Goal: Task Accomplishment & Management: Manage account settings

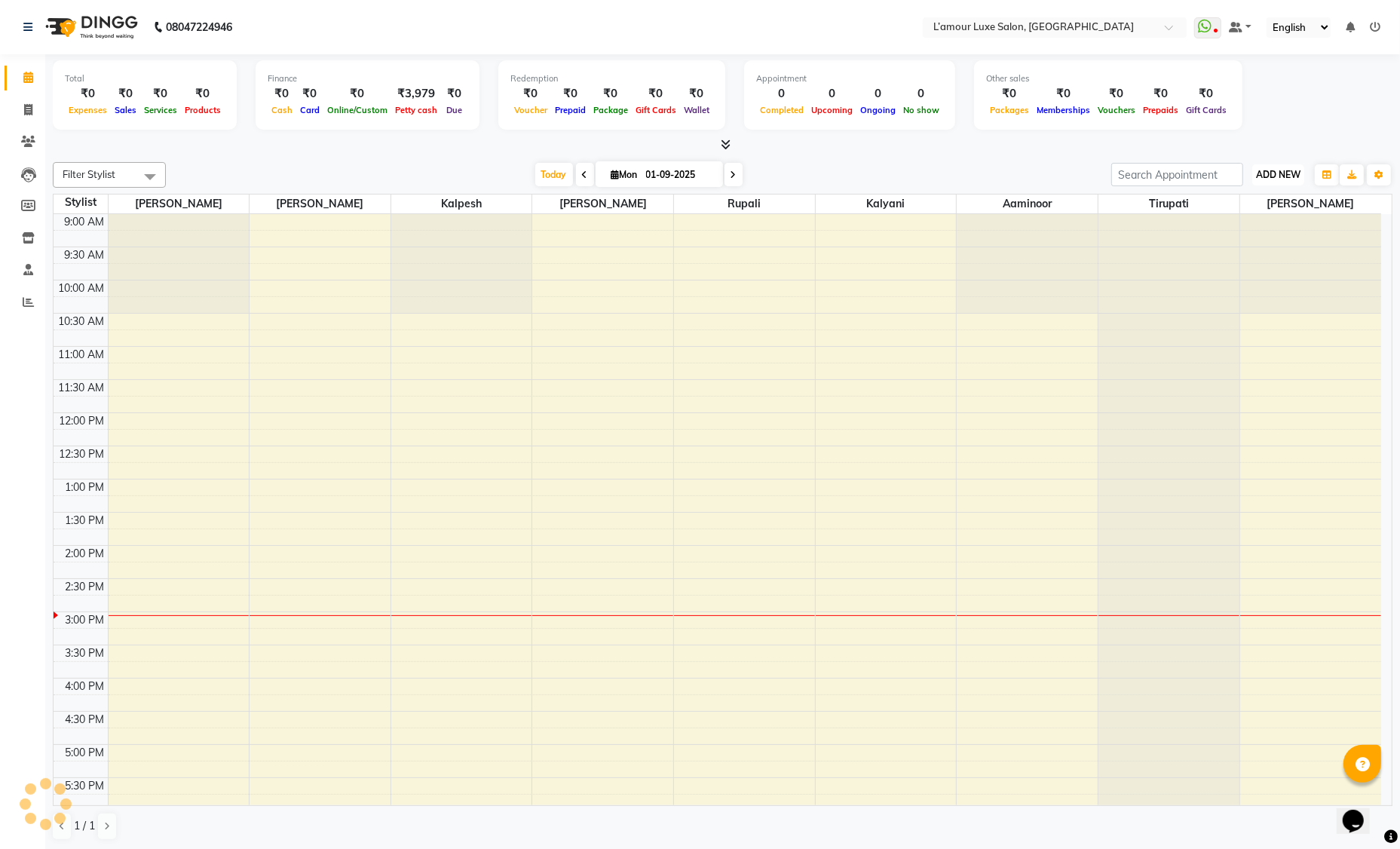
click at [1272, 183] on button "ADD NEW Toggle Dropdown" at bounding box center [1277, 176] width 52 height 22
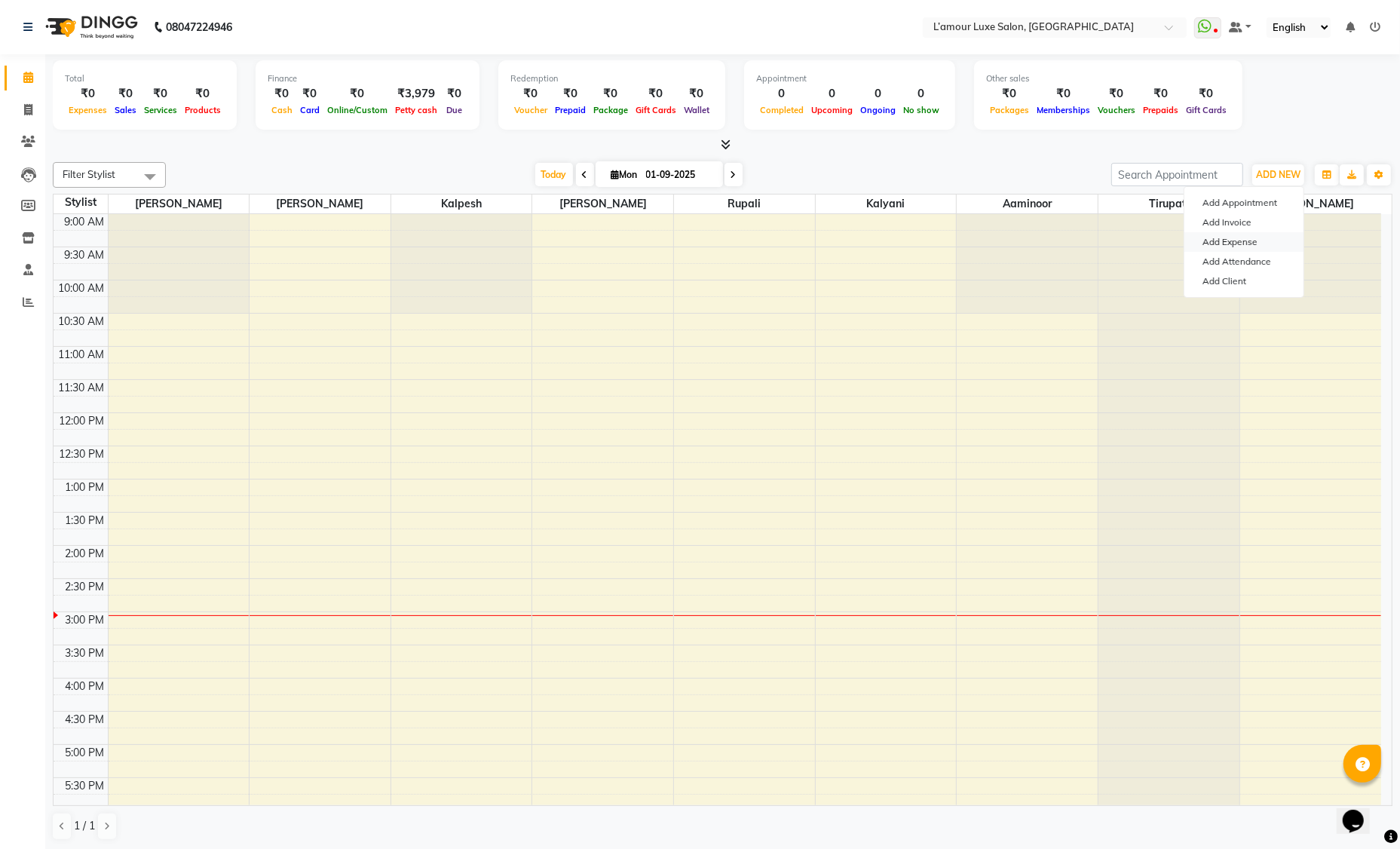
click at [1260, 239] on link "Add Expense" at bounding box center [1243, 242] width 119 height 20
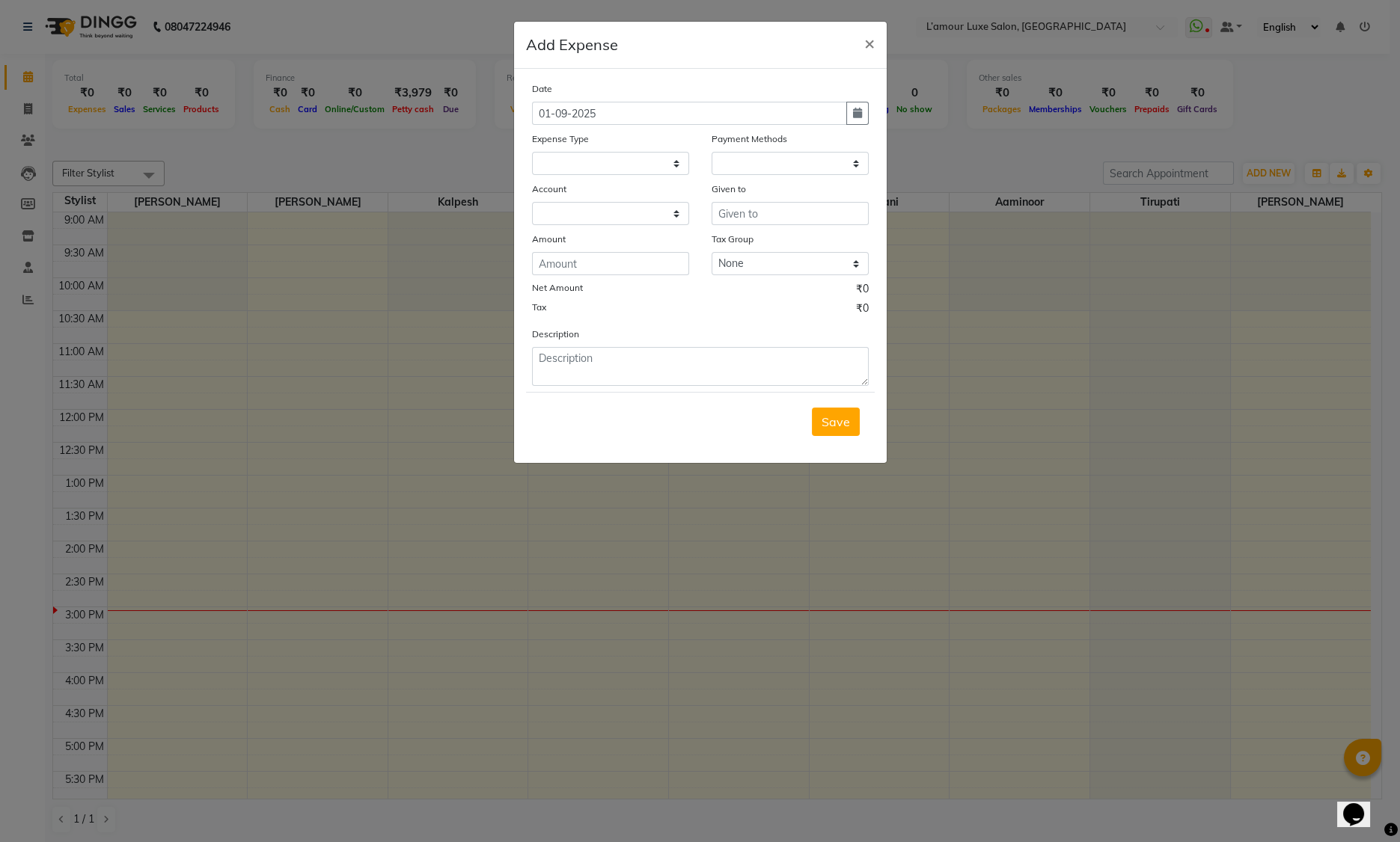
select select
select select "1"
select select "6414"
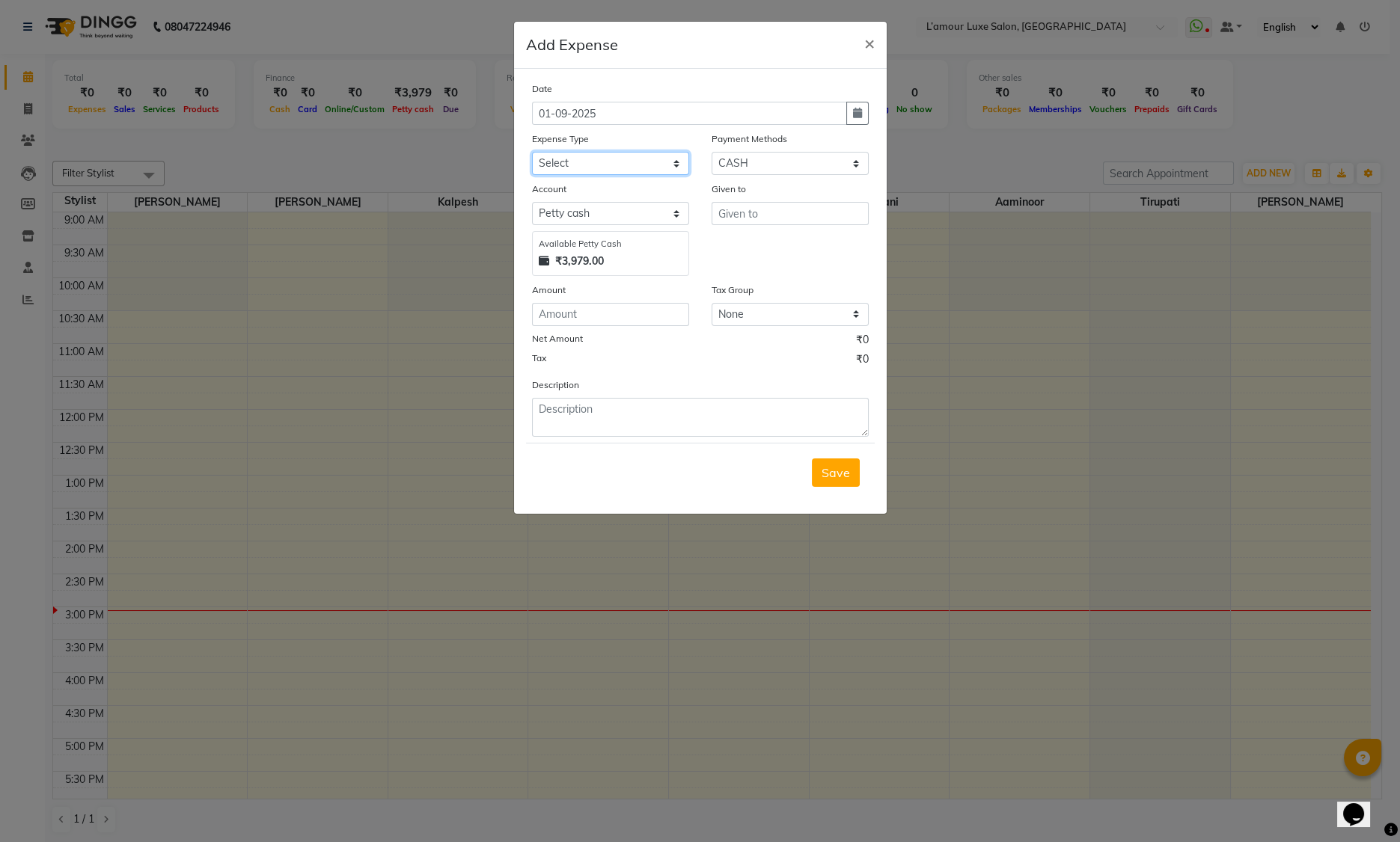
click at [587, 169] on select "Select Advance Salary Bank charges Car maintenance Cash transfer to bank Cash t…" at bounding box center [609, 164] width 157 height 23
select select "18"
click at [749, 213] on input "text" at bounding box center [790, 213] width 157 height 23
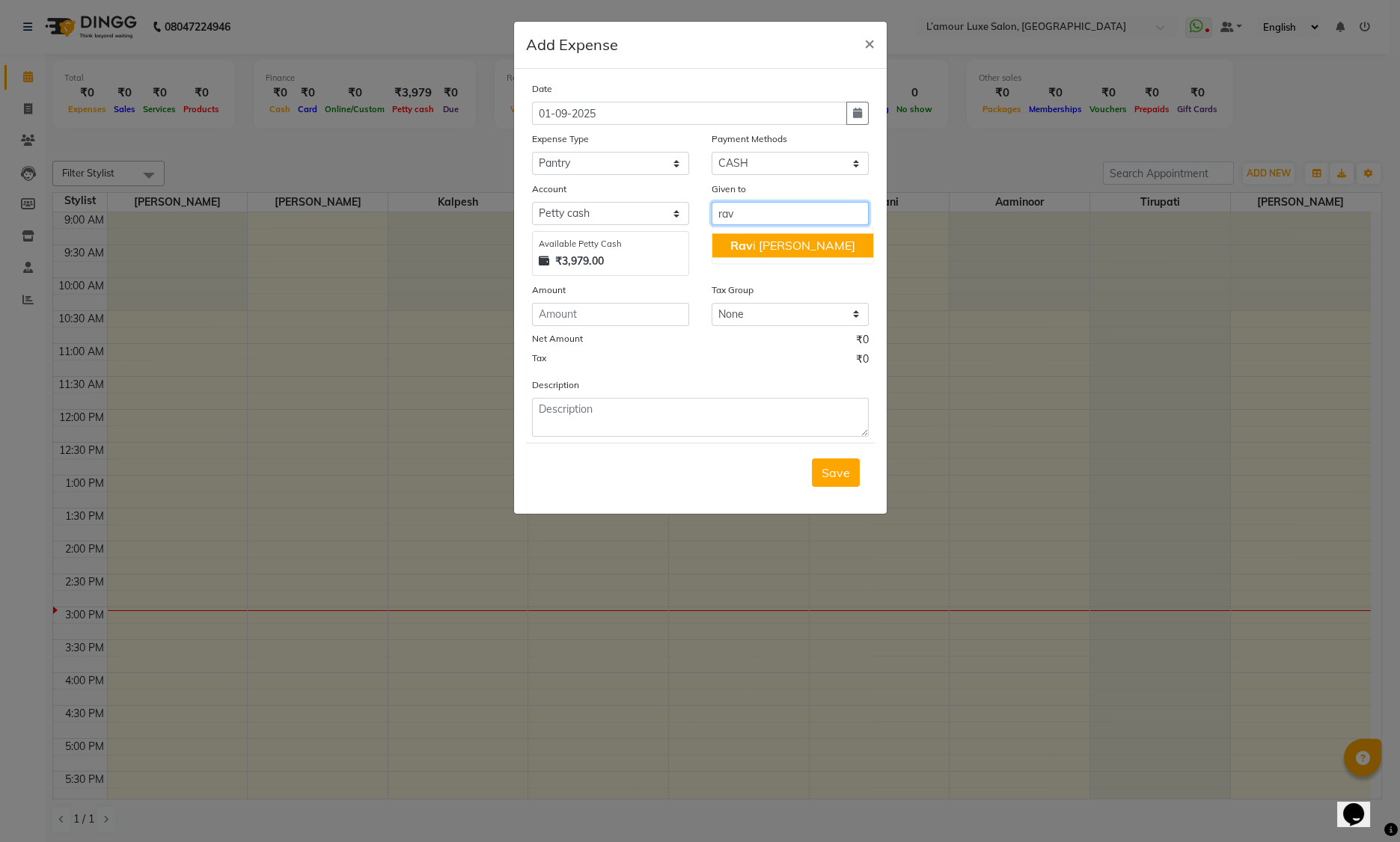
click at [740, 247] on span "Rav" at bounding box center [741, 244] width 22 height 15
type input "Ravi Thakor"
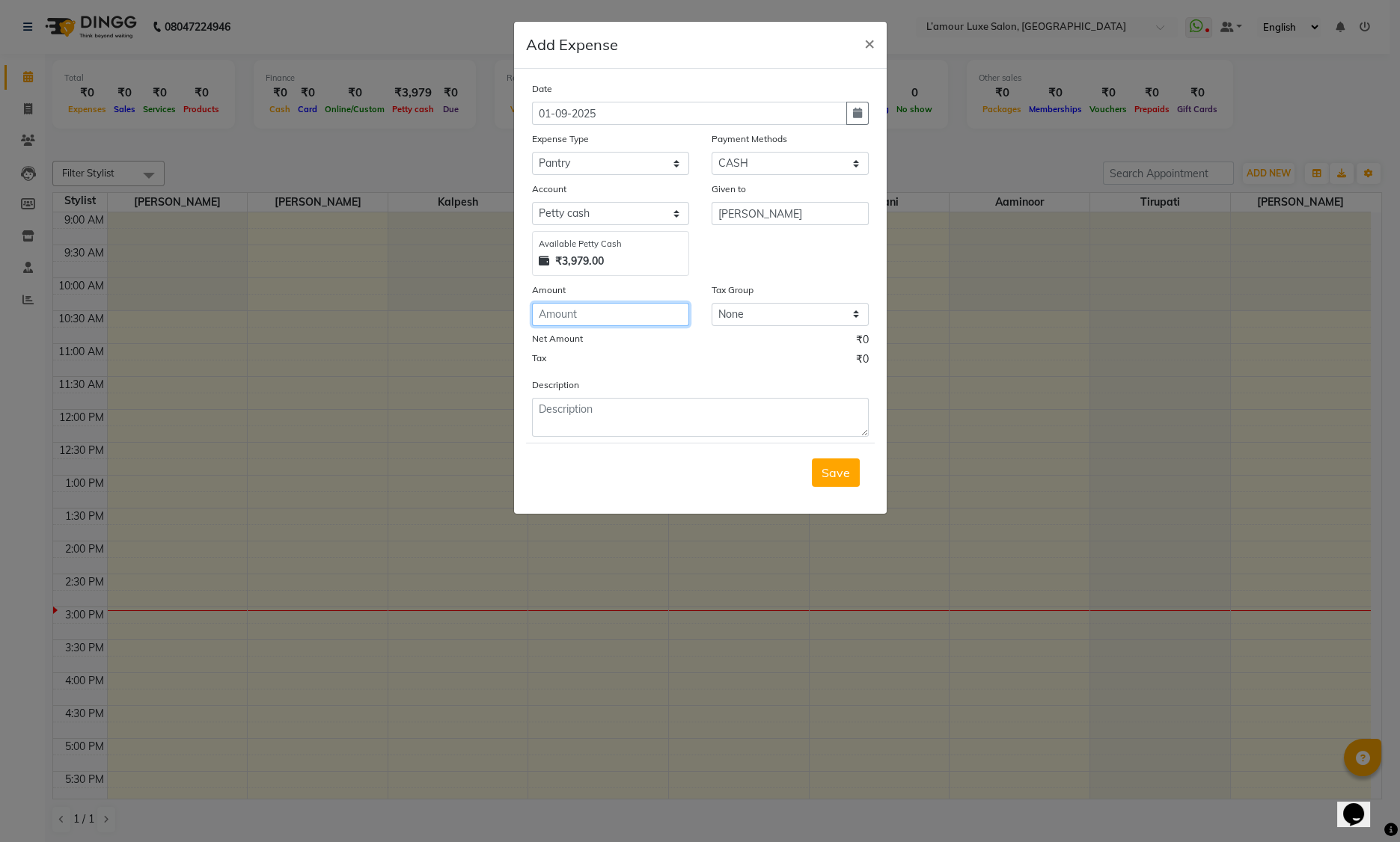
click at [613, 315] on input "number" at bounding box center [609, 314] width 157 height 23
type input "216"
click at [605, 413] on textarea at bounding box center [700, 418] width 337 height 39
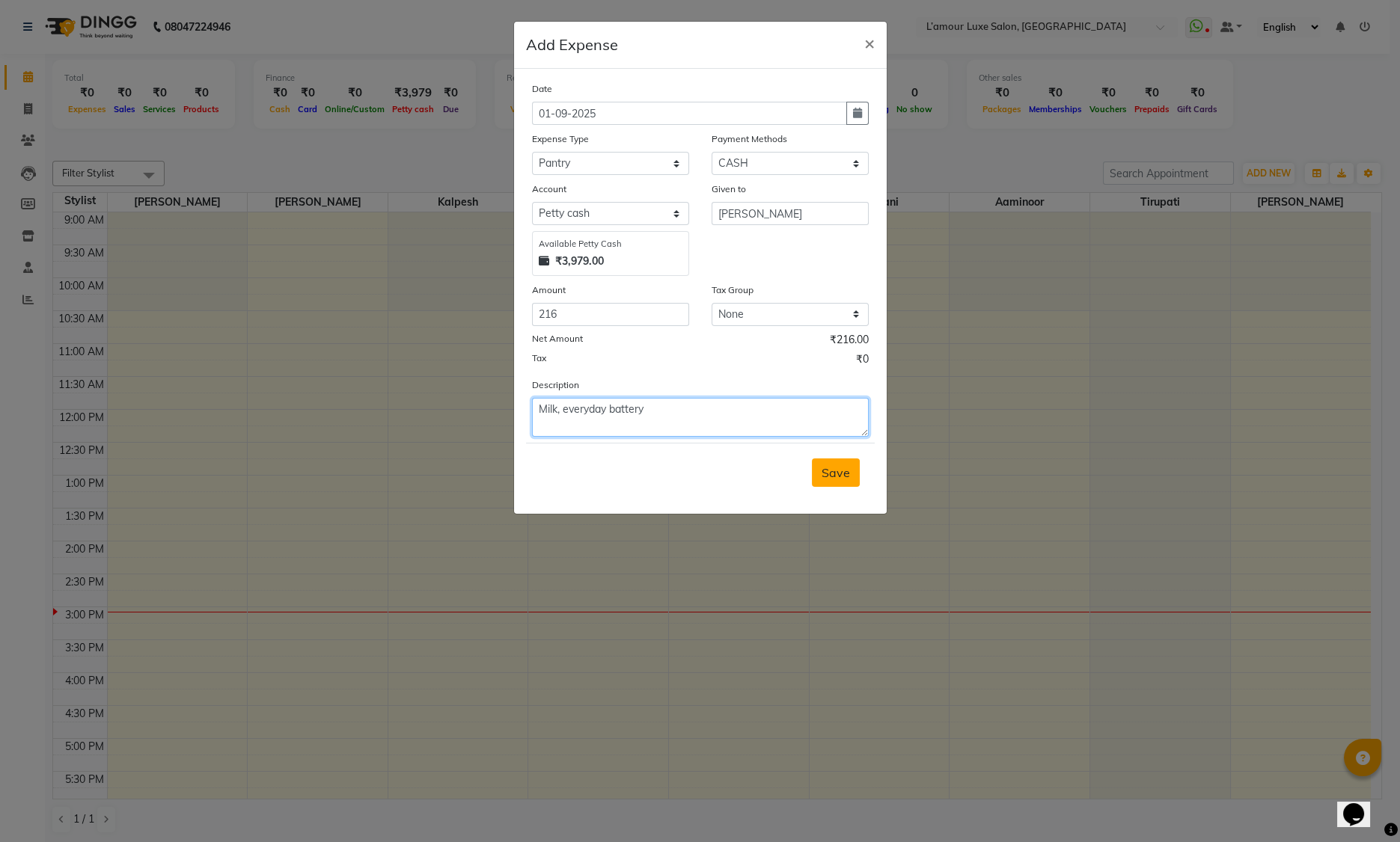
type textarea "Milk, everyday battery"
click at [832, 475] on span "Save" at bounding box center [835, 472] width 28 height 15
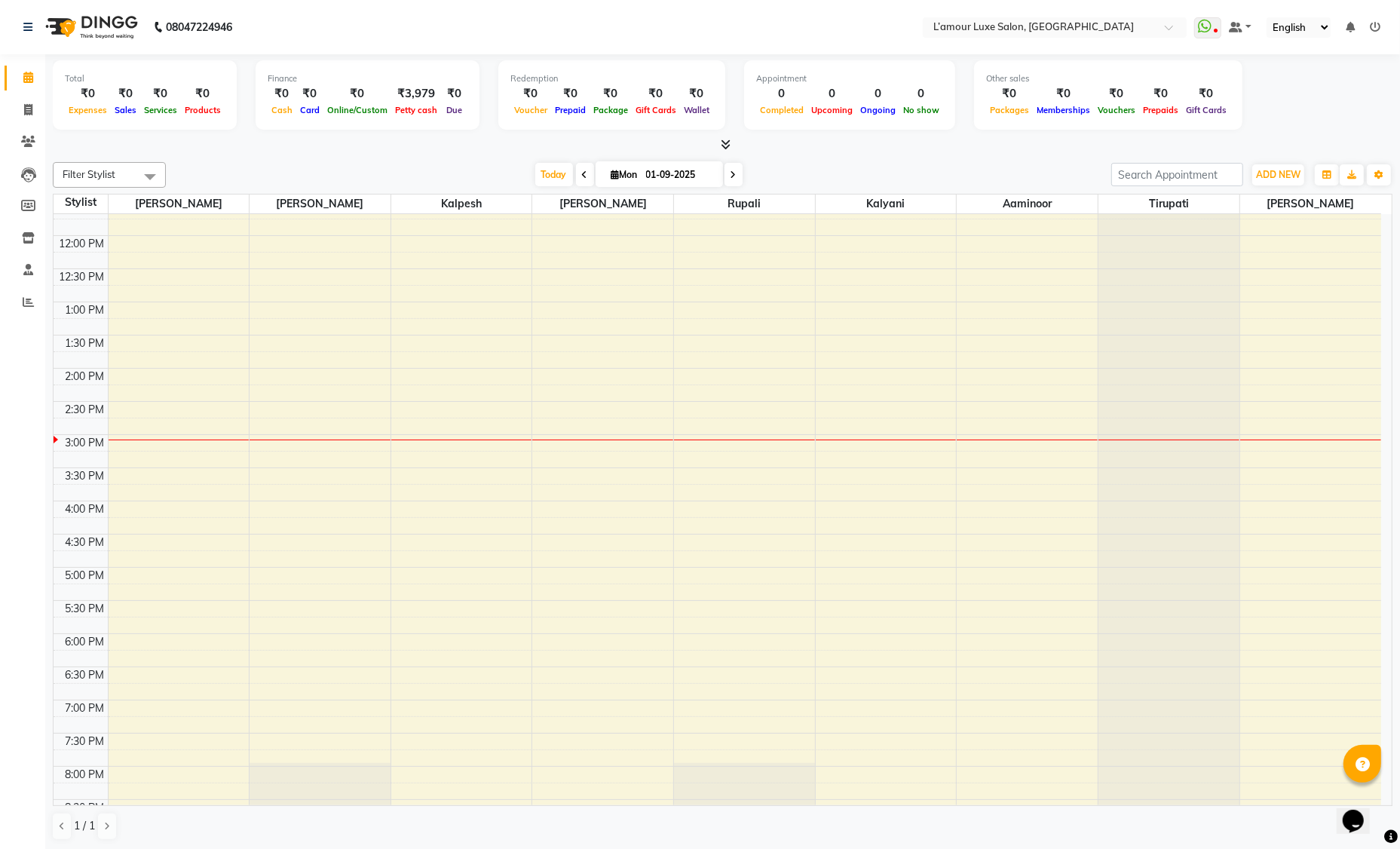
scroll to position [266, 0]
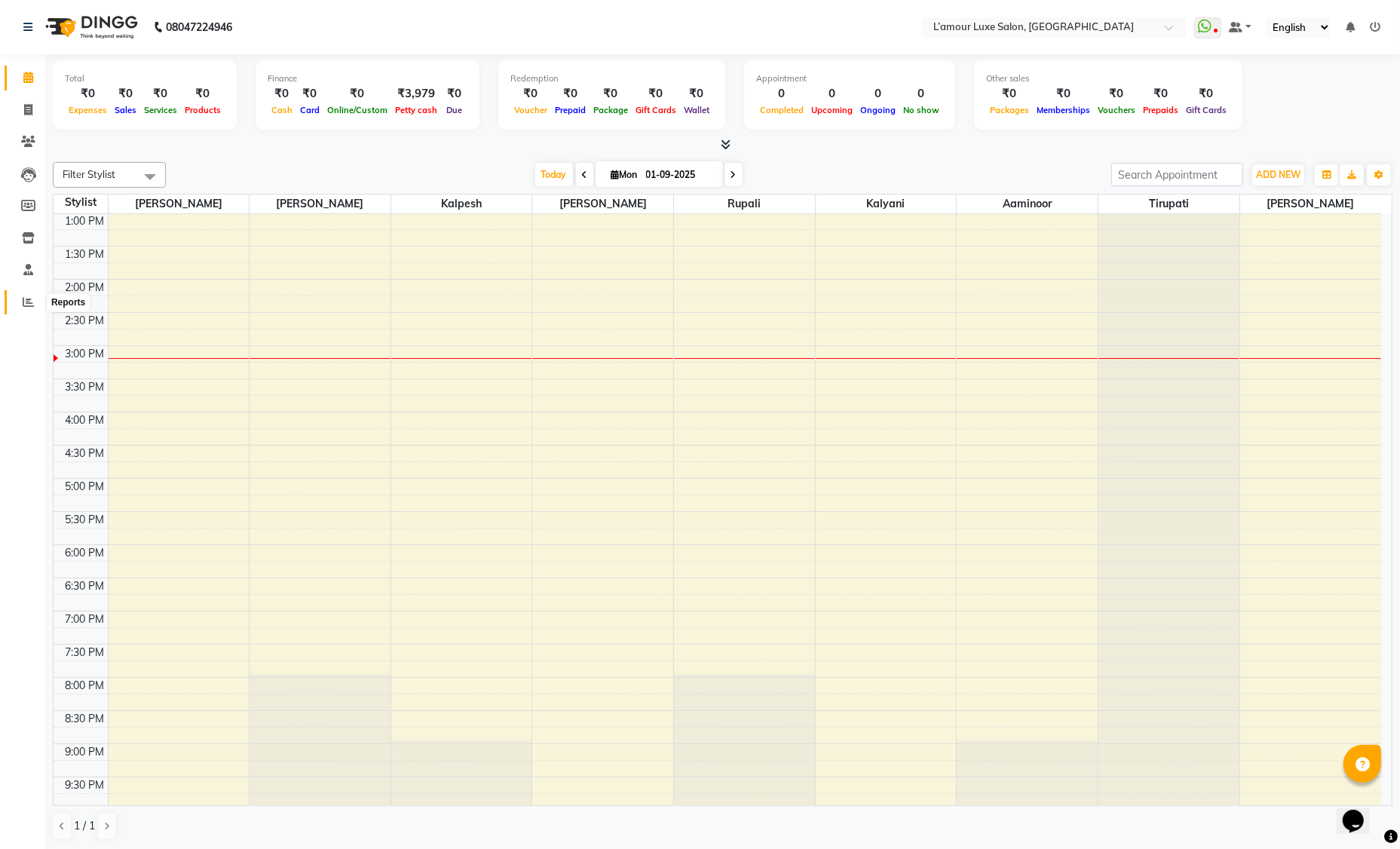
click at [27, 300] on icon at bounding box center [28, 302] width 12 height 12
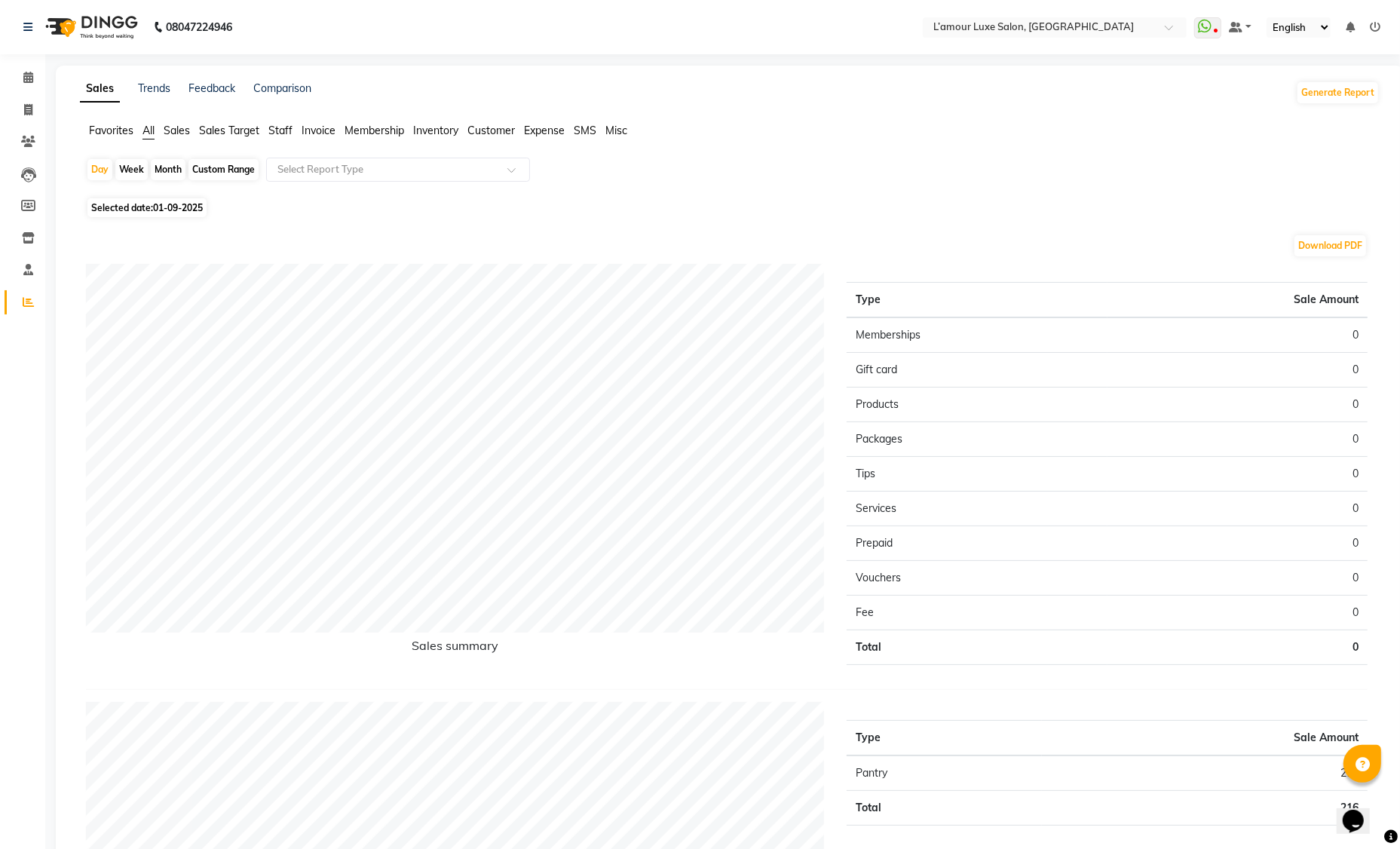
click at [275, 129] on span "Staff" at bounding box center [281, 131] width 25 height 14
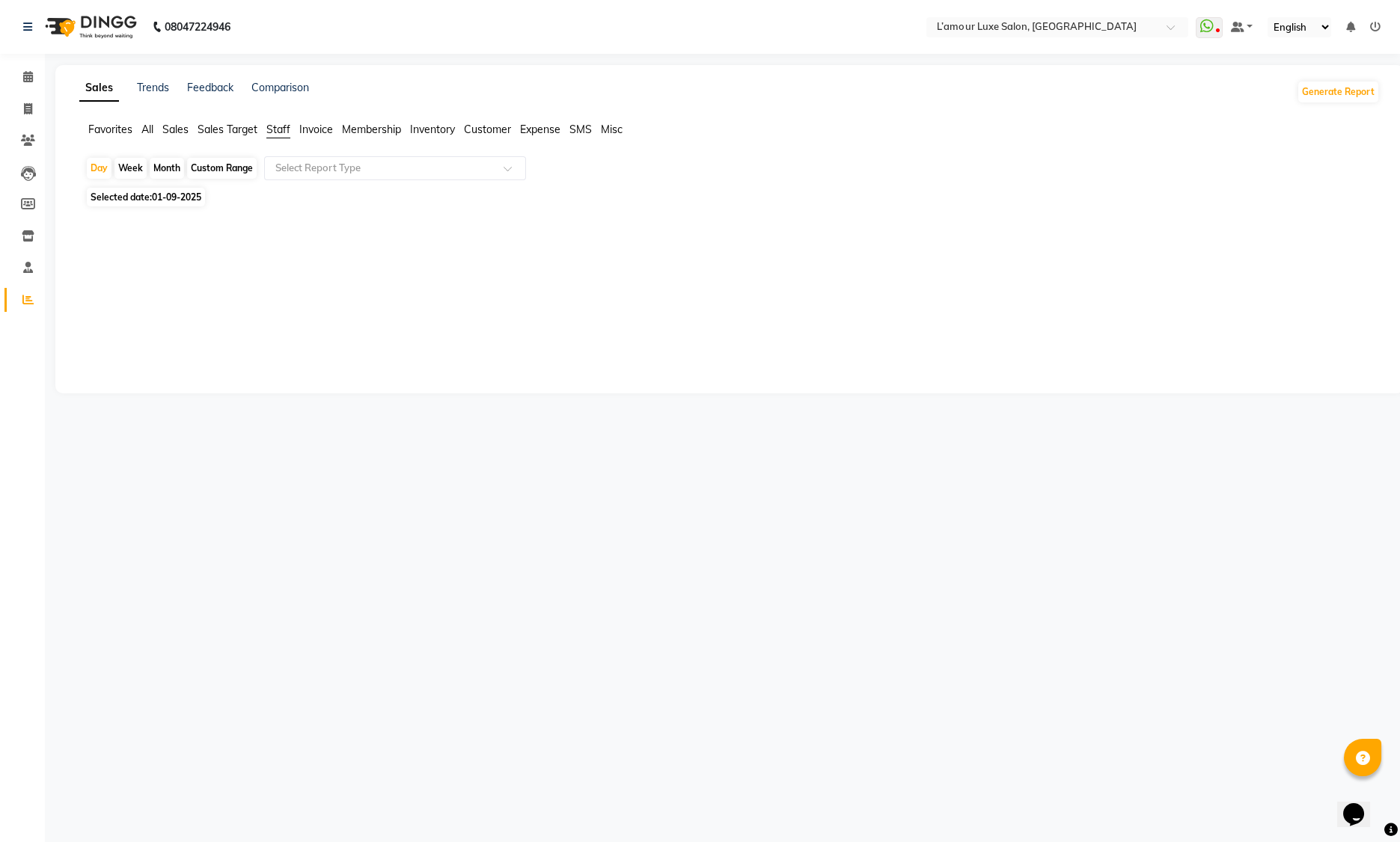
click at [166, 169] on div "Month" at bounding box center [166, 168] width 34 height 21
select select "9"
select select "2025"
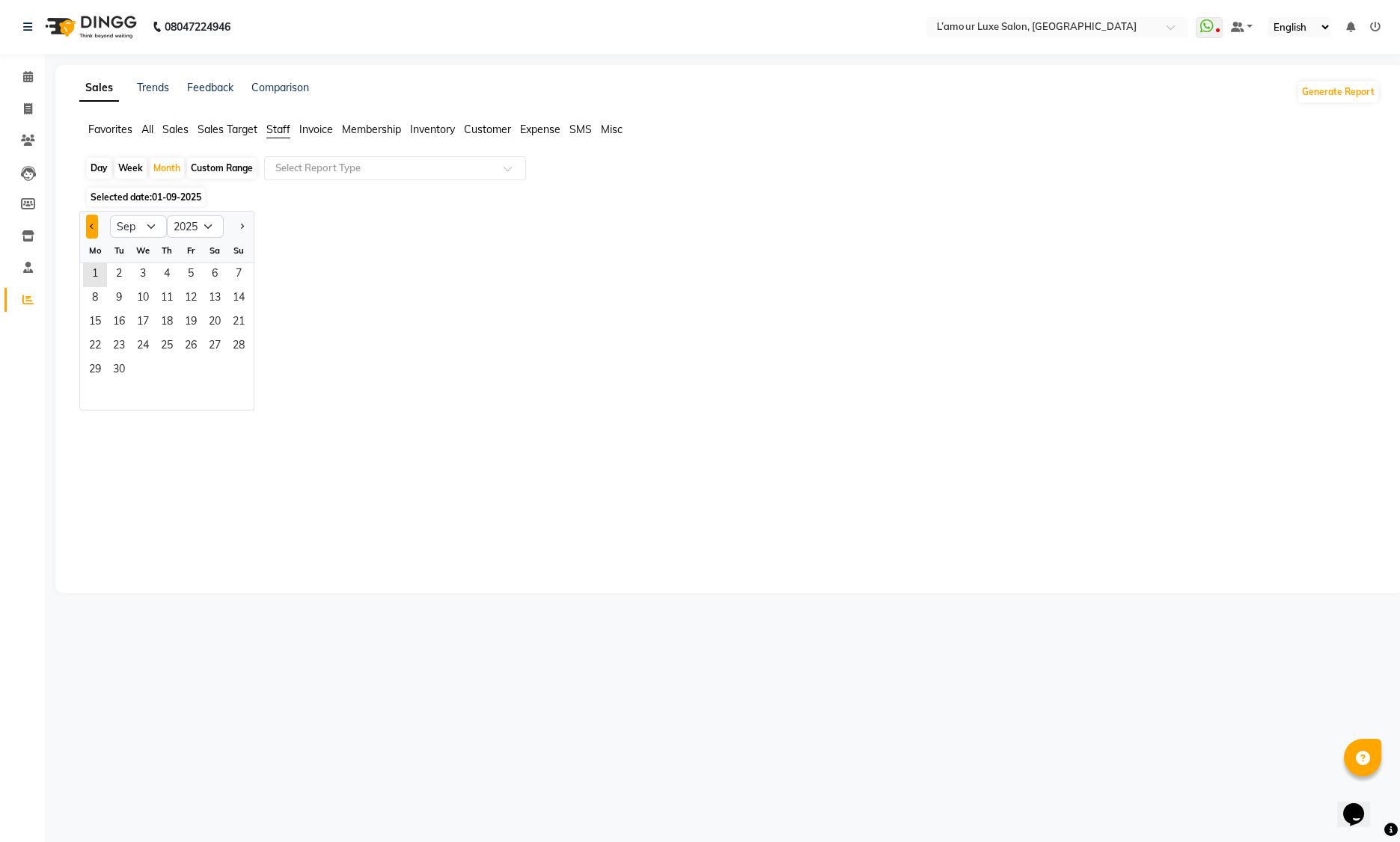
click at [89, 234] on button "Previous month" at bounding box center [92, 227] width 12 height 24
select select "8"
click at [239, 364] on span "31" at bounding box center [239, 371] width 24 height 24
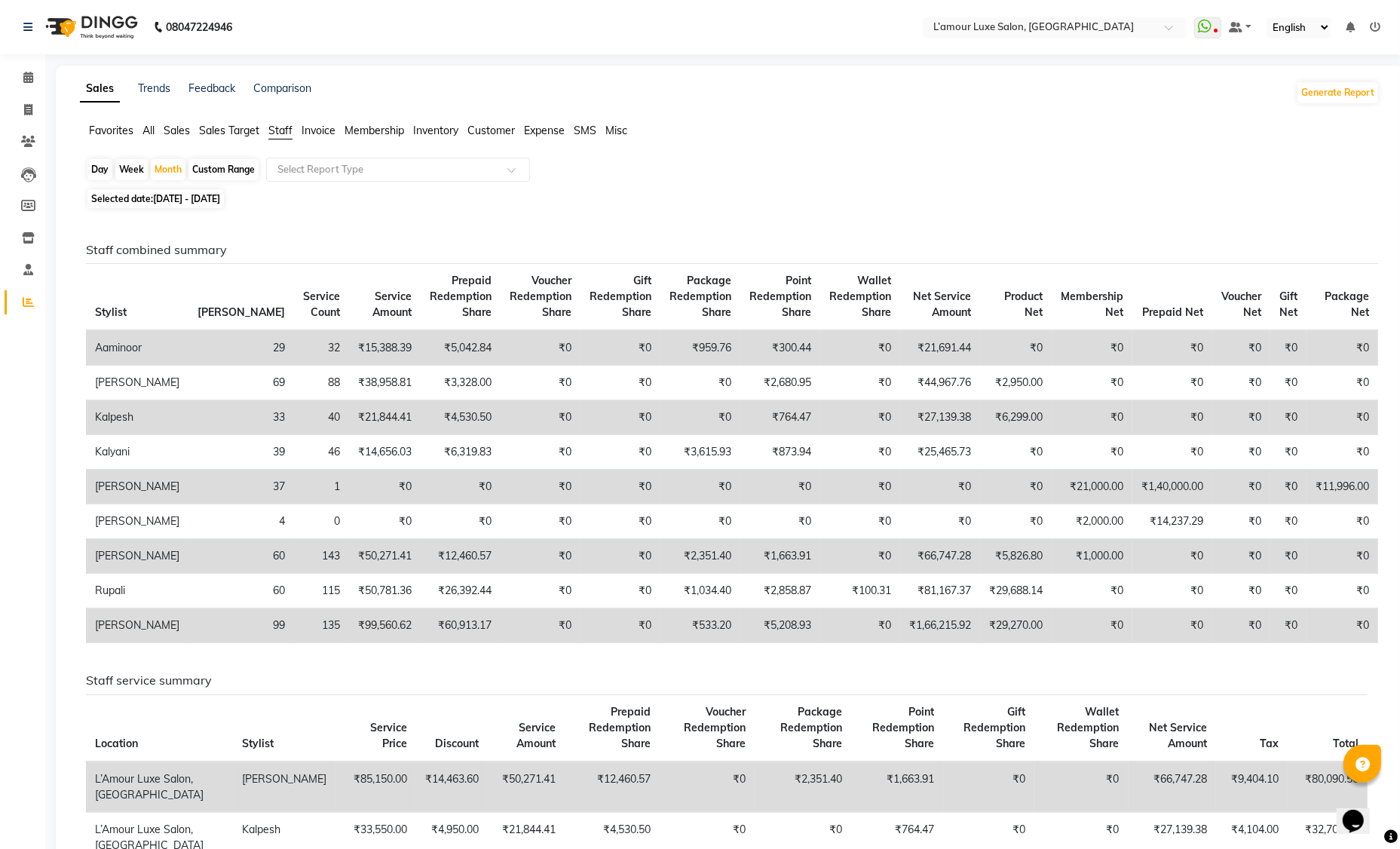
click at [220, 198] on span "01-08-2025 - 31-08-2025" at bounding box center [186, 199] width 67 height 12
select select "8"
select select "2025"
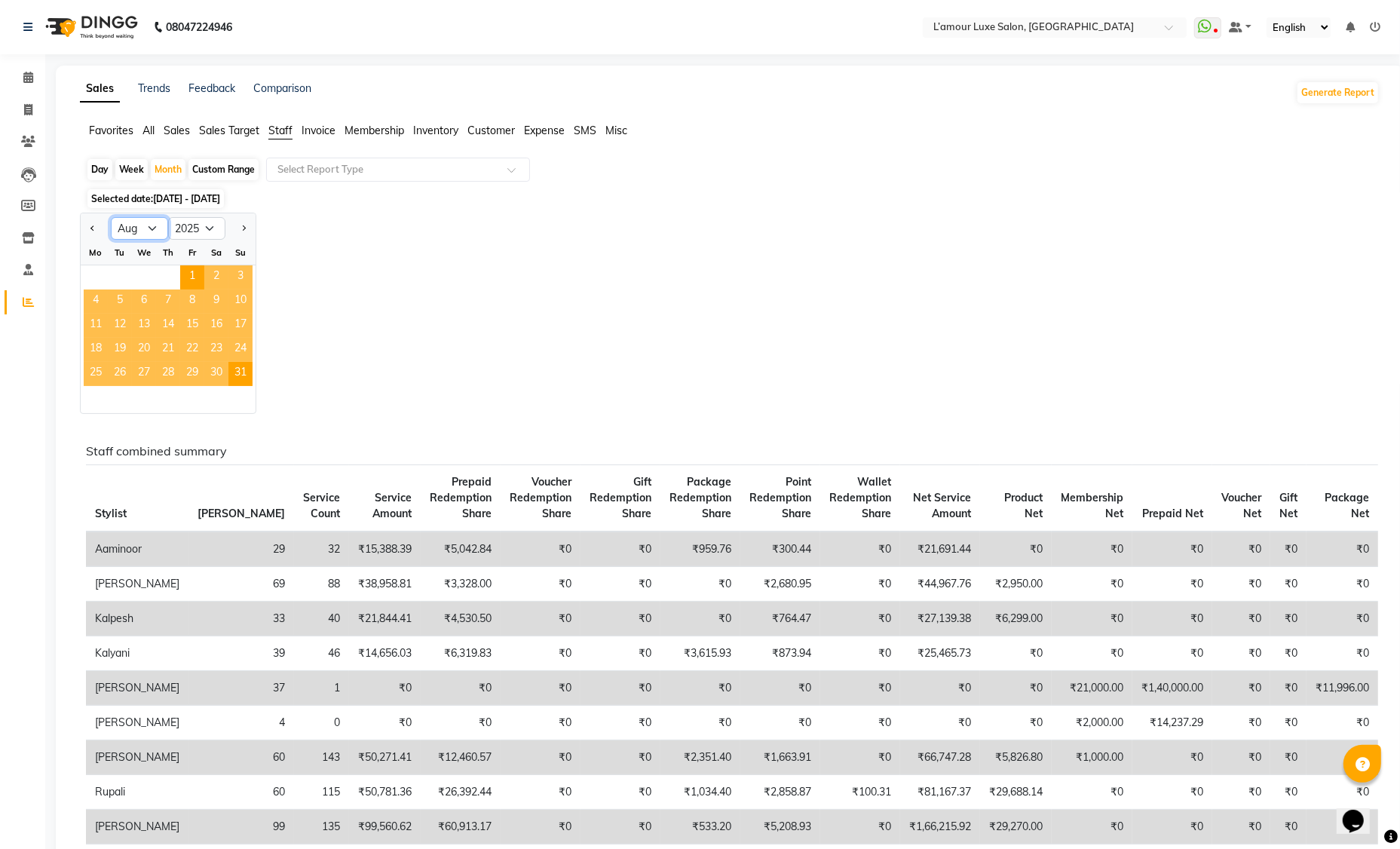
click at [131, 230] on select "Jan Feb Mar Apr May Jun Jul Aug Sep Oct Nov Dec" at bounding box center [139, 228] width 57 height 23
select select "1"
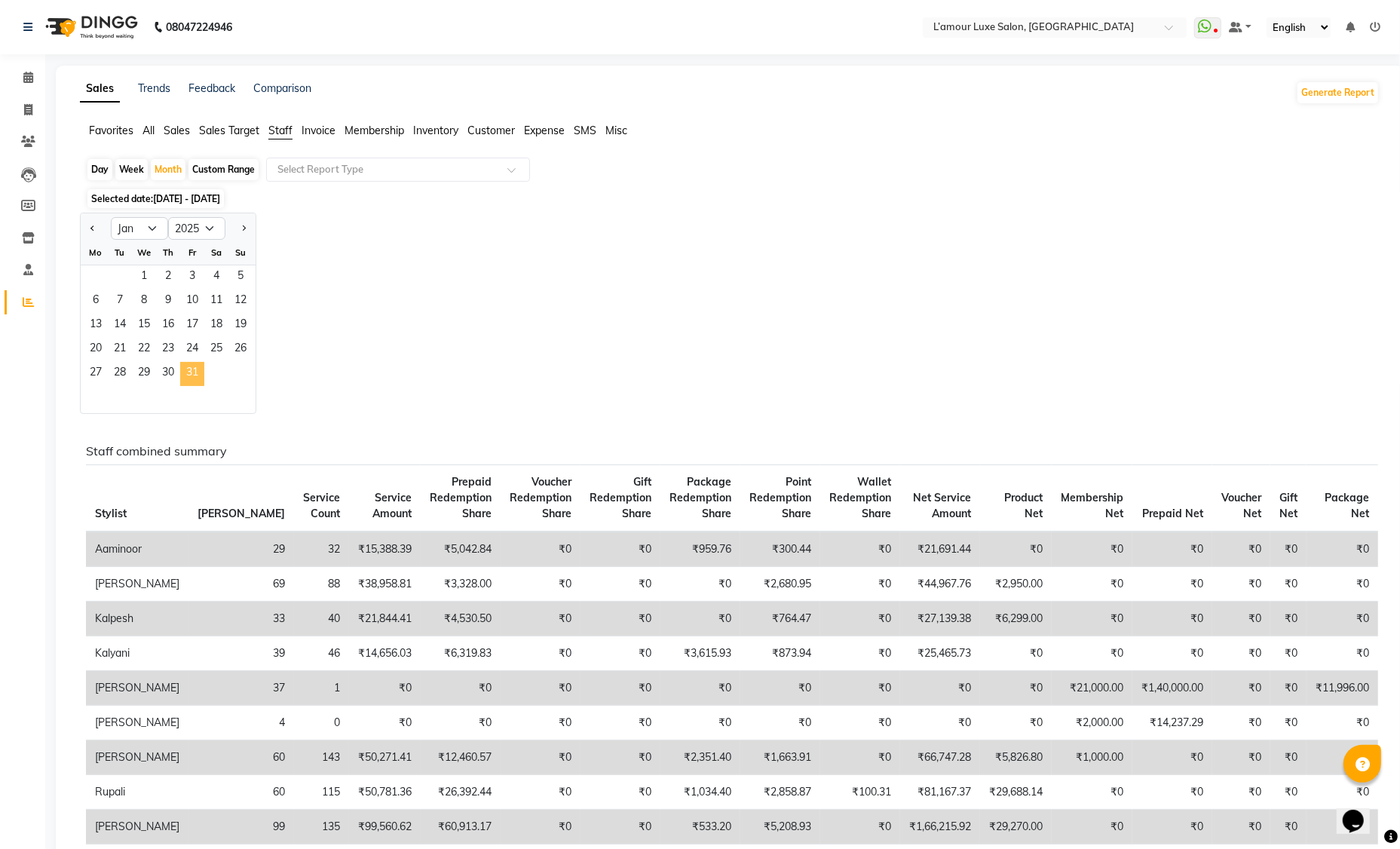
click at [192, 375] on span "31" at bounding box center [192, 374] width 25 height 25
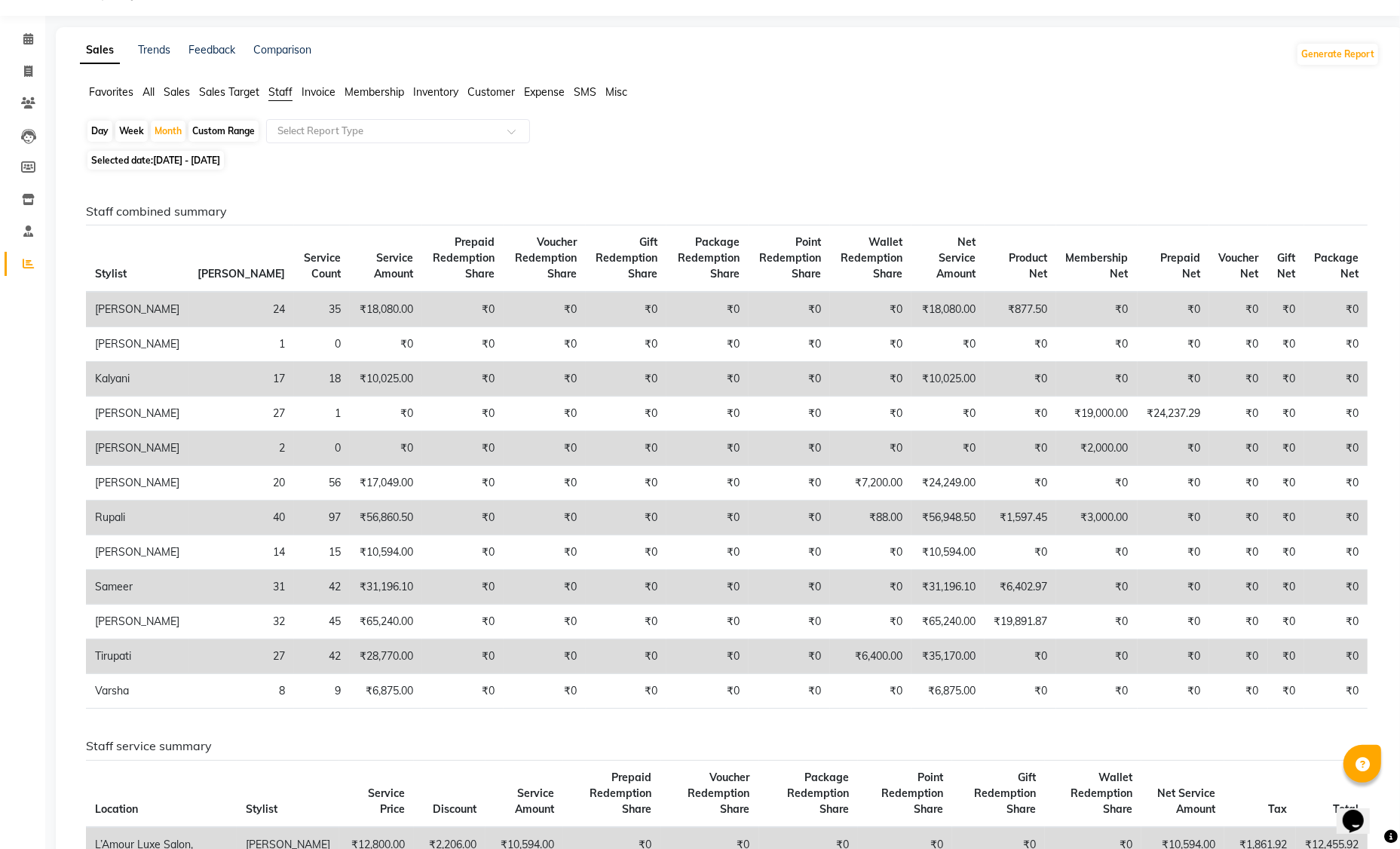
scroll to position [41, 0]
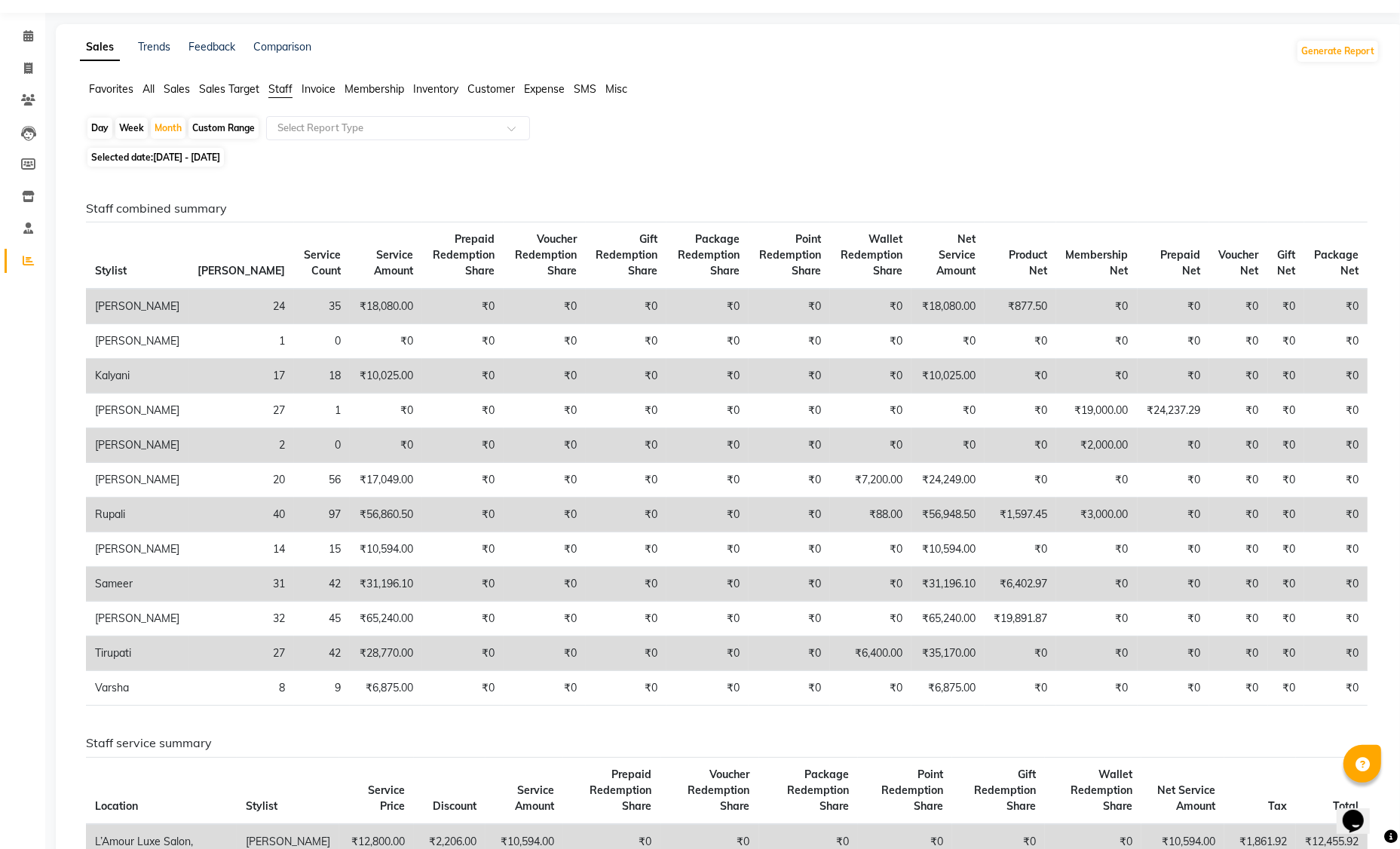
click at [220, 160] on span "01-01-2025 - 31-01-2025" at bounding box center [186, 157] width 67 height 12
select select "2025"
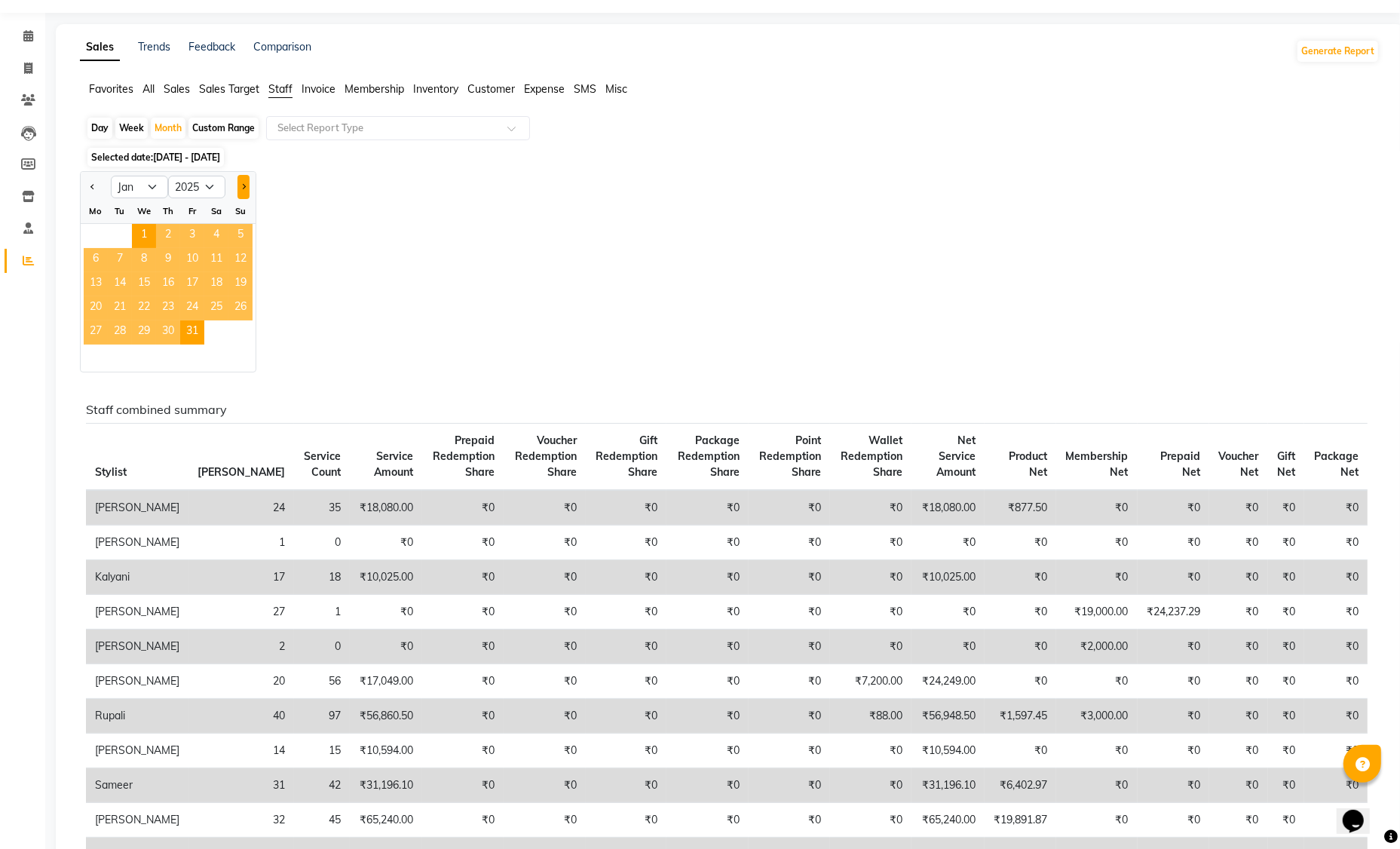
click at [245, 187] on button "Next month" at bounding box center [243, 186] width 12 height 25
select select "2"
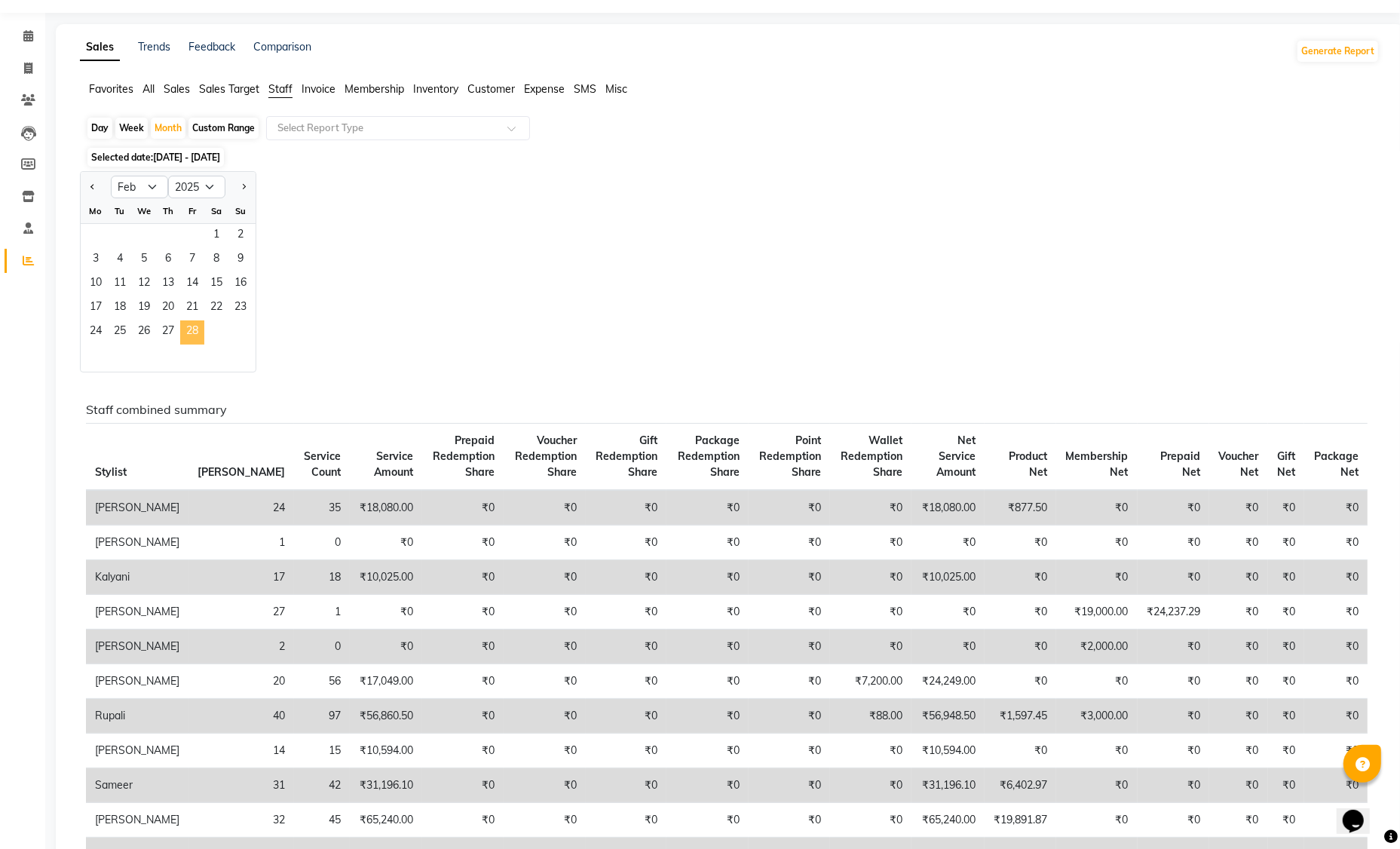
click at [189, 325] on span "28" at bounding box center [192, 333] width 25 height 25
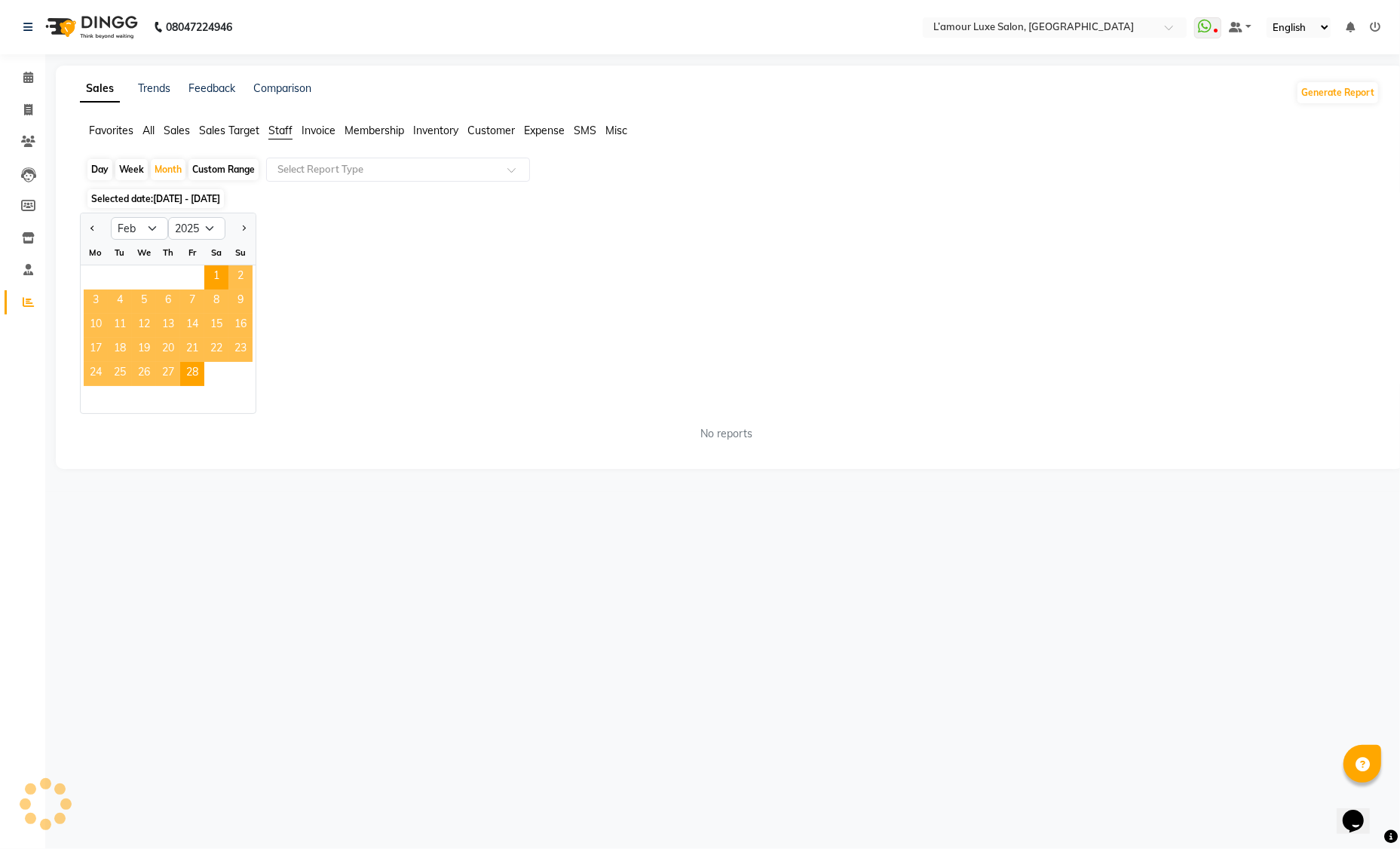
scroll to position [0, 0]
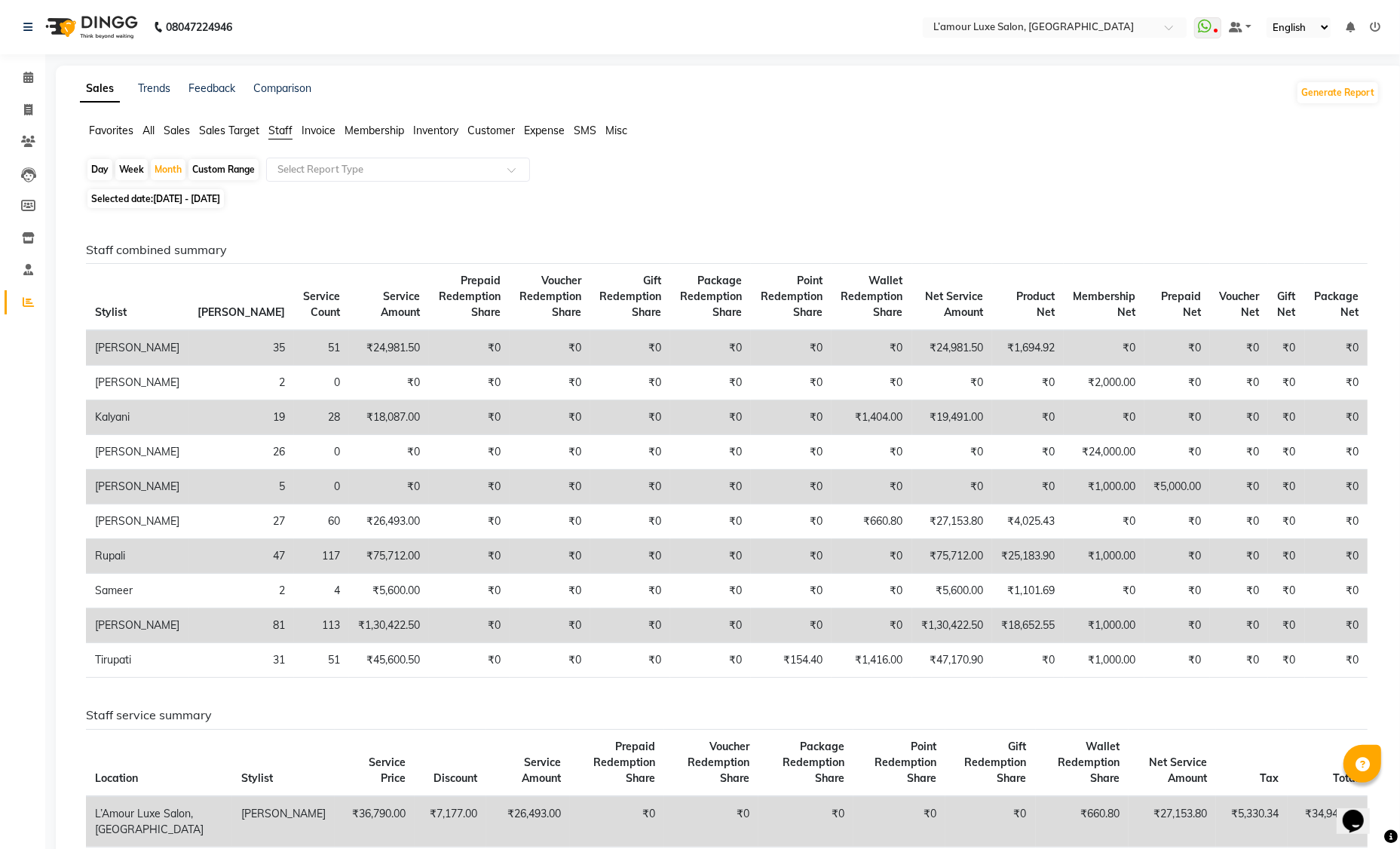
click at [220, 199] on span "01-02-2025 - 28-02-2025" at bounding box center [186, 199] width 67 height 12
select select "2"
select select "2025"
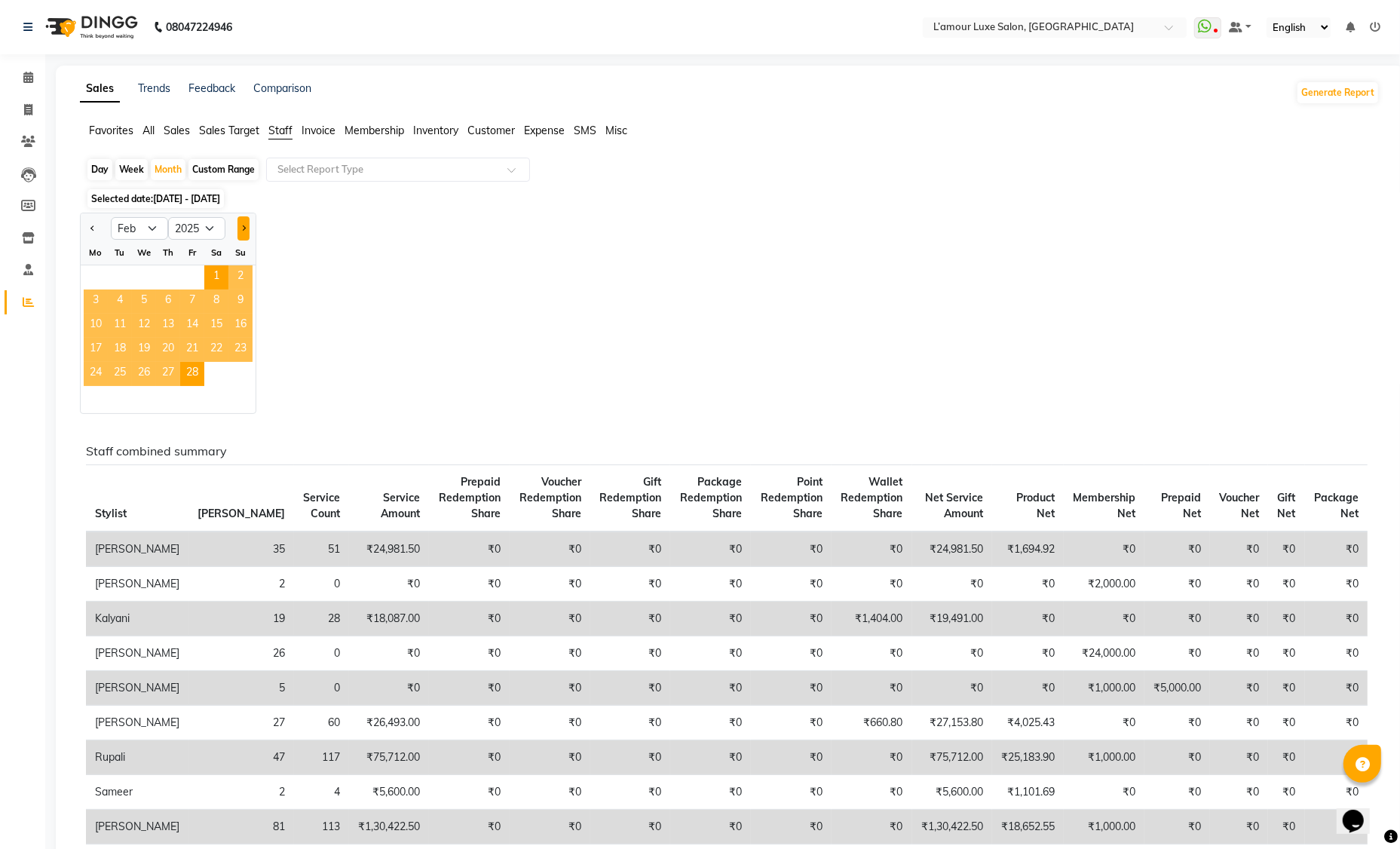
click at [244, 229] on span "Next month" at bounding box center [242, 228] width 5 height 5
select select "3"
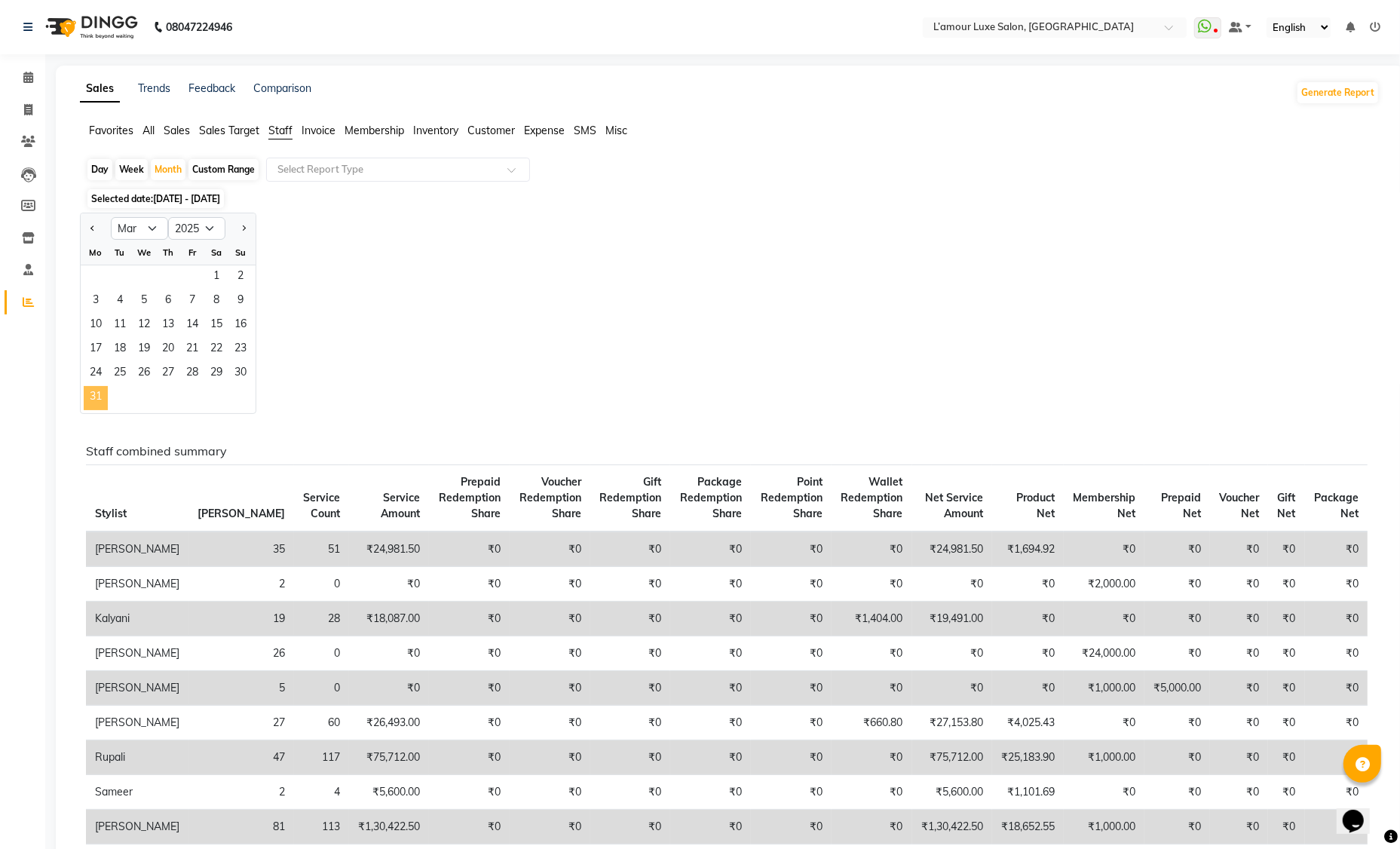
click at [101, 397] on span "31" at bounding box center [95, 398] width 25 height 25
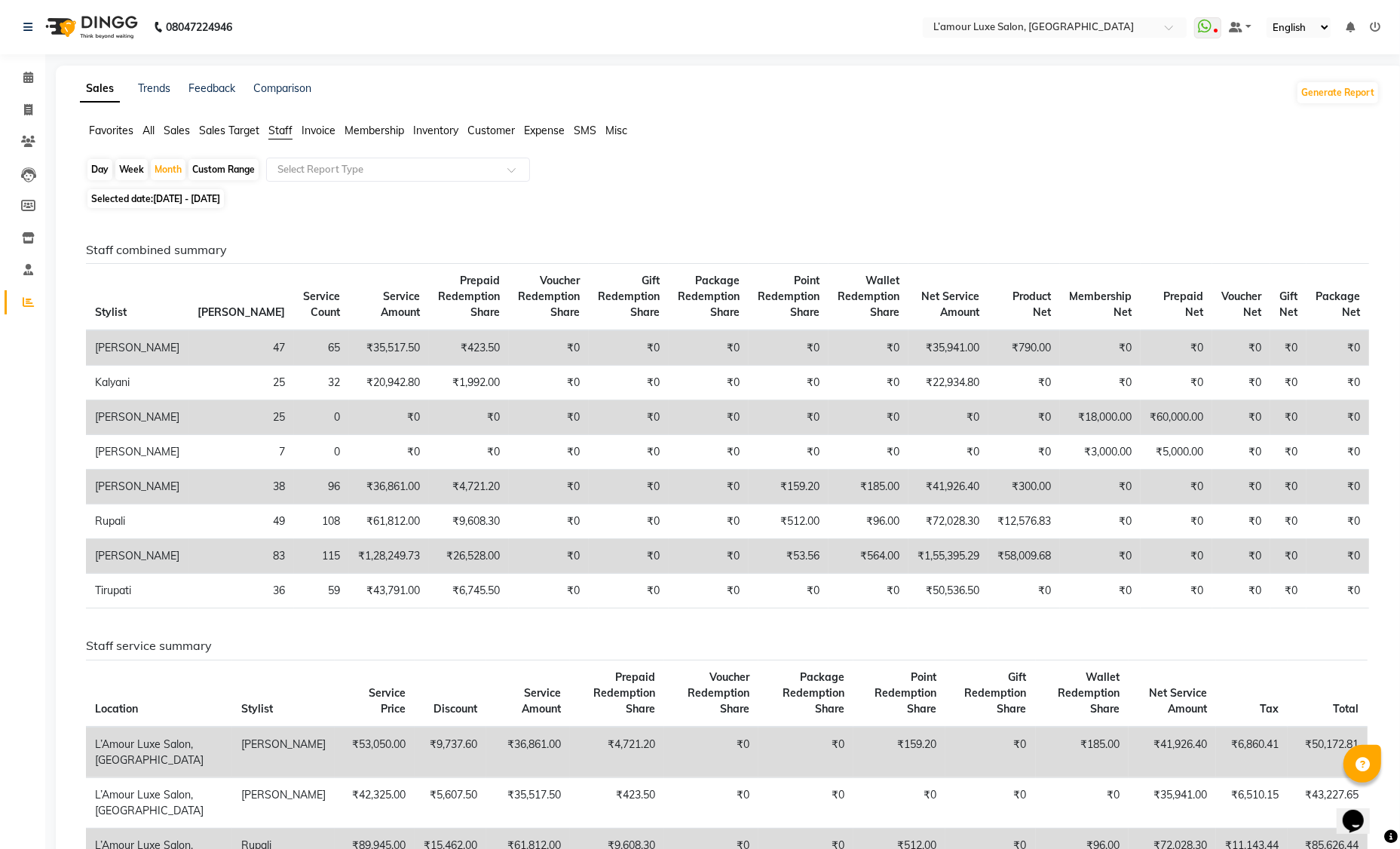
click at [220, 197] on span "01-03-2025 - 31-03-2025" at bounding box center [186, 199] width 67 height 12
select select "3"
select select "2025"
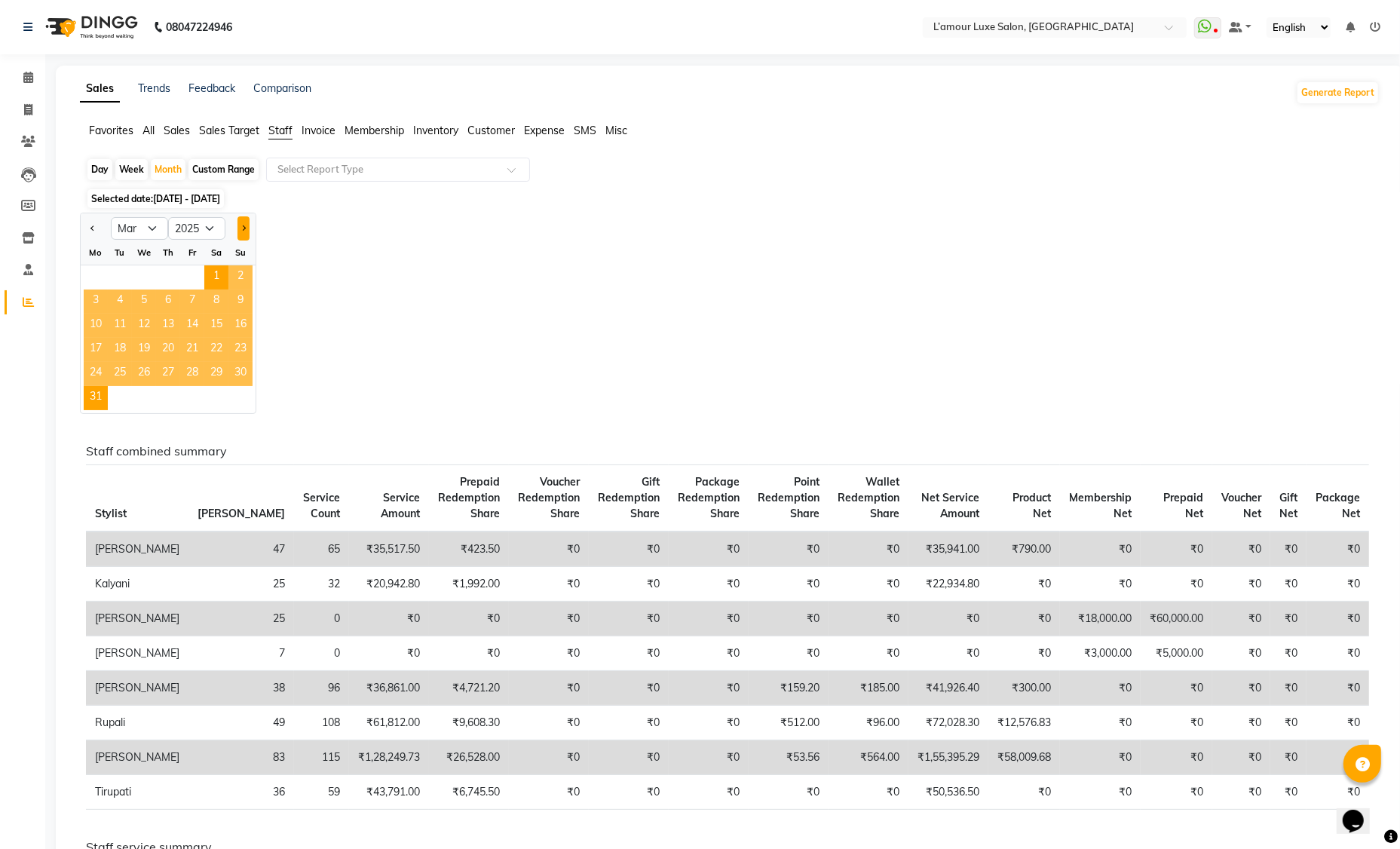
click at [242, 228] on span "Next month" at bounding box center [242, 228] width 5 height 5
select select "4"
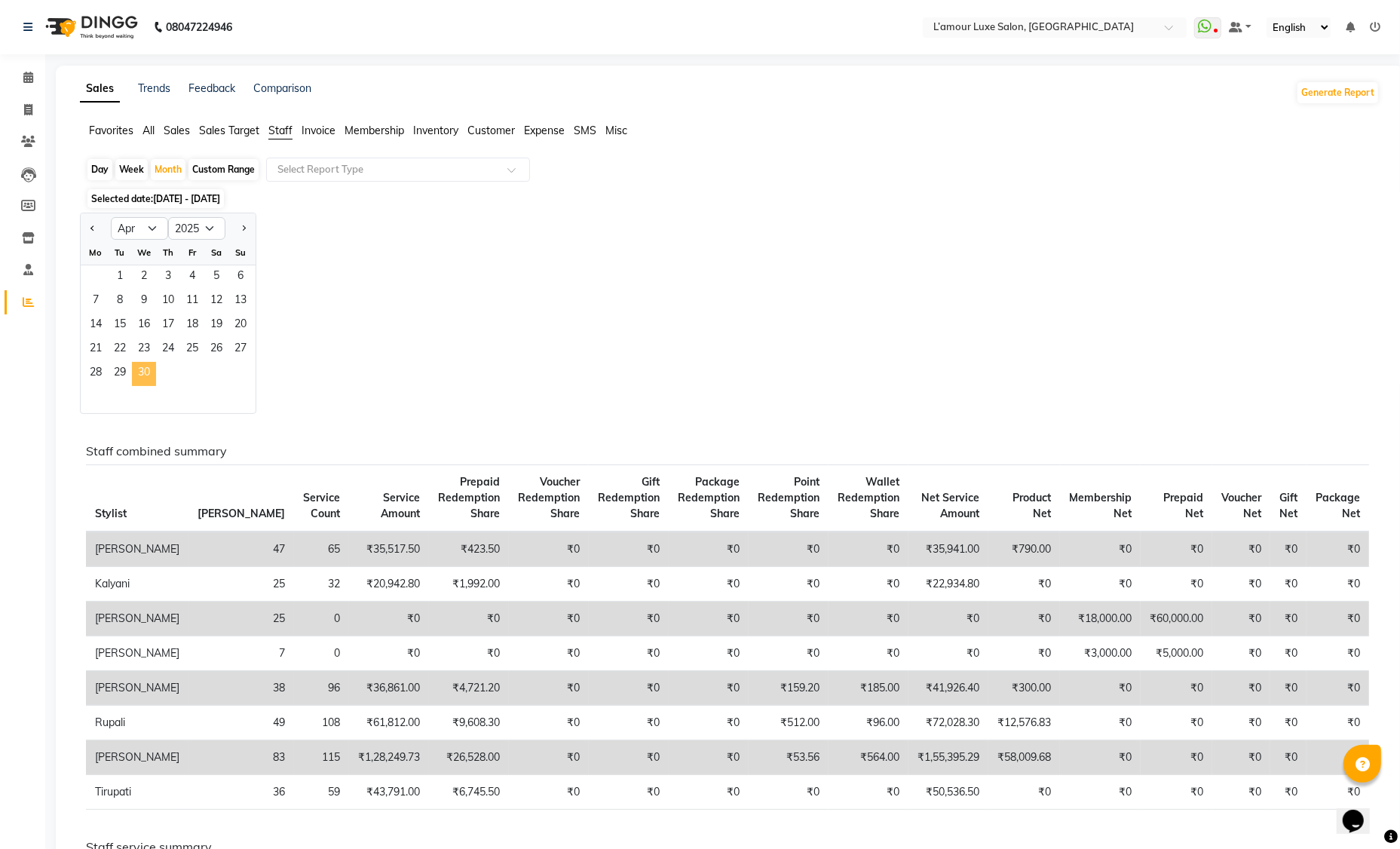
click at [143, 374] on span "30" at bounding box center [143, 374] width 25 height 25
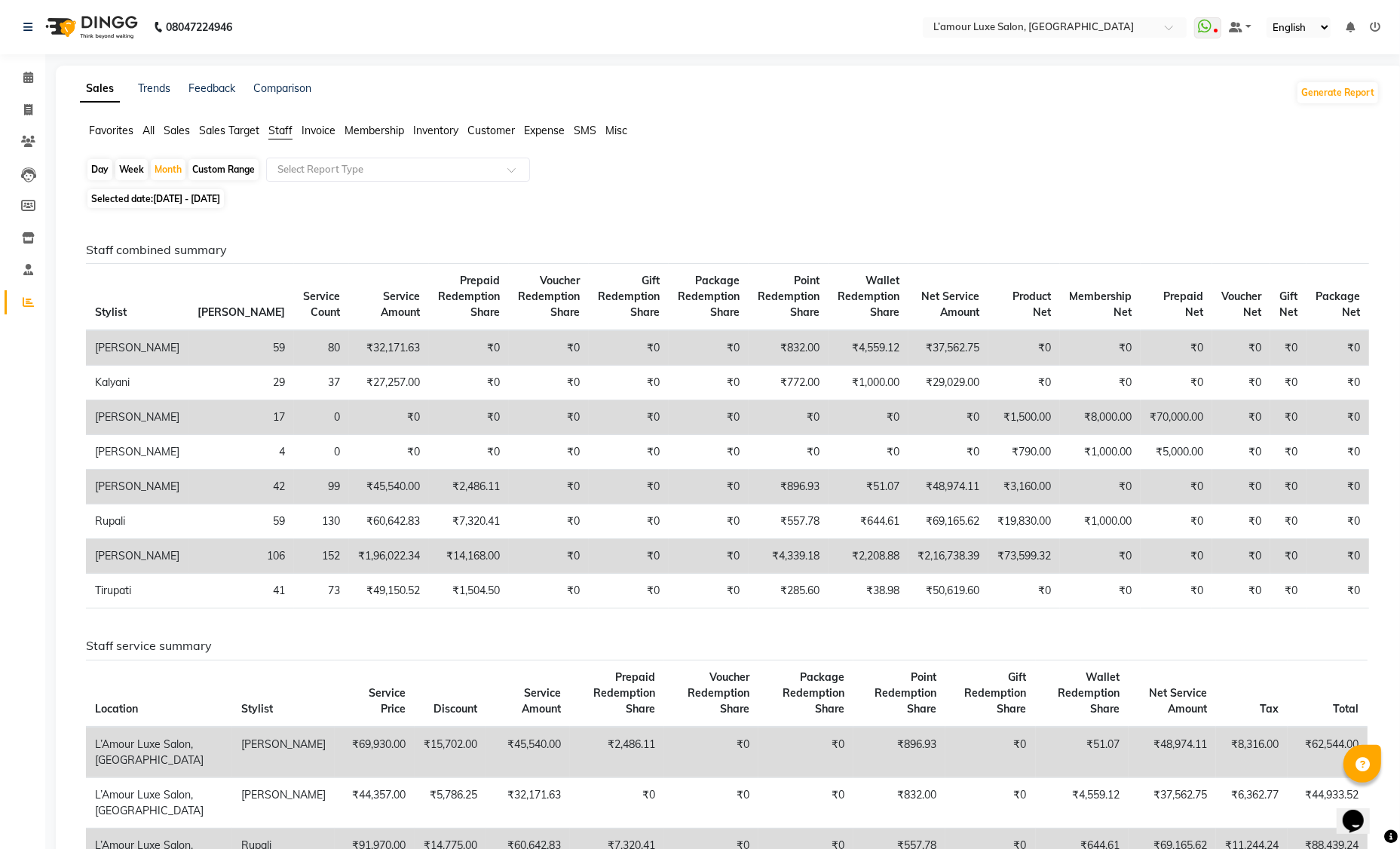
click at [220, 194] on span "01-04-2025 - 30-04-2025" at bounding box center [186, 199] width 67 height 12
select select "4"
select select "2025"
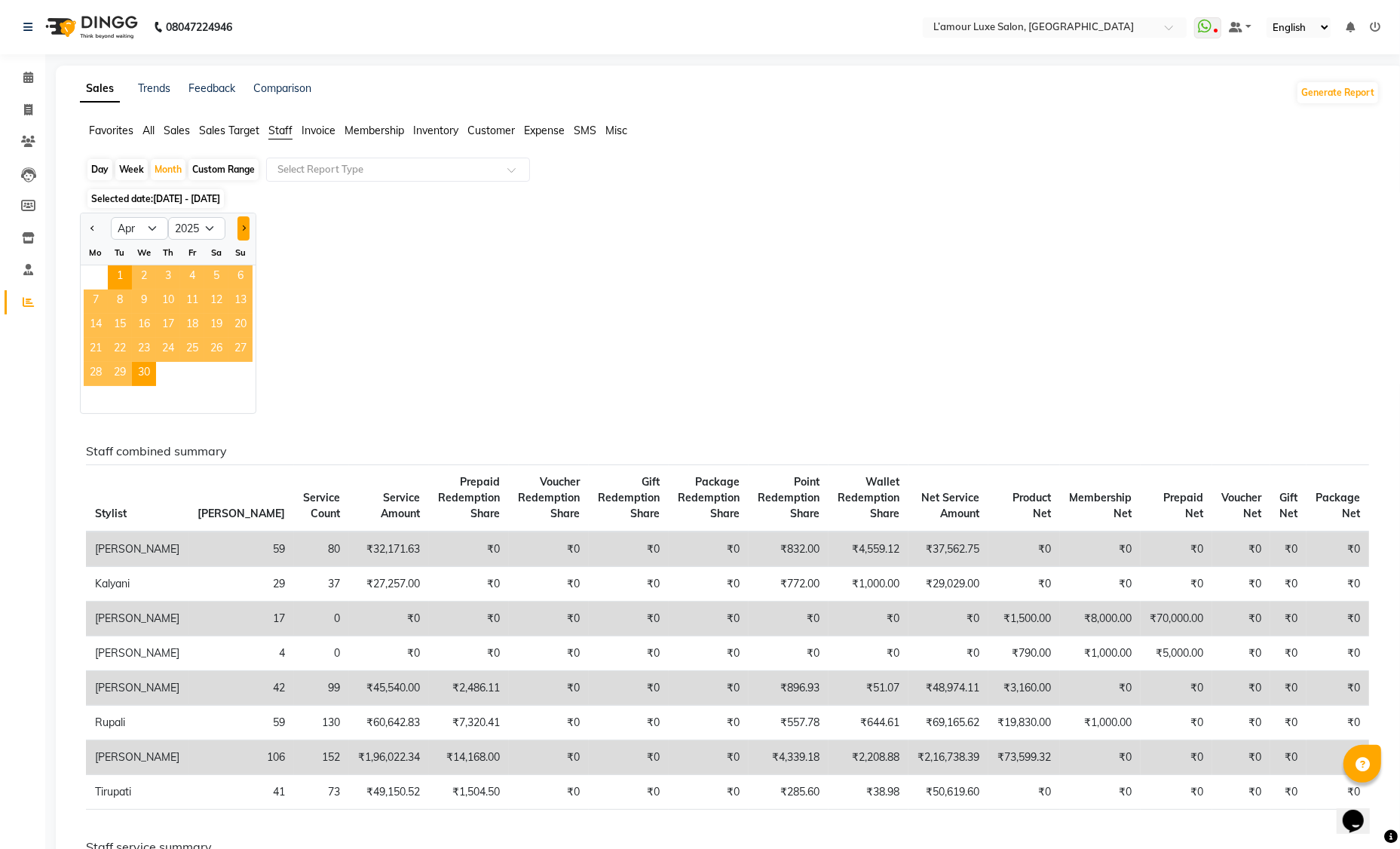
click at [246, 233] on button "Next month" at bounding box center [243, 229] width 12 height 25
select select "5"
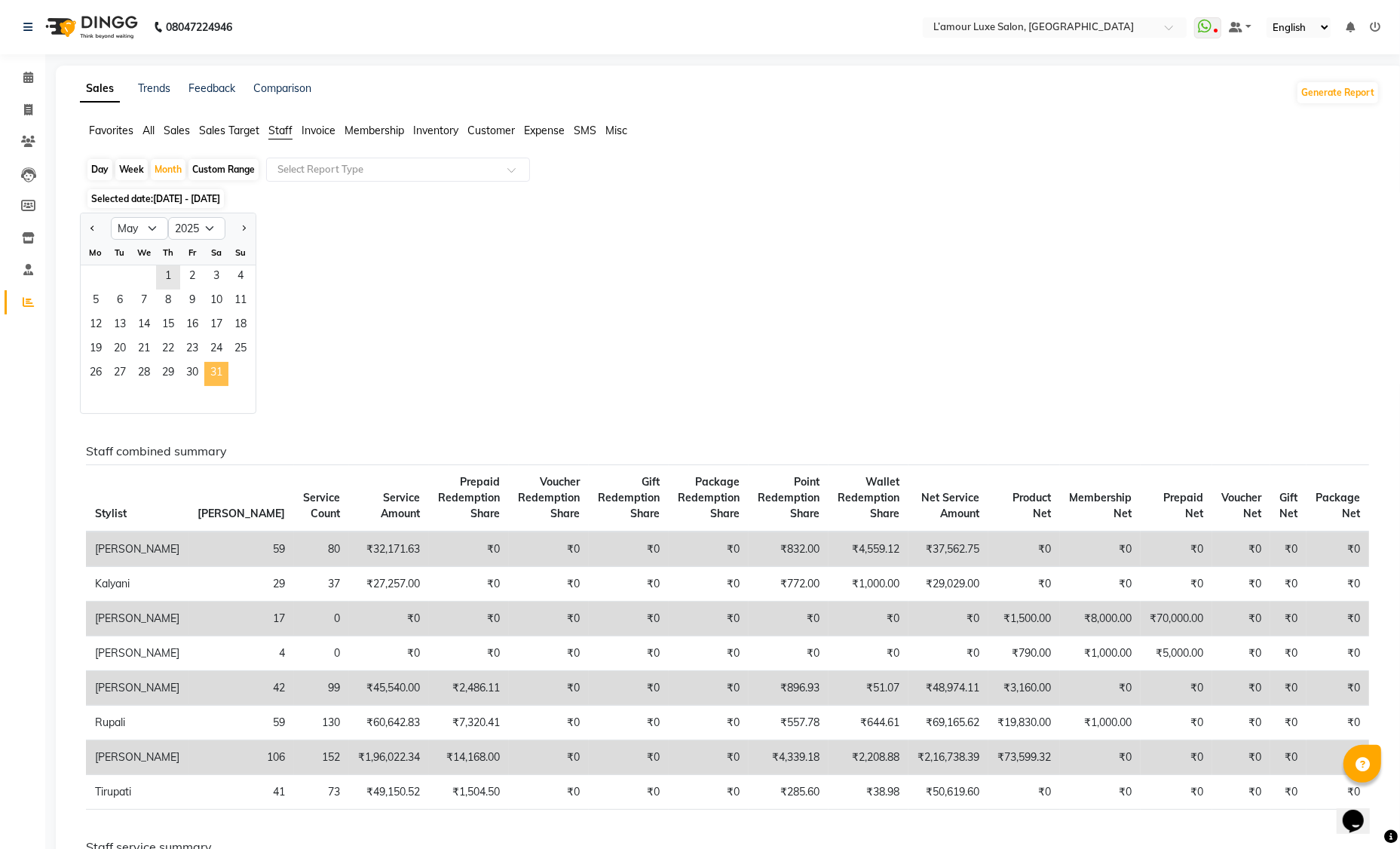
click at [214, 374] on span "31" at bounding box center [216, 374] width 25 height 25
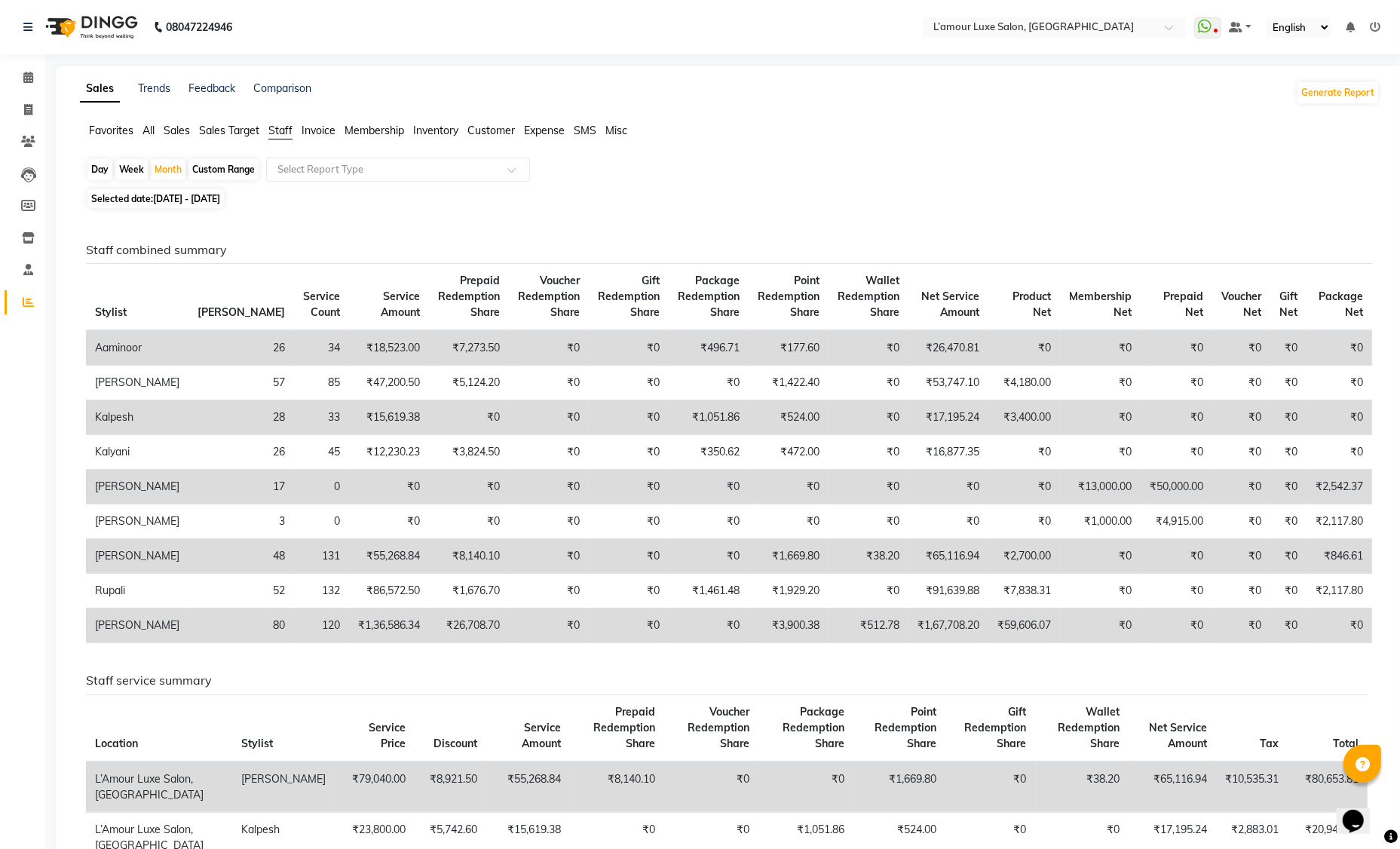
click at [218, 198] on span "01-05-2025 - 31-05-2025" at bounding box center [186, 199] width 67 height 12
select select "5"
select select "2025"
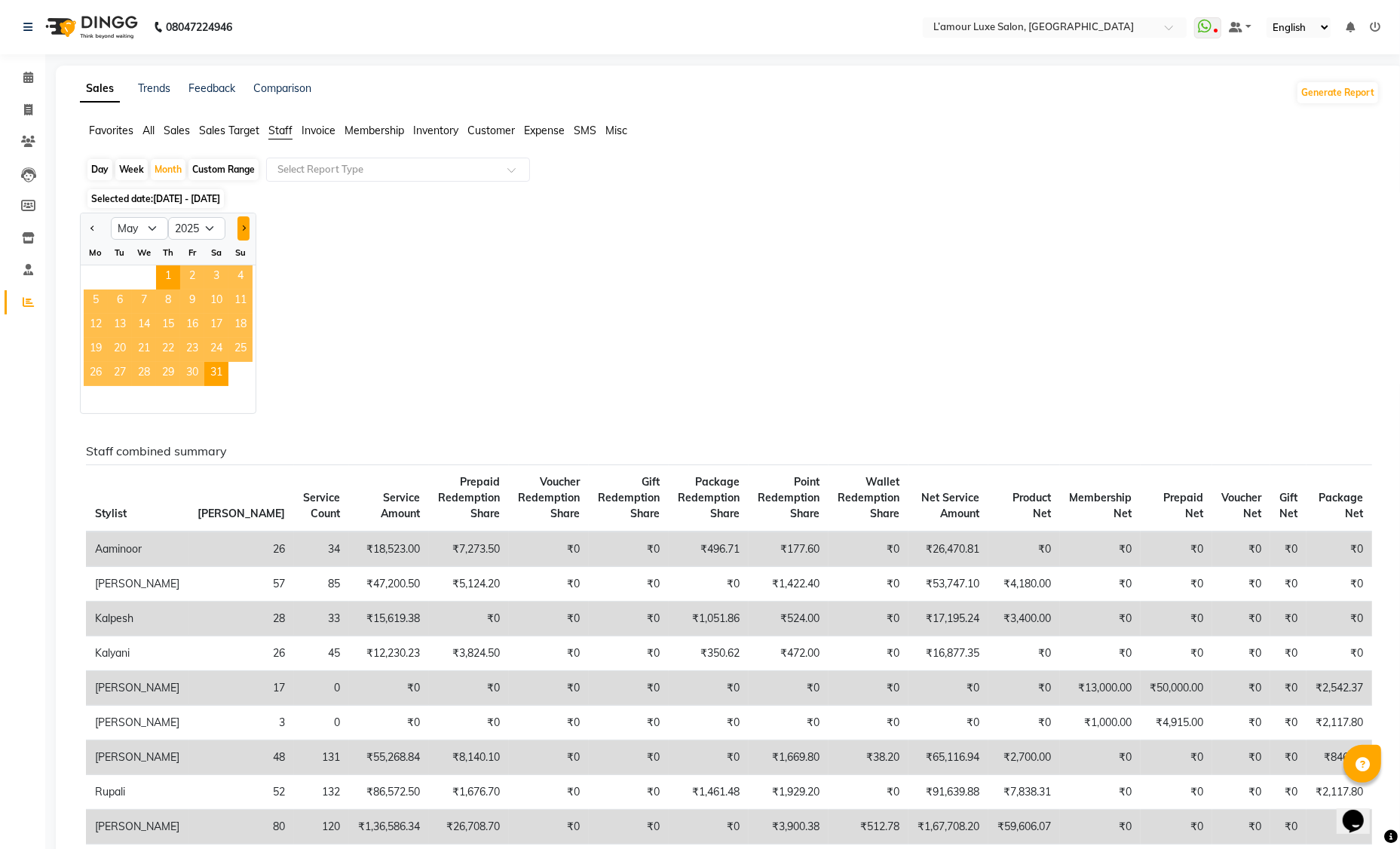
click at [243, 228] on span "Next month" at bounding box center [242, 228] width 5 height 5
select select "6"
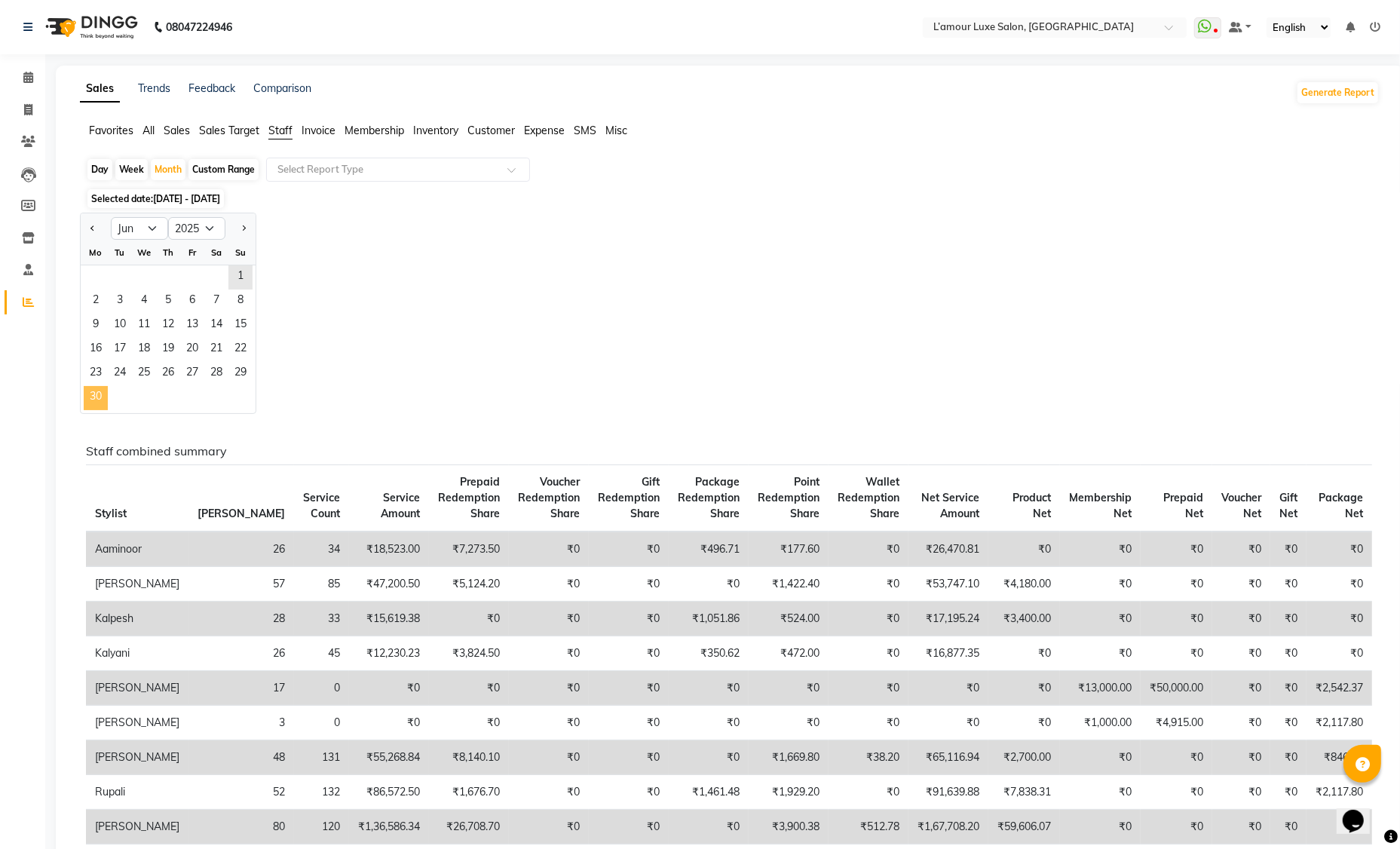
click at [100, 394] on span "30" at bounding box center [95, 398] width 25 height 25
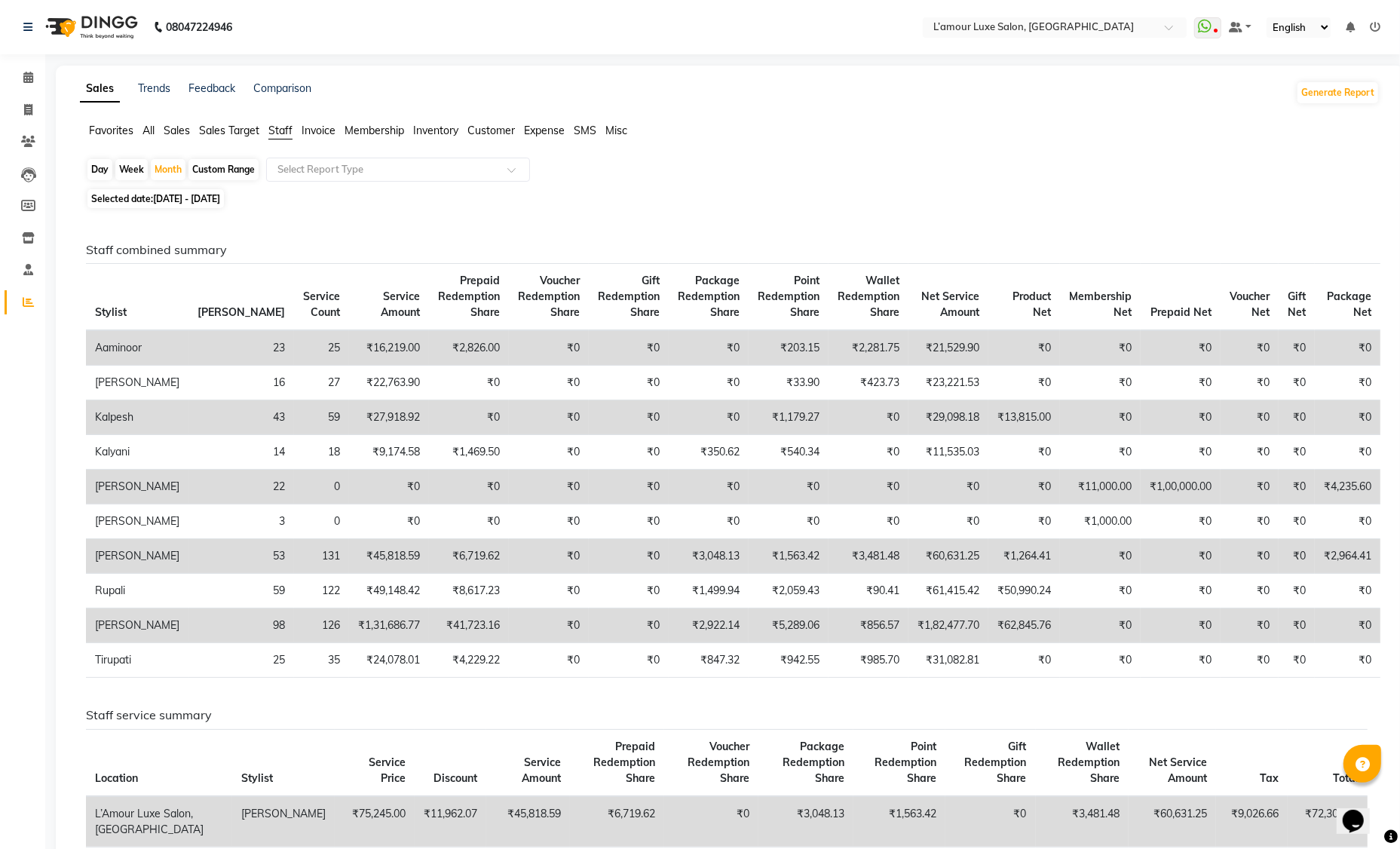
click at [220, 201] on span "01-06-2025 - 30-06-2025" at bounding box center [186, 199] width 67 height 12
select select "6"
select select "2025"
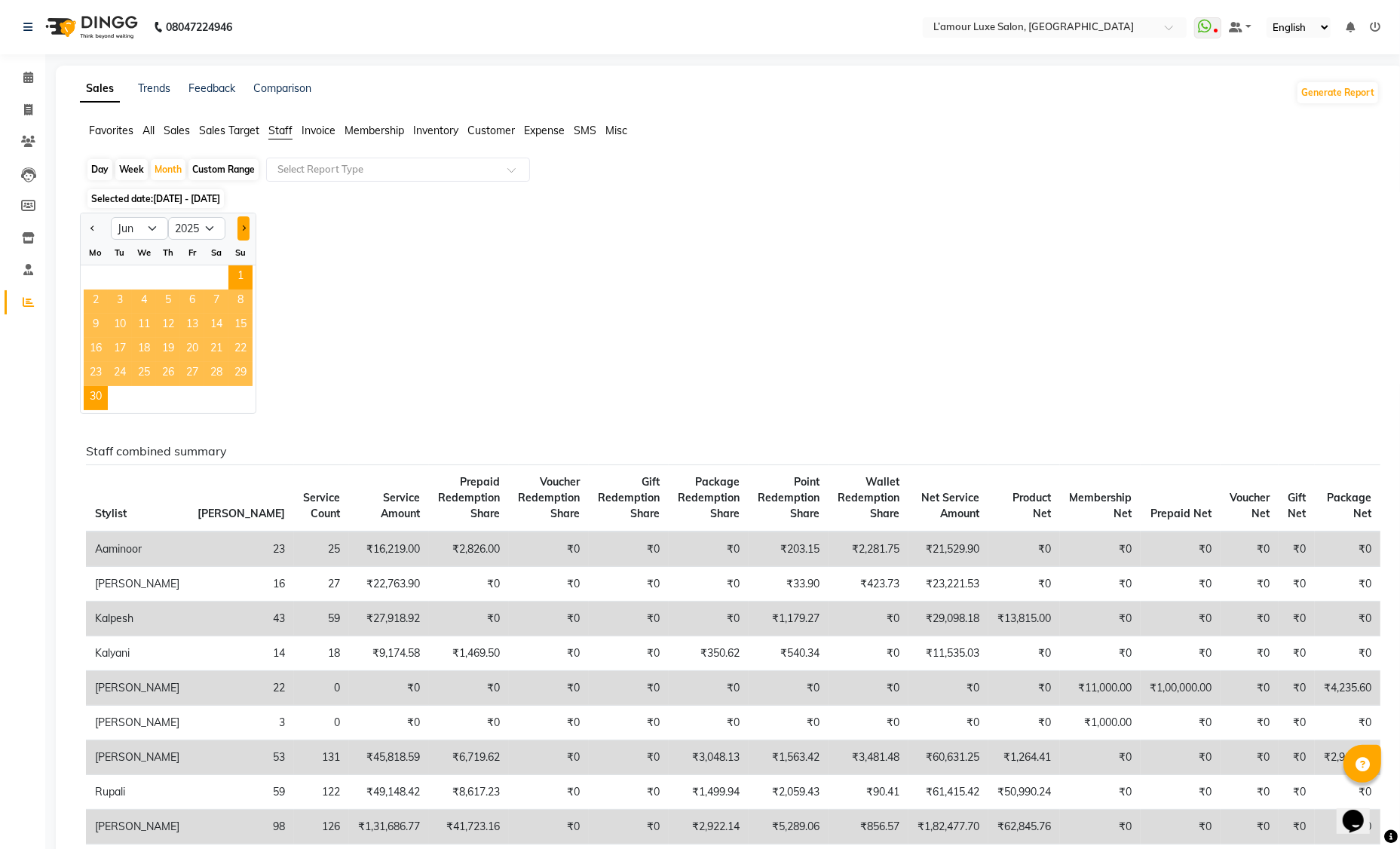
click at [243, 230] on span "Next month" at bounding box center [242, 228] width 5 height 5
select select "7"
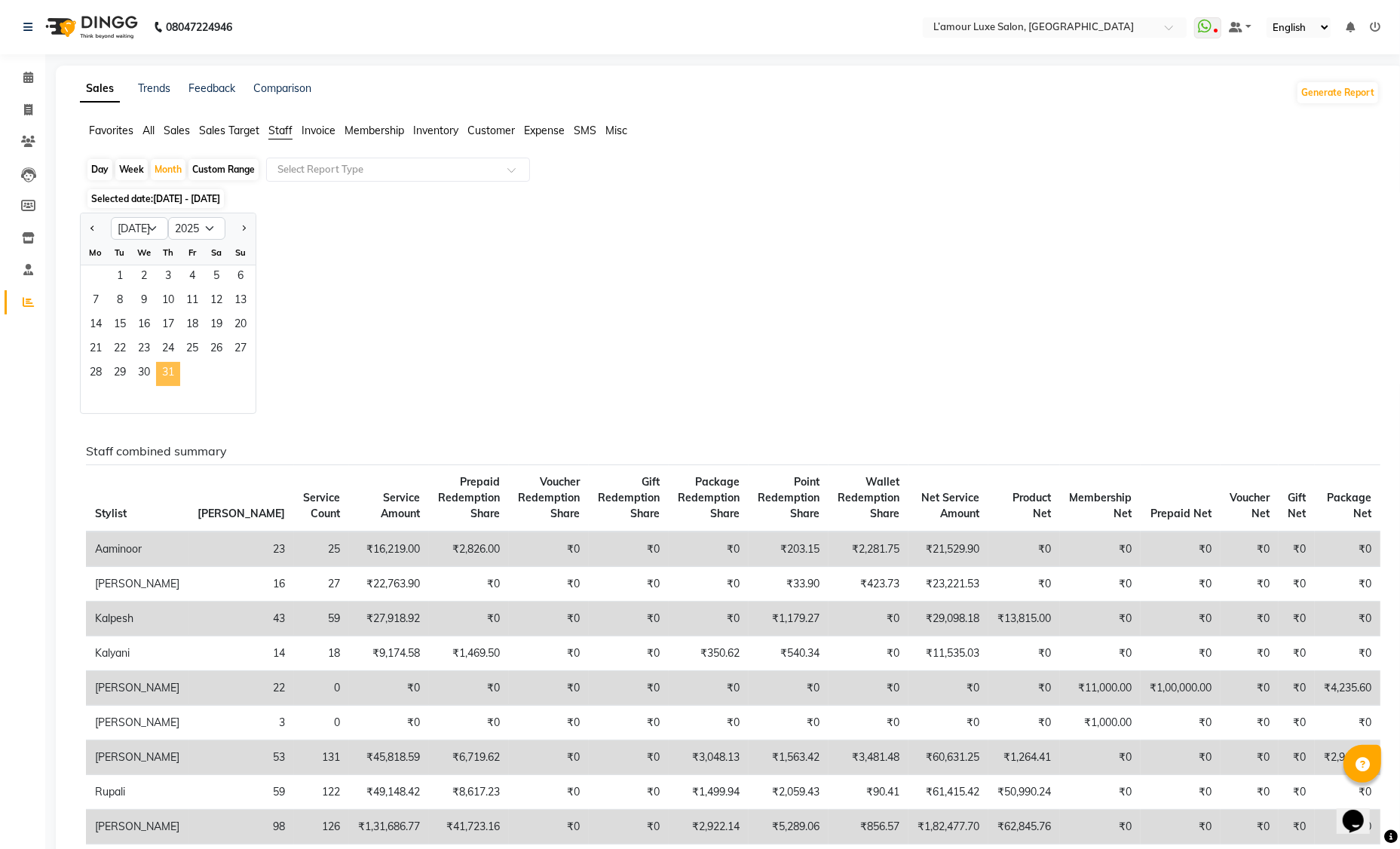
click at [179, 370] on span "31" at bounding box center [168, 374] width 25 height 25
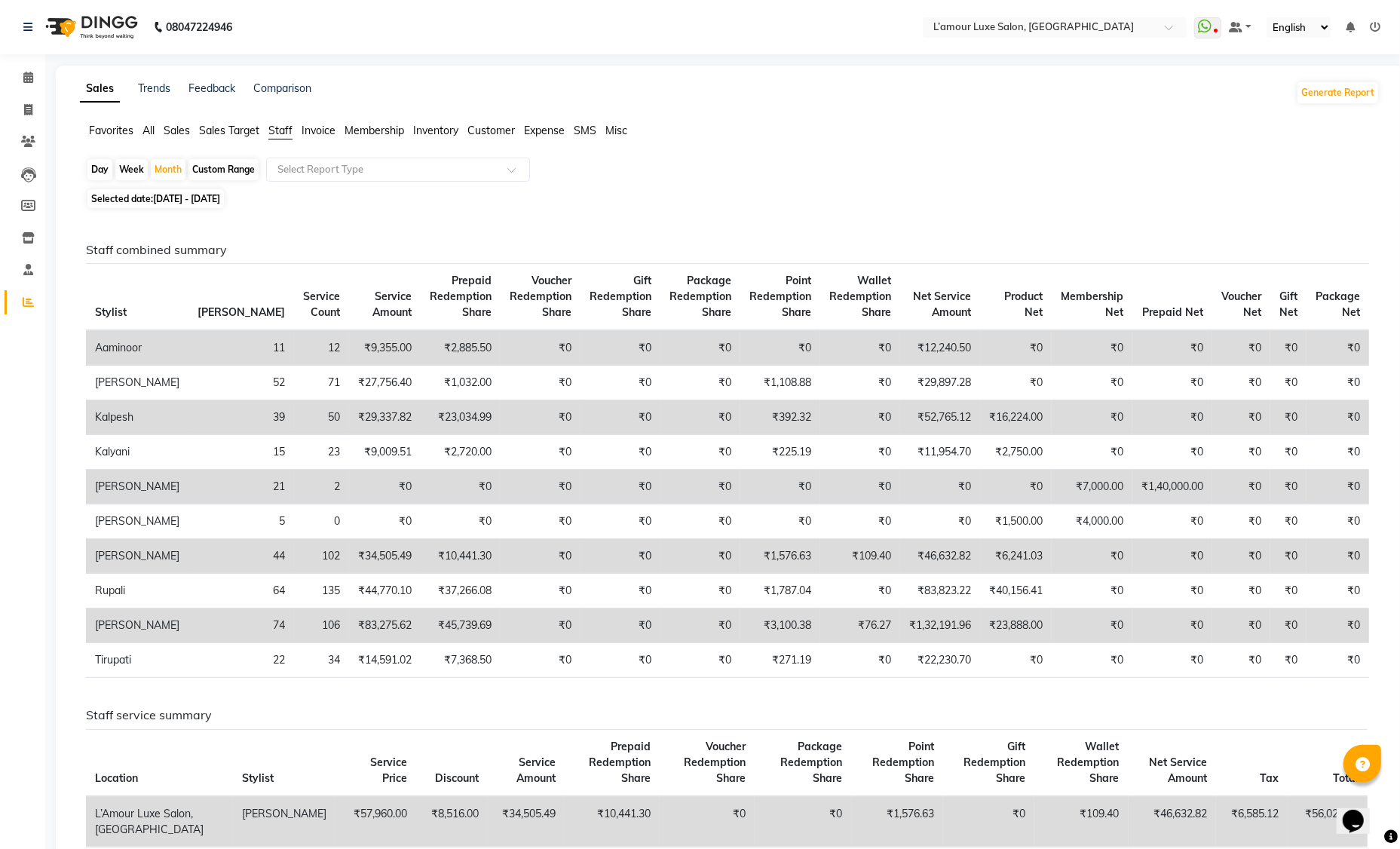
click at [220, 201] on span "01-07-2025 - 31-07-2025" at bounding box center [186, 199] width 67 height 12
select select "7"
select select "2025"
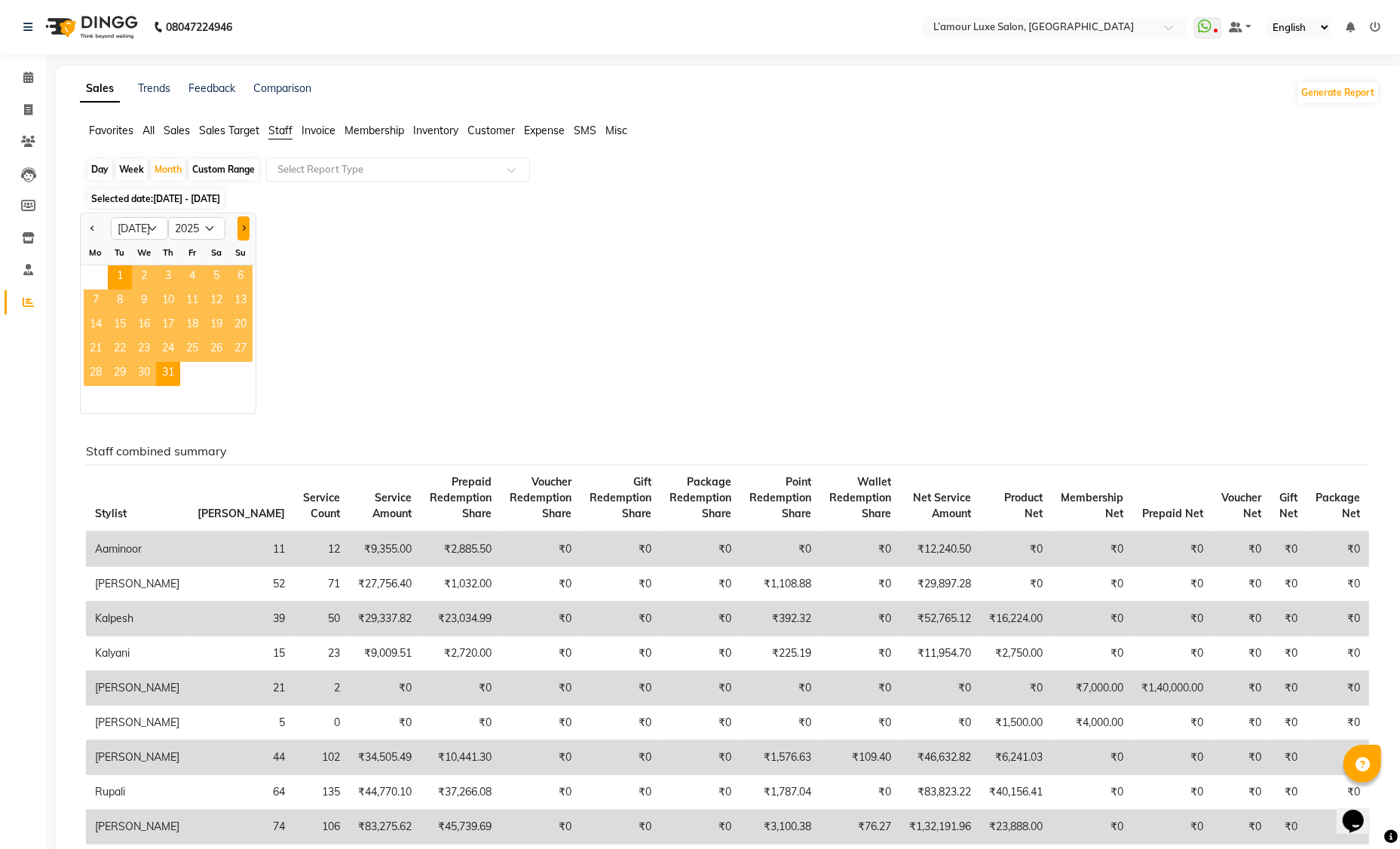
click at [239, 229] on button "Next month" at bounding box center [243, 229] width 12 height 25
select select "8"
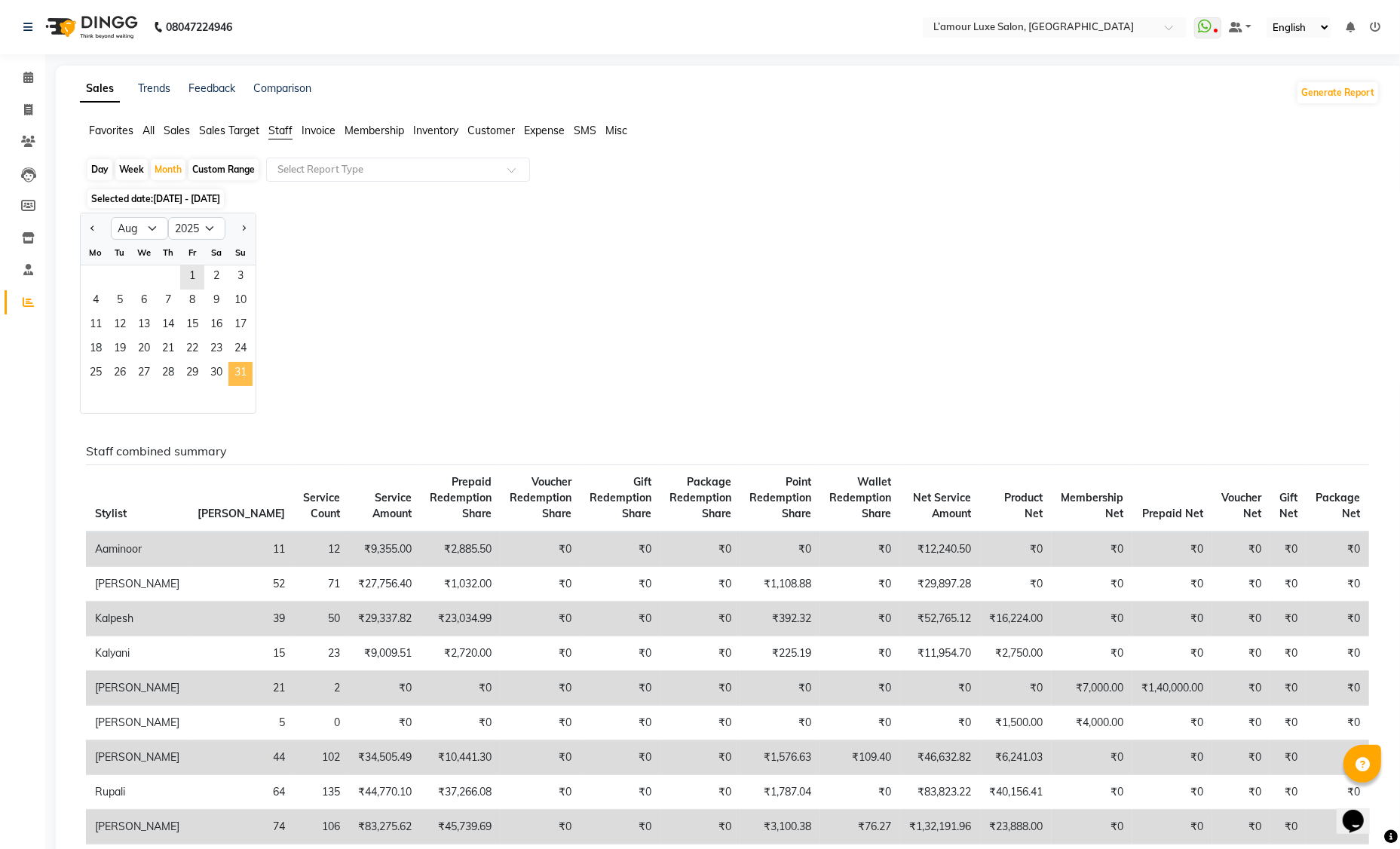
click at [242, 379] on span "31" at bounding box center [240, 374] width 25 height 25
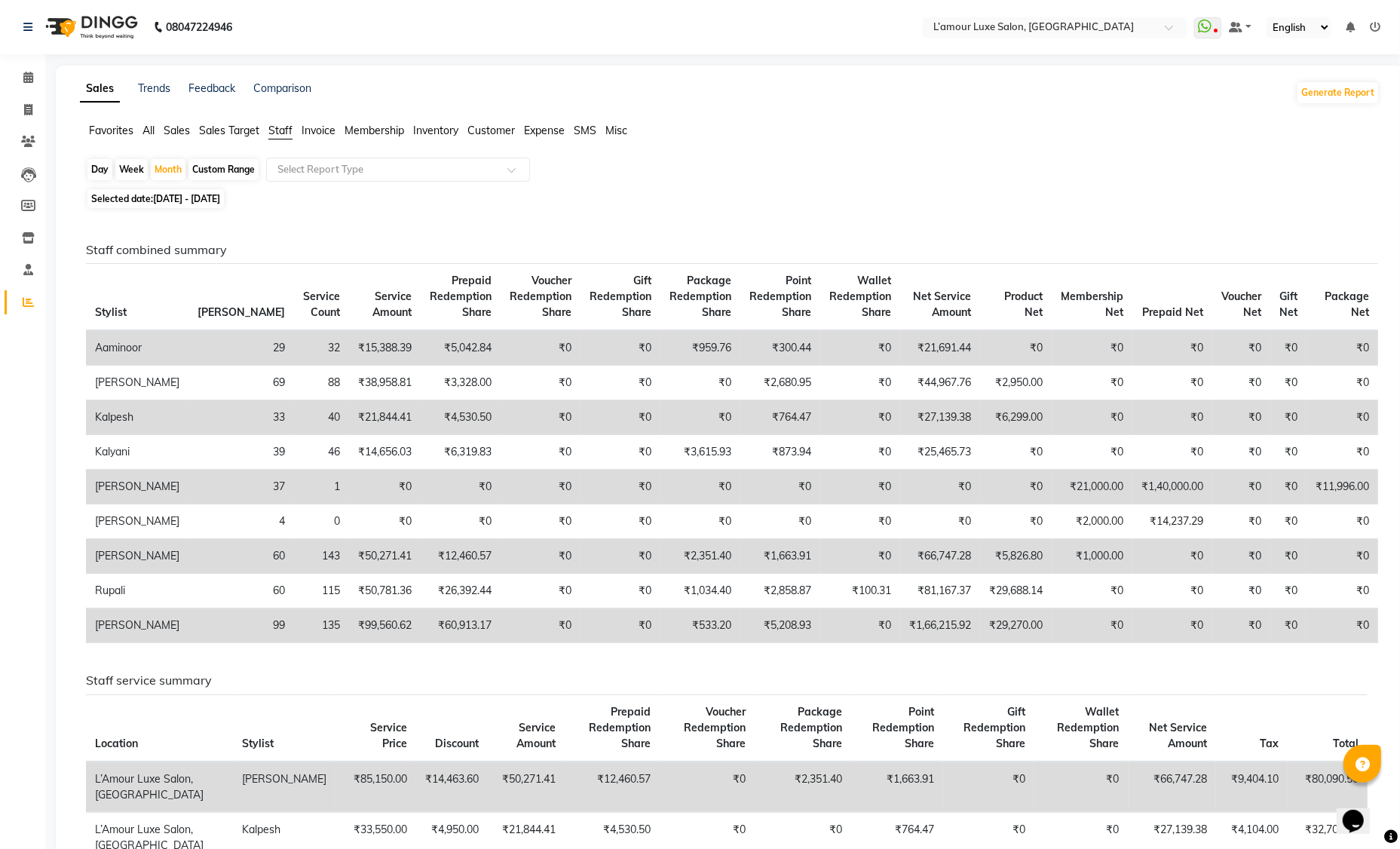
click at [174, 129] on span "Sales" at bounding box center [177, 131] width 26 height 14
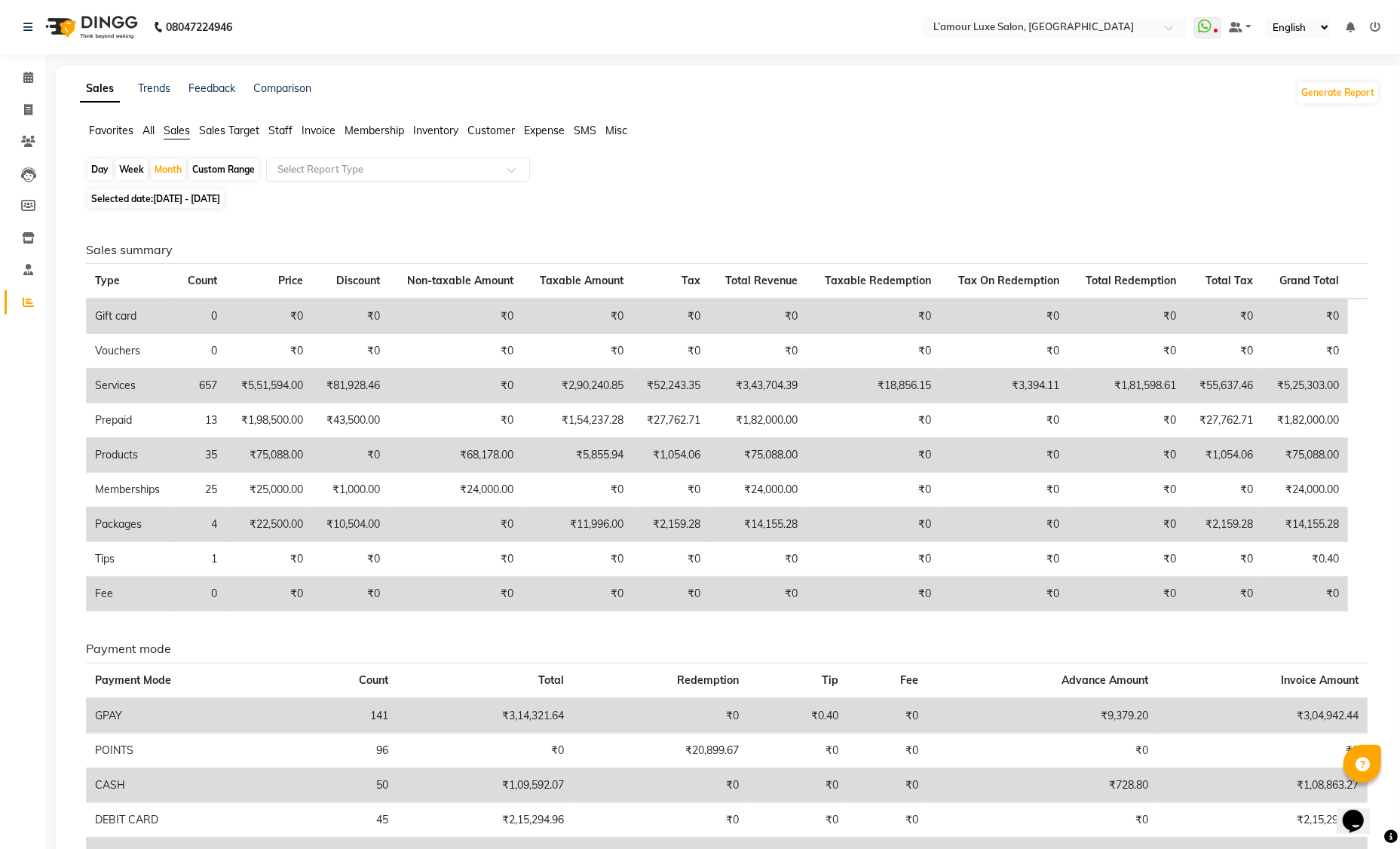
click at [212, 200] on span "01-08-2025 - 31-08-2025" at bounding box center [186, 199] width 67 height 12
select select "8"
select select "2025"
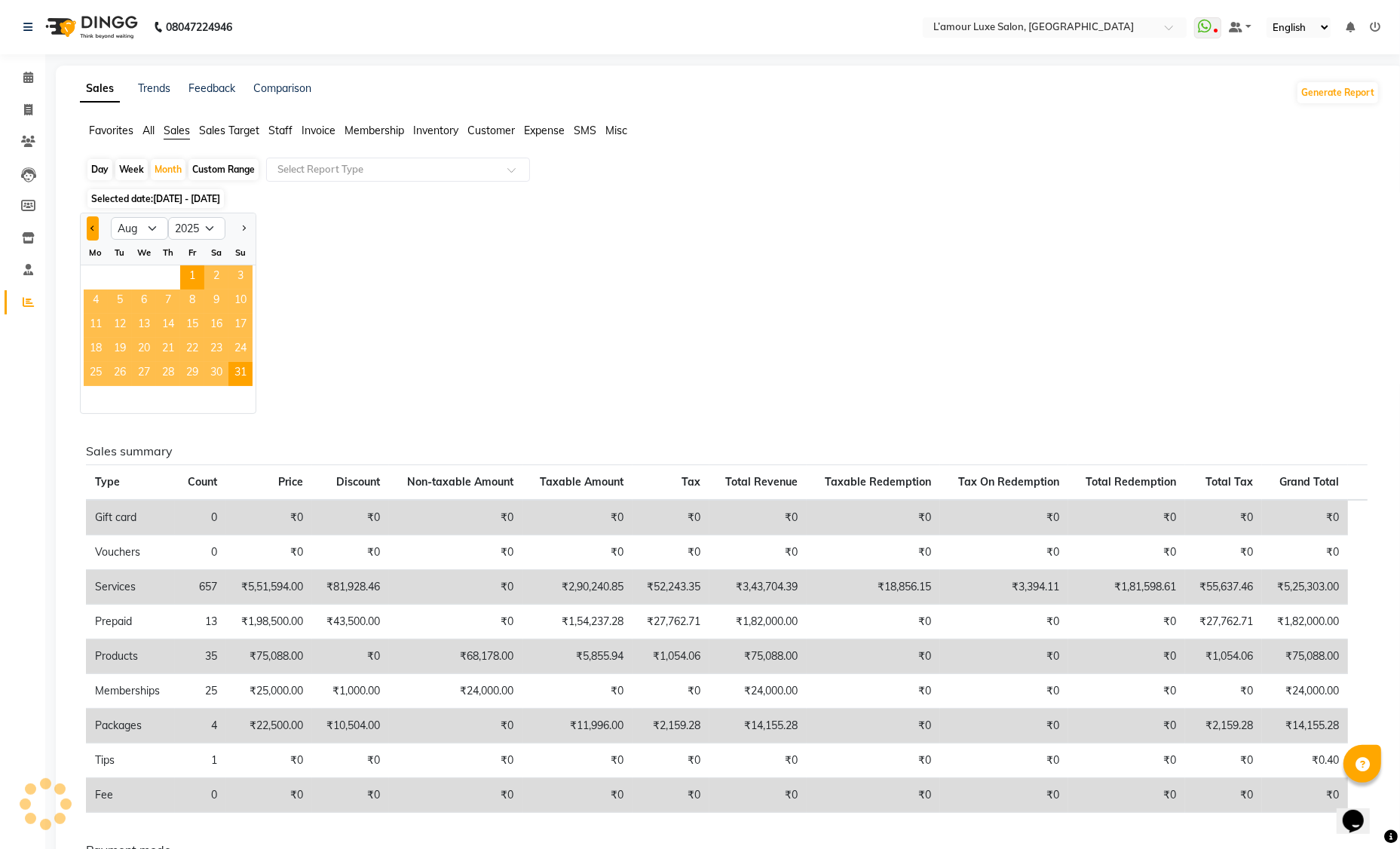
click at [91, 229] on span "Previous month" at bounding box center [92, 228] width 5 height 5
select select "7"
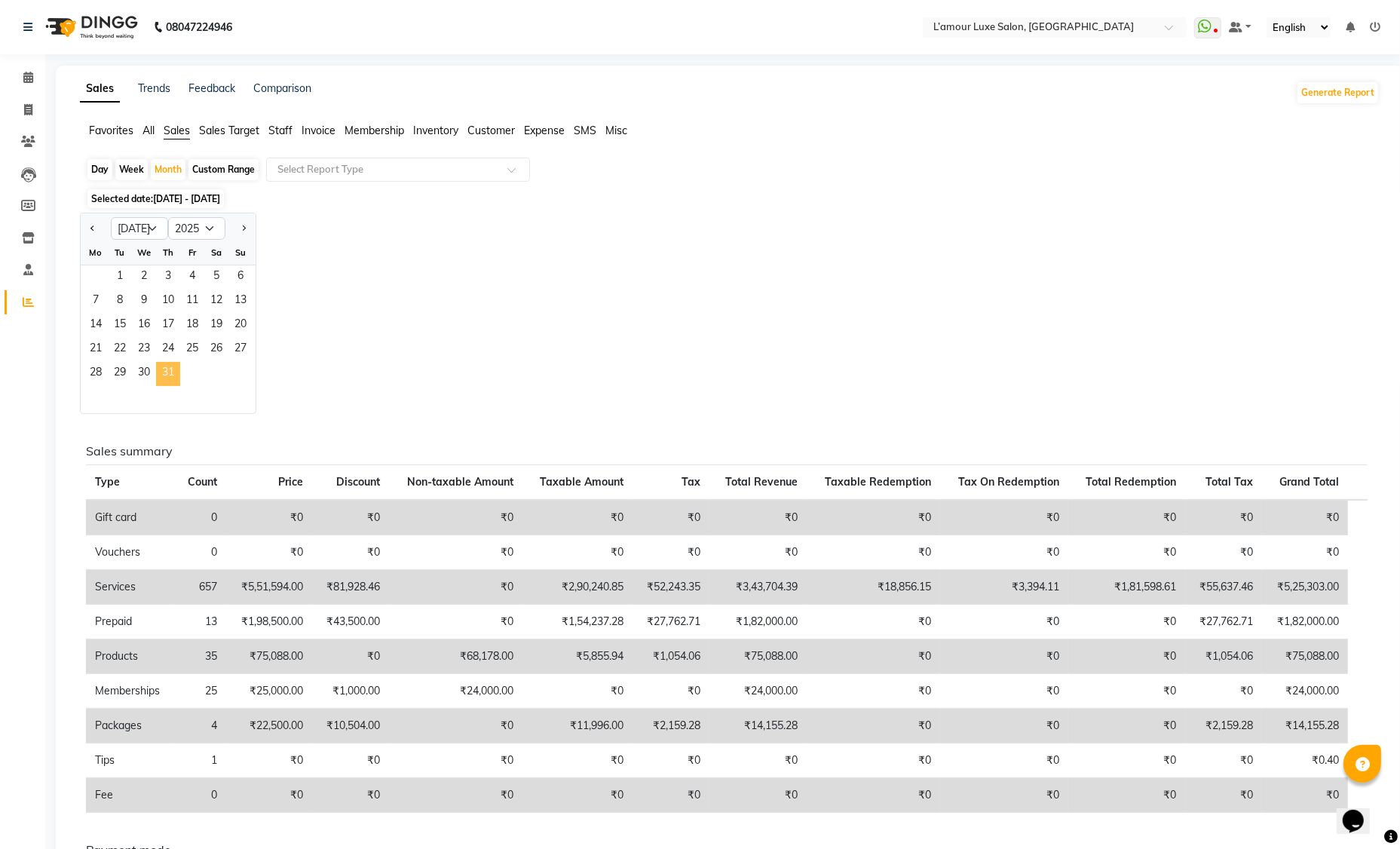
click at [164, 376] on span "31" at bounding box center [168, 374] width 25 height 25
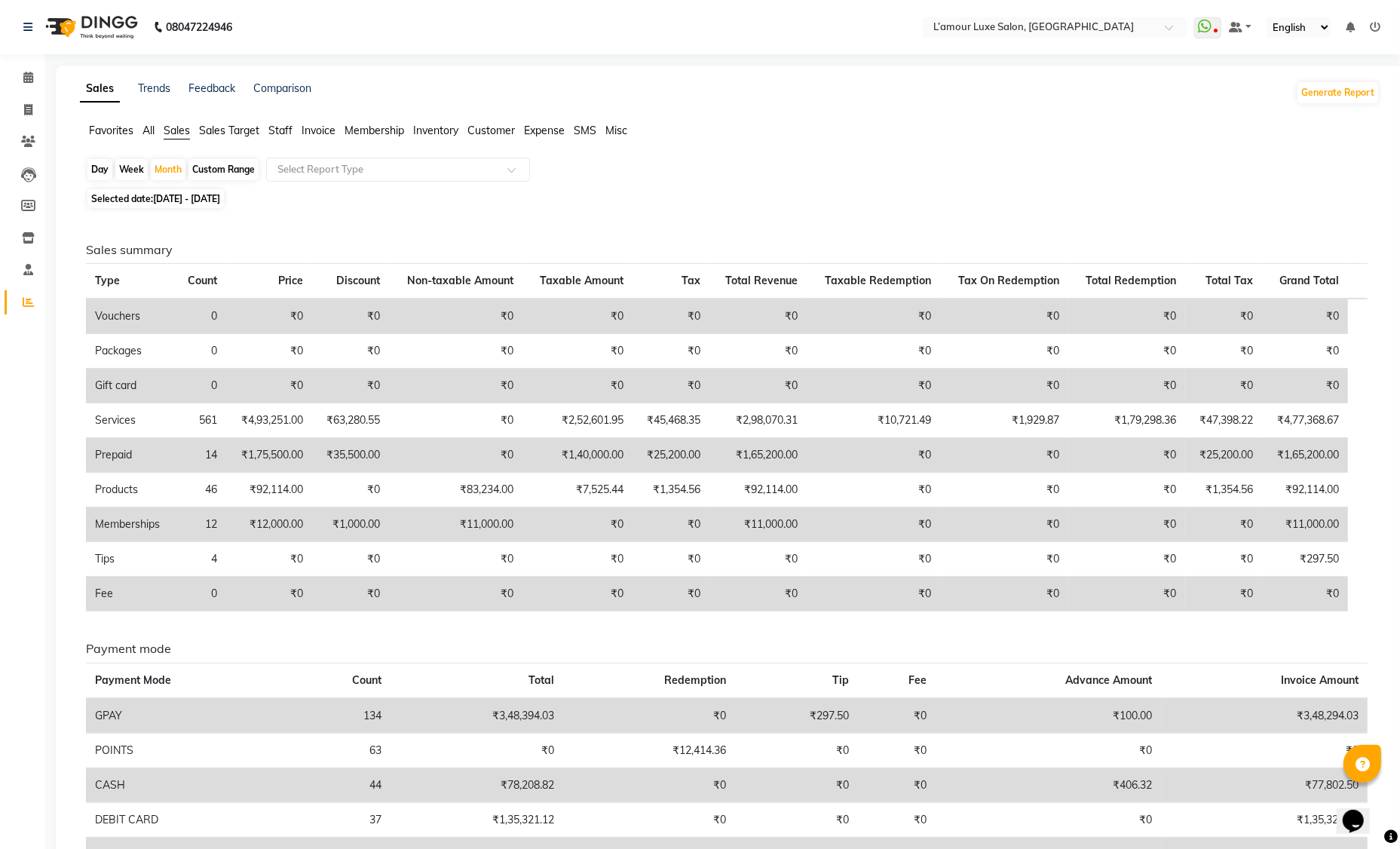
click at [204, 203] on span "01-07-2025 - 31-07-2025" at bounding box center [186, 199] width 67 height 12
select select "7"
select select "2025"
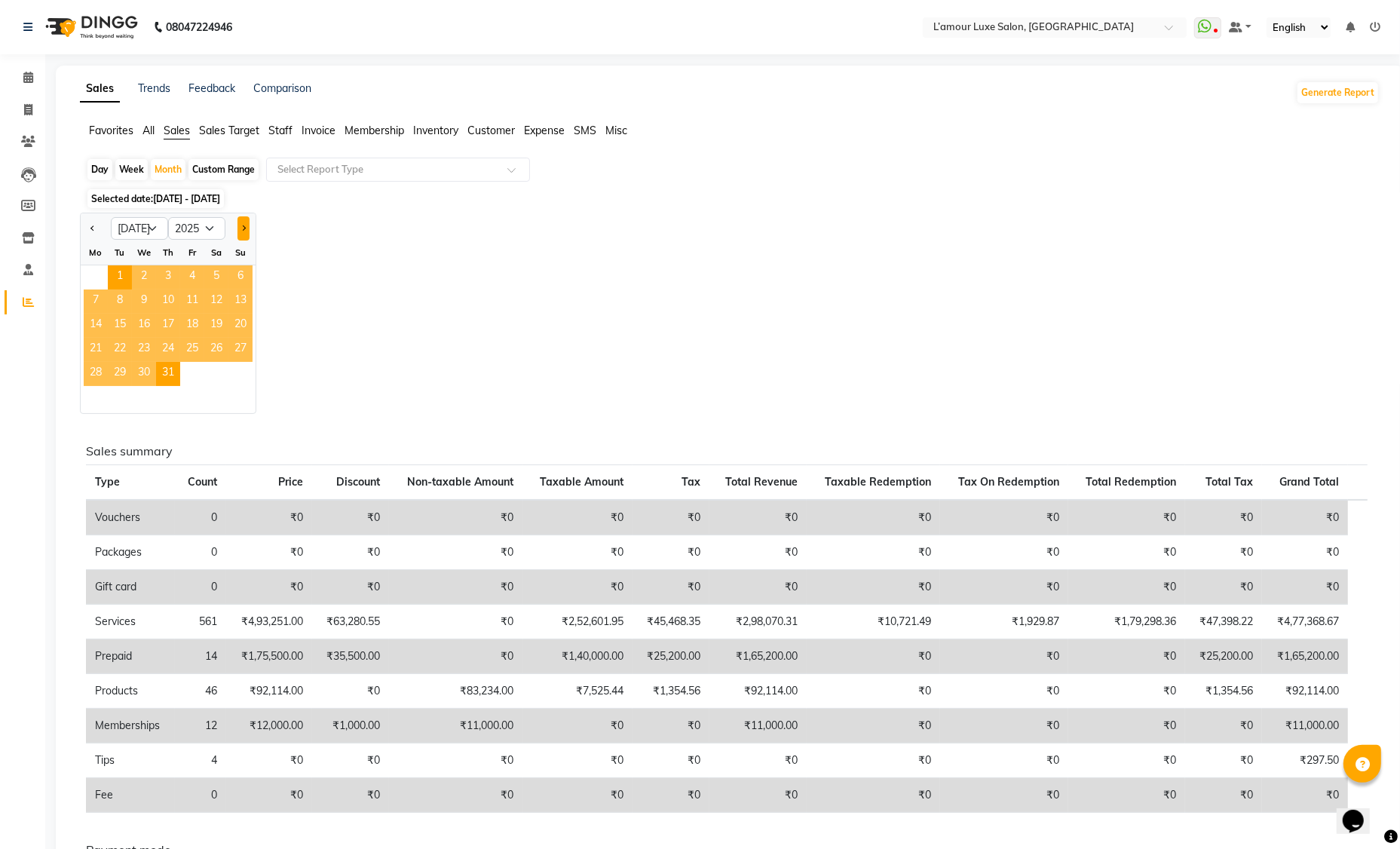
click at [248, 230] on button "Next month" at bounding box center [243, 229] width 12 height 25
select select "8"
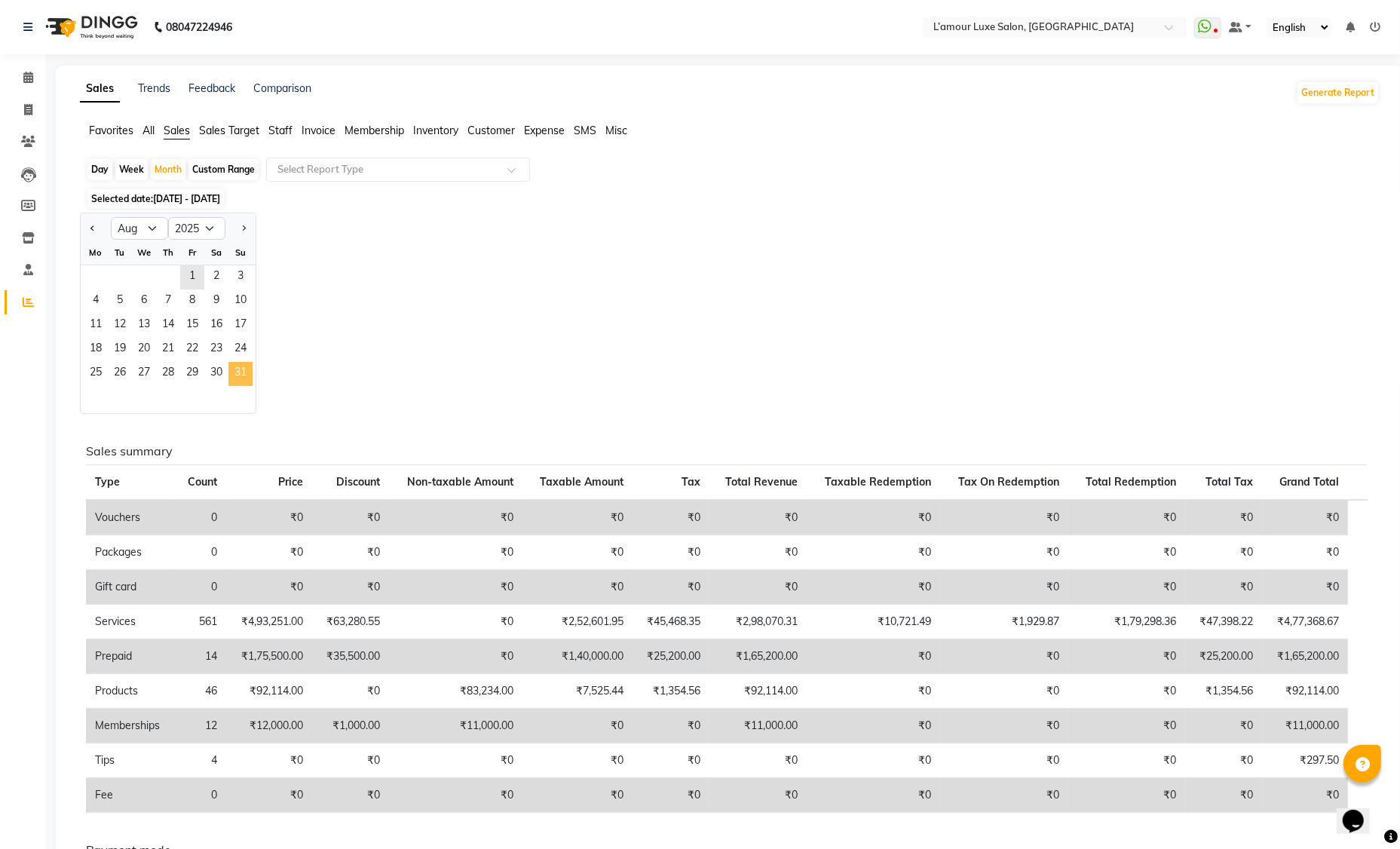
click at [239, 364] on span "31" at bounding box center [240, 374] width 25 height 25
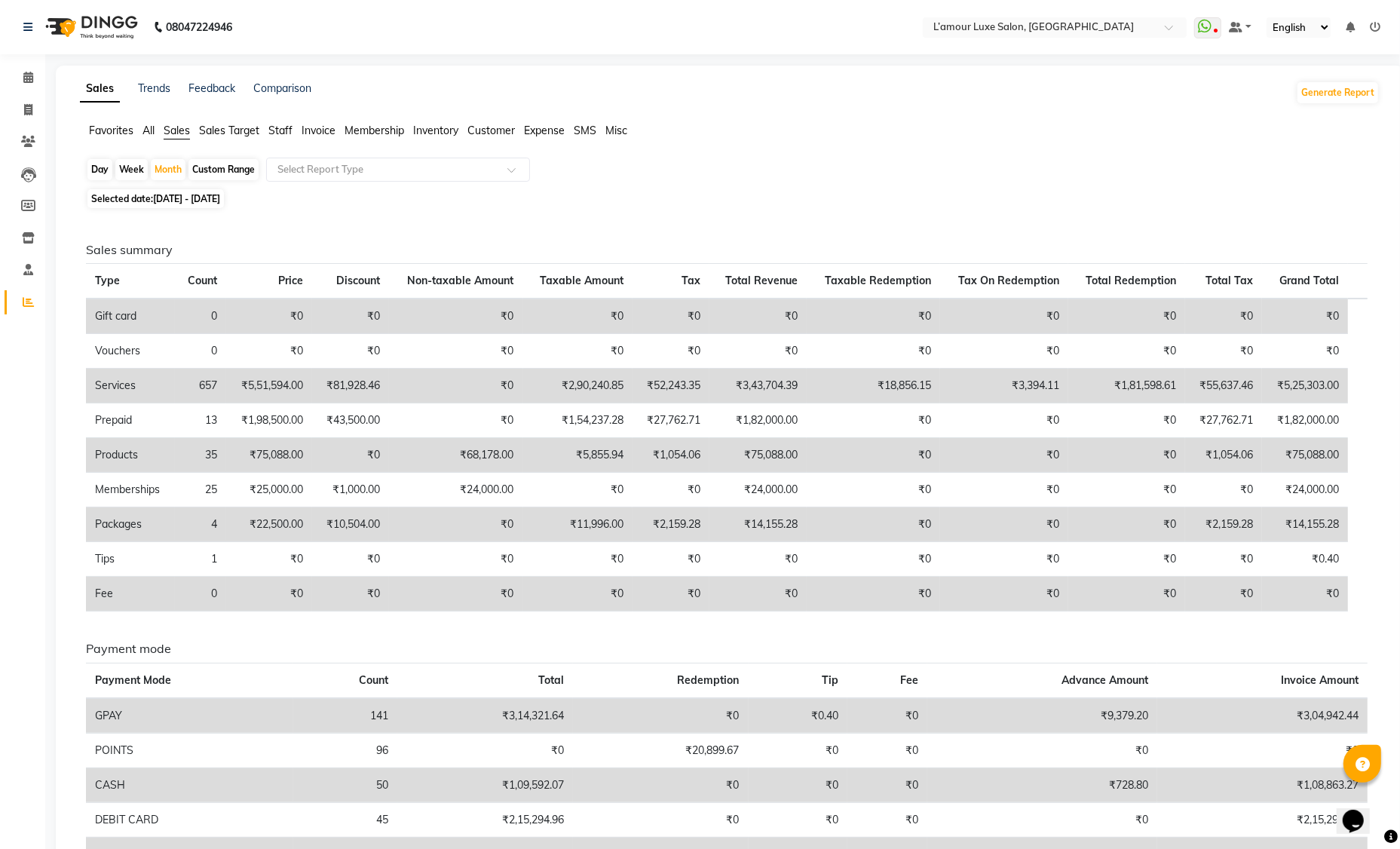
click at [1255, 303] on td "₹0" at bounding box center [1223, 316] width 77 height 35
click at [493, 175] on div at bounding box center [397, 169] width 262 height 15
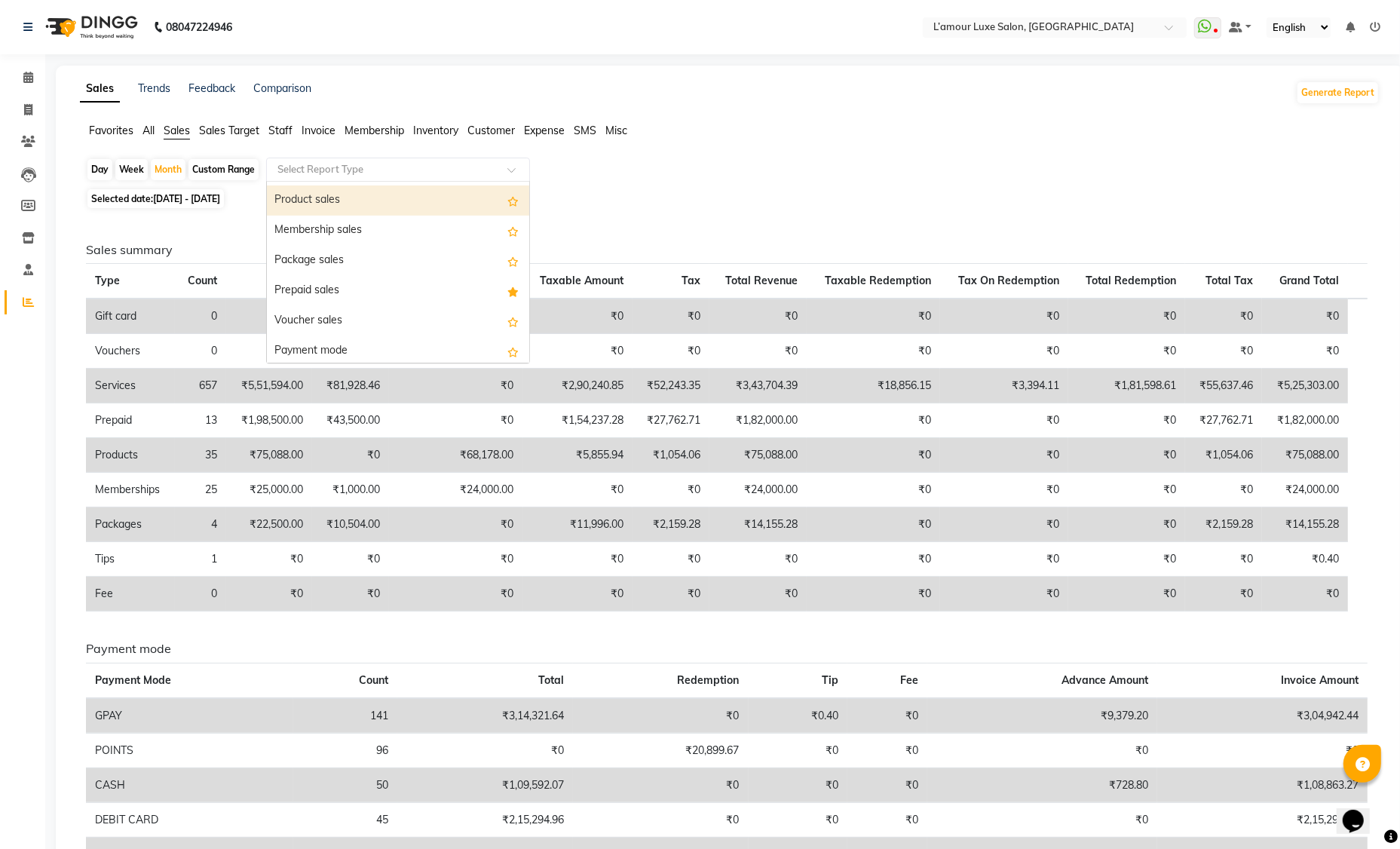
scroll to position [92, 0]
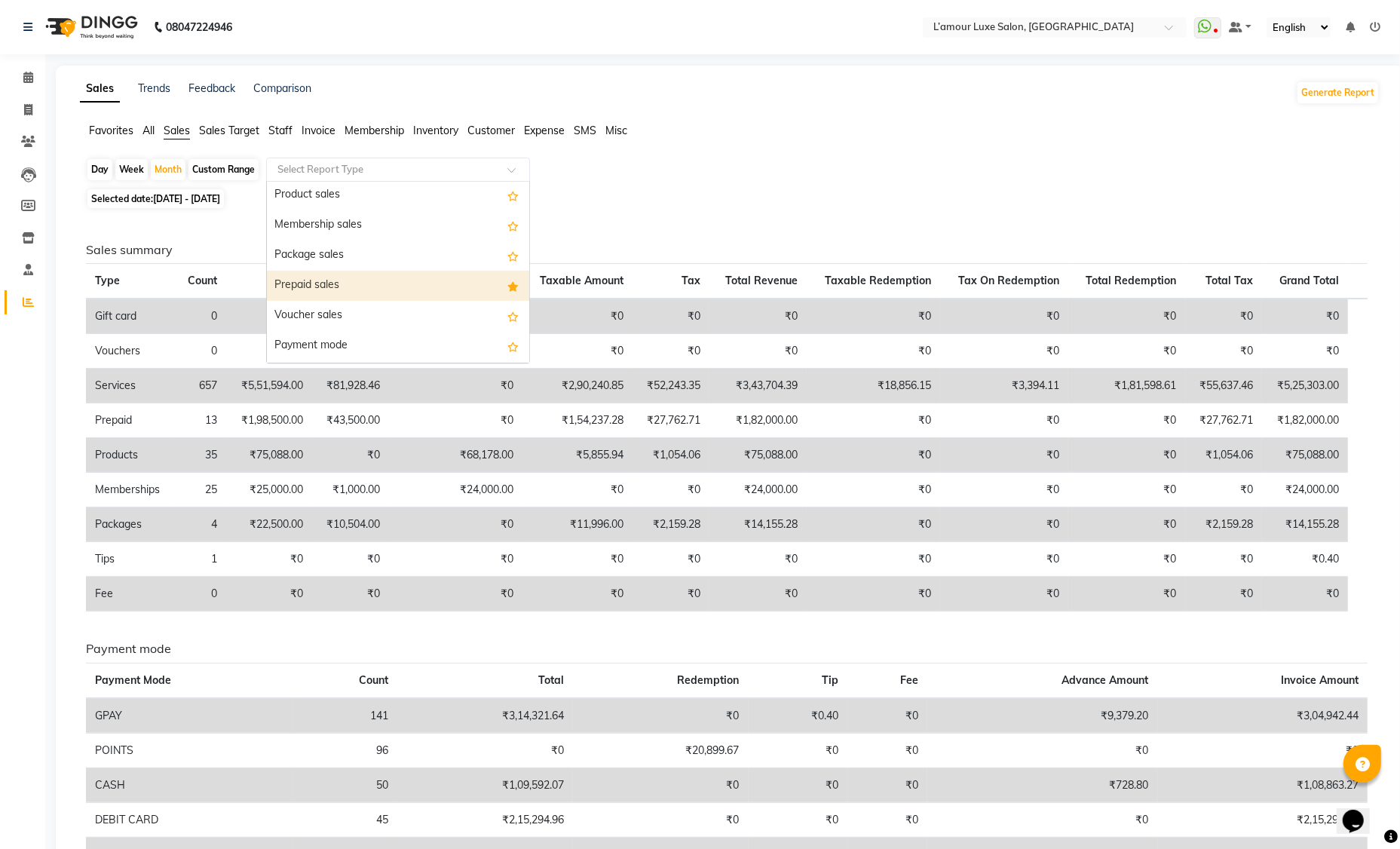
click at [456, 279] on div "Prepaid sales" at bounding box center [397, 286] width 262 height 30
select select "full_report"
select select "csv"
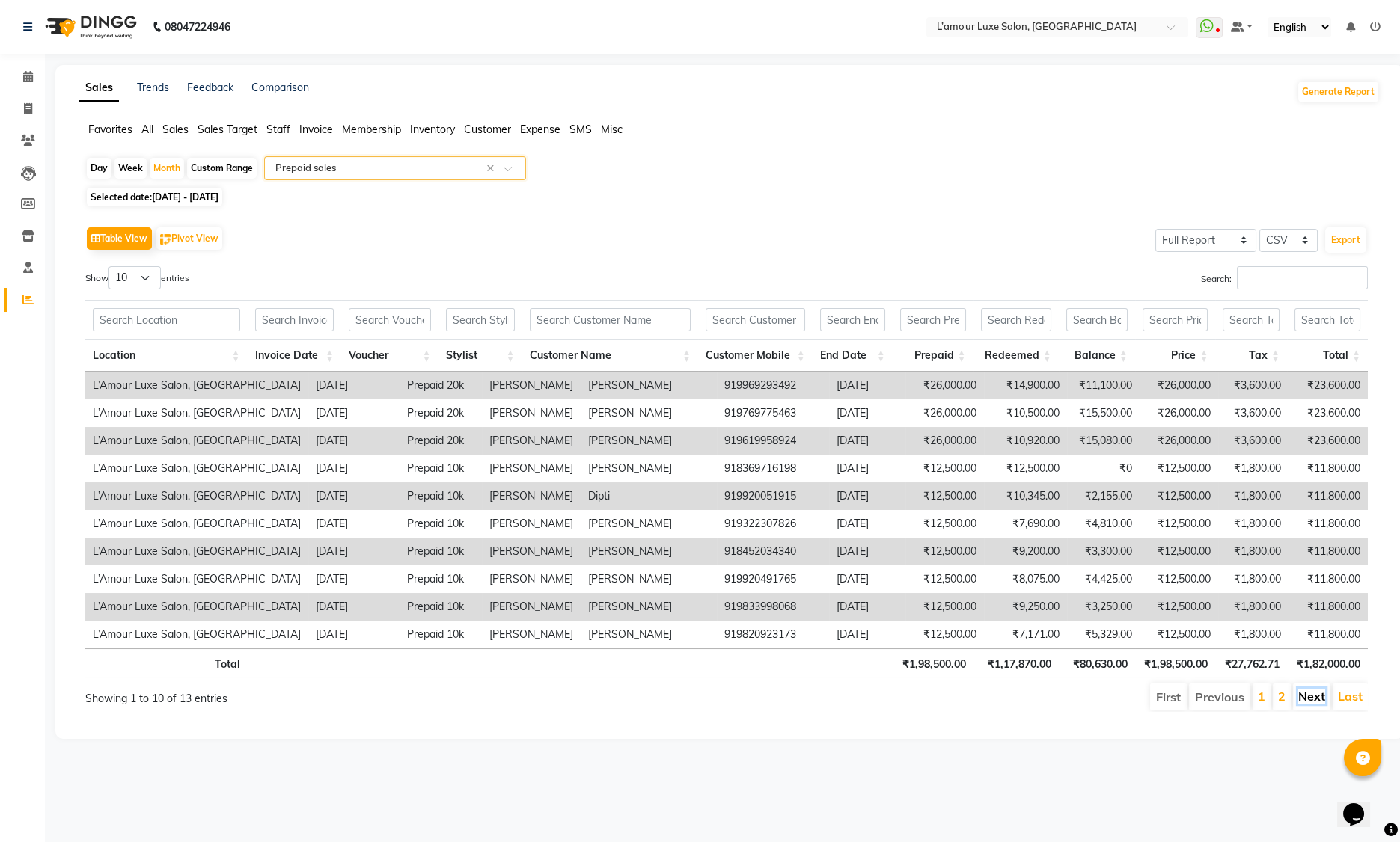
click at [1314, 697] on link "Next" at bounding box center [1311, 696] width 27 height 15
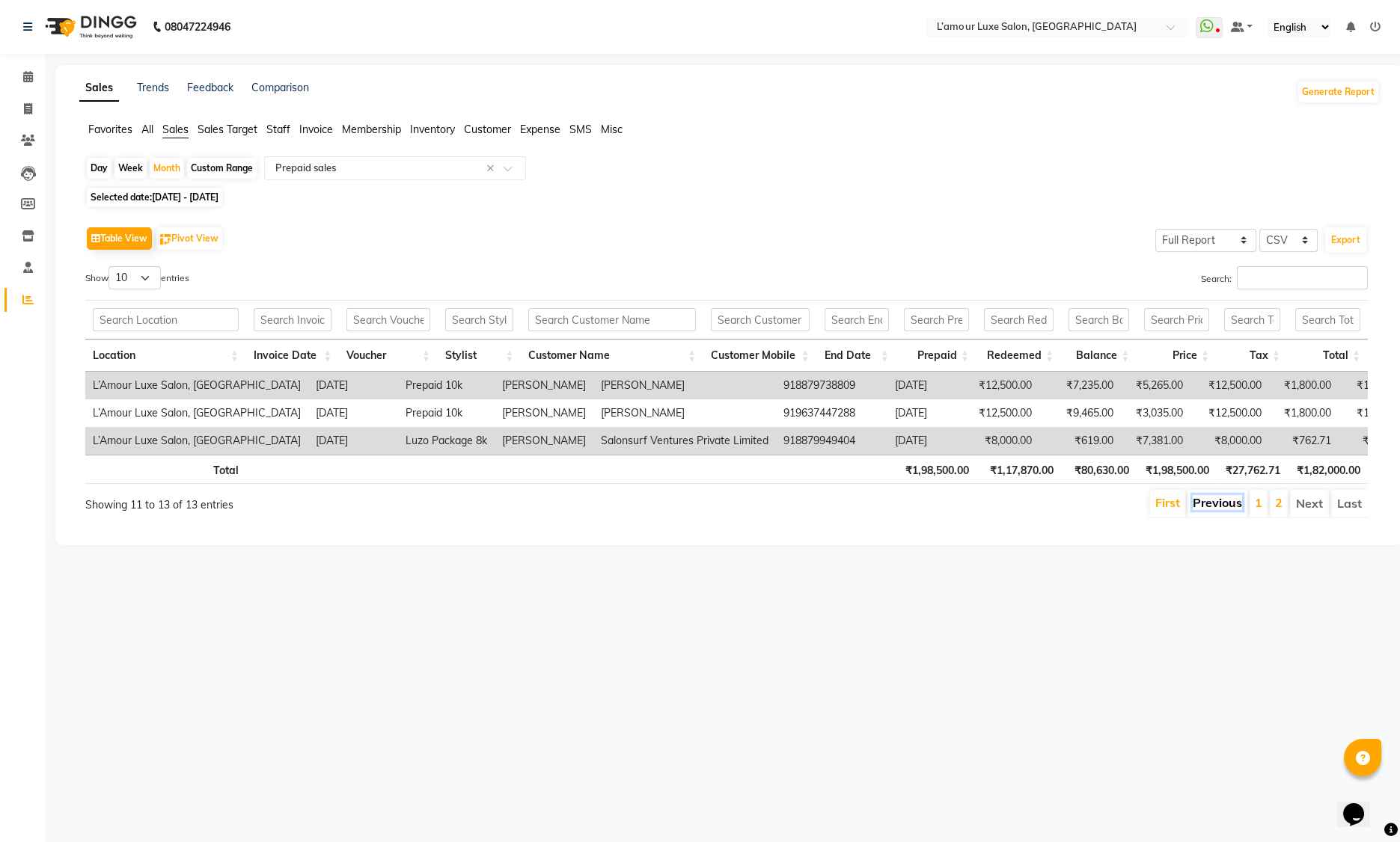
click at [1206, 503] on link "Previous" at bounding box center [1217, 502] width 50 height 15
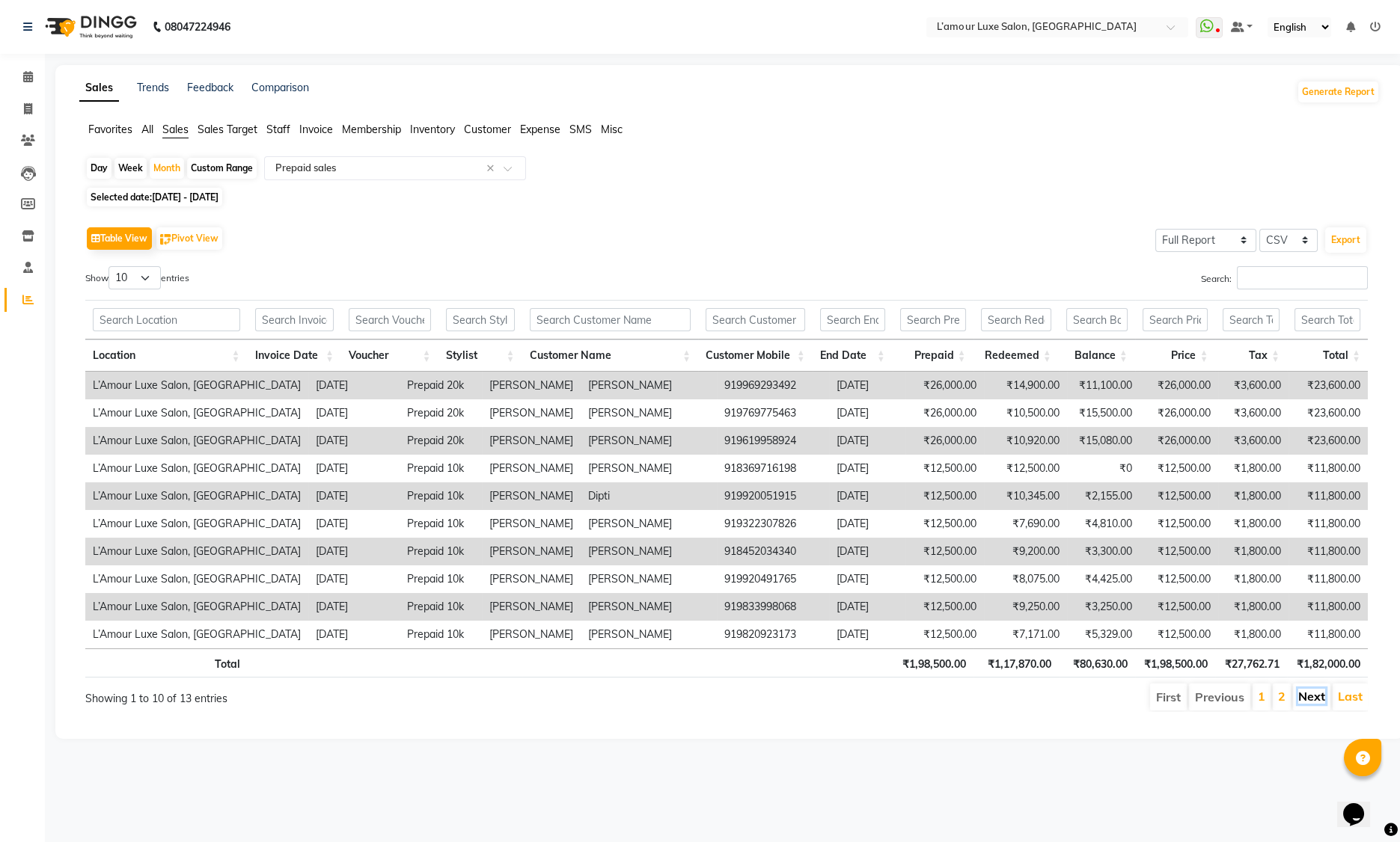
click at [1322, 698] on link "Next" at bounding box center [1311, 696] width 27 height 15
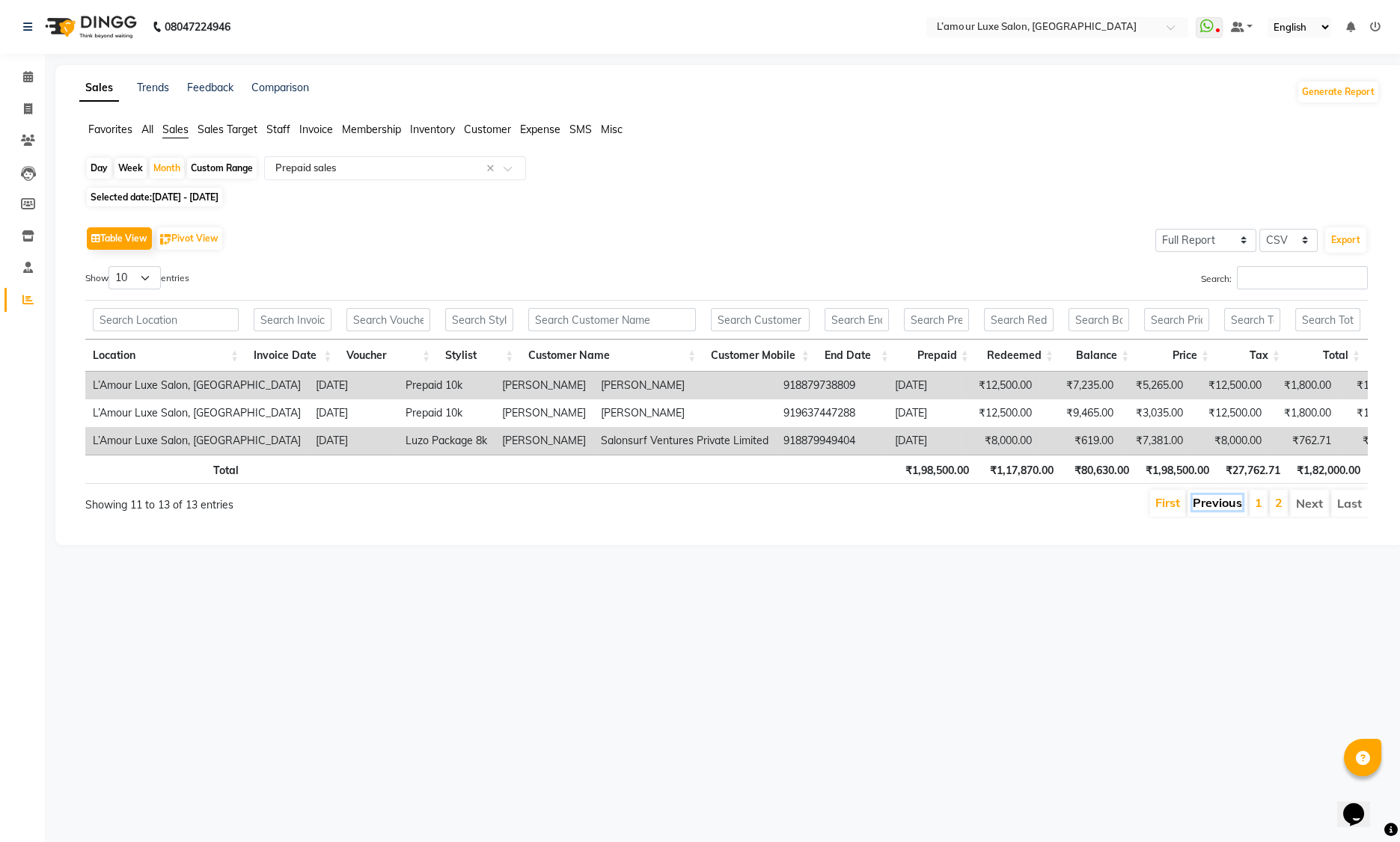
click at [1227, 506] on link "Previous" at bounding box center [1217, 502] width 50 height 15
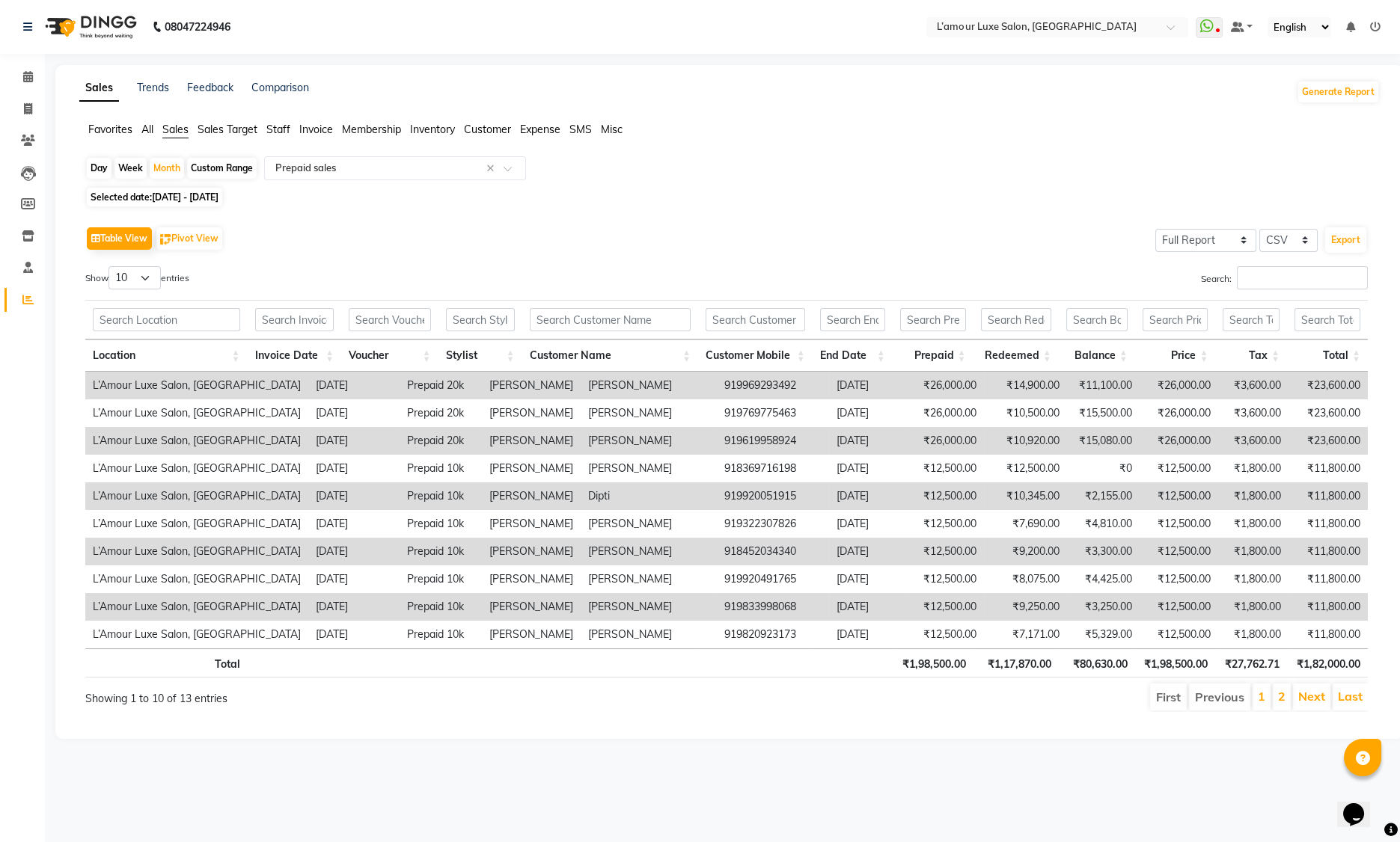
click at [1227, 506] on td "₹1,800.00" at bounding box center [1253, 496] width 70 height 27
click at [284, 128] on span "Staff" at bounding box center [278, 129] width 24 height 14
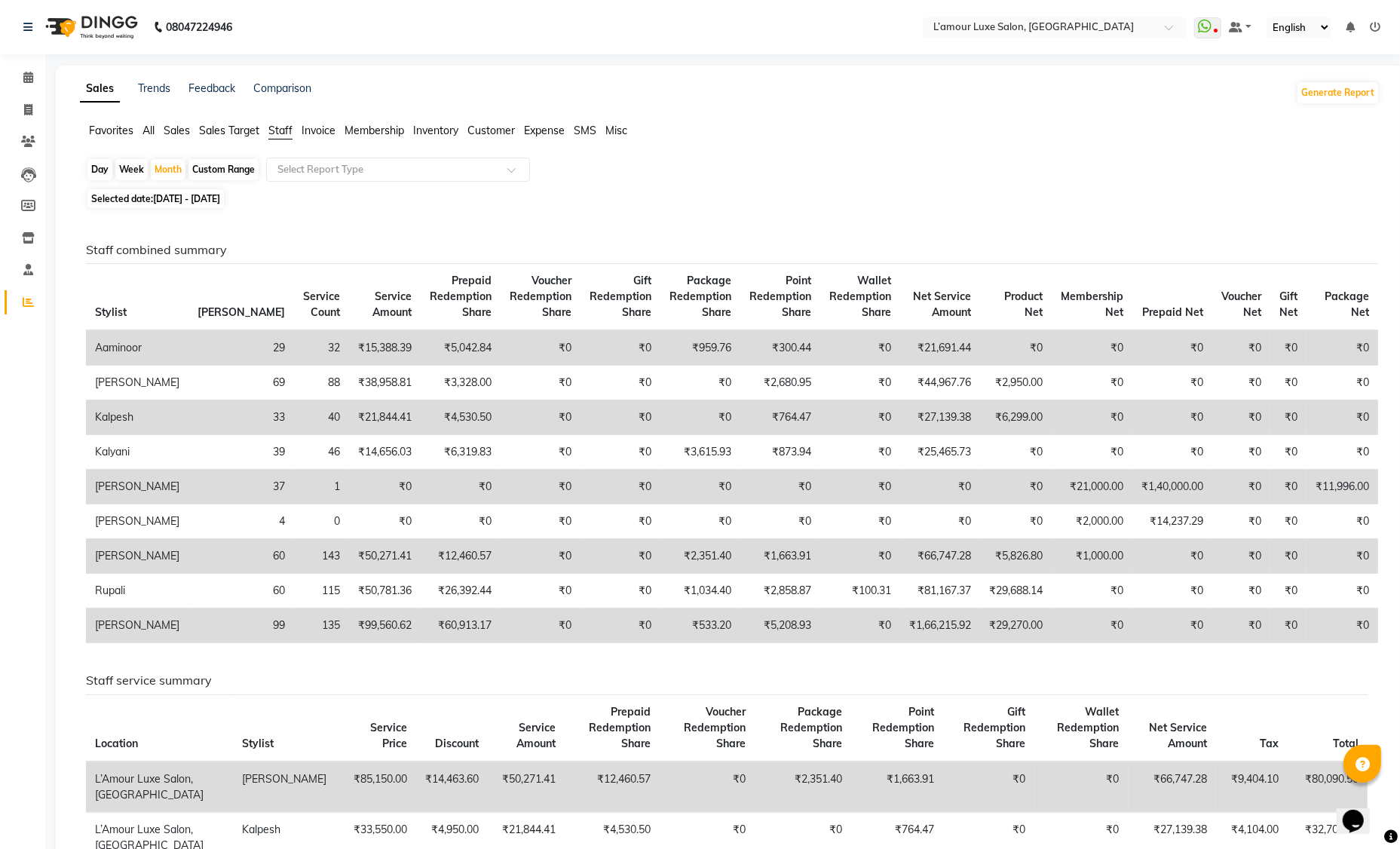
click at [171, 133] on span "Sales" at bounding box center [177, 131] width 26 height 14
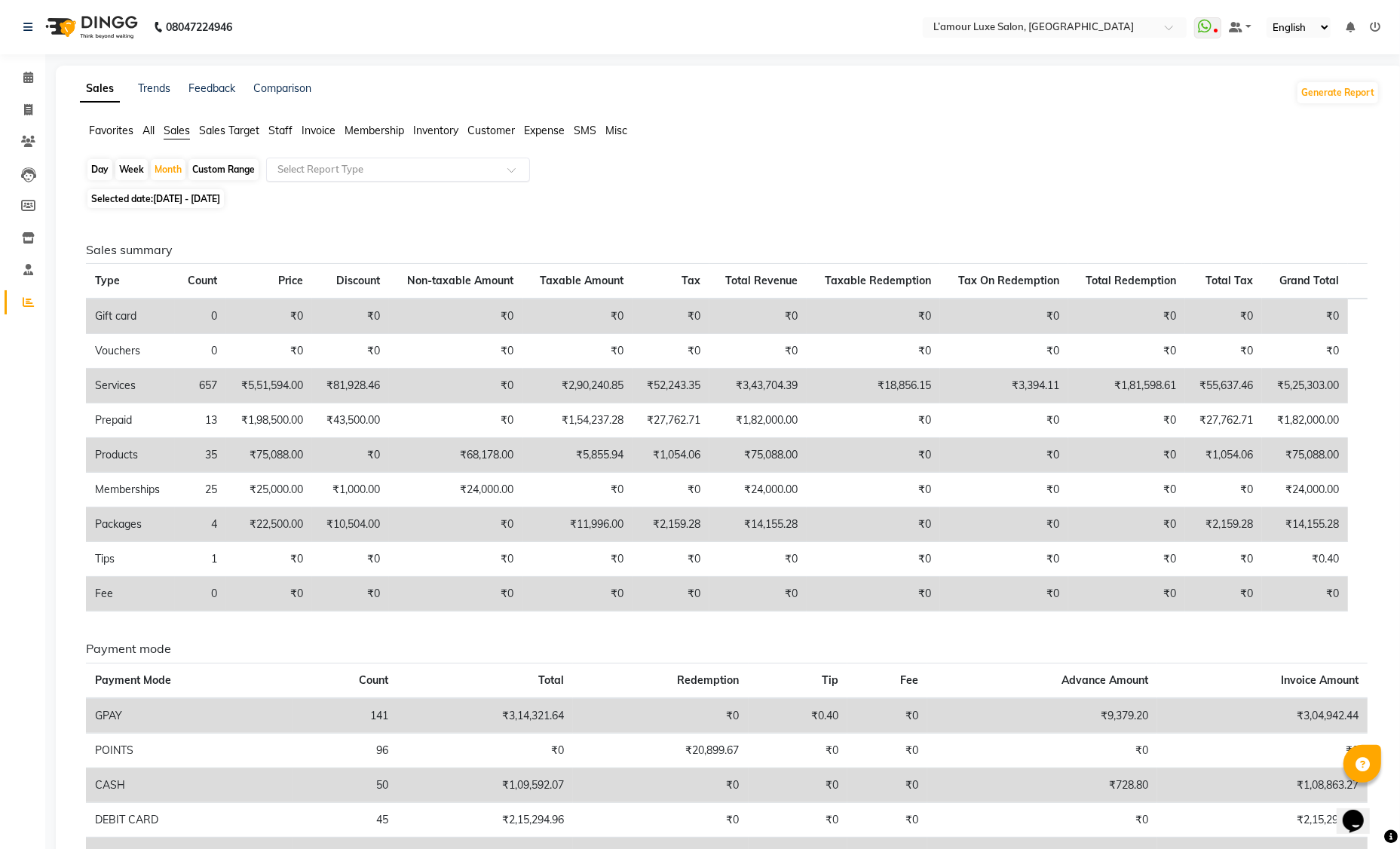
click at [313, 173] on input "text" at bounding box center [383, 169] width 217 height 15
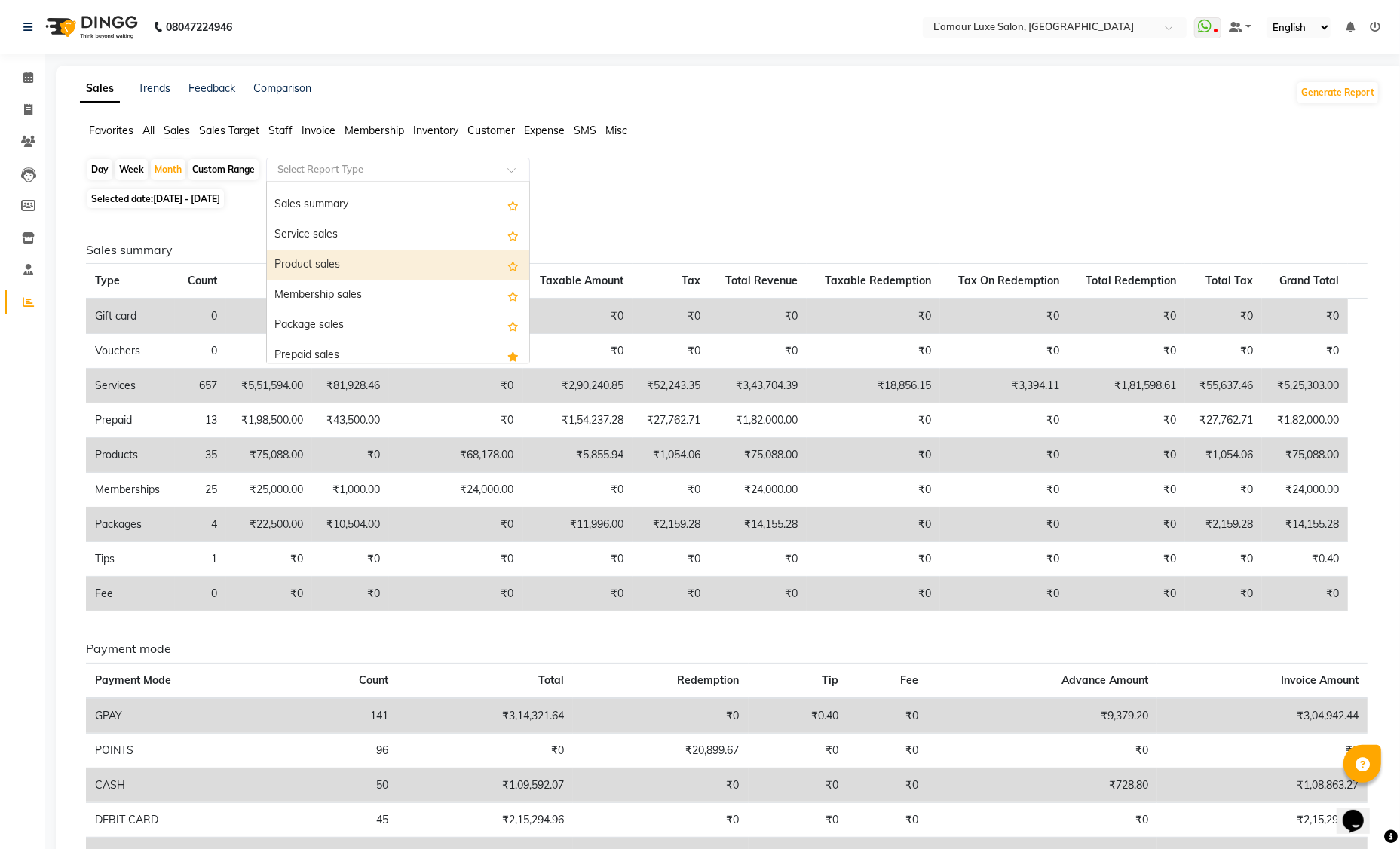
scroll to position [34, 0]
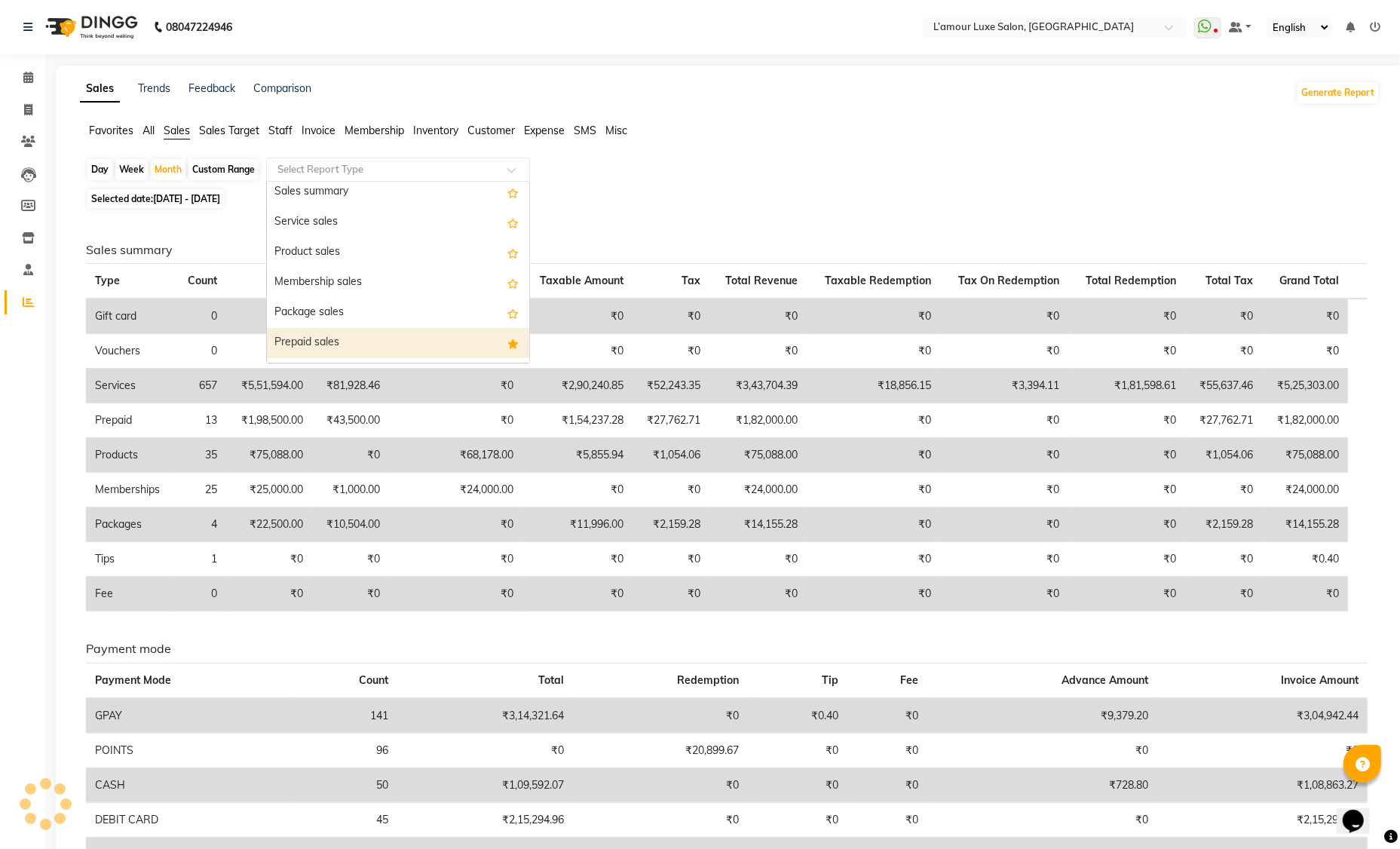
click at [429, 345] on div "Prepaid sales" at bounding box center [397, 343] width 262 height 30
select select "full_report"
select select "csv"
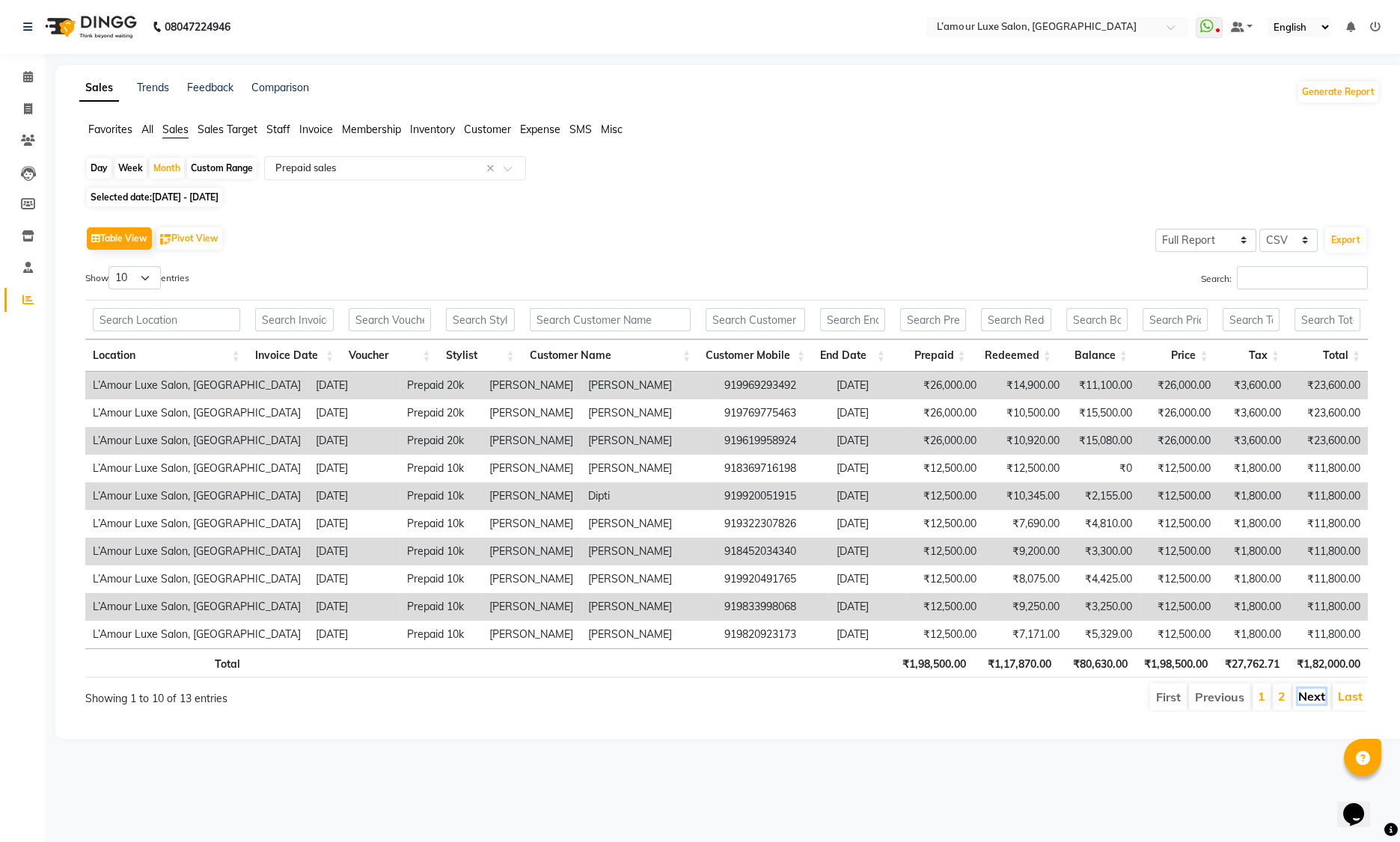
click at [1314, 699] on link "Next" at bounding box center [1311, 696] width 27 height 15
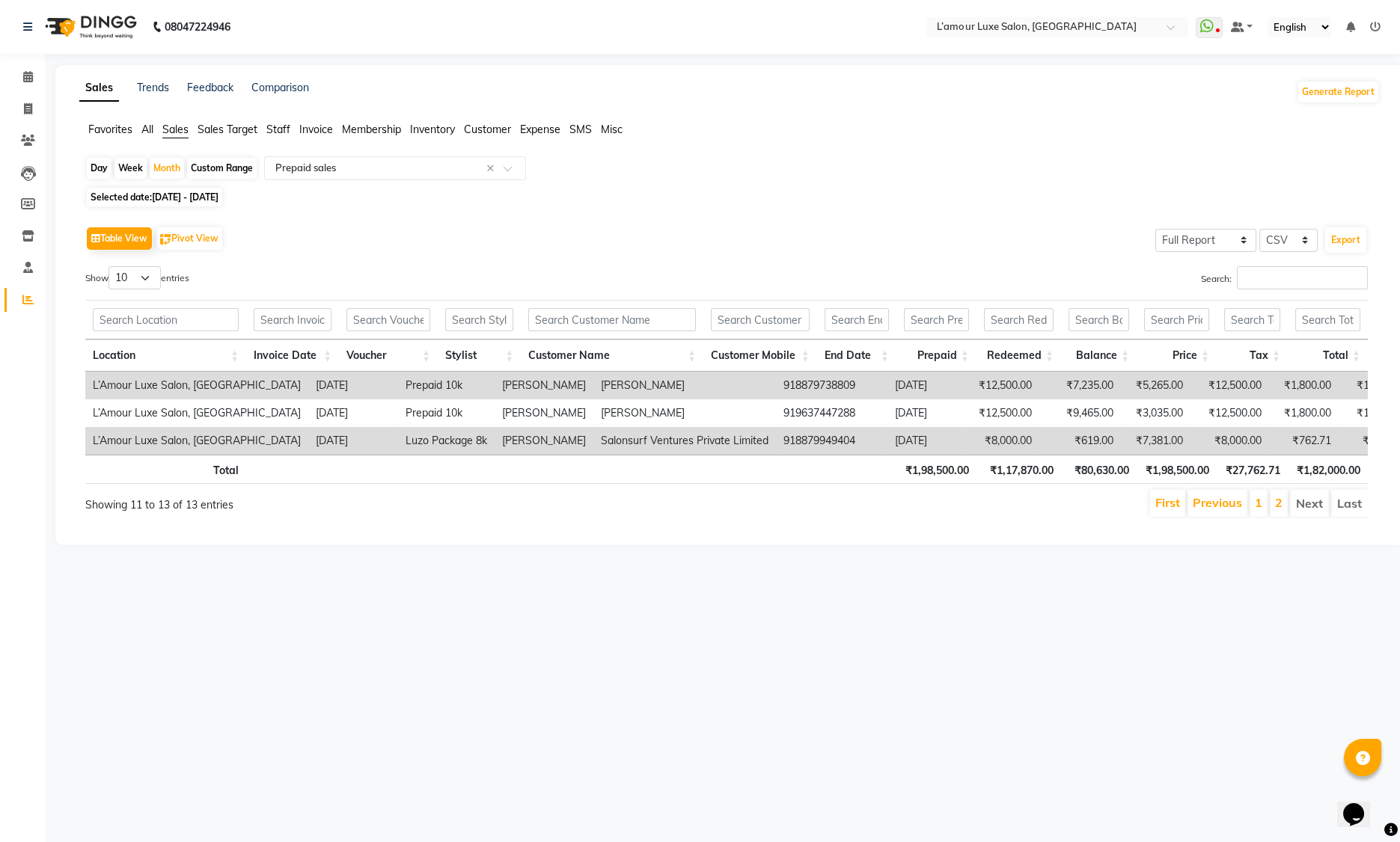
click at [276, 127] on span "Staff" at bounding box center [278, 129] width 24 height 14
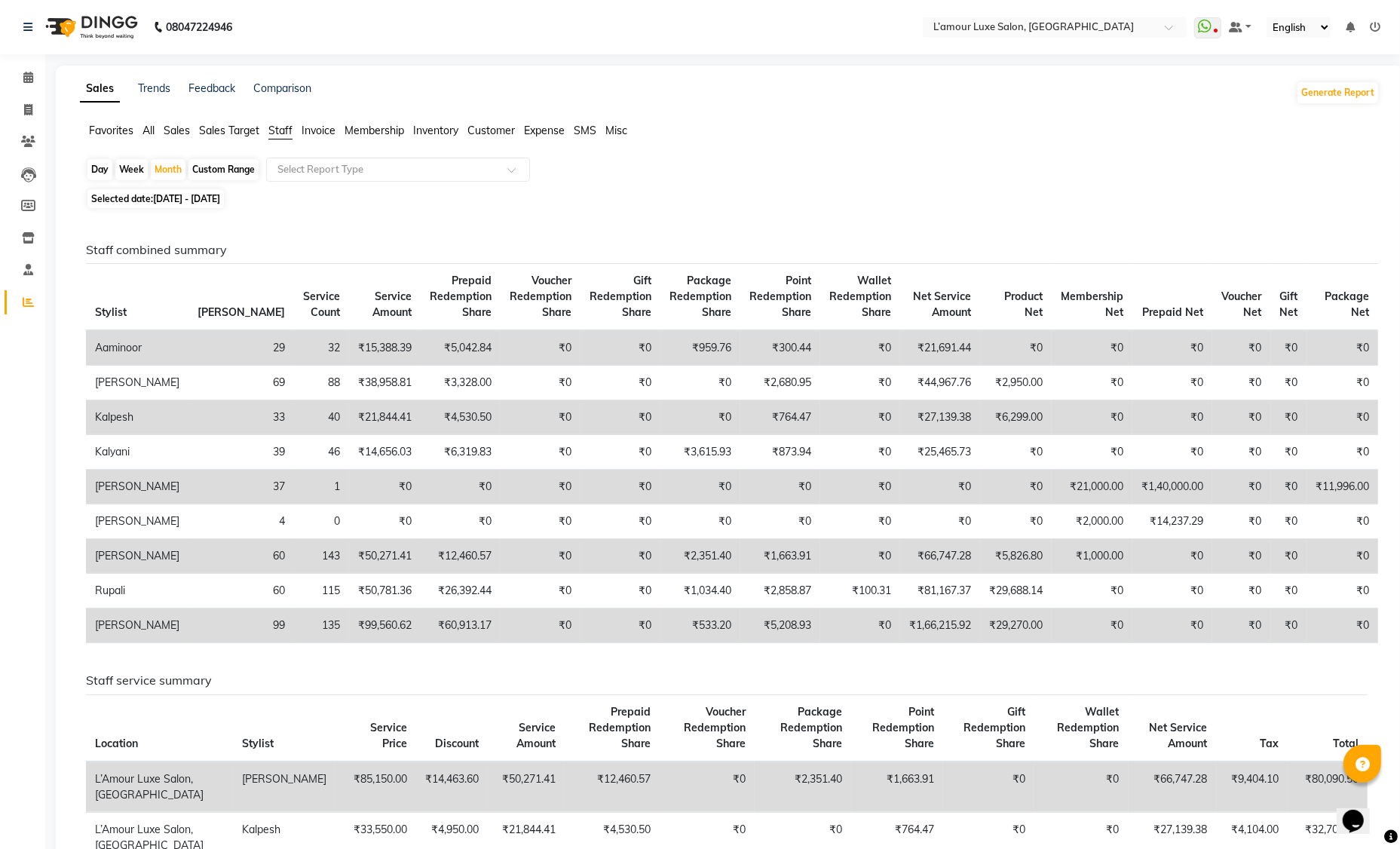
click at [220, 202] on span "01-08-2025 - 31-08-2025" at bounding box center [186, 199] width 67 height 12
select select "8"
select select "2025"
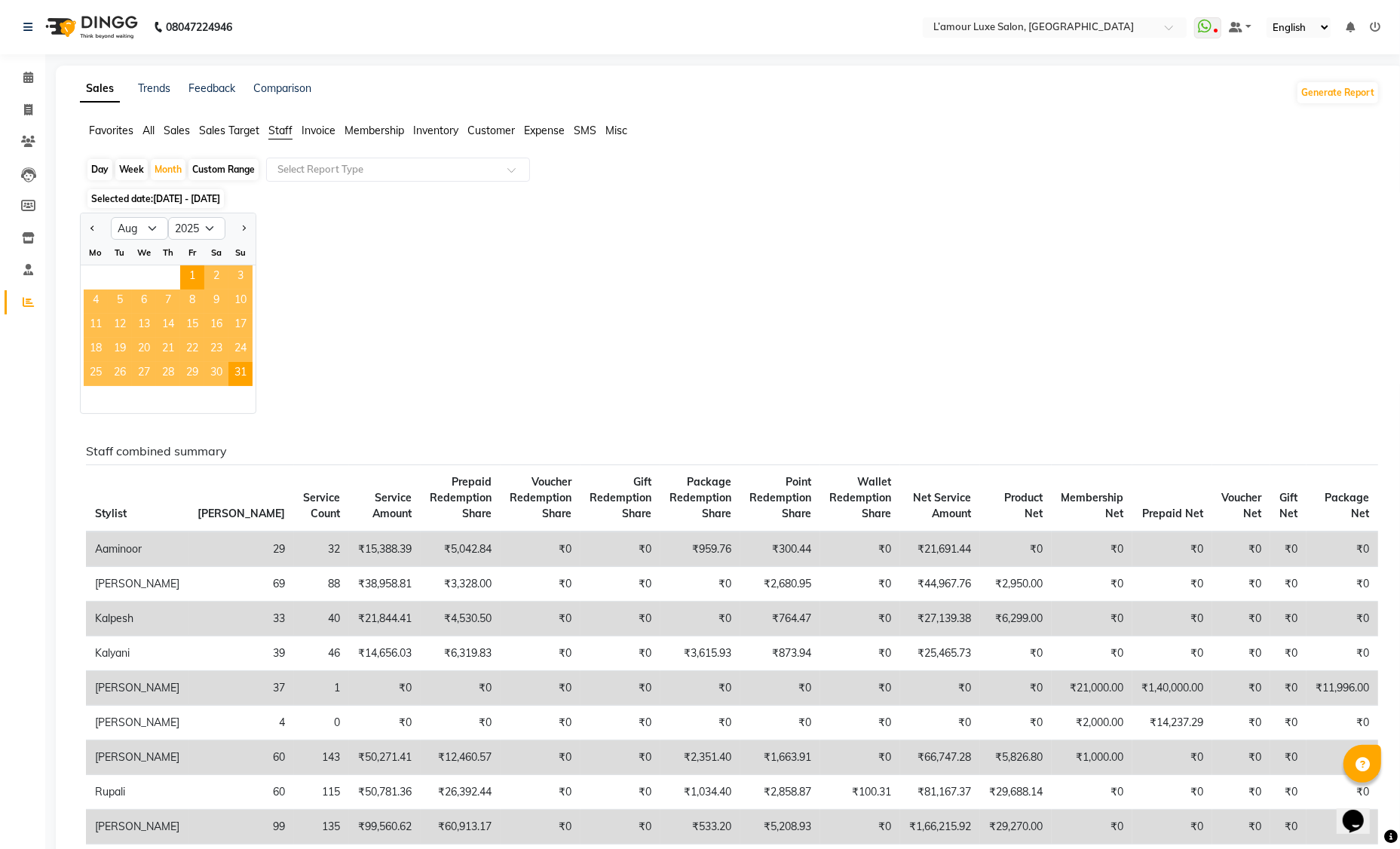
click at [220, 202] on span "01-08-2025 - 31-08-2025" at bounding box center [186, 199] width 67 height 12
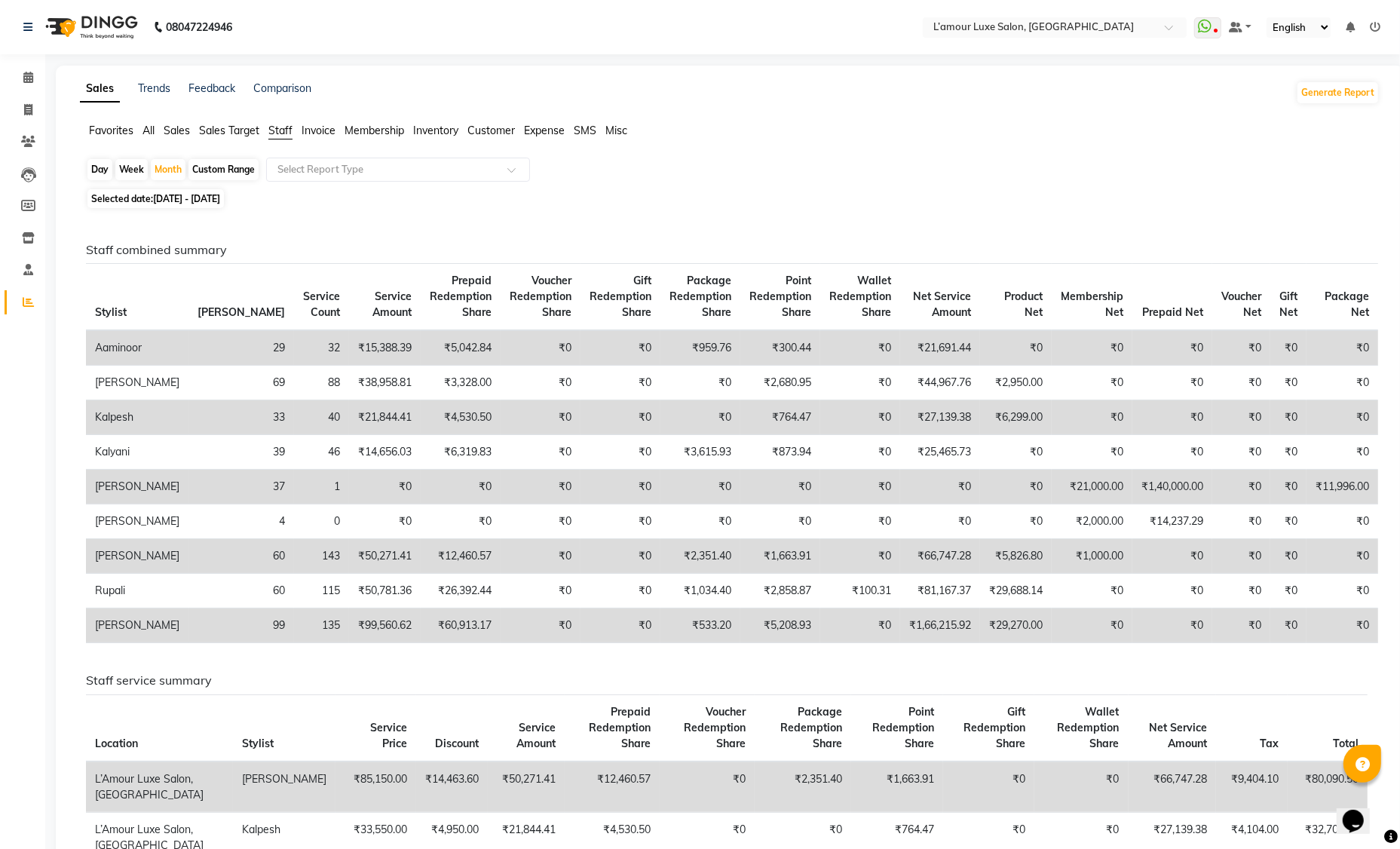
click at [220, 202] on span "01-08-2025 - 31-08-2025" at bounding box center [186, 199] width 67 height 12
select select "8"
select select "2025"
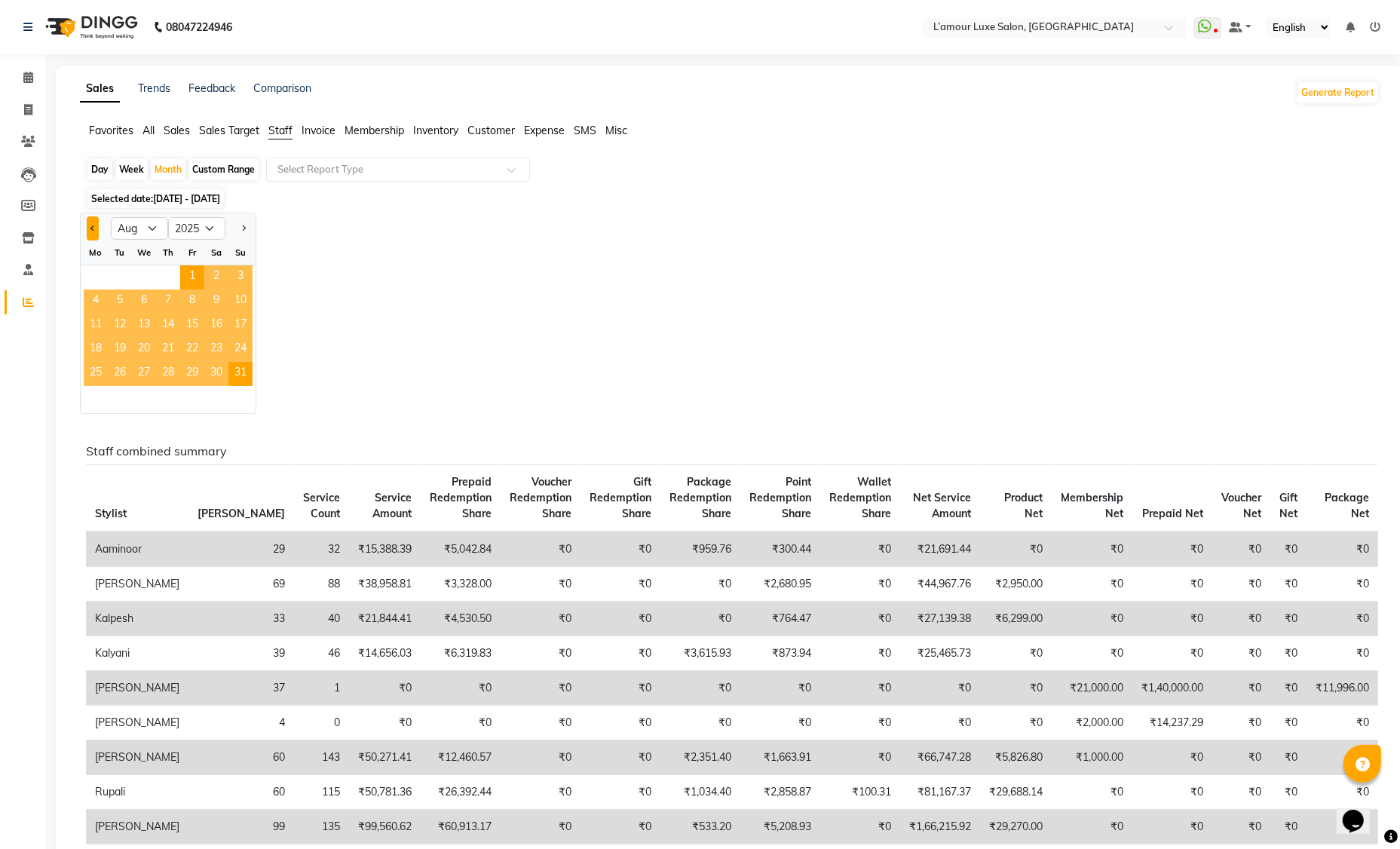
click at [93, 227] on span "Previous month" at bounding box center [92, 228] width 5 height 5
select select "7"
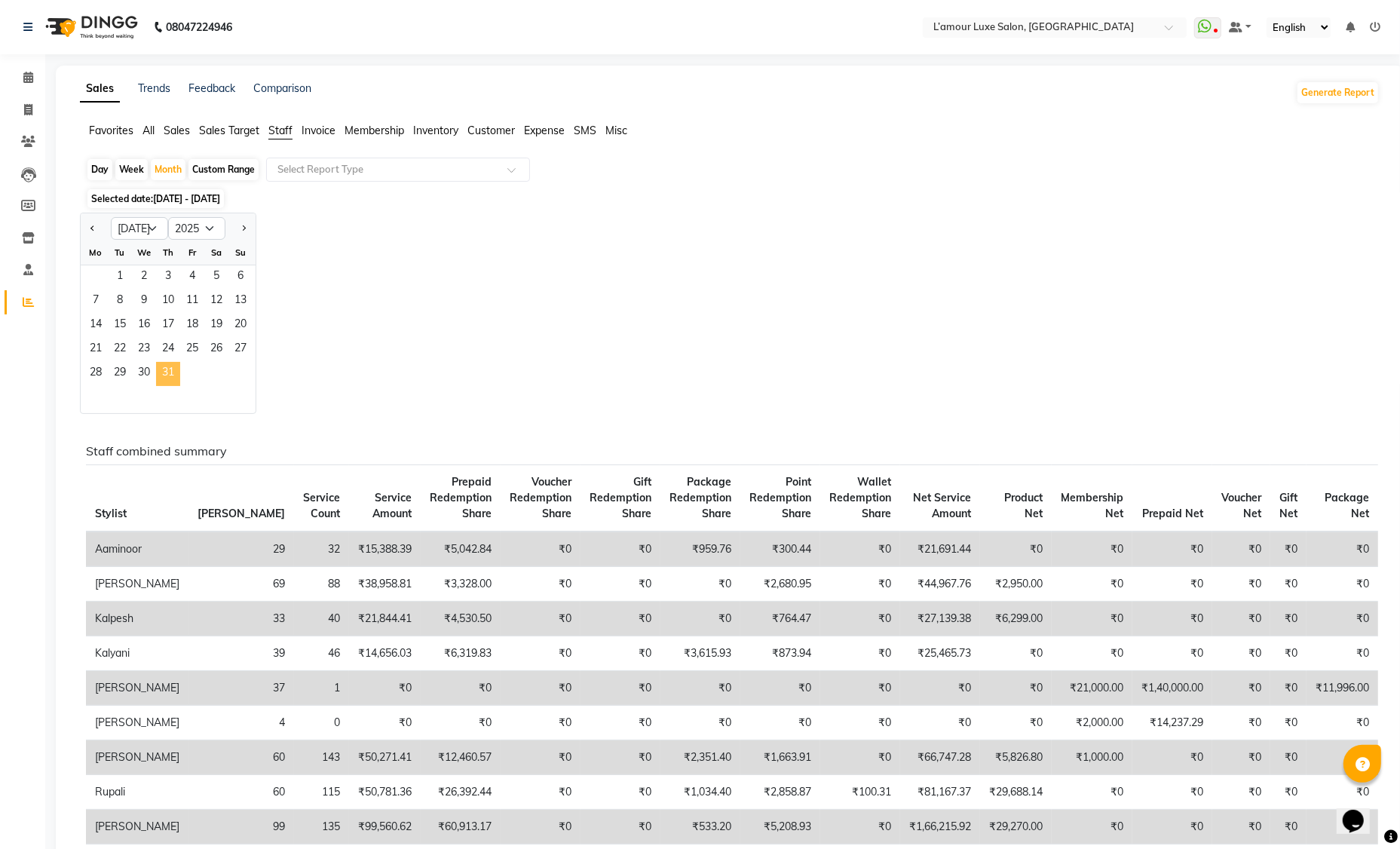
click at [167, 376] on span "31" at bounding box center [168, 374] width 25 height 25
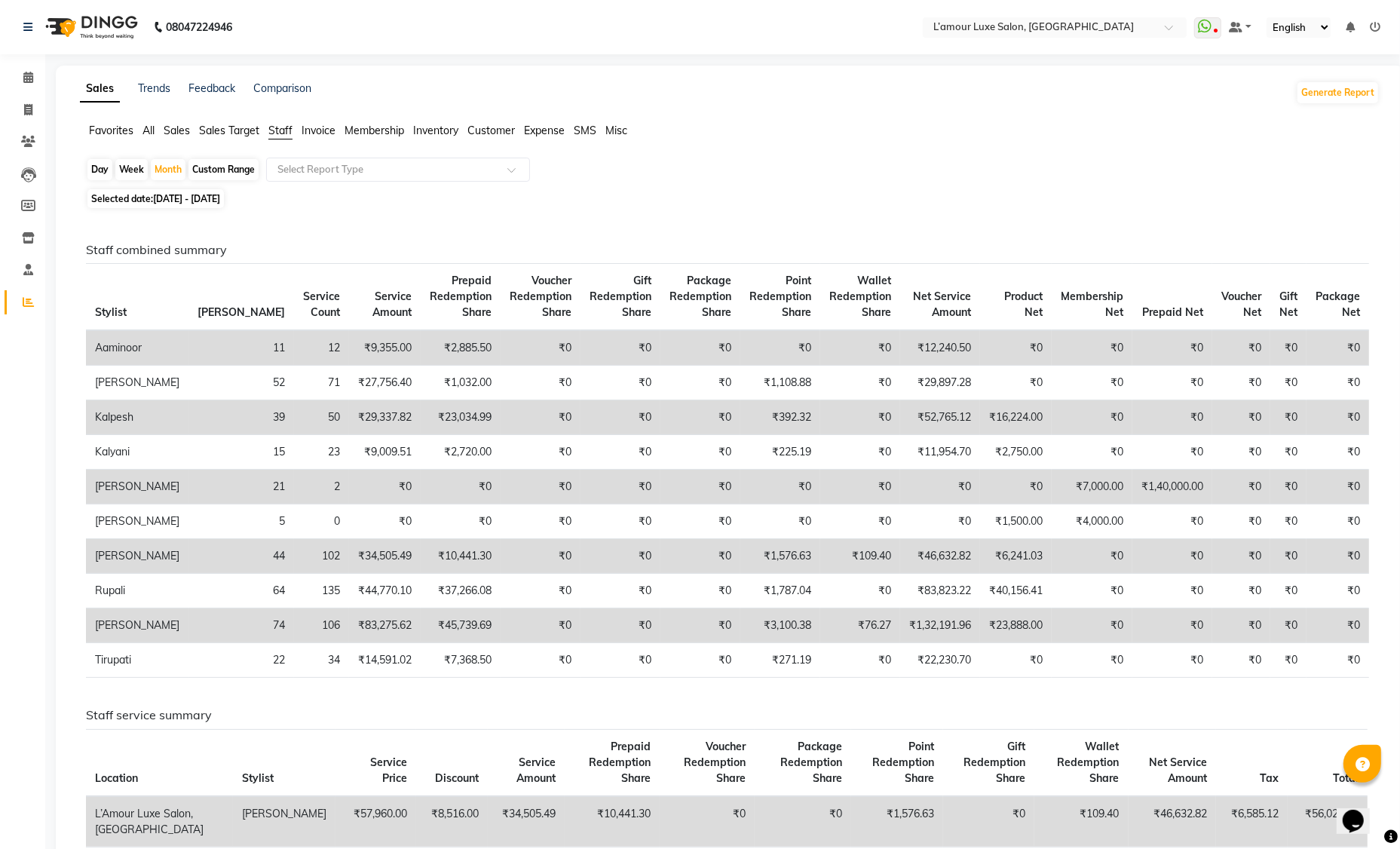
click at [220, 194] on span "01-07-2025 - 31-07-2025" at bounding box center [186, 199] width 67 height 12
select select "7"
select select "2025"
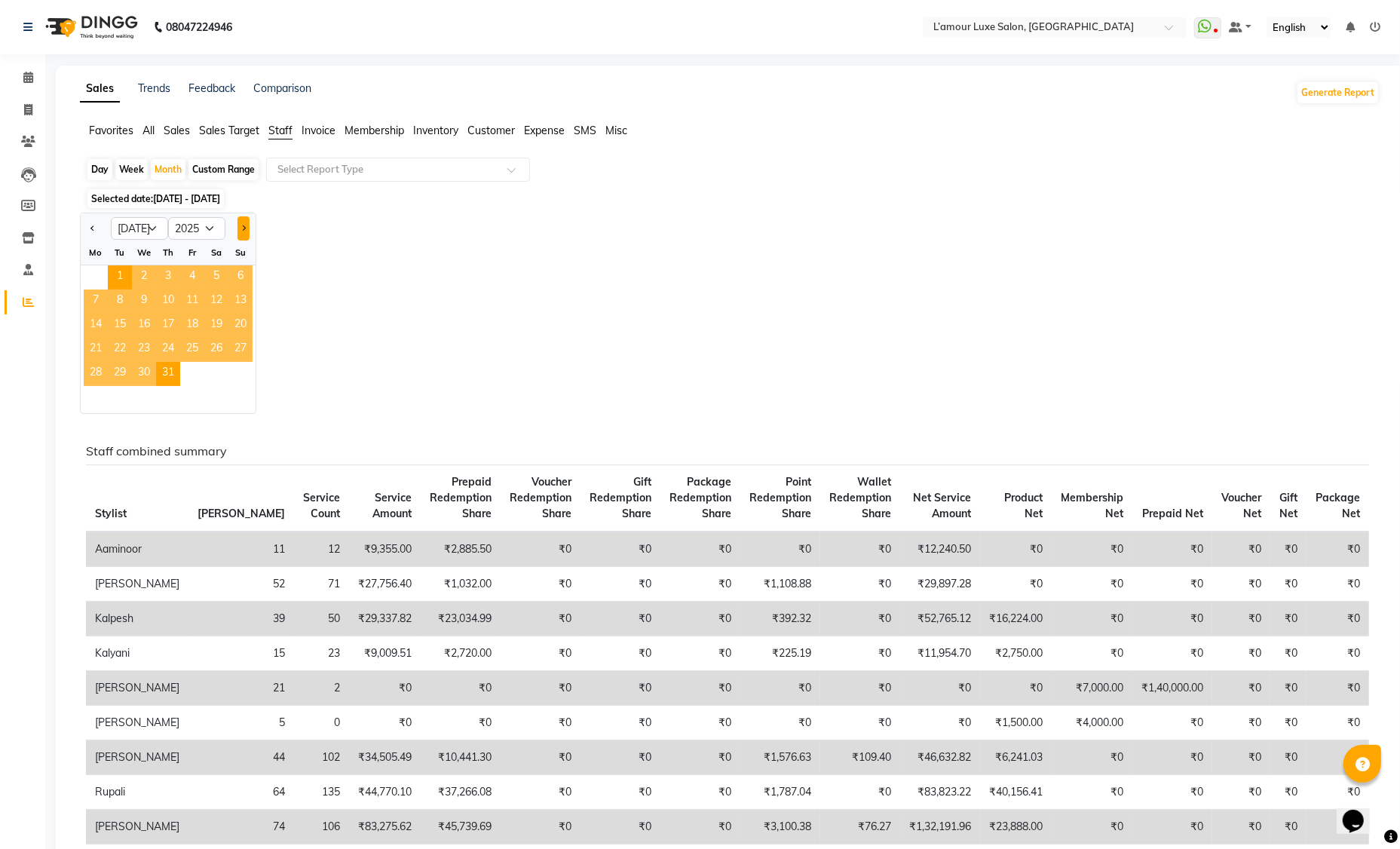
click at [246, 230] on button "Next month" at bounding box center [243, 229] width 12 height 25
select select "8"
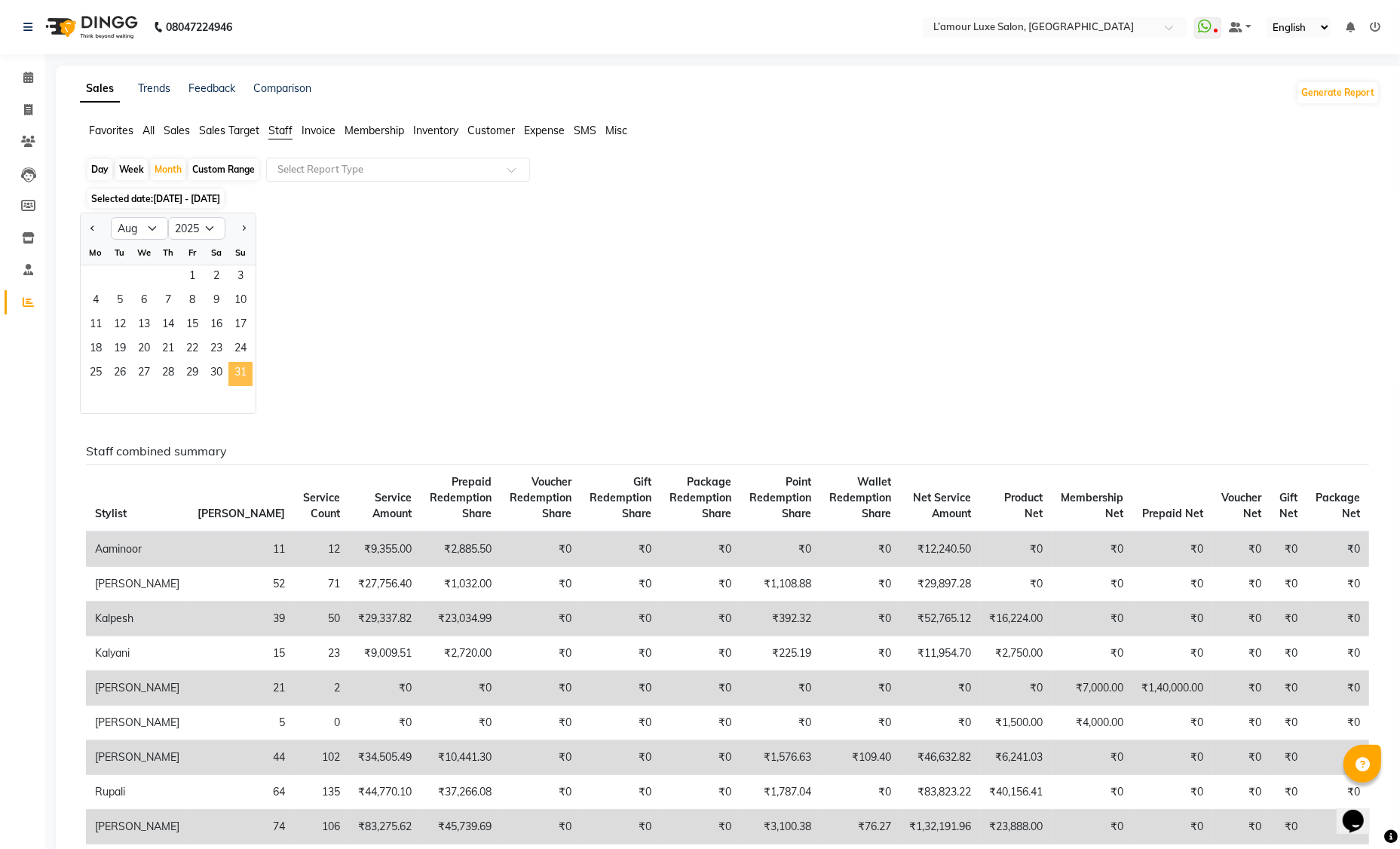
click at [233, 374] on span "31" at bounding box center [240, 374] width 25 height 25
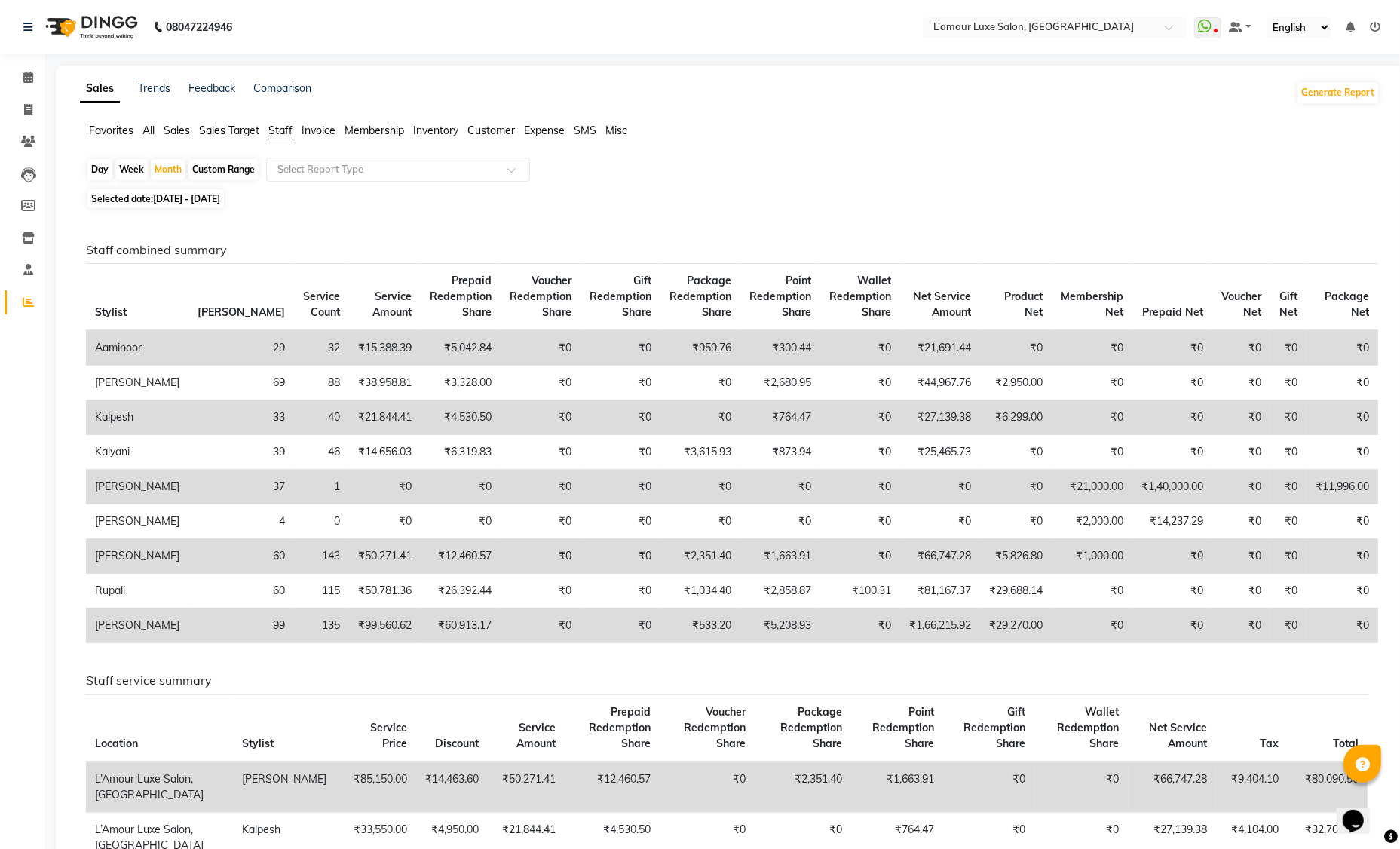
click at [180, 131] on span "Sales" at bounding box center [177, 131] width 26 height 14
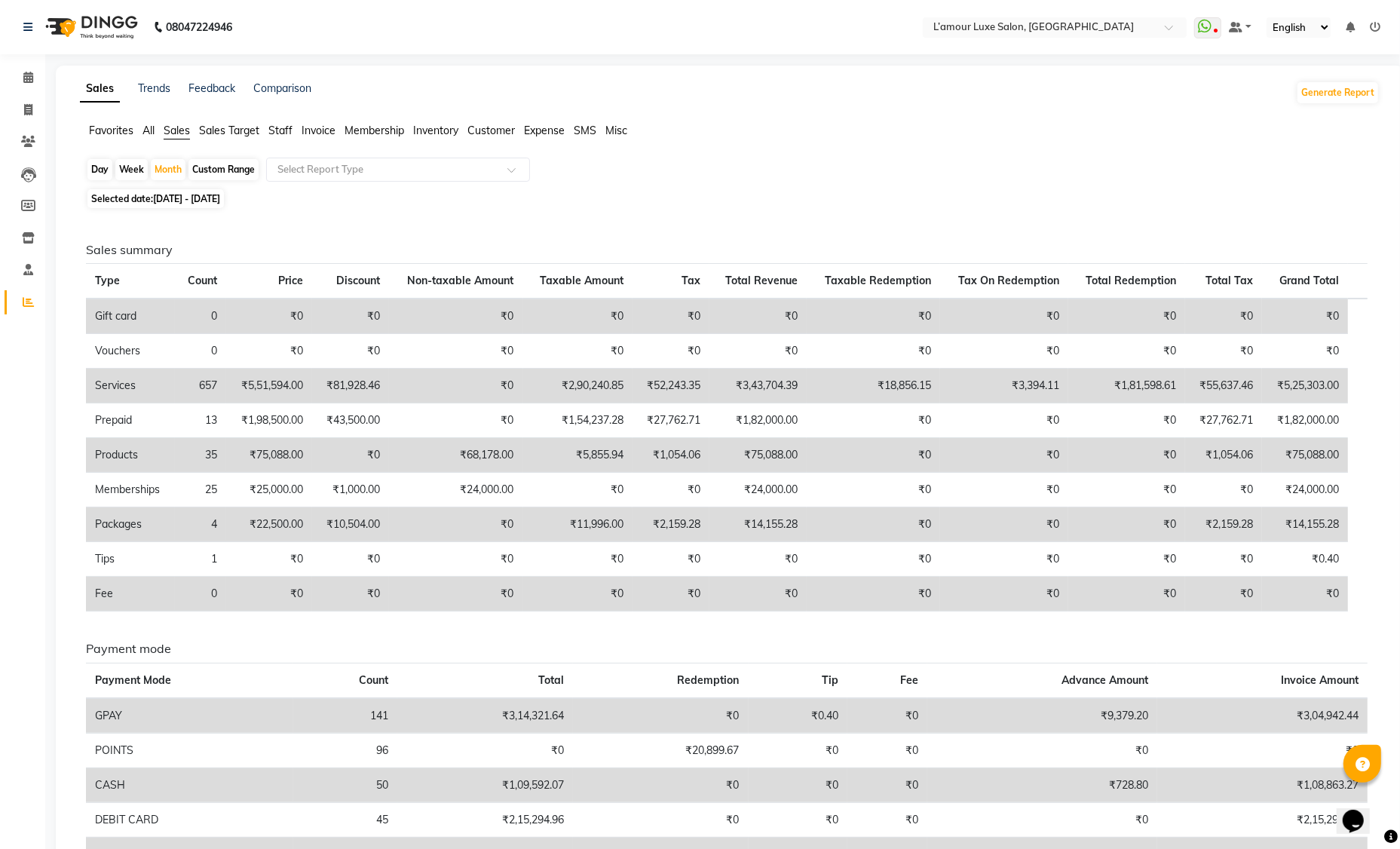
click at [273, 132] on span "Staff" at bounding box center [281, 131] width 25 height 14
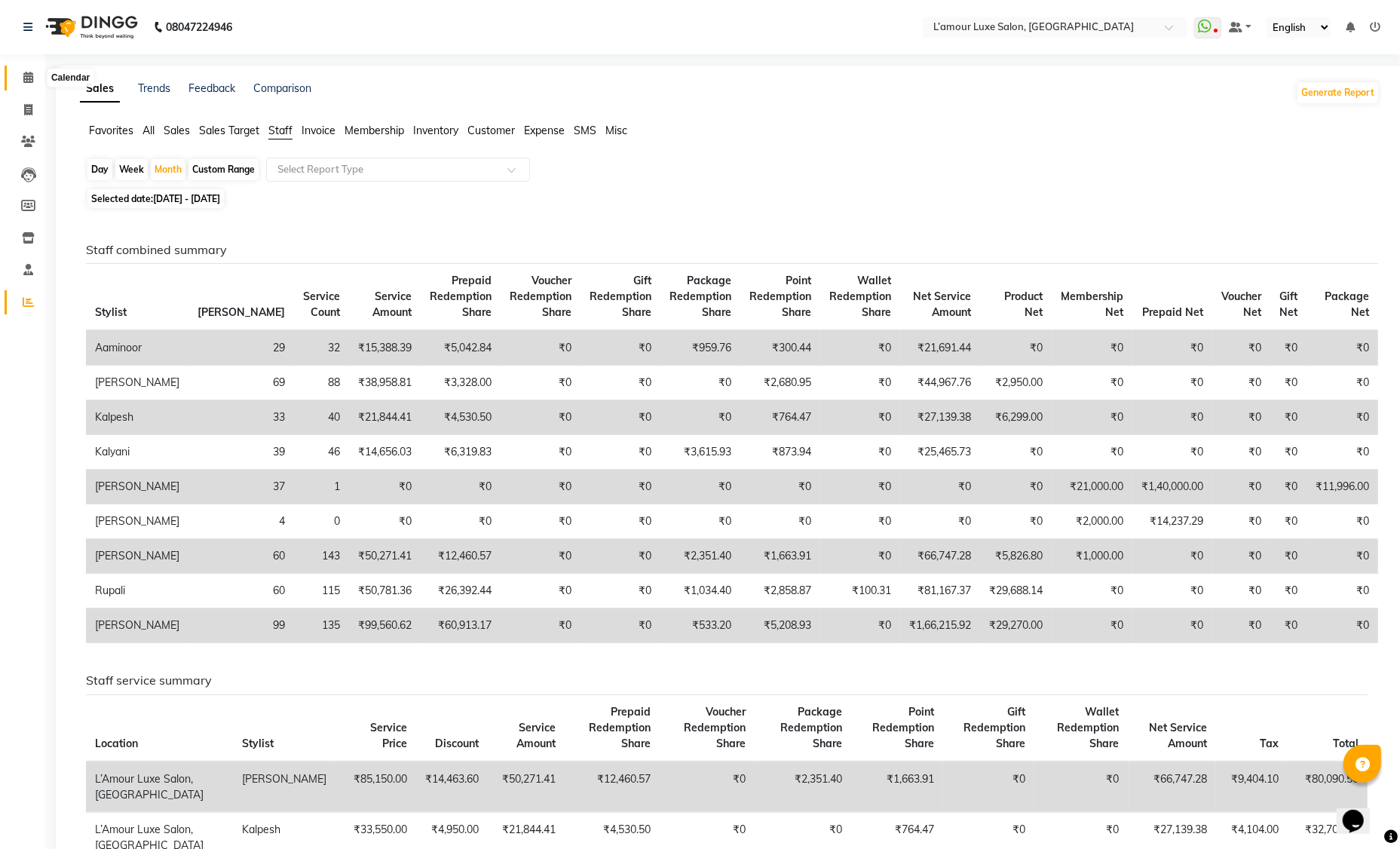
click at [25, 78] on icon at bounding box center [28, 78] width 10 height 12
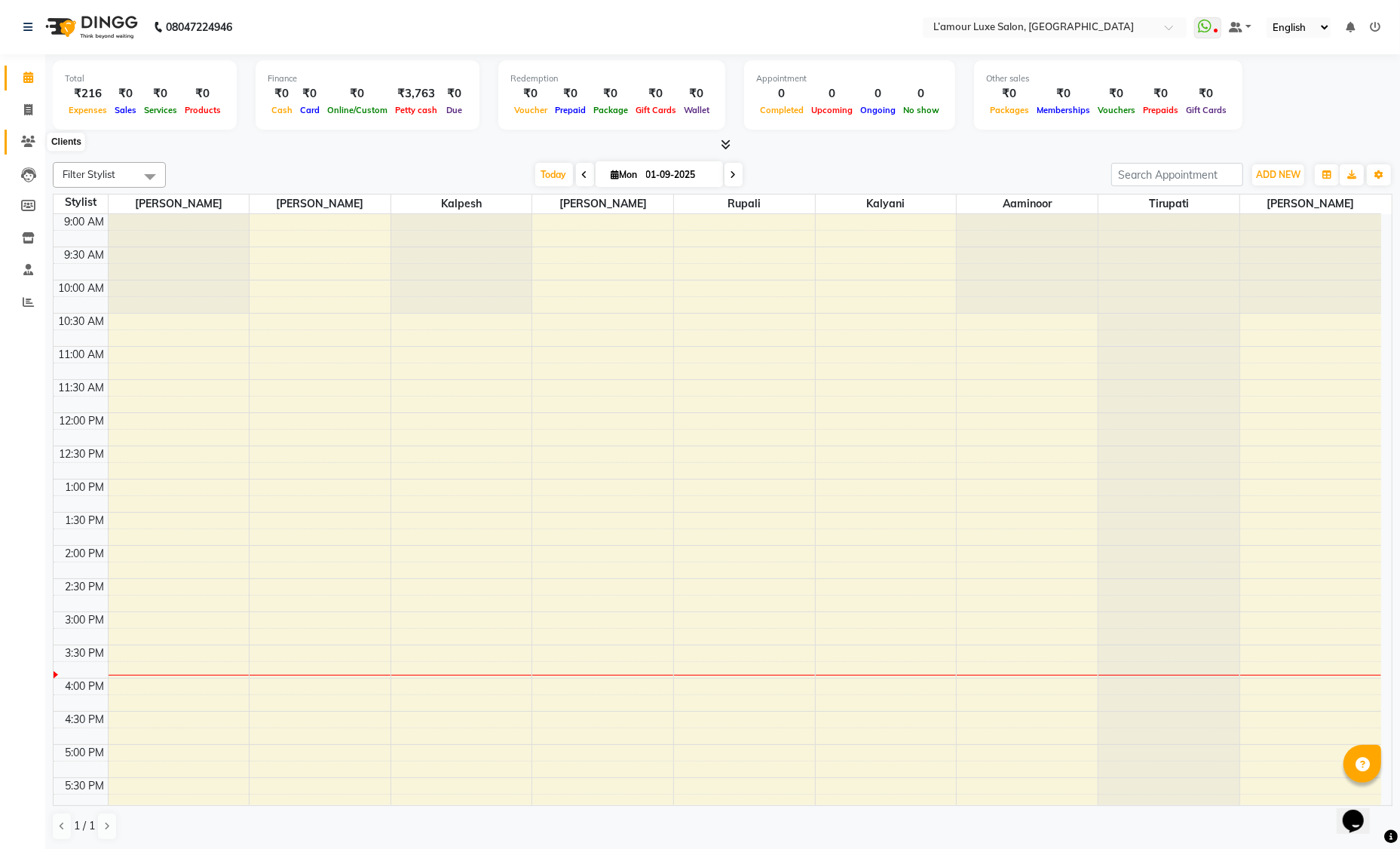
click at [28, 135] on span at bounding box center [27, 142] width 26 height 18
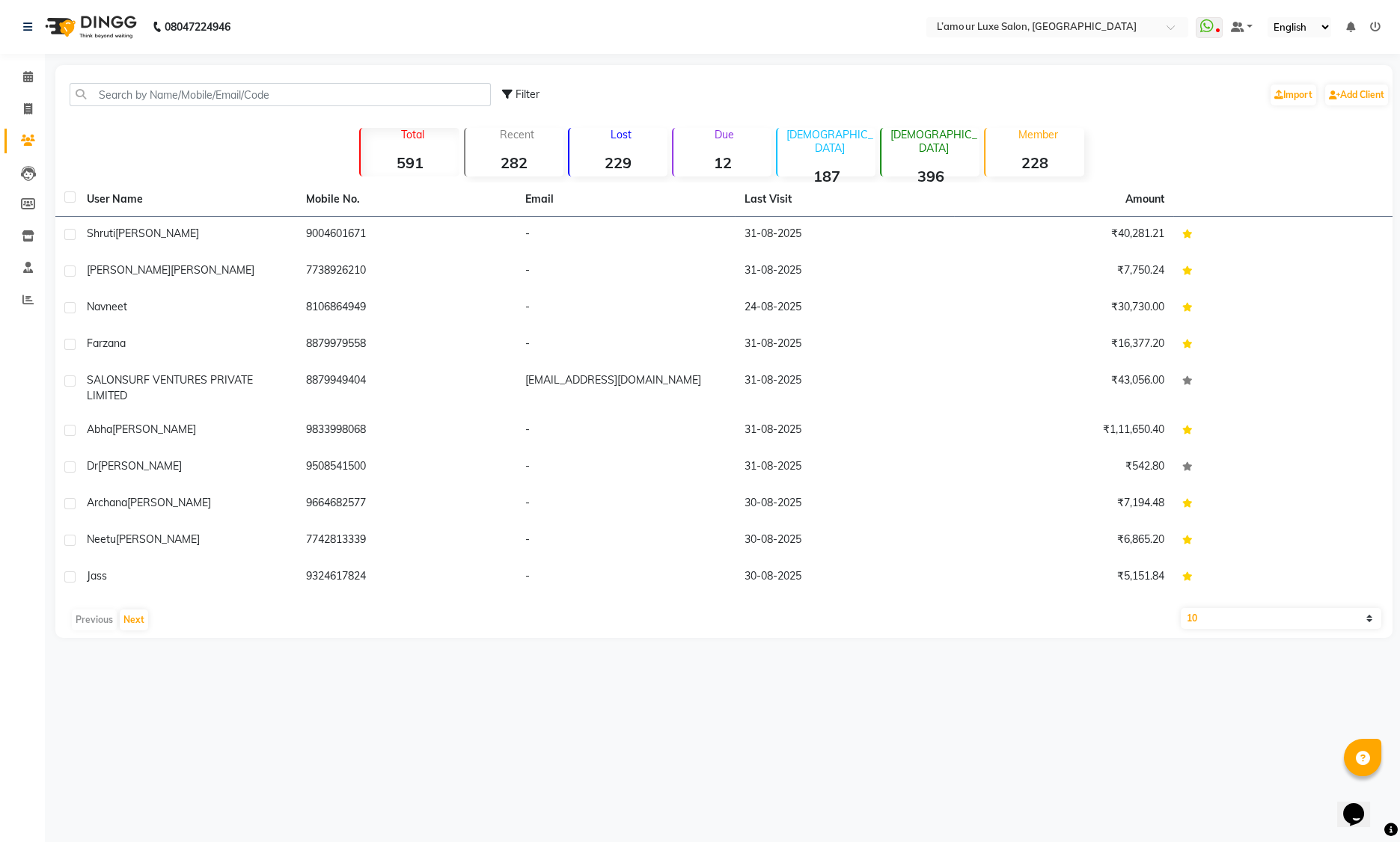
click at [634, 144] on div "Lost 229" at bounding box center [617, 152] width 99 height 49
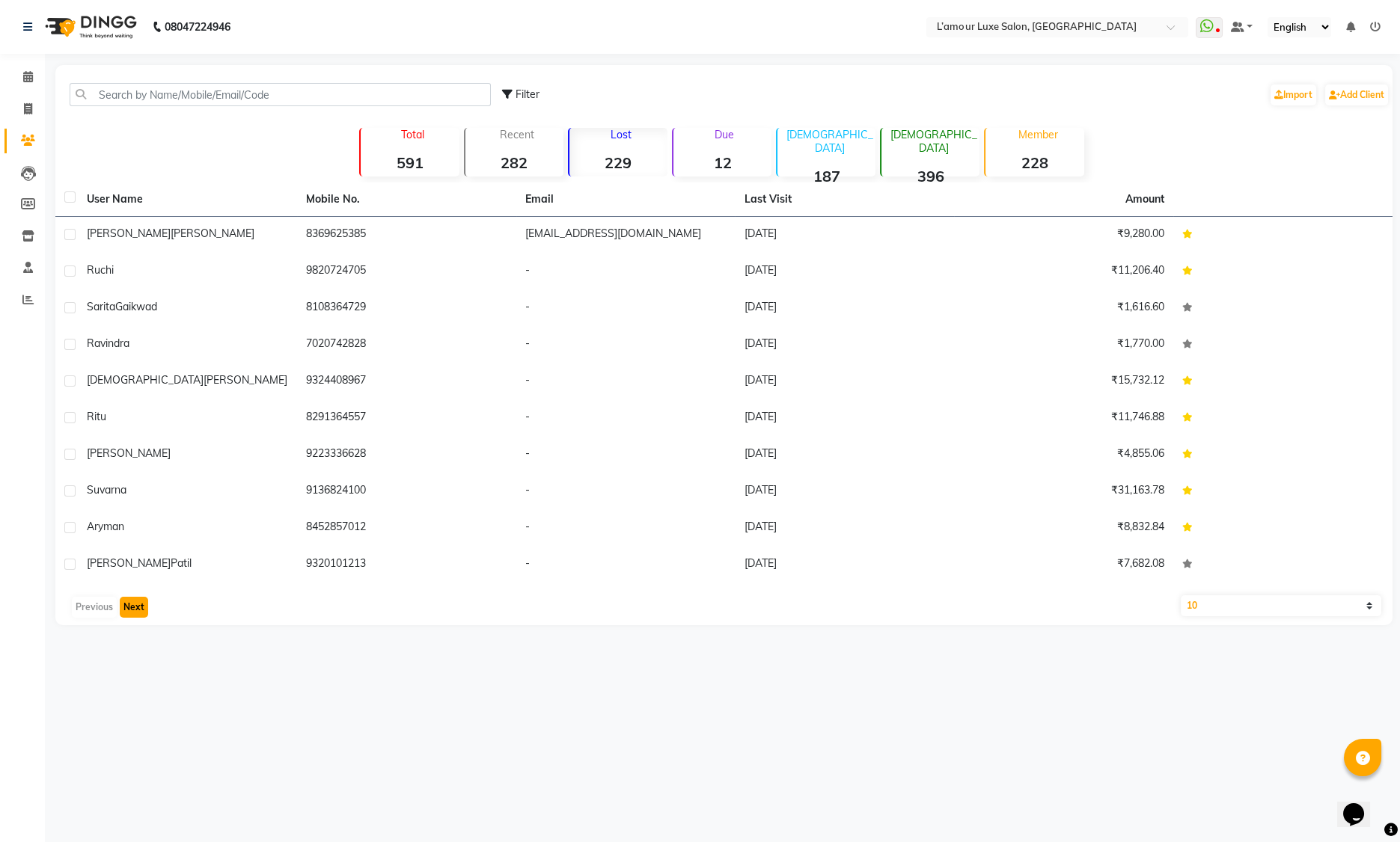
click at [135, 604] on button "Next" at bounding box center [133, 607] width 28 height 21
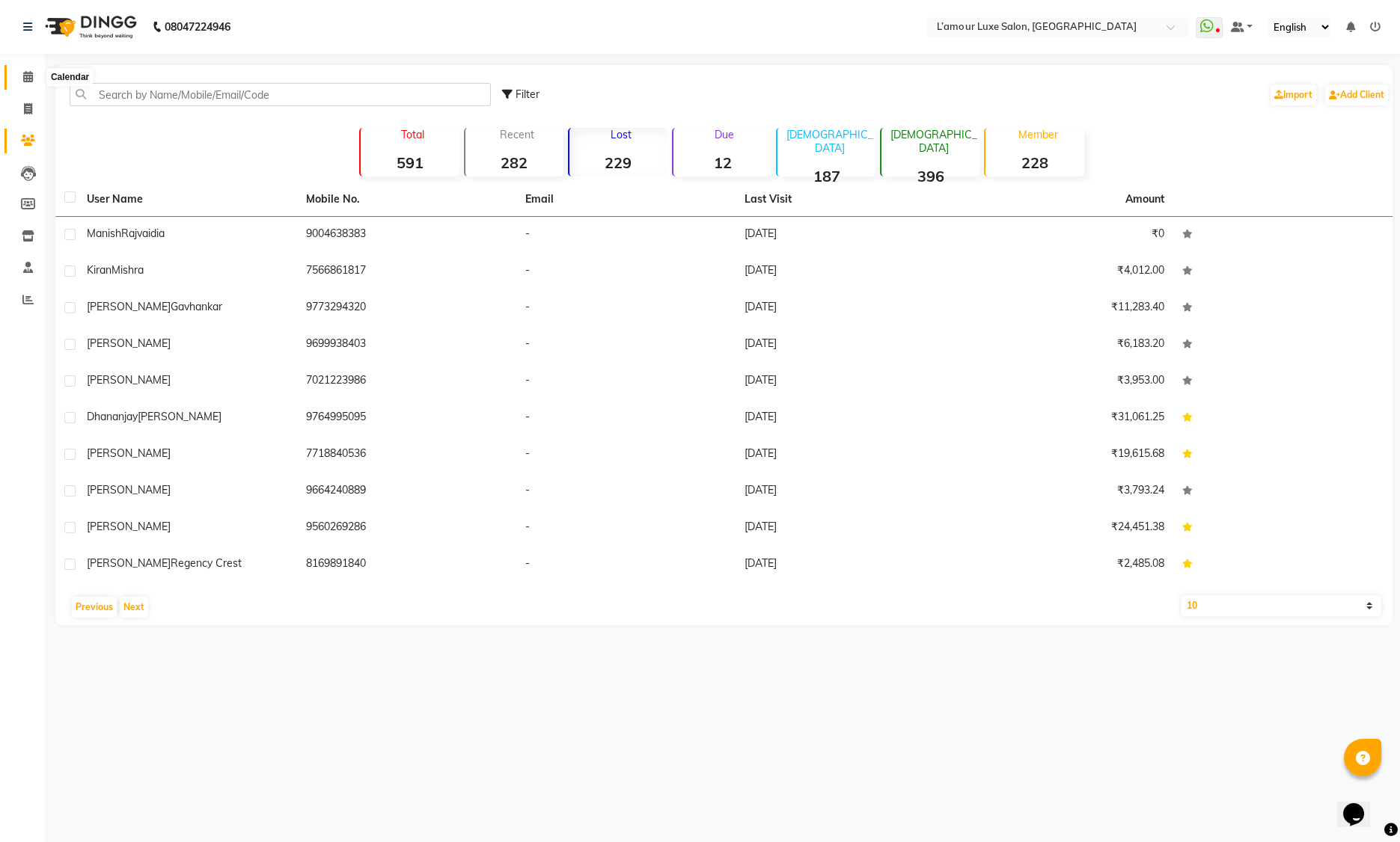
click at [31, 79] on icon at bounding box center [28, 77] width 10 height 12
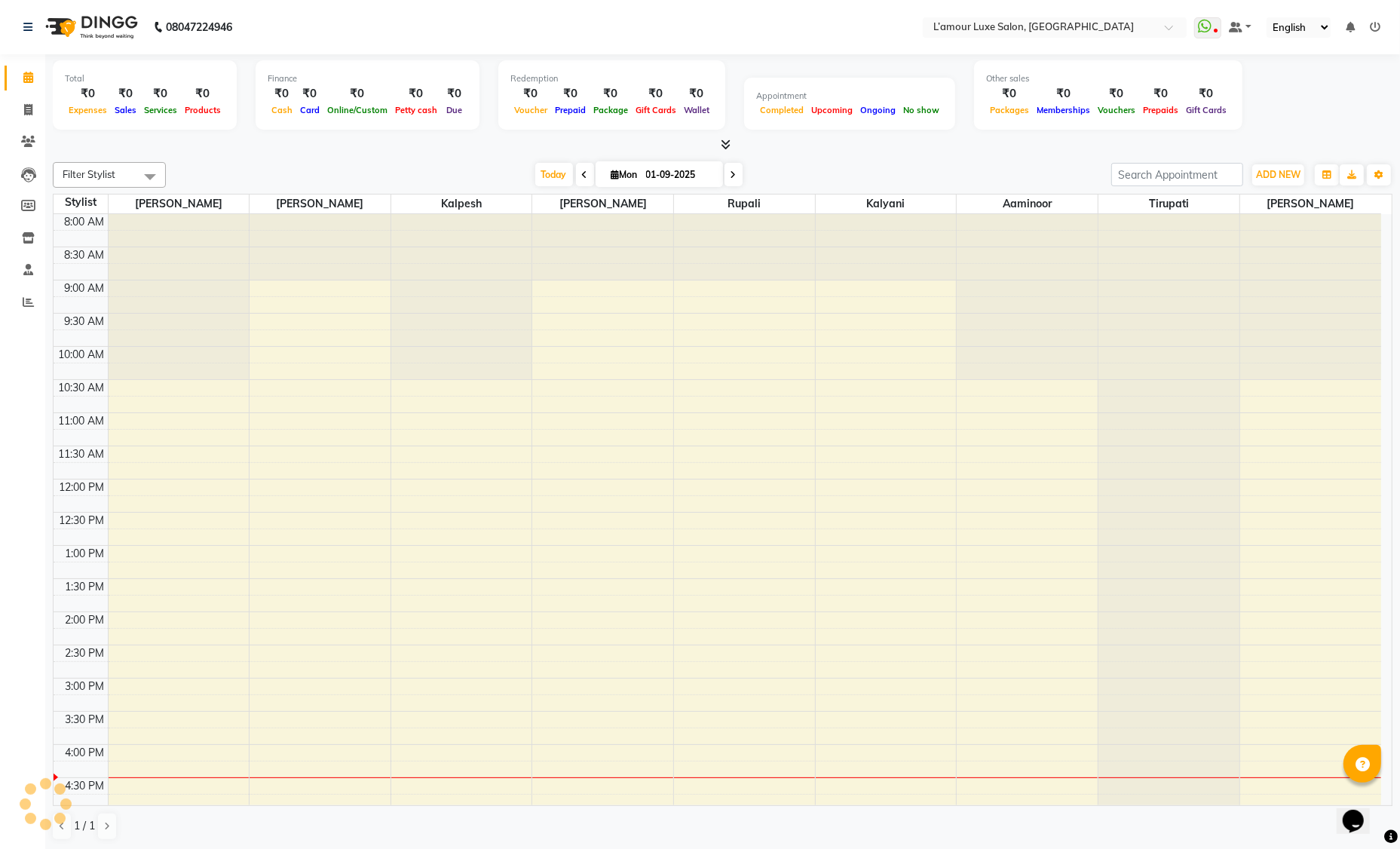
scroll to position [172, 0]
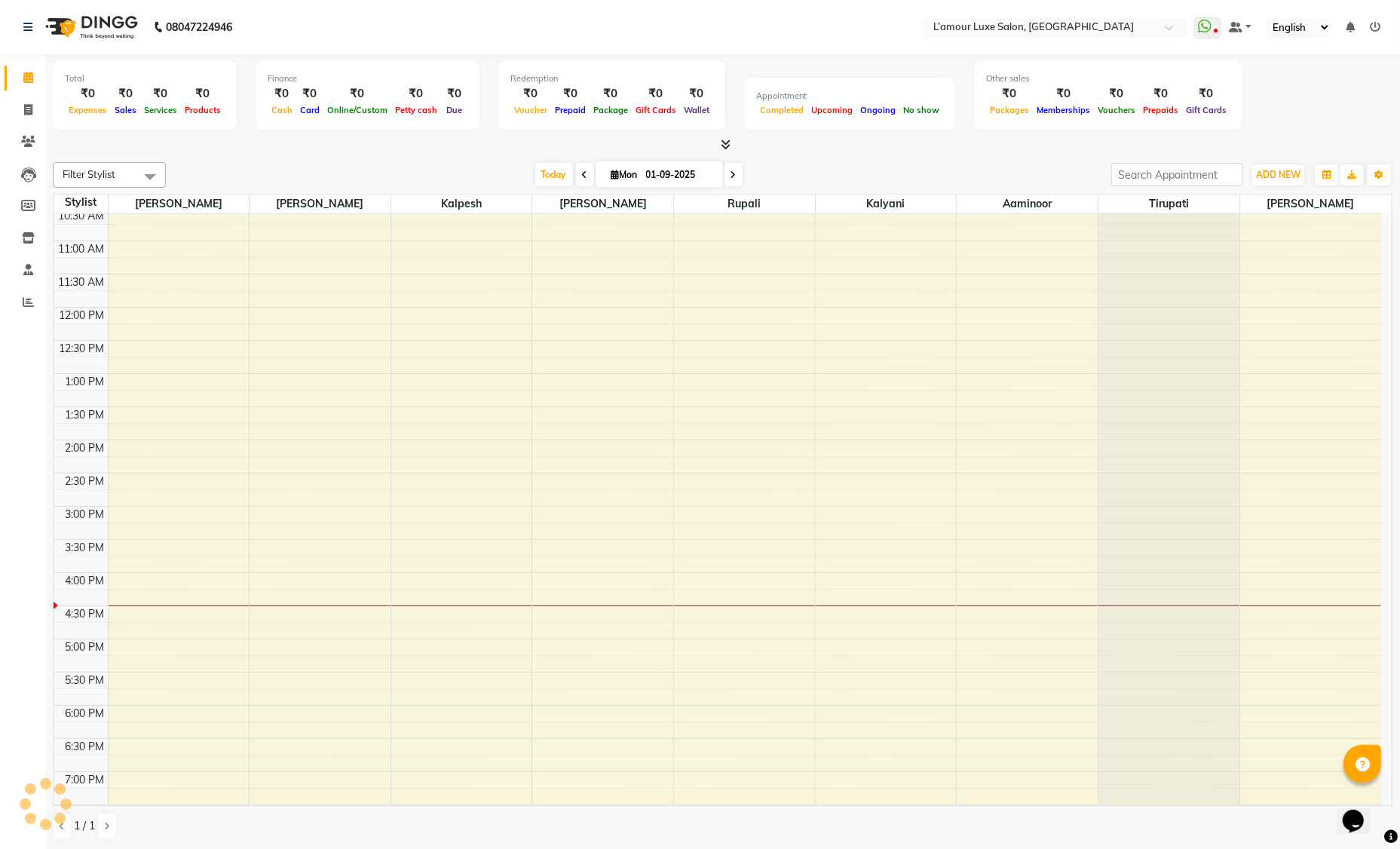
click at [687, 172] on input "01-09-2025" at bounding box center [679, 175] width 76 height 23
select select "9"
select select "2025"
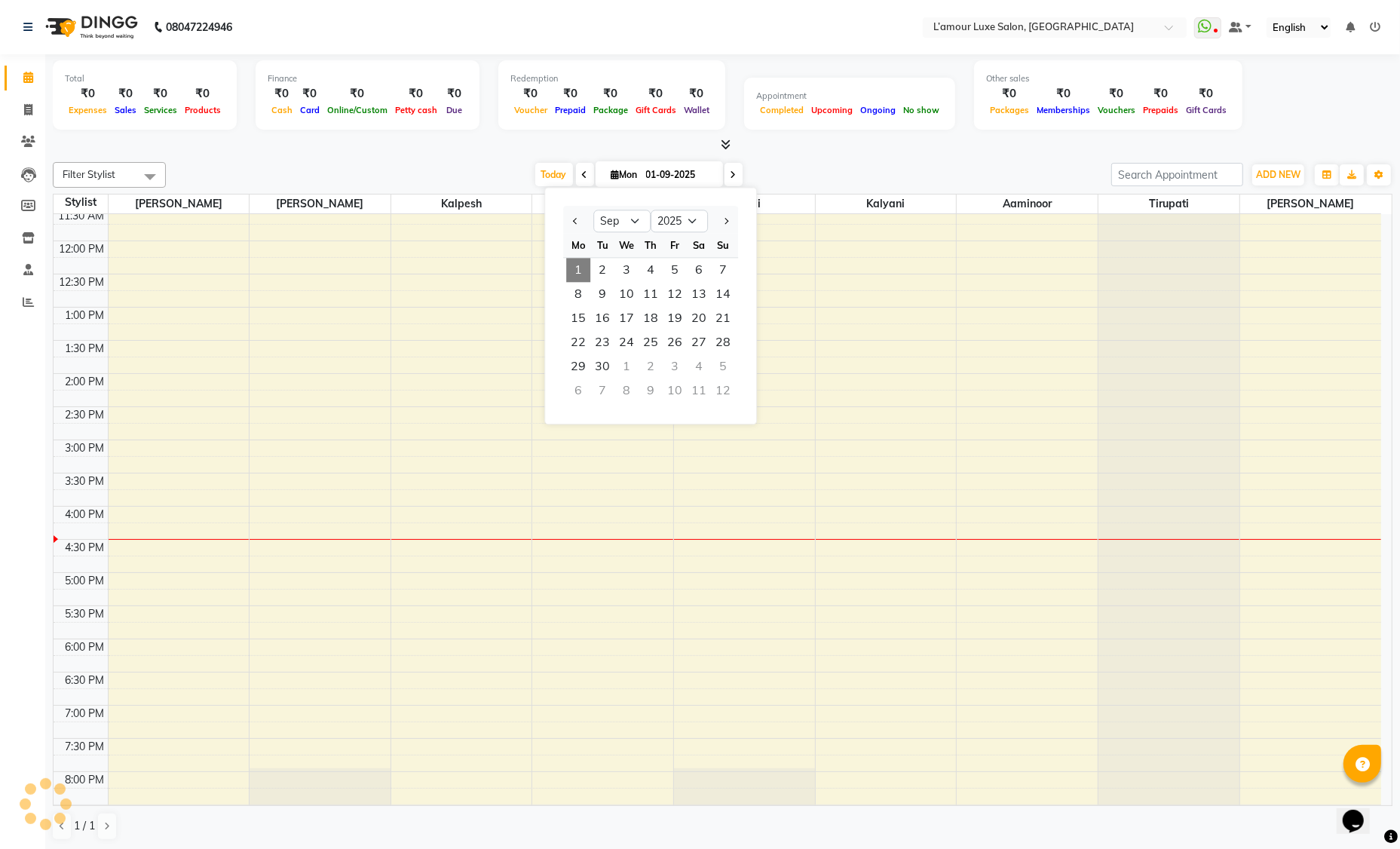
scroll to position [0, 0]
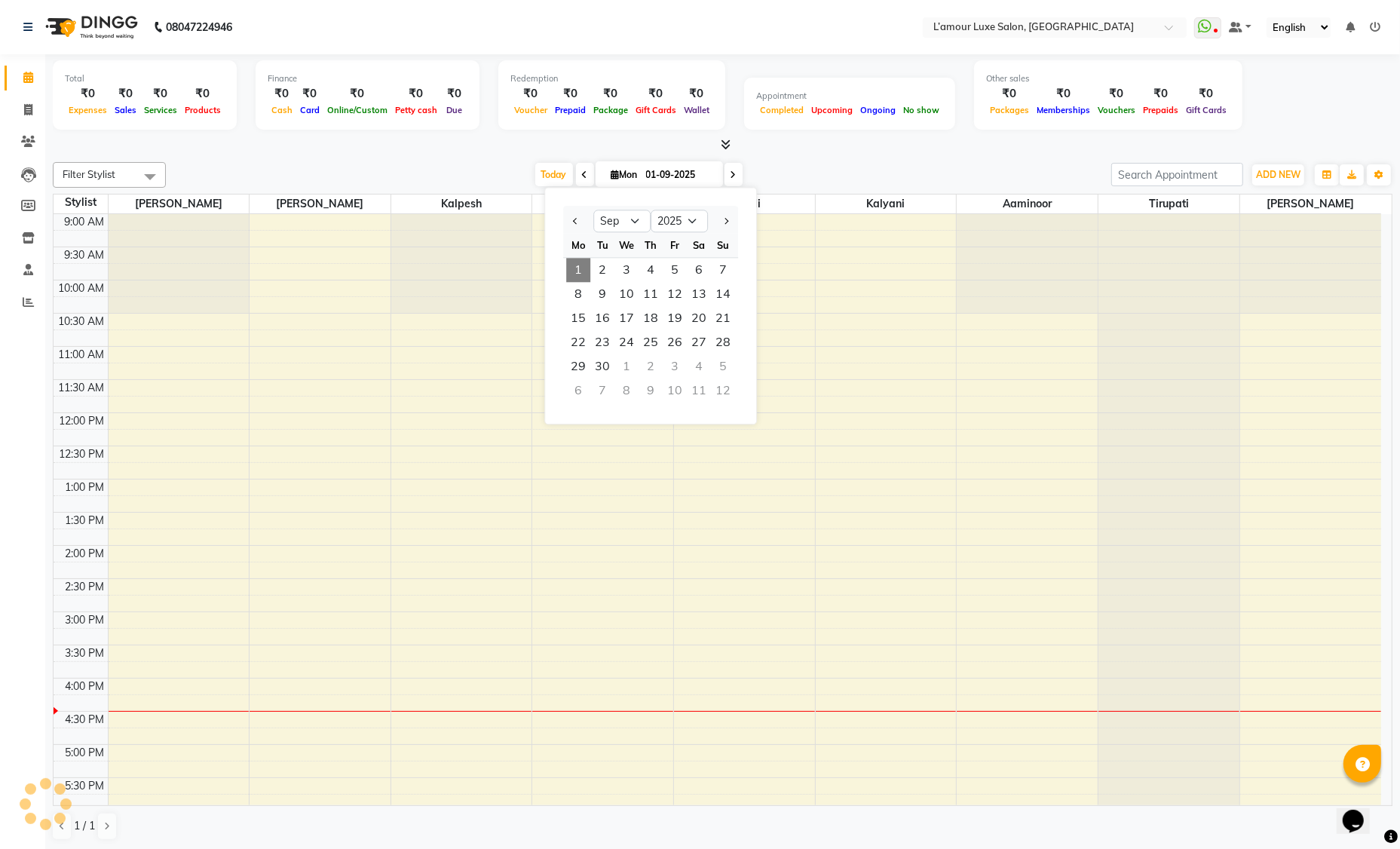
click at [583, 223] on div at bounding box center [578, 221] width 30 height 25
click at [570, 220] on button "Previous month" at bounding box center [575, 221] width 13 height 25
select select "8"
click at [630, 360] on span "27" at bounding box center [626, 366] width 25 height 25
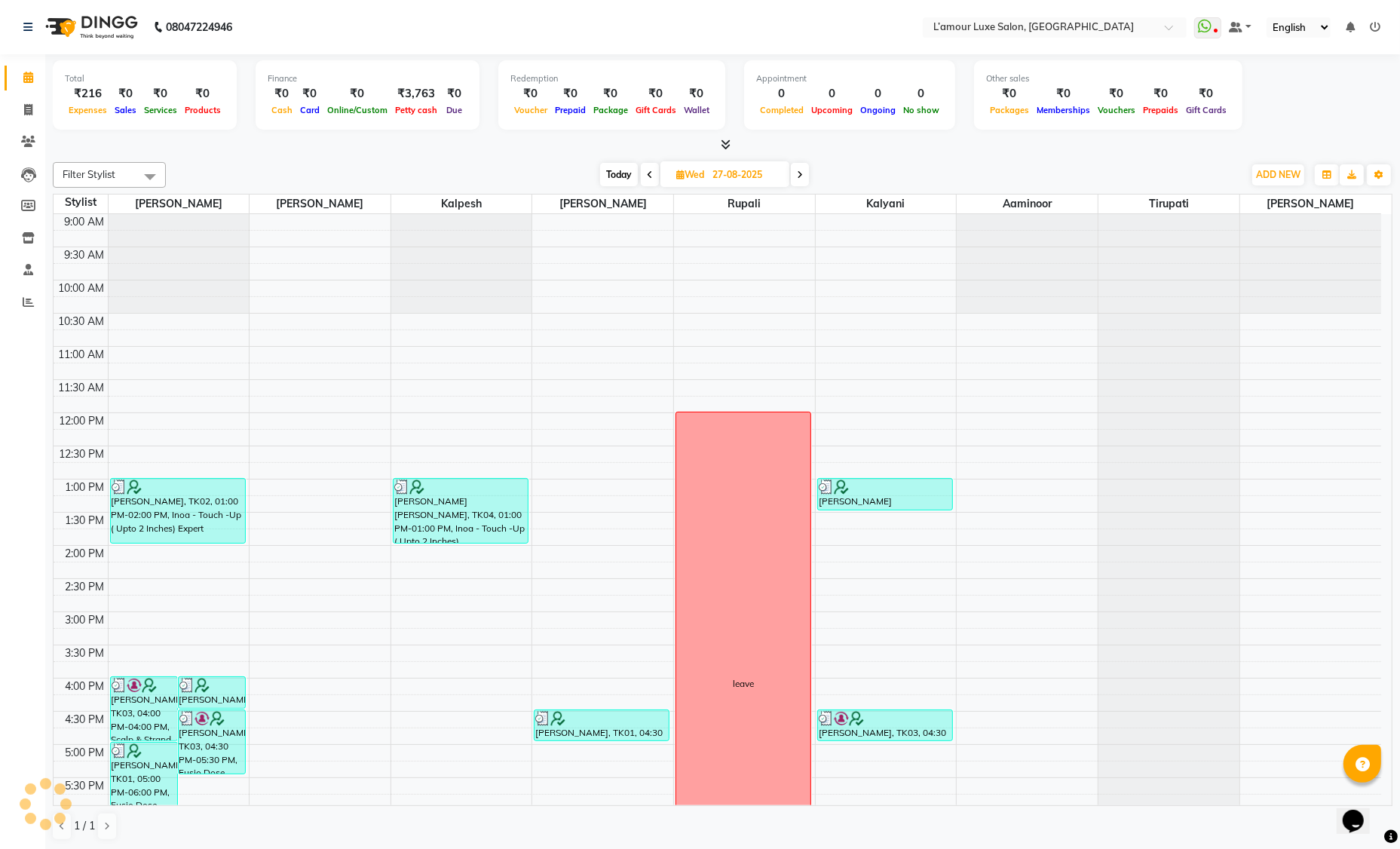
click at [802, 174] on icon at bounding box center [800, 175] width 6 height 9
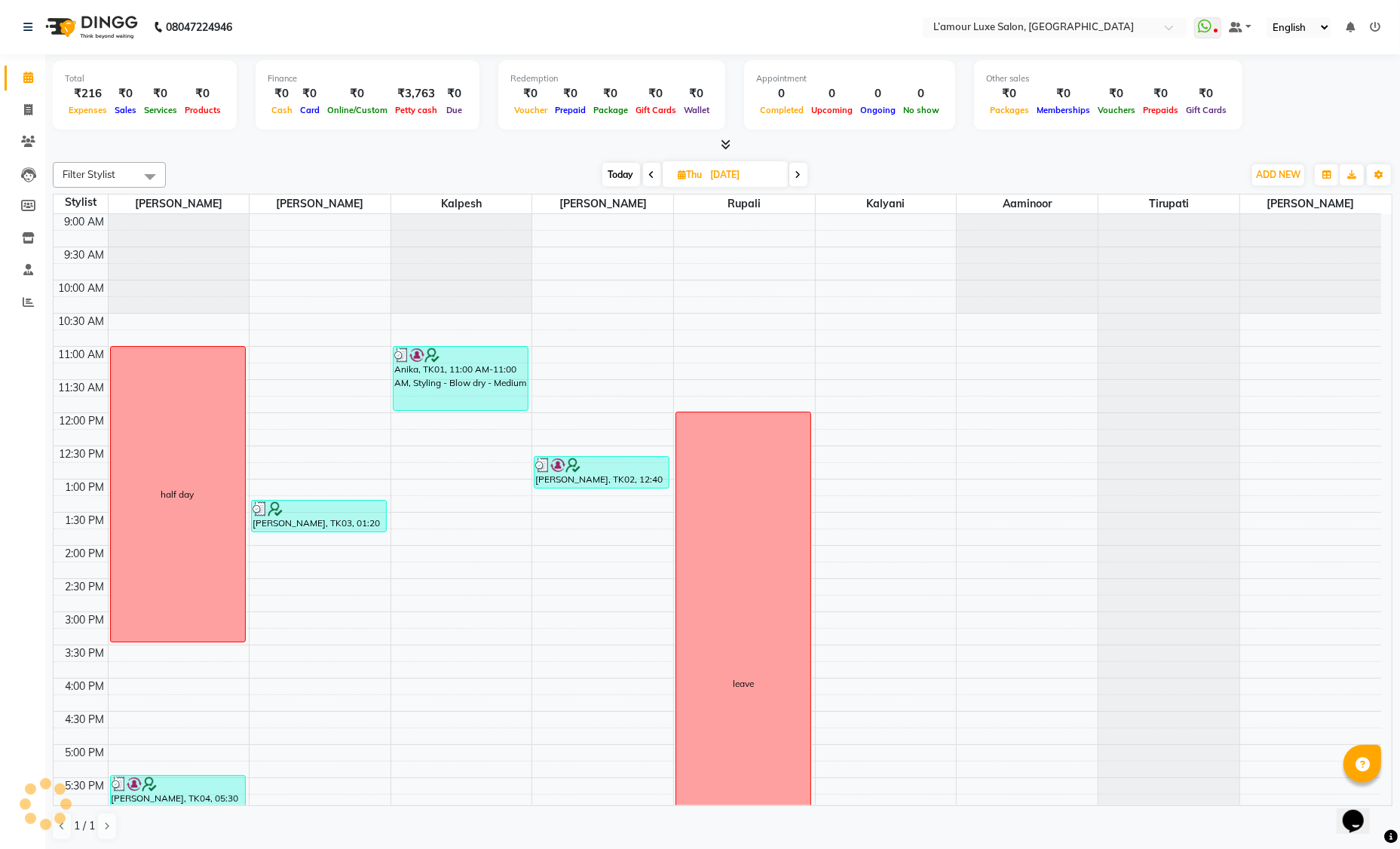
click at [654, 175] on span at bounding box center [652, 175] width 18 height 24
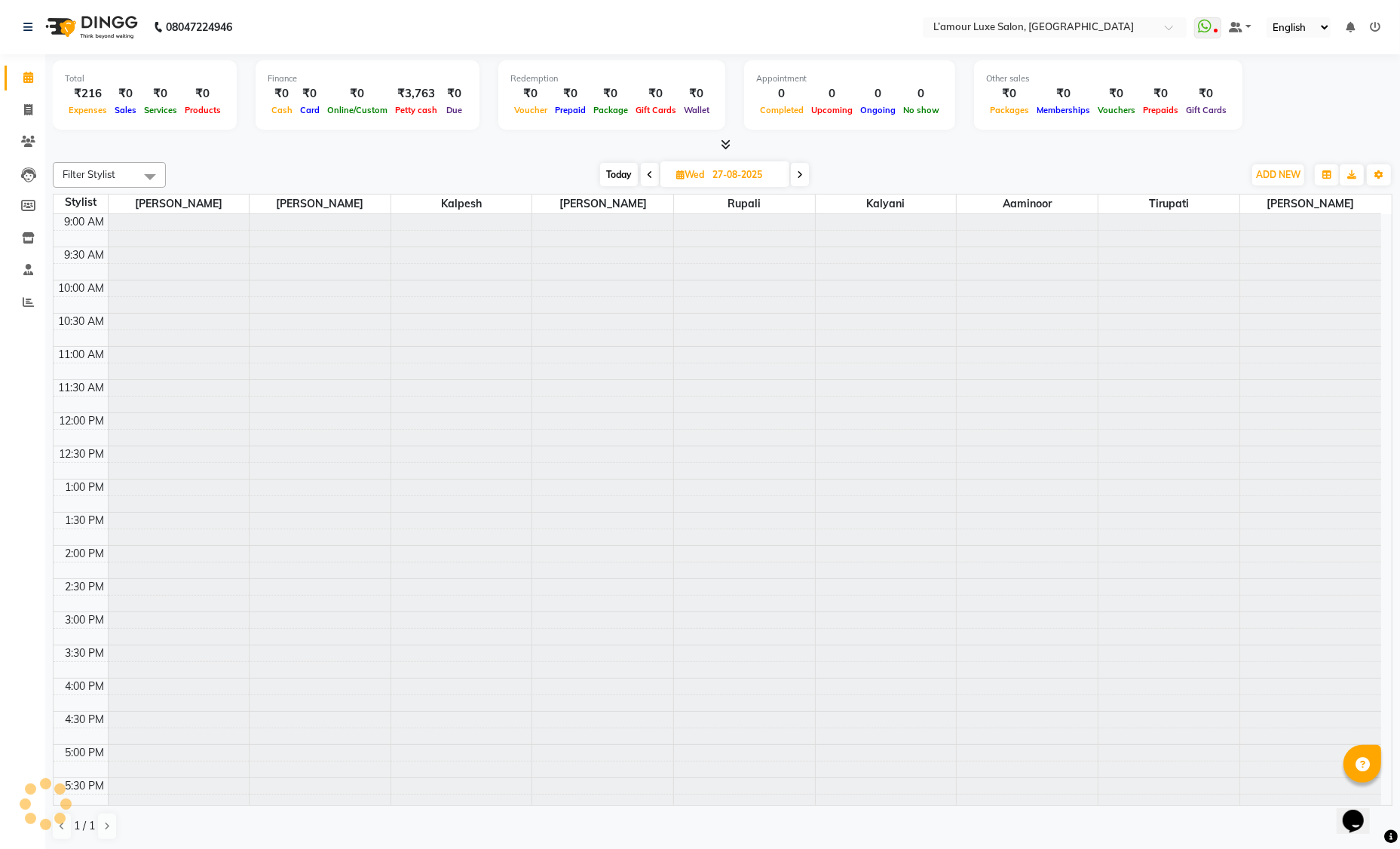
click at [650, 175] on icon at bounding box center [649, 175] width 6 height 9
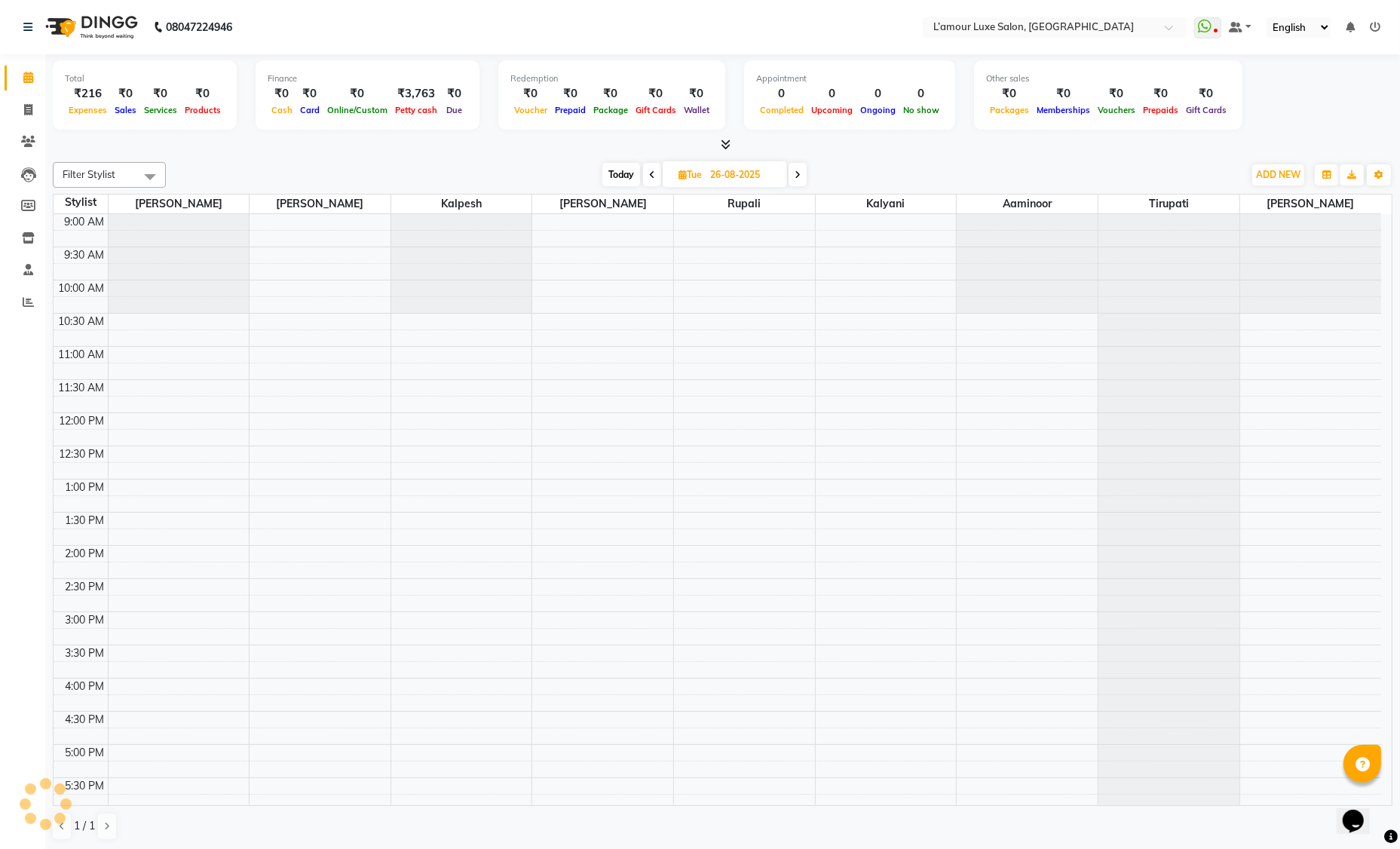
scroll to position [266, 0]
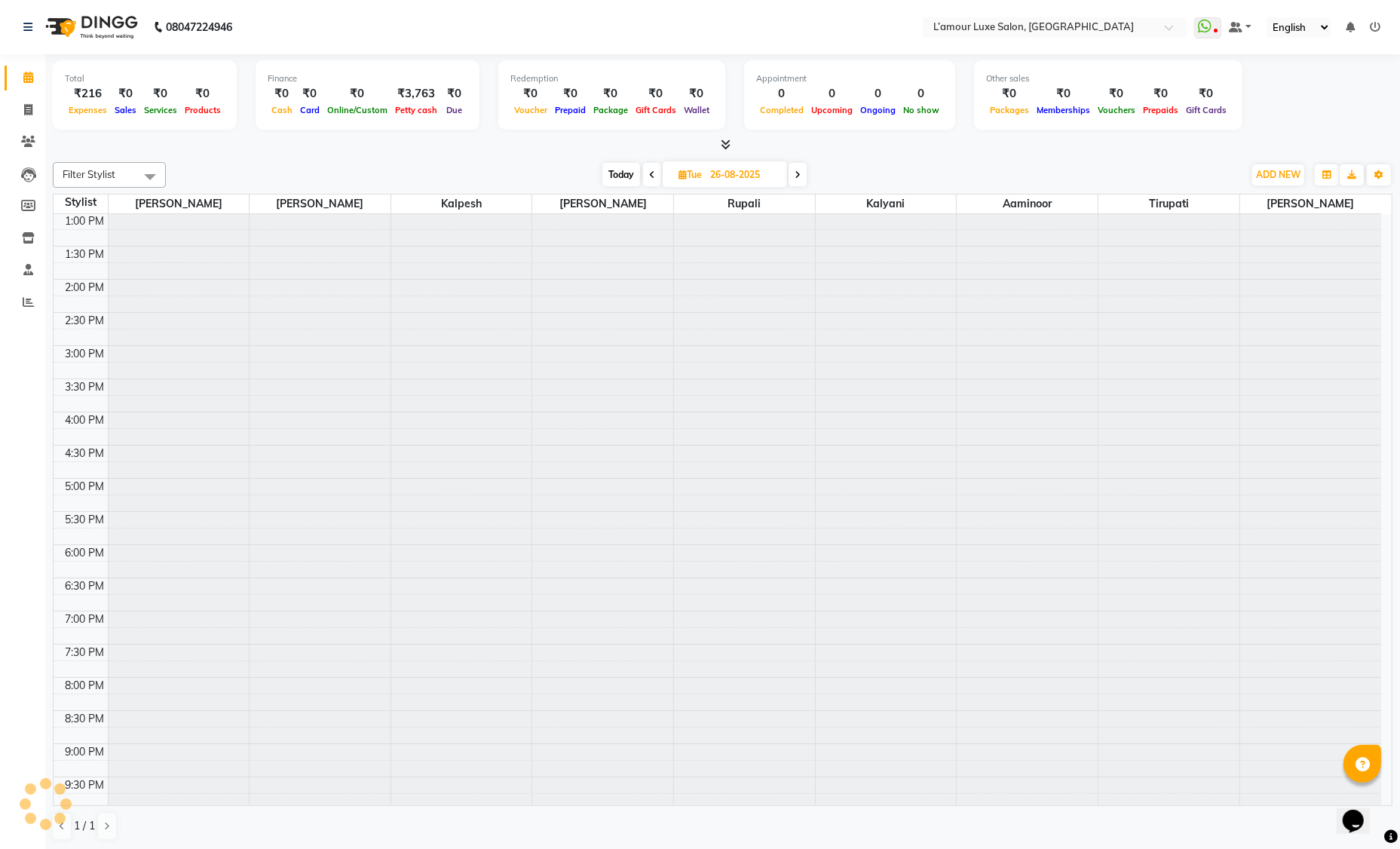
click at [649, 181] on span at bounding box center [652, 175] width 18 height 24
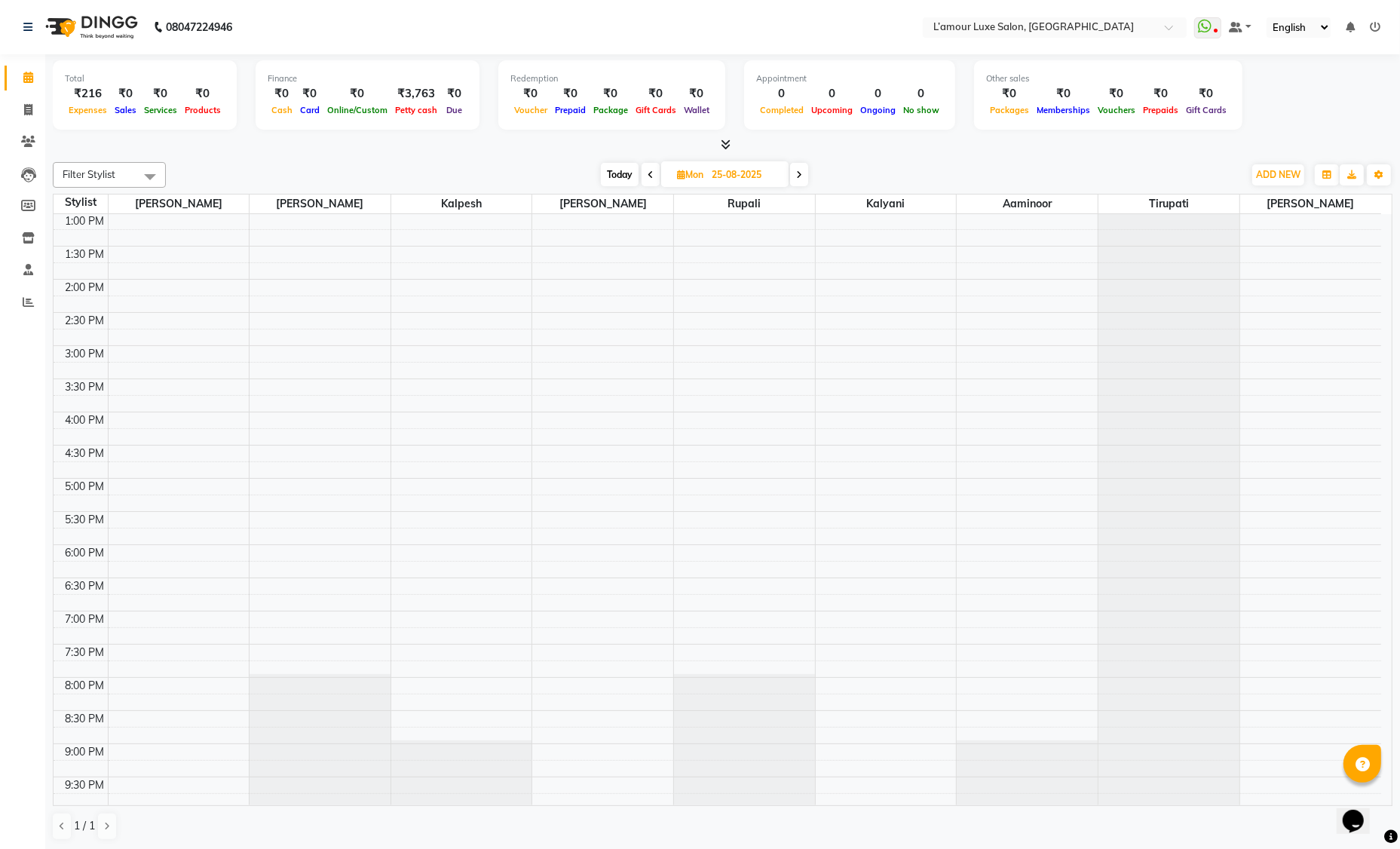
click at [613, 175] on span "Today" at bounding box center [620, 175] width 37 height 24
type input "01-09-2025"
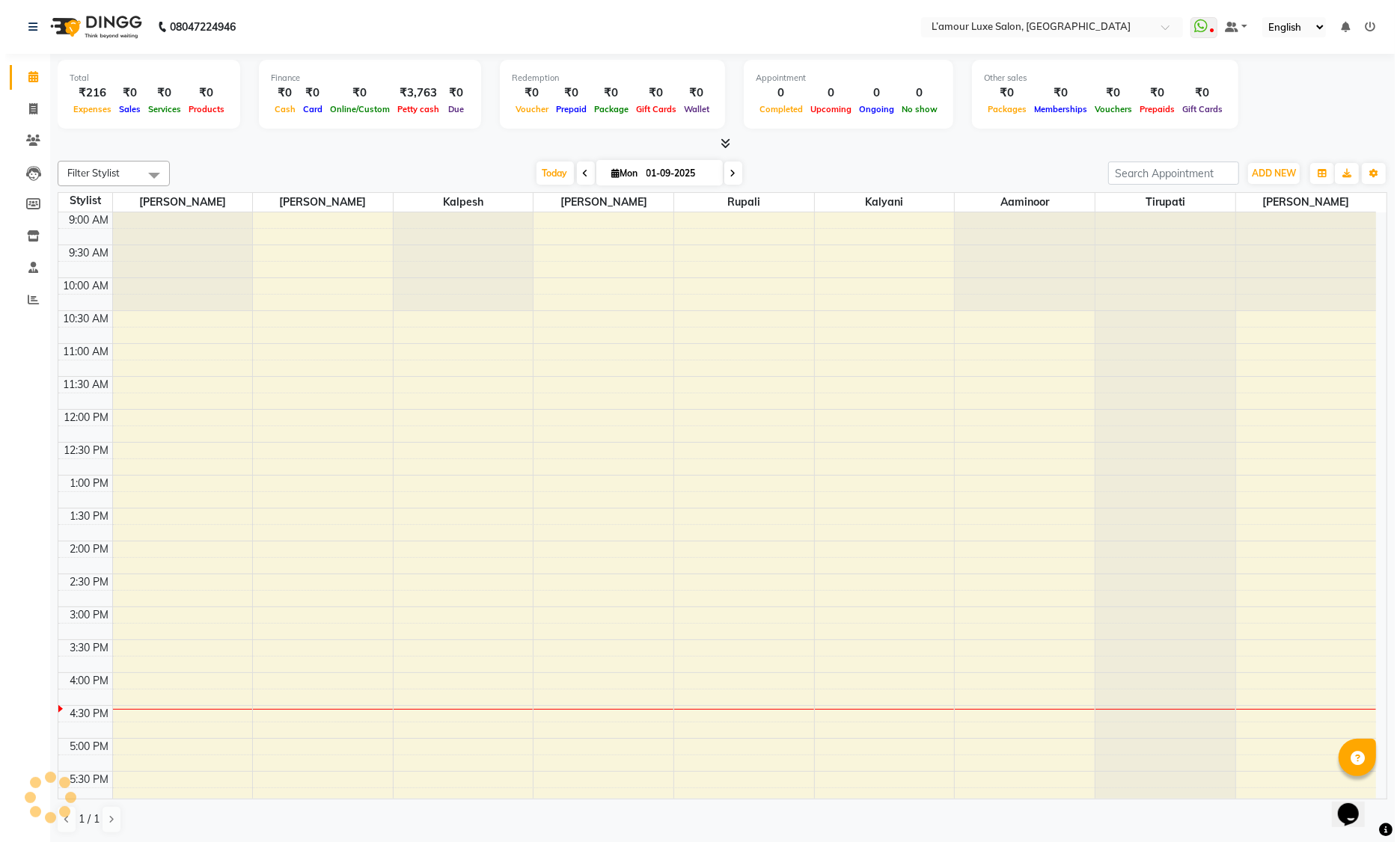
scroll to position [265, 0]
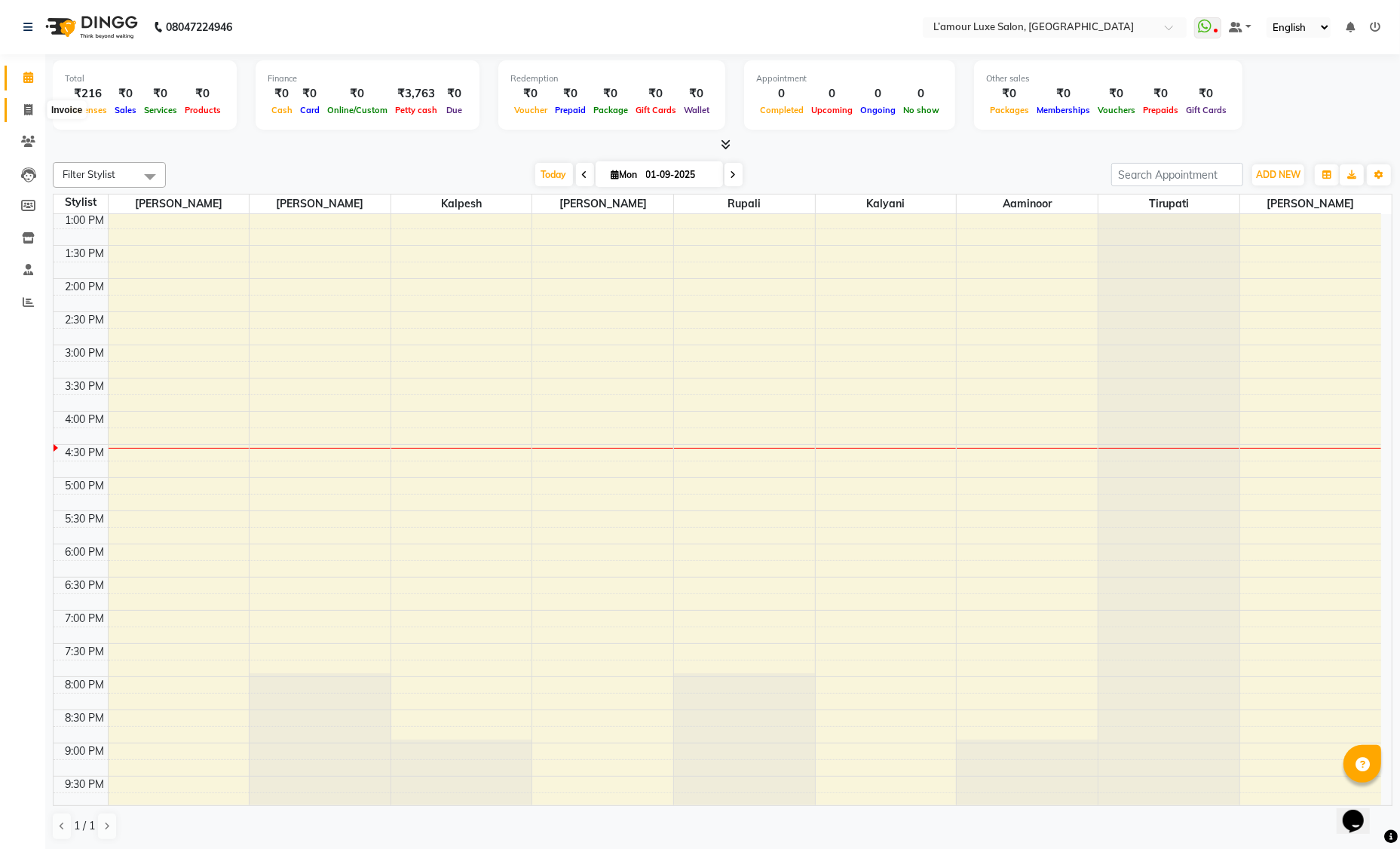
click at [34, 112] on span at bounding box center [27, 111] width 26 height 18
select select "service"
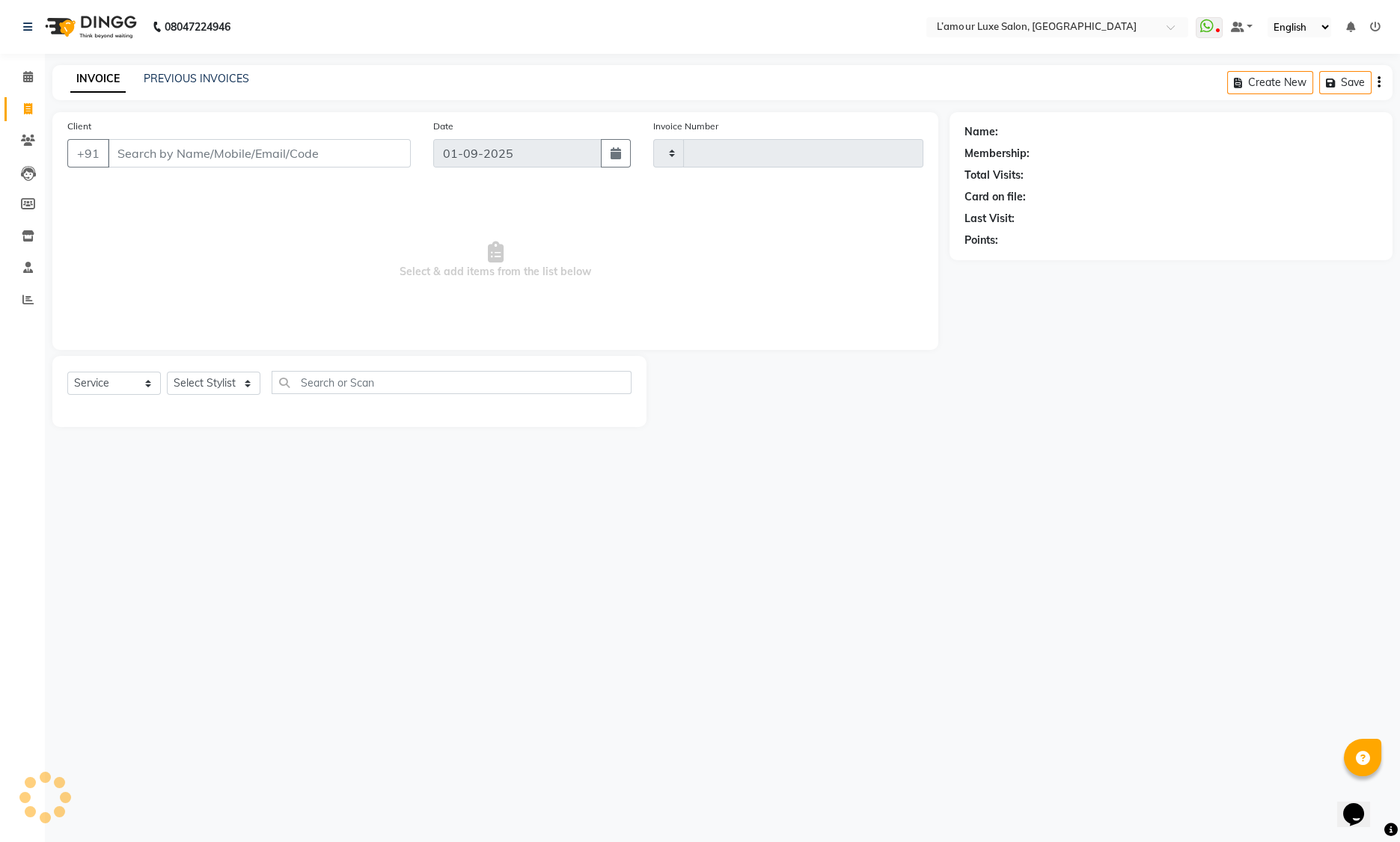
type input "1227"
select select "7325"
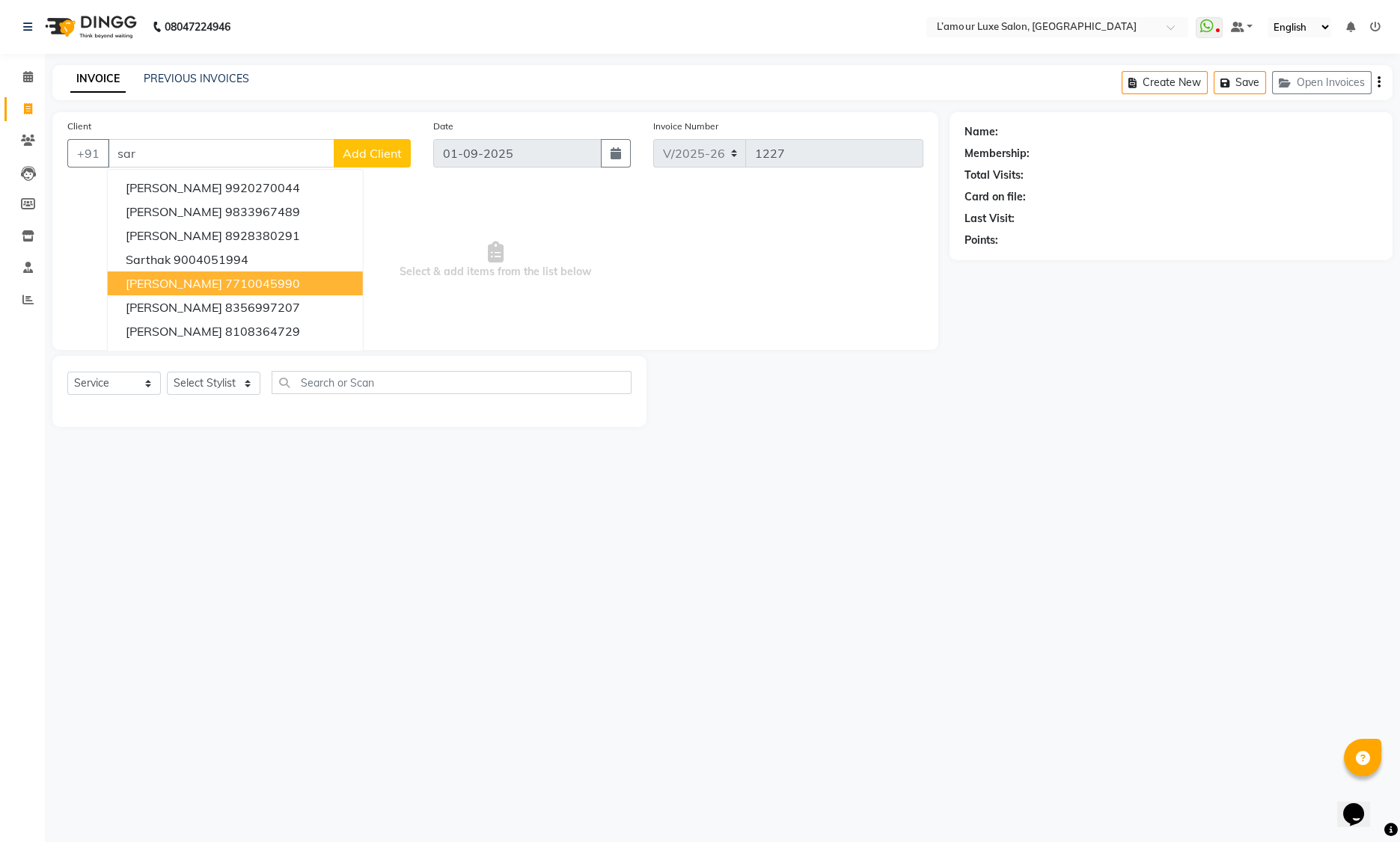
click at [166, 282] on span "Sarabjeet" at bounding box center [173, 283] width 96 height 15
type input "7710045990"
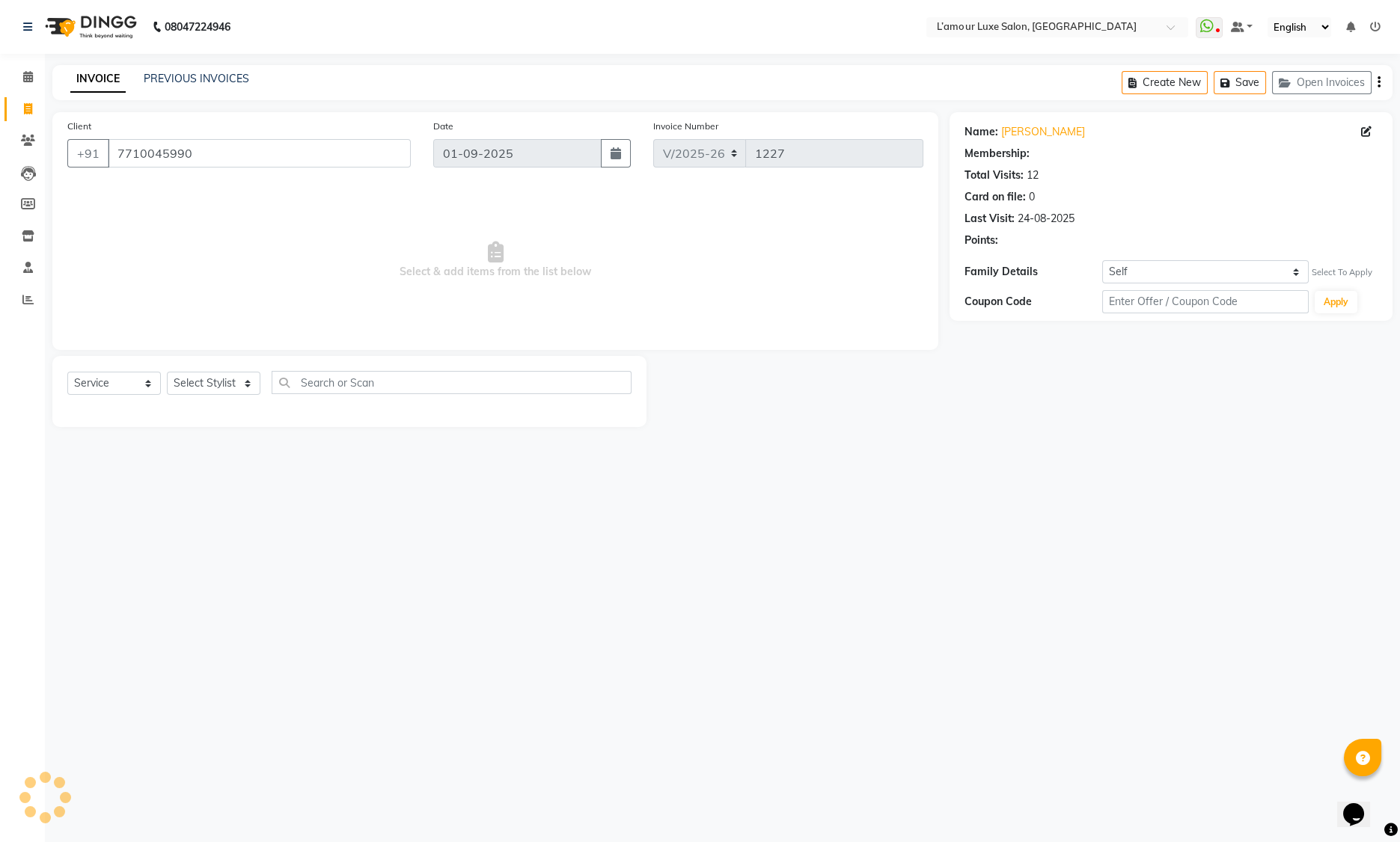
select select "1: Object"
click at [205, 375] on select "Select Stylist Aaminoor Anas Kalpesh Kalyani krutika Desai Ravi Thakor Rukshana…" at bounding box center [213, 384] width 93 height 23
select select "63032"
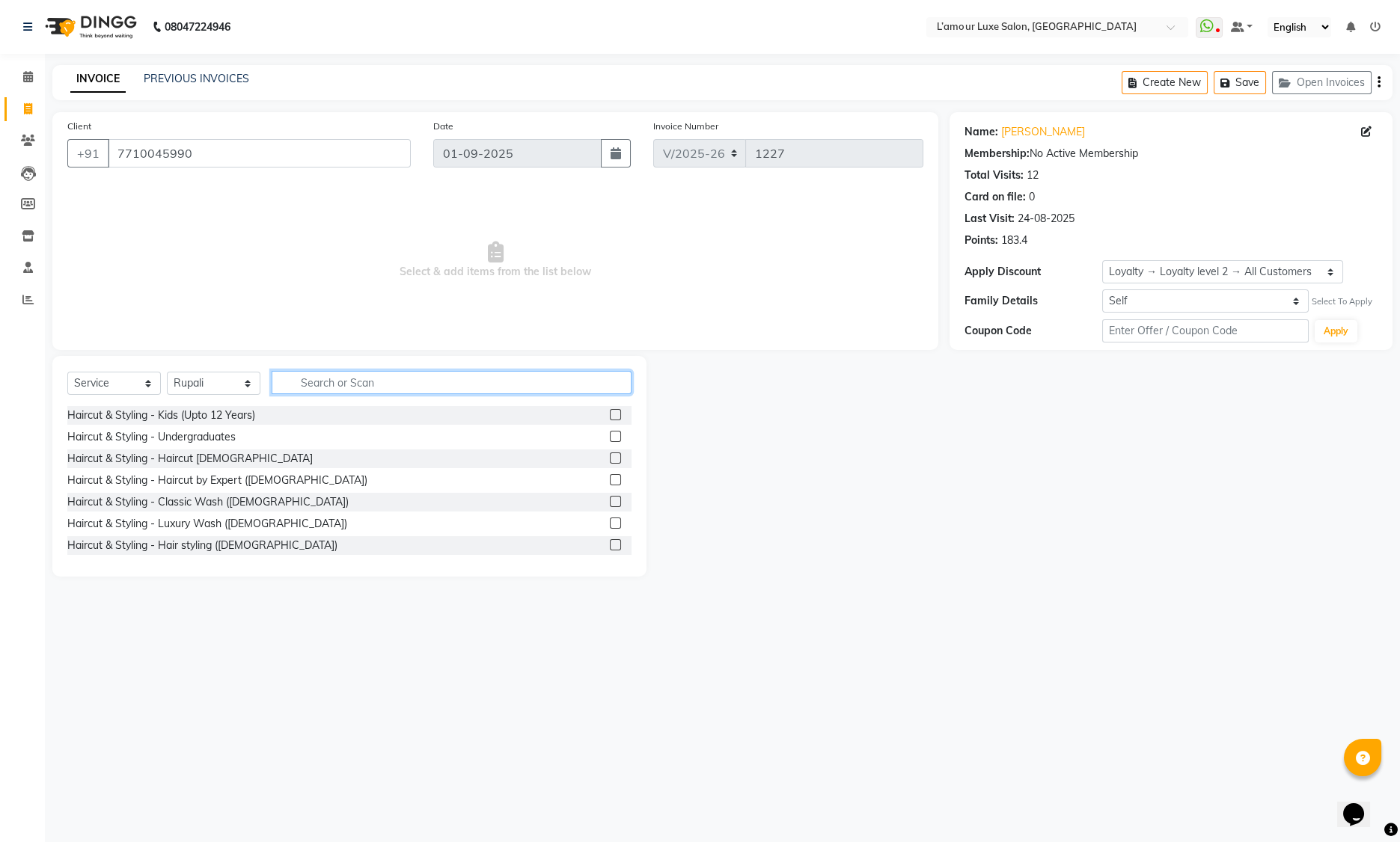
click at [389, 385] on input "text" at bounding box center [452, 383] width 360 height 23
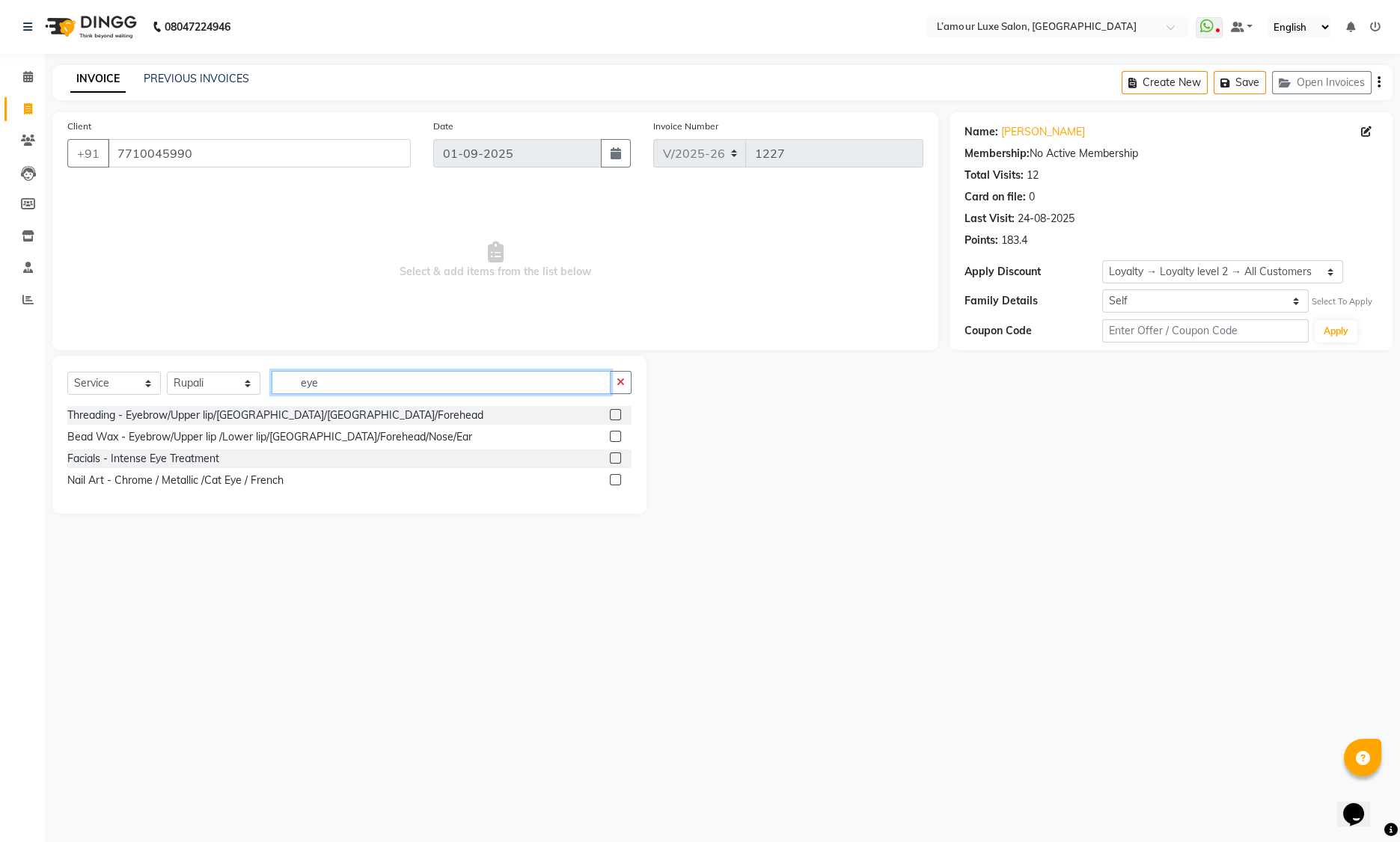
type input "eye"
click at [618, 415] on label at bounding box center [615, 415] width 12 height 12
click at [618, 415] on input "checkbox" at bounding box center [614, 416] width 10 height 10
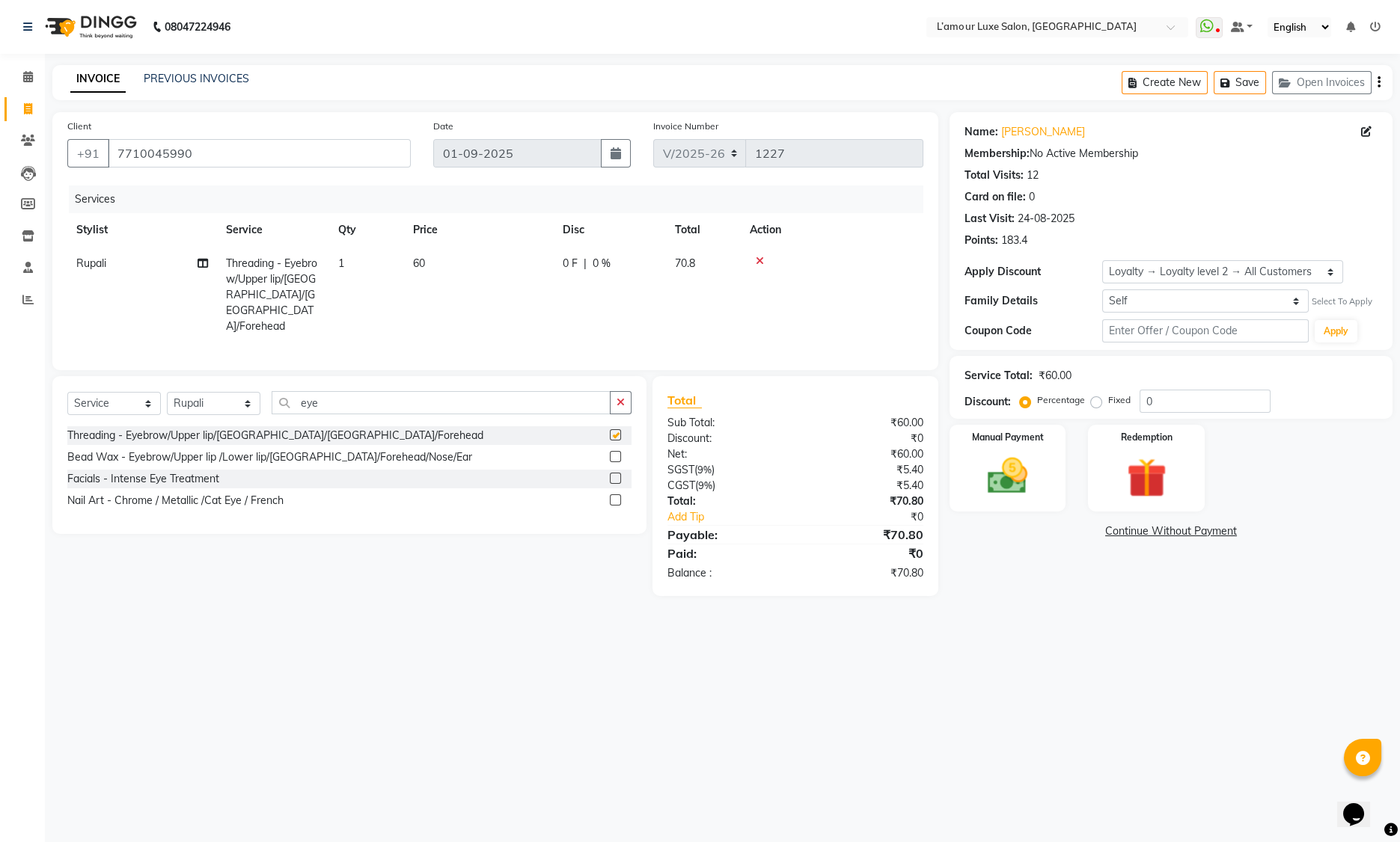
checkbox input "false"
click at [211, 392] on select "Select Stylist Aaminoor Anas Kalpesh Kalyani krutika Desai Ravi Thakor Rukshana…" at bounding box center [213, 404] width 93 height 23
select select "63033"
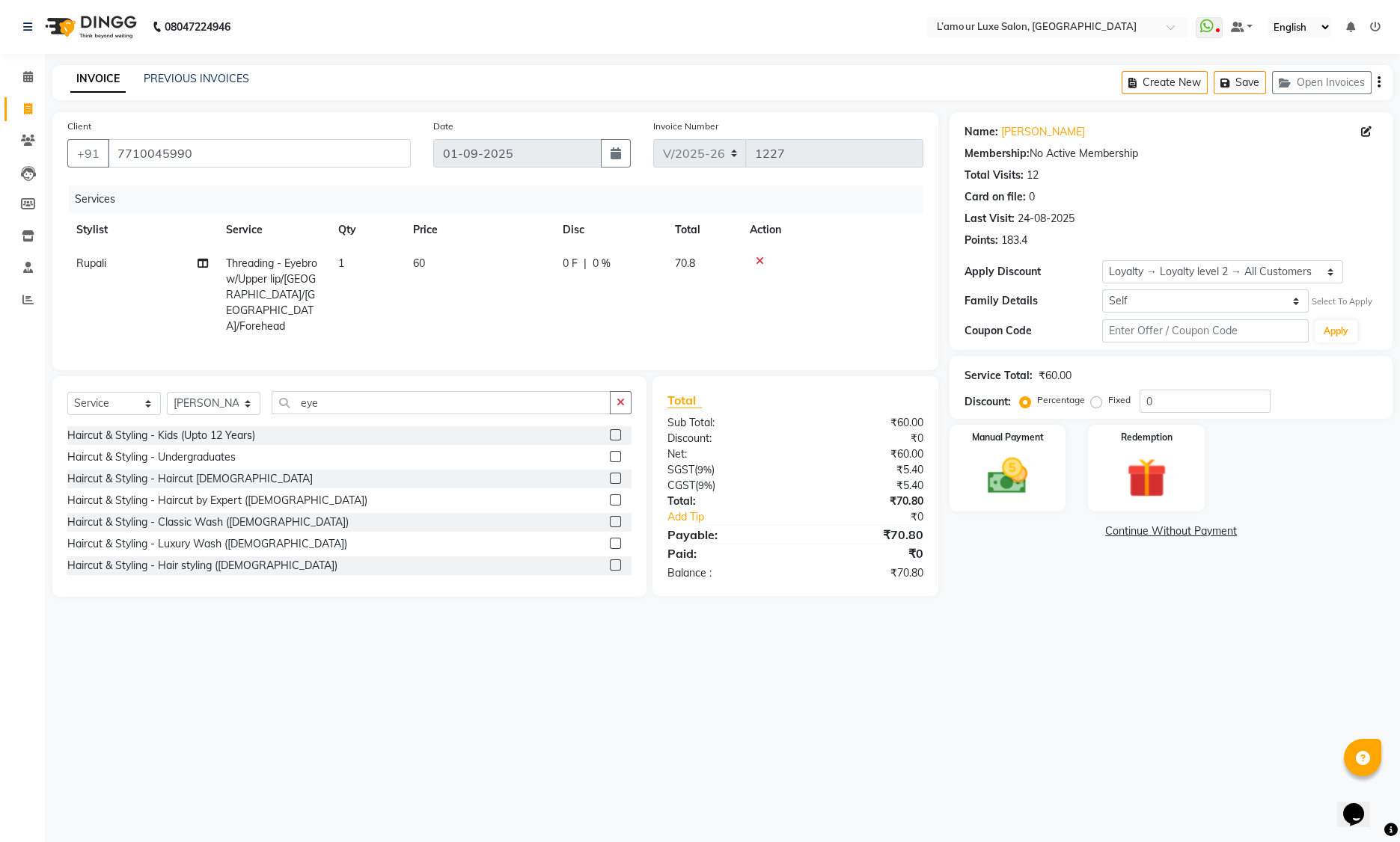
click at [609, 473] on label at bounding box center [615, 479] width 12 height 12
click at [609, 474] on input "checkbox" at bounding box center [614, 479] width 10 height 10
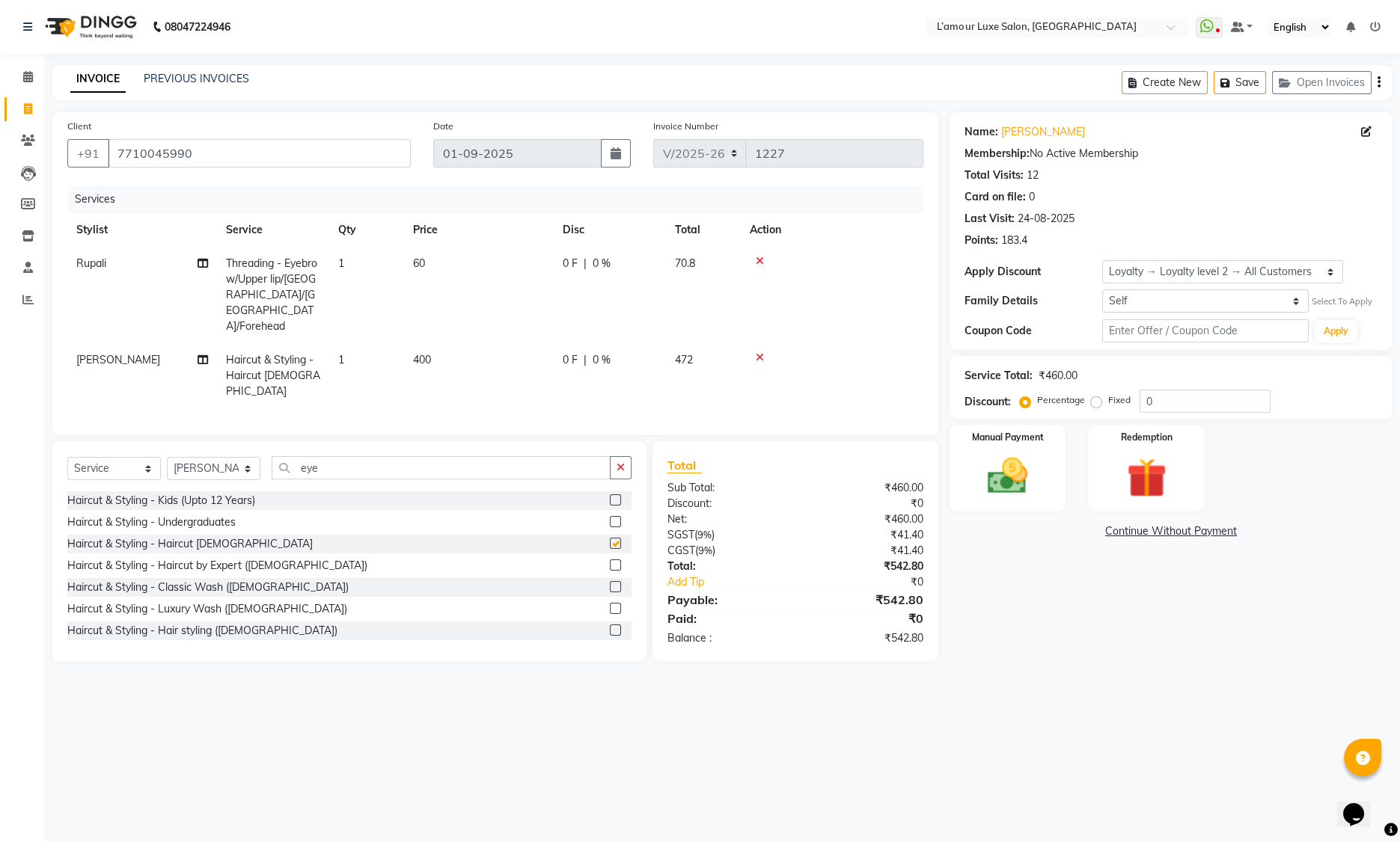
checkbox input "false"
click at [1166, 299] on select "Self Pream" at bounding box center [1205, 301] width 206 height 23
select select "473256"
select select "2: Object"
type input "20"
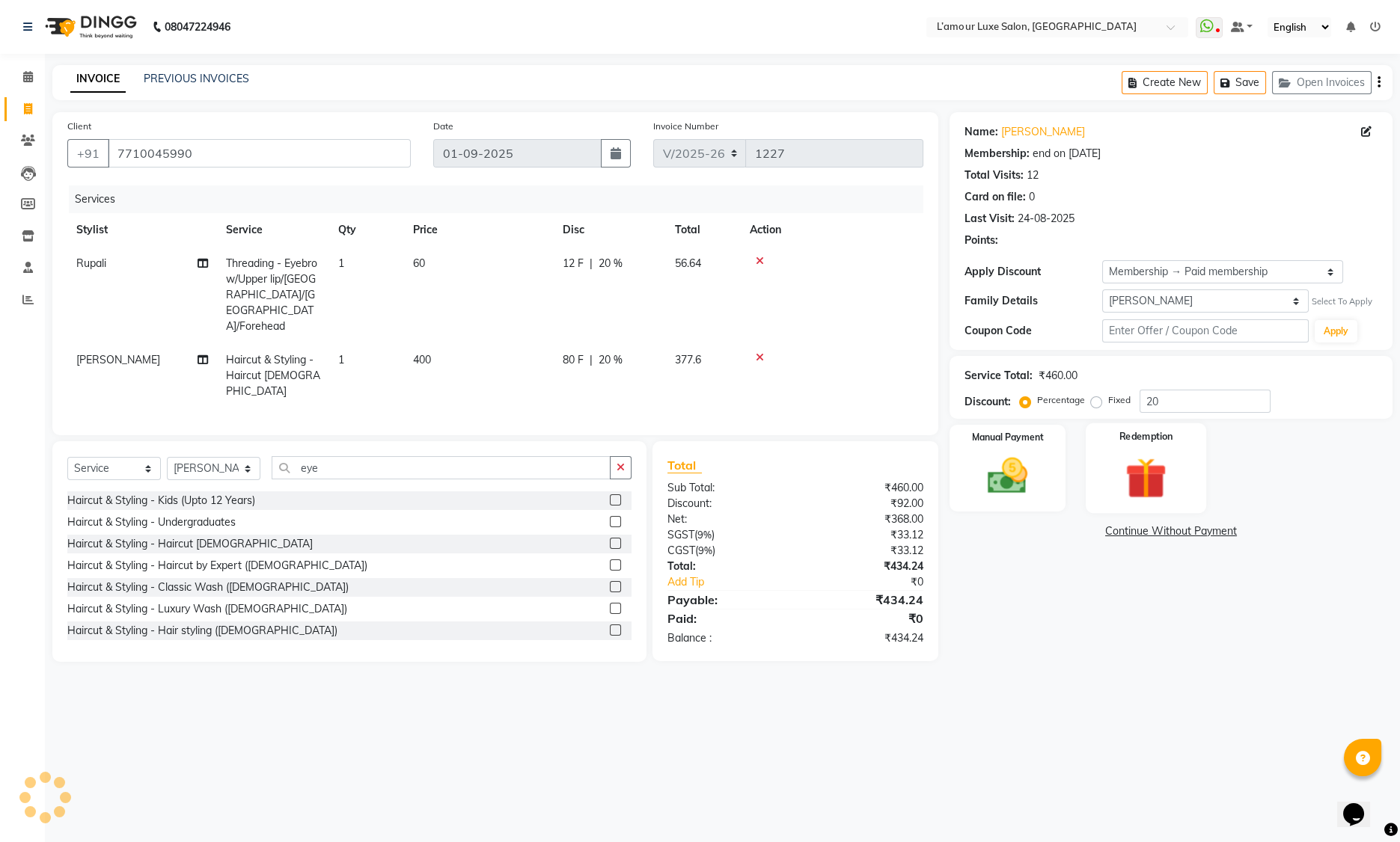
click at [1153, 461] on img at bounding box center [1146, 478] width 67 height 52
click at [1252, 535] on span "Points" at bounding box center [1262, 533] width 33 height 18
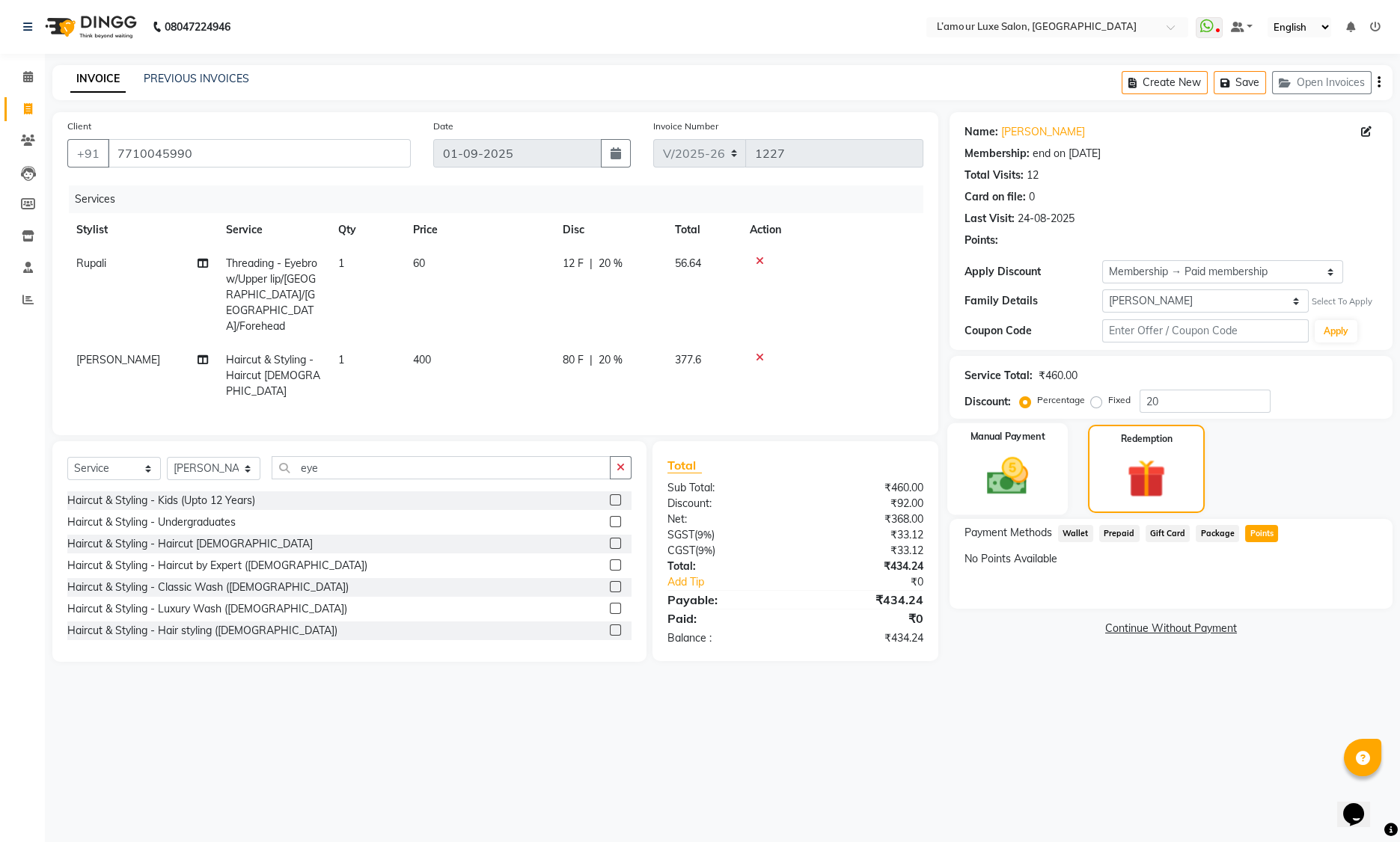
click at [1012, 499] on img at bounding box center [1008, 476] width 67 height 48
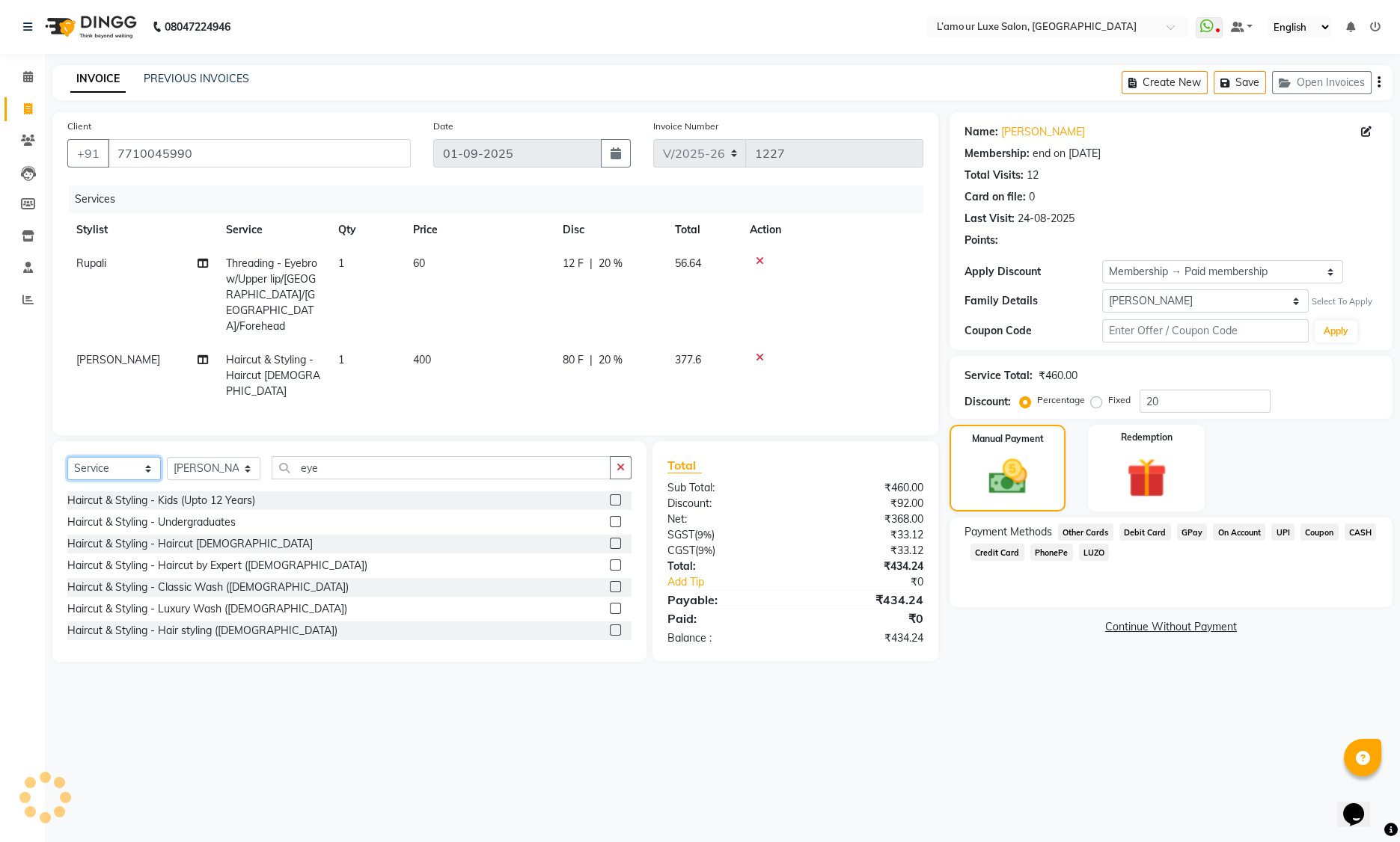
click at [90, 458] on select "Select Service Product Membership Package Voucher Prepaid Gift Card" at bounding box center [114, 469] width 93 height 23
select select "product"
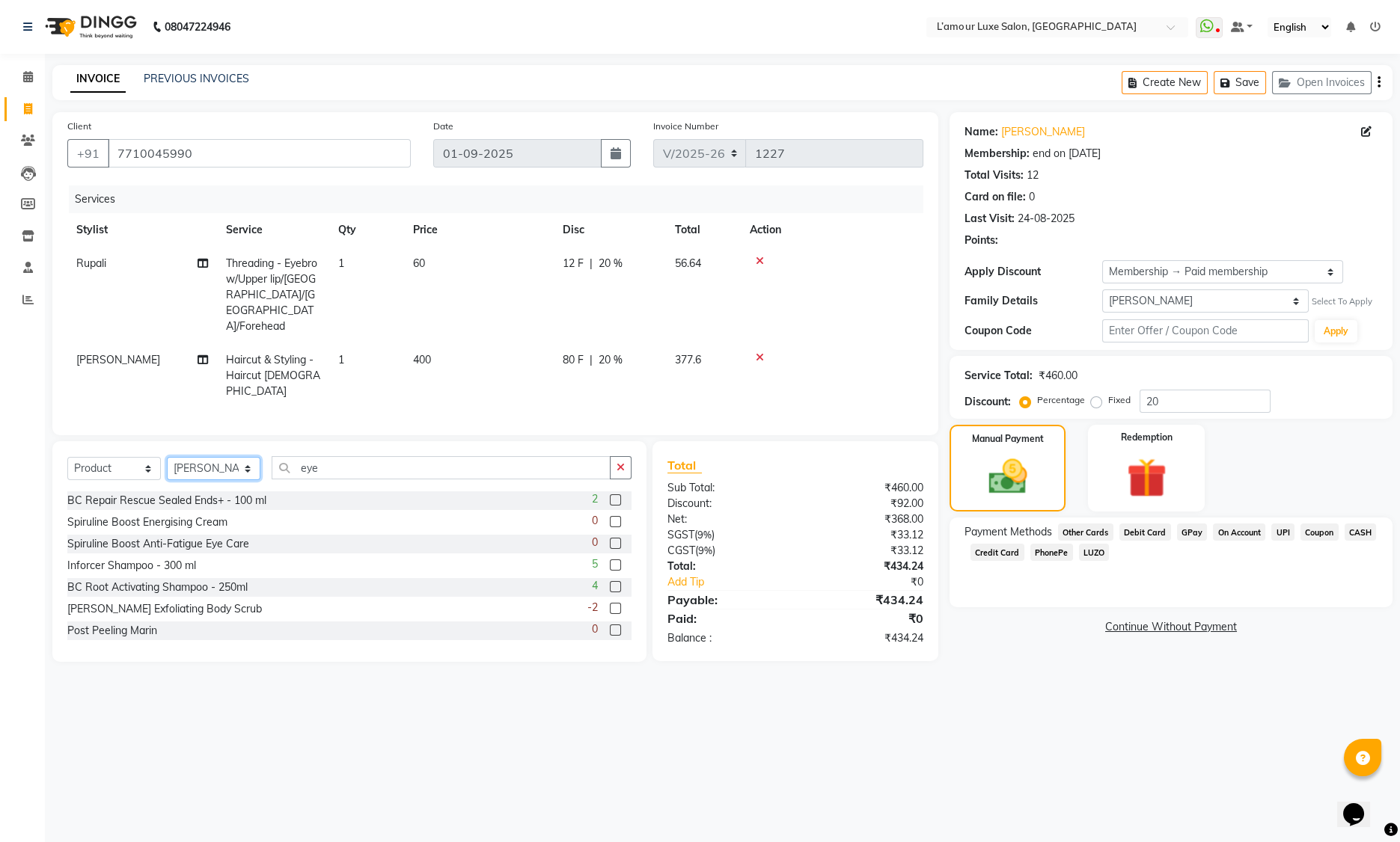
click at [223, 458] on select "Select Stylist Aaminoor Anas Kalpesh Kalyani krutika Desai Ravi Thakor Rukshana…" at bounding box center [213, 469] width 93 height 23
click at [194, 458] on select "Select Stylist Aaminoor Anas Kalpesh Kalyani krutika Desai Ravi Thakor Rukshana…" at bounding box center [213, 469] width 93 height 23
select select "63032"
drag, startPoint x: 341, startPoint y: 429, endPoint x: 185, endPoint y: 428, distance: 156.0
click at [185, 457] on div "Select Service Product Membership Package Voucher Prepaid Gift Card Select Styl…" at bounding box center [349, 474] width 564 height 35
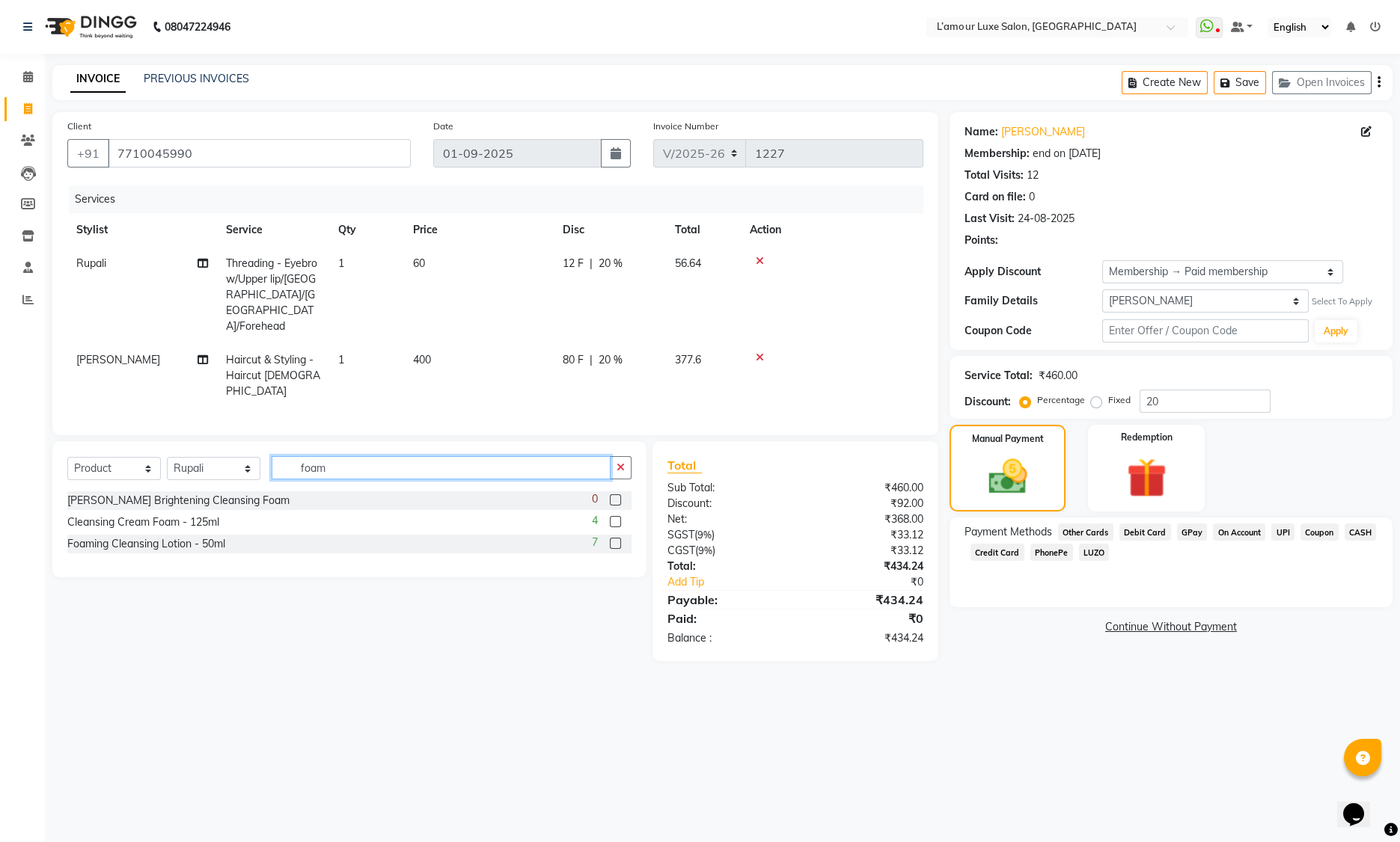
type input "foam"
click at [615, 516] on label at bounding box center [615, 522] width 12 height 12
click at [615, 518] on input "checkbox" at bounding box center [614, 523] width 10 height 10
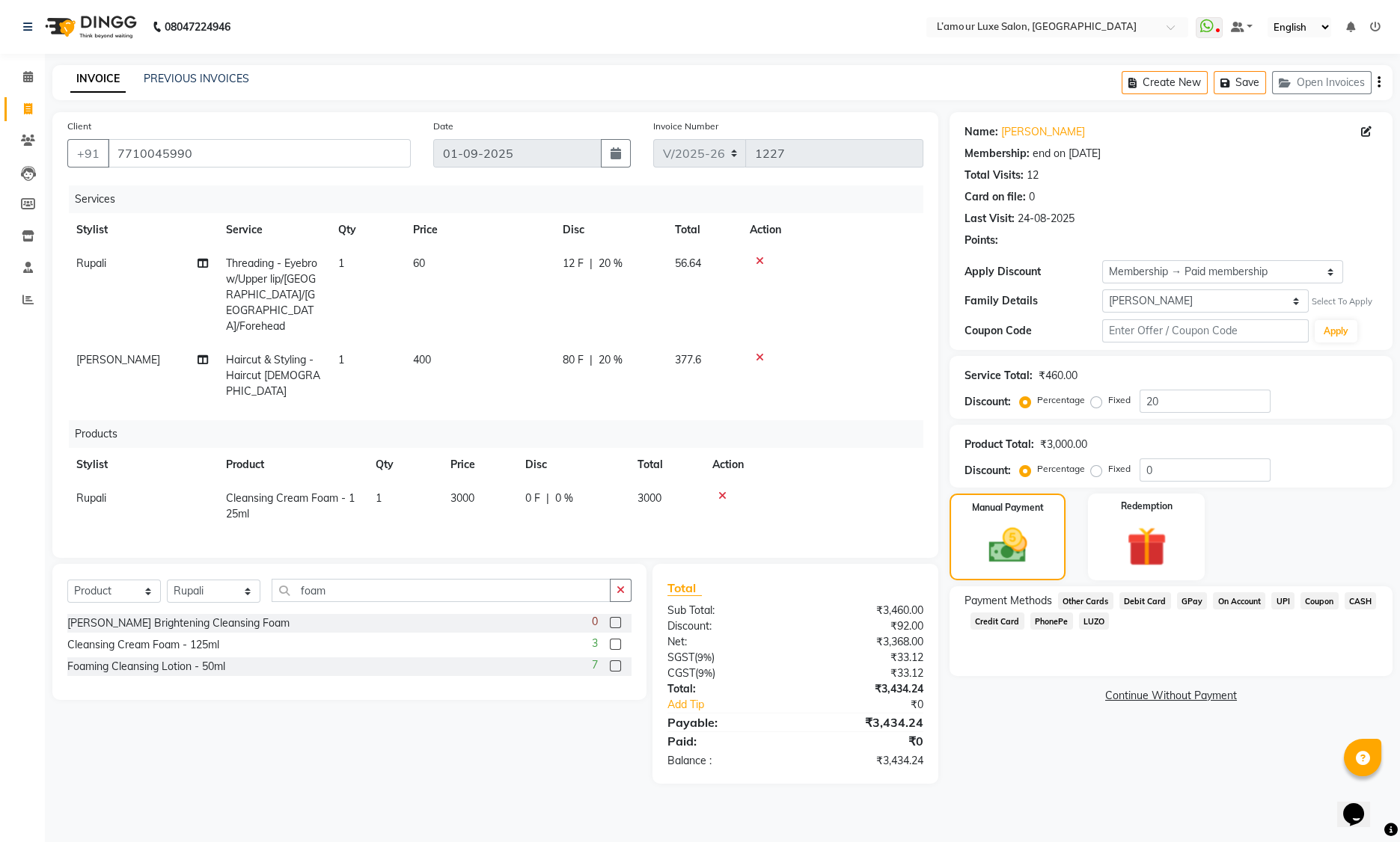
click at [609, 639] on label at bounding box center [615, 644] width 12 height 12
click at [609, 641] on input "checkbox" at bounding box center [614, 645] width 10 height 10
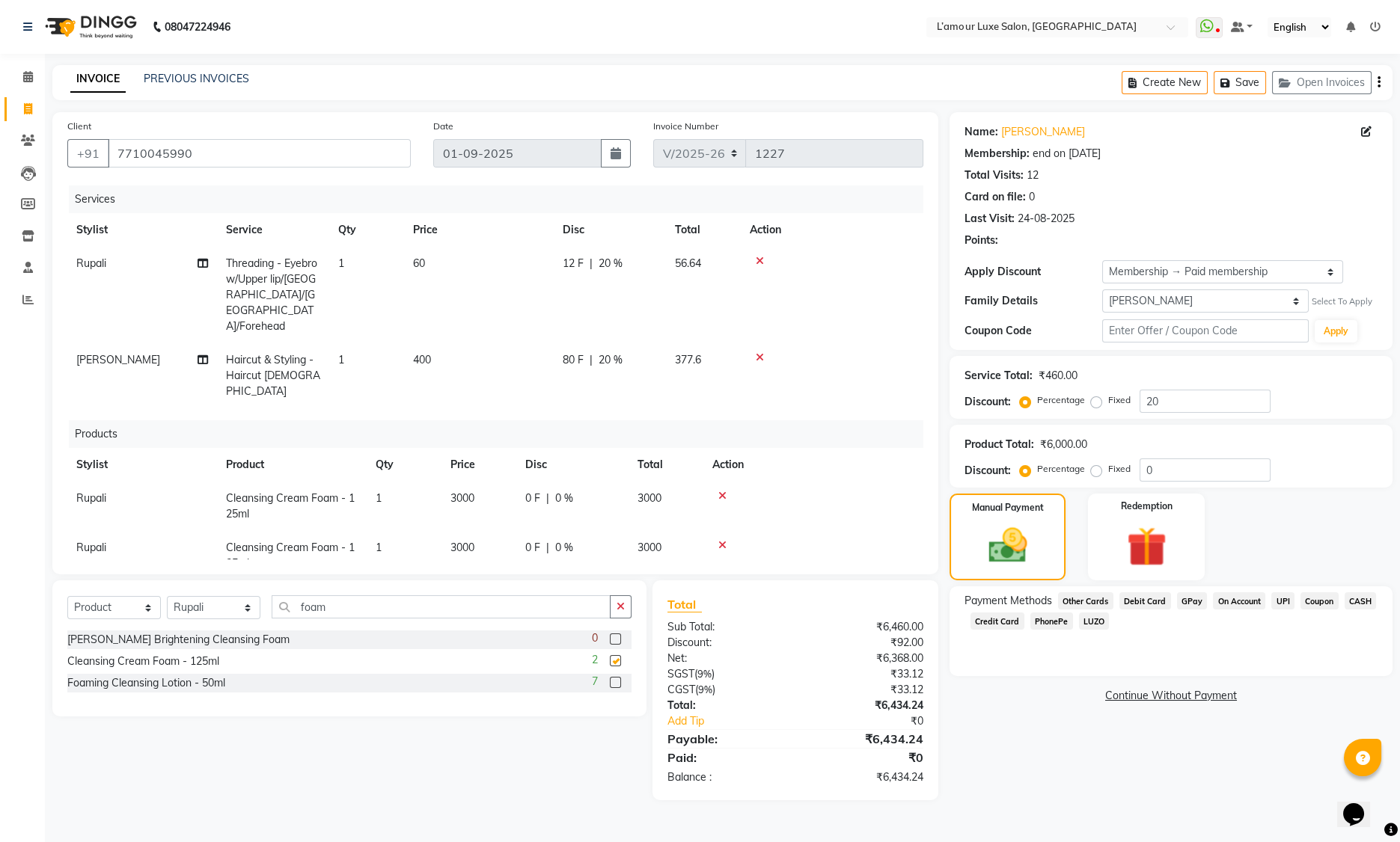
checkbox input "false"
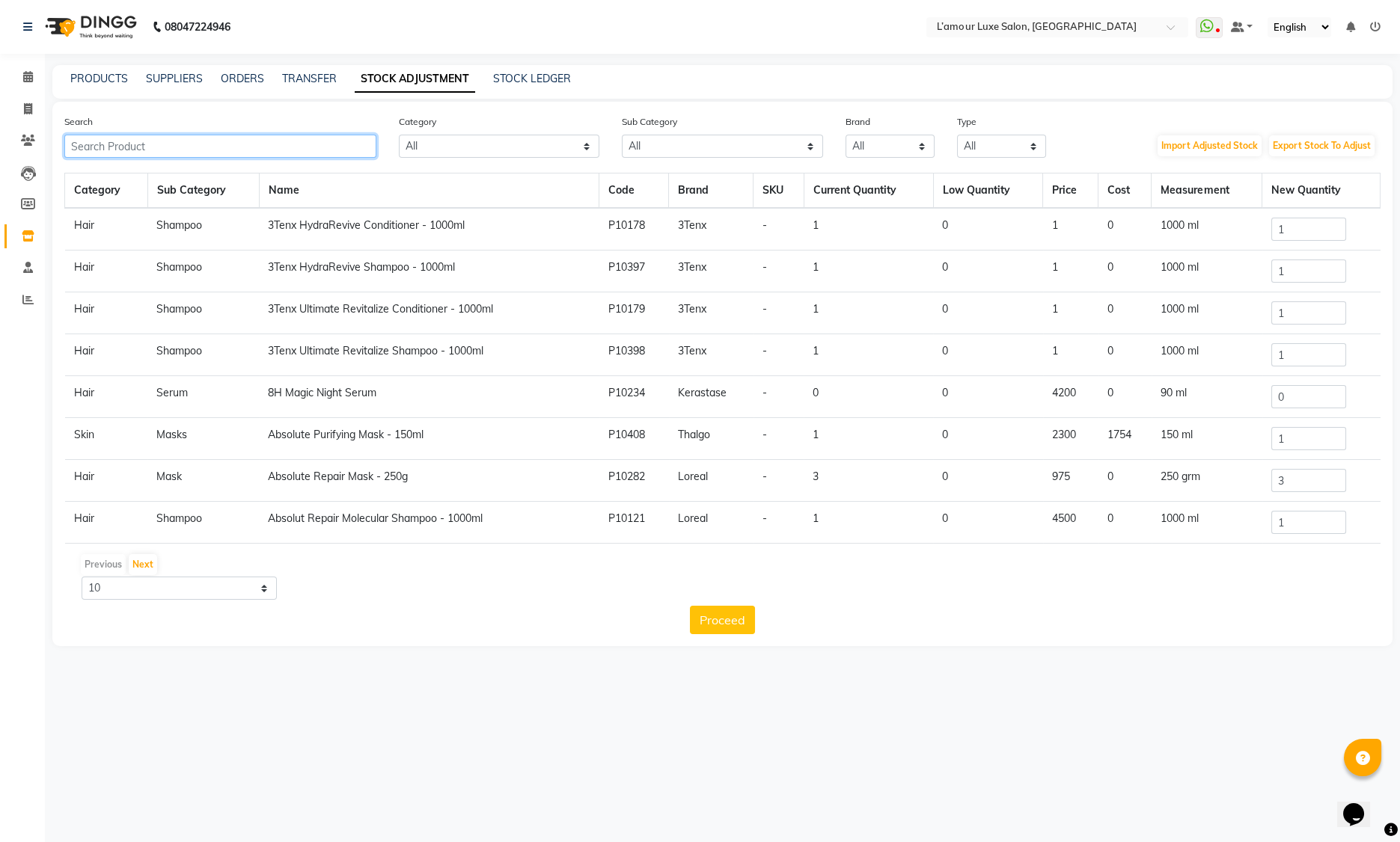
click at [186, 155] on input "text" at bounding box center [220, 146] width 312 height 23
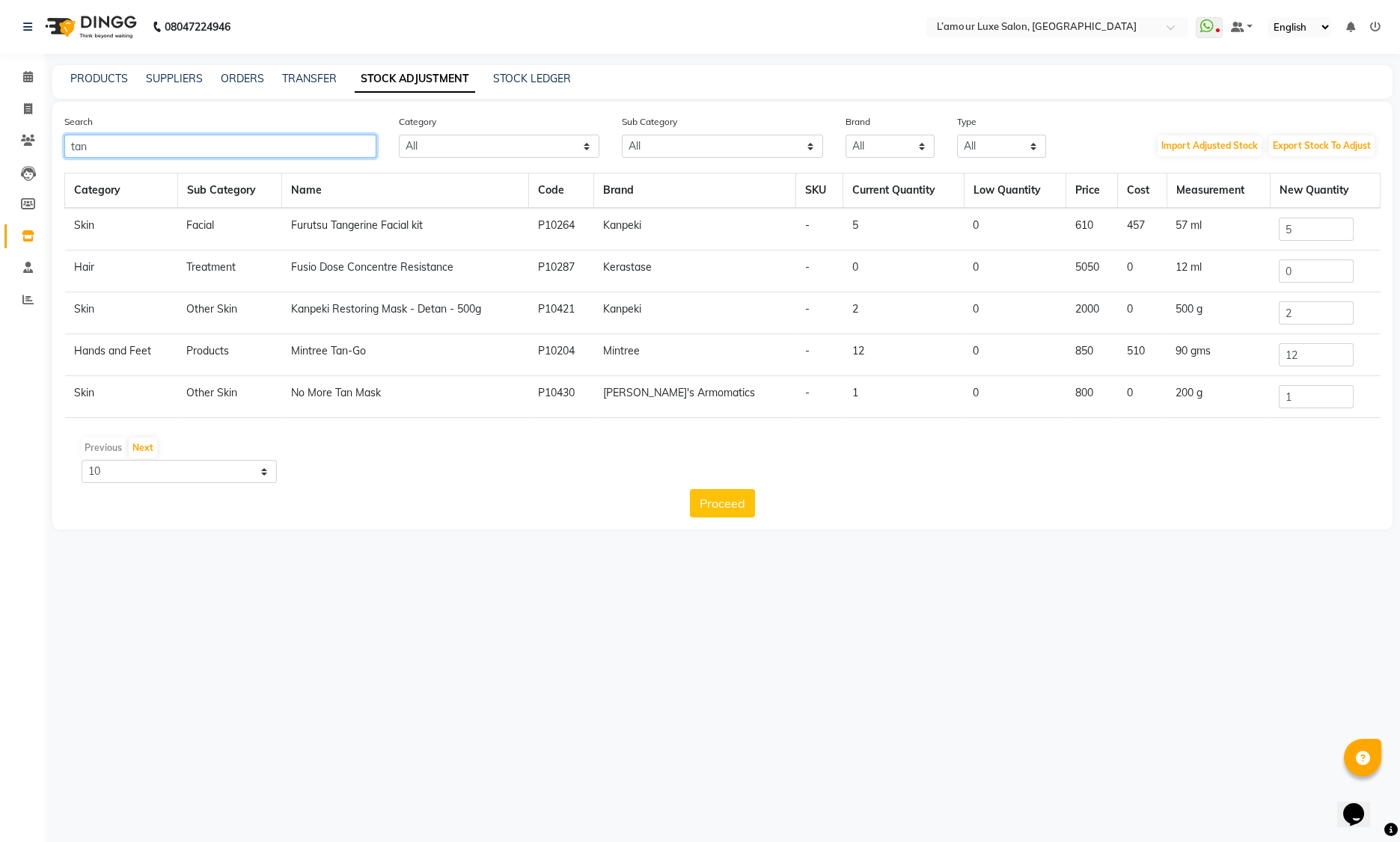
type input "tan"
click at [1314, 348] on input "12" at bounding box center [1315, 355] width 75 height 23
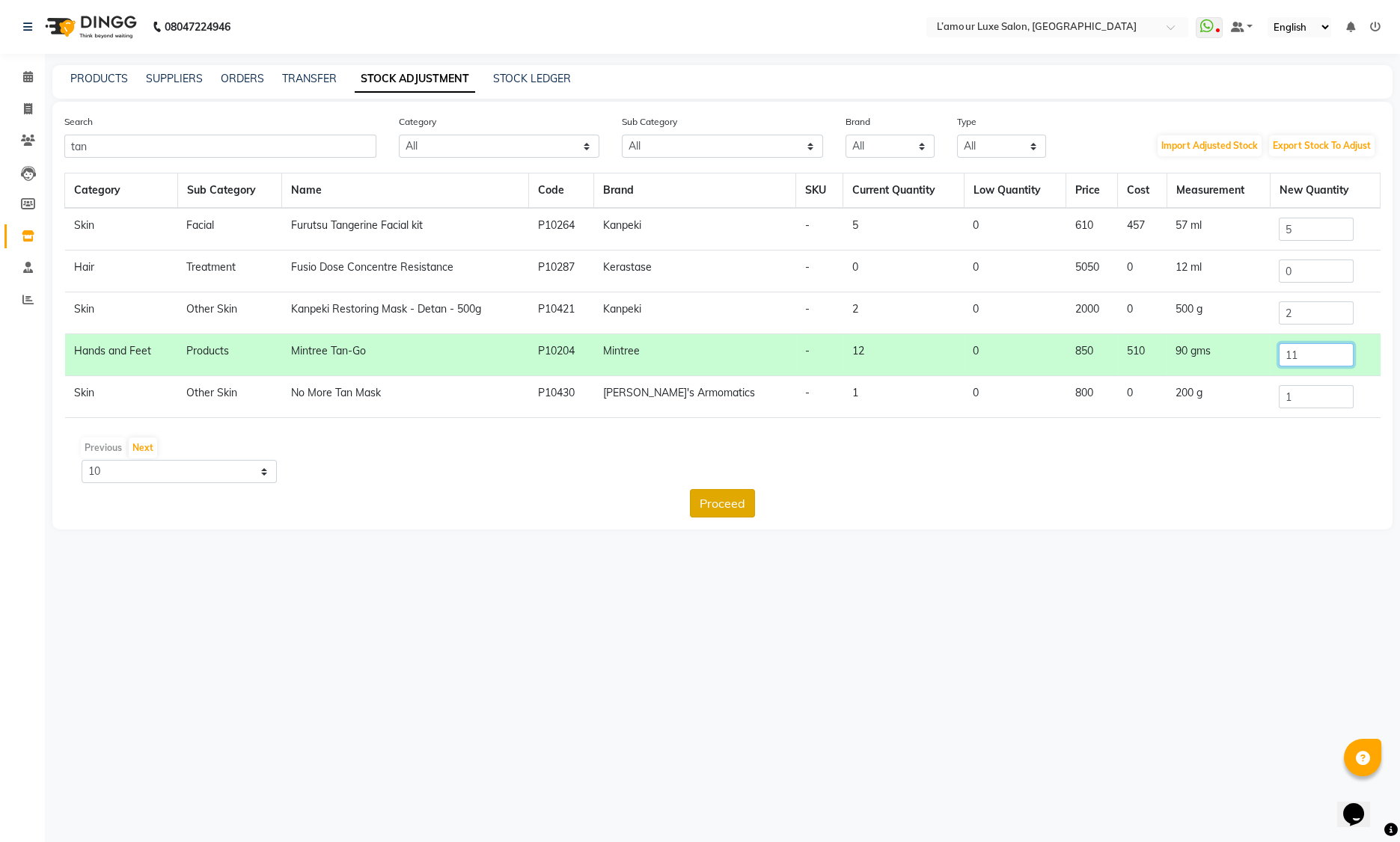
type input "11"
click at [727, 512] on button "Proceed" at bounding box center [722, 503] width 65 height 28
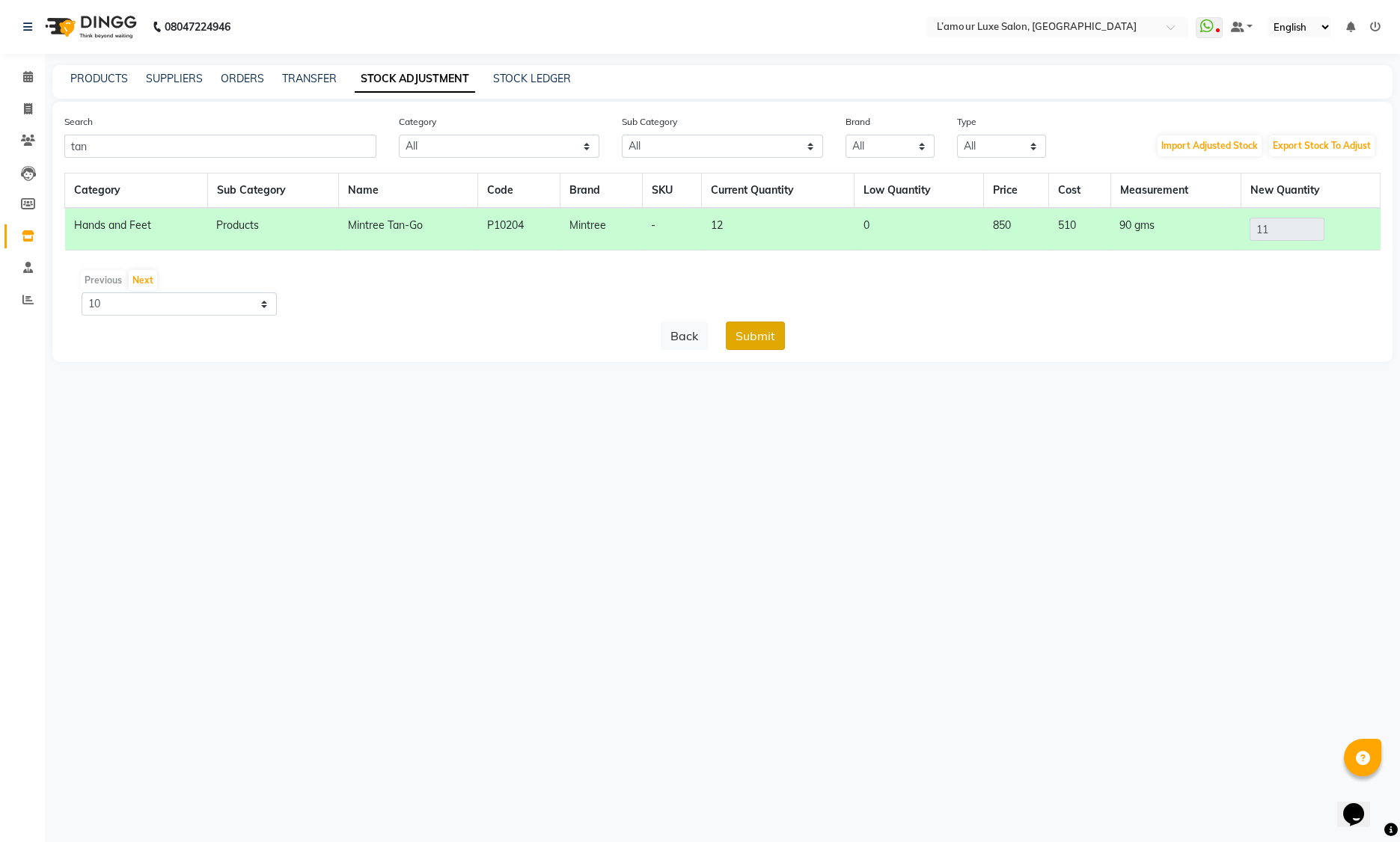
click at [749, 334] on button "Submit" at bounding box center [755, 335] width 59 height 28
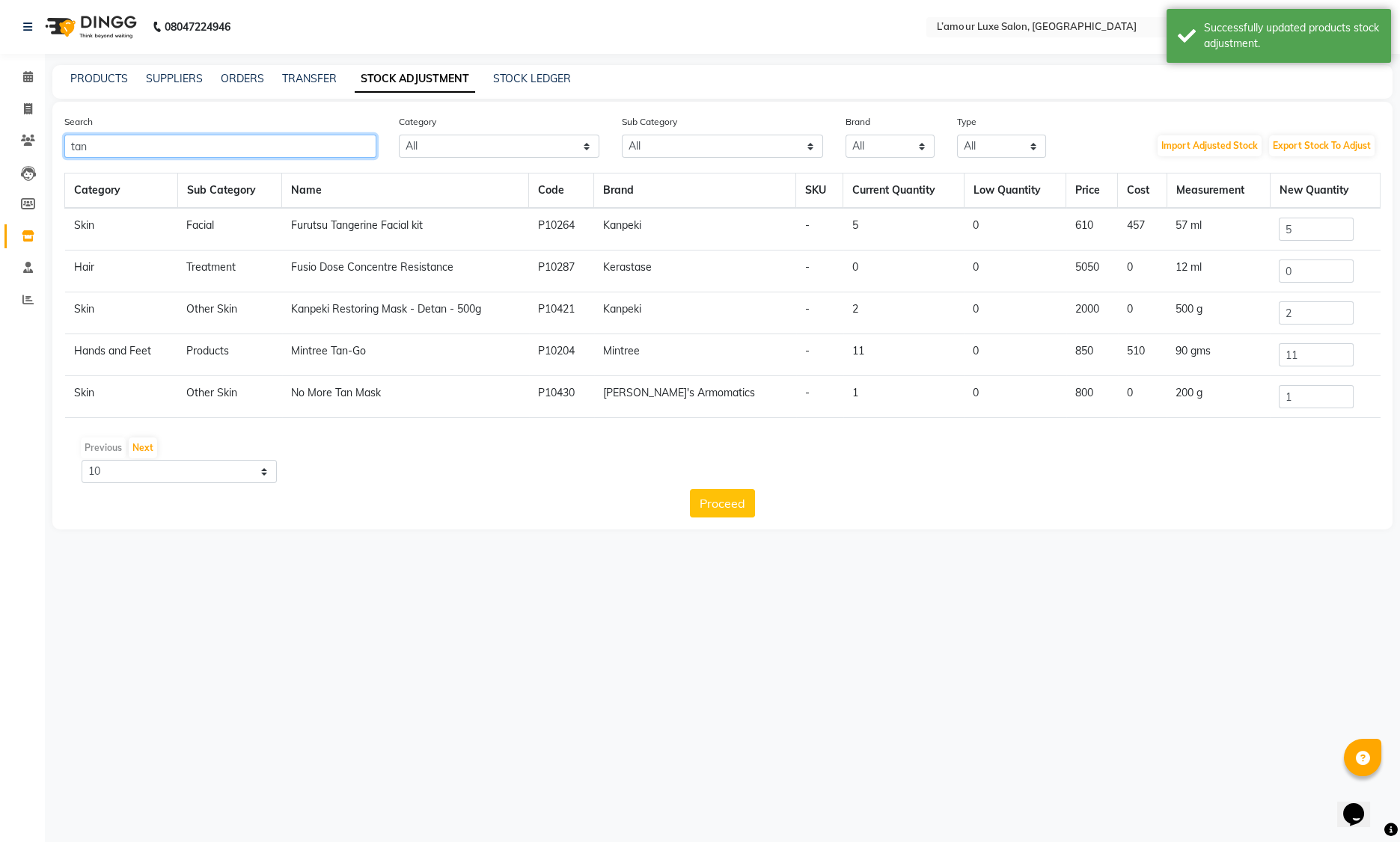
drag, startPoint x: 105, startPoint y: 144, endPoint x: -27, endPoint y: 145, distance: 132.0
click at [0, 145] on html "08047224946 Select Location × L’amour Luxe Salon, Kharghar WhatsApp Status ✕ St…" at bounding box center [700, 421] width 1400 height 842
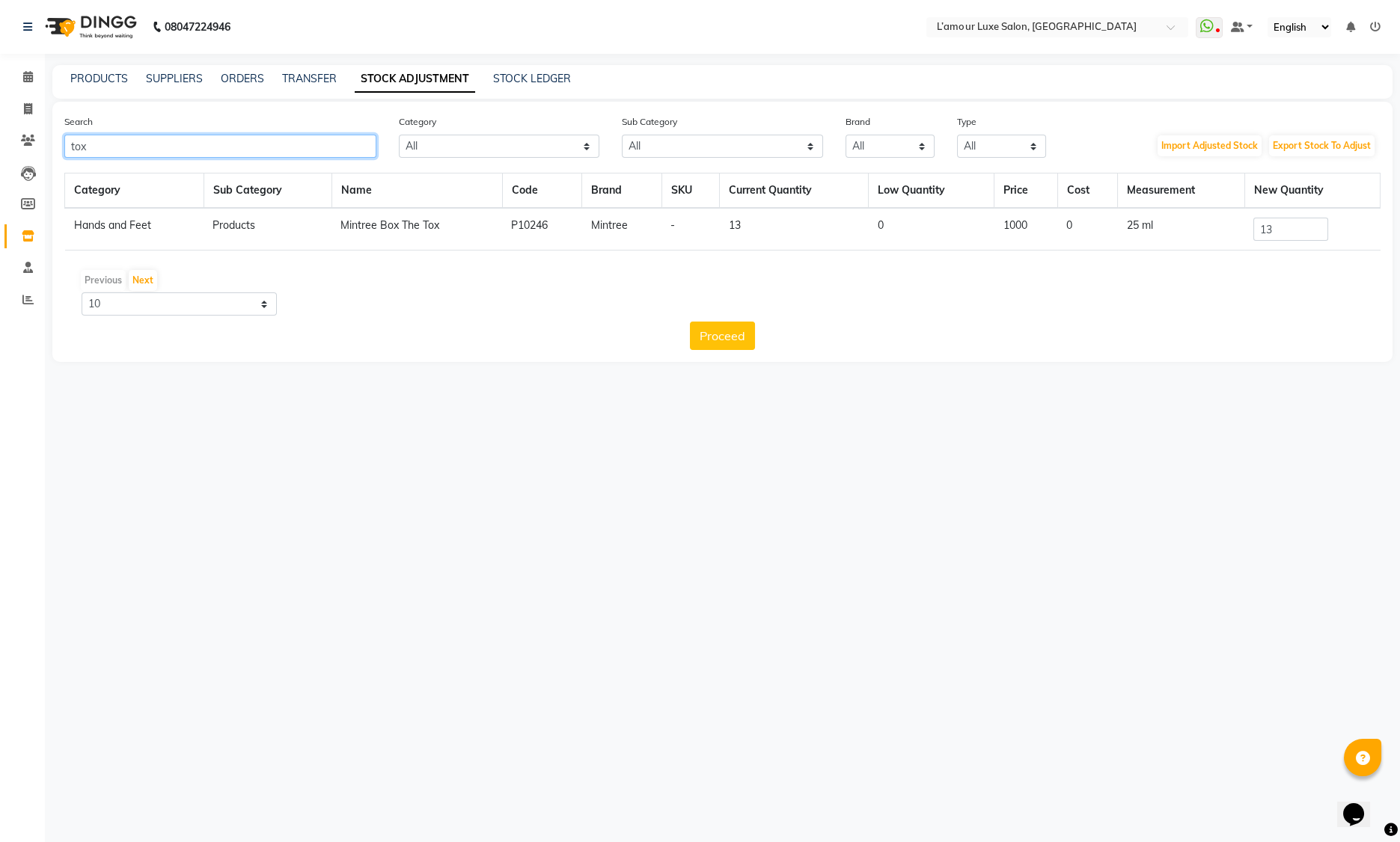
drag, startPoint x: 102, startPoint y: 146, endPoint x: -83, endPoint y: 121, distance: 186.7
click at [0, 121] on html "08047224946 Select Location × L’amour Luxe Salon, Kharghar WhatsApp Status ✕ St…" at bounding box center [700, 421] width 1400 height 842
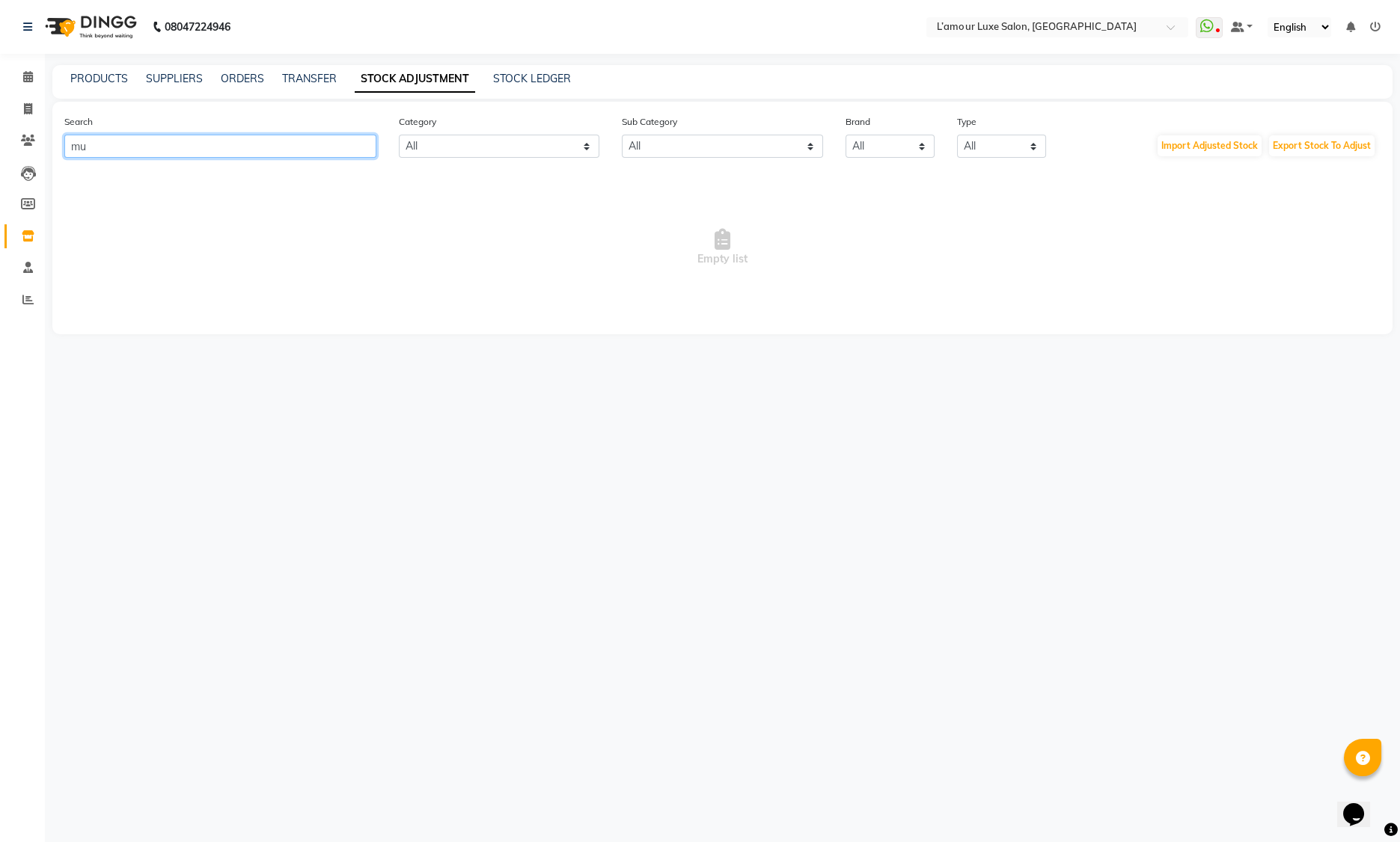
type input "m"
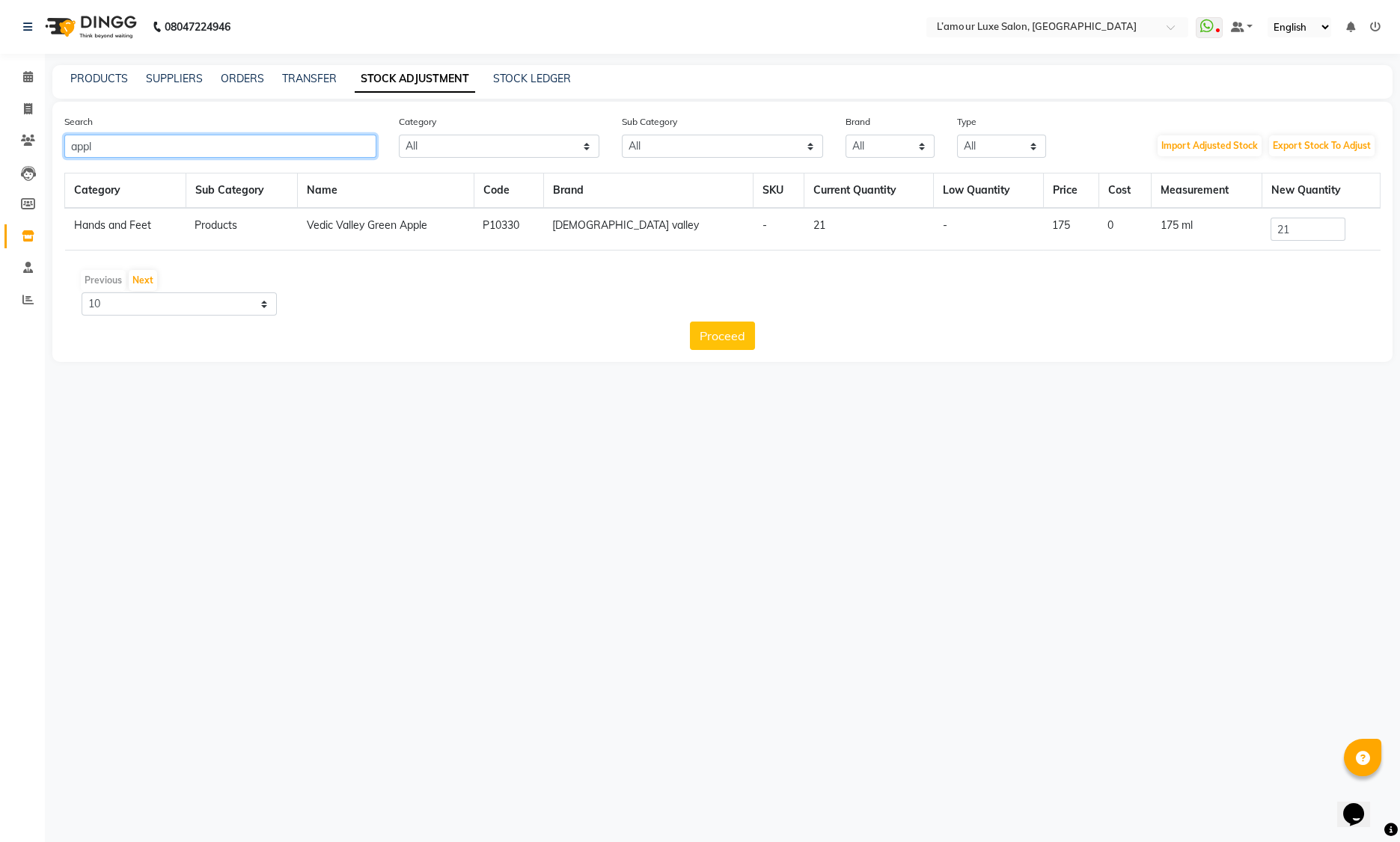
type input "appl"
click at [1301, 238] on input "21" at bounding box center [1308, 230] width 75 height 23
type input "2"
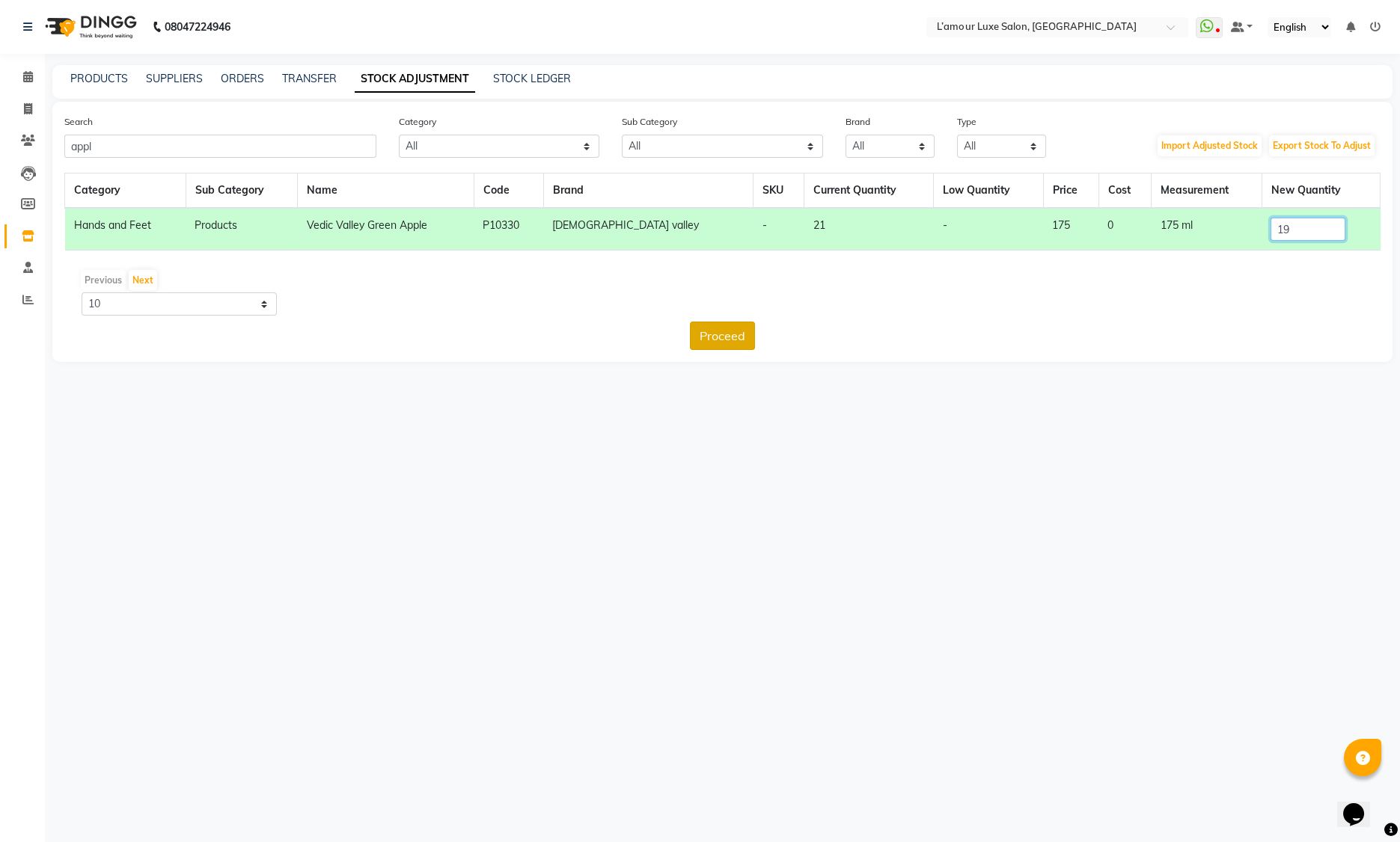
type input "19"
click at [719, 340] on button "Proceed" at bounding box center [722, 335] width 65 height 28
click at [751, 336] on button "Submit" at bounding box center [755, 335] width 59 height 28
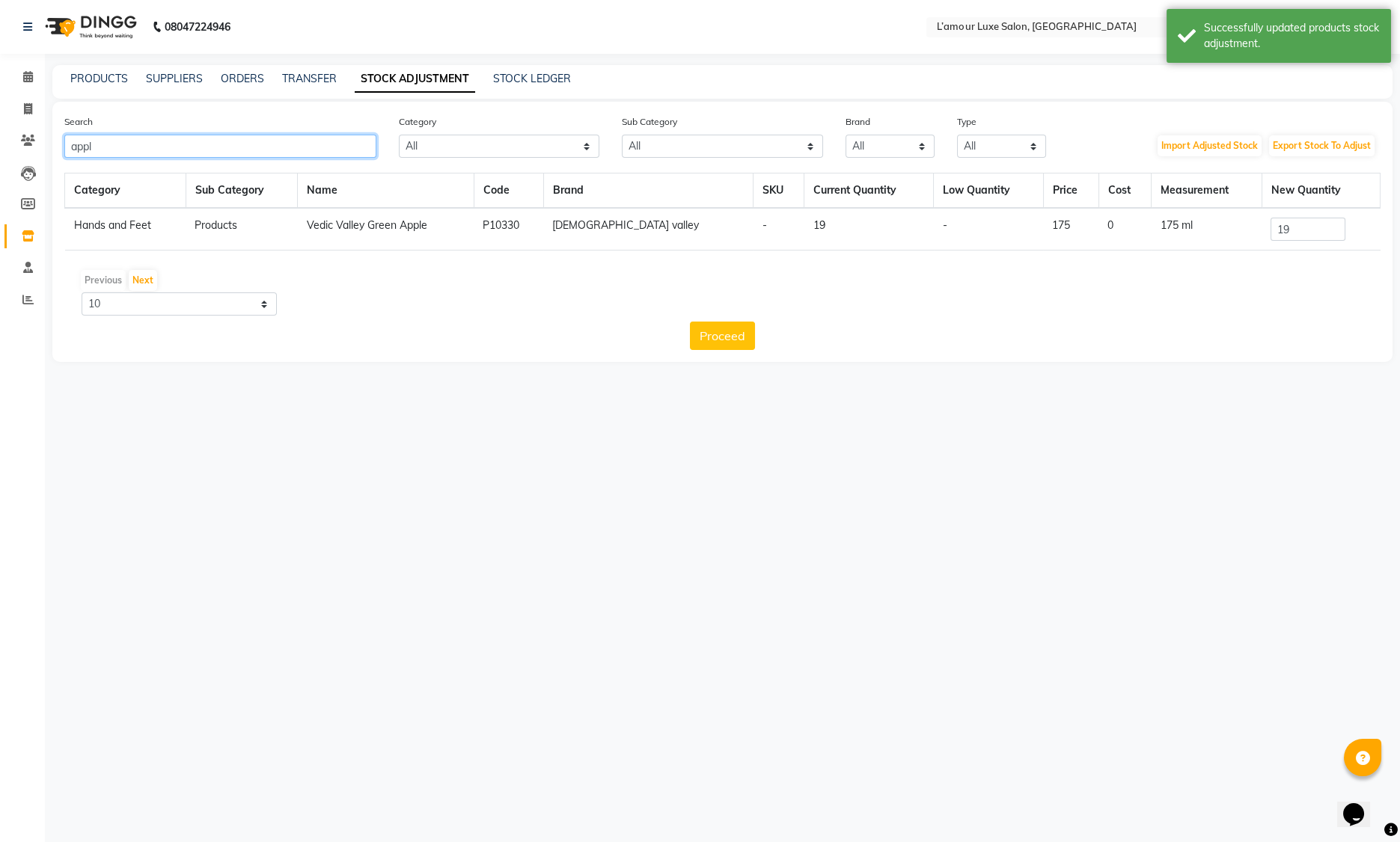
drag, startPoint x: 112, startPoint y: 140, endPoint x: -22, endPoint y: 143, distance: 134.0
click at [0, 143] on html "08047224946 Select Location × L’amour Luxe Salon, Kharghar WhatsApp Status ✕ St…" at bounding box center [700, 421] width 1400 height 842
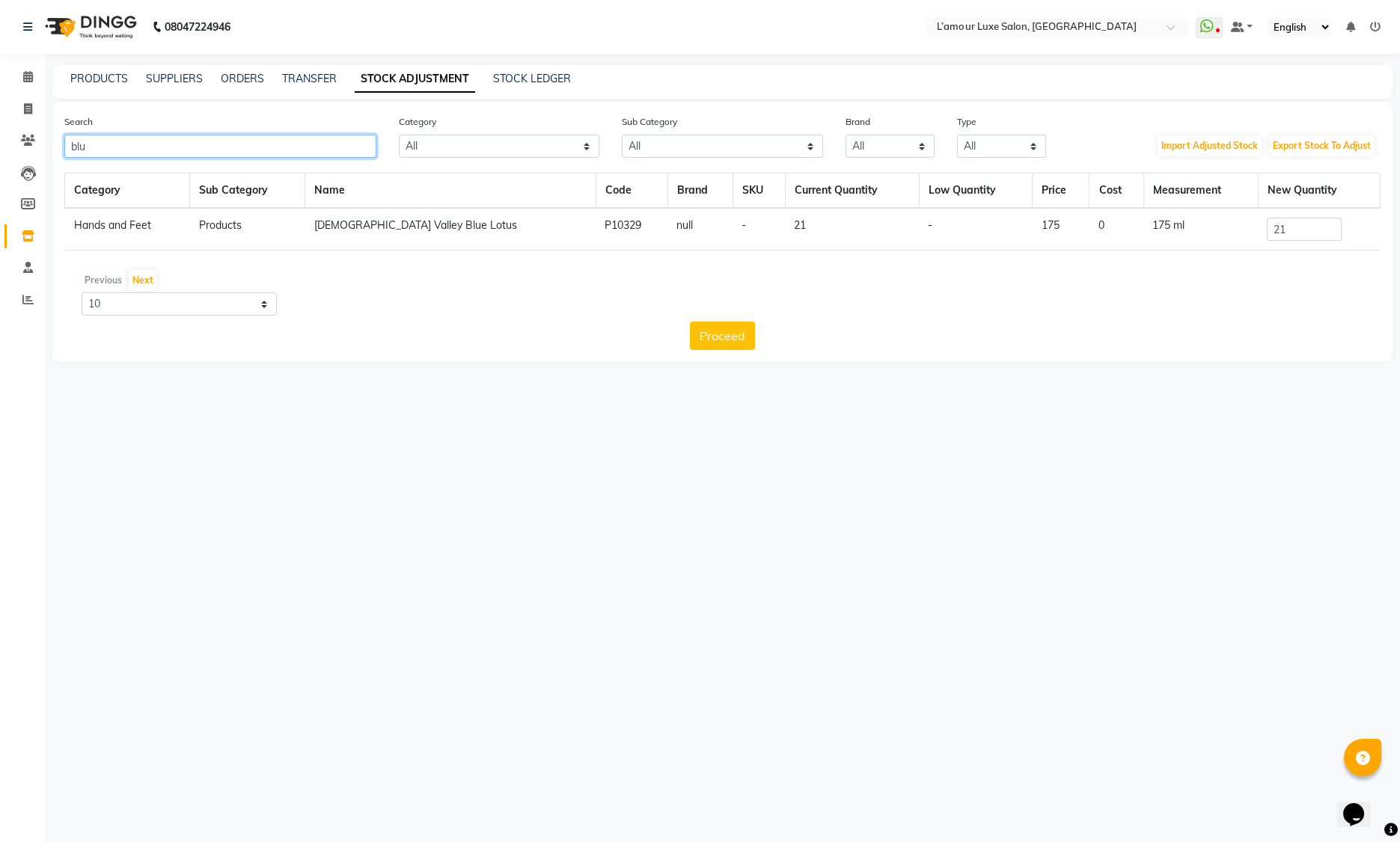
type input "blu"
drag, startPoint x: 1314, startPoint y: 233, endPoint x: 1193, endPoint y: 231, distance: 121.0
click at [1193, 231] on tr "Hands and Feet Products Vedic Valley Blue Lotus P10329 null - 21 - 175 0 175 ml…" at bounding box center [722, 230] width 1315 height 43
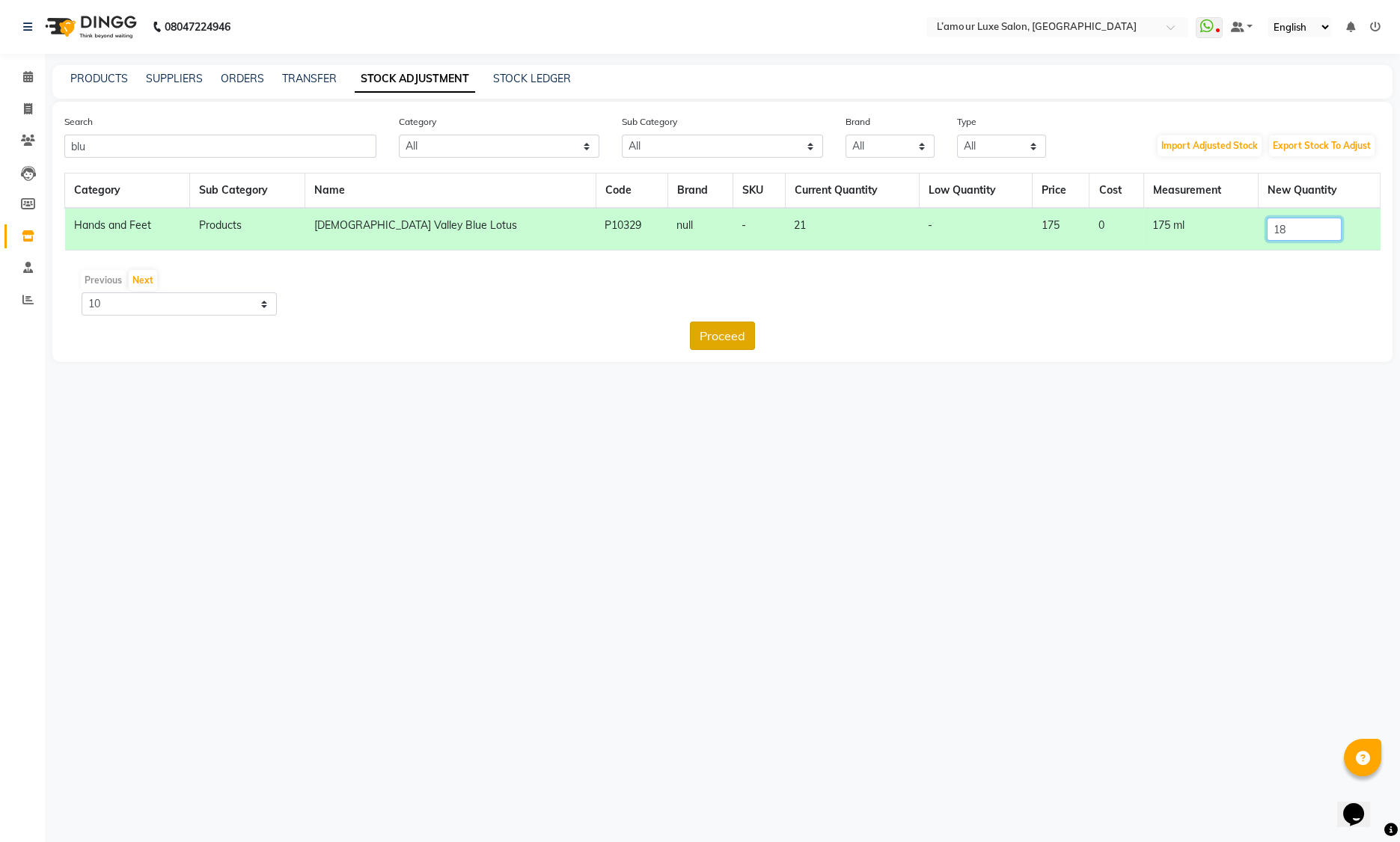
type input "18"
click at [706, 336] on button "Proceed" at bounding box center [722, 335] width 65 height 28
click at [766, 335] on button "Submit" at bounding box center [755, 335] width 59 height 28
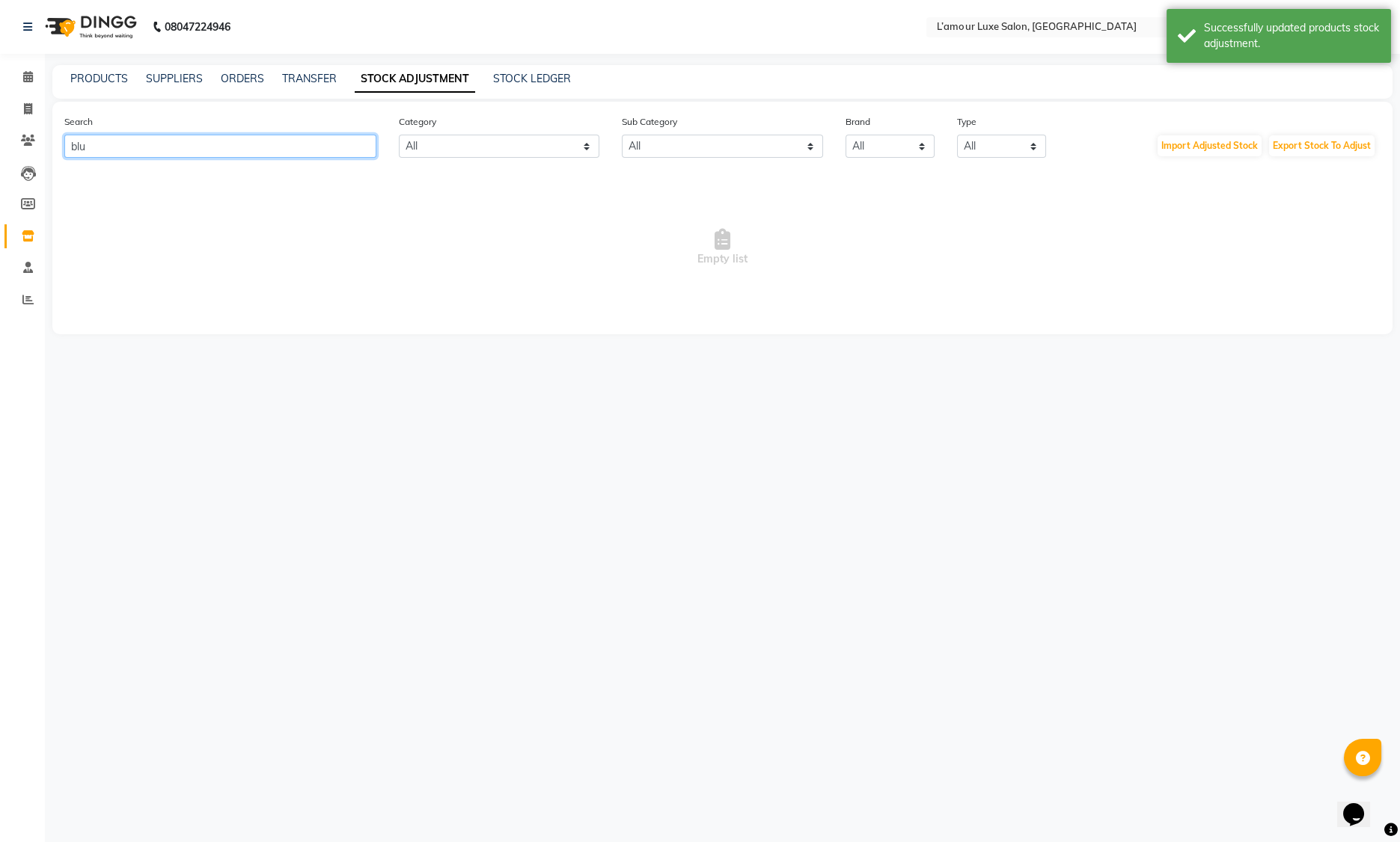
drag, startPoint x: 86, startPoint y: 144, endPoint x: -105, endPoint y: 143, distance: 191.0
click at [0, 143] on html "08047224946 Select Location × L’amour Luxe Salon, Kharghar WhatsApp Status ✕ St…" at bounding box center [700, 421] width 1400 height 842
type input "a"
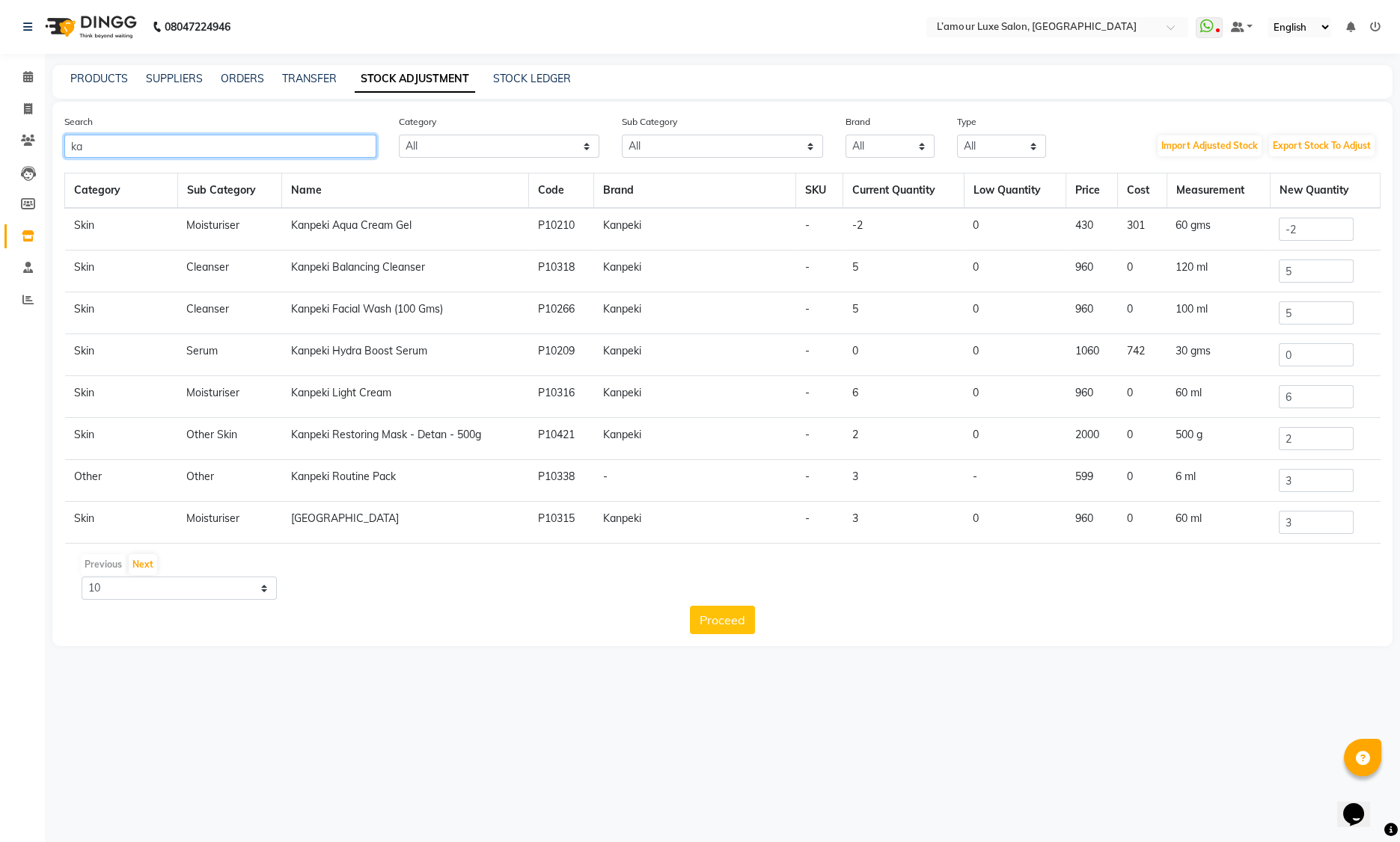
type input "k"
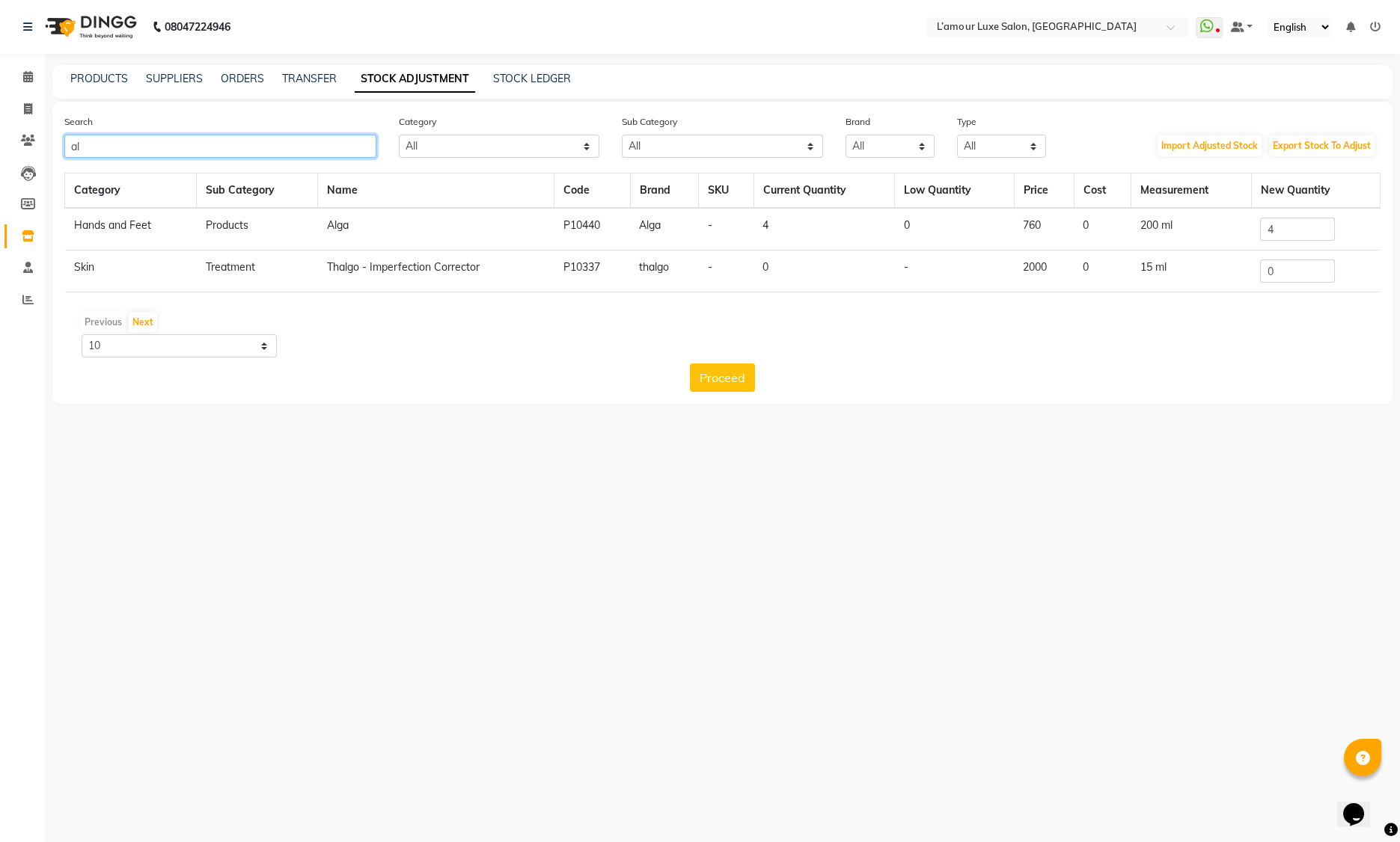
type input "a"
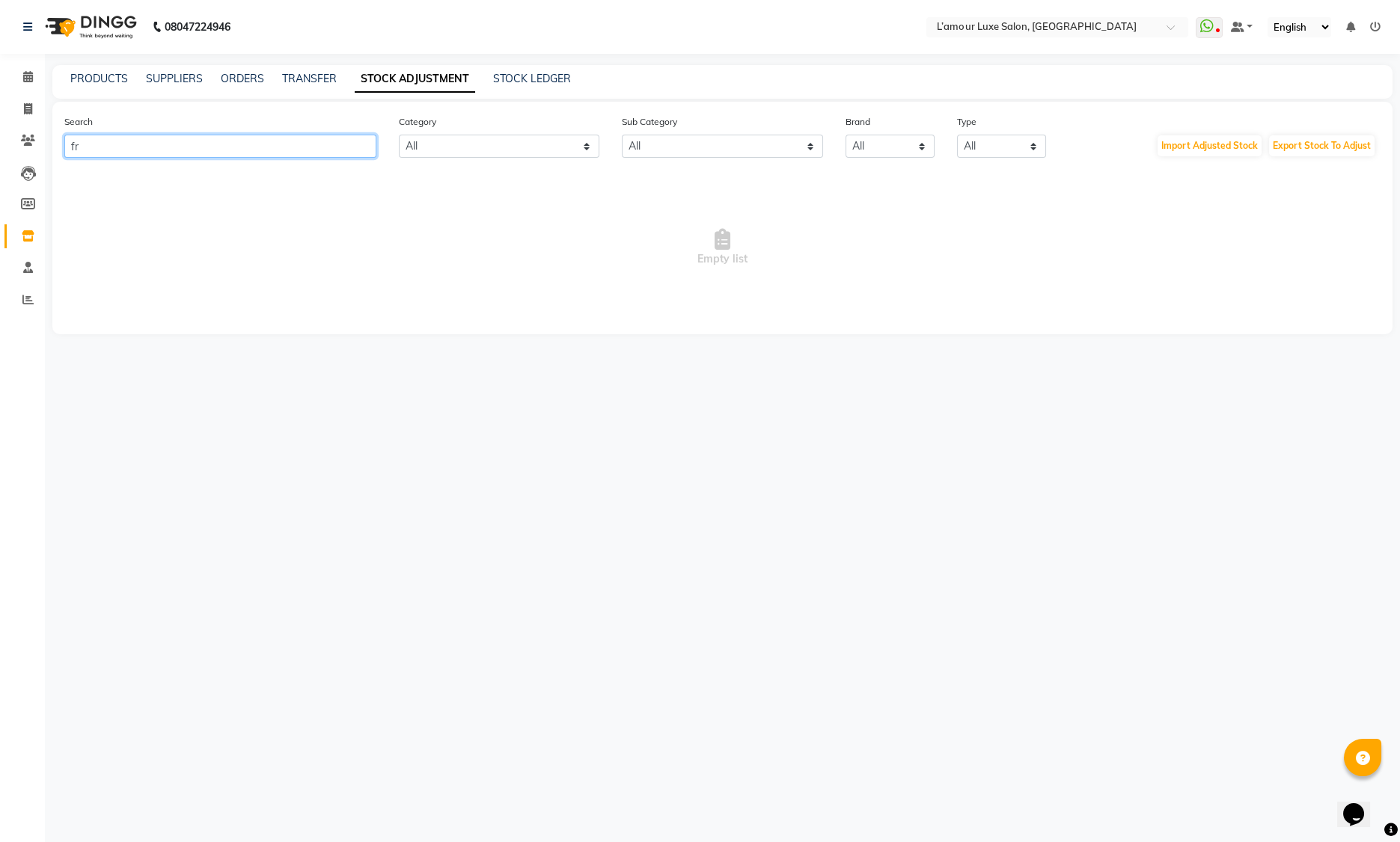
type input "f"
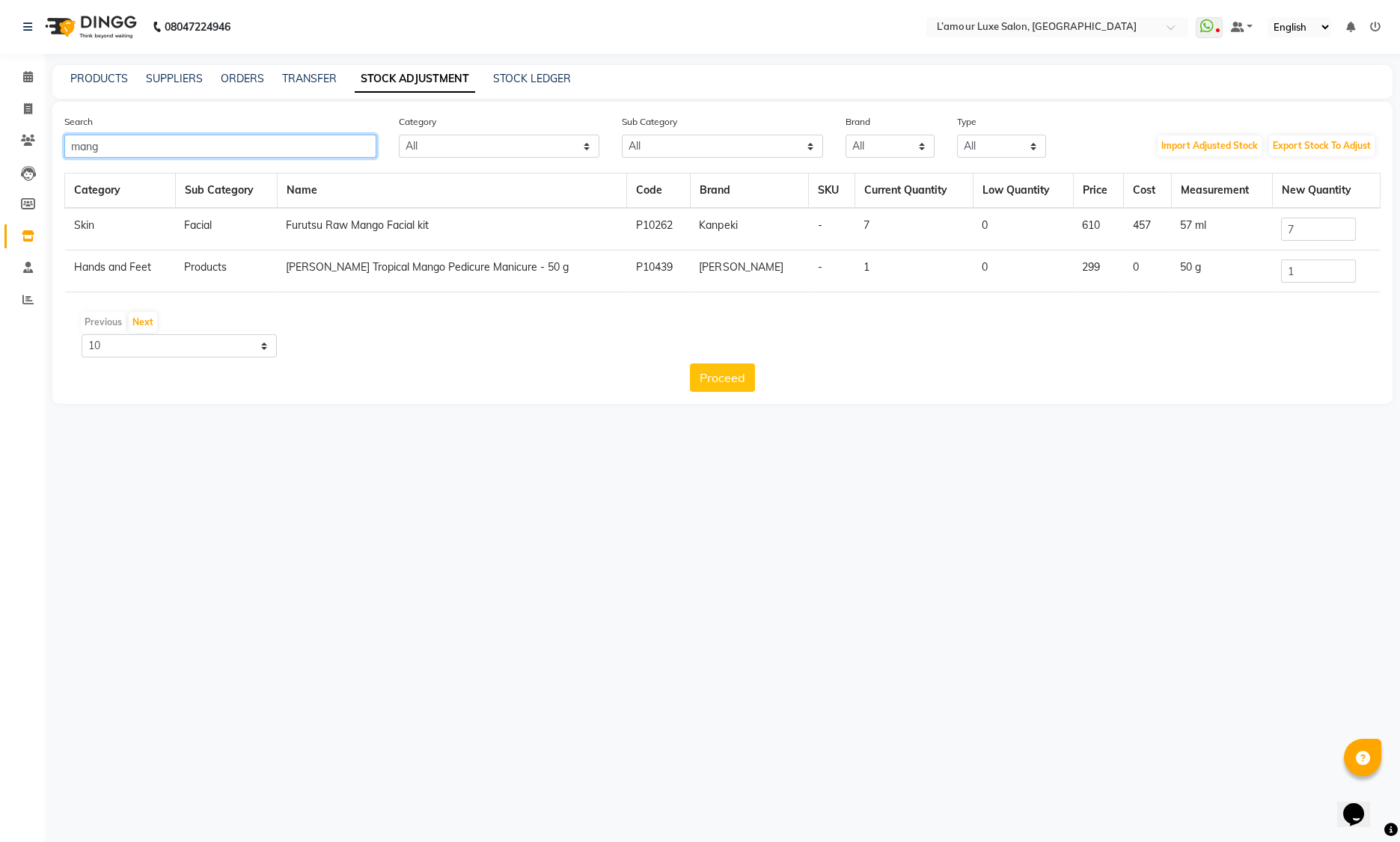
type input "mang"
drag, startPoint x: 1241, startPoint y: 220, endPoint x: 1194, endPoint y: 220, distance: 47.0
click at [1194, 220] on tr "Skin Facial Furutsu Raw Mango Facial kit P10262 Kanpeki - 7 0 610 457 57 ml 7" at bounding box center [722, 230] width 1315 height 43
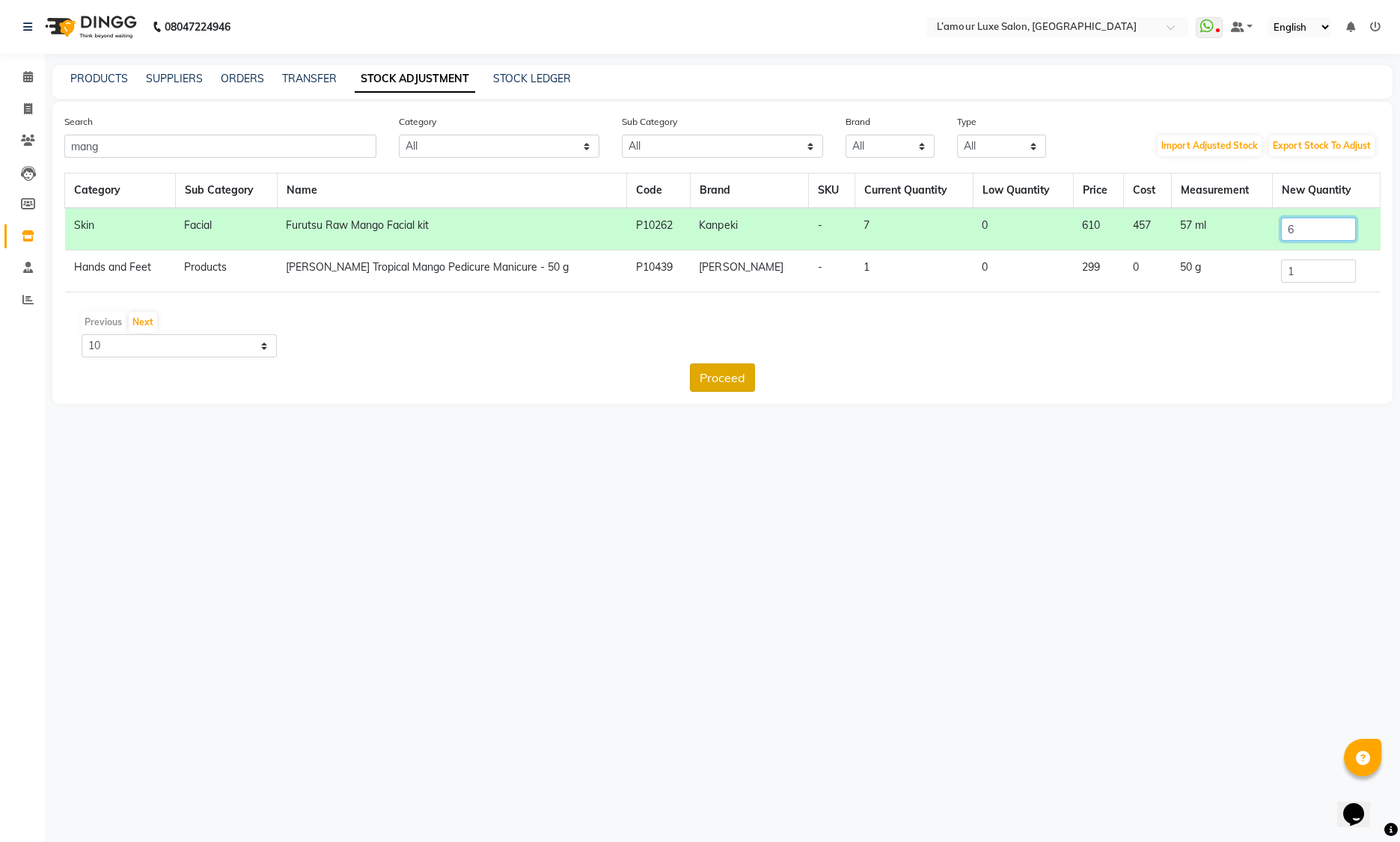
type input "6"
click at [716, 382] on button "Proceed" at bounding box center [722, 377] width 65 height 28
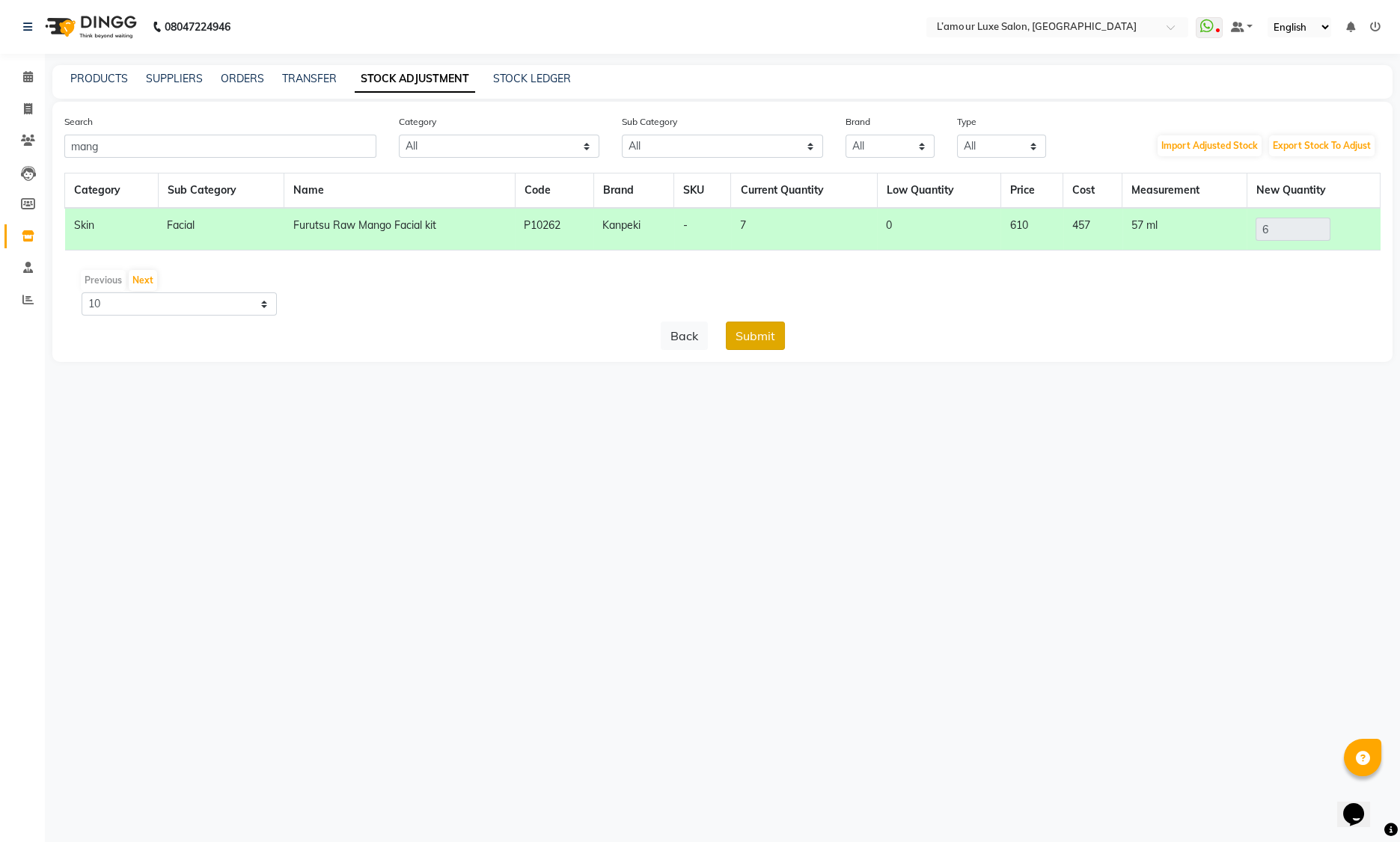
click at [751, 335] on button "Submit" at bounding box center [755, 335] width 59 height 28
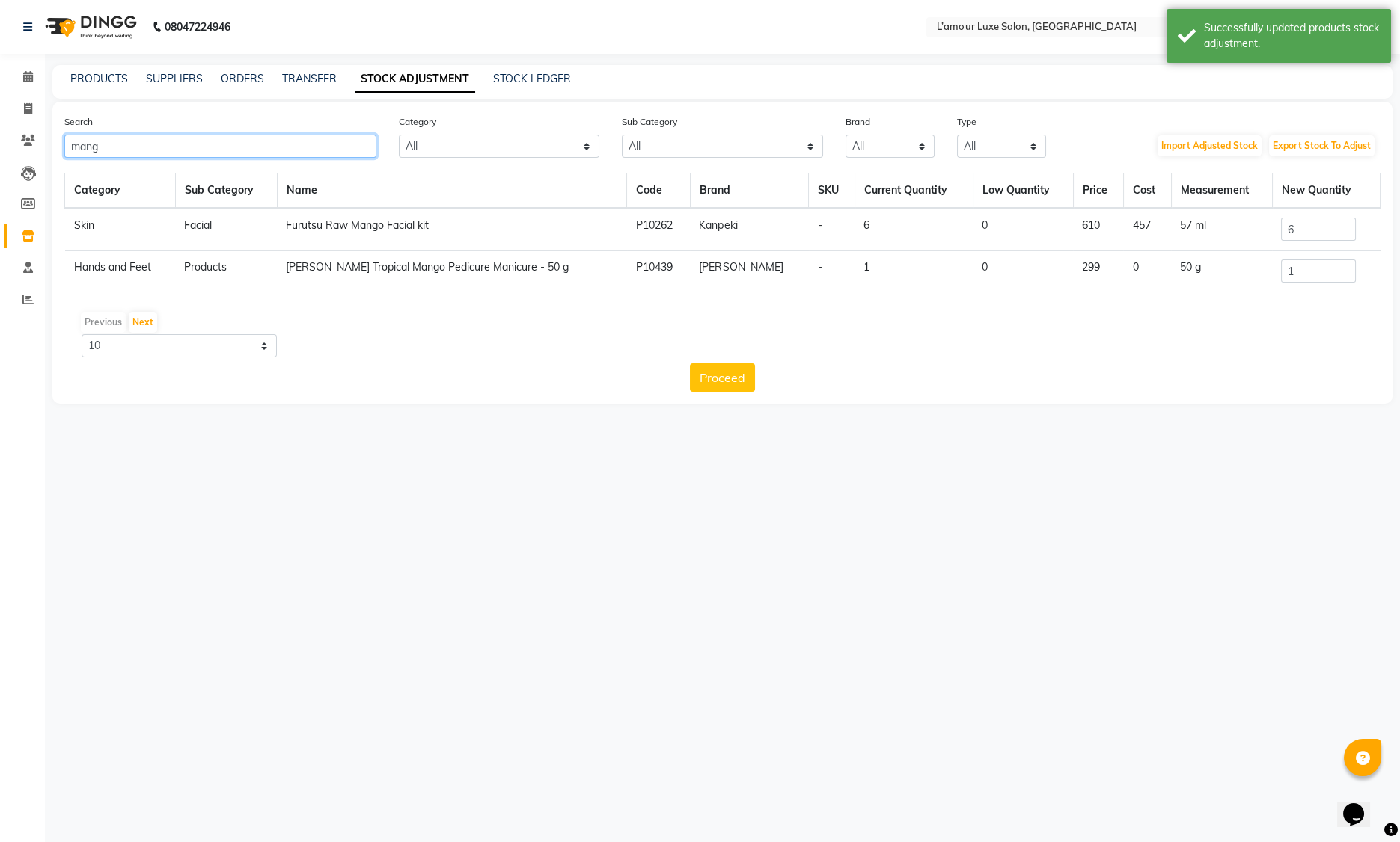
drag, startPoint x: 125, startPoint y: 149, endPoint x: -8, endPoint y: 140, distance: 133.3
click at [0, 140] on html "08047224946 Select Location × L’amour Luxe Salon, Kharghar WhatsApp Status ✕ St…" at bounding box center [700, 421] width 1400 height 842
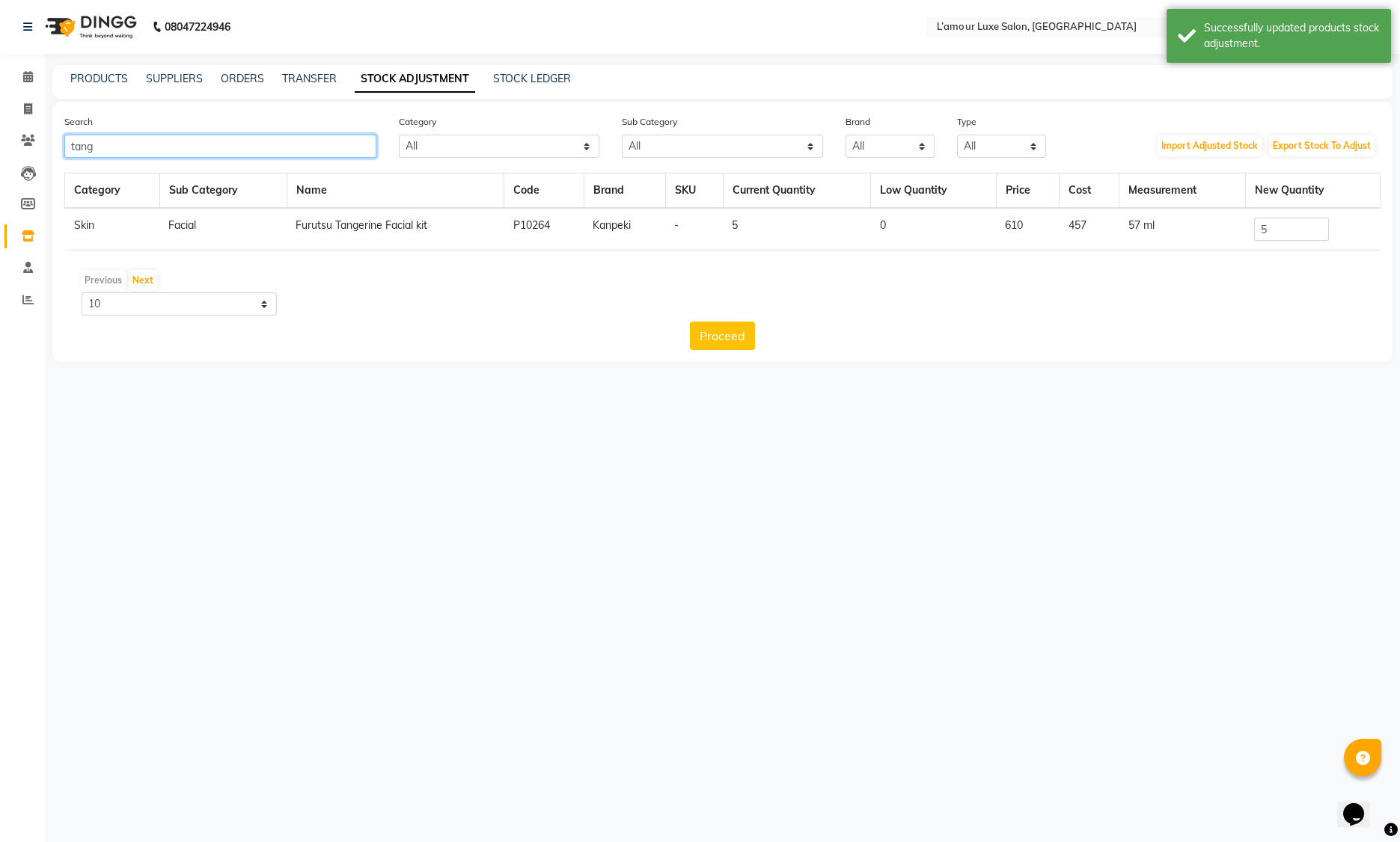
type input "tang"
drag, startPoint x: 1295, startPoint y: 234, endPoint x: 1129, endPoint y: 234, distance: 166.0
click at [1129, 234] on tr "Skin Facial Furutsu Tangerine Facial kit P10264 Kanpeki - 5 0 610 457 57 ml 5" at bounding box center [722, 230] width 1315 height 43
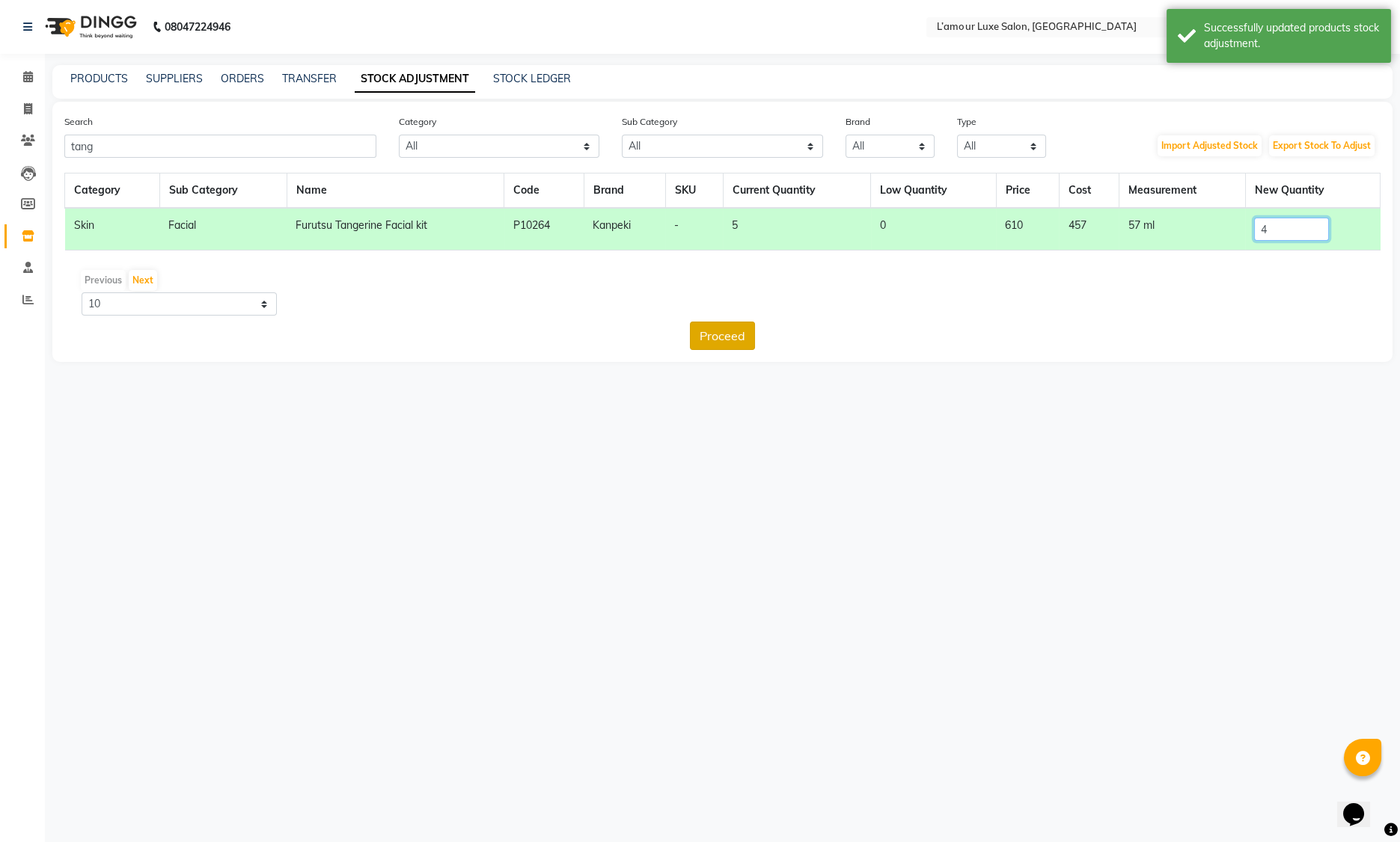
type input "4"
click at [699, 344] on button "Proceed" at bounding box center [722, 335] width 65 height 28
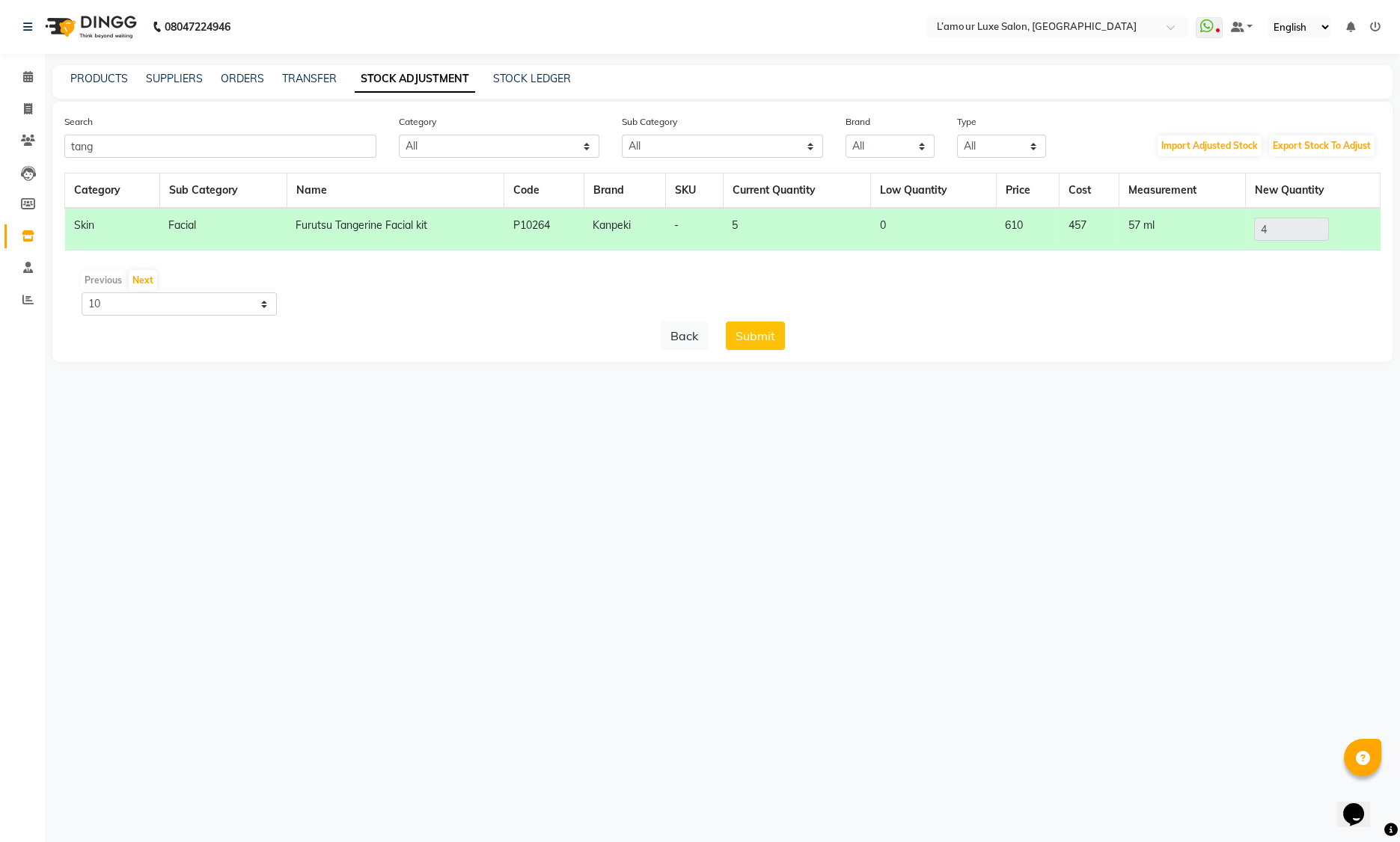
click at [773, 345] on button "Submit" at bounding box center [755, 335] width 59 height 28
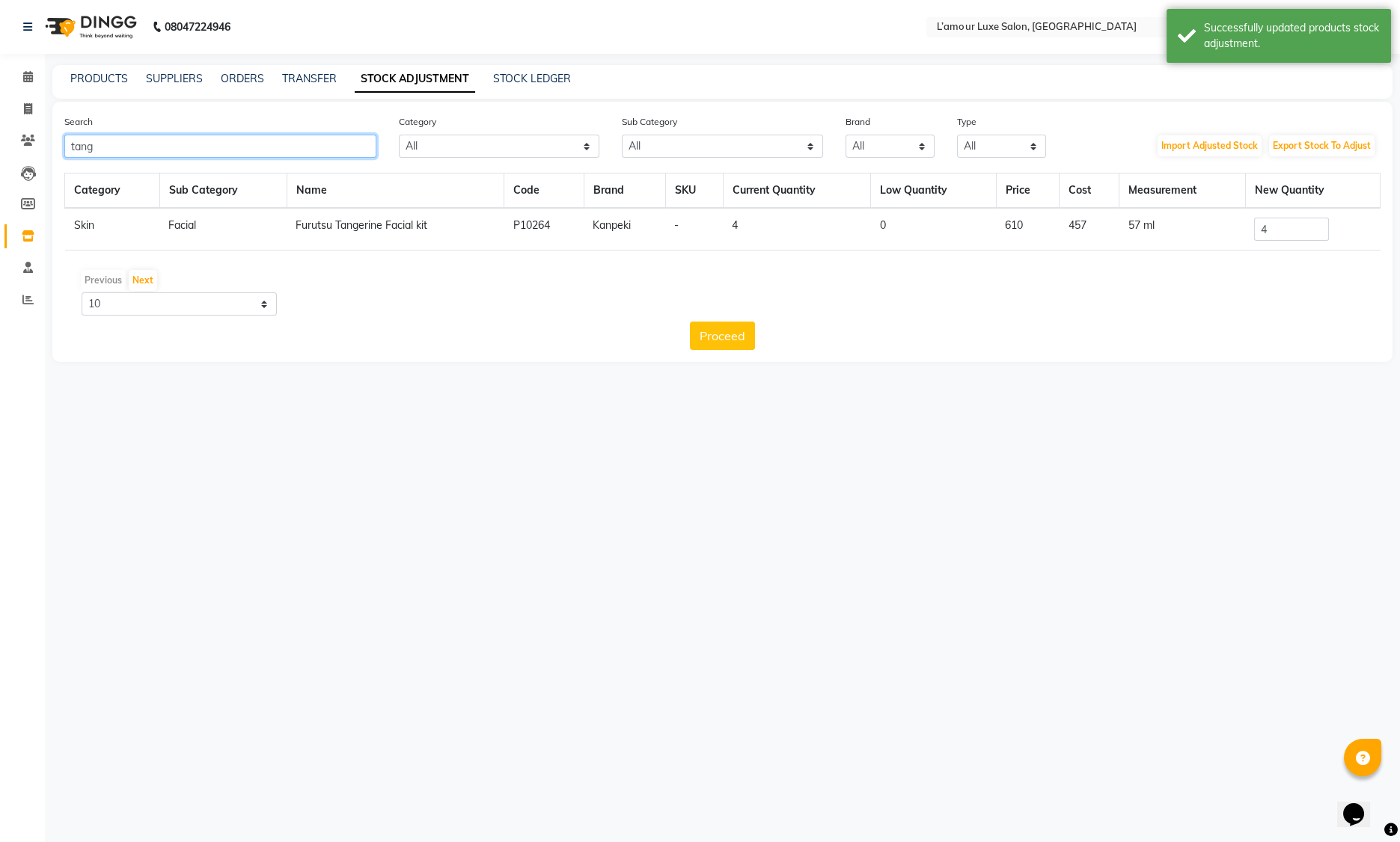
drag, startPoint x: 180, startPoint y: 154, endPoint x: -225, endPoint y: 145, distance: 405.1
click at [0, 145] on html "08047224946 Select Location × L’amour Luxe Salon, Kharghar WhatsApp Status ✕ St…" at bounding box center [700, 421] width 1400 height 842
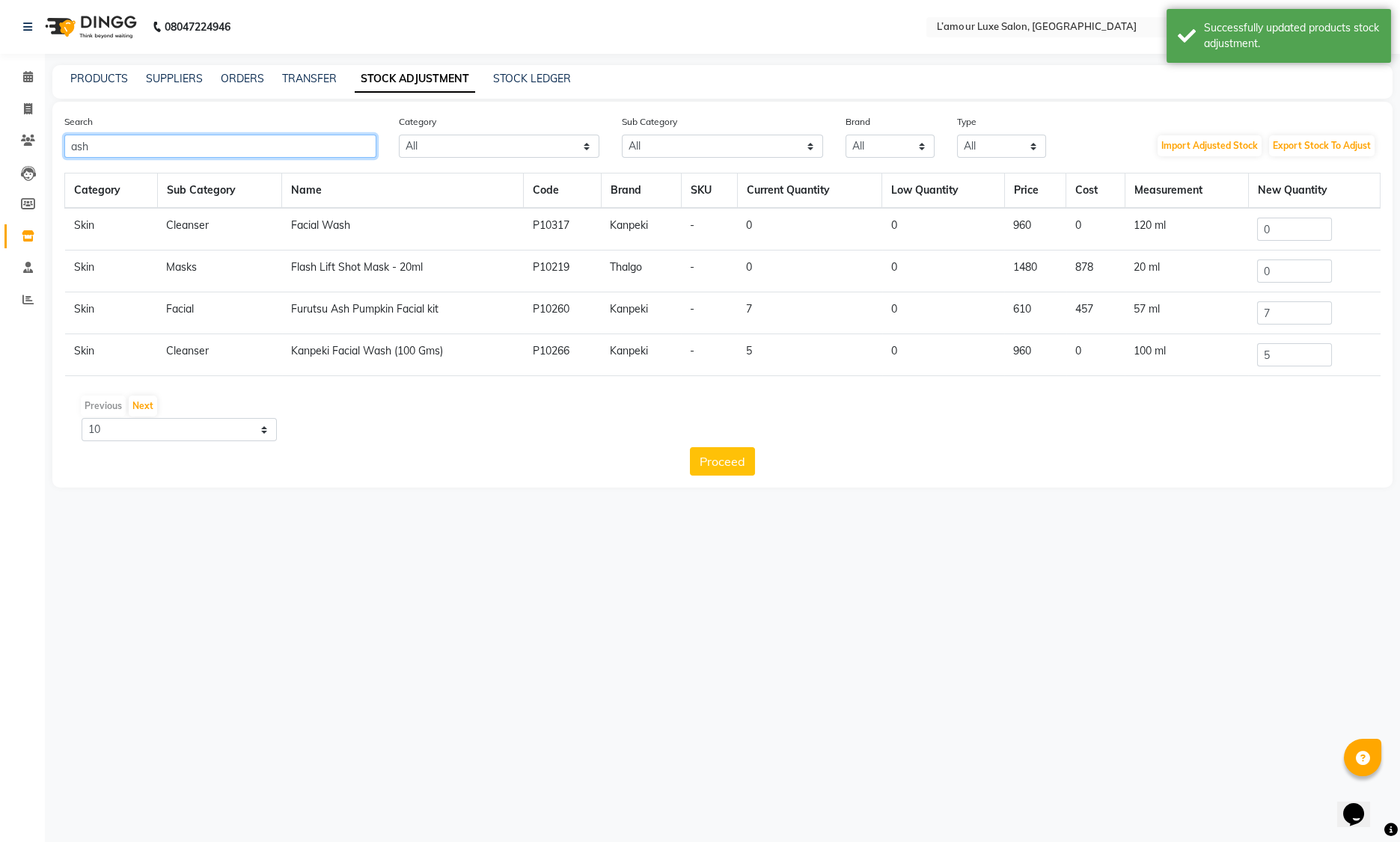
type input "ash"
drag, startPoint x: 1305, startPoint y: 314, endPoint x: 1188, endPoint y: 313, distance: 117.0
click at [1188, 313] on tr "Skin Facial Furutsu Ash Pumpkin Facial kit P10260 Kanpeki - 7 0 610 457 57 ml 7" at bounding box center [722, 312] width 1315 height 42
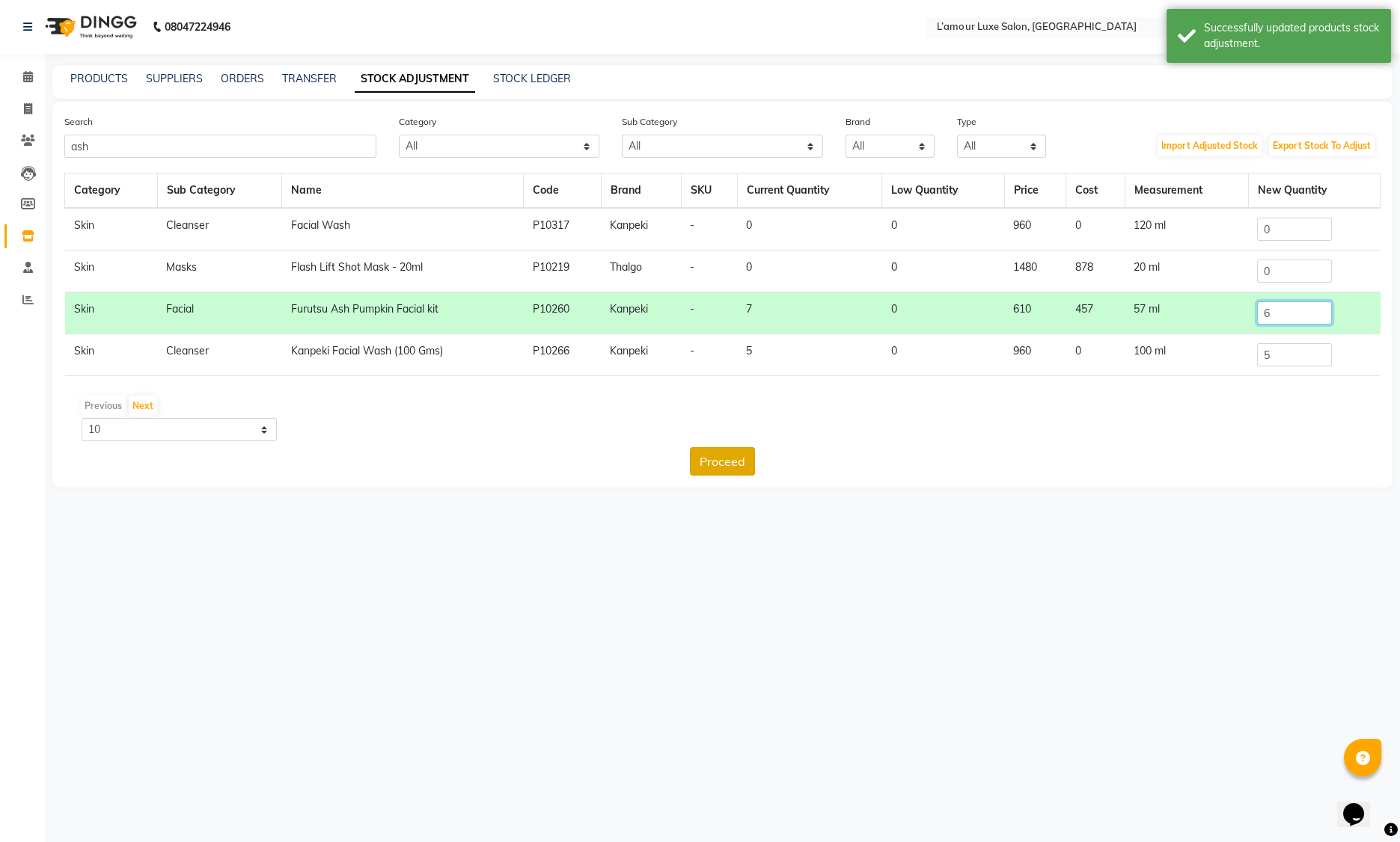
type input "6"
click at [713, 463] on button "Proceed" at bounding box center [722, 461] width 65 height 28
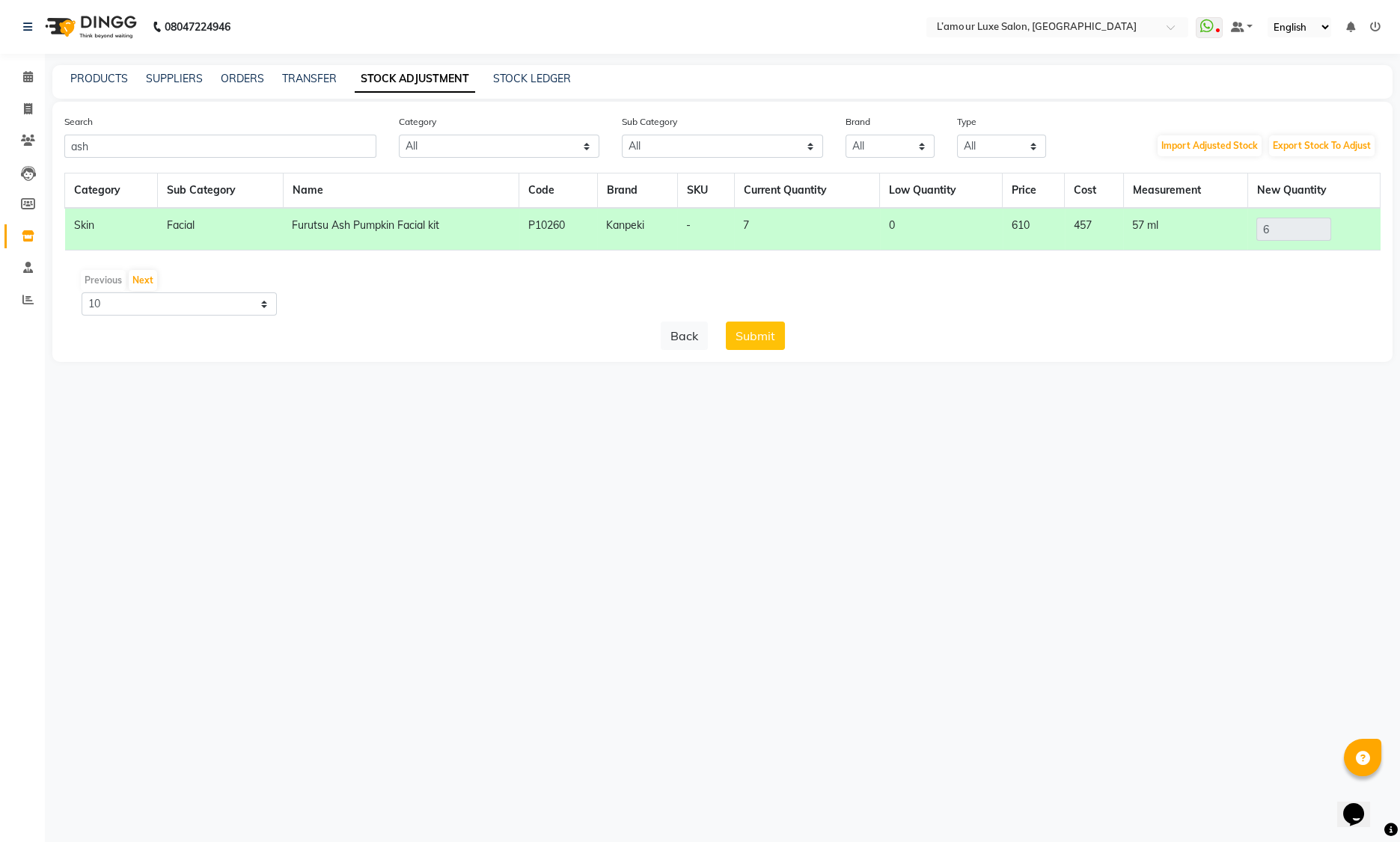
click at [762, 321] on div "Category Sub Category Name Code Brand SKU Current Quantity Low Quantity Price C…" at bounding box center [722, 262] width 1316 height 177
click at [761, 336] on button "Submit" at bounding box center [755, 335] width 59 height 28
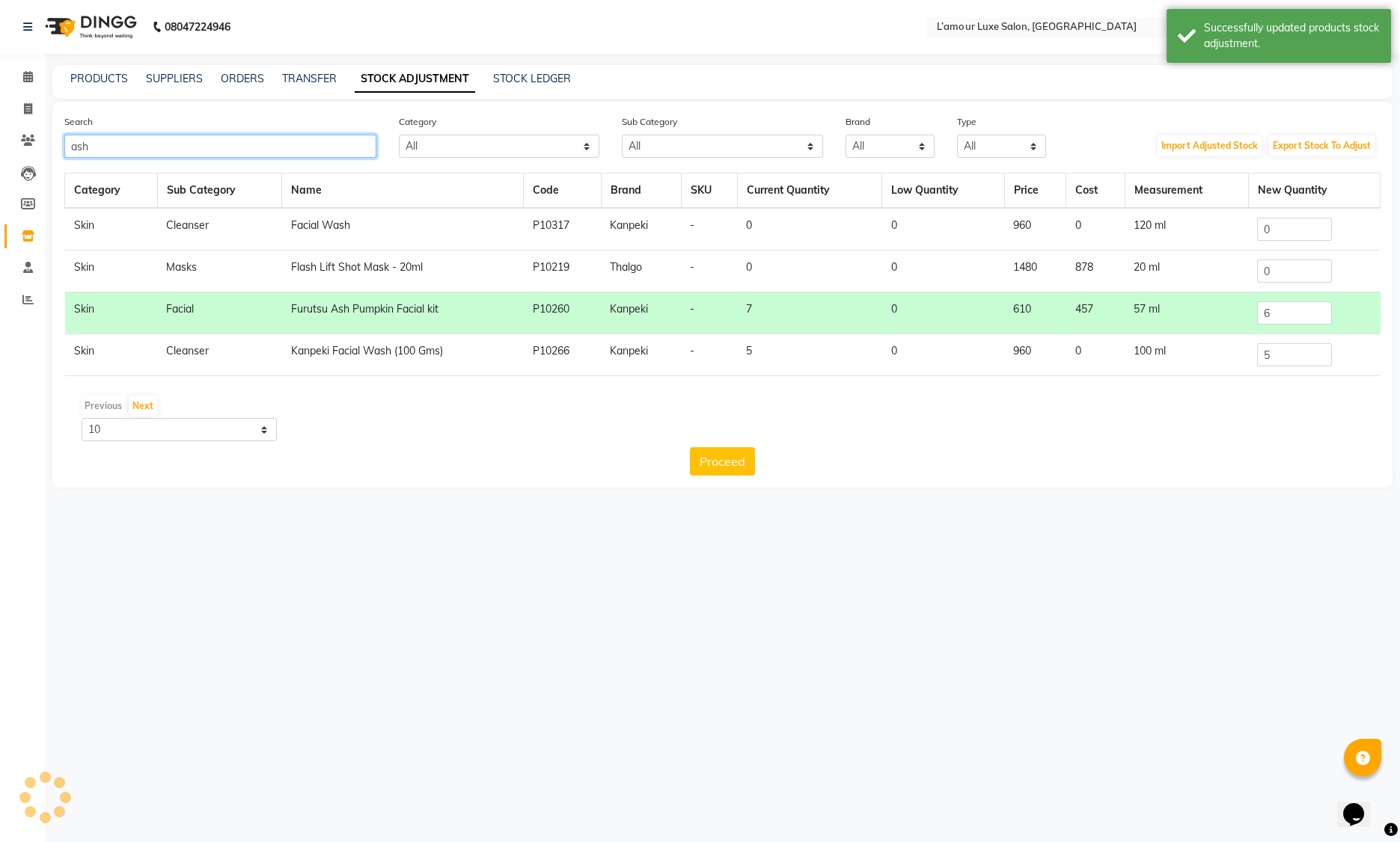
drag, startPoint x: 183, startPoint y: 149, endPoint x: -187, endPoint y: 144, distance: 370.0
click at [0, 144] on html "08047224946 Select Location × L’amour Luxe Salon, Kharghar WhatsApp Status ✕ St…" at bounding box center [700, 421] width 1400 height 842
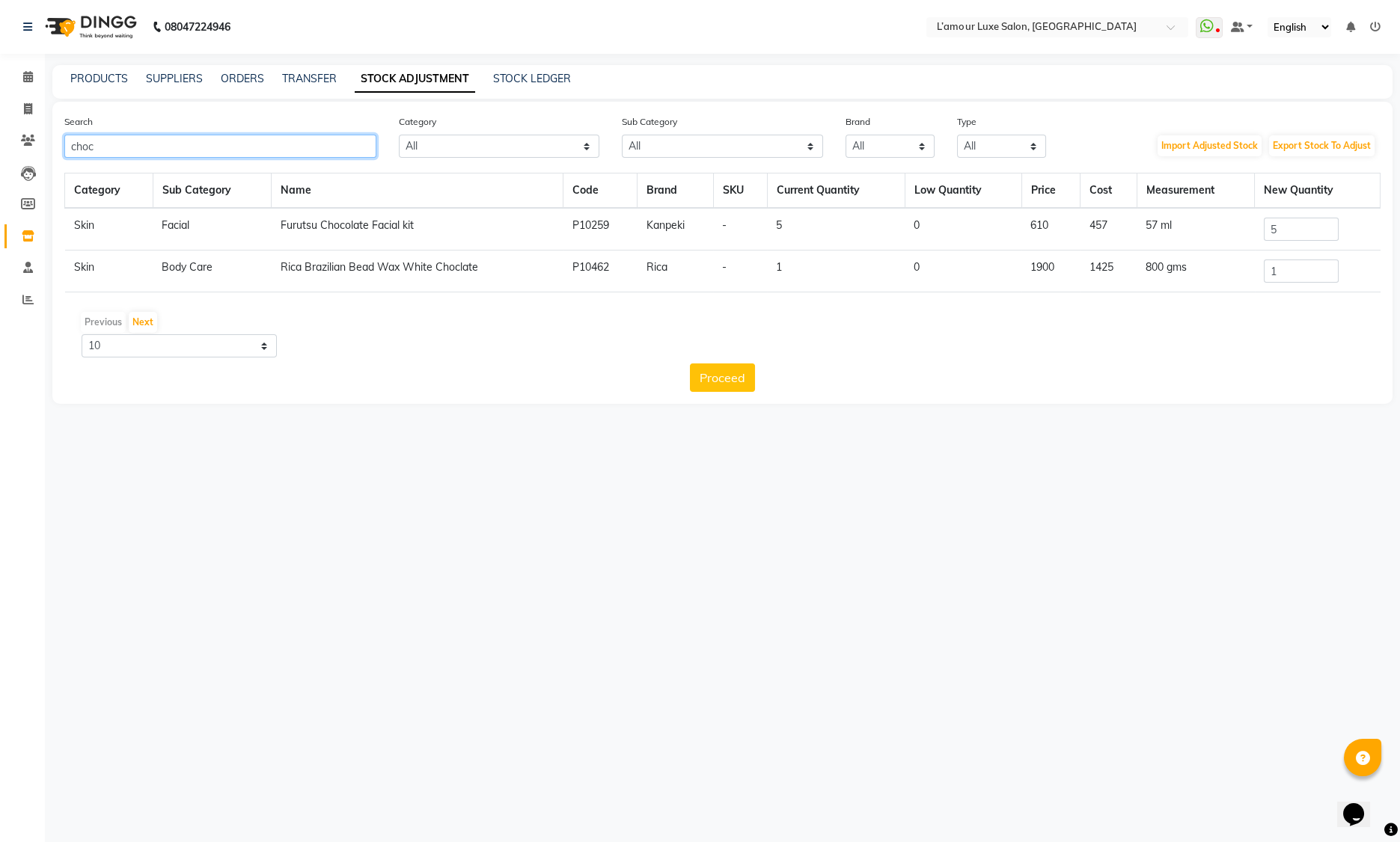
type input "choc"
drag, startPoint x: 1249, startPoint y: 235, endPoint x: 1136, endPoint y: 235, distance: 113.0
click at [1136, 235] on tr "Skin Facial Furutsu Chocolate Facial kit P10259 Kanpeki - 5 0 610 457 57 ml 5" at bounding box center [722, 230] width 1315 height 43
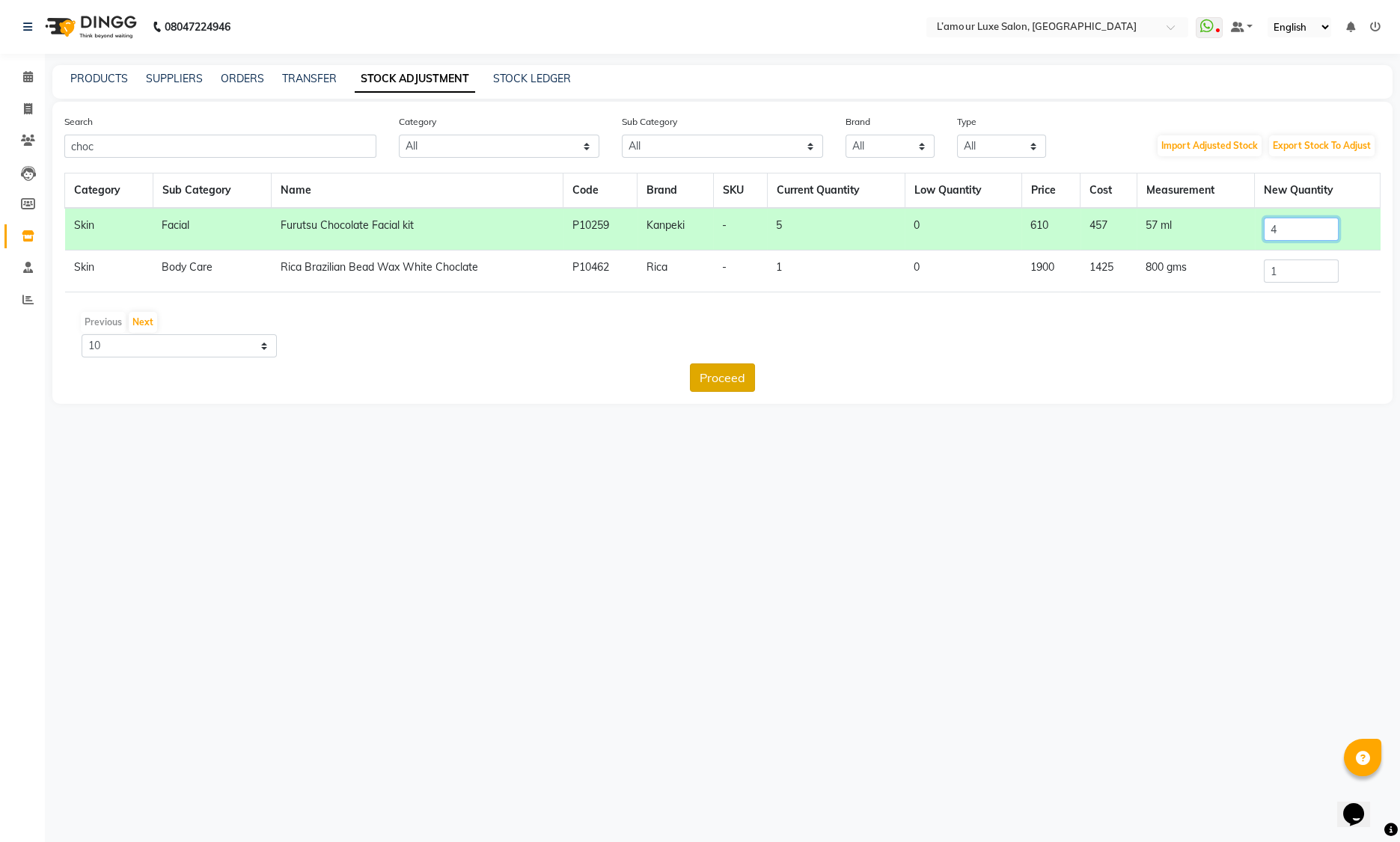
type input "4"
click at [745, 375] on button "Proceed" at bounding box center [722, 377] width 65 height 28
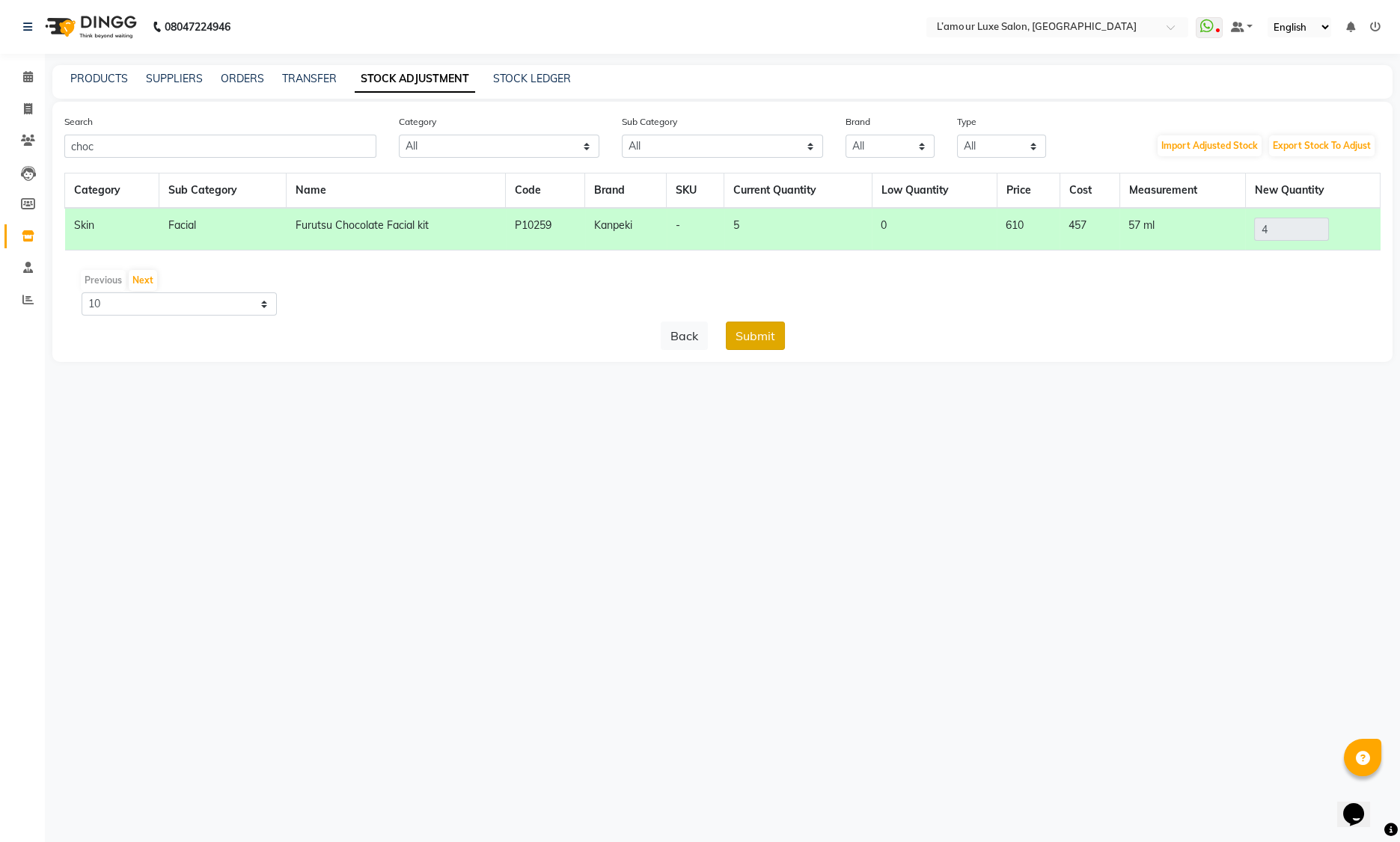
click at [763, 347] on button "Submit" at bounding box center [755, 335] width 59 height 28
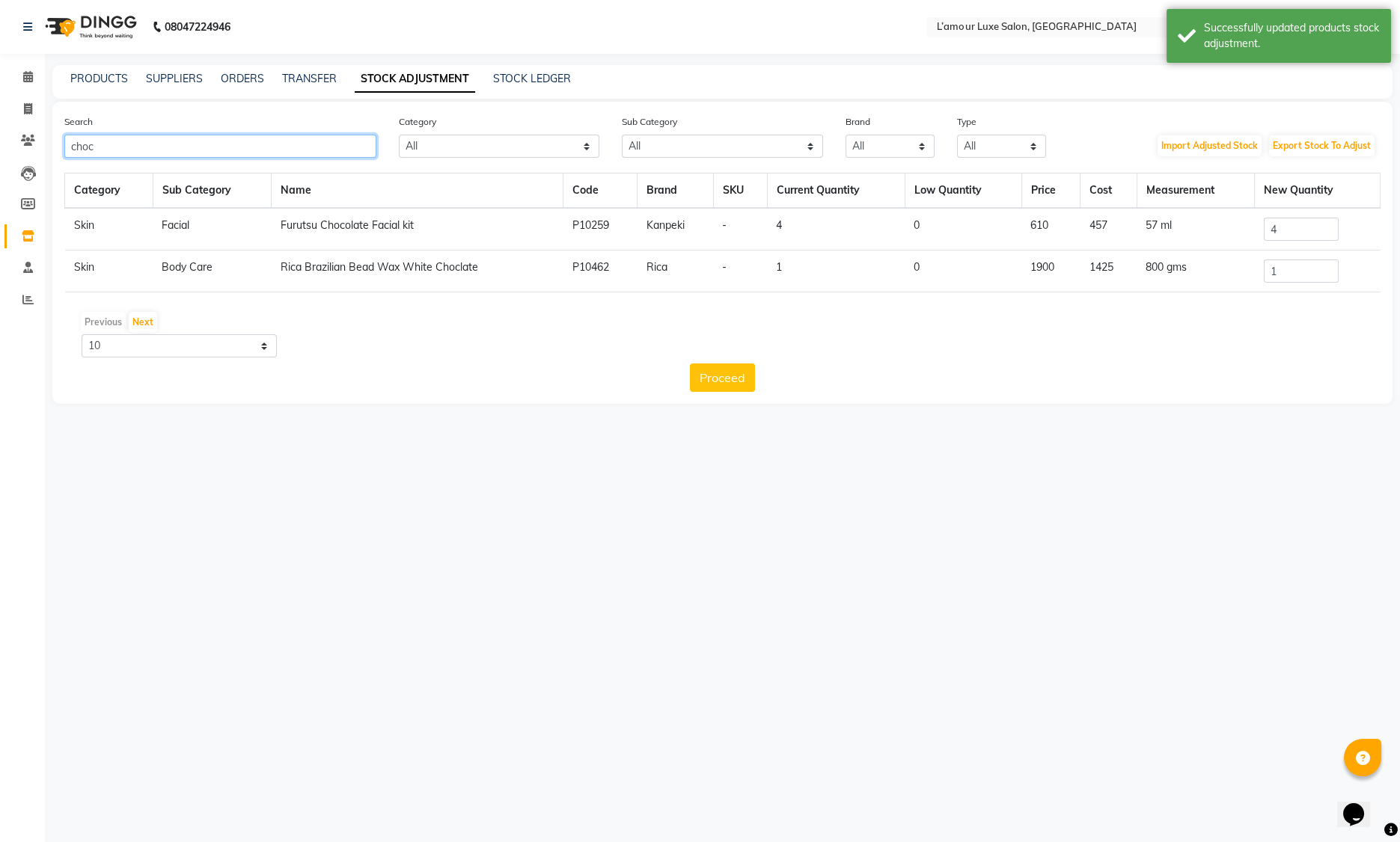
click at [134, 140] on input "choc" at bounding box center [220, 146] width 312 height 23
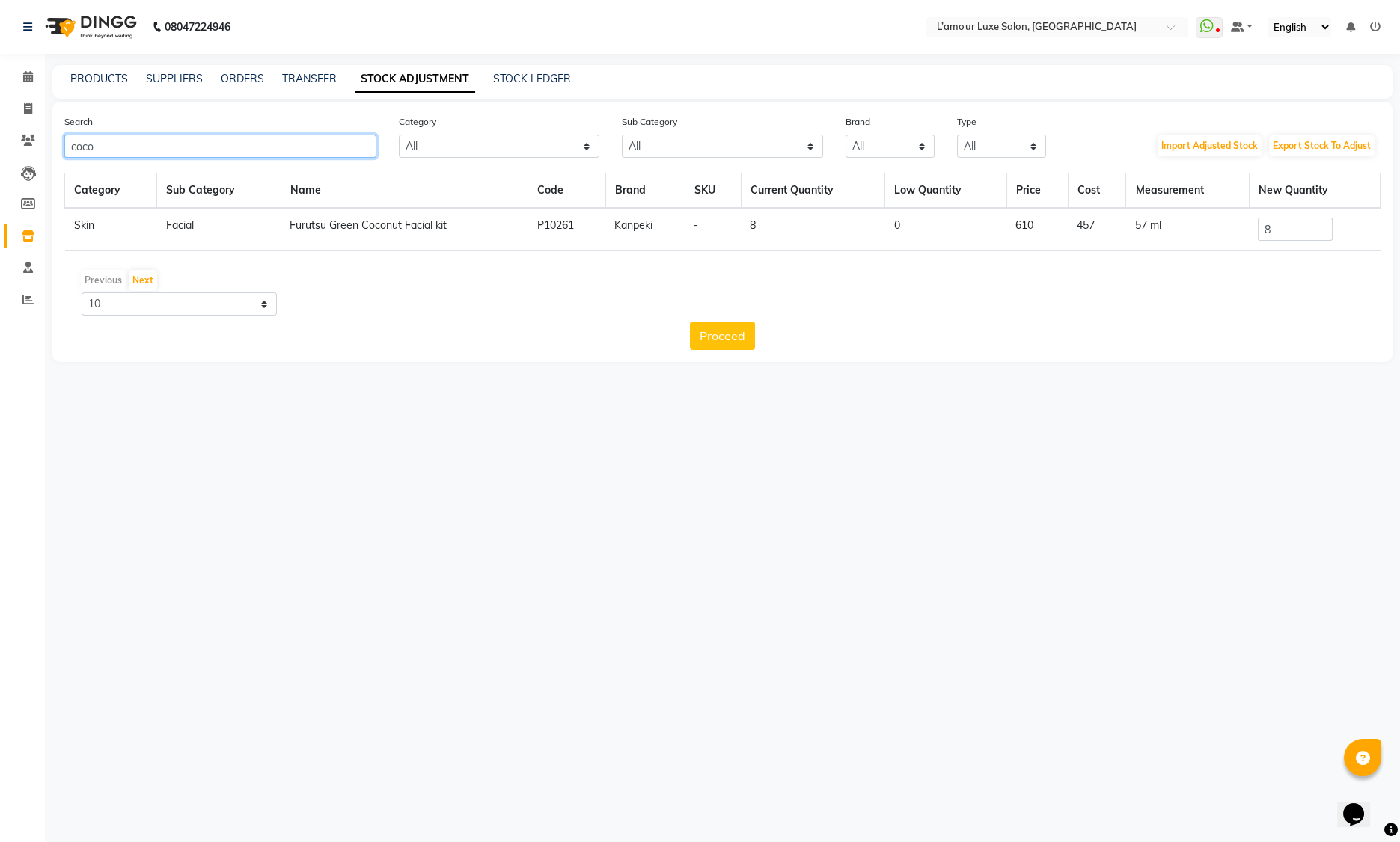
type input "coco"
drag, startPoint x: 1315, startPoint y: 223, endPoint x: 1215, endPoint y: 231, distance: 100.3
click at [1215, 231] on tr "Skin Facial Furutsu Green Coconut Facial kit P10261 Kanpeki - 8 0 610 457 57 ml…" at bounding box center [722, 230] width 1315 height 43
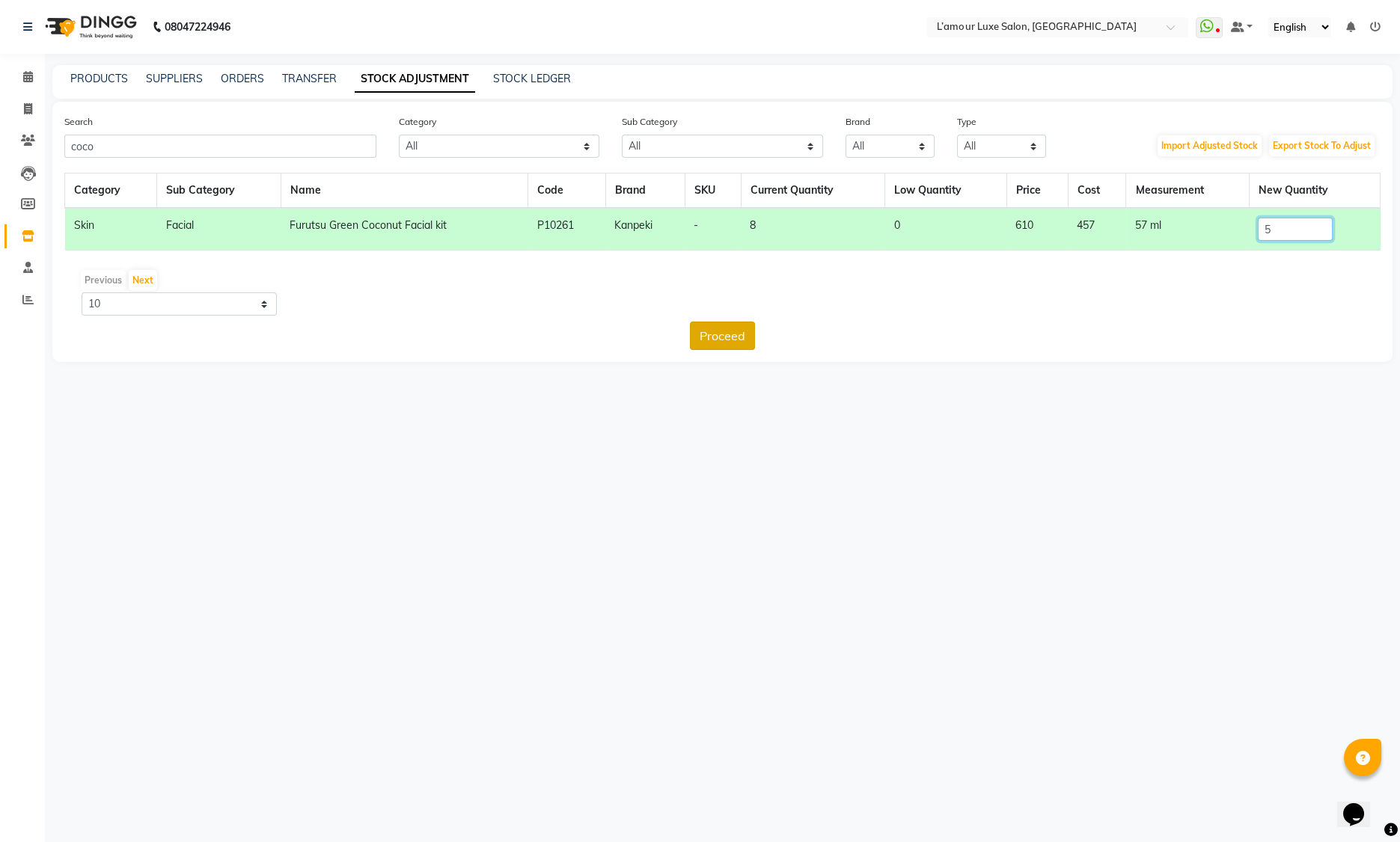
type input "5"
click at [743, 342] on button "Proceed" at bounding box center [722, 335] width 65 height 28
click at [759, 337] on button "Submit" at bounding box center [755, 335] width 59 height 28
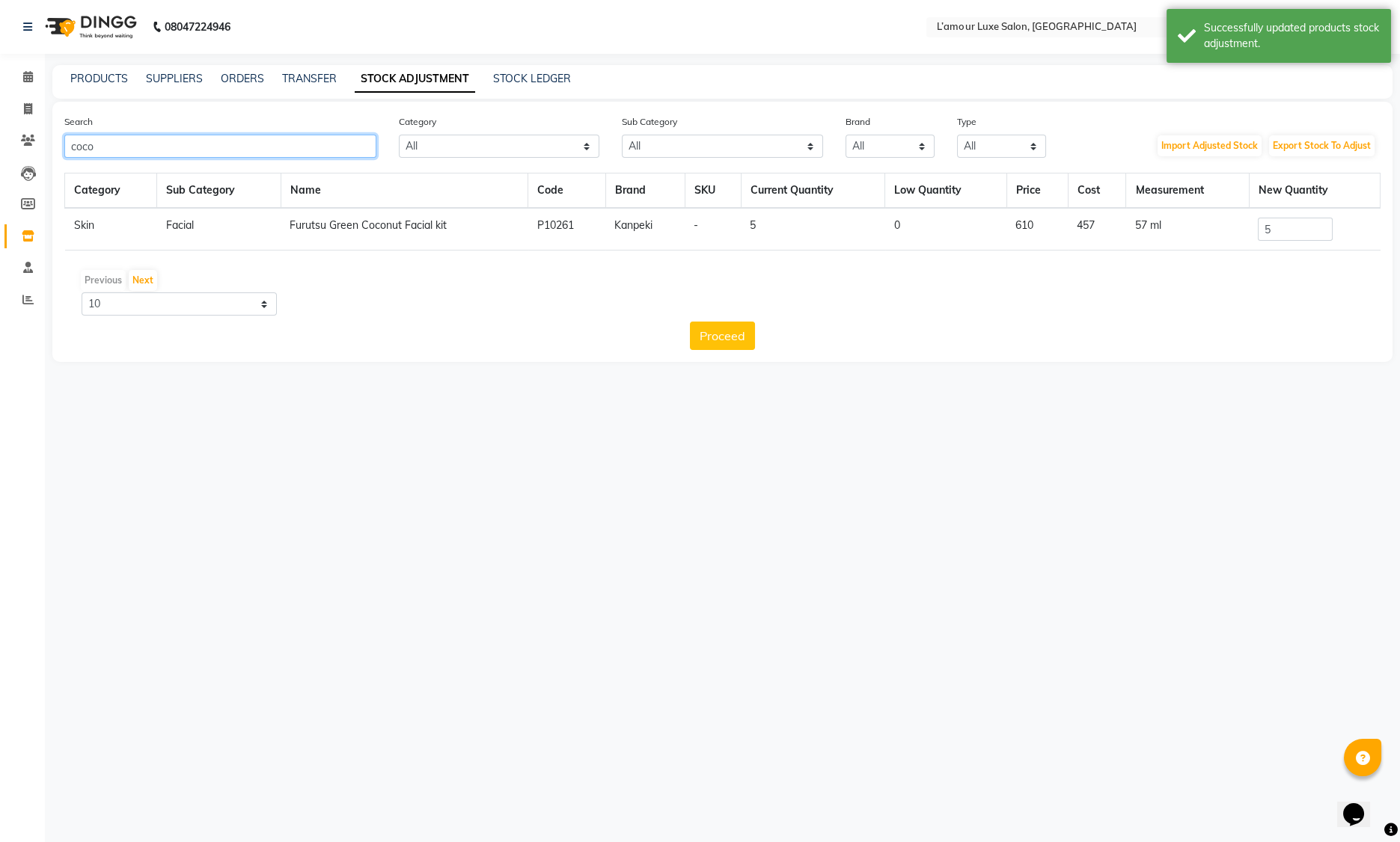
drag, startPoint x: 152, startPoint y: 154, endPoint x: -119, endPoint y: 150, distance: 271.0
click at [0, 150] on html "08047224946 Select Location × L’amour Luxe Salon, Kharghar WhatsApp Status ✕ St…" at bounding box center [700, 421] width 1400 height 842
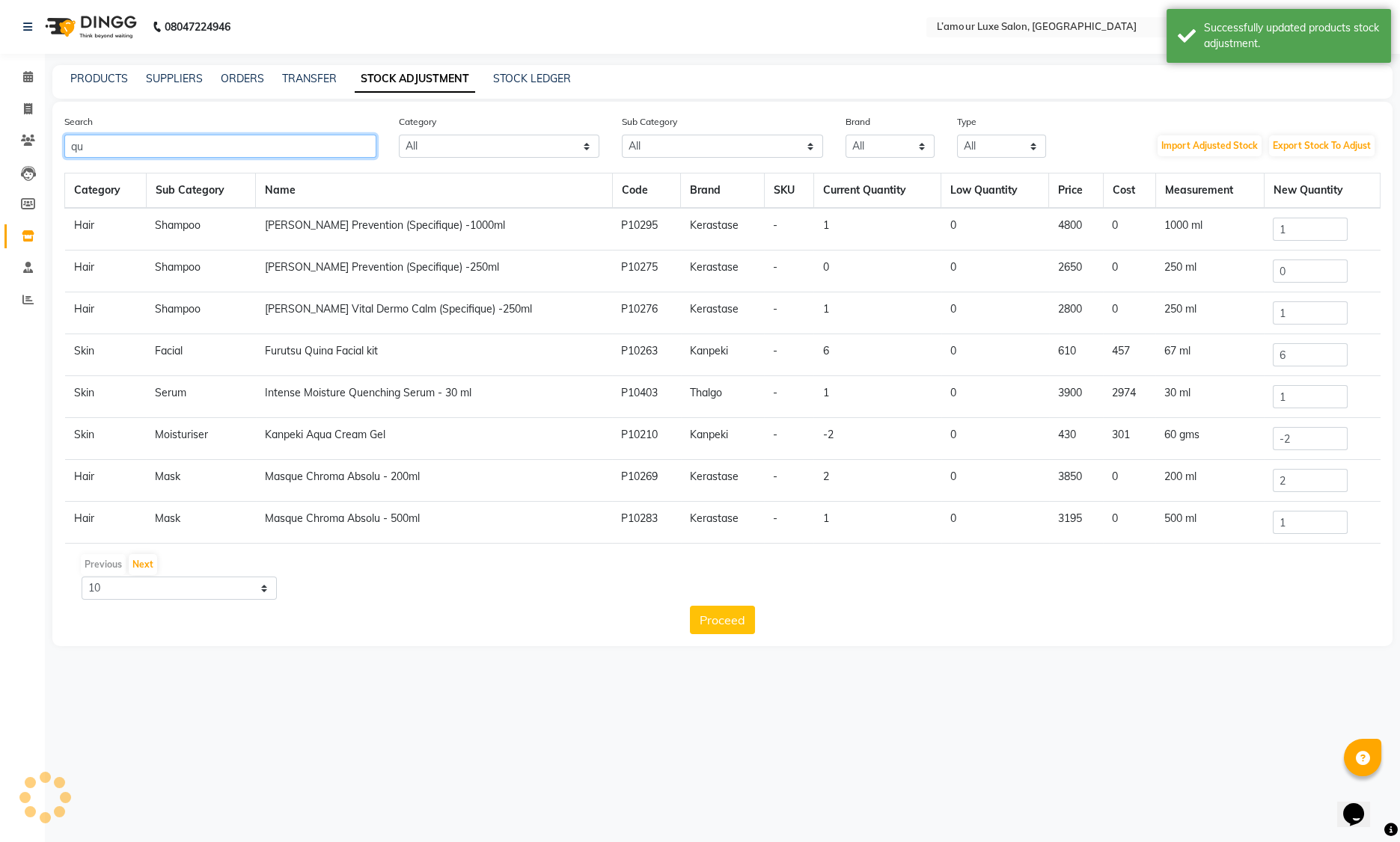
type input "qui"
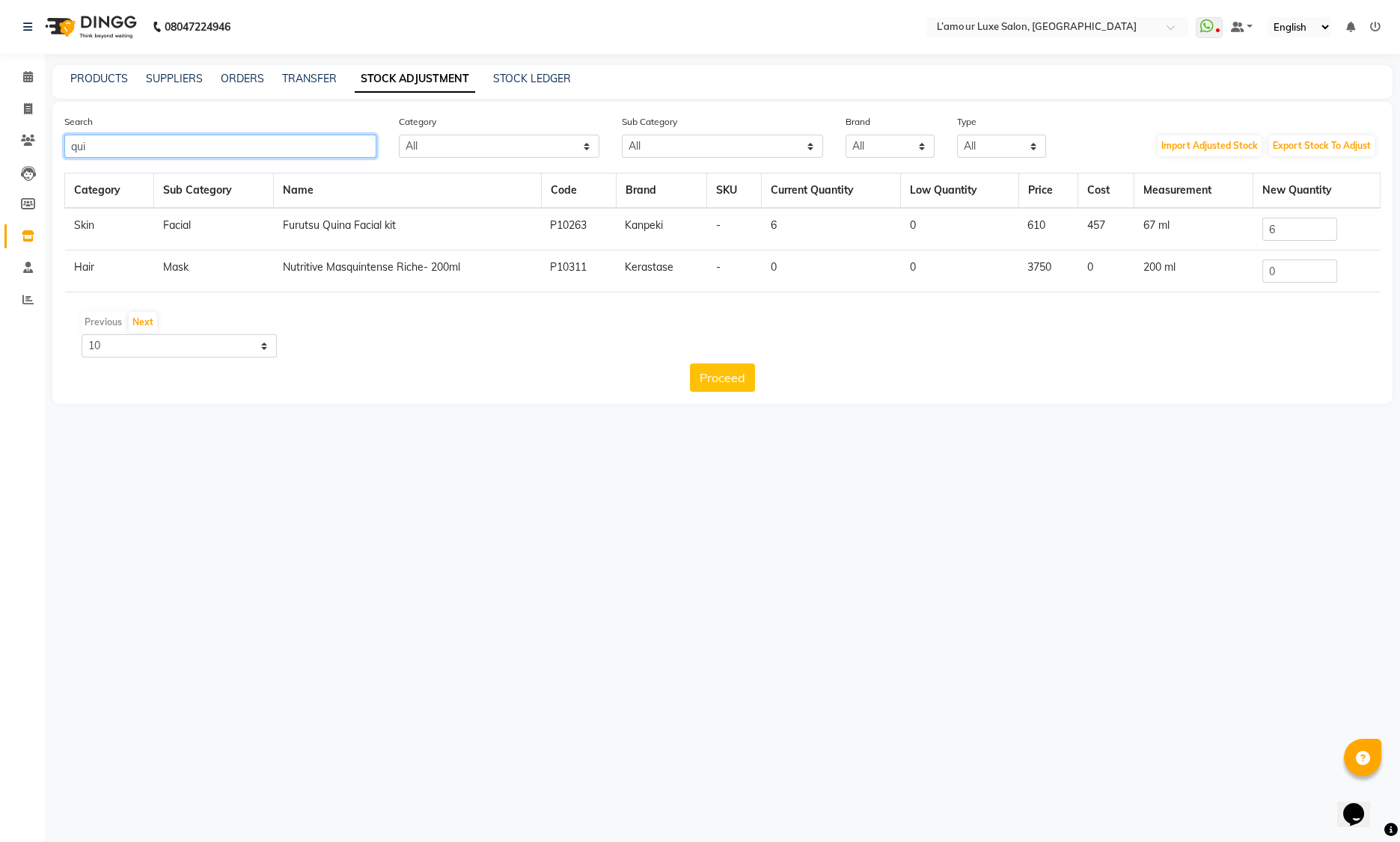
drag, startPoint x: 101, startPoint y: 147, endPoint x: -46, endPoint y: 144, distance: 147.0
click at [0, 144] on html "08047224946 Select Location × L’amour Luxe Salon, Kharghar WhatsApp Status ✕ St…" at bounding box center [700, 421] width 1400 height 842
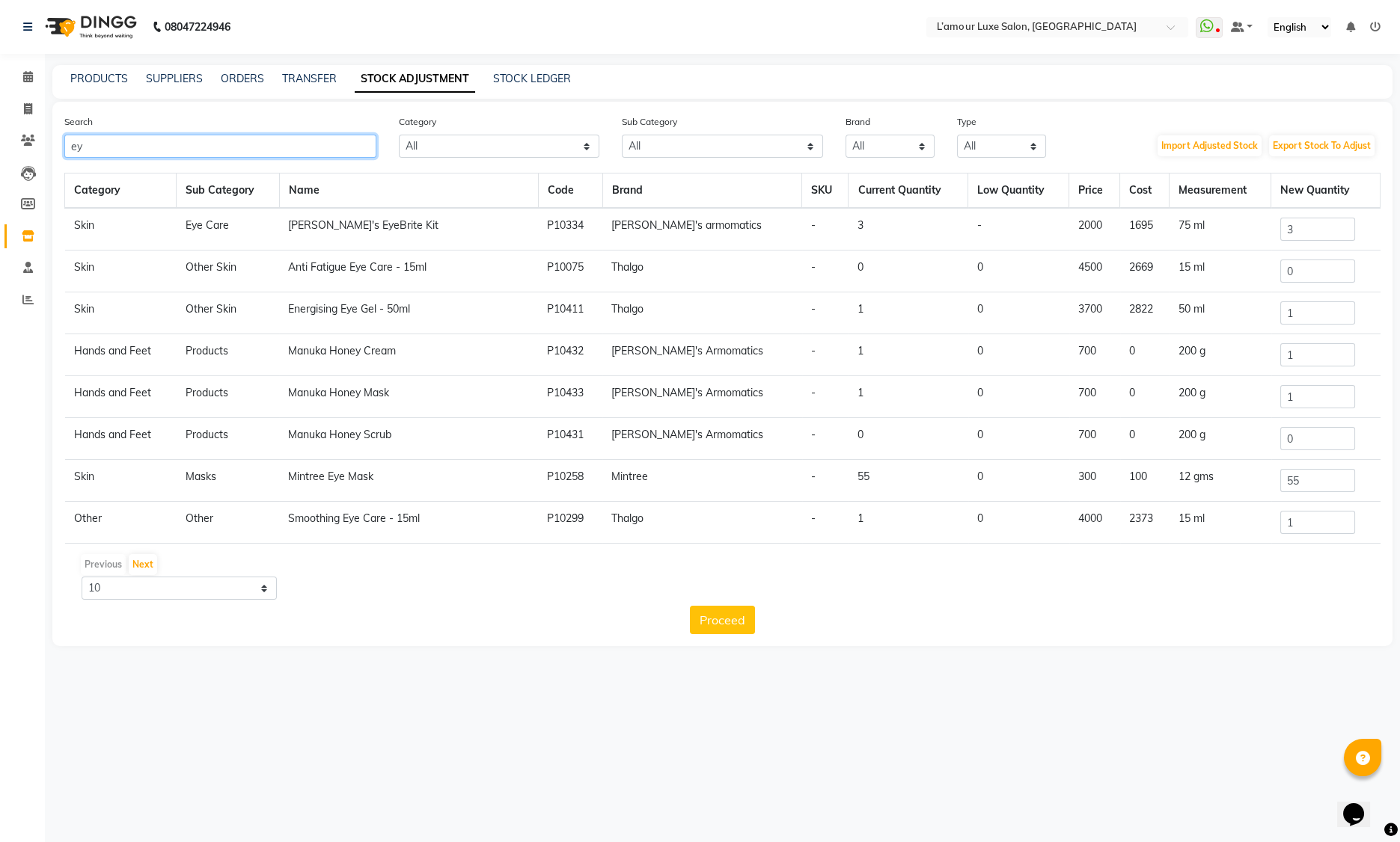
type input "e"
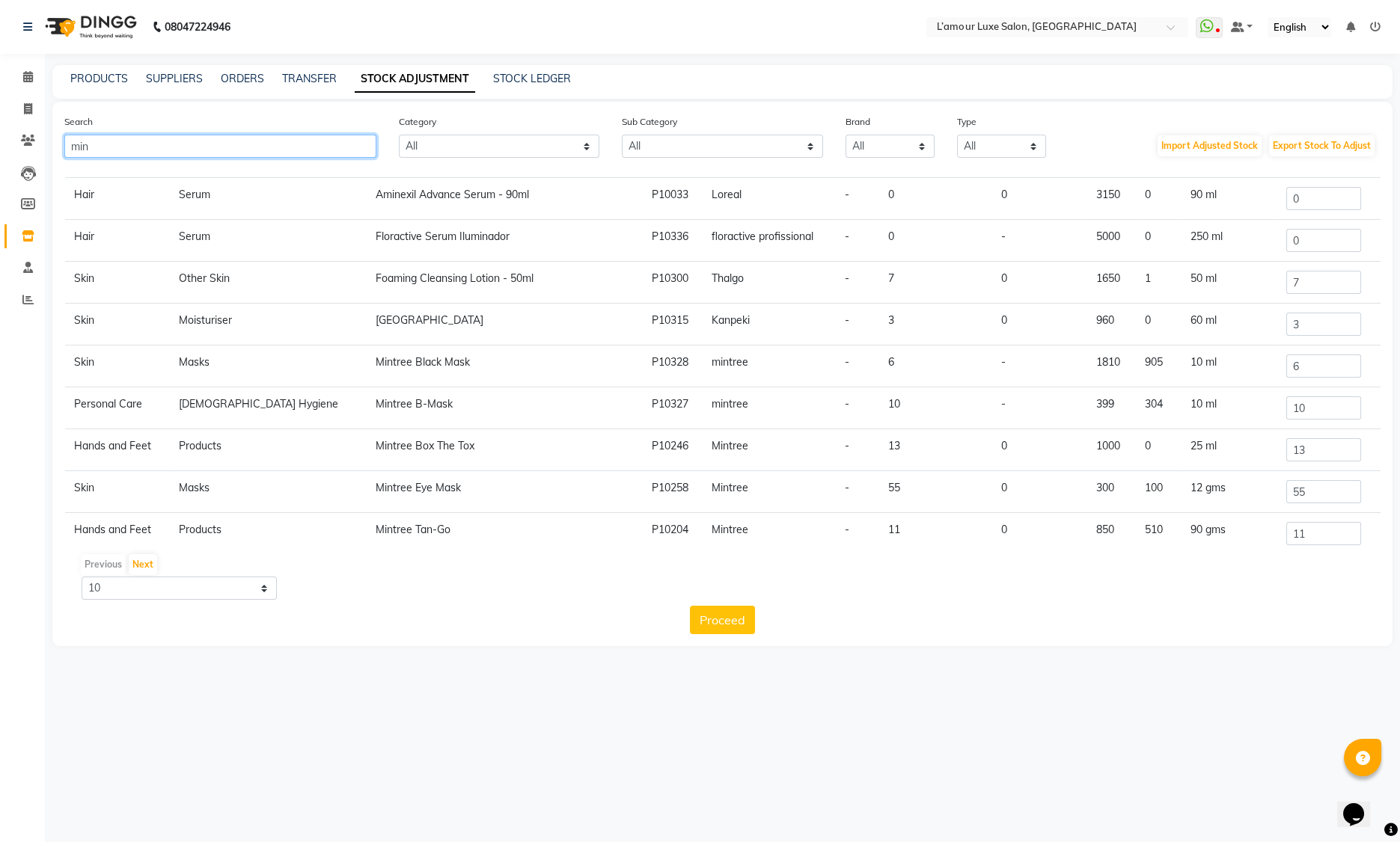
scroll to position [92, 0]
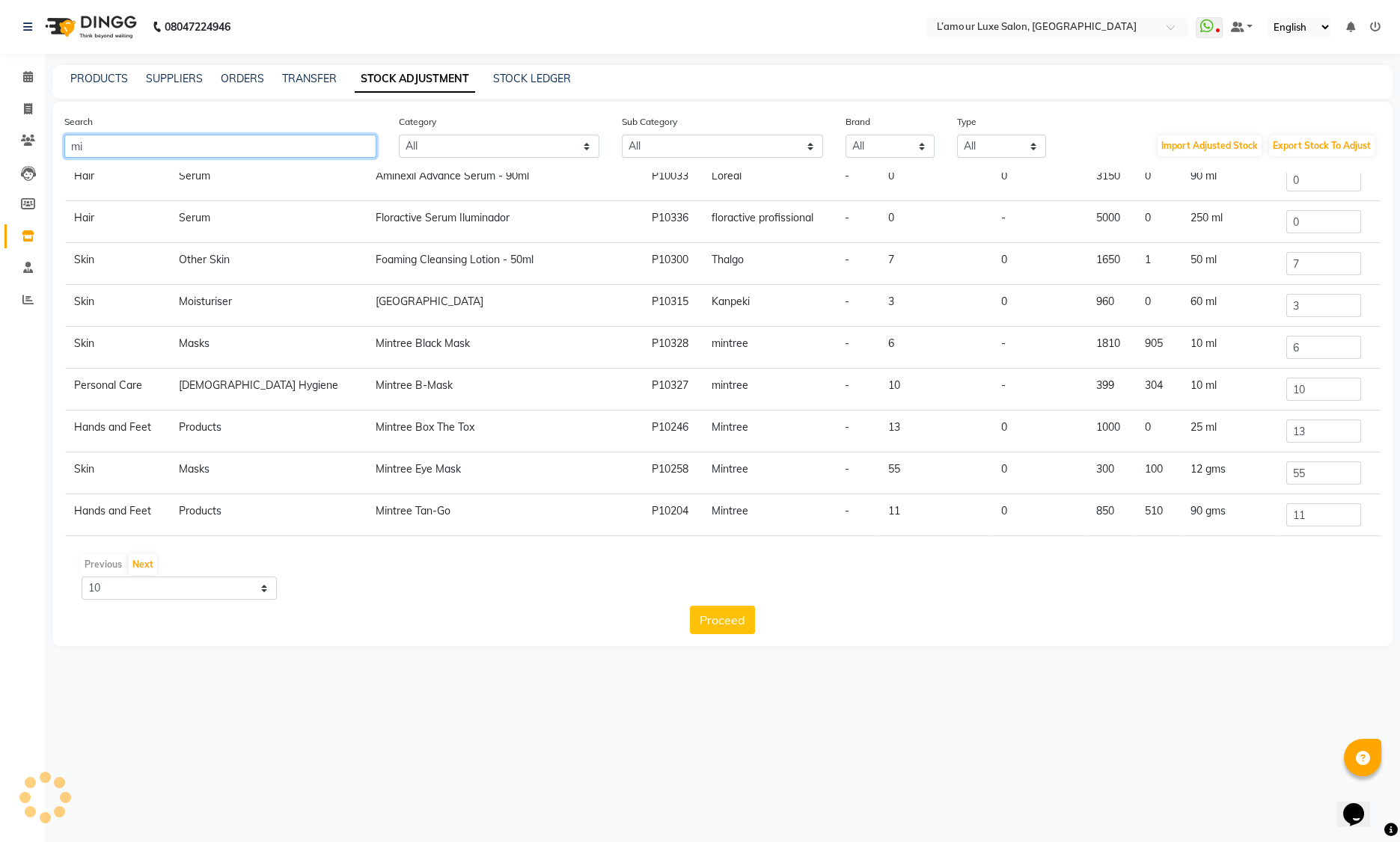
type input "m"
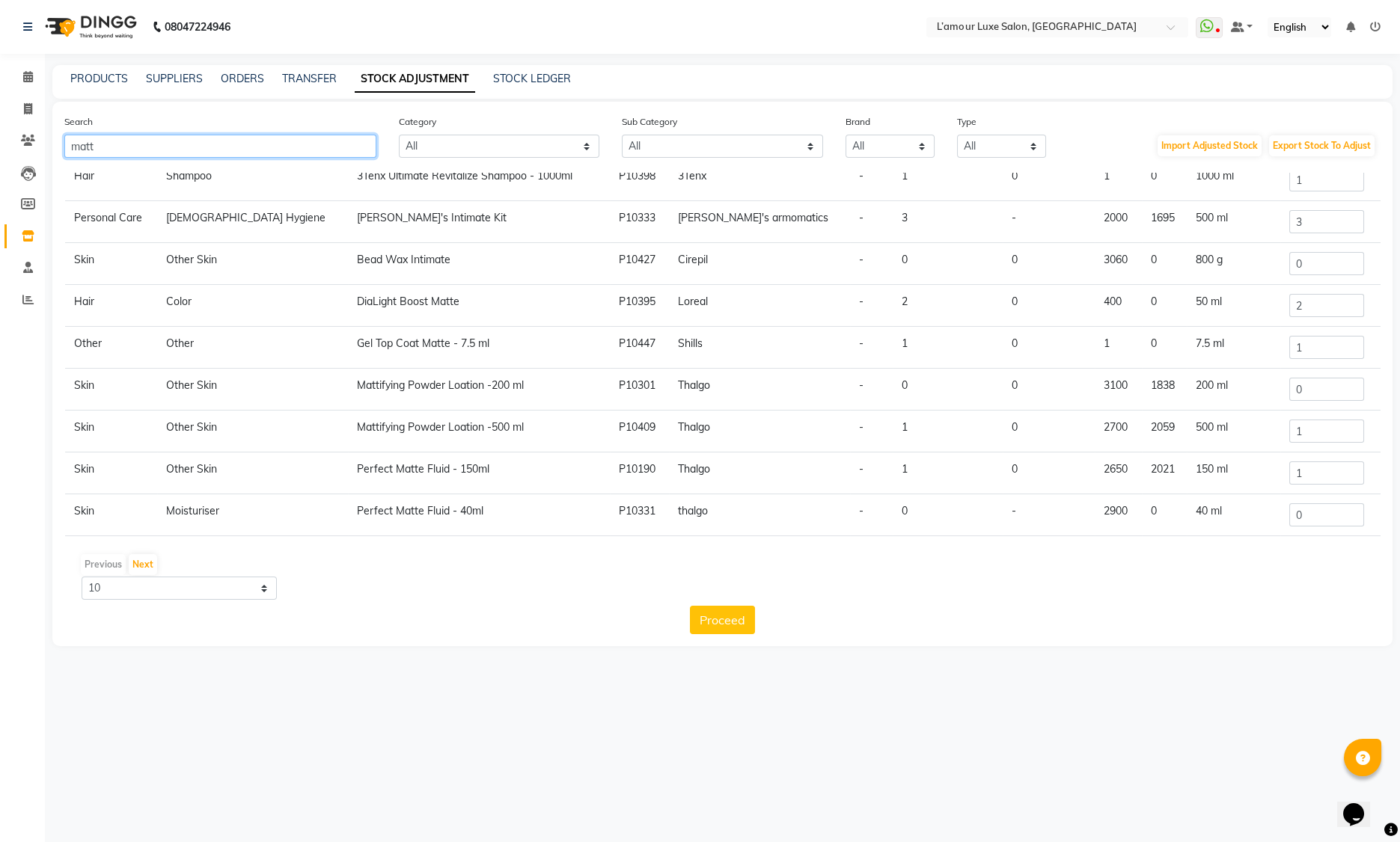
scroll to position [0, 0]
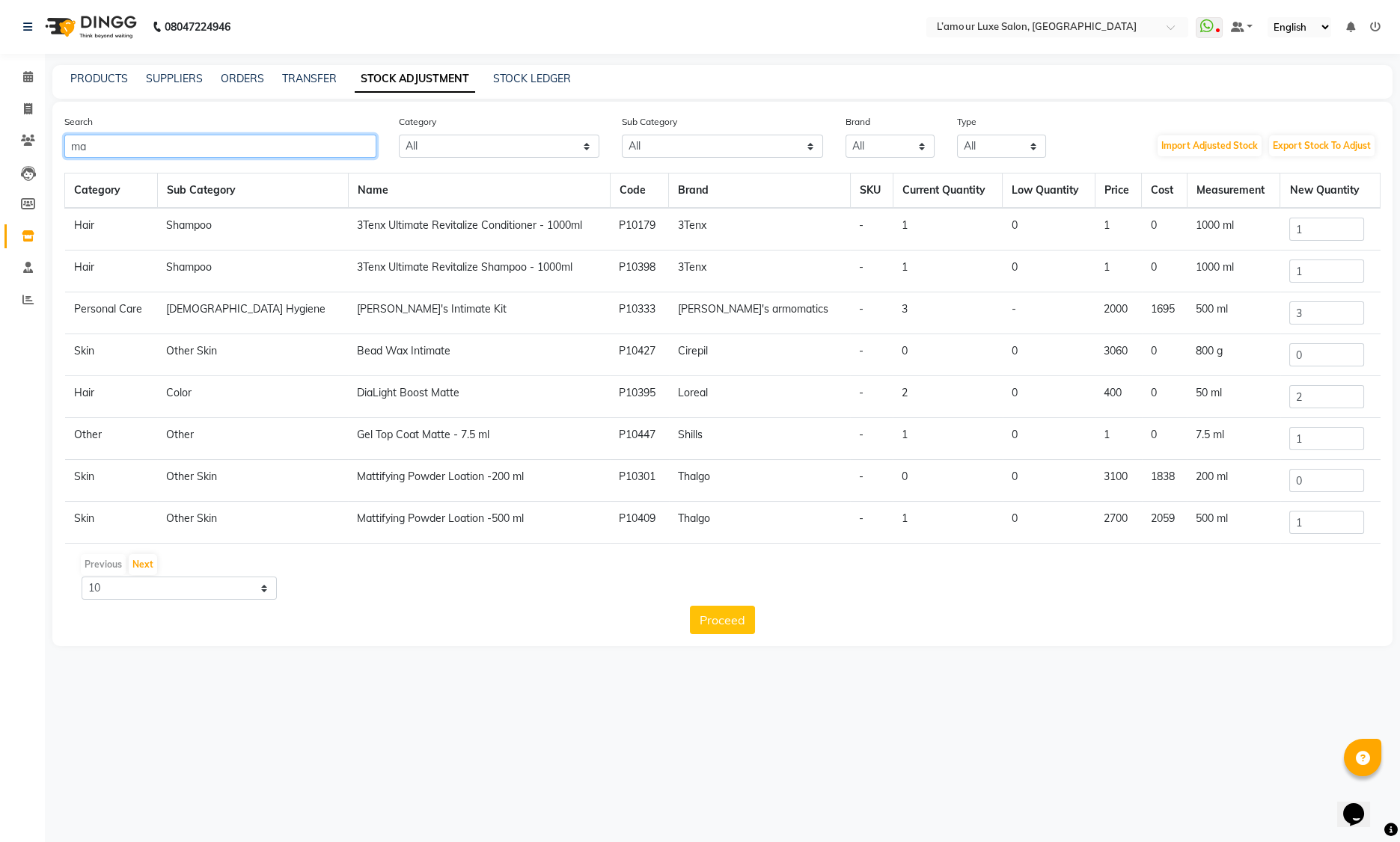
type input "m"
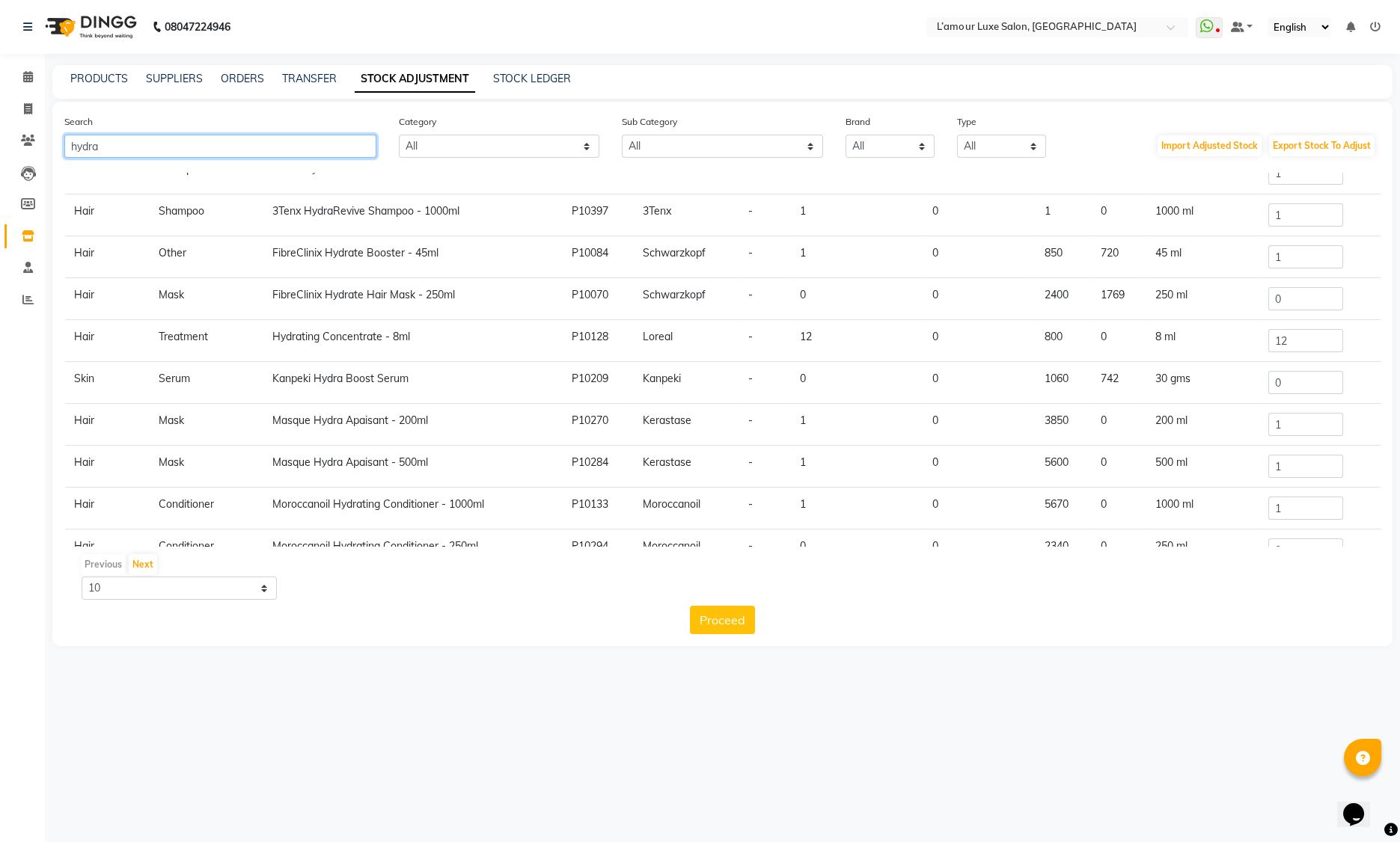
scroll to position [92, 0]
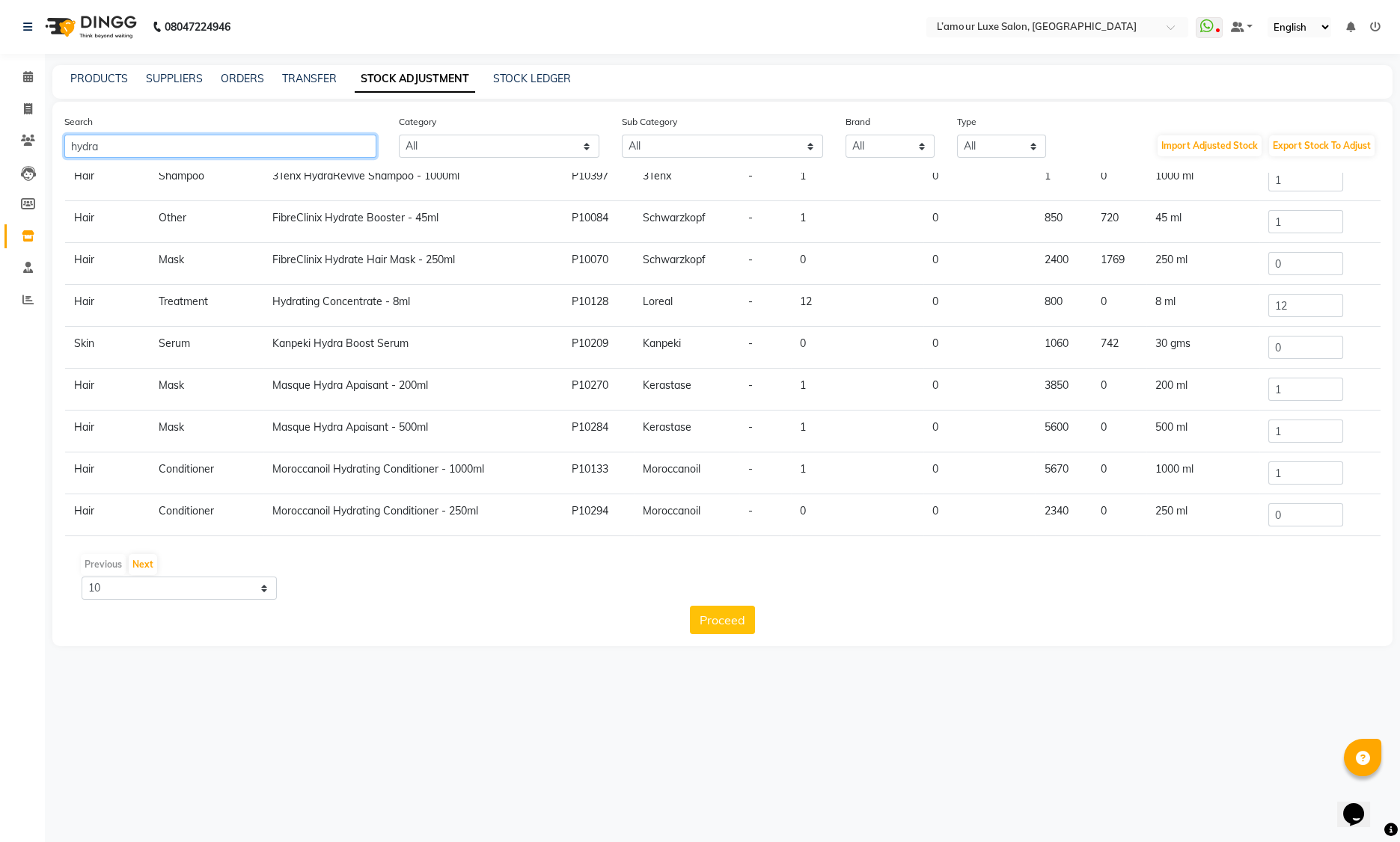
drag, startPoint x: 137, startPoint y: 145, endPoint x: -214, endPoint y: 128, distance: 351.4
click at [0, 128] on html "08047224946 Select Location × L’amour Luxe Salon, Kharghar WhatsApp Status ✕ St…" at bounding box center [700, 421] width 1400 height 842
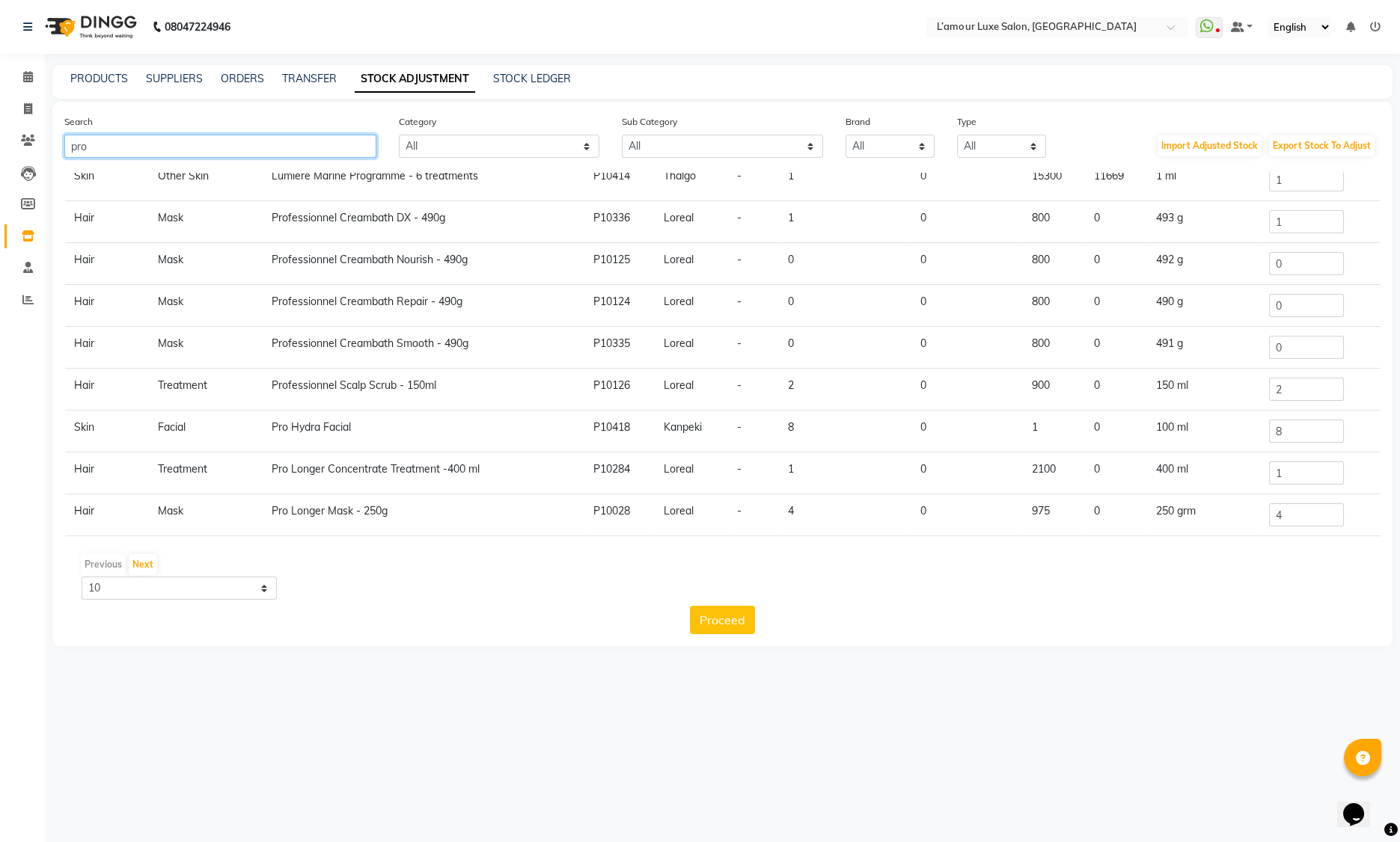
type input "pro"
drag, startPoint x: 1256, startPoint y: 438, endPoint x: 1219, endPoint y: 440, distance: 37.1
click at [1219, 440] on tr "Skin Facial Pro Hydra Facial P10418 Kanpeki - 8 0 1 0 100 ml 8" at bounding box center [722, 431] width 1315 height 42
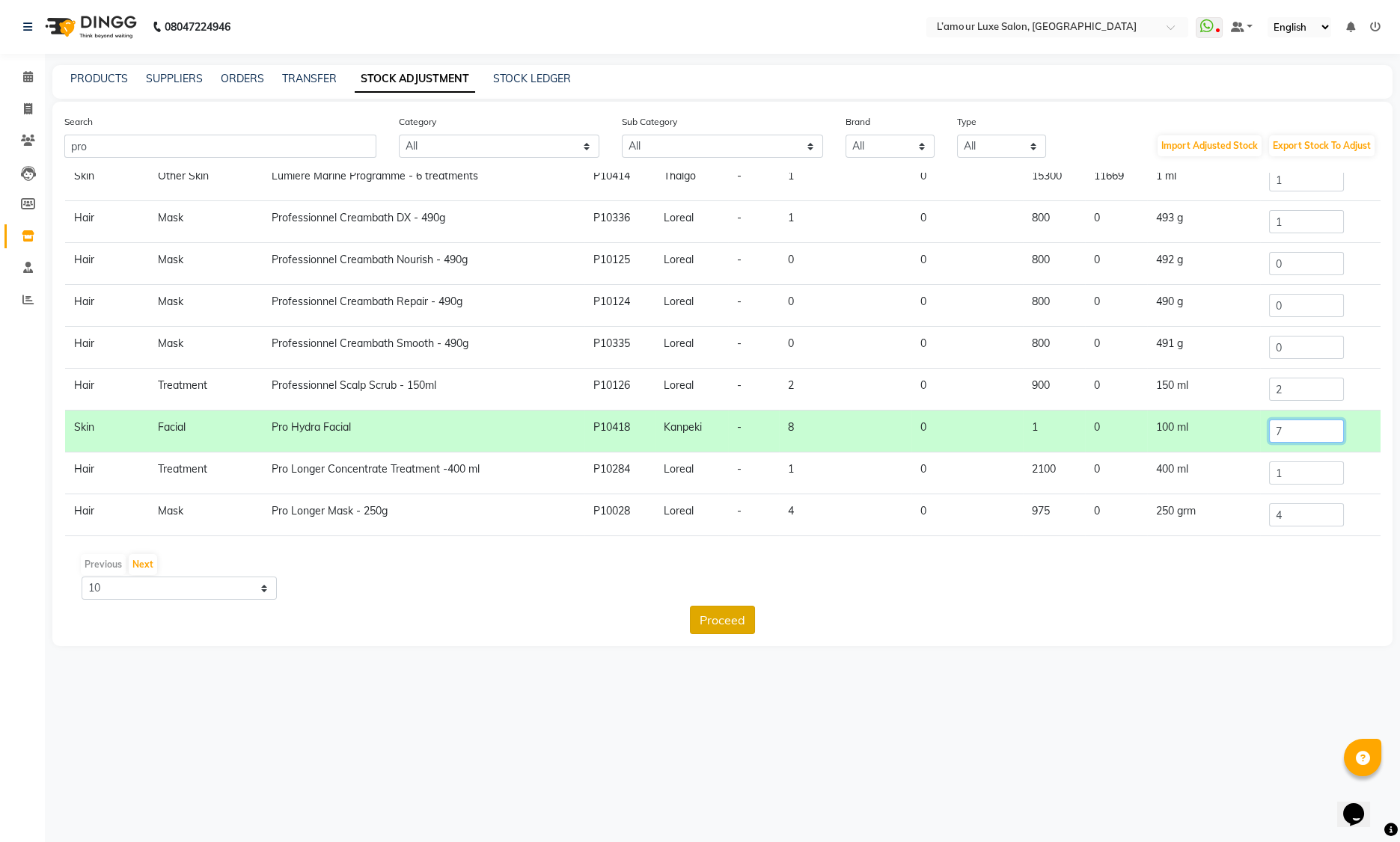
type input "7"
click at [697, 619] on button "Proceed" at bounding box center [722, 619] width 65 height 28
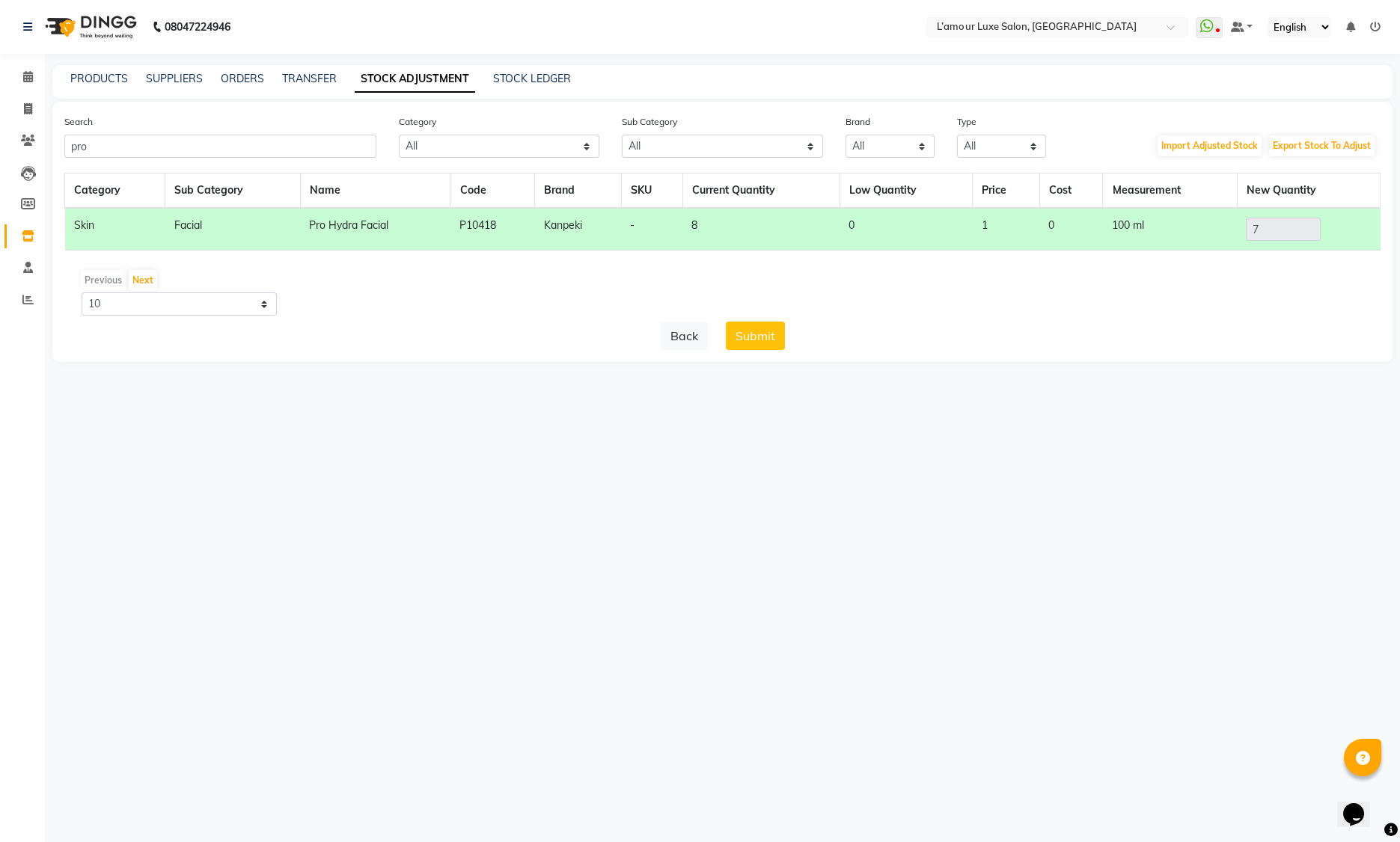
scroll to position [0, 0]
click at [755, 331] on button "Submit" at bounding box center [755, 335] width 59 height 28
drag, startPoint x: 131, startPoint y: 147, endPoint x: 40, endPoint y: 157, distance: 91.5
click at [40, 157] on app-home "08047224946 Select Location × L’amour Luxe Salon, Kharghar WhatsApp Status ✕ St…" at bounding box center [700, 192] width 1400 height 384
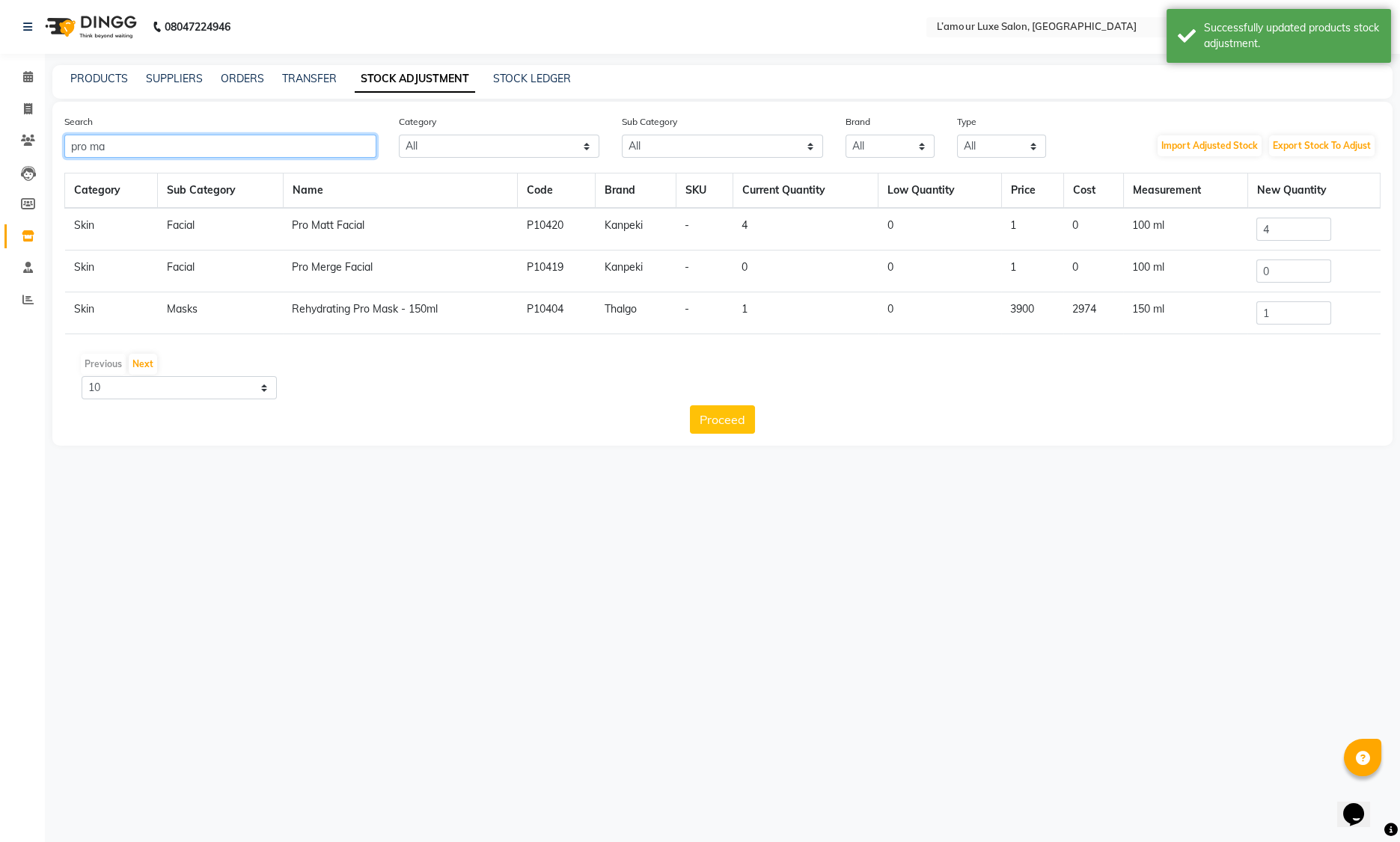
type input "pro ma"
drag, startPoint x: 1302, startPoint y: 237, endPoint x: 1172, endPoint y: 227, distance: 130.4
click at [1172, 227] on tr "Skin Facial Pro Matt Facial P10420 Kanpeki - 4 0 1 0 100 ml 4" at bounding box center [722, 230] width 1315 height 43
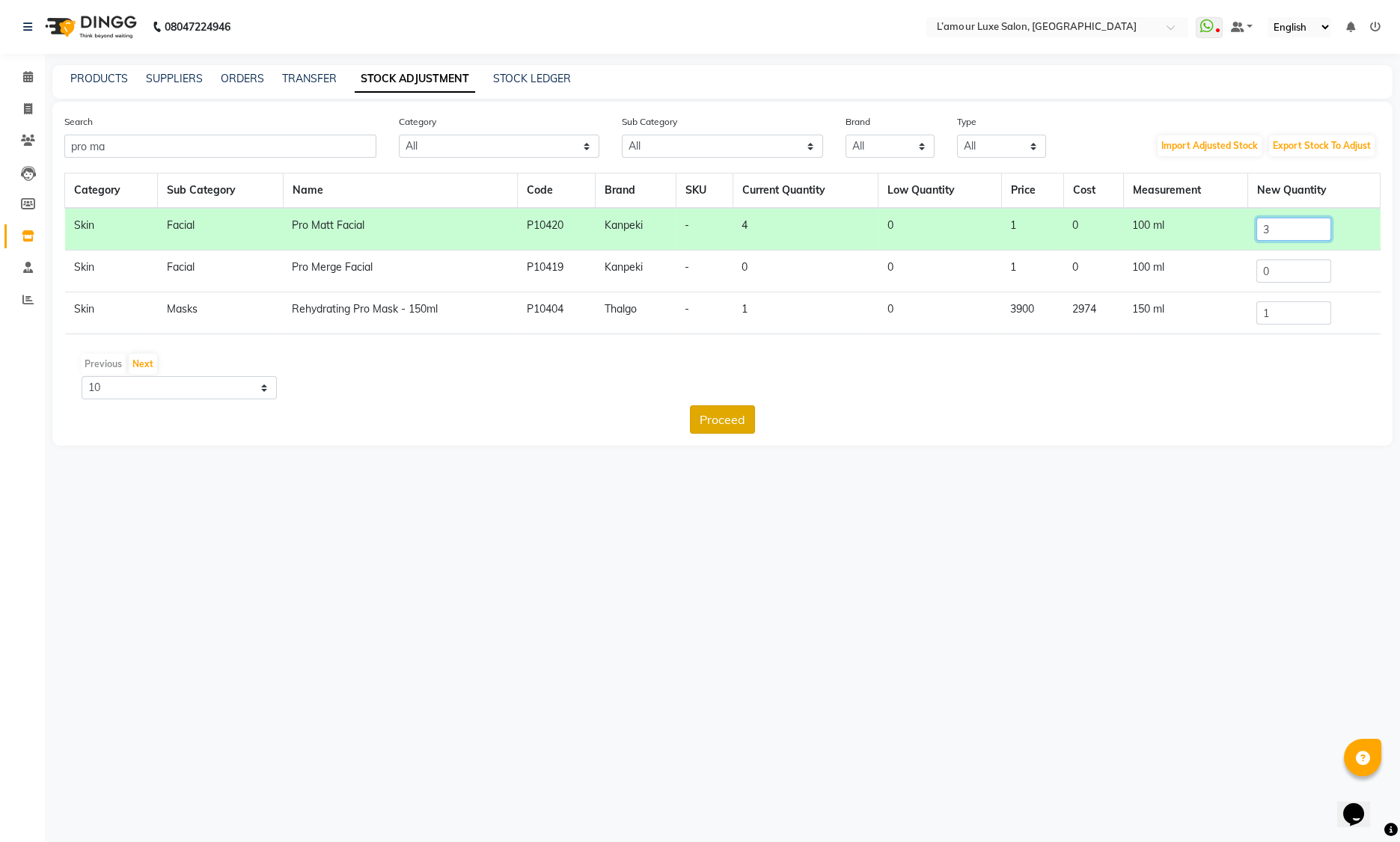
type input "3"
click at [722, 418] on button "Proceed" at bounding box center [722, 420] width 65 height 28
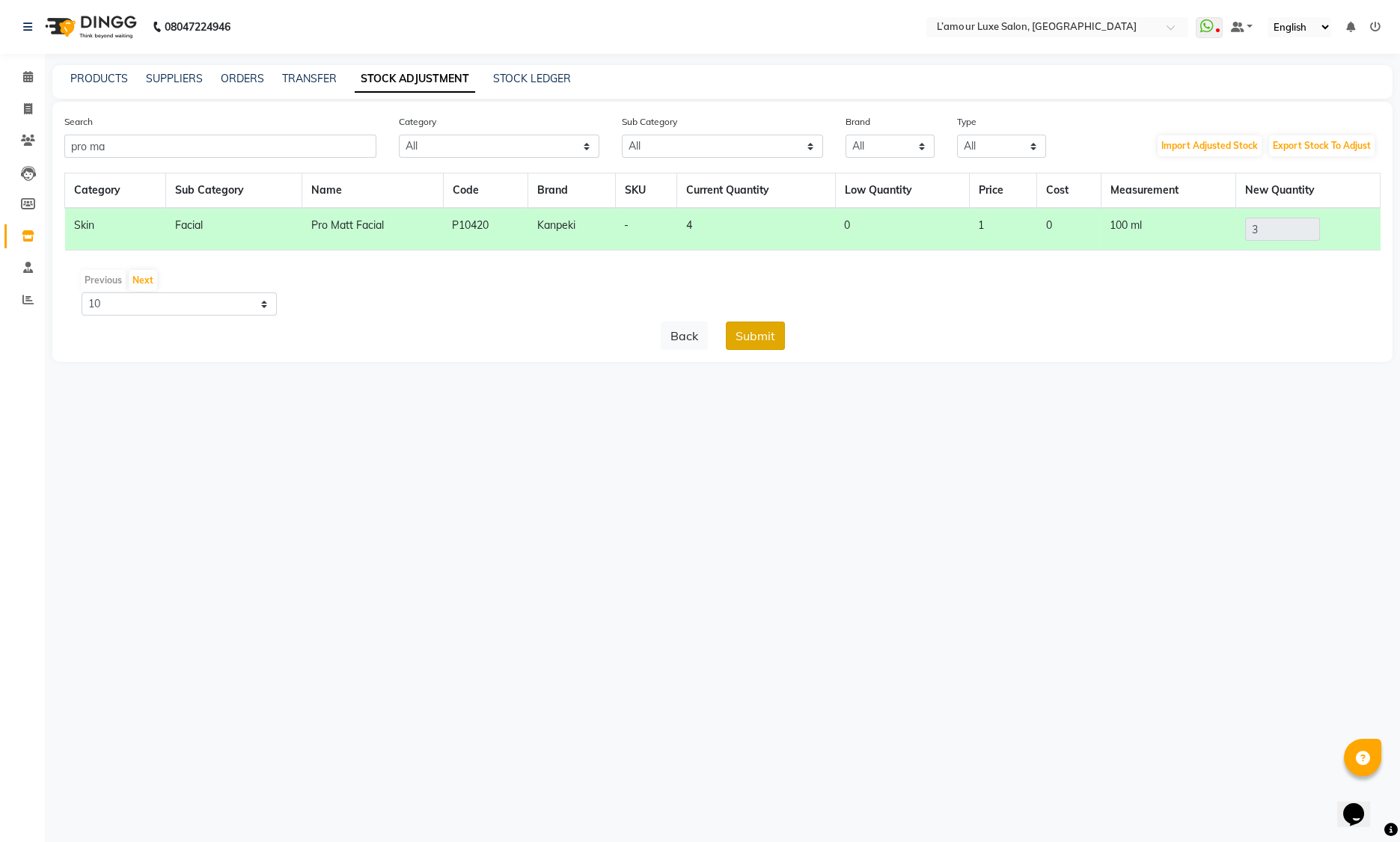
click at [763, 341] on button "Submit" at bounding box center [755, 335] width 59 height 28
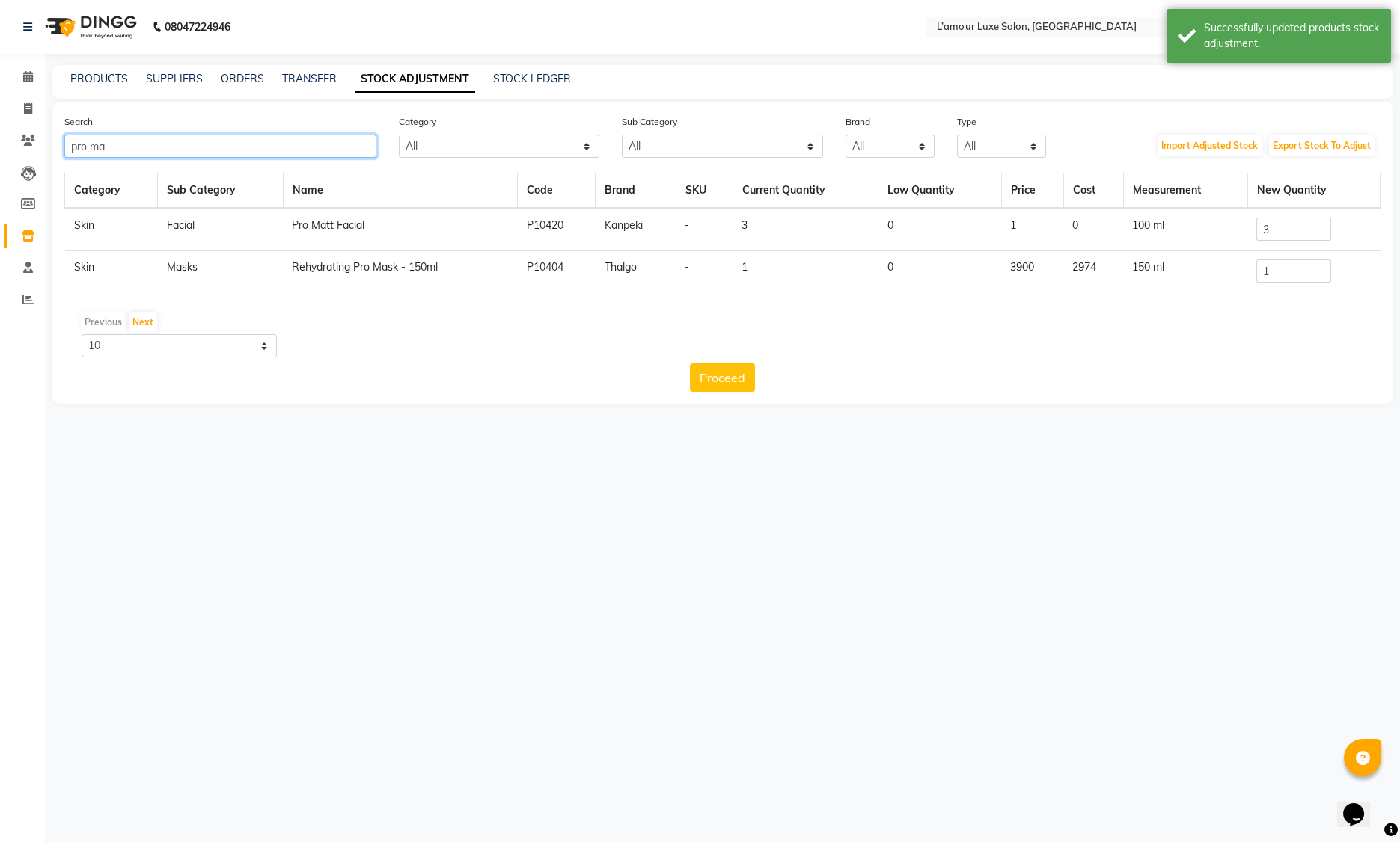
drag, startPoint x: 154, startPoint y: 146, endPoint x: -230, endPoint y: 125, distance: 384.6
click at [0, 125] on html "08047224946 Select Location × L’amour Luxe Salon, Kharghar WhatsApp Status ✕ St…" at bounding box center [700, 421] width 1400 height 842
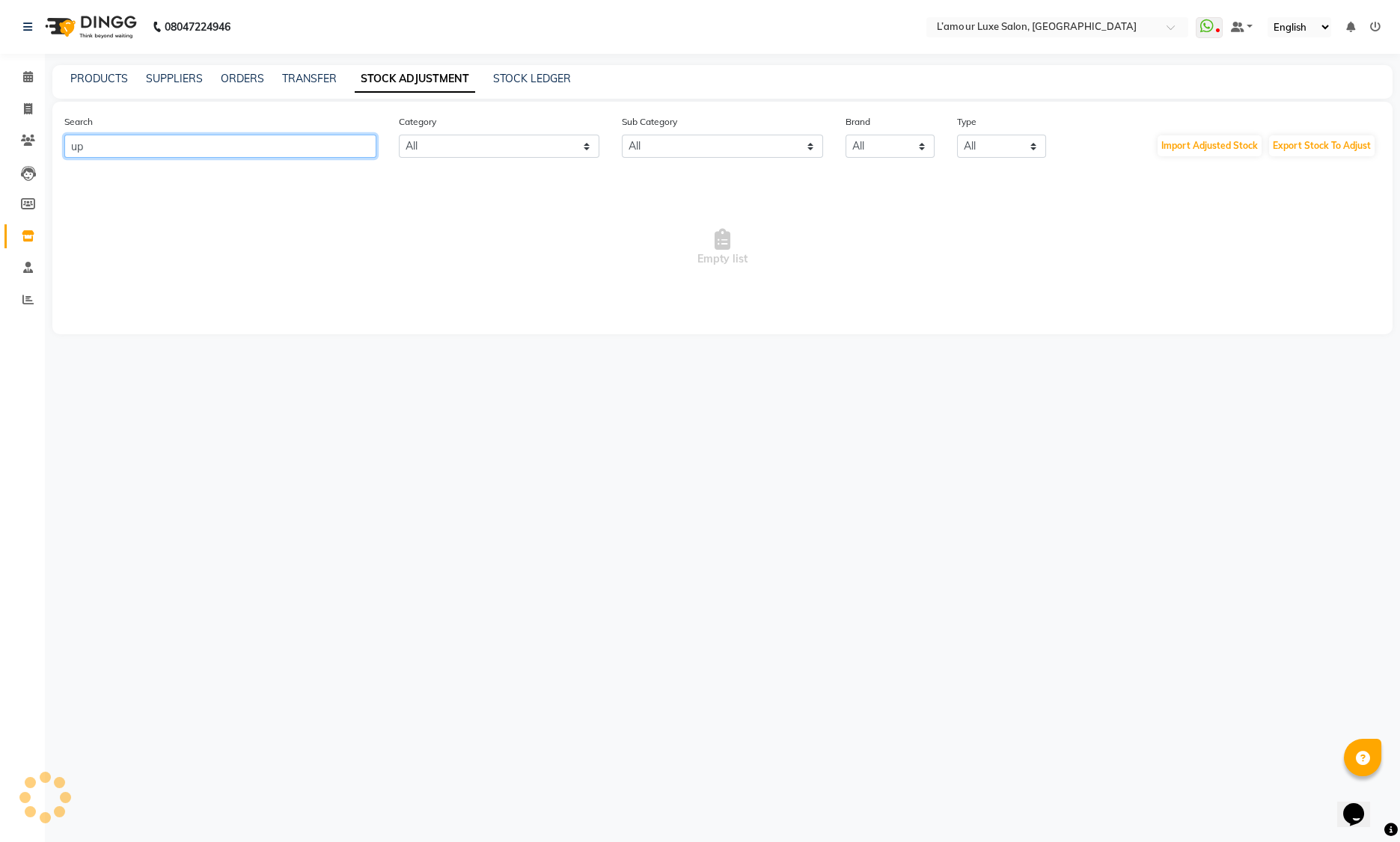
type input "u"
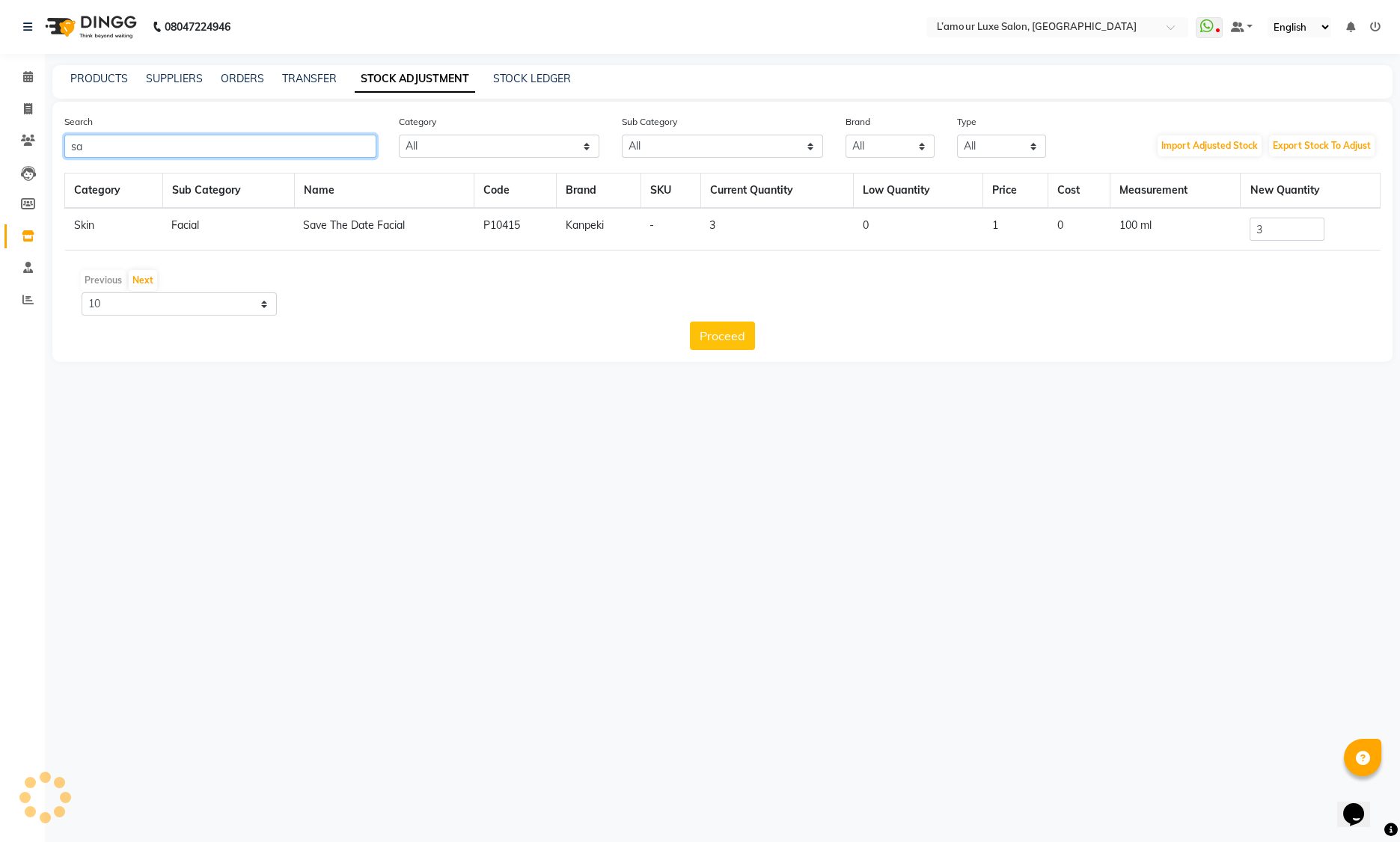
type input "s"
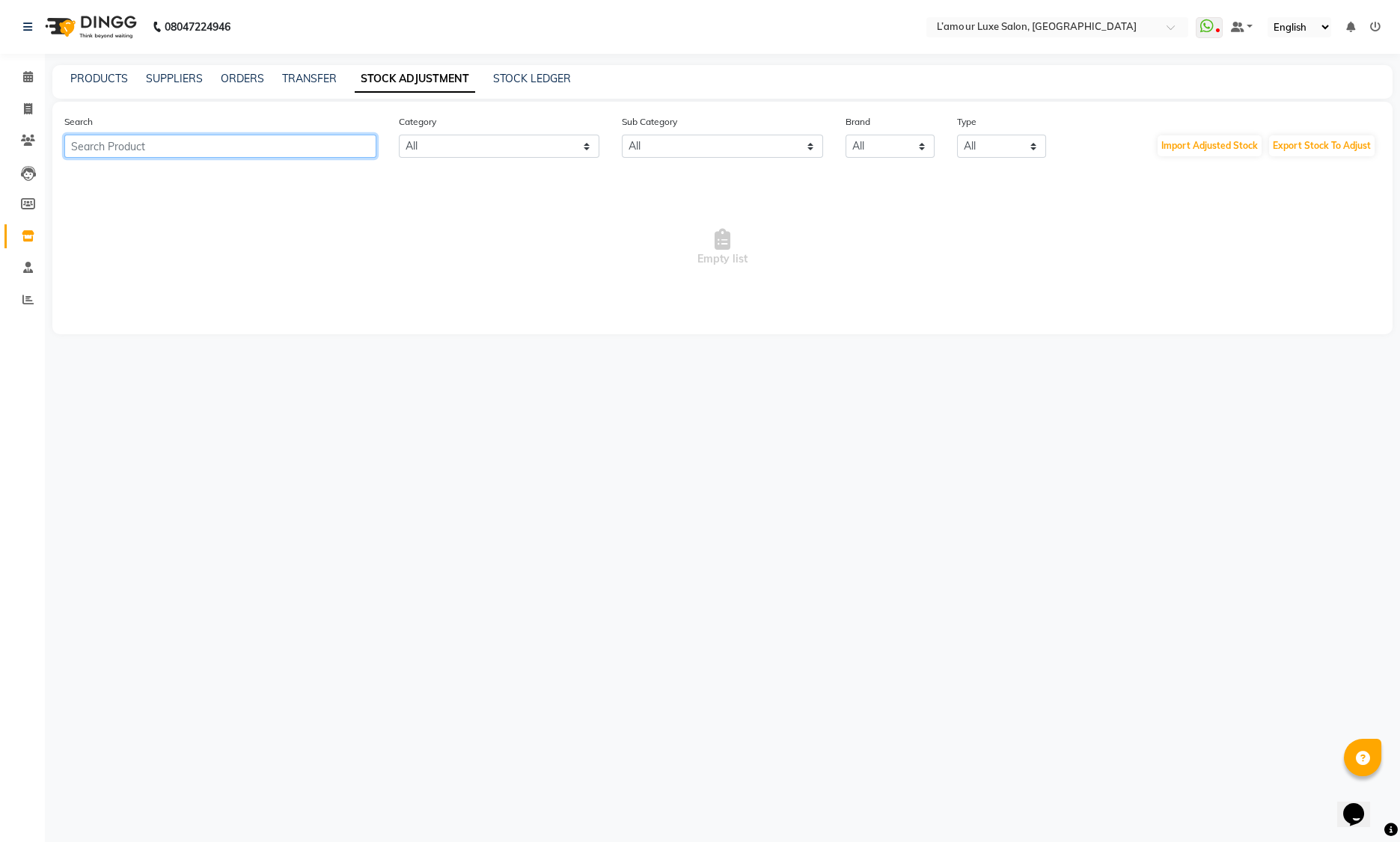
click at [153, 154] on input "text" at bounding box center [220, 146] width 312 height 23
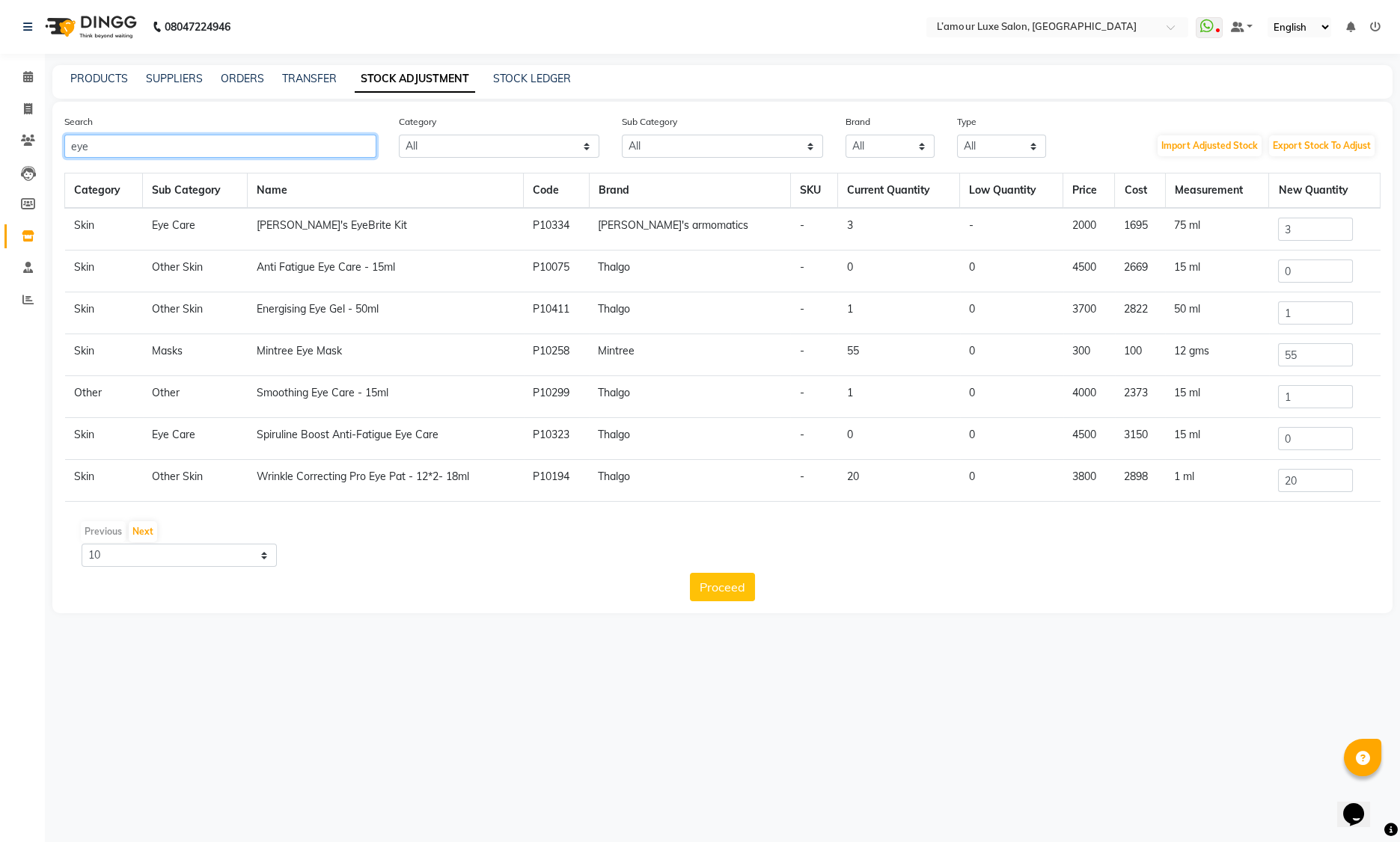
drag, startPoint x: 136, startPoint y: 144, endPoint x: -102, endPoint y: 140, distance: 238.0
click at [0, 140] on html "08047224946 Select Location × L’amour Luxe Salon, Kharghar WhatsApp Status ✕ St…" at bounding box center [700, 421] width 1400 height 842
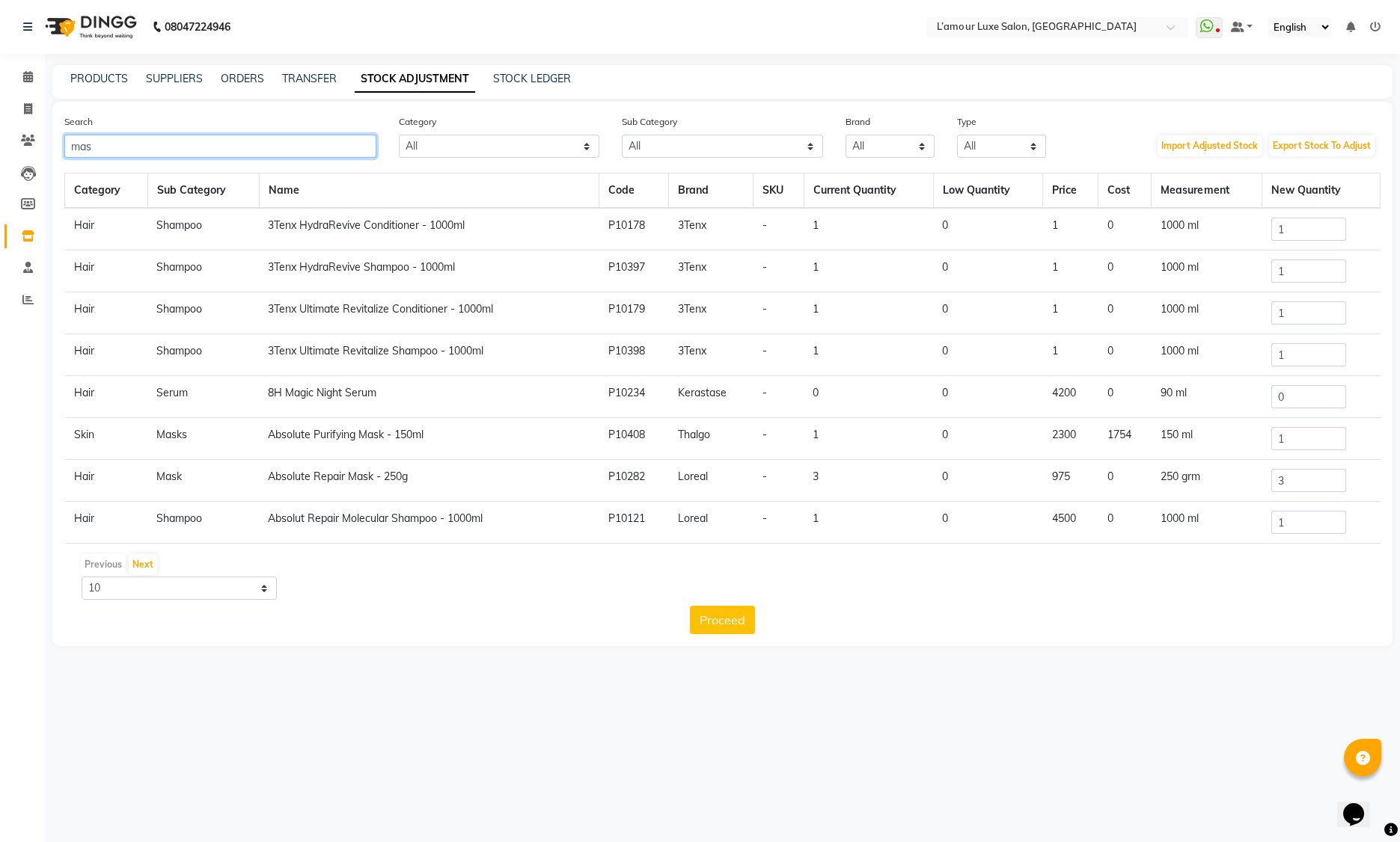
scroll to position [92, 0]
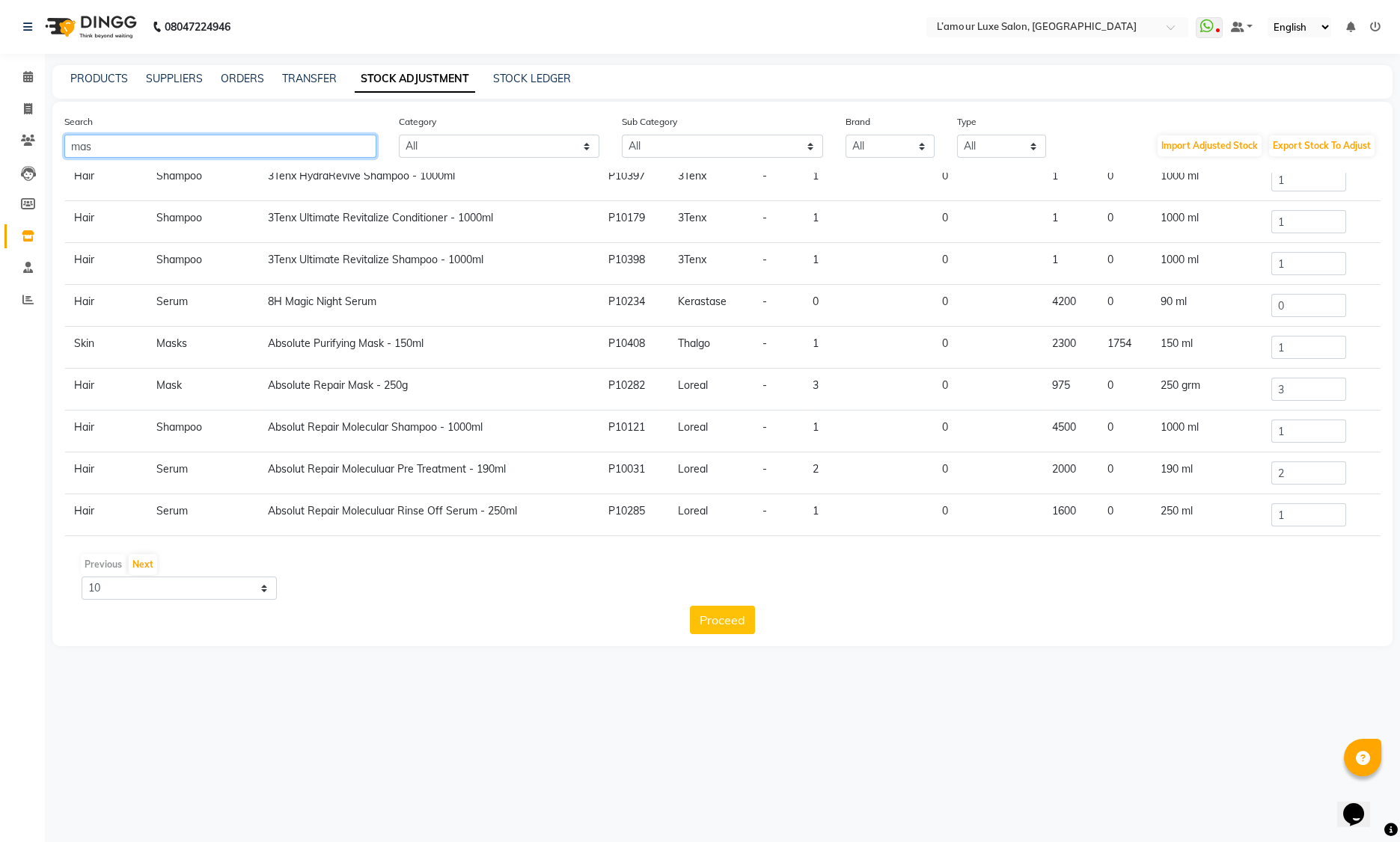
drag, startPoint x: 111, startPoint y: 148, endPoint x: -13, endPoint y: 150, distance: 124.0
click at [0, 150] on html "08047224946 Select Location × L’amour Luxe Salon, Kharghar WhatsApp Status ✕ St…" at bounding box center [700, 421] width 1400 height 842
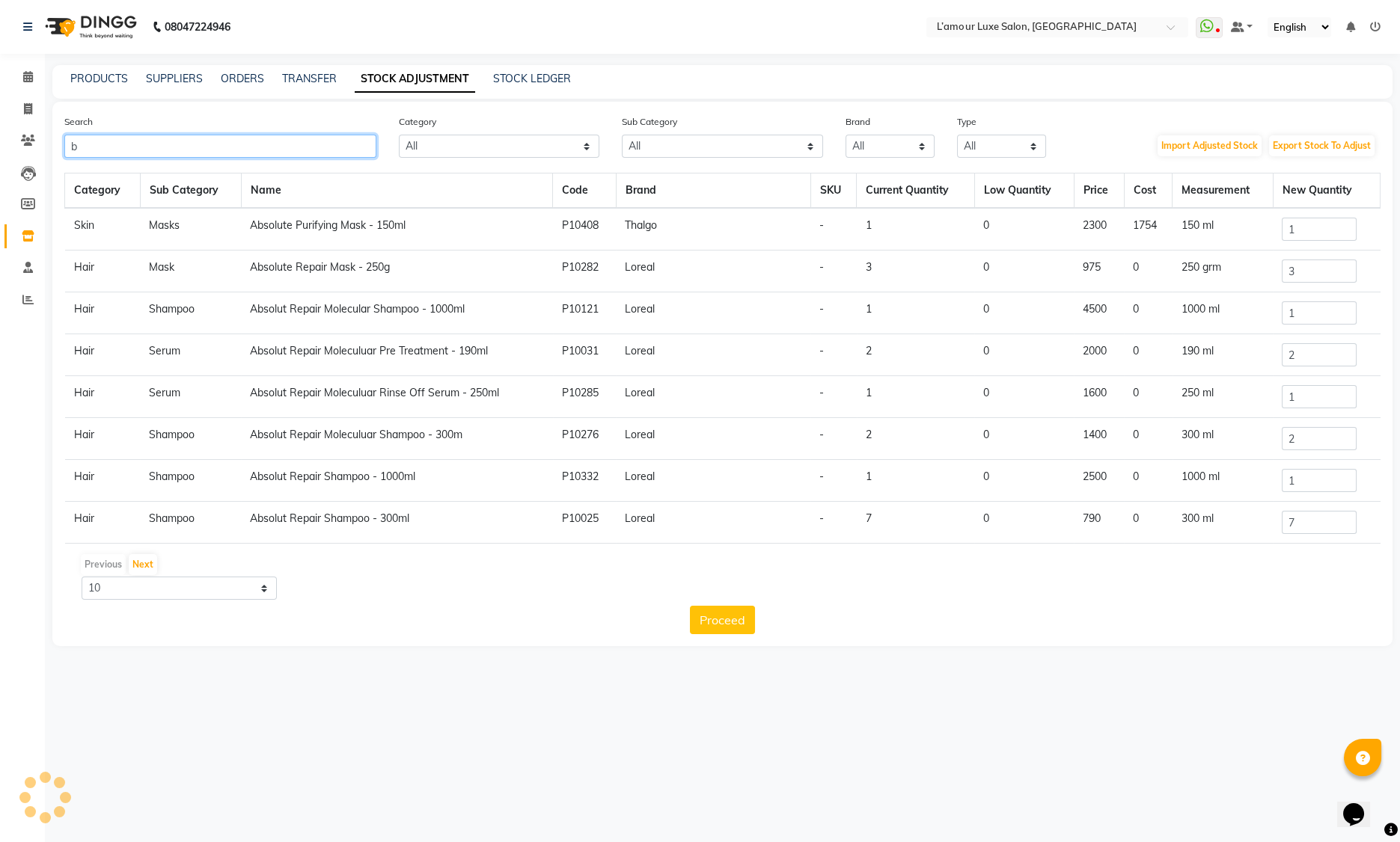
type input "b"
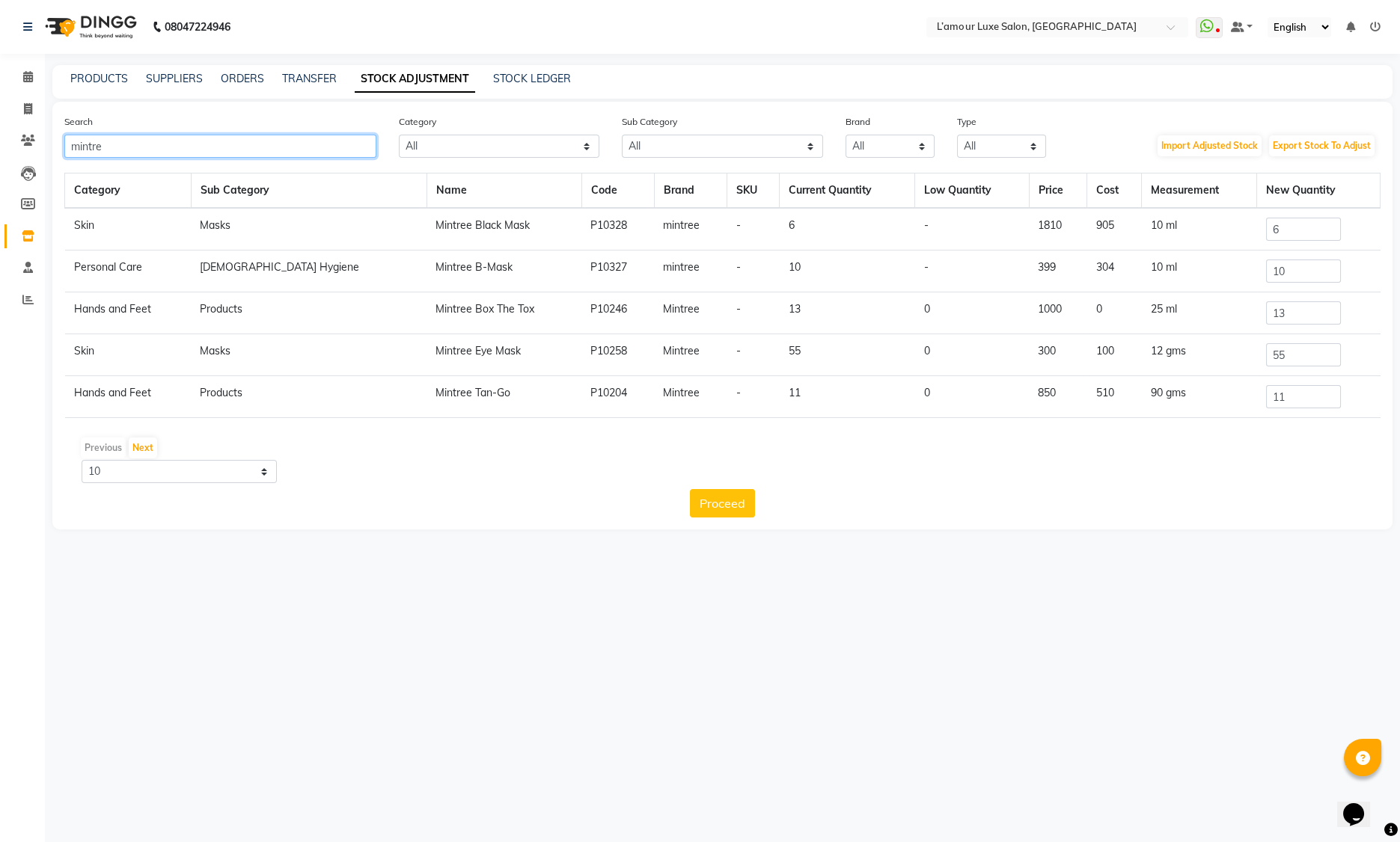
type input "mintre"
click at [1293, 268] on input "10" at bounding box center [1303, 272] width 75 height 23
drag, startPoint x: 1327, startPoint y: 270, endPoint x: 1110, endPoint y: 267, distance: 217.0
click at [1110, 267] on tr "Personal Care Female Hygiene Mintree B-Mask P10327 mintree - 10 - 399 304 10 ml…" at bounding box center [722, 271] width 1315 height 42
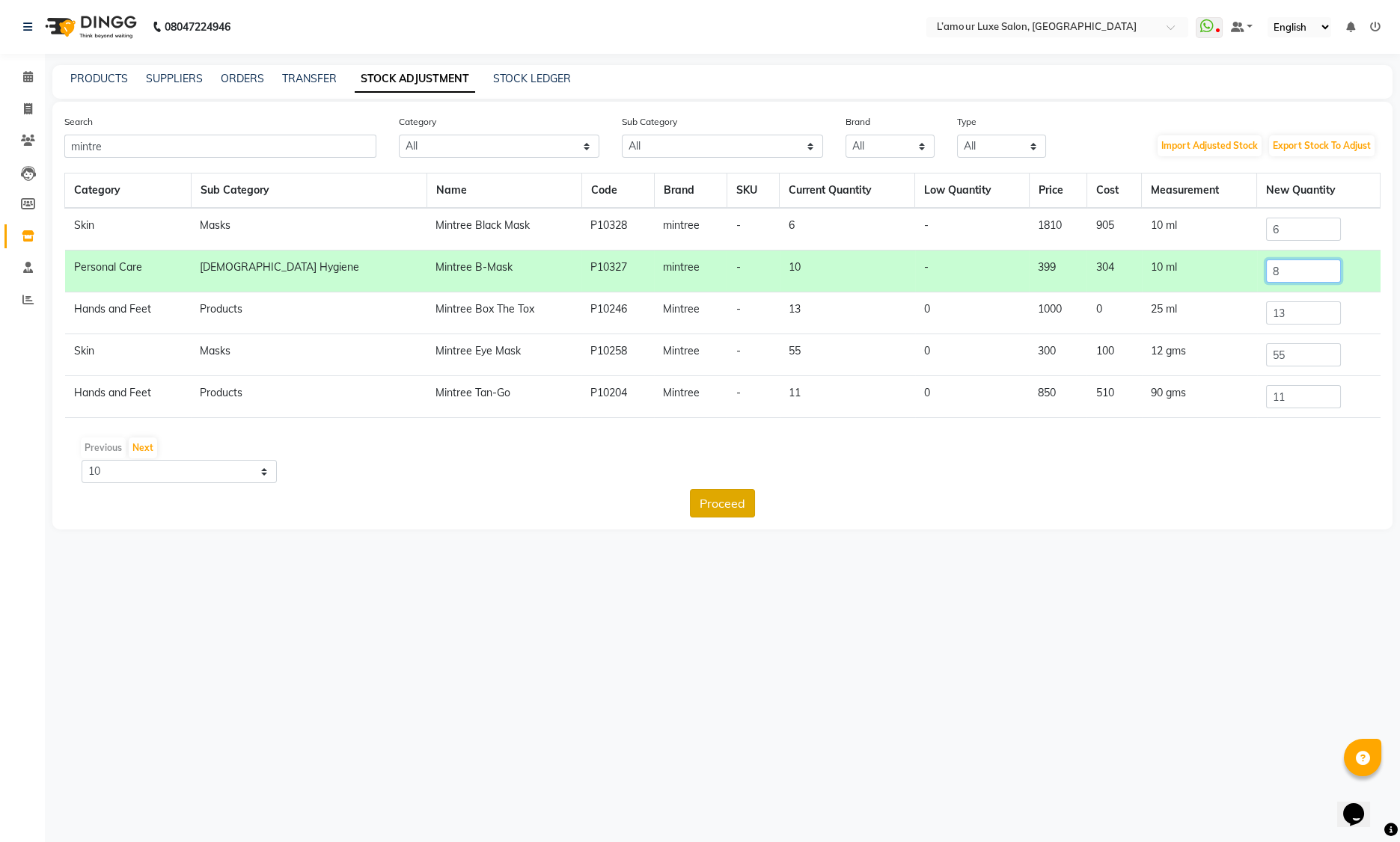
type input "8"
click at [727, 498] on button "Proceed" at bounding box center [722, 503] width 65 height 28
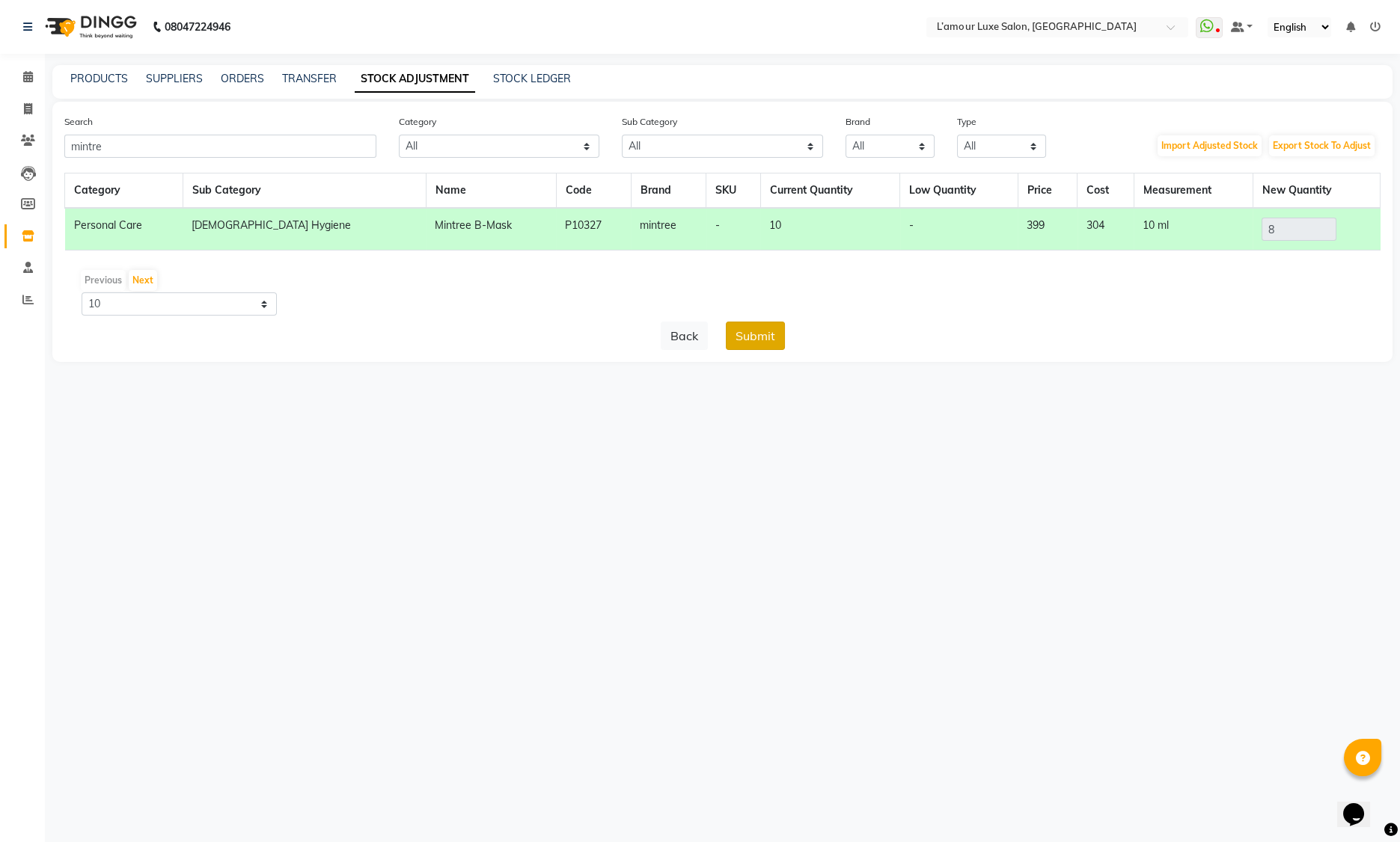
click at [740, 341] on button "Submit" at bounding box center [755, 335] width 59 height 28
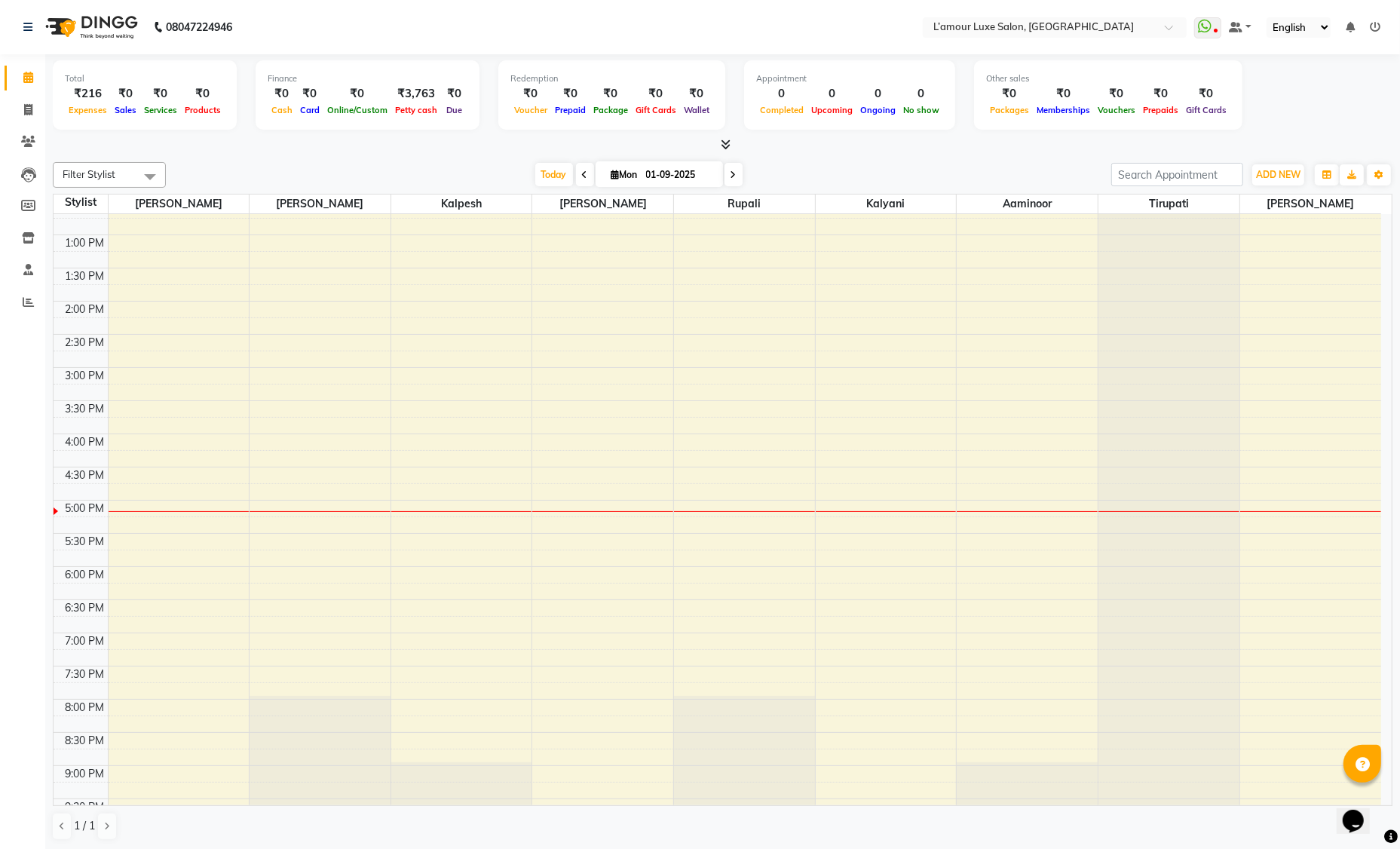
scroll to position [266, 0]
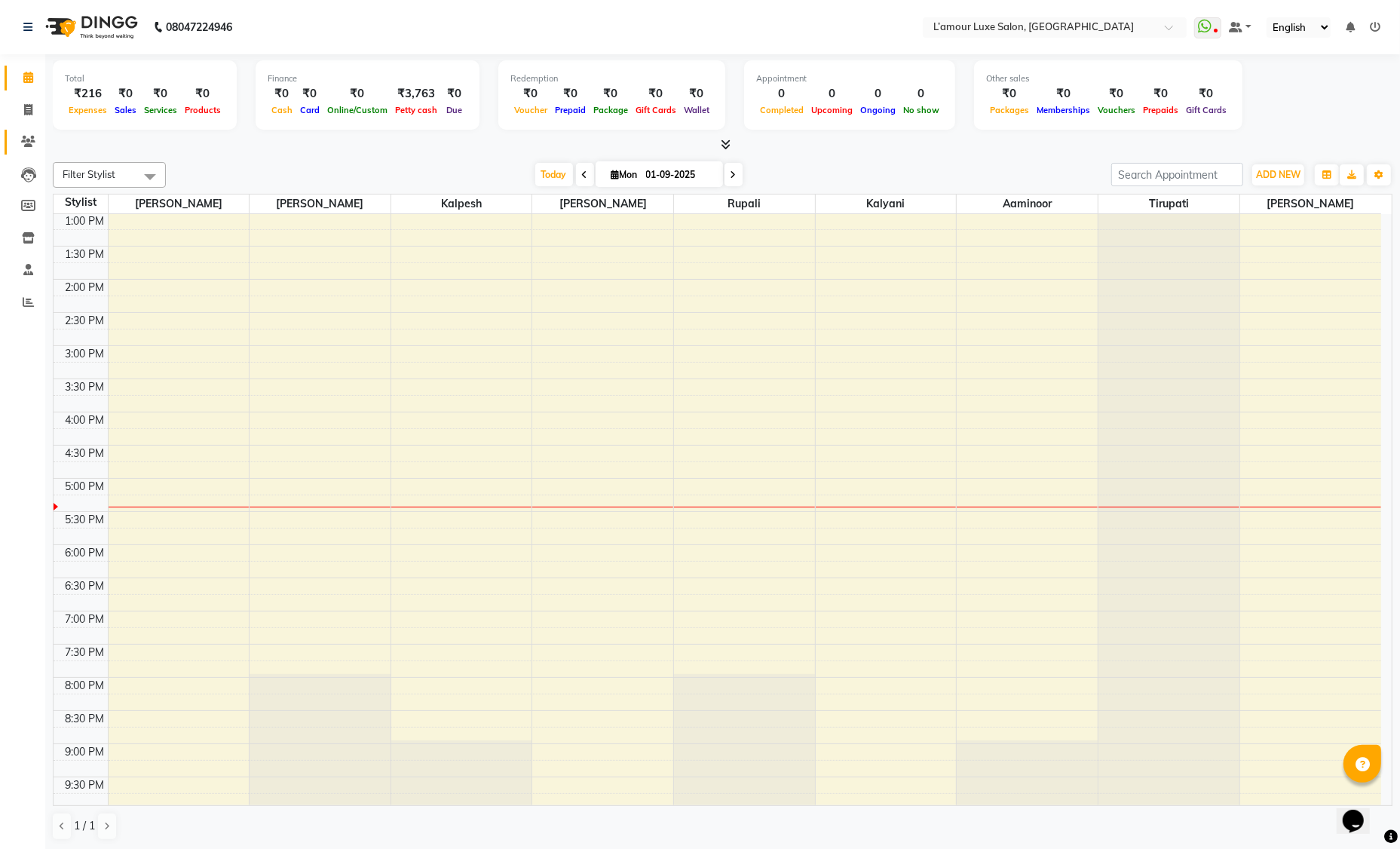
click at [36, 141] on span at bounding box center [27, 142] width 26 height 18
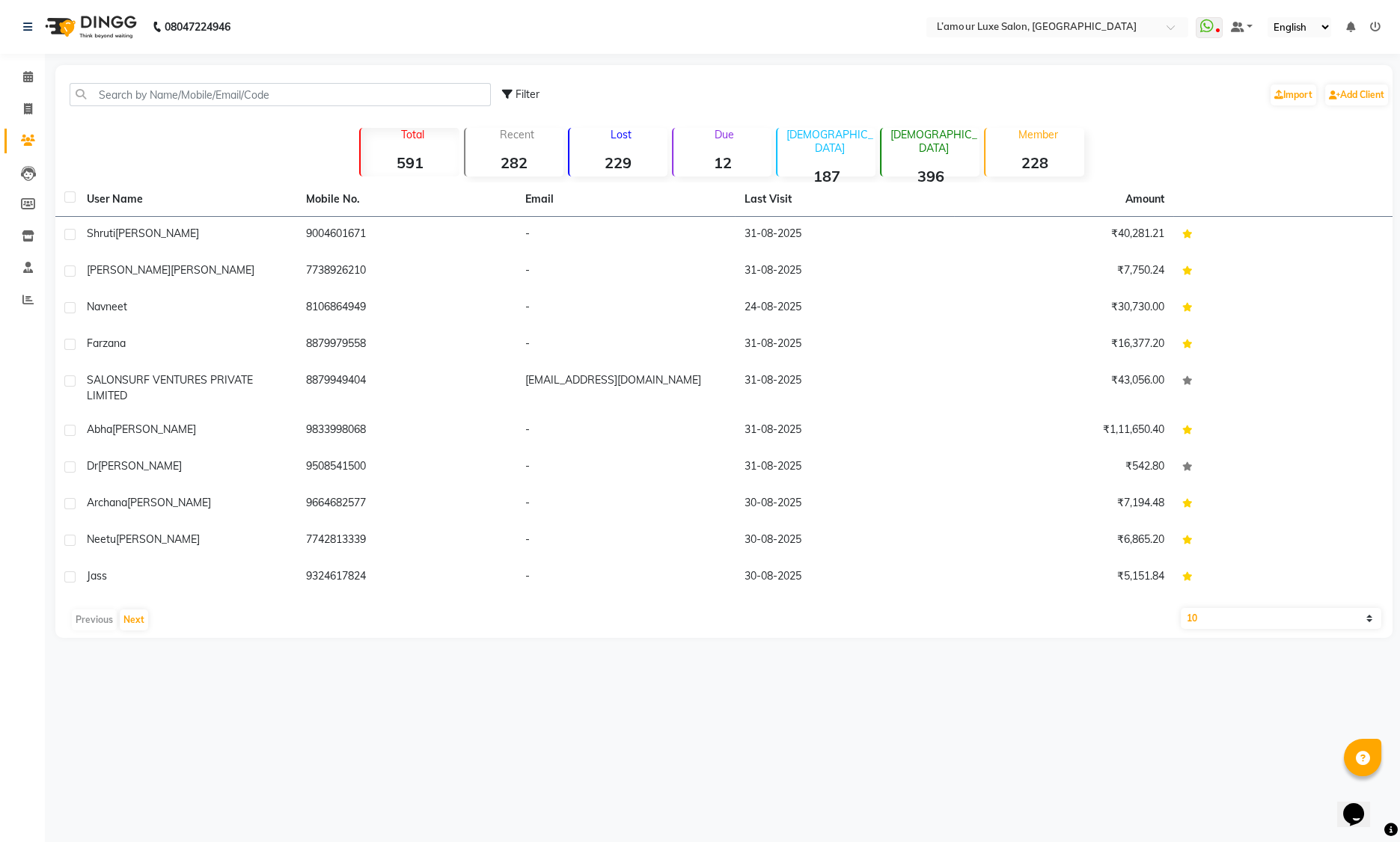
click at [1046, 149] on div "Member 228" at bounding box center [1034, 152] width 99 height 49
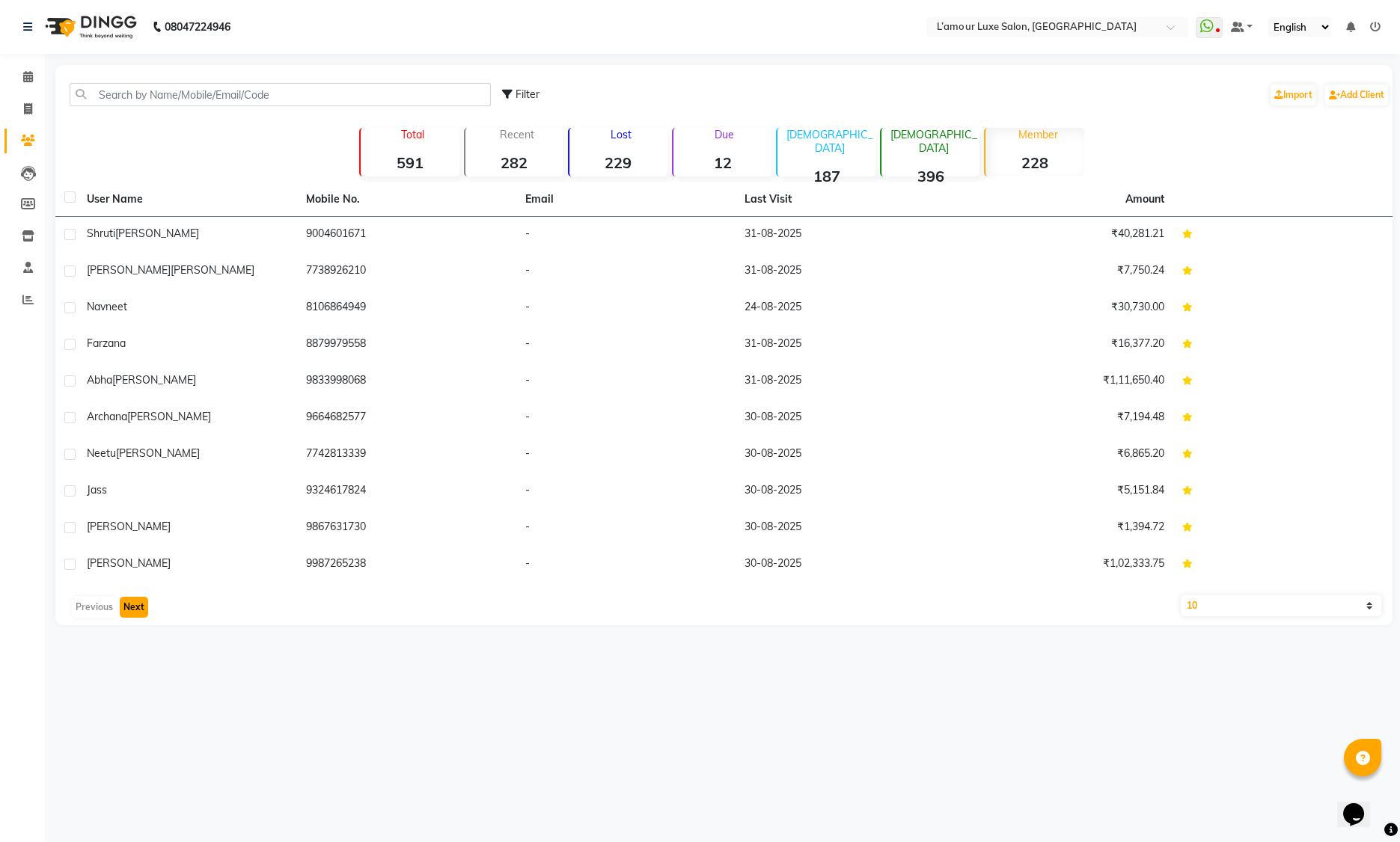
click at [140, 609] on button "Next" at bounding box center [133, 607] width 28 height 21
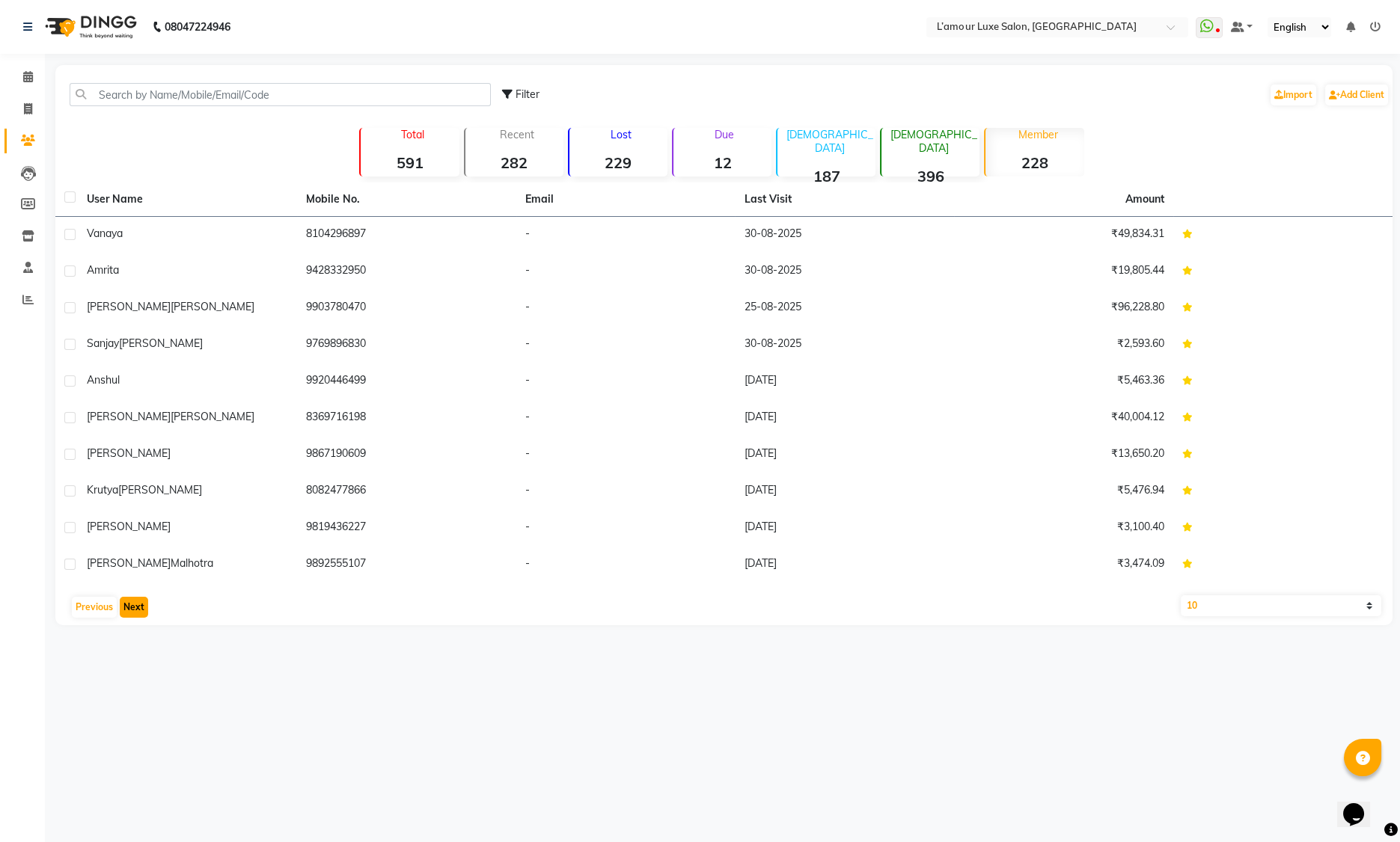
click at [141, 609] on button "Next" at bounding box center [133, 607] width 28 height 21
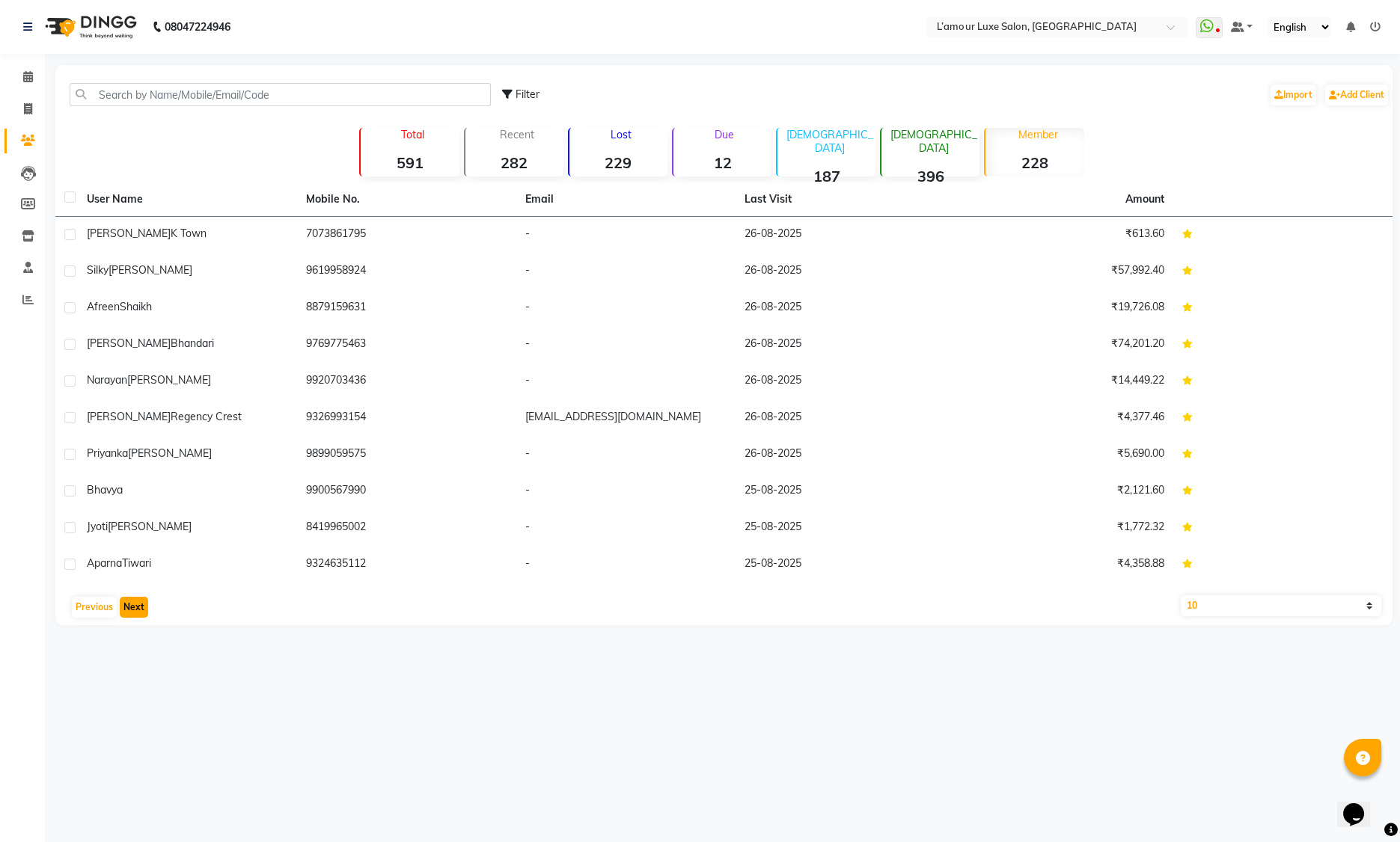
click at [141, 609] on button "Next" at bounding box center [133, 607] width 28 height 21
click at [141, 608] on button "Next" at bounding box center [133, 607] width 28 height 21
click at [140, 608] on button "Next" at bounding box center [133, 607] width 28 height 21
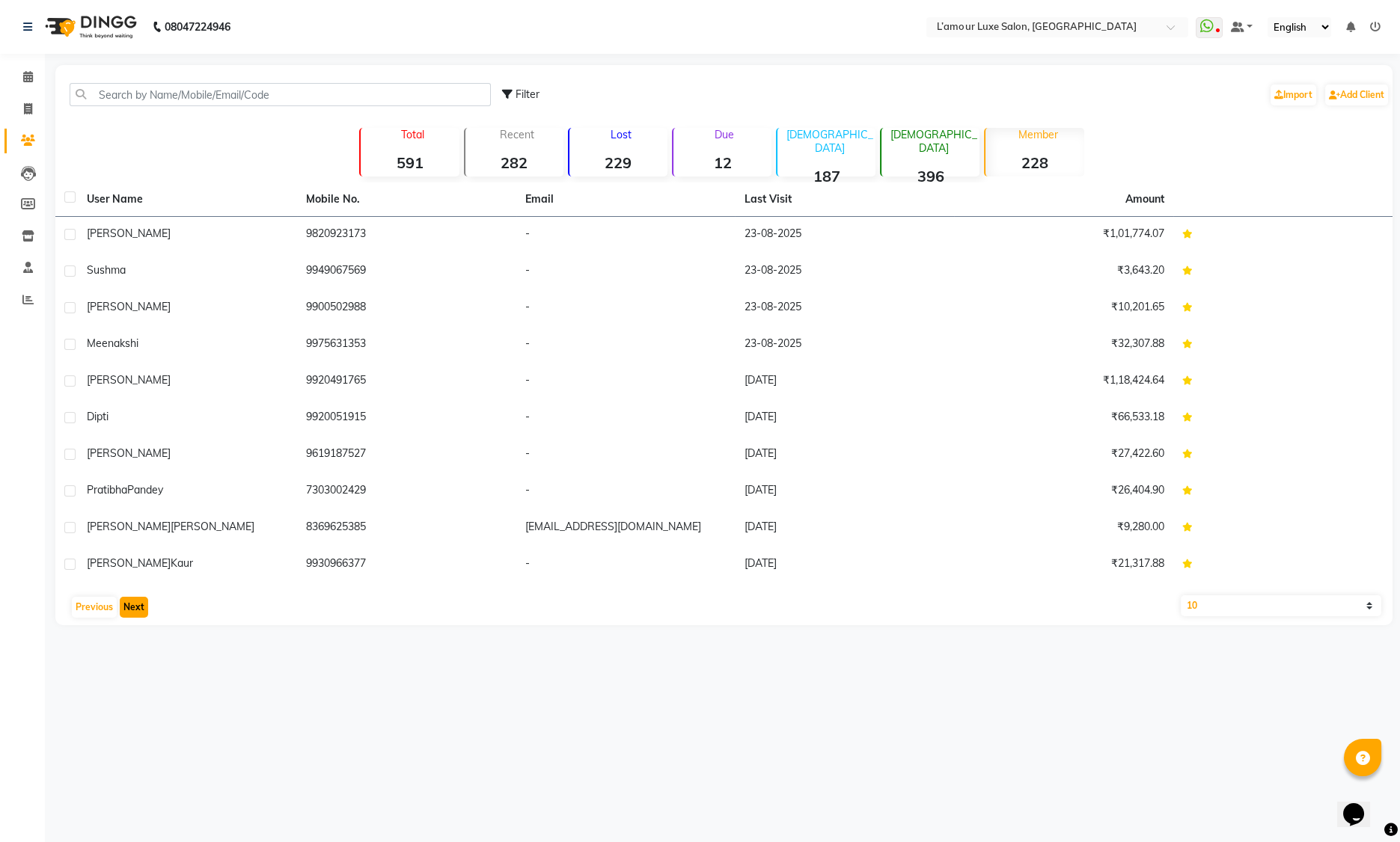
click at [140, 608] on button "Next" at bounding box center [133, 607] width 28 height 21
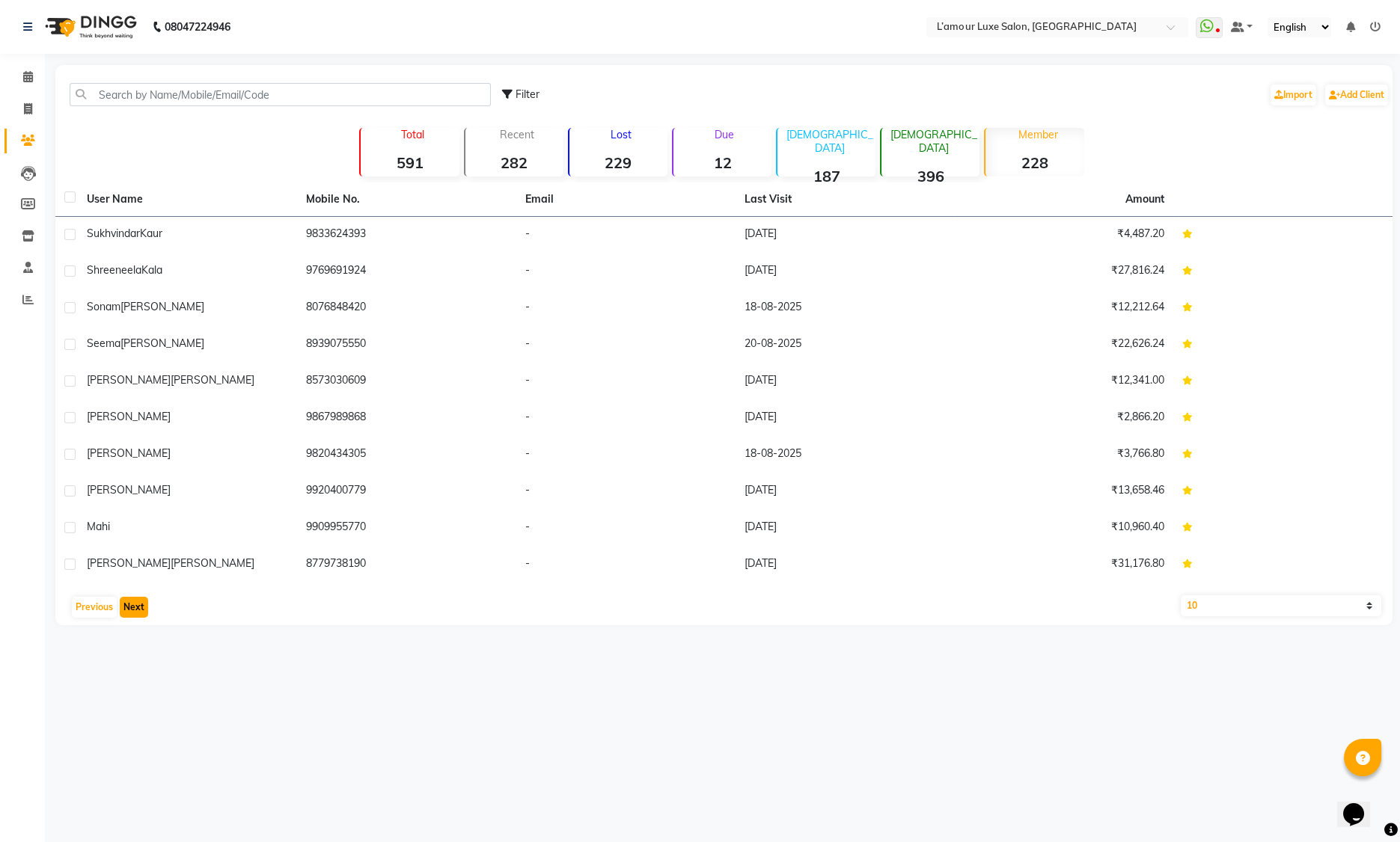
click at [140, 607] on button "Next" at bounding box center [133, 607] width 28 height 21
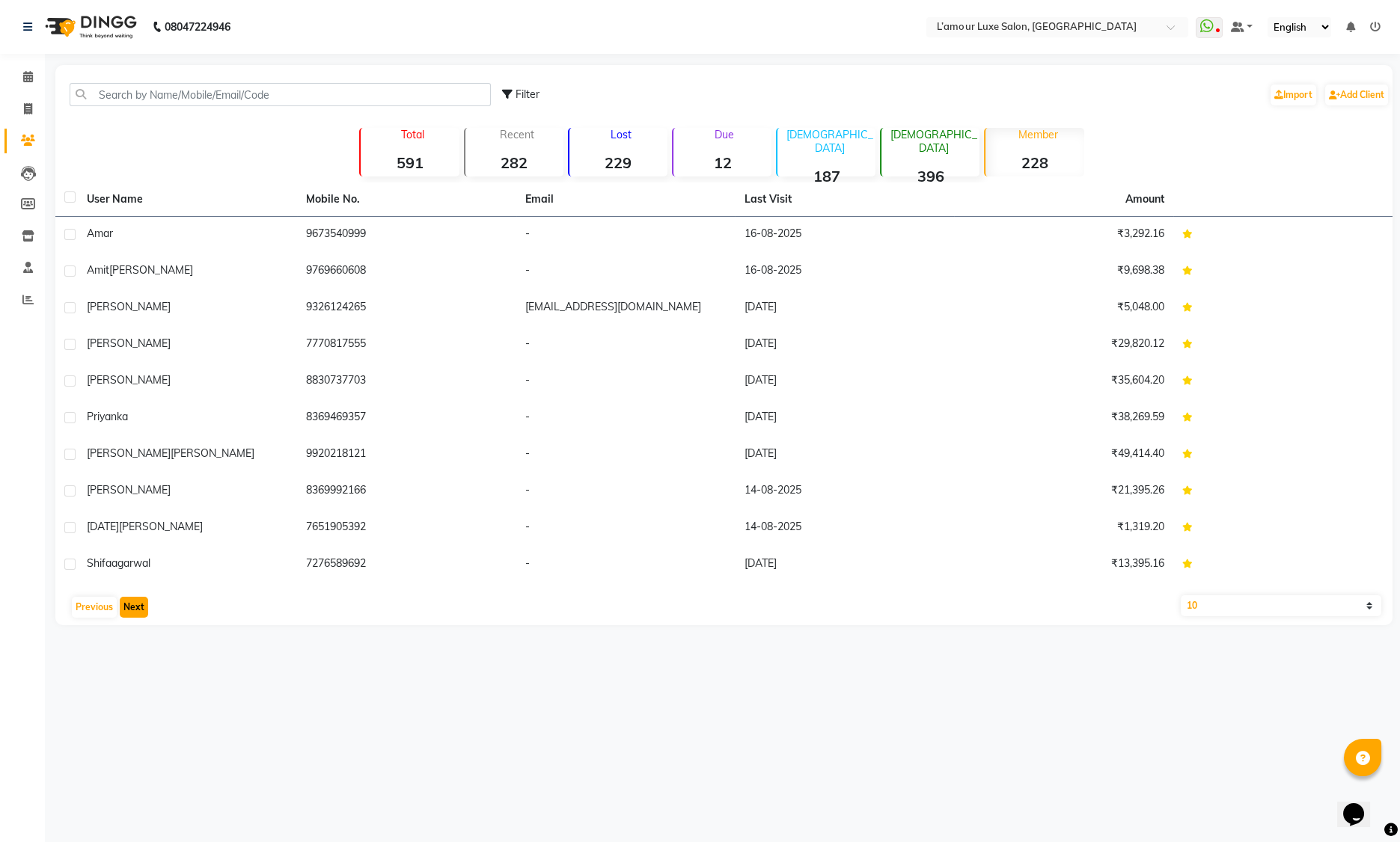
click at [140, 607] on button "Next" at bounding box center [133, 607] width 28 height 21
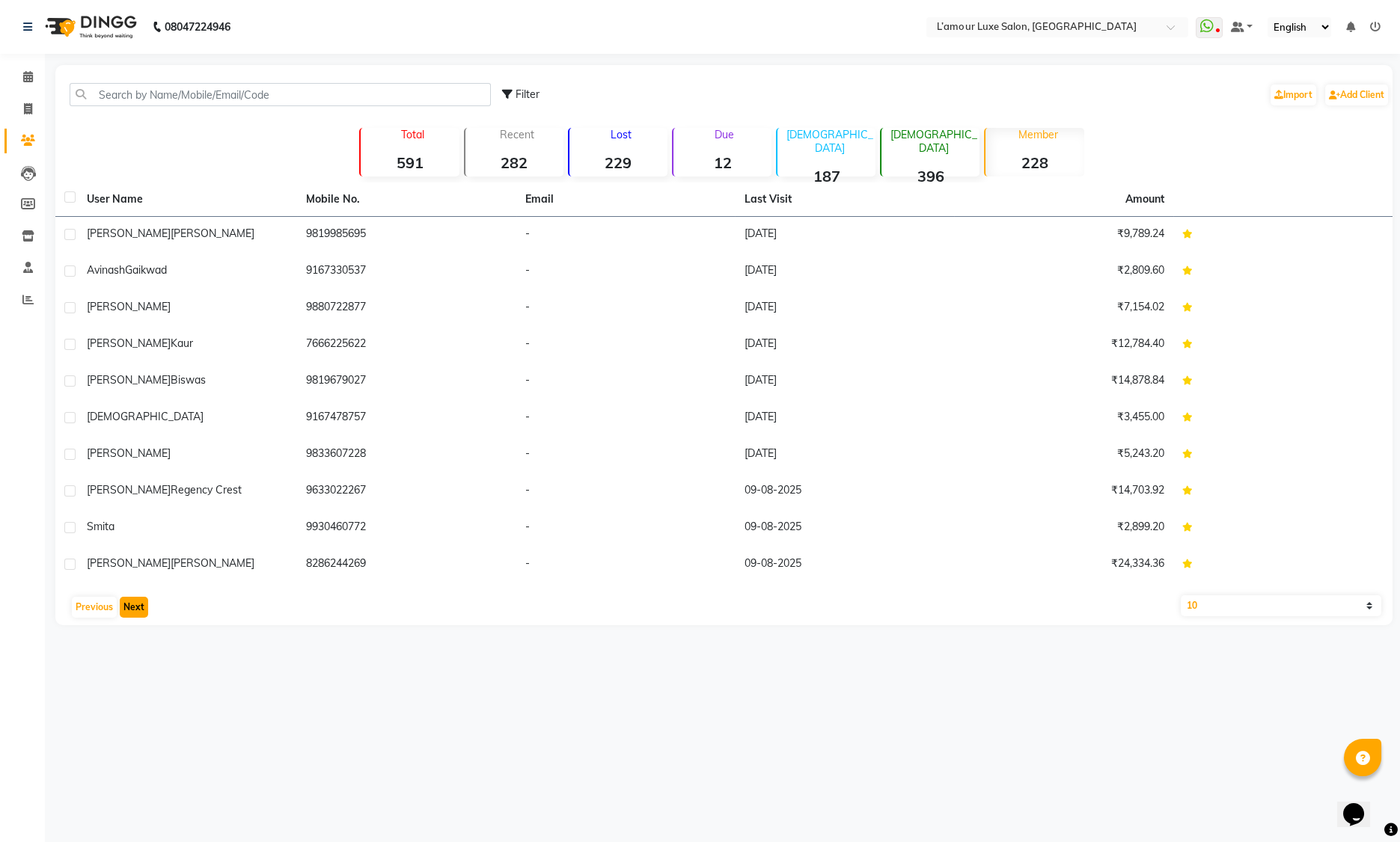
click at [140, 607] on button "Next" at bounding box center [133, 607] width 28 height 21
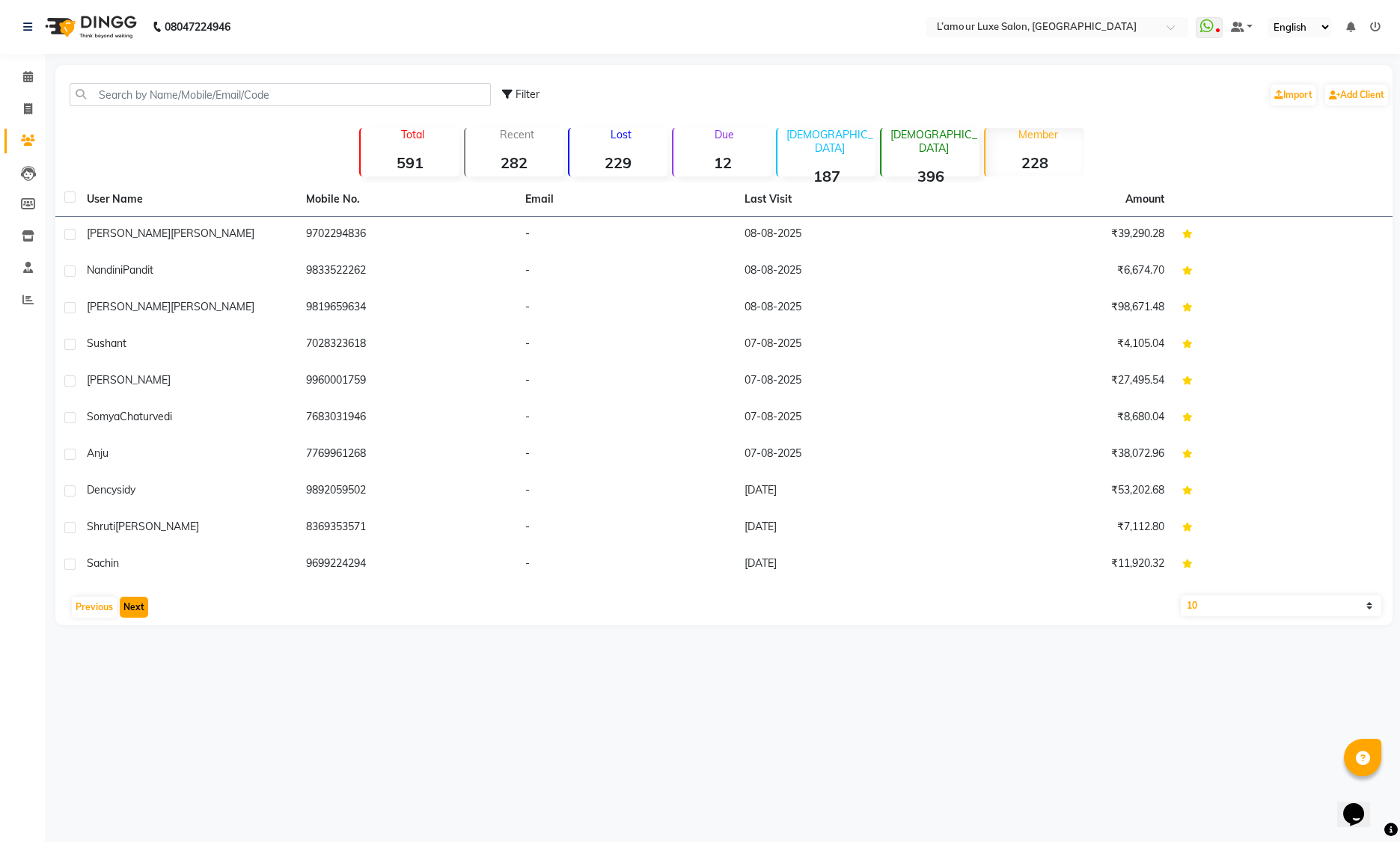
click at [140, 607] on button "Next" at bounding box center [133, 607] width 28 height 21
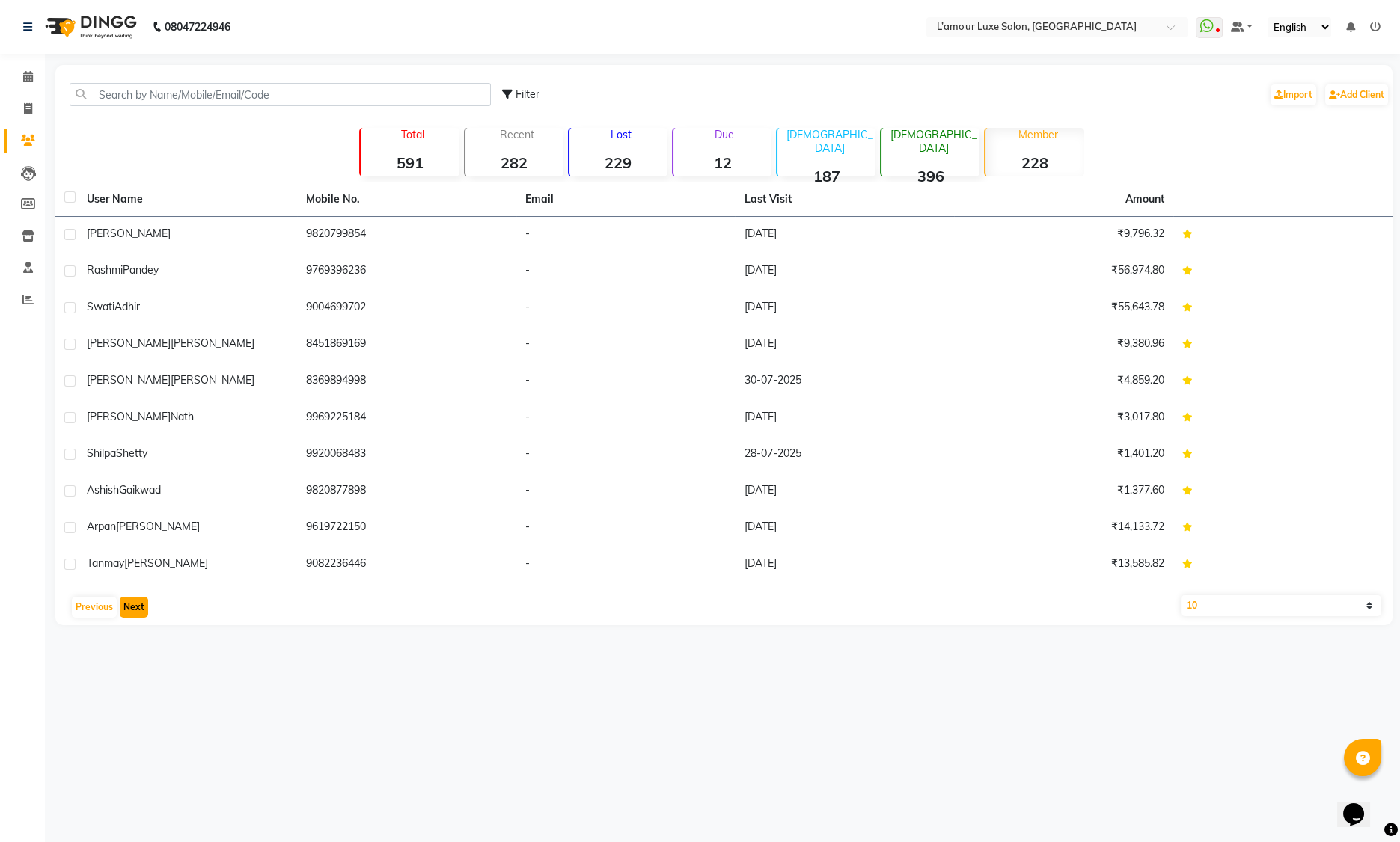
click at [140, 607] on button "Next" at bounding box center [133, 607] width 28 height 21
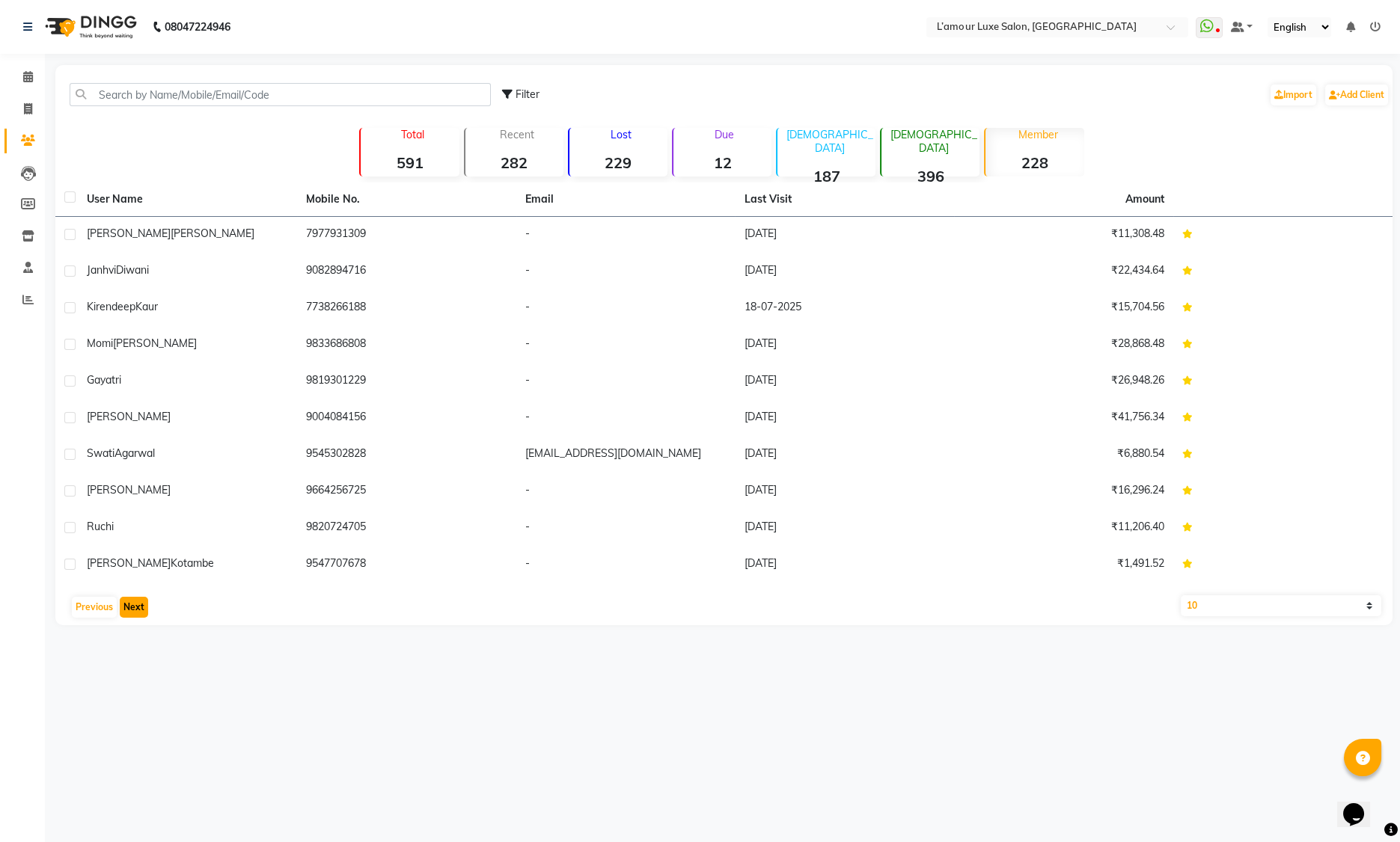
click at [140, 607] on button "Next" at bounding box center [133, 607] width 28 height 21
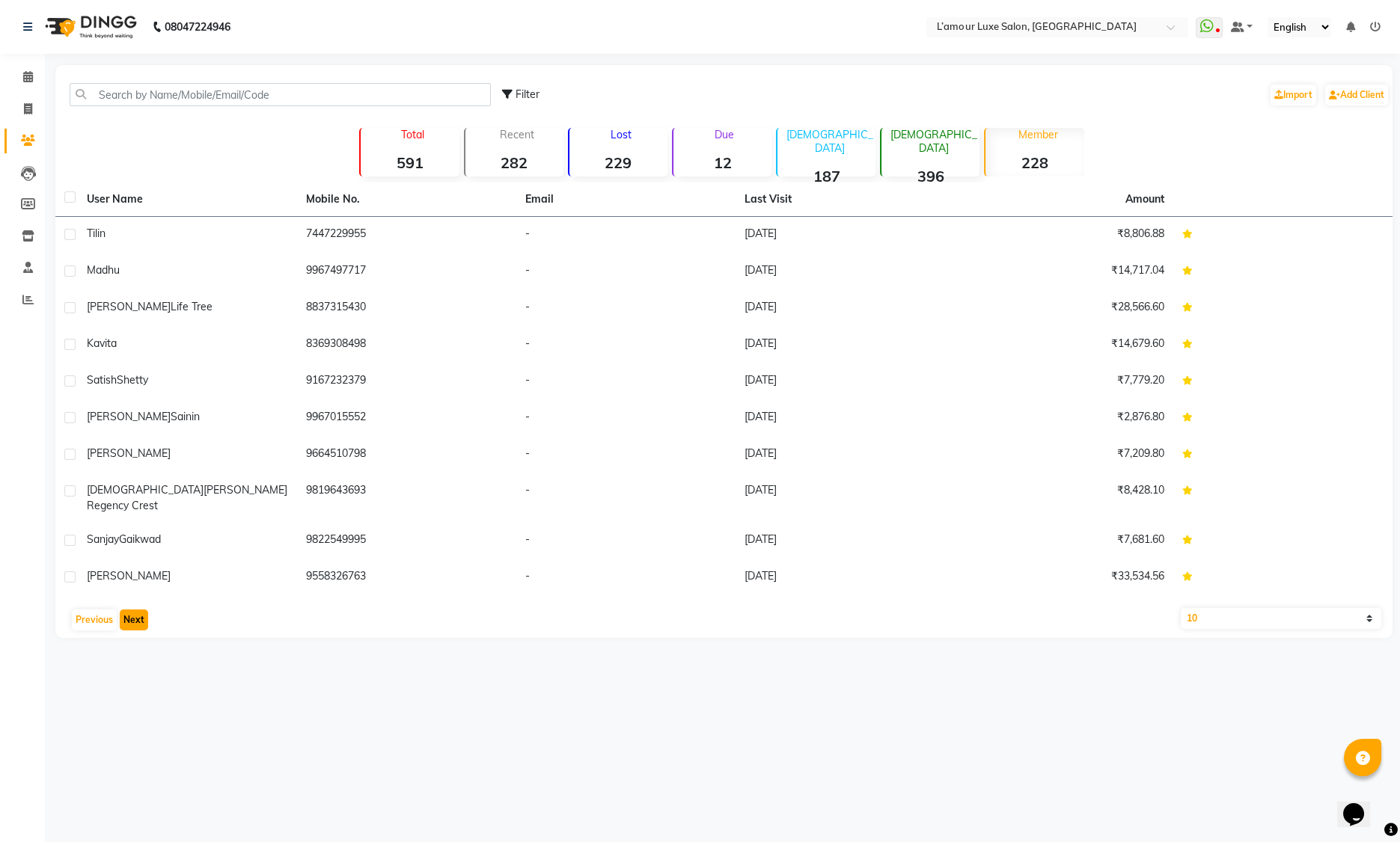
click at [140, 609] on button "Next" at bounding box center [133, 620] width 28 height 21
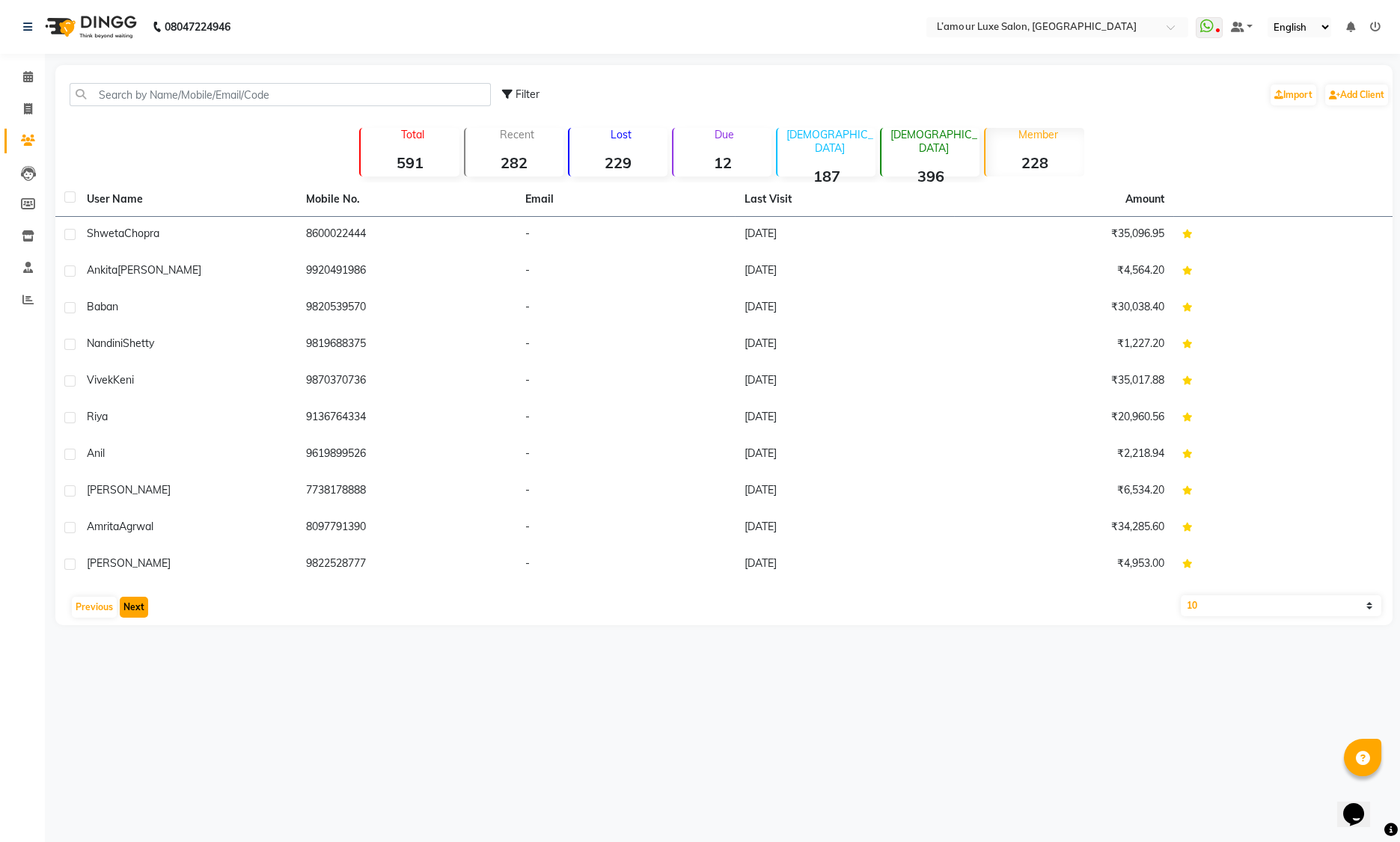
click at [139, 607] on button "Next" at bounding box center [133, 607] width 28 height 21
click at [138, 607] on button "Next" at bounding box center [133, 607] width 28 height 21
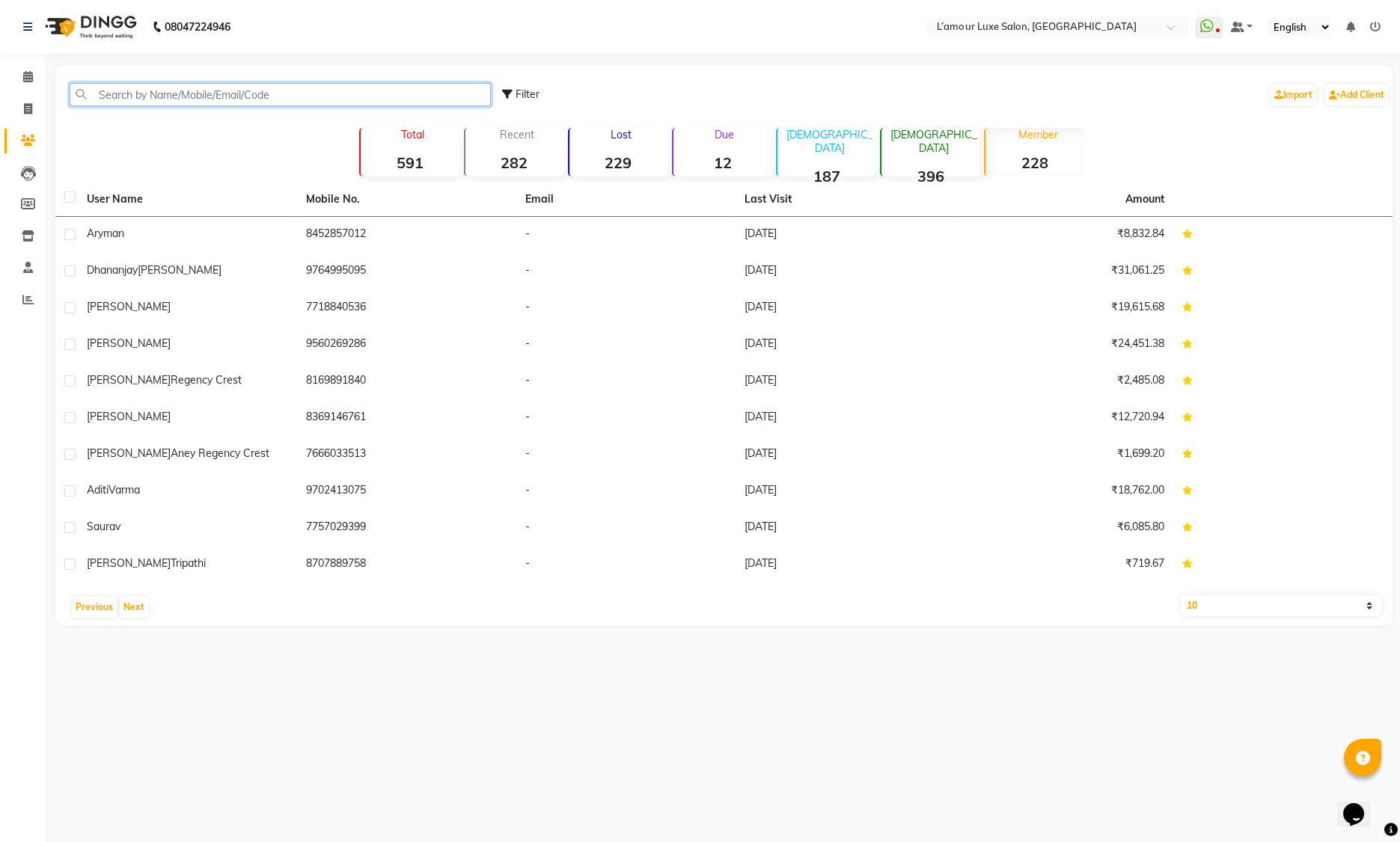
click at [194, 92] on input "text" at bounding box center [279, 94] width 422 height 23
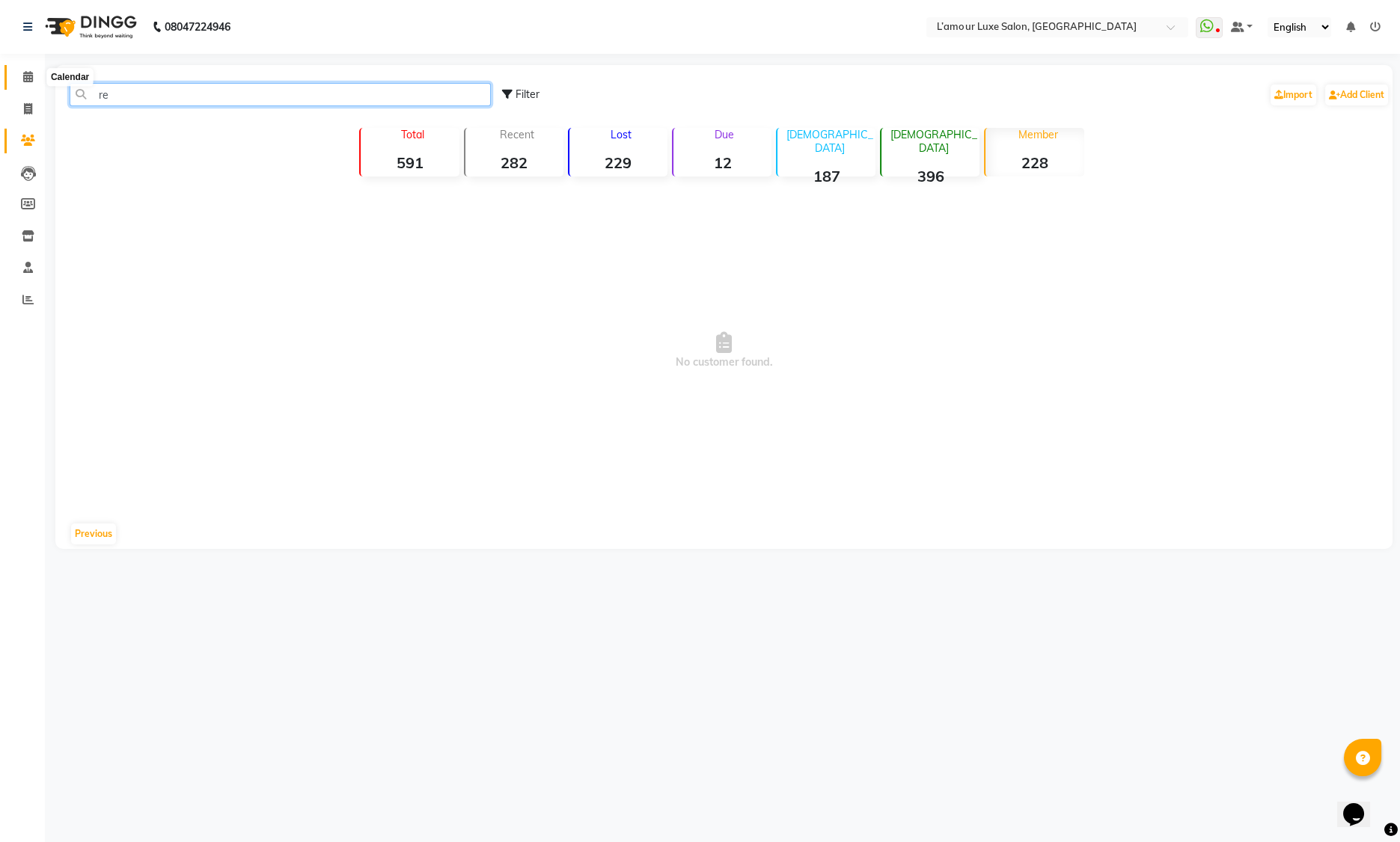
type input "re"
click at [21, 76] on span at bounding box center [27, 78] width 26 height 18
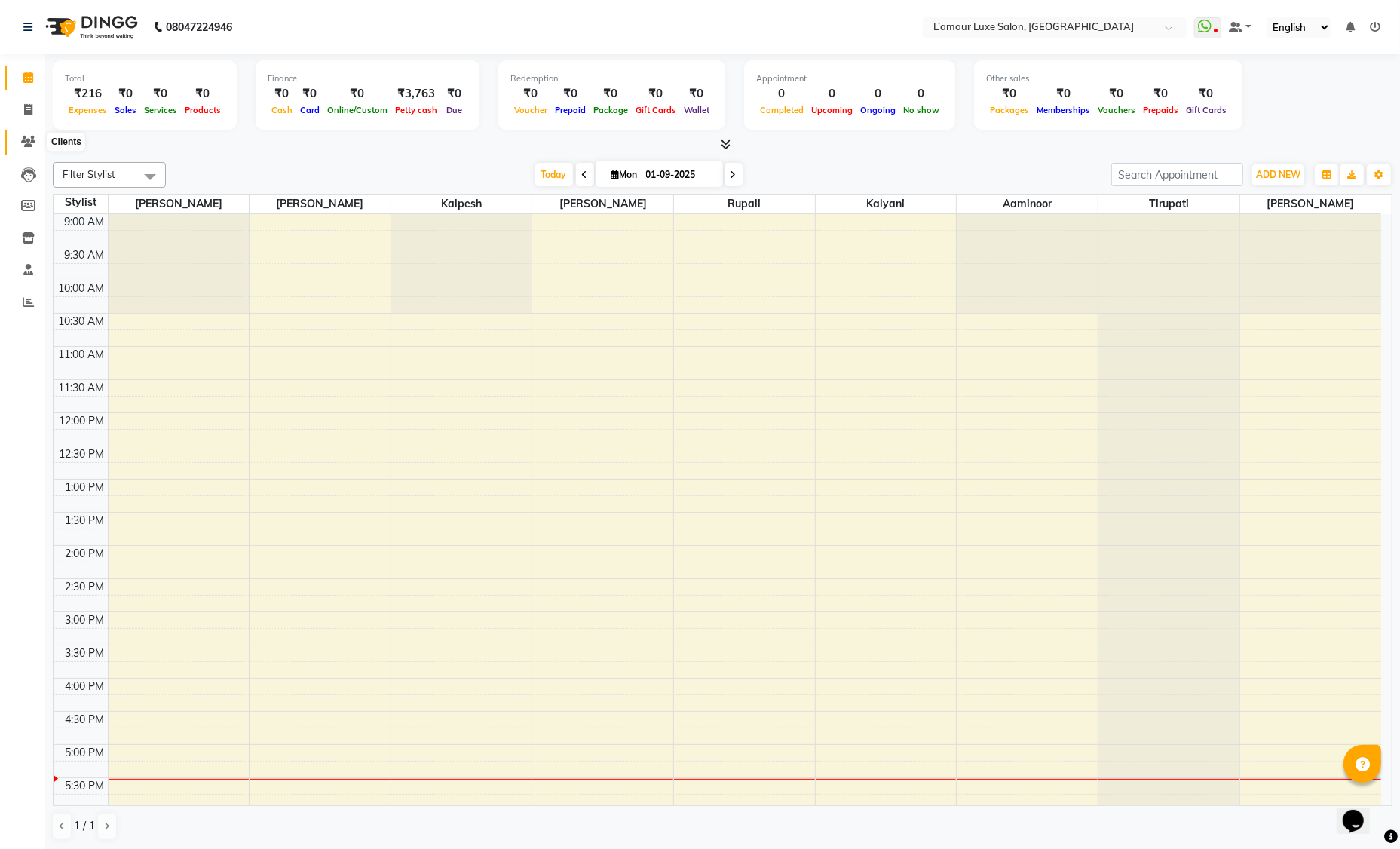
click at [32, 135] on icon at bounding box center [28, 141] width 15 height 12
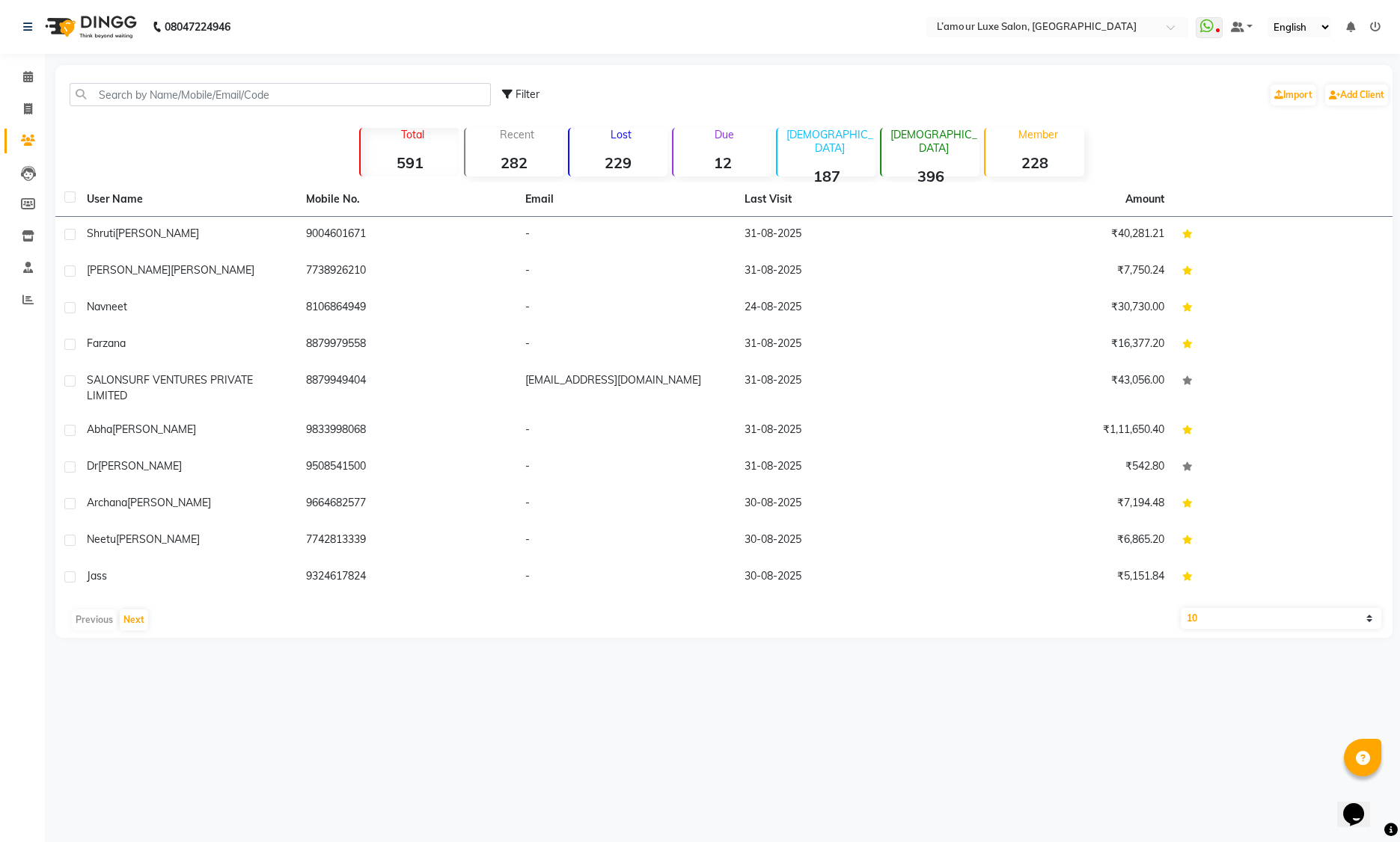
click at [231, 82] on div "Filter Import Add Client" at bounding box center [723, 94] width 1331 height 47
click at [228, 91] on input "text" at bounding box center [279, 94] width 422 height 23
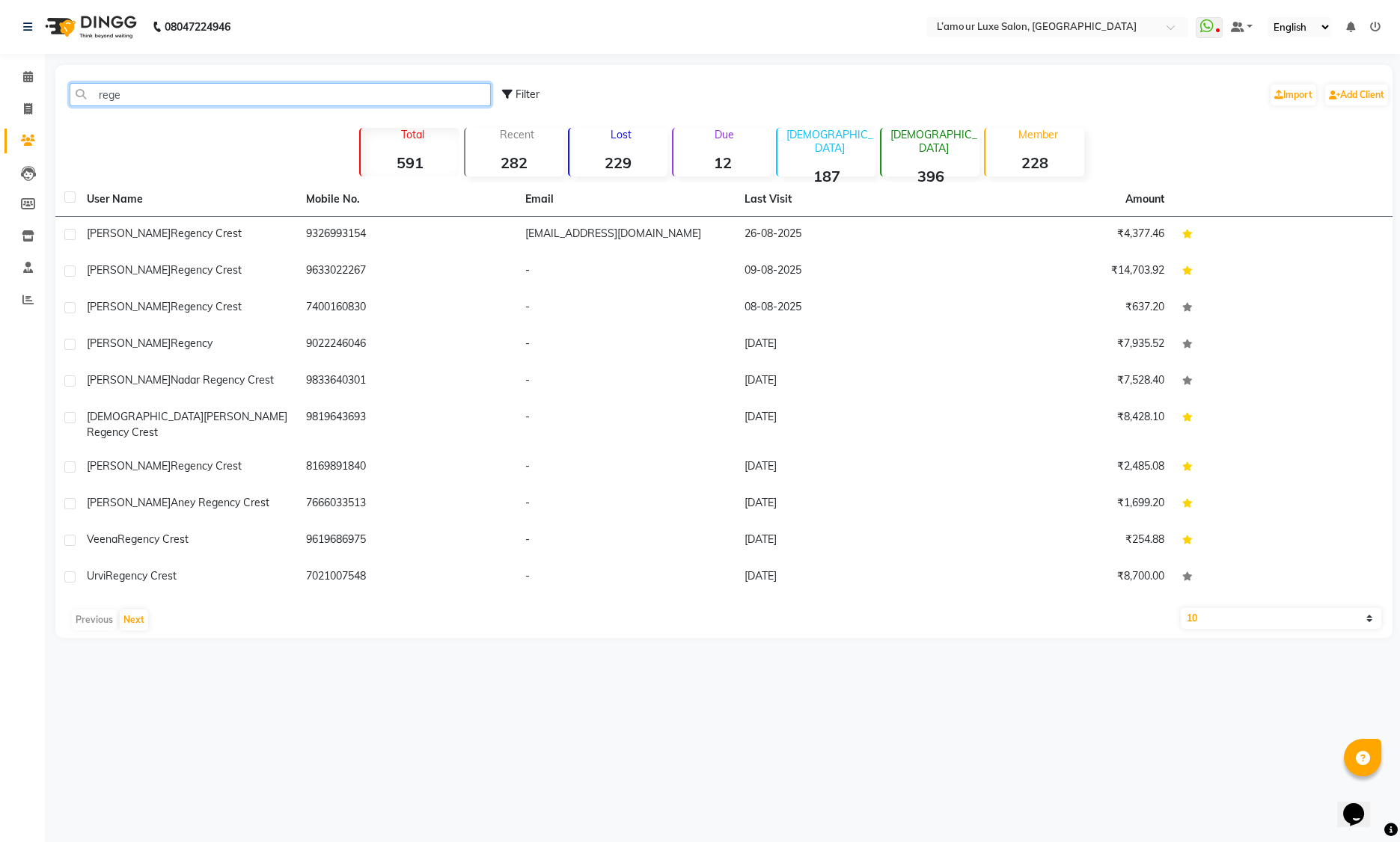
type input "rege"
click at [1239, 608] on select "10 50 100" at bounding box center [1281, 619] width 201 height 21
select select "50"
click at [29, 77] on icon at bounding box center [28, 77] width 10 height 12
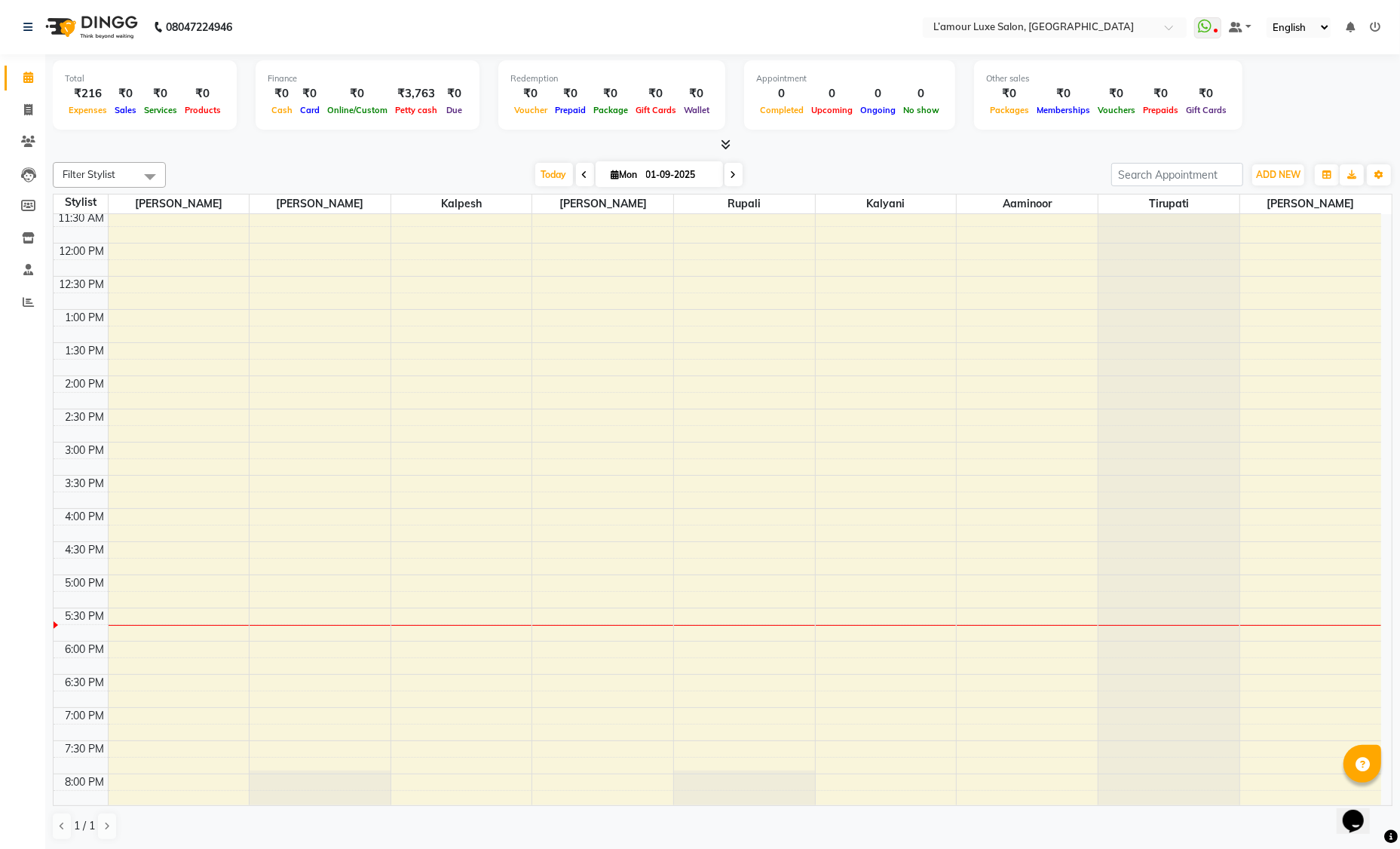
scroll to position [266, 0]
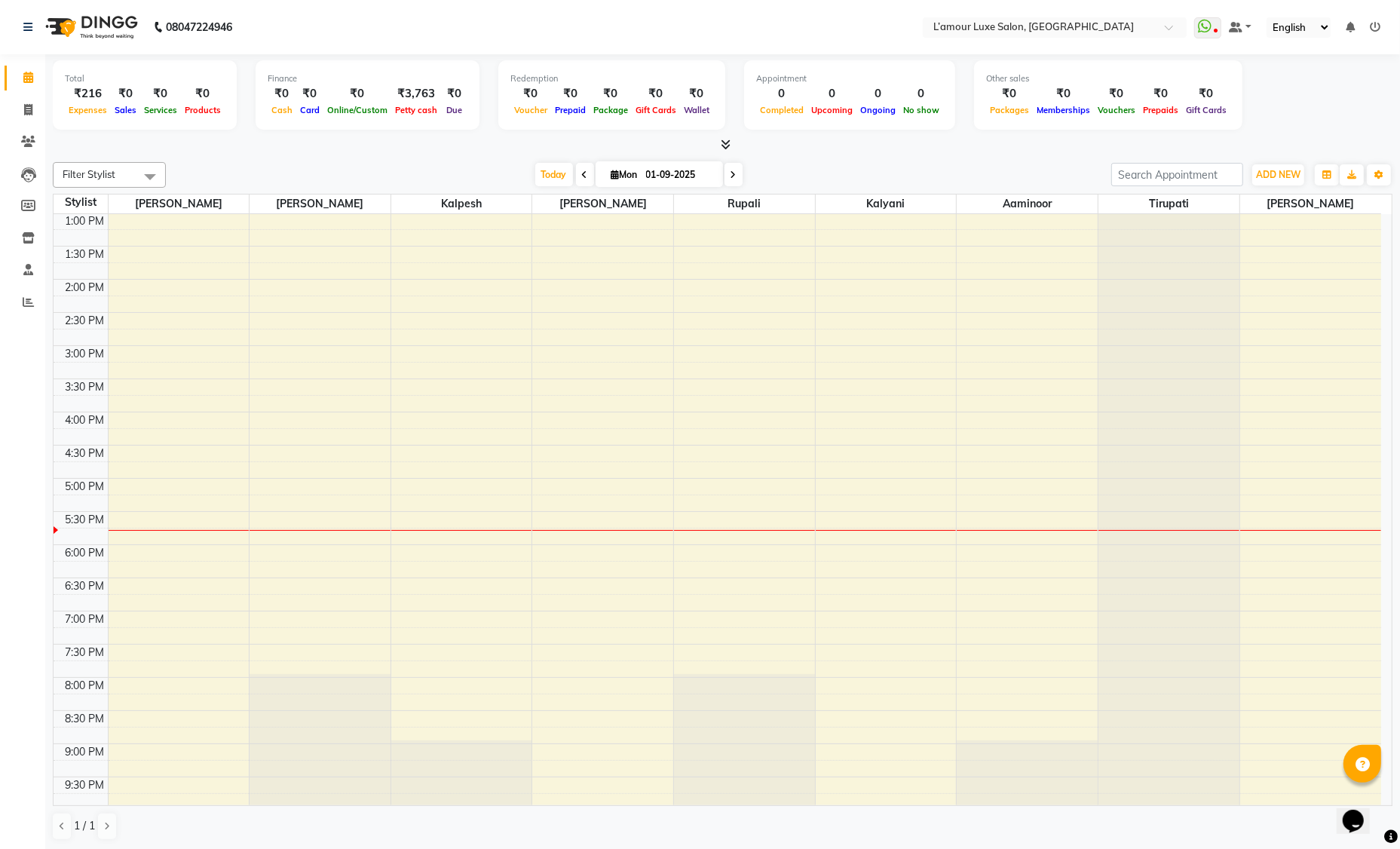
click at [738, 549] on div "9:00 AM 9:30 AM 10:00 AM 10:30 AM 11:00 AM 11:30 AM 12:00 PM 12:30 PM 1:00 PM 1…" at bounding box center [717, 379] width 1327 height 862
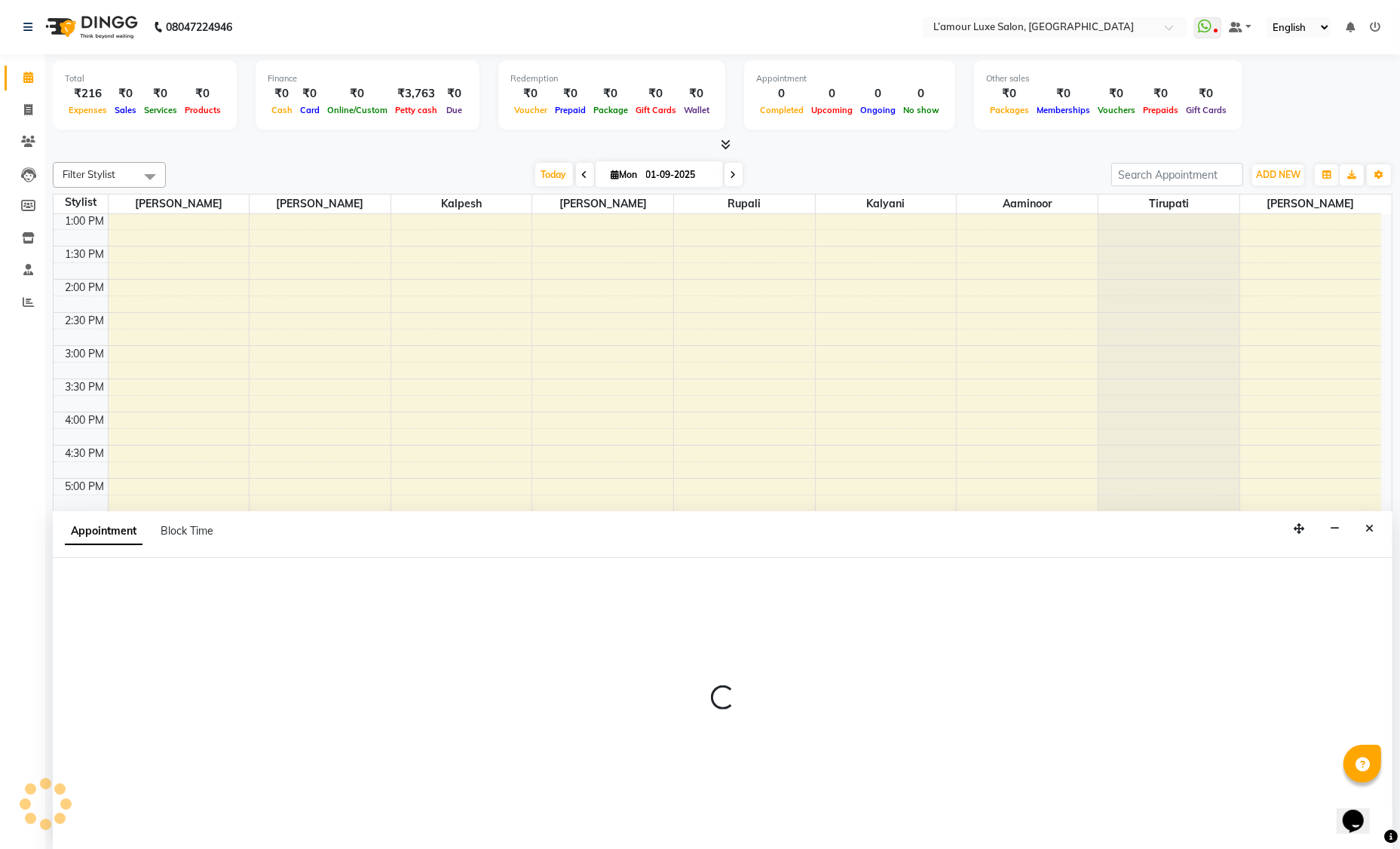
scroll to position [0, 0]
select select "63032"
select select "1080"
select select "tentative"
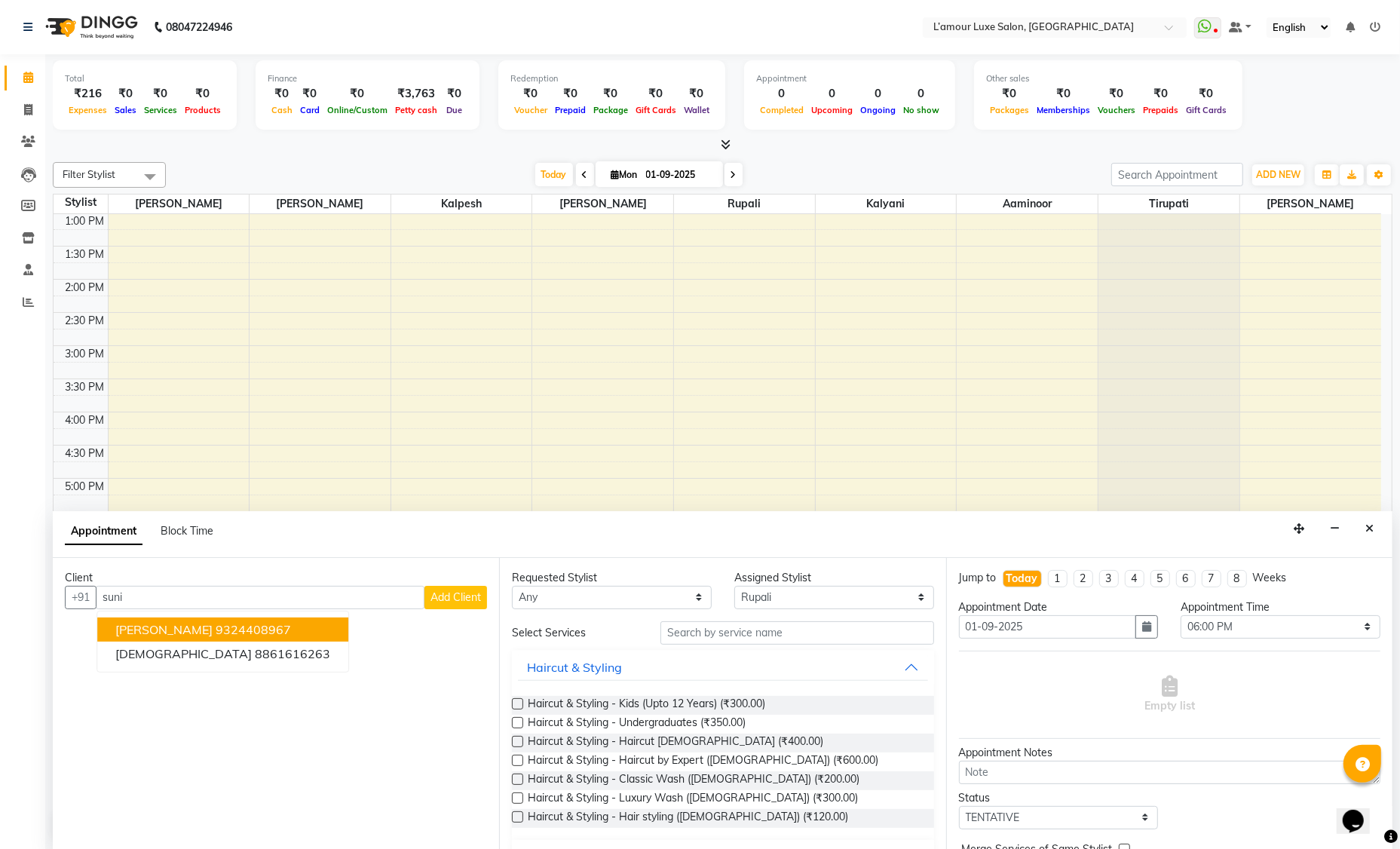
click at [249, 625] on ngb-highlight "9324408967" at bounding box center [253, 629] width 76 height 15
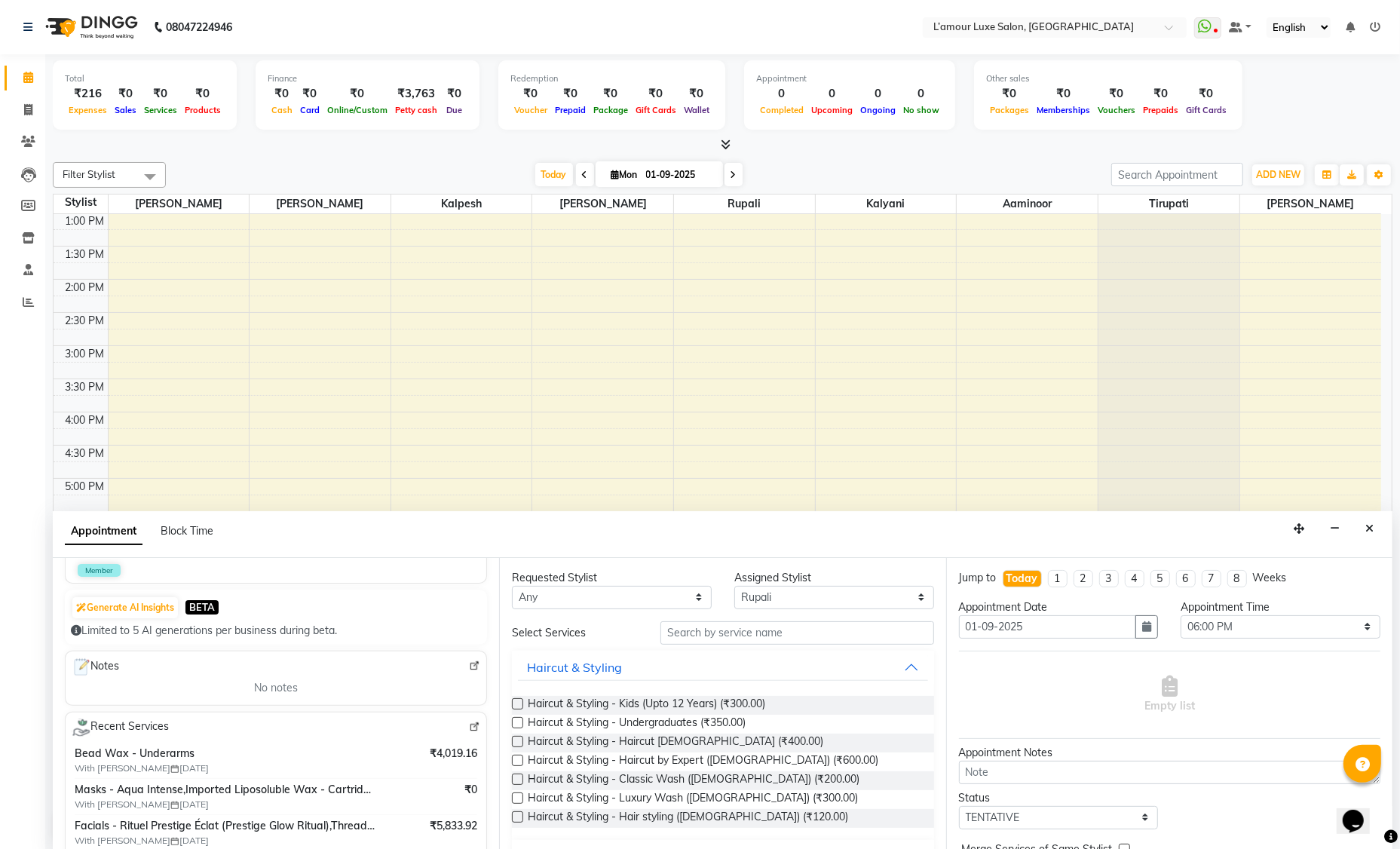
scroll to position [185, 0]
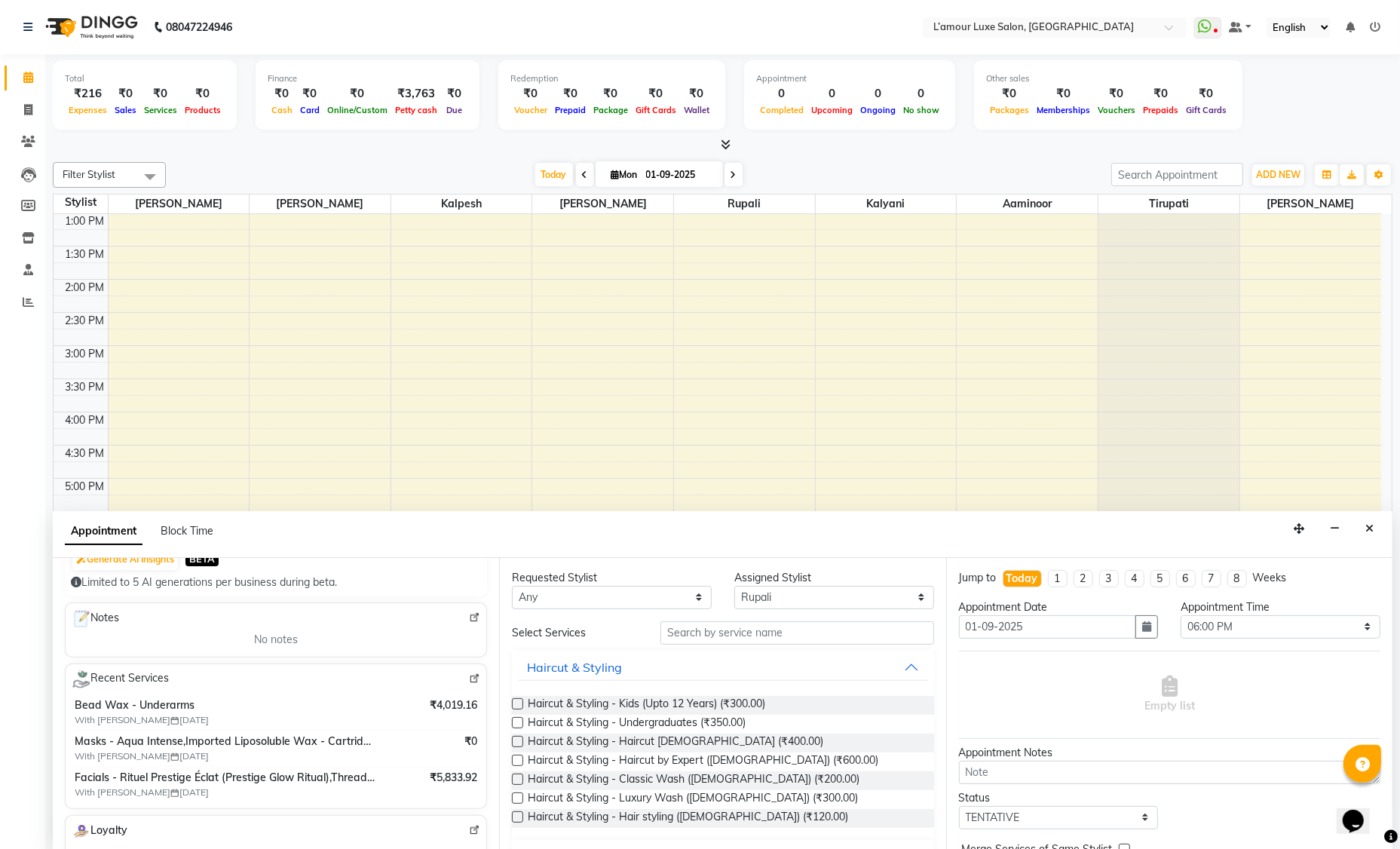
type input "9324408967"
click at [702, 630] on input "text" at bounding box center [797, 633] width 274 height 24
type input "v"
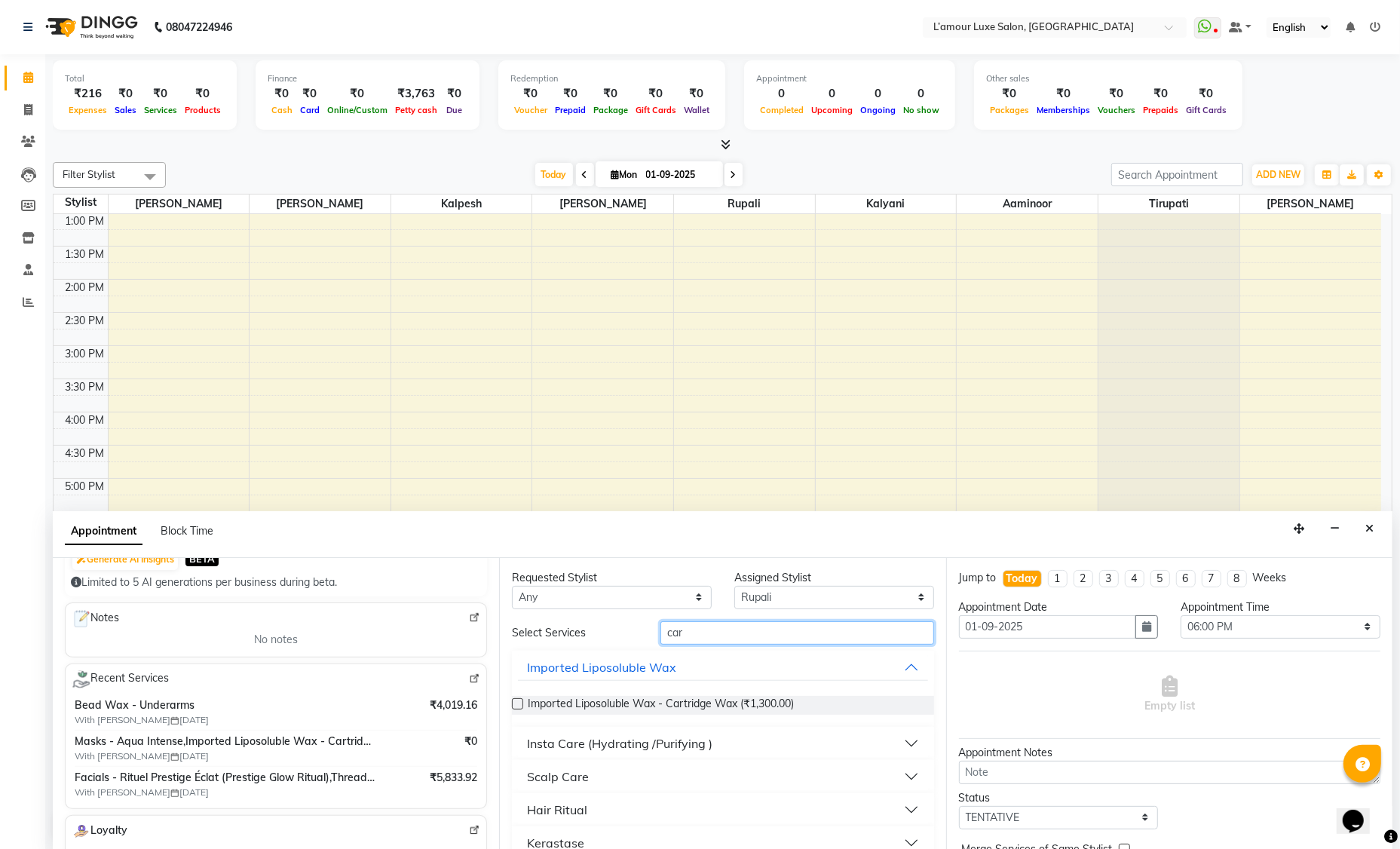
type input "car"
click at [521, 701] on label at bounding box center [518, 705] width 12 height 12
click at [521, 701] on input "checkbox" at bounding box center [517, 706] width 10 height 10
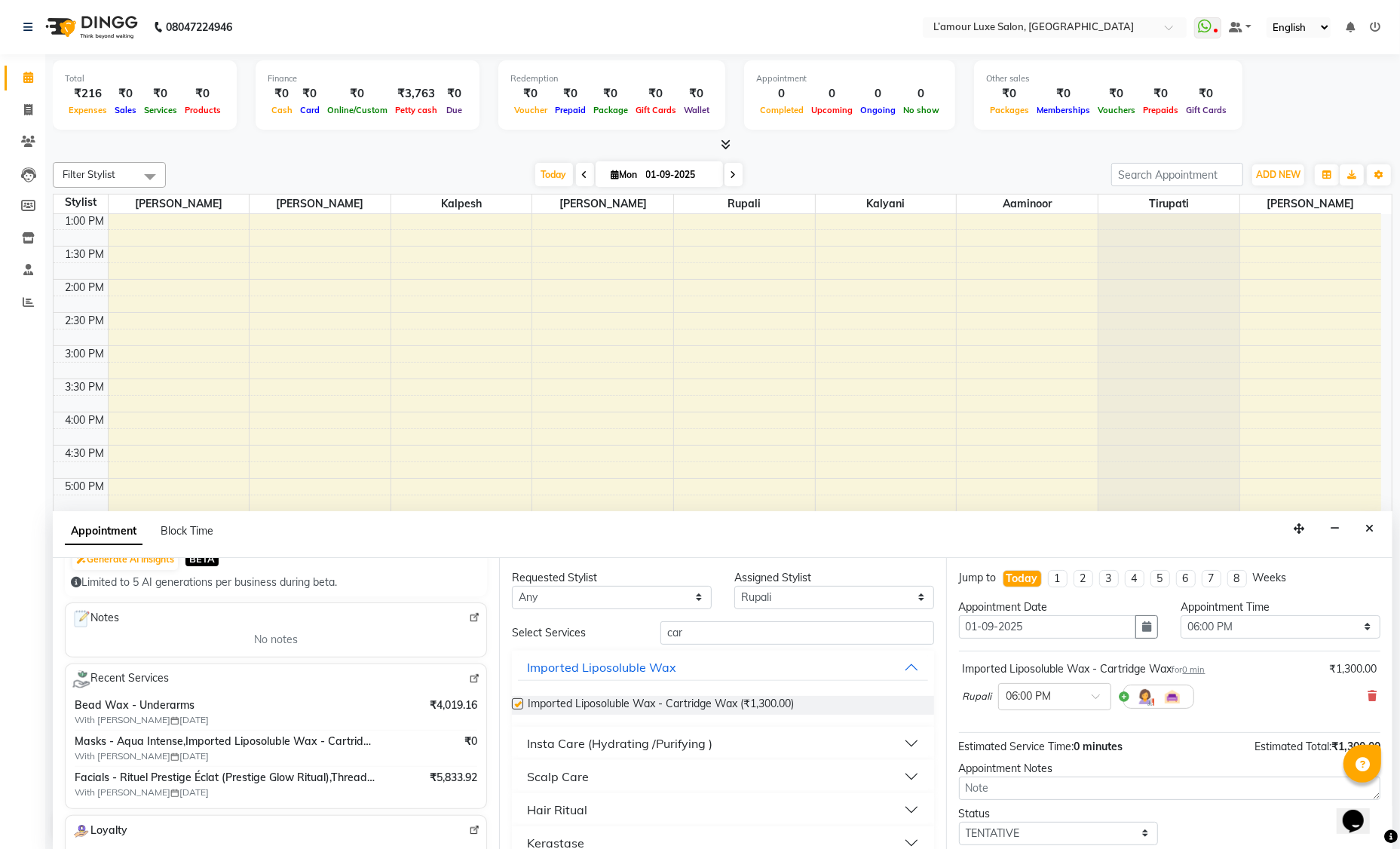
checkbox input "false"
drag, startPoint x: 700, startPoint y: 638, endPoint x: 633, endPoint y: 628, distance: 67.7
click at [633, 628] on div "Select Services car" at bounding box center [722, 633] width 444 height 24
type input "unde"
click at [581, 773] on div "Bead Wax" at bounding box center [556, 776] width 60 height 18
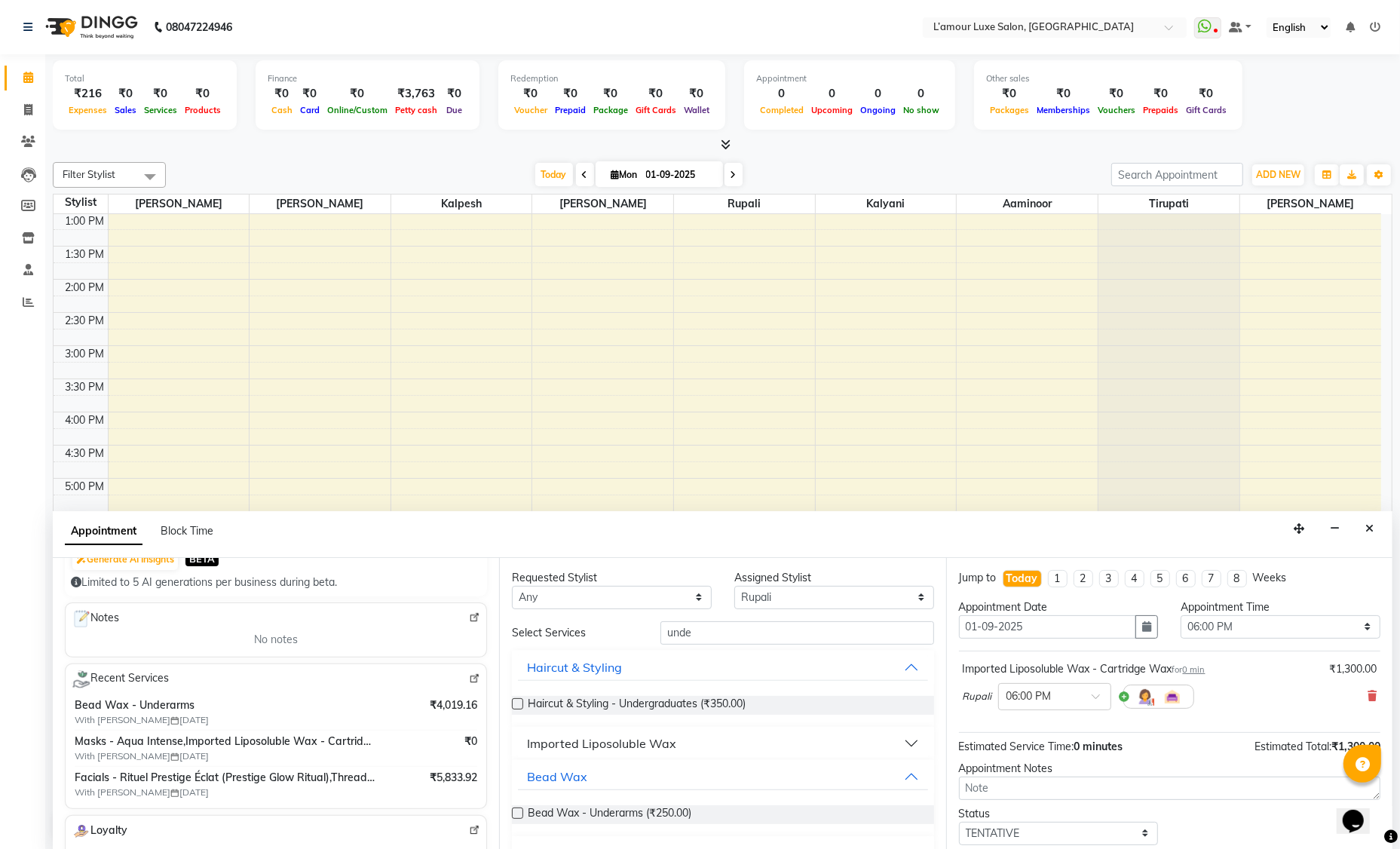
click at [521, 816] on label at bounding box center [518, 814] width 12 height 12
click at [521, 816] on input "checkbox" at bounding box center [517, 815] width 10 height 10
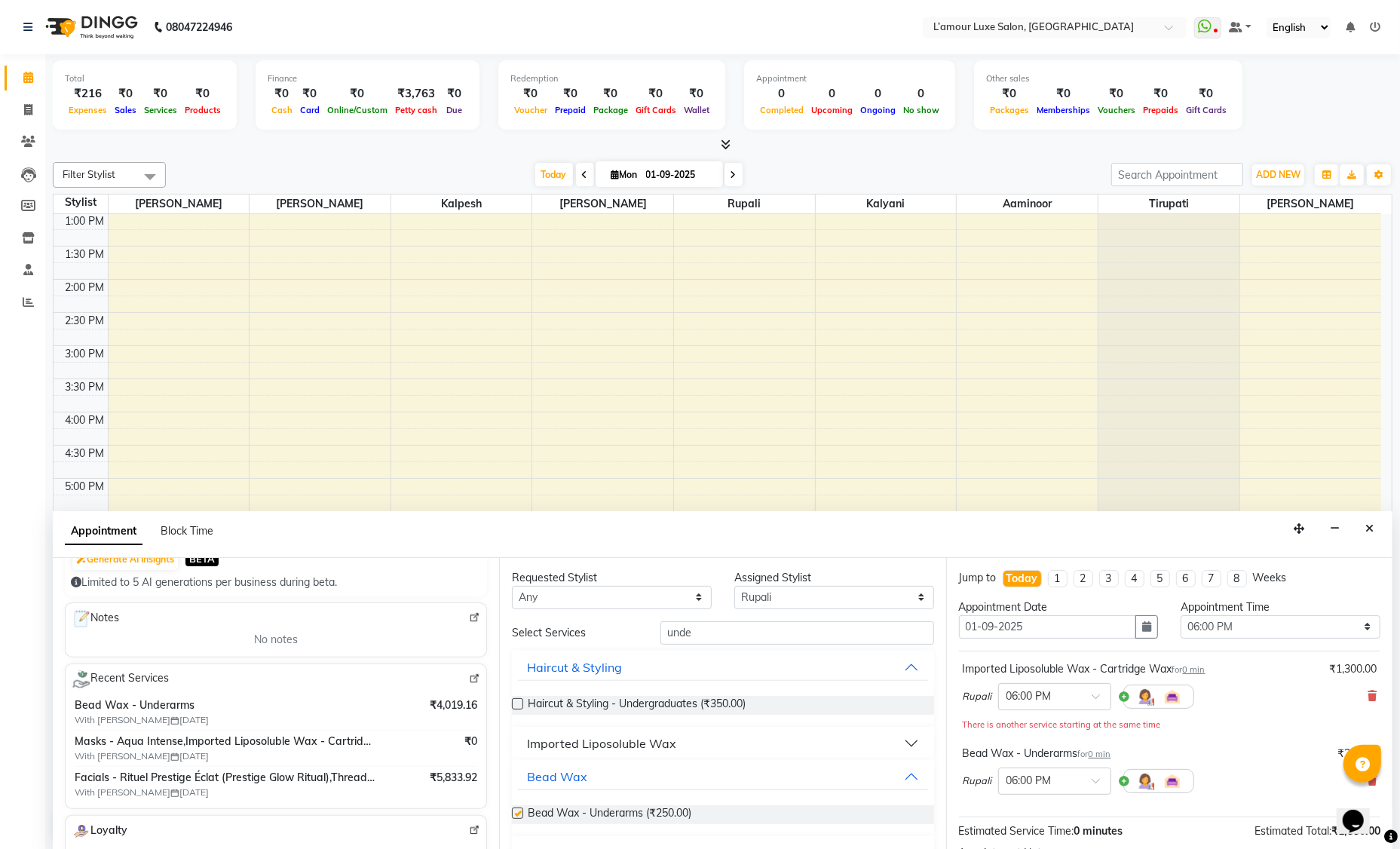
checkbox input "false"
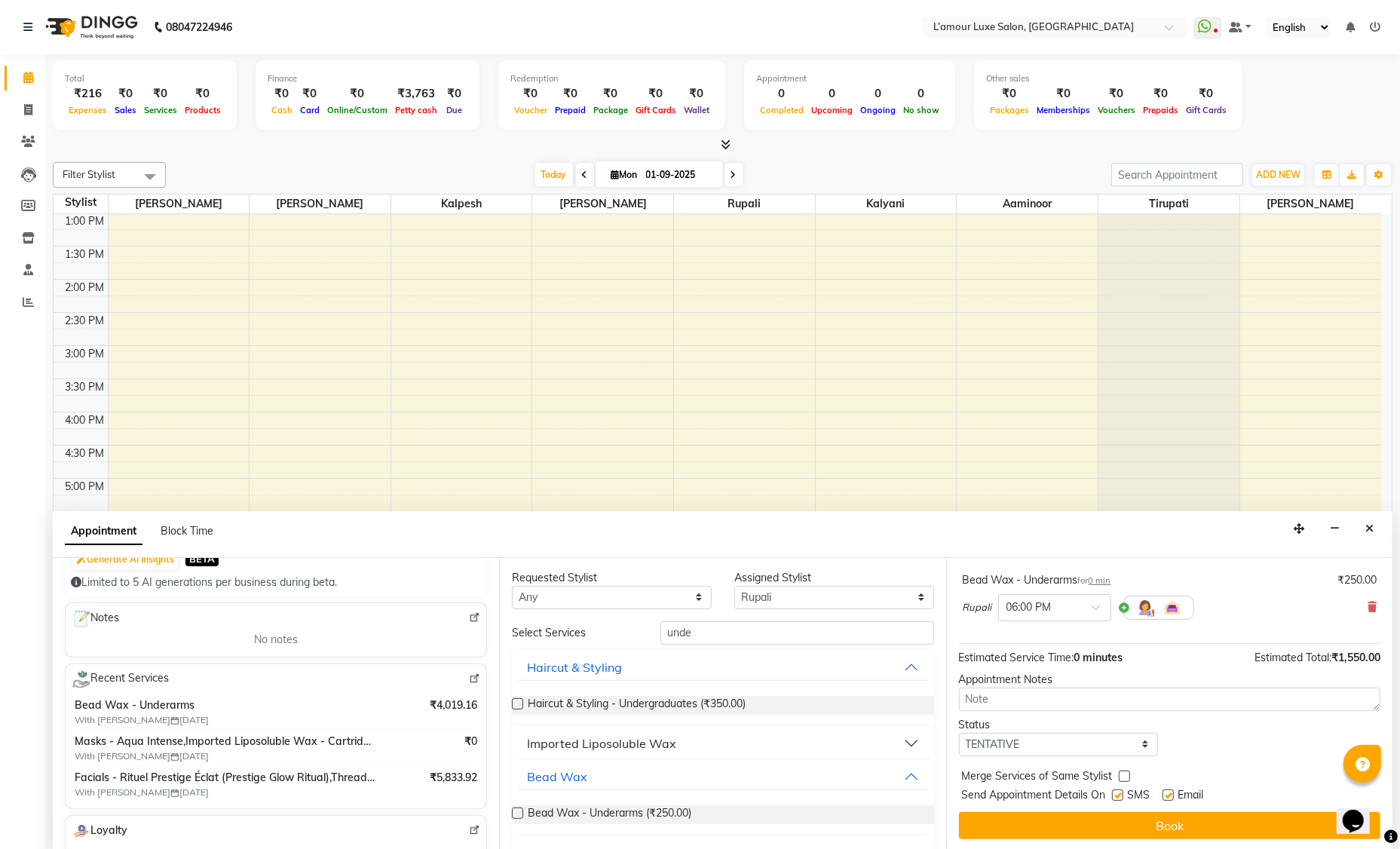
scroll to position [174, 0]
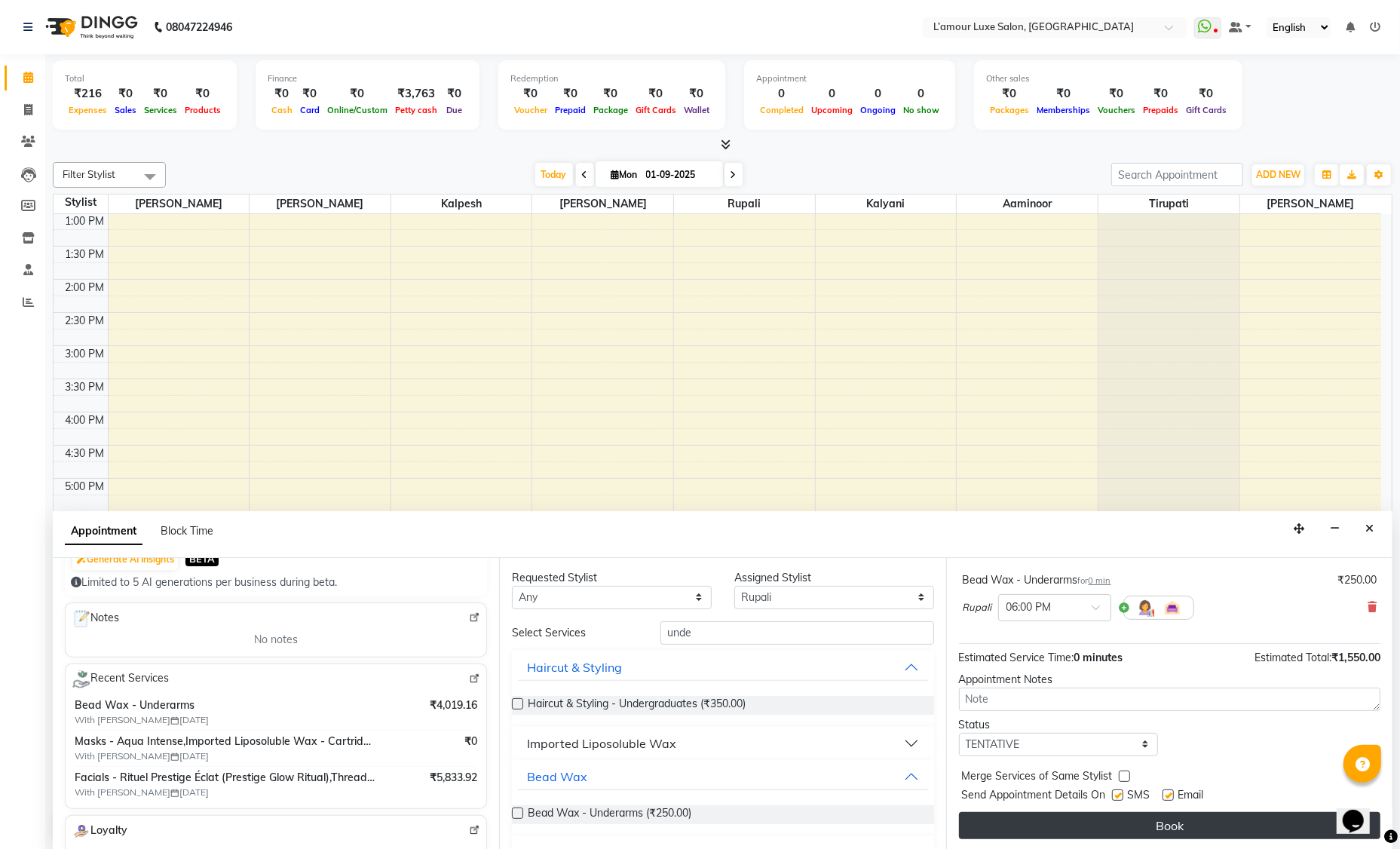
click at [1184, 826] on button "Book" at bounding box center [1170, 826] width 422 height 27
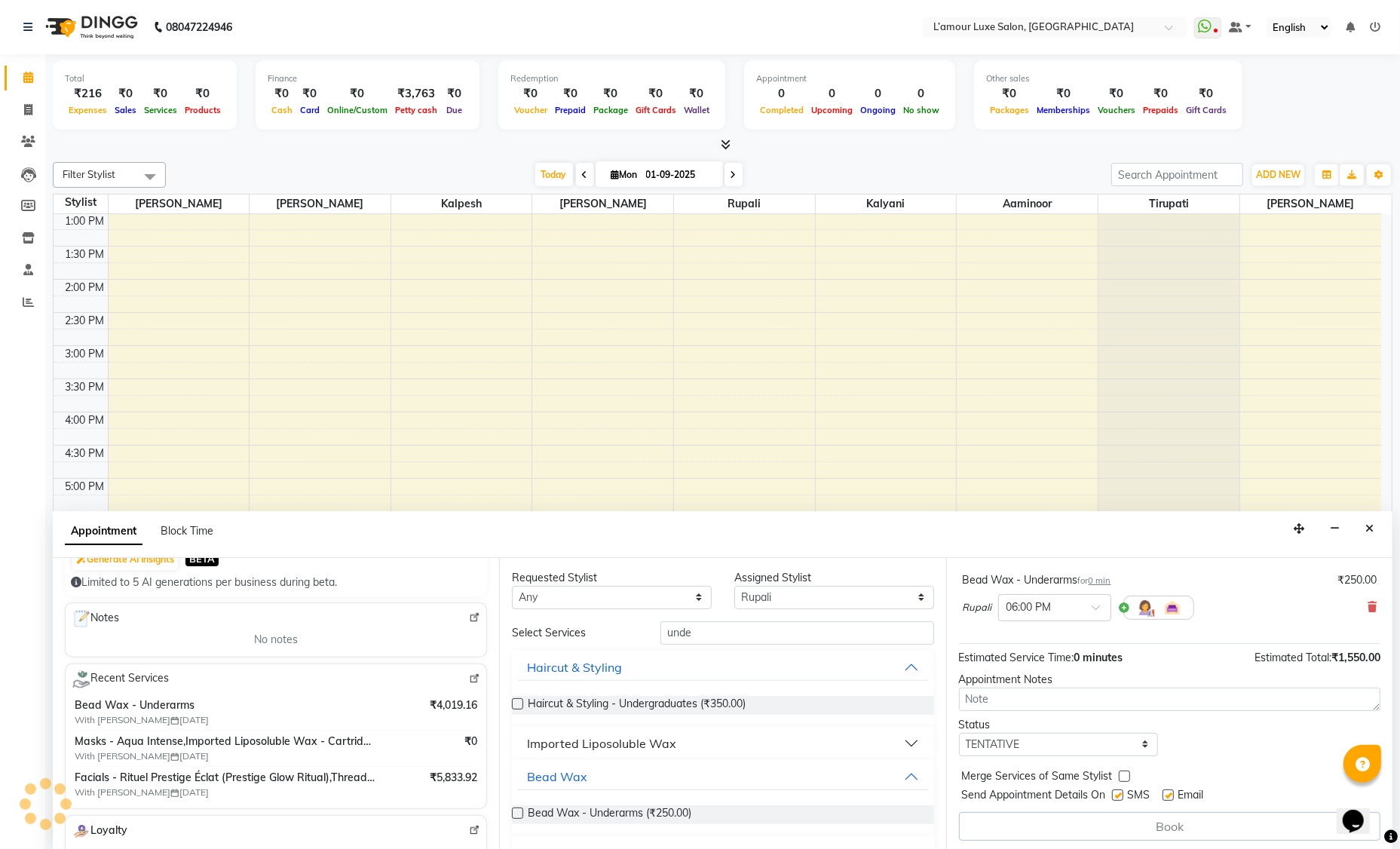
scroll to position [0, 0]
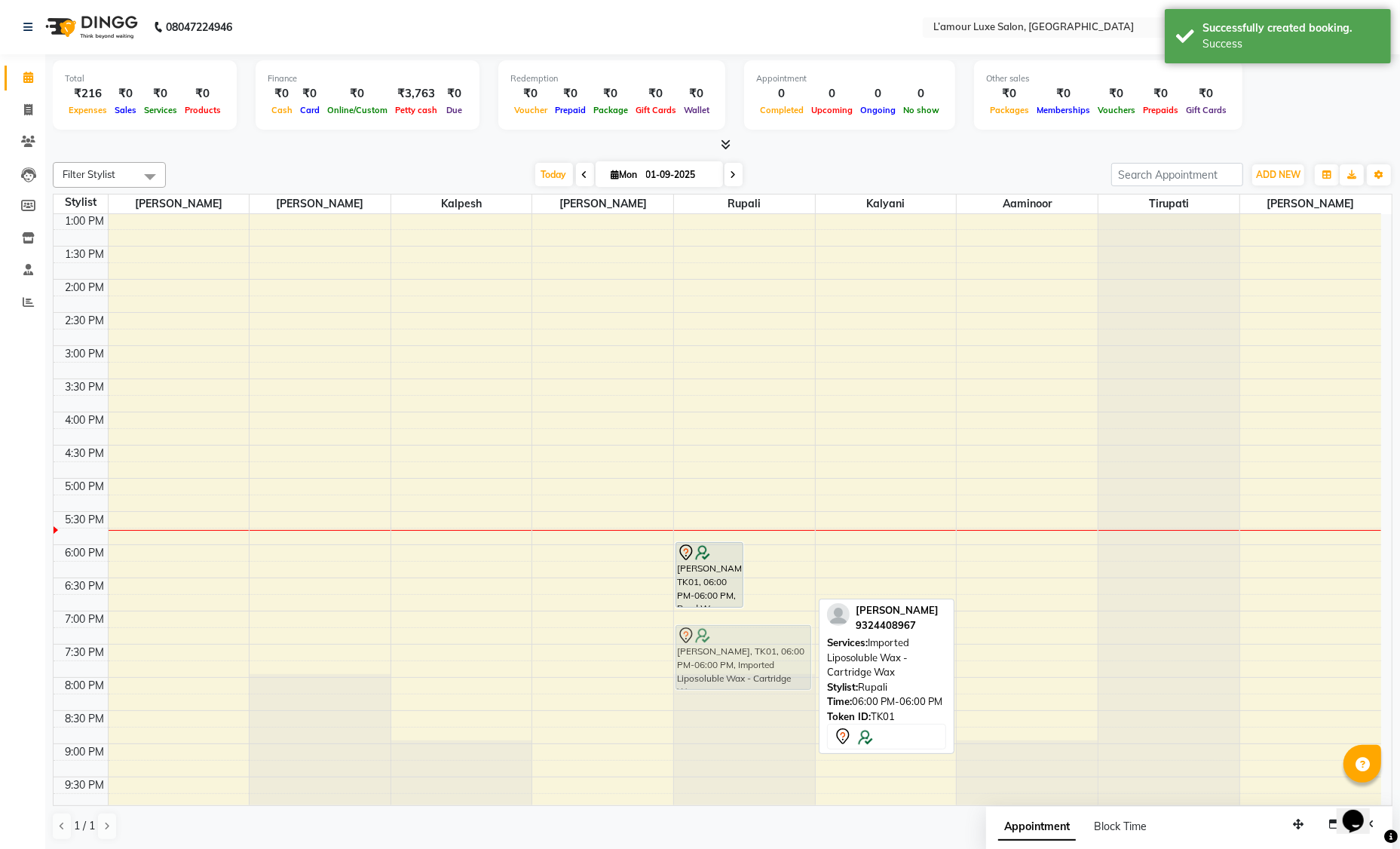
drag, startPoint x: 781, startPoint y: 566, endPoint x: 782, endPoint y: 641, distance: 75.0
click at [782, 641] on div "Sunit Marwah, TK01, 06:00 PM-06:00 PM, Bead Wax - Underarms Sunit Marwah, TK01,…" at bounding box center [745, 379] width 141 height 862
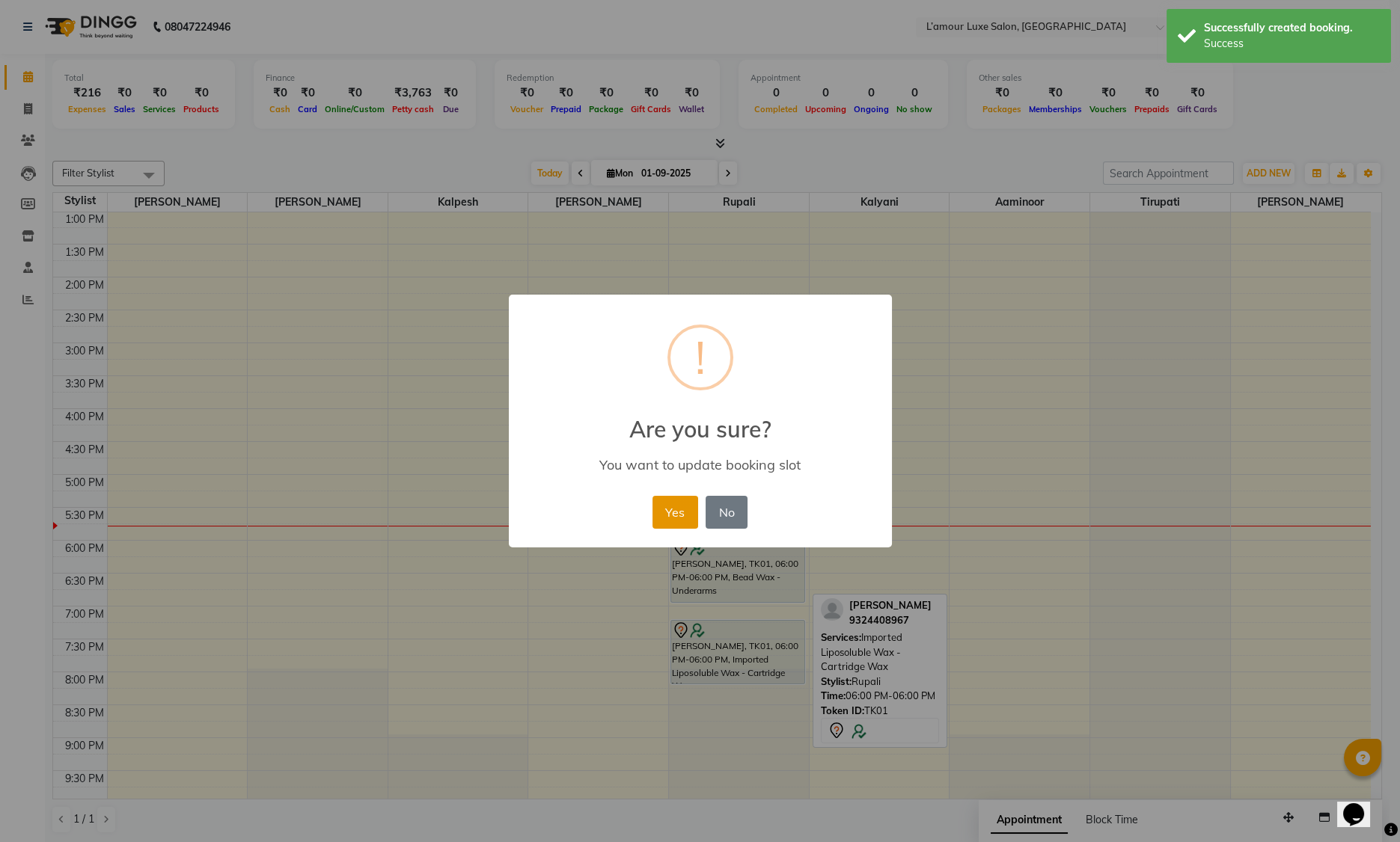
click at [666, 507] on button "Yes" at bounding box center [675, 513] width 46 height 33
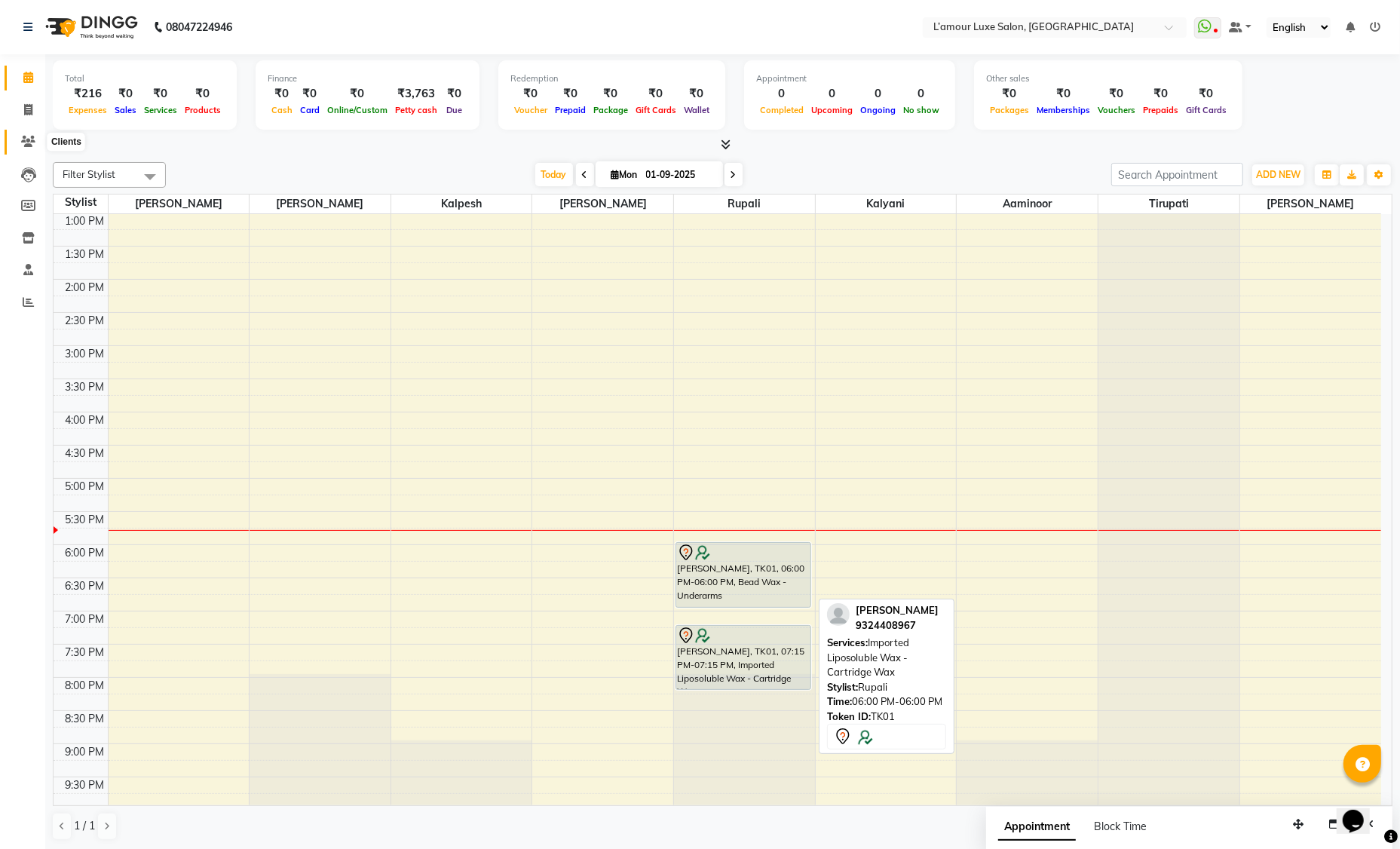
click at [34, 140] on span at bounding box center [27, 142] width 26 height 18
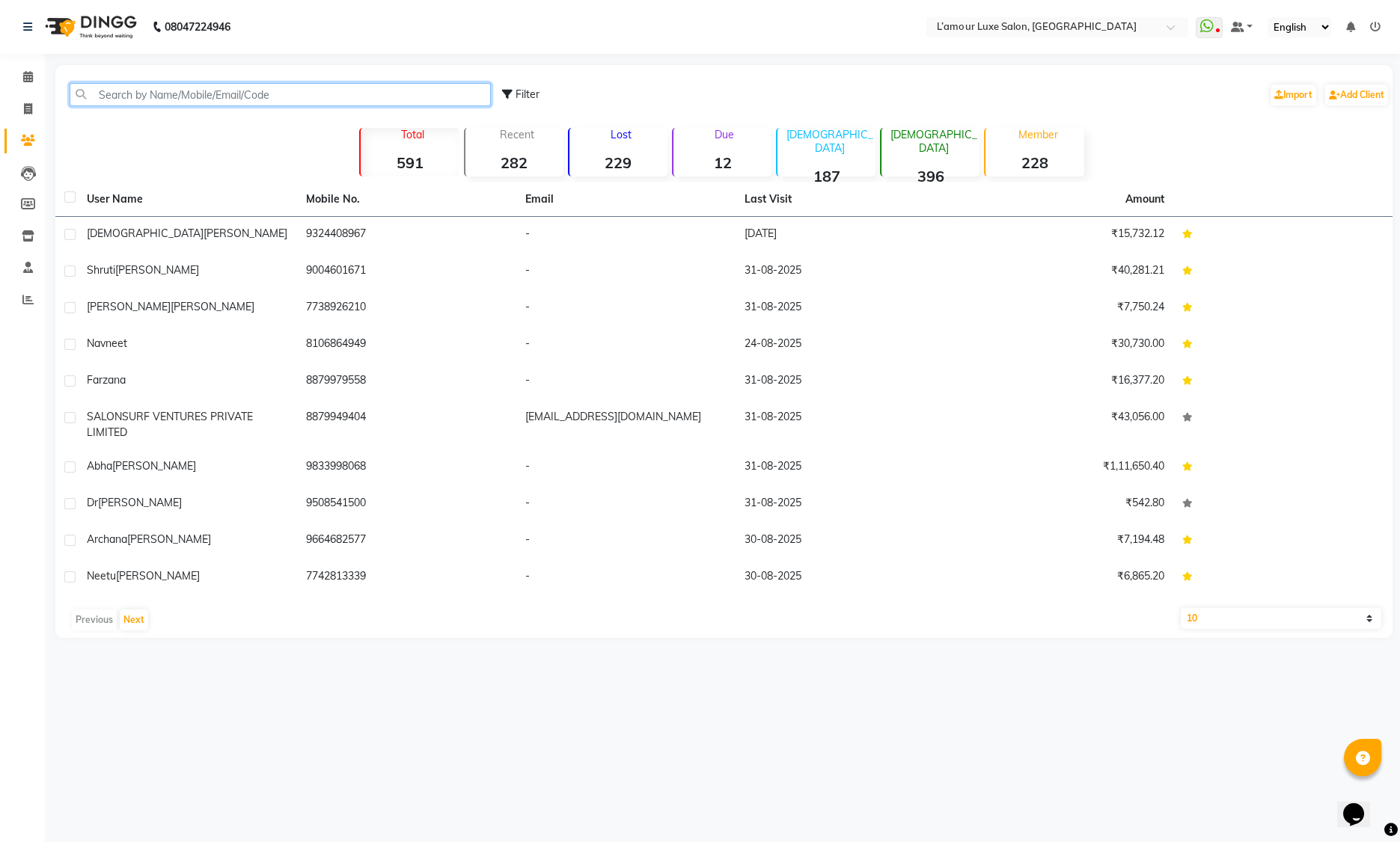
click at [132, 96] on input "text" at bounding box center [279, 94] width 422 height 23
click at [30, 137] on icon at bounding box center [28, 140] width 15 height 12
click at [623, 147] on div "Lost 229" at bounding box center [617, 152] width 99 height 49
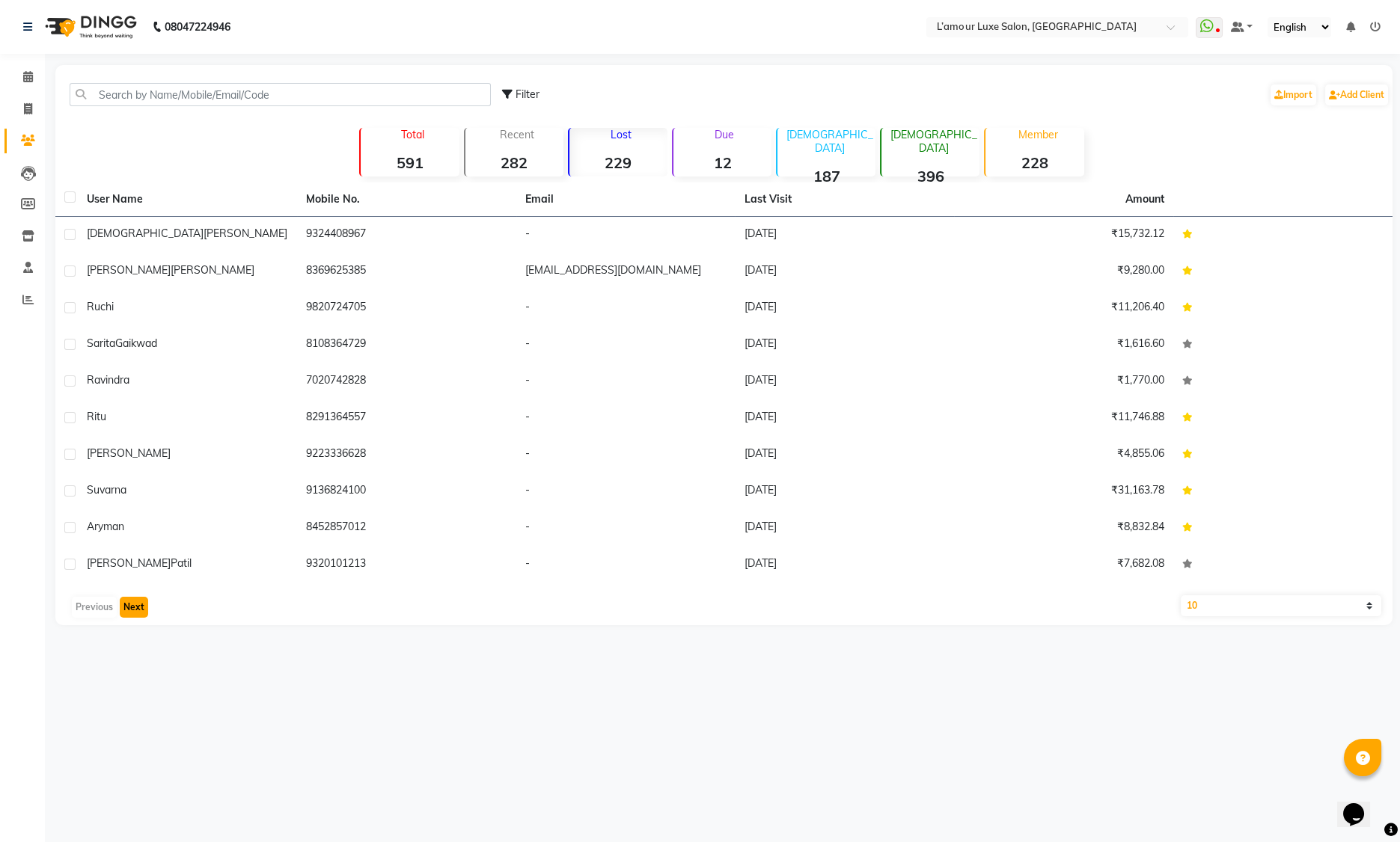
click at [140, 612] on button "Next" at bounding box center [133, 607] width 28 height 21
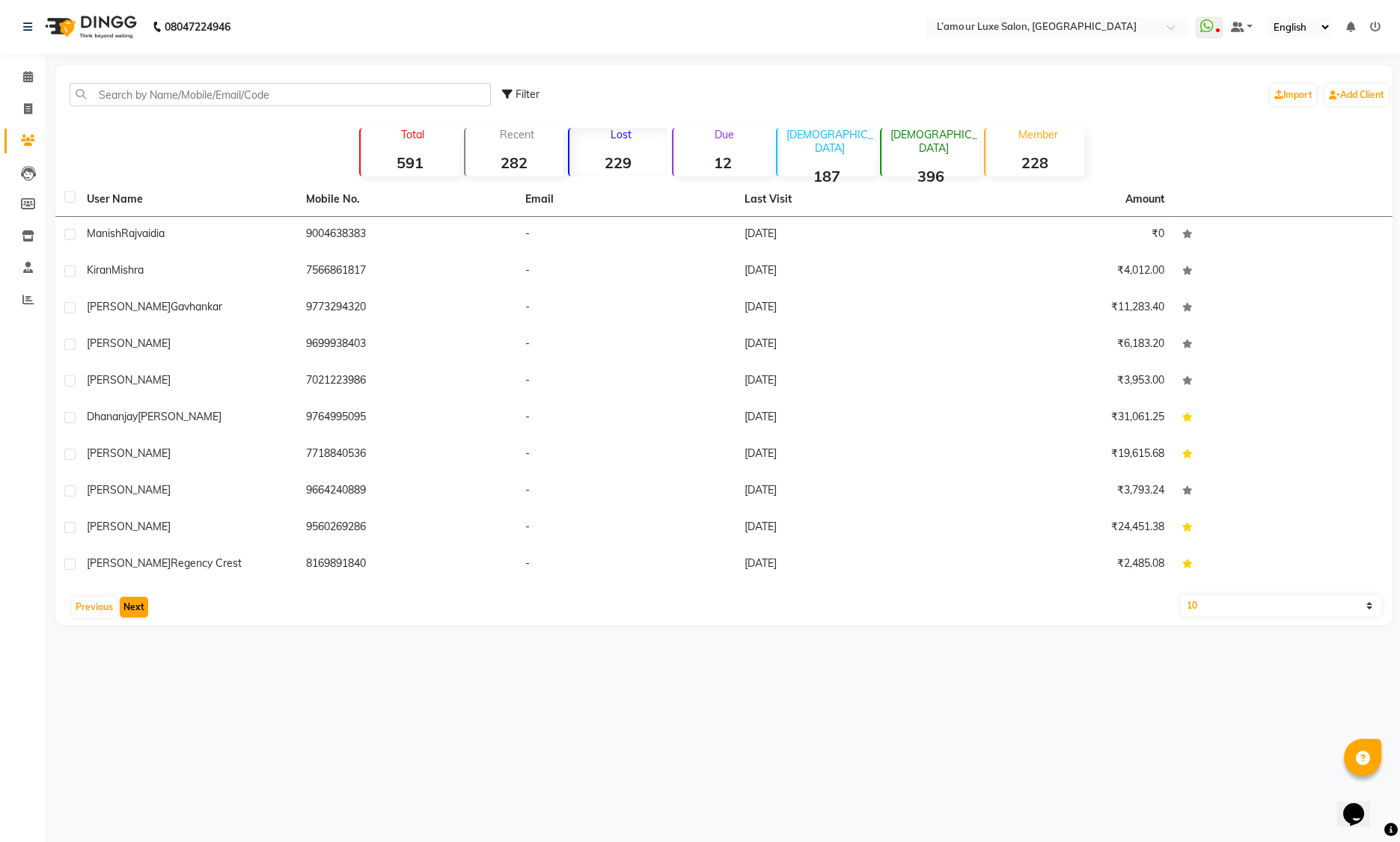
click at [140, 612] on button "Next" at bounding box center [133, 607] width 28 height 21
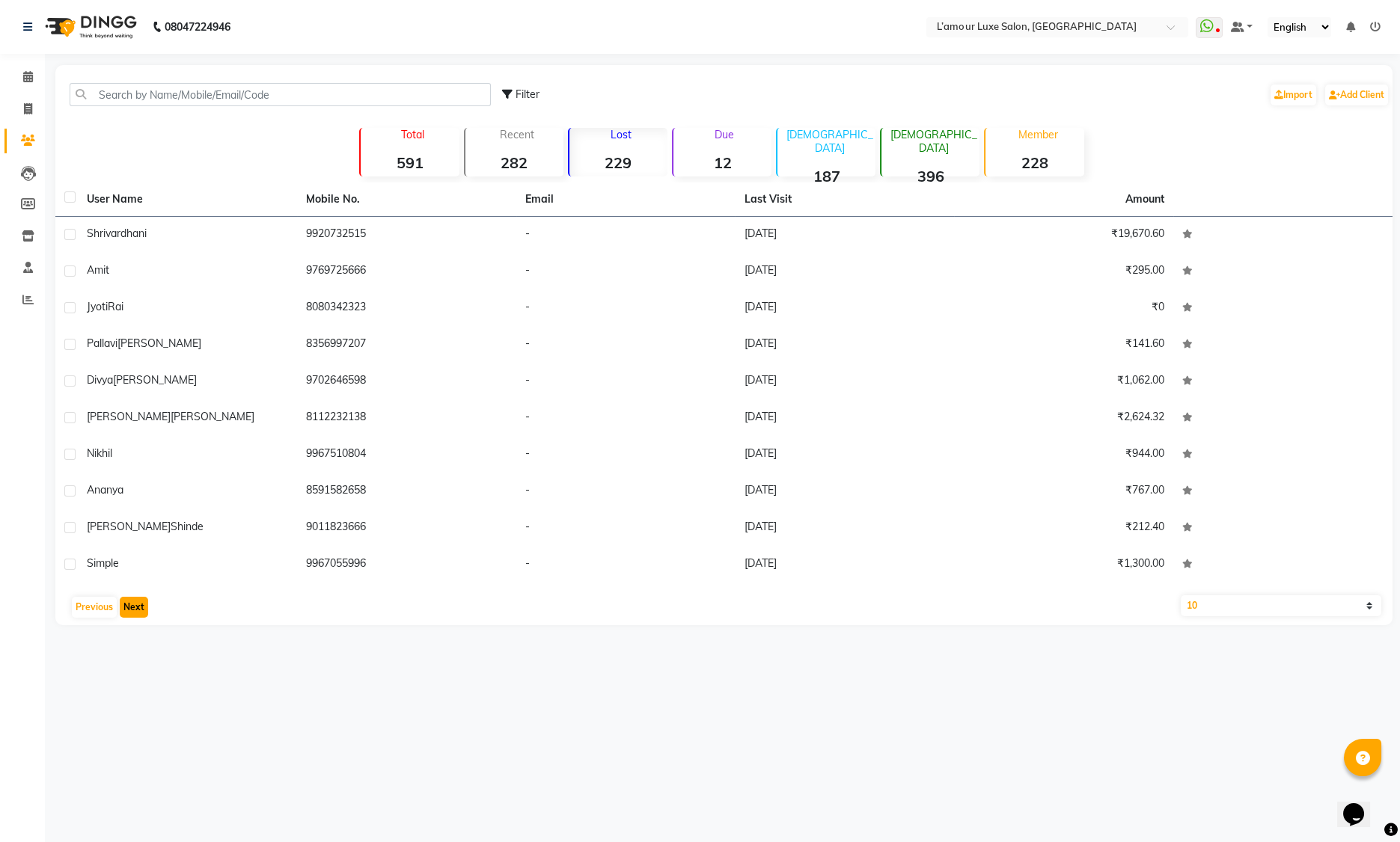
click at [141, 613] on button "Next" at bounding box center [133, 607] width 28 height 21
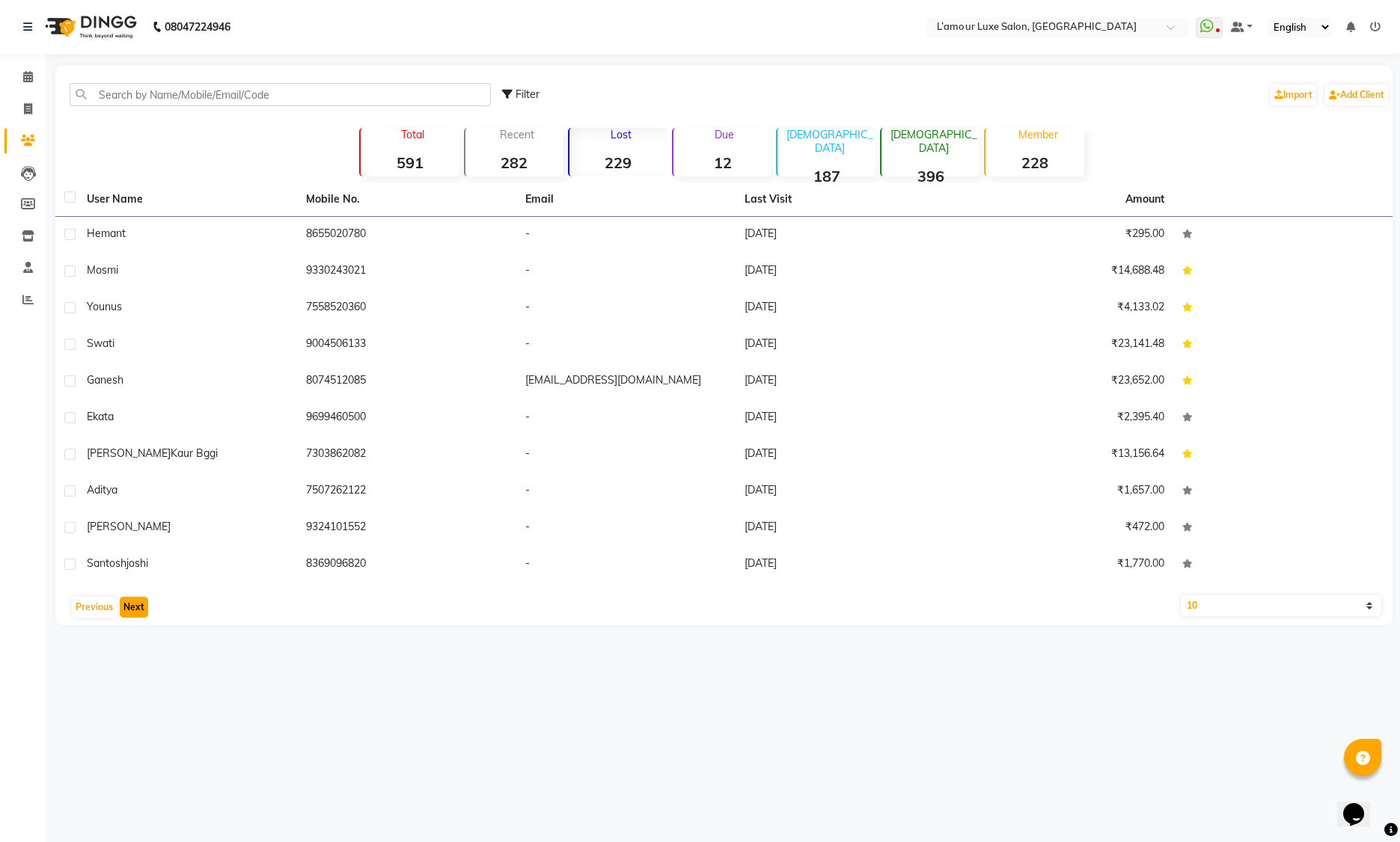
click at [141, 613] on button "Next" at bounding box center [133, 607] width 28 height 21
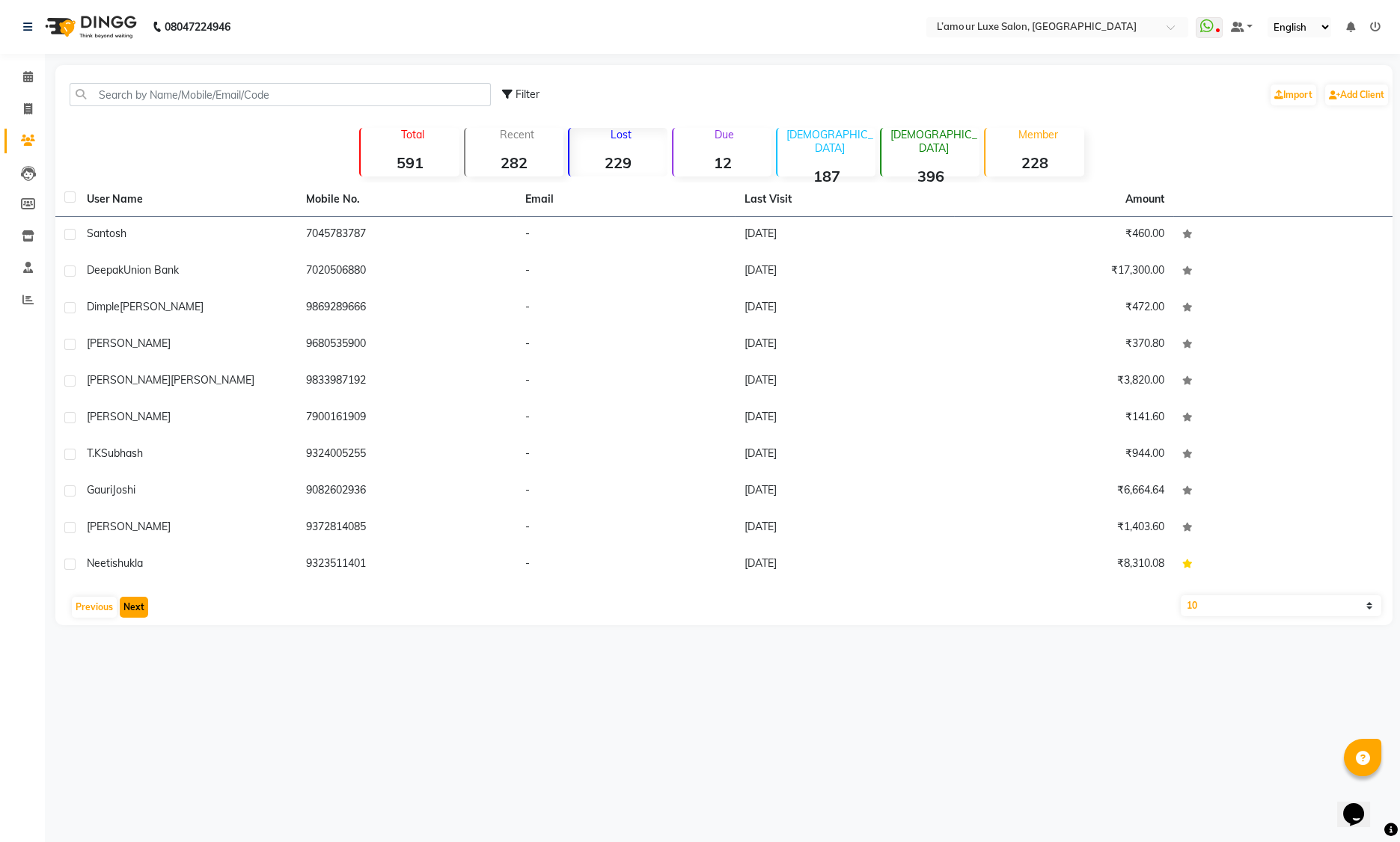
click at [141, 613] on button "Next" at bounding box center [133, 607] width 28 height 21
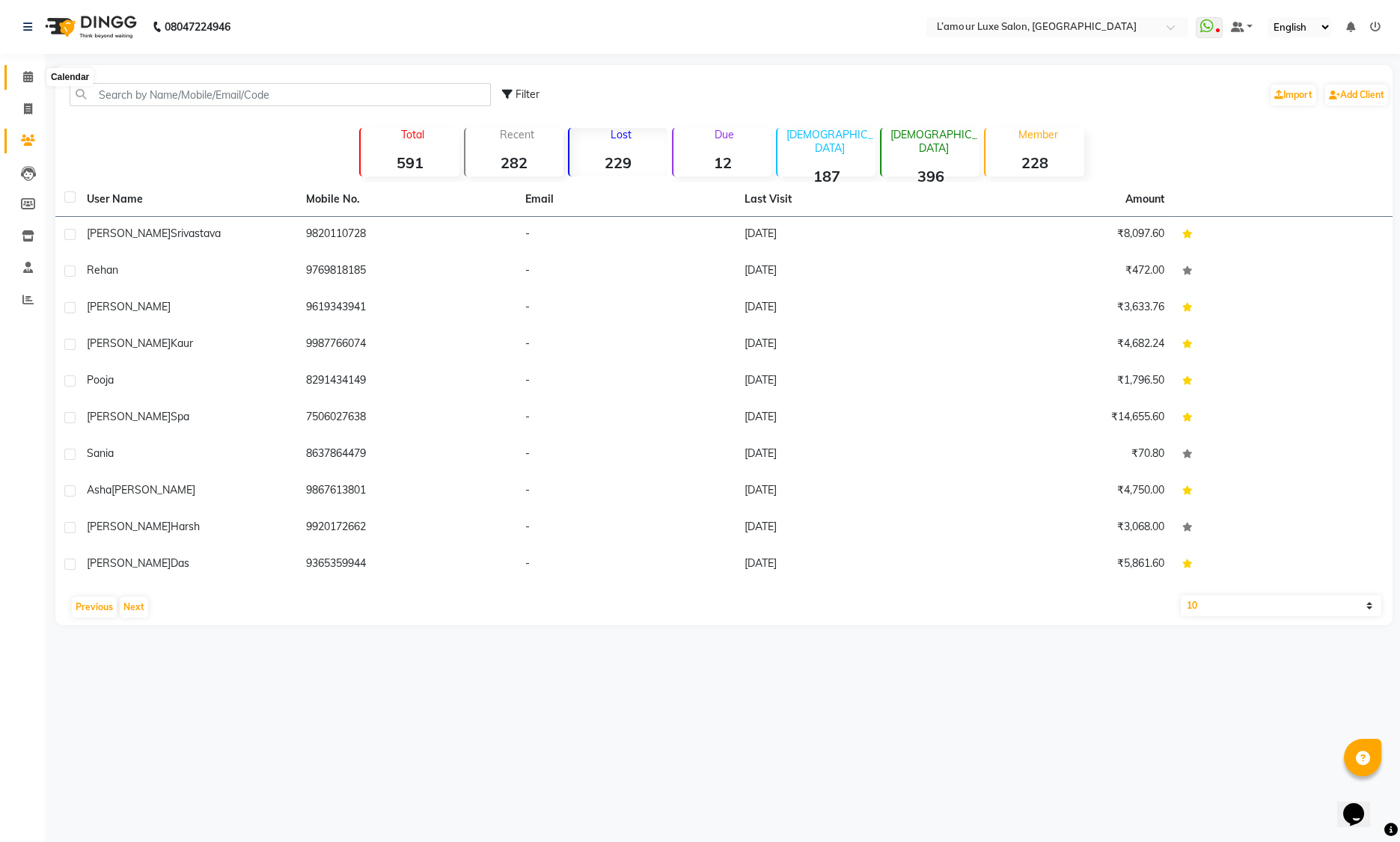
click at [18, 82] on span at bounding box center [27, 78] width 26 height 18
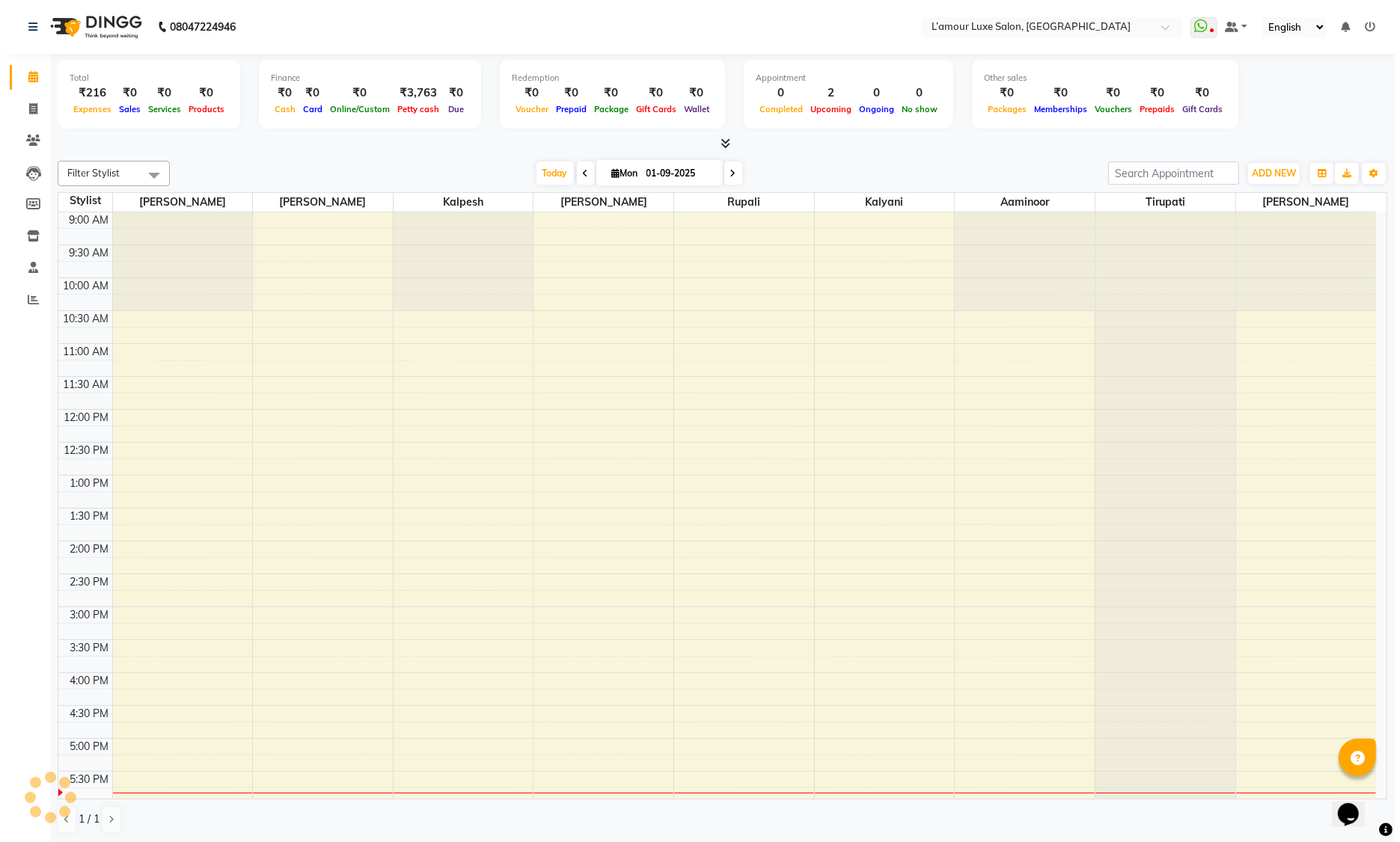
scroll to position [236, 0]
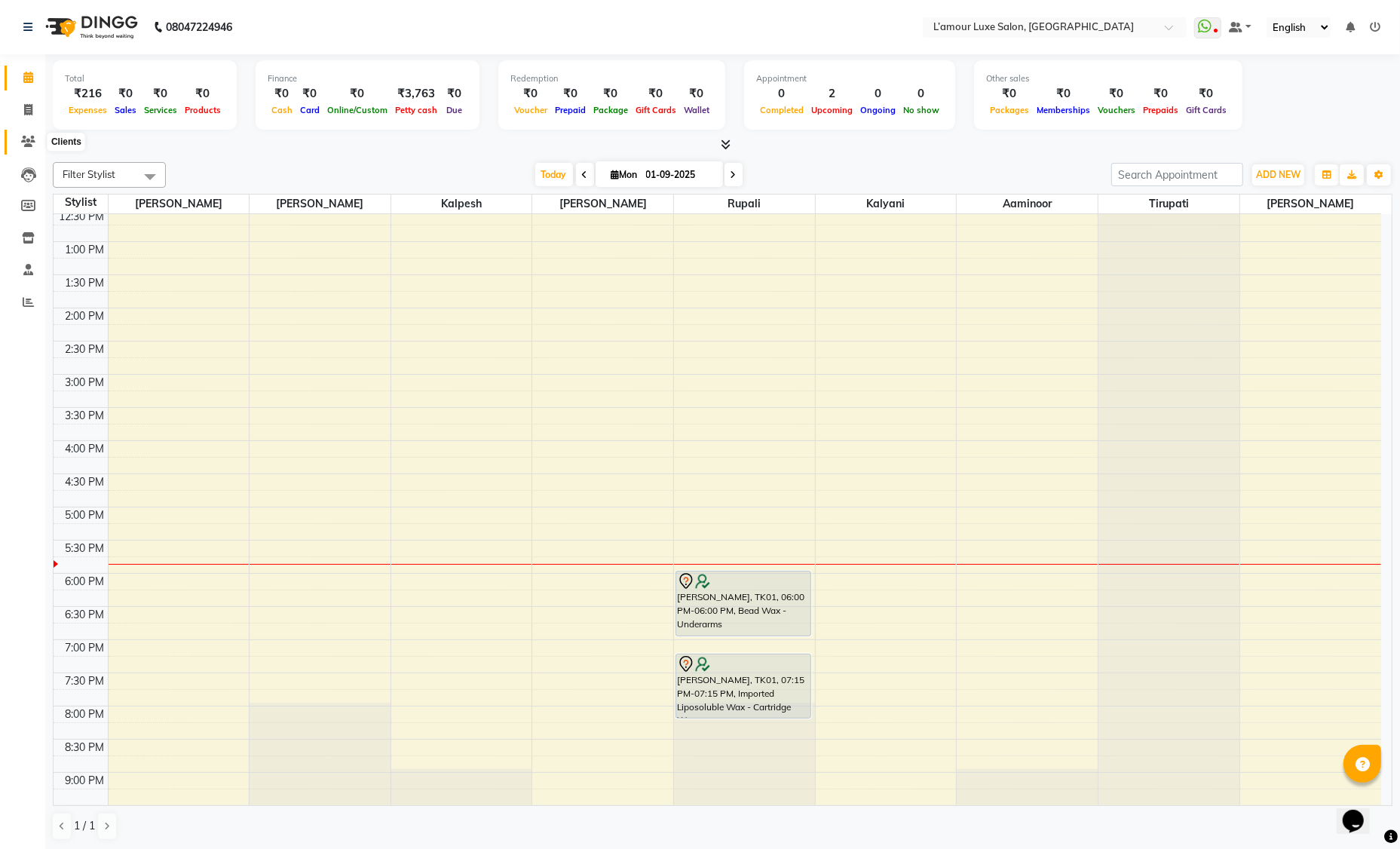
click at [26, 134] on span at bounding box center [27, 142] width 26 height 18
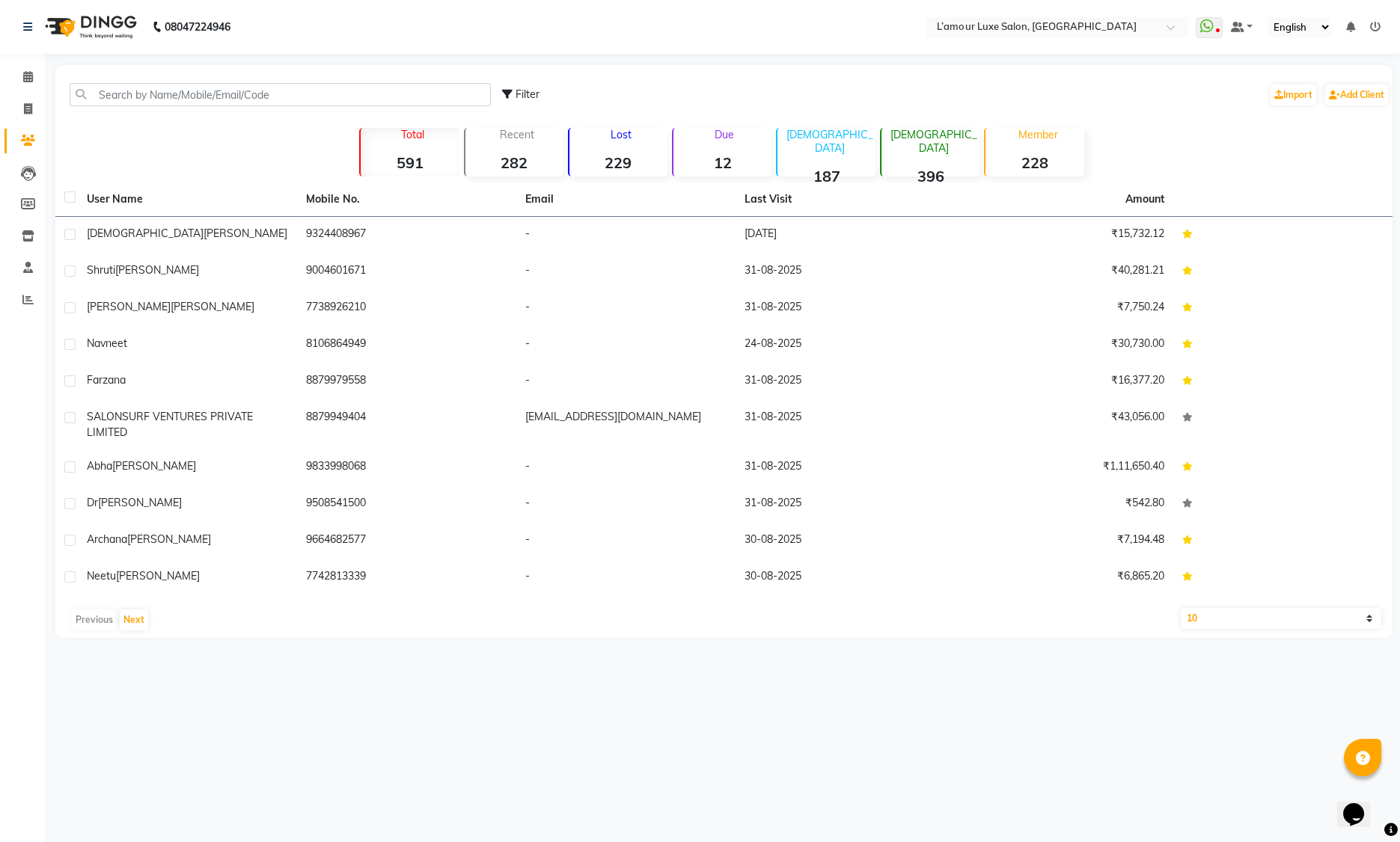
click at [606, 152] on div "Lost 229" at bounding box center [617, 152] width 99 height 49
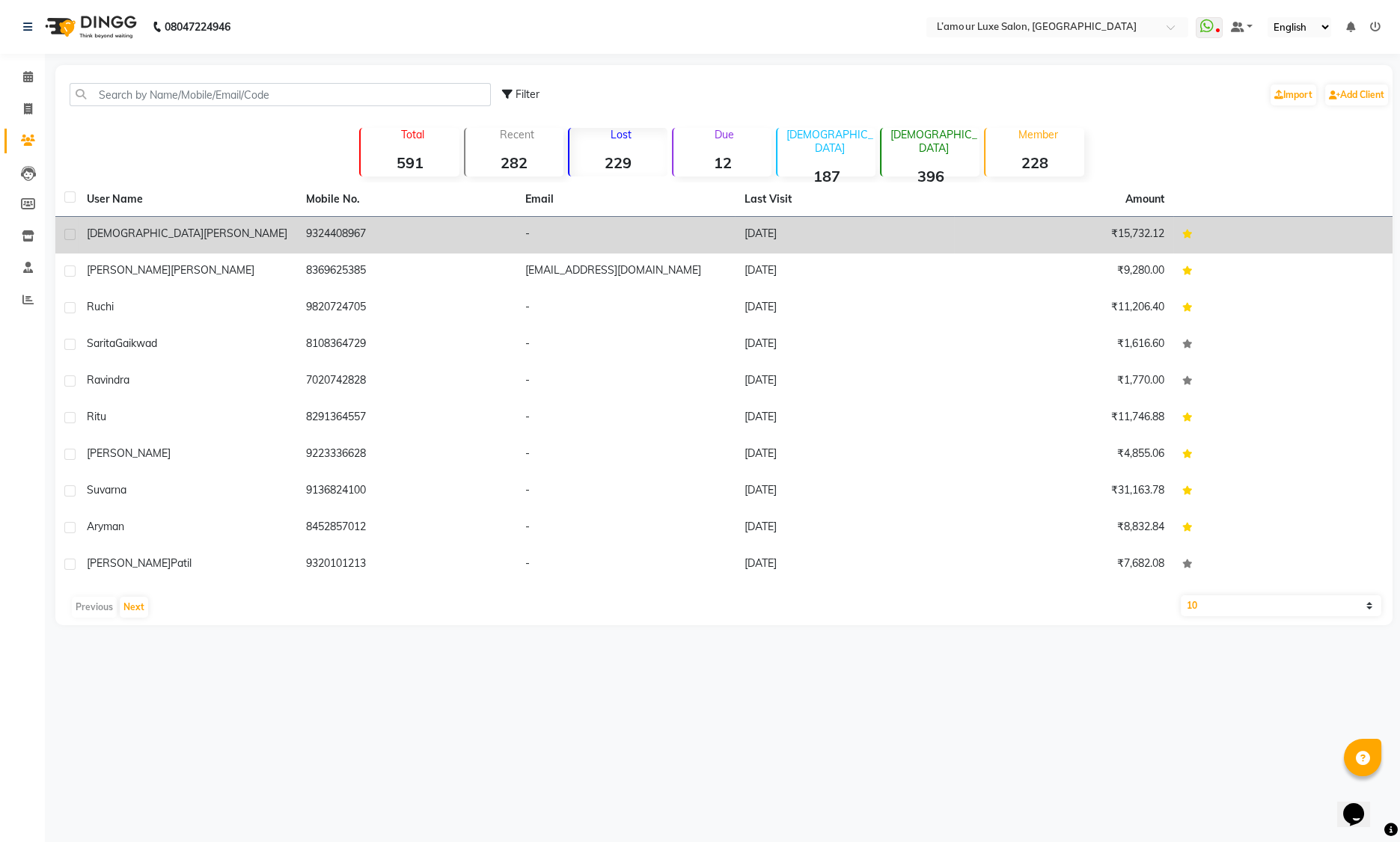
click at [177, 229] on div "Sunit Marwah" at bounding box center [187, 234] width 202 height 16
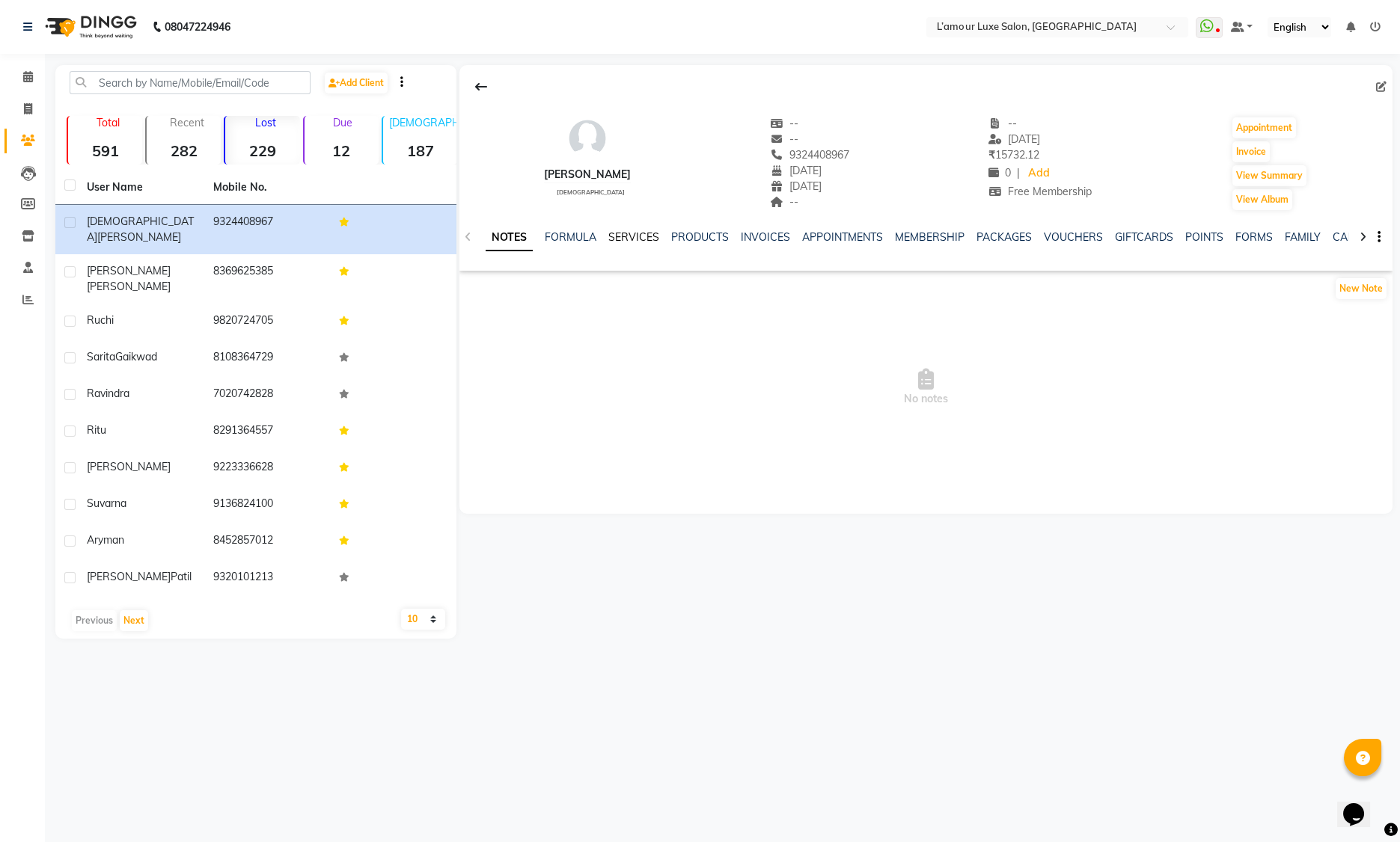
click at [635, 239] on link "SERVICES" at bounding box center [634, 238] width 51 height 14
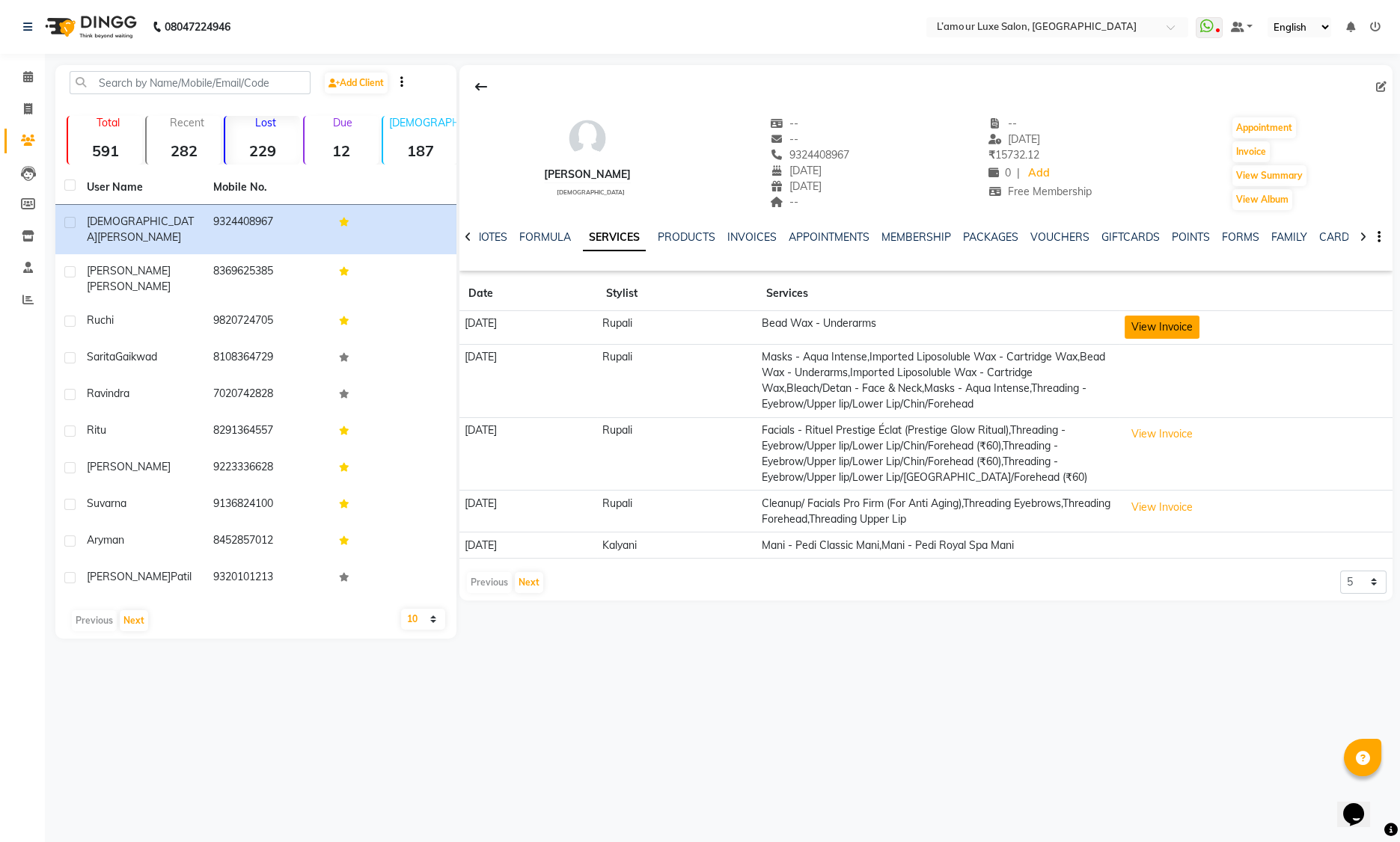
click at [1199, 322] on button "View Invoice" at bounding box center [1161, 327] width 75 height 23
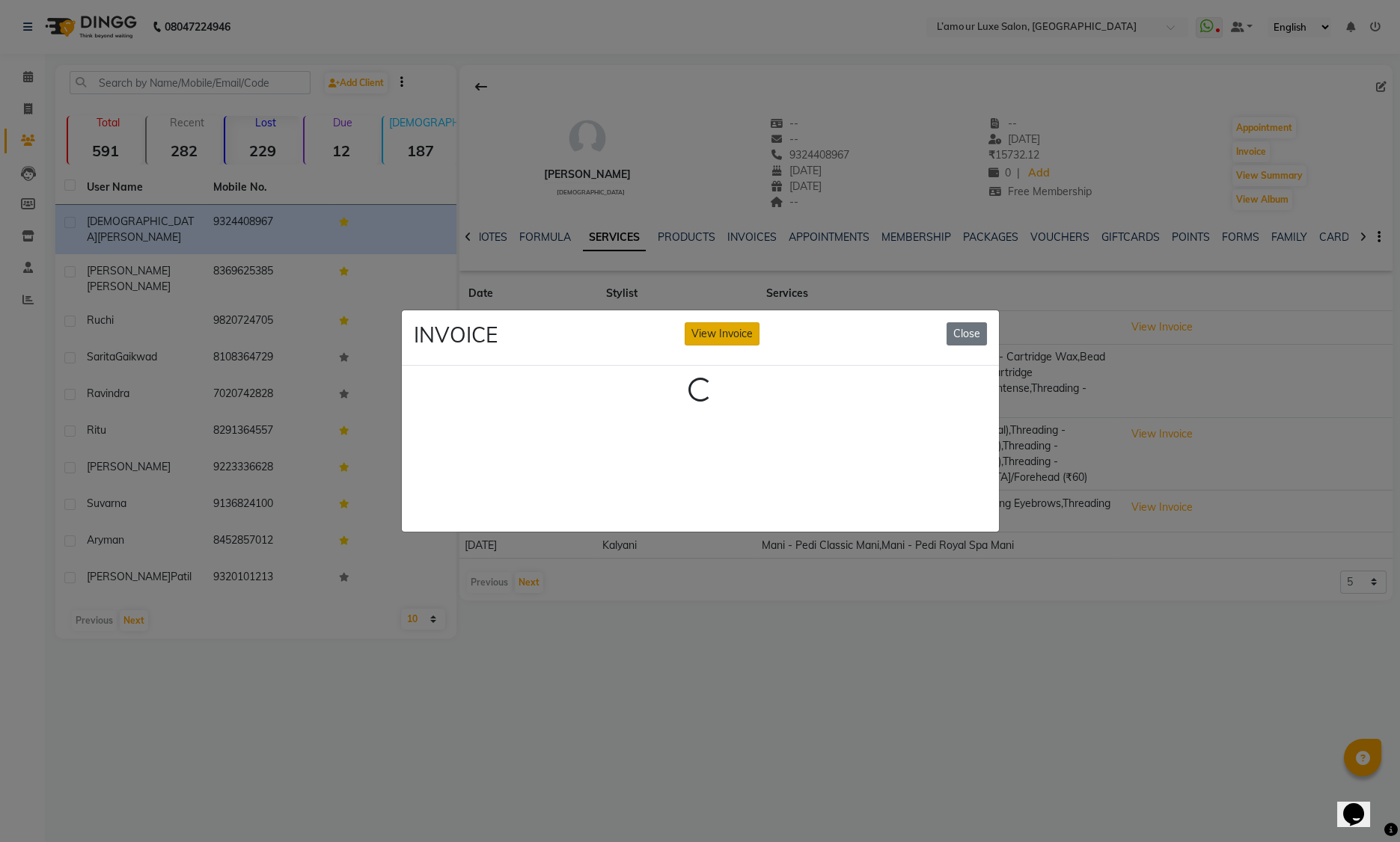
click at [742, 326] on button "View Invoice" at bounding box center [721, 334] width 75 height 23
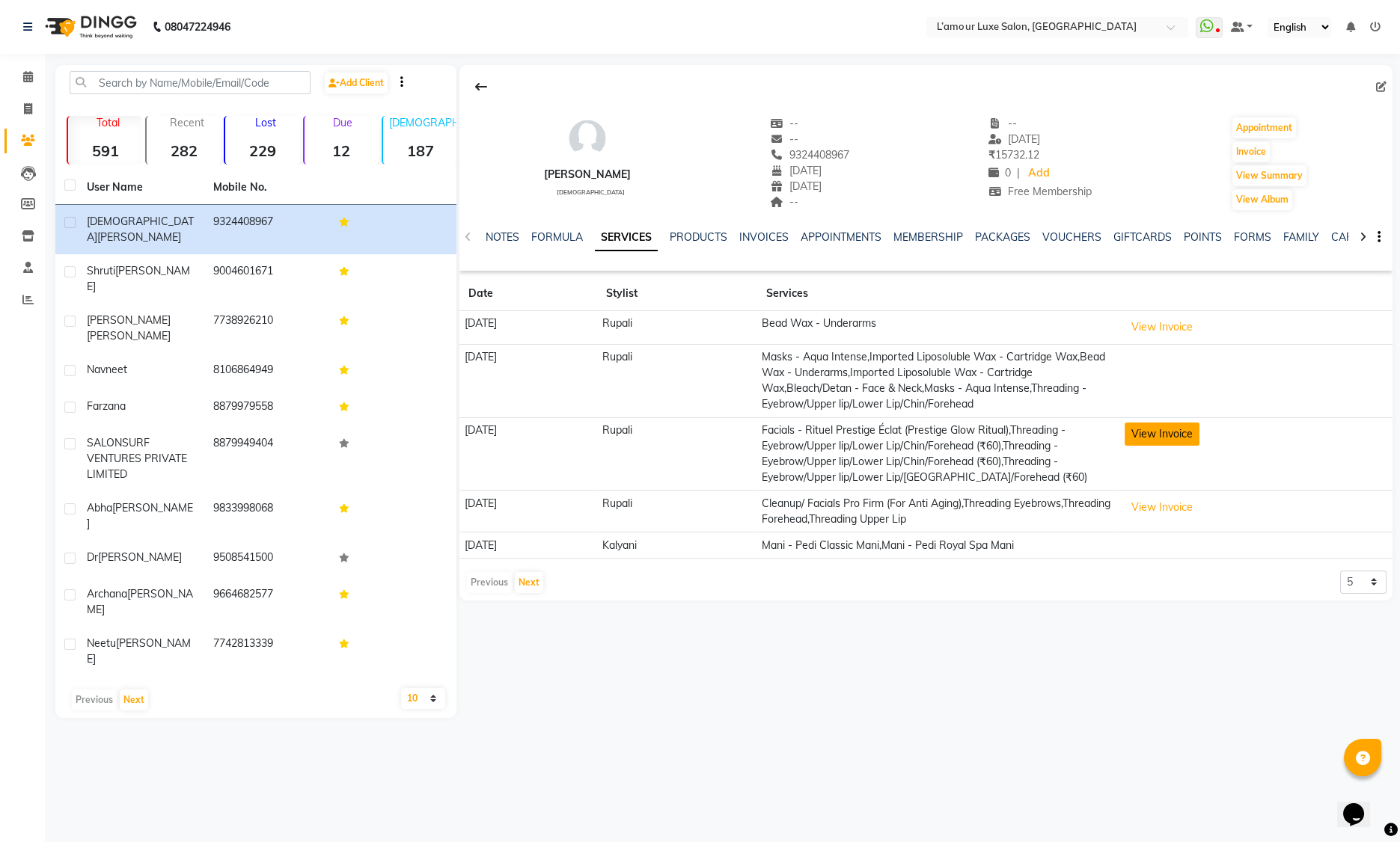
click at [1196, 438] on button "View Invoice" at bounding box center [1161, 434] width 75 height 23
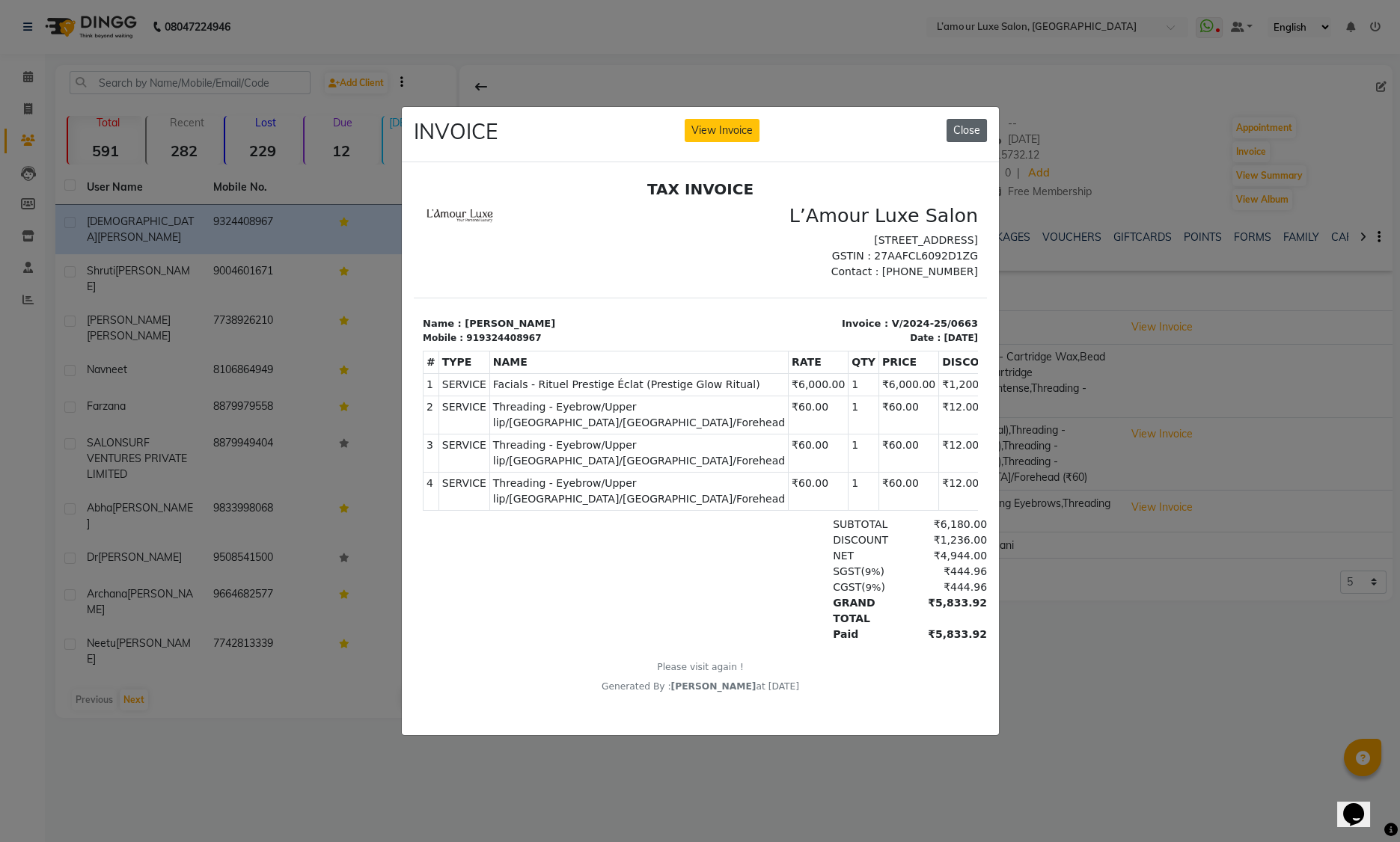
click at [962, 126] on button "Close" at bounding box center [966, 130] width 40 height 23
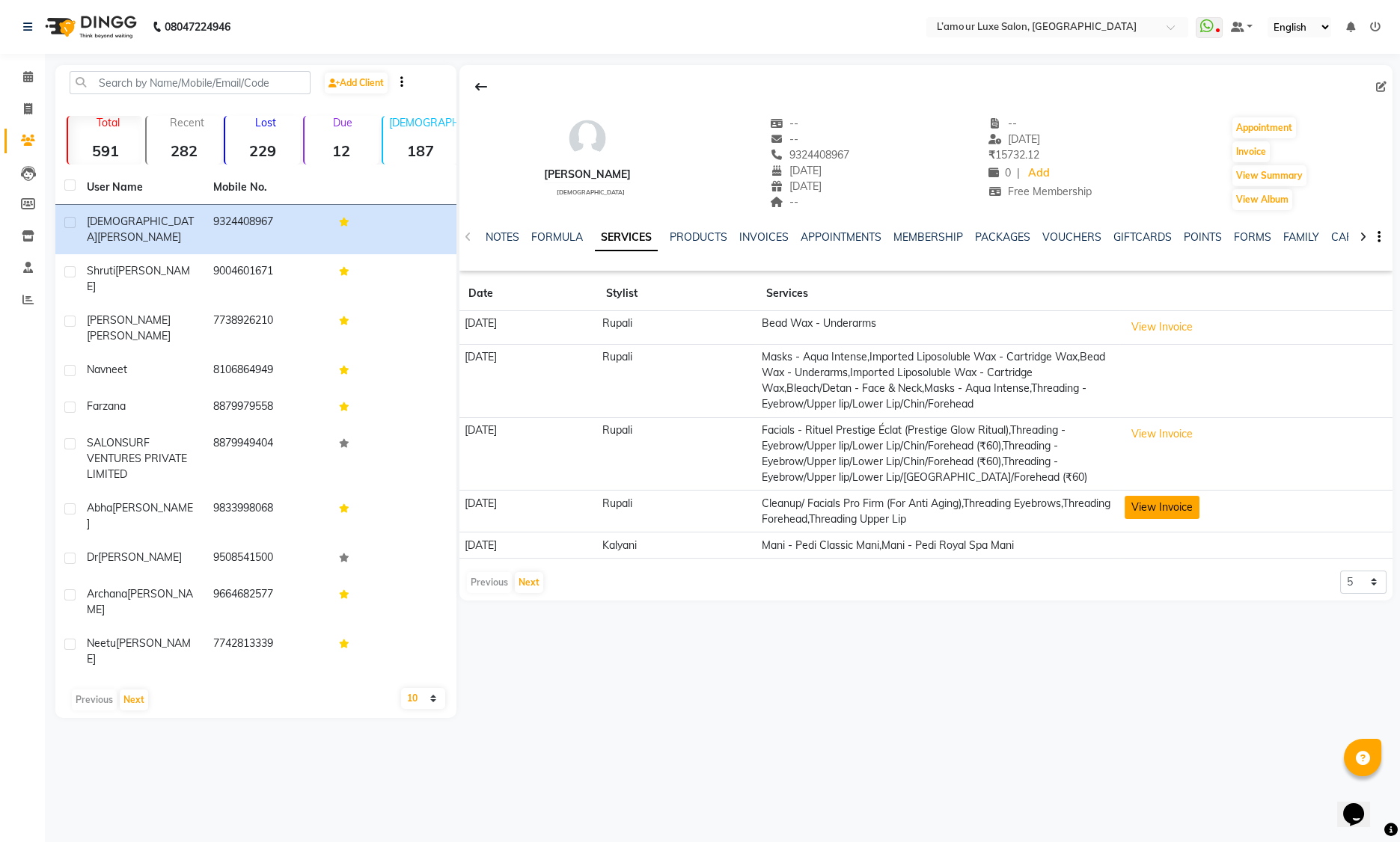
click at [1174, 501] on button "View Invoice" at bounding box center [1161, 508] width 75 height 23
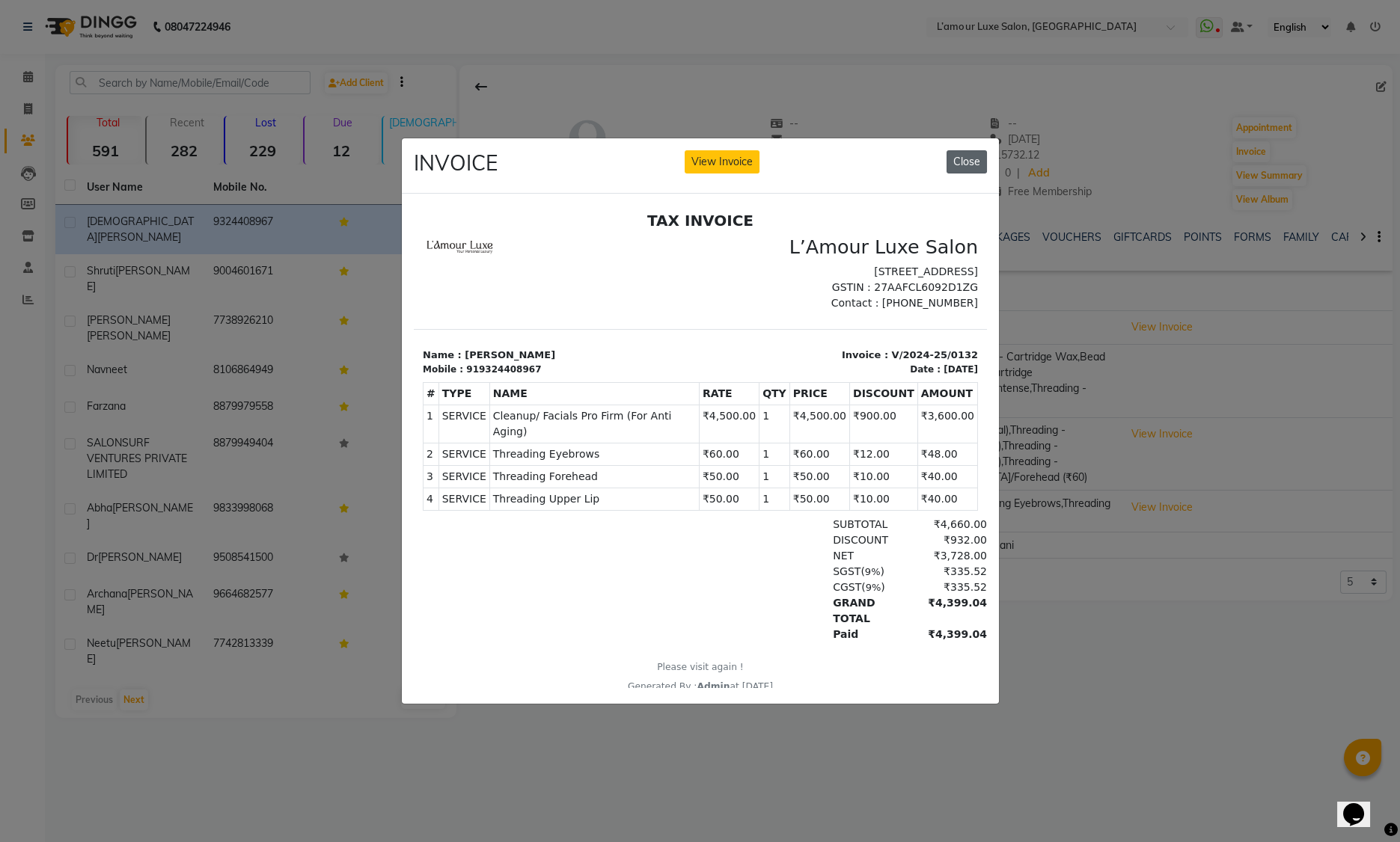
click at [950, 150] on button "Close" at bounding box center [966, 162] width 40 height 23
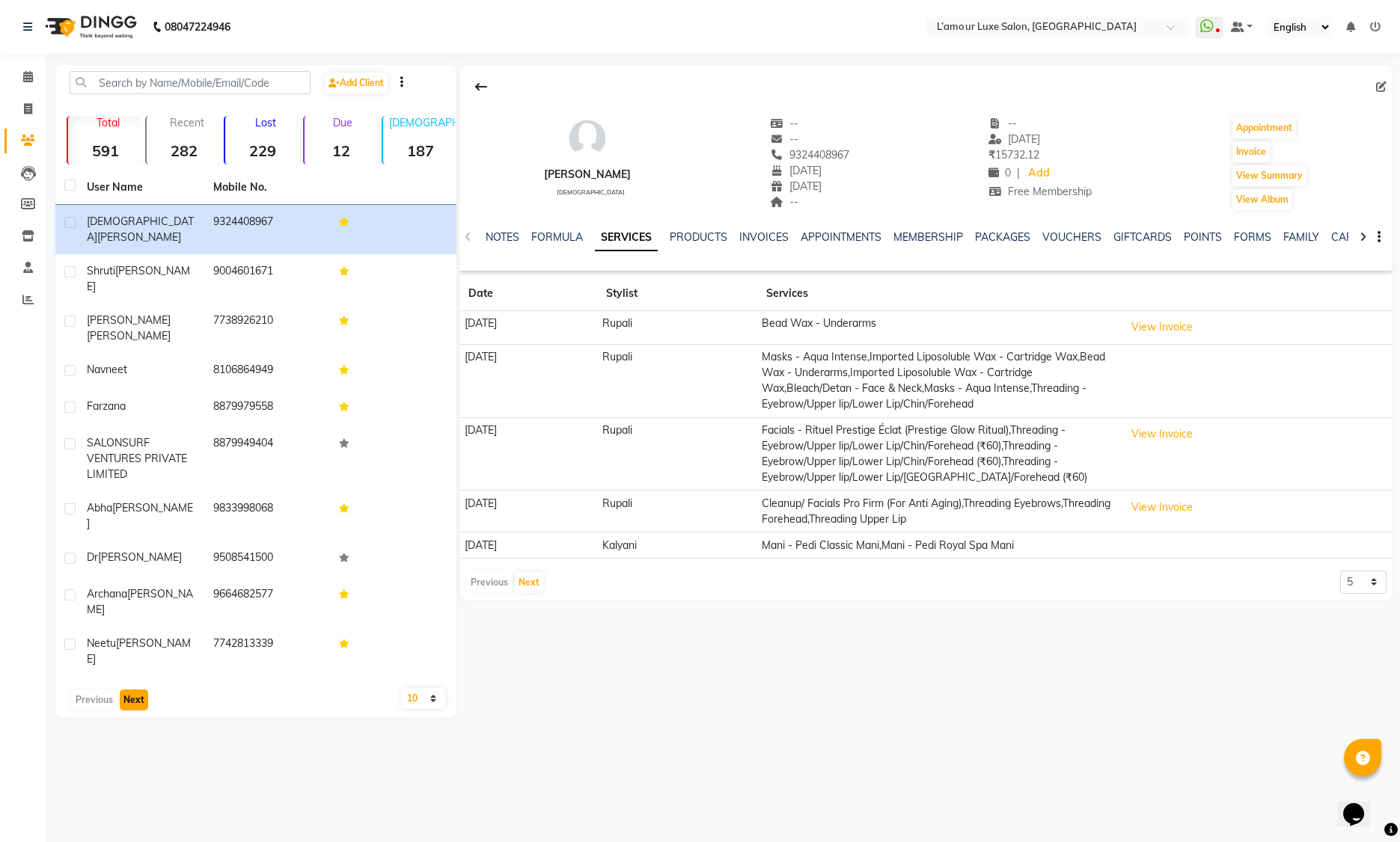
click at [130, 690] on button "Next" at bounding box center [133, 701] width 28 height 21
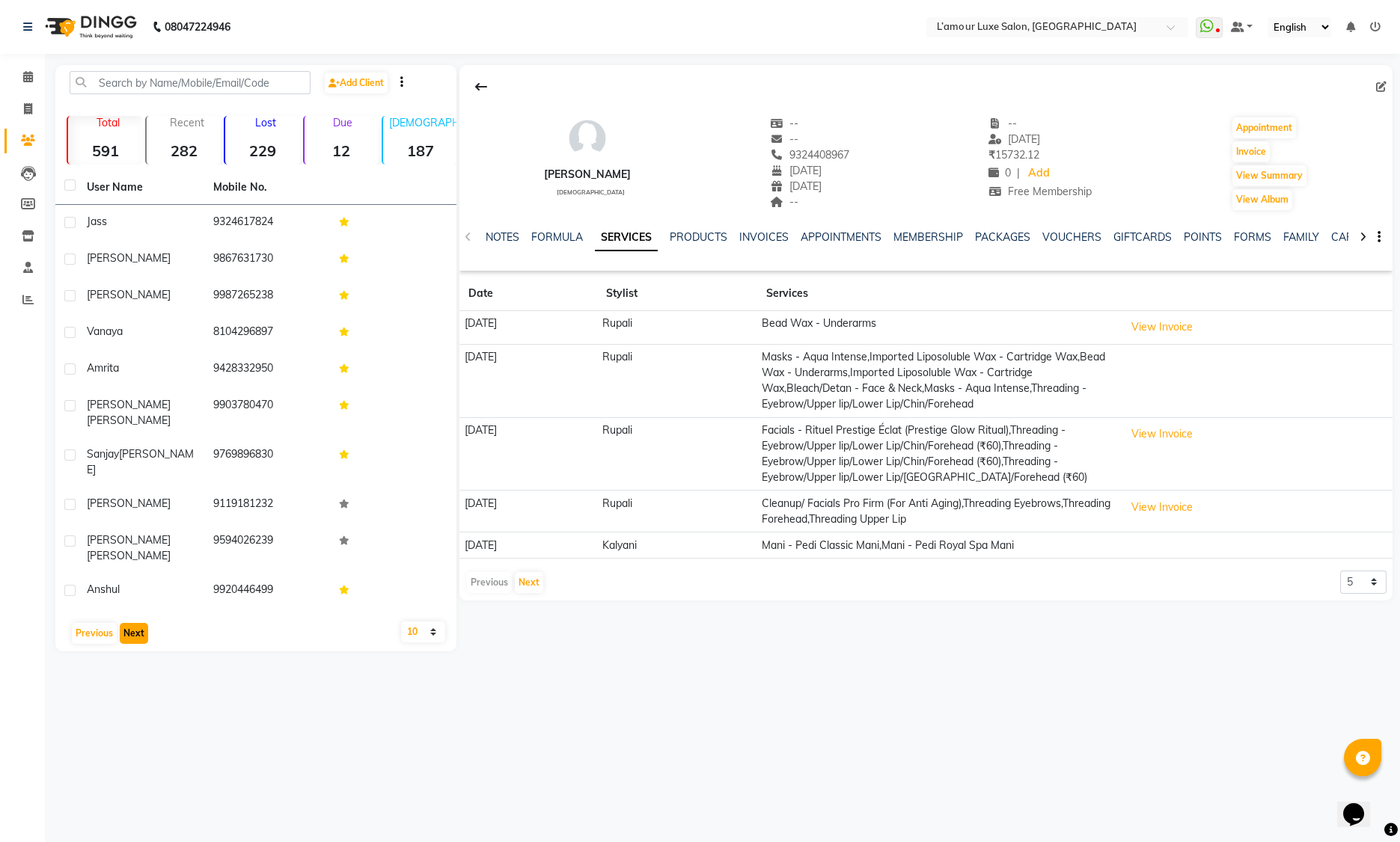
click at [134, 623] on button "Next" at bounding box center [133, 634] width 28 height 21
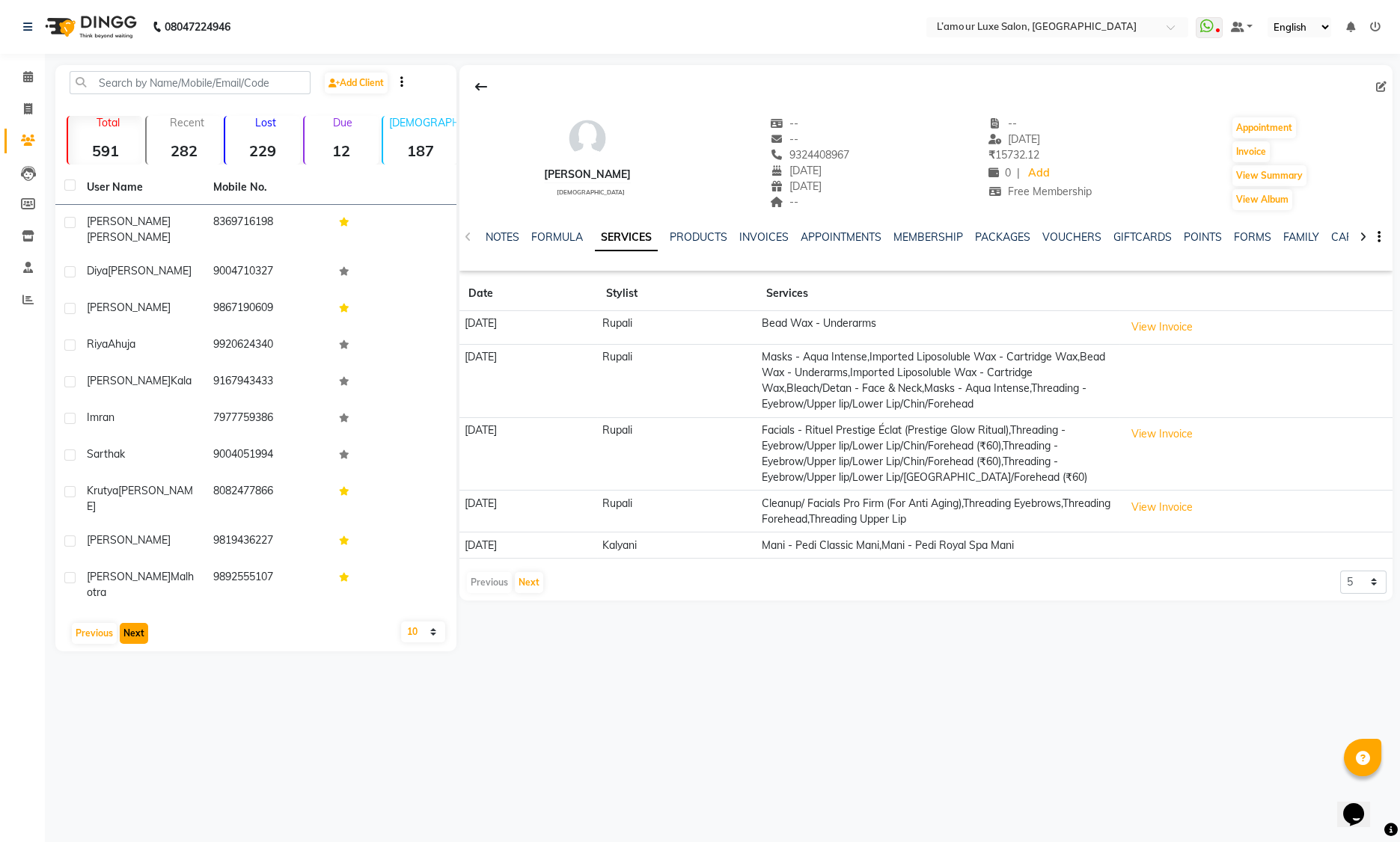
click at [134, 623] on button "Next" at bounding box center [133, 634] width 28 height 21
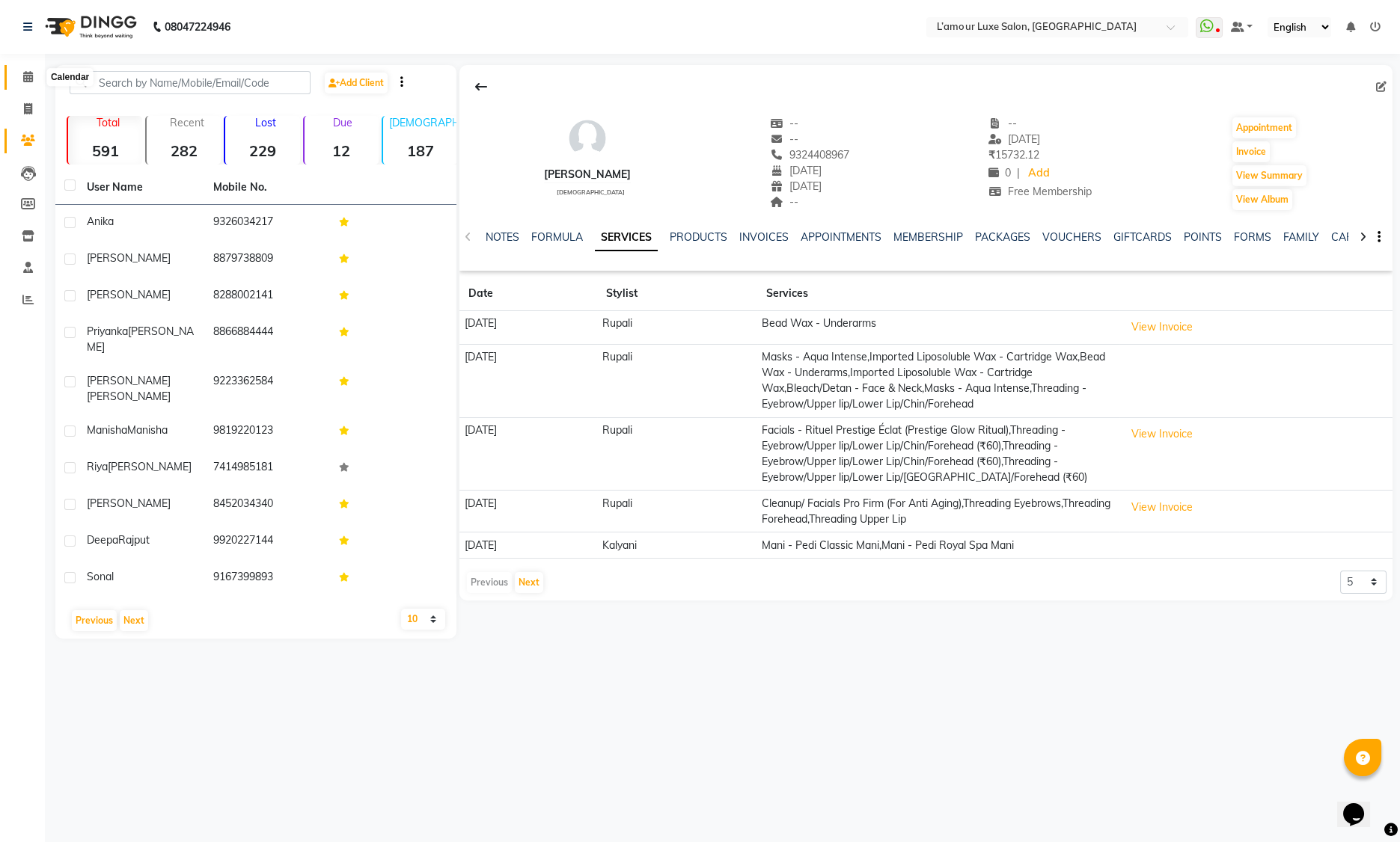
click at [29, 81] on icon at bounding box center [28, 77] width 10 height 12
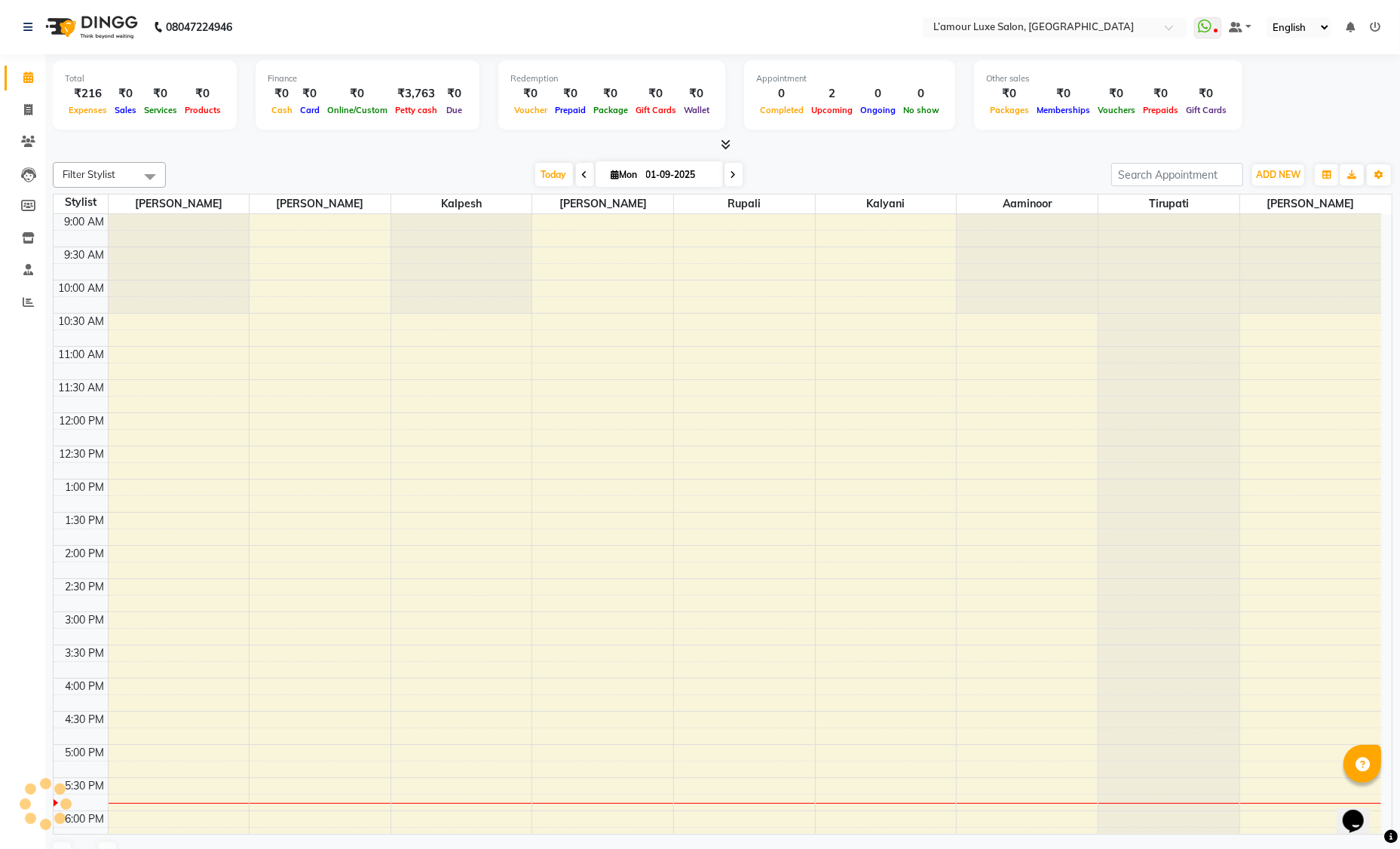
scroll to position [238, 0]
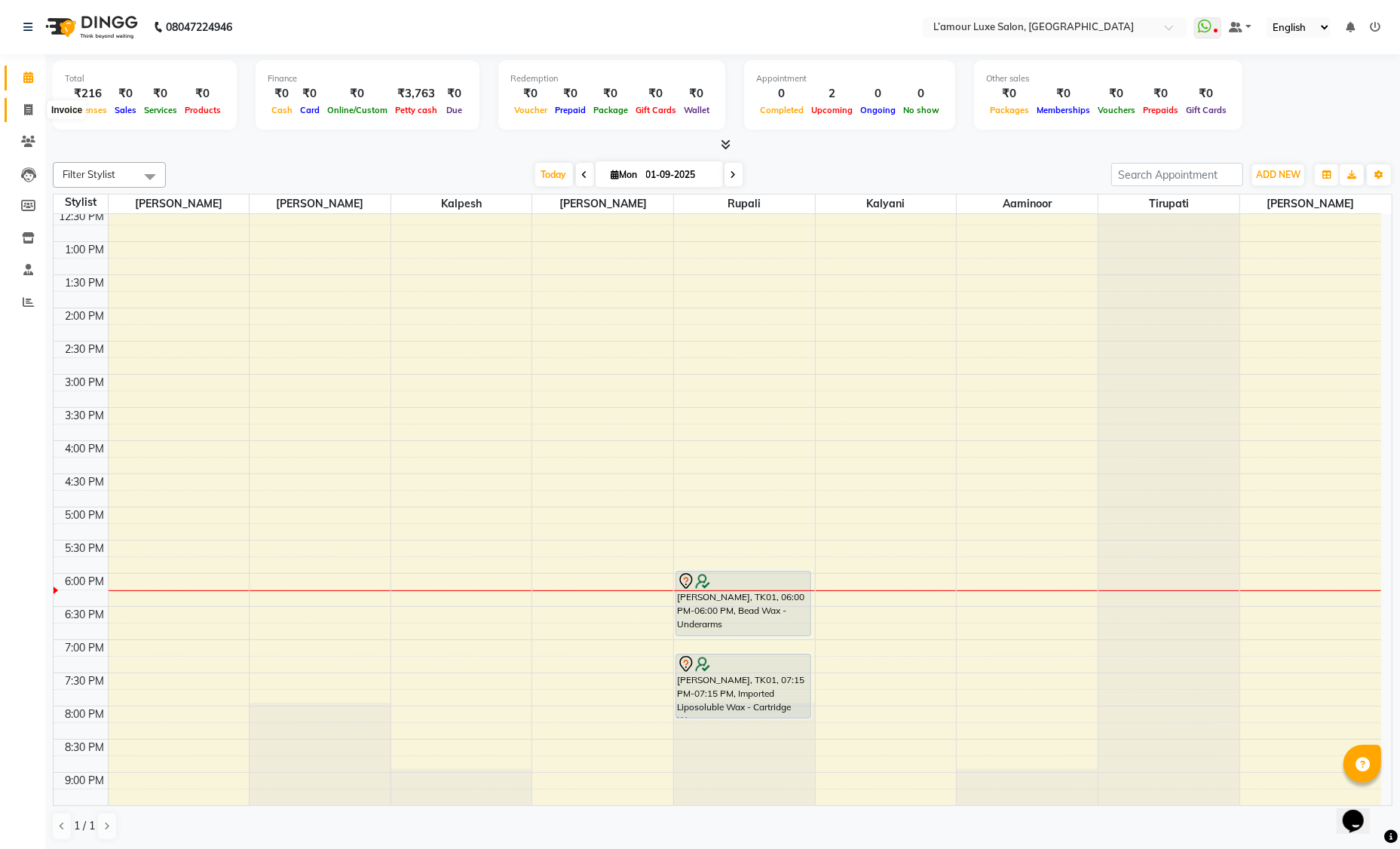
click at [31, 106] on icon at bounding box center [28, 110] width 8 height 12
select select "7325"
select select "service"
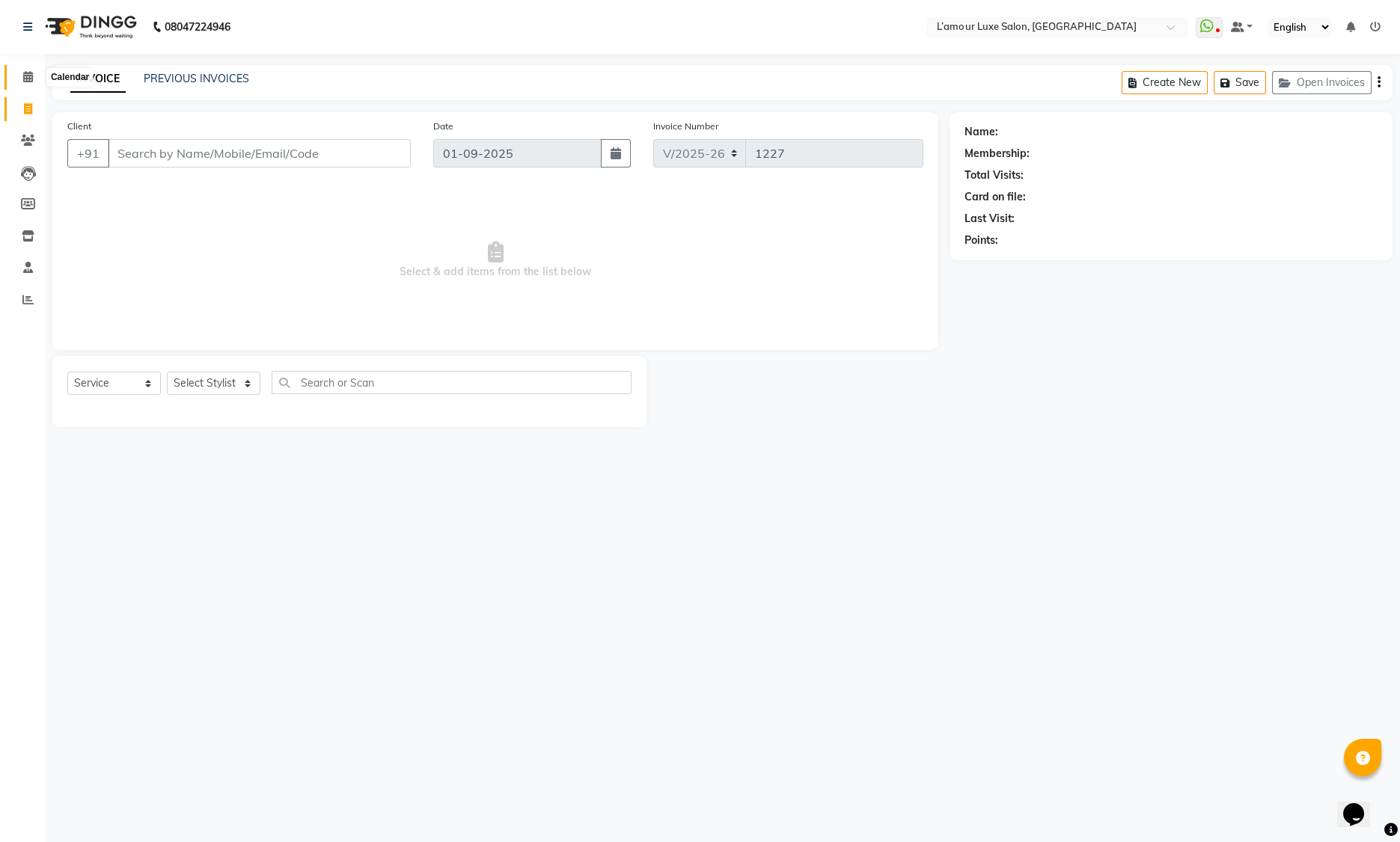
click at [26, 77] on icon at bounding box center [28, 77] width 10 height 12
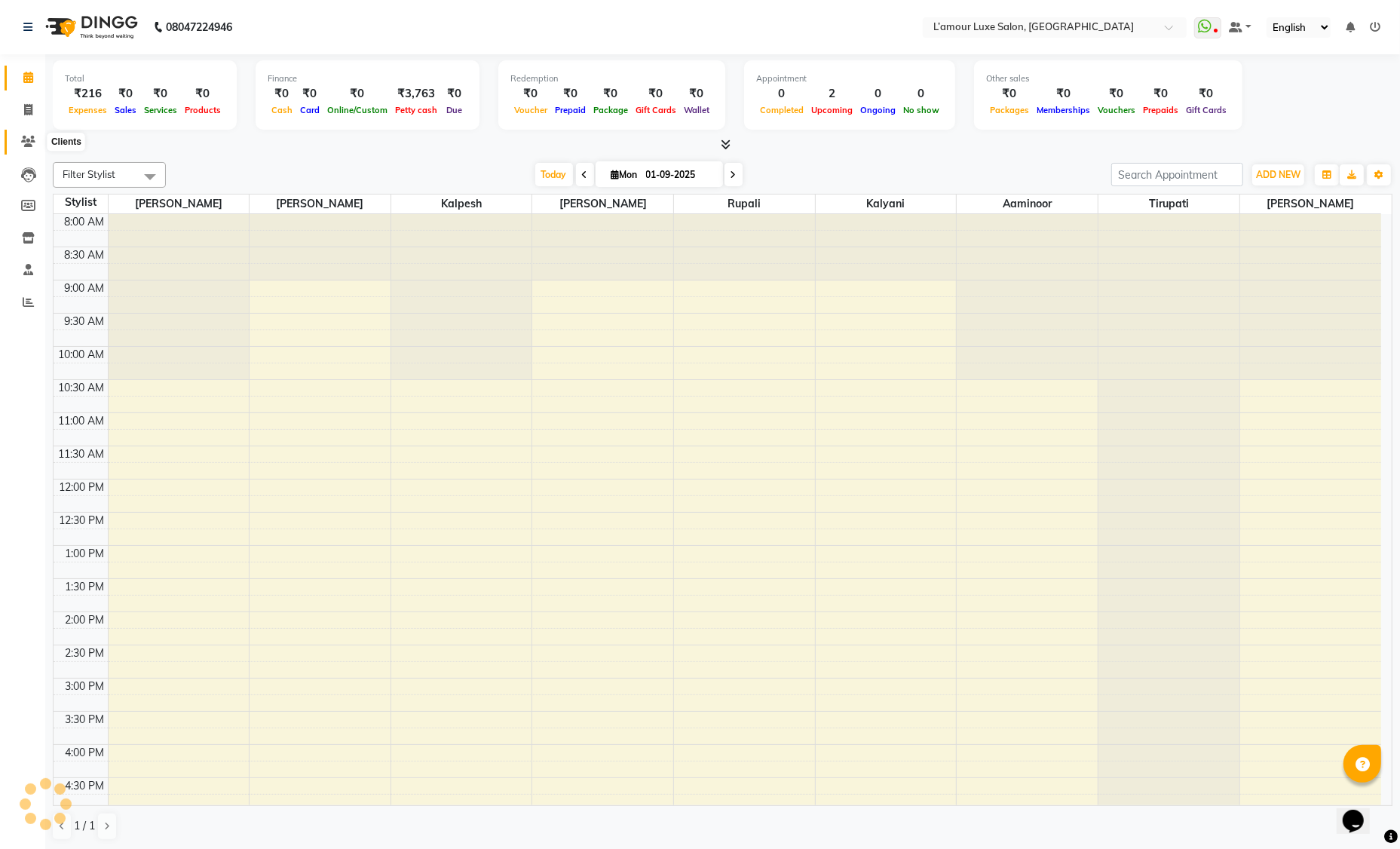
click at [30, 145] on icon at bounding box center [28, 141] width 15 height 12
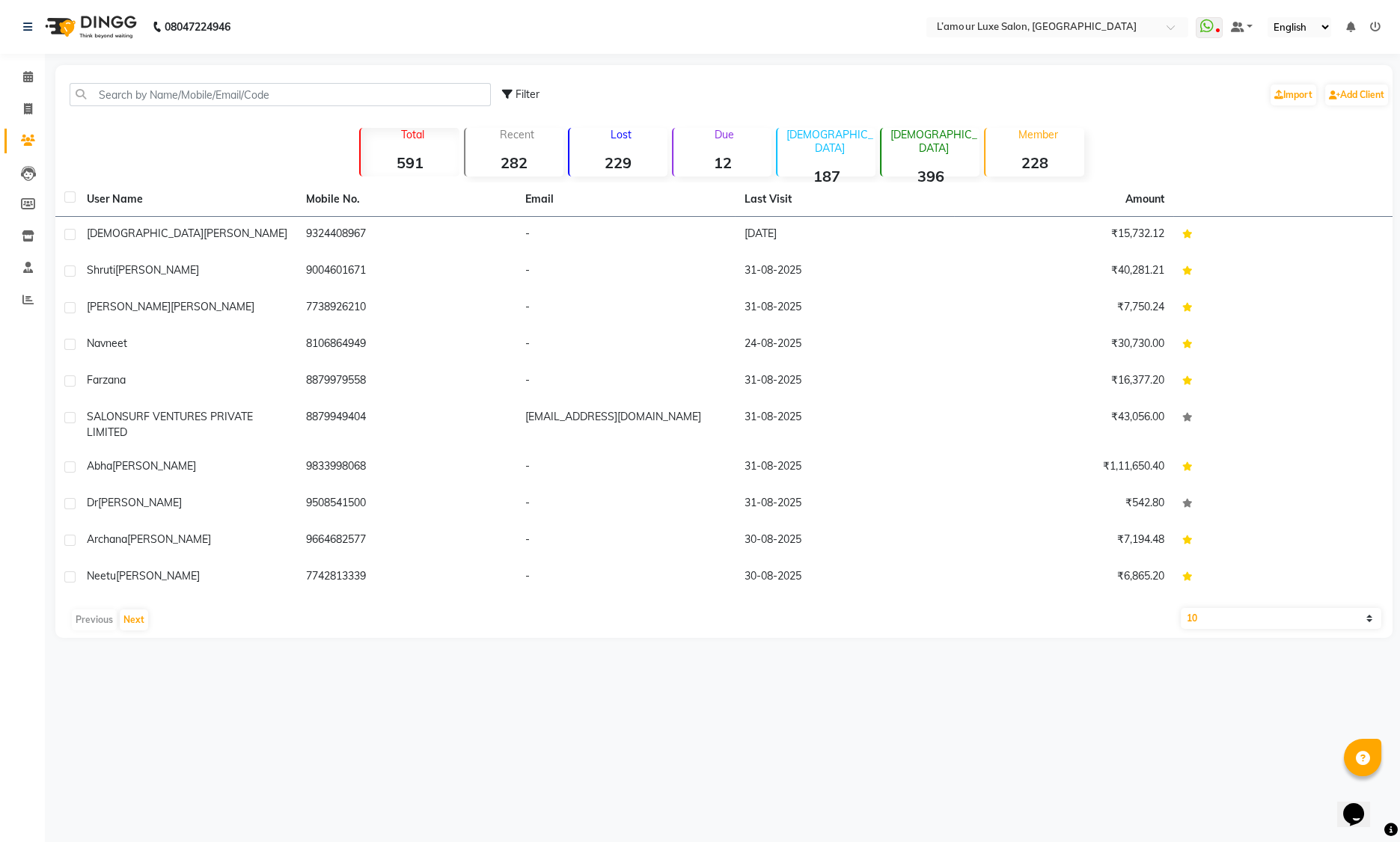
click at [1035, 146] on div "Member 228" at bounding box center [1034, 152] width 99 height 49
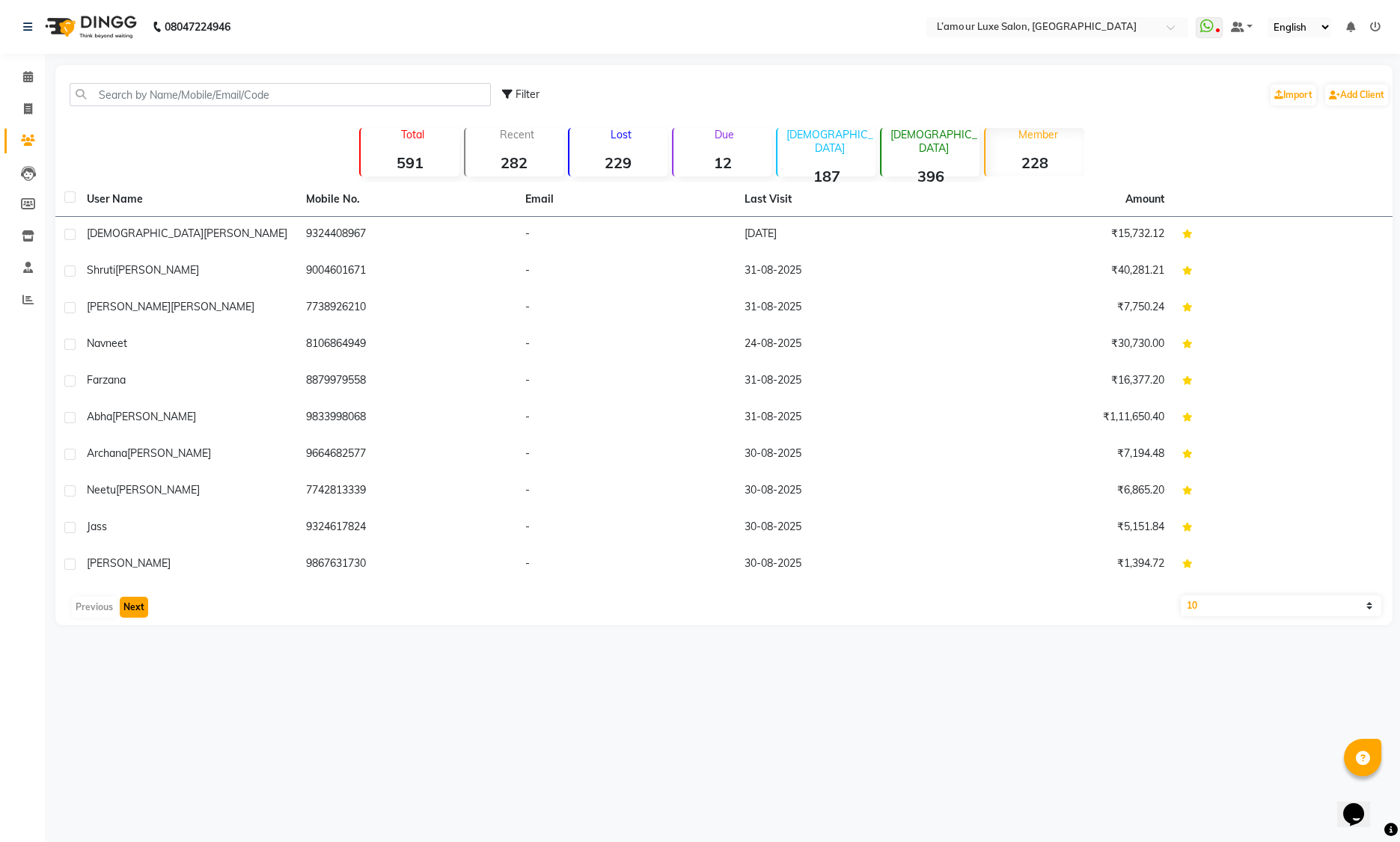
click at [125, 603] on button "Next" at bounding box center [133, 607] width 28 height 21
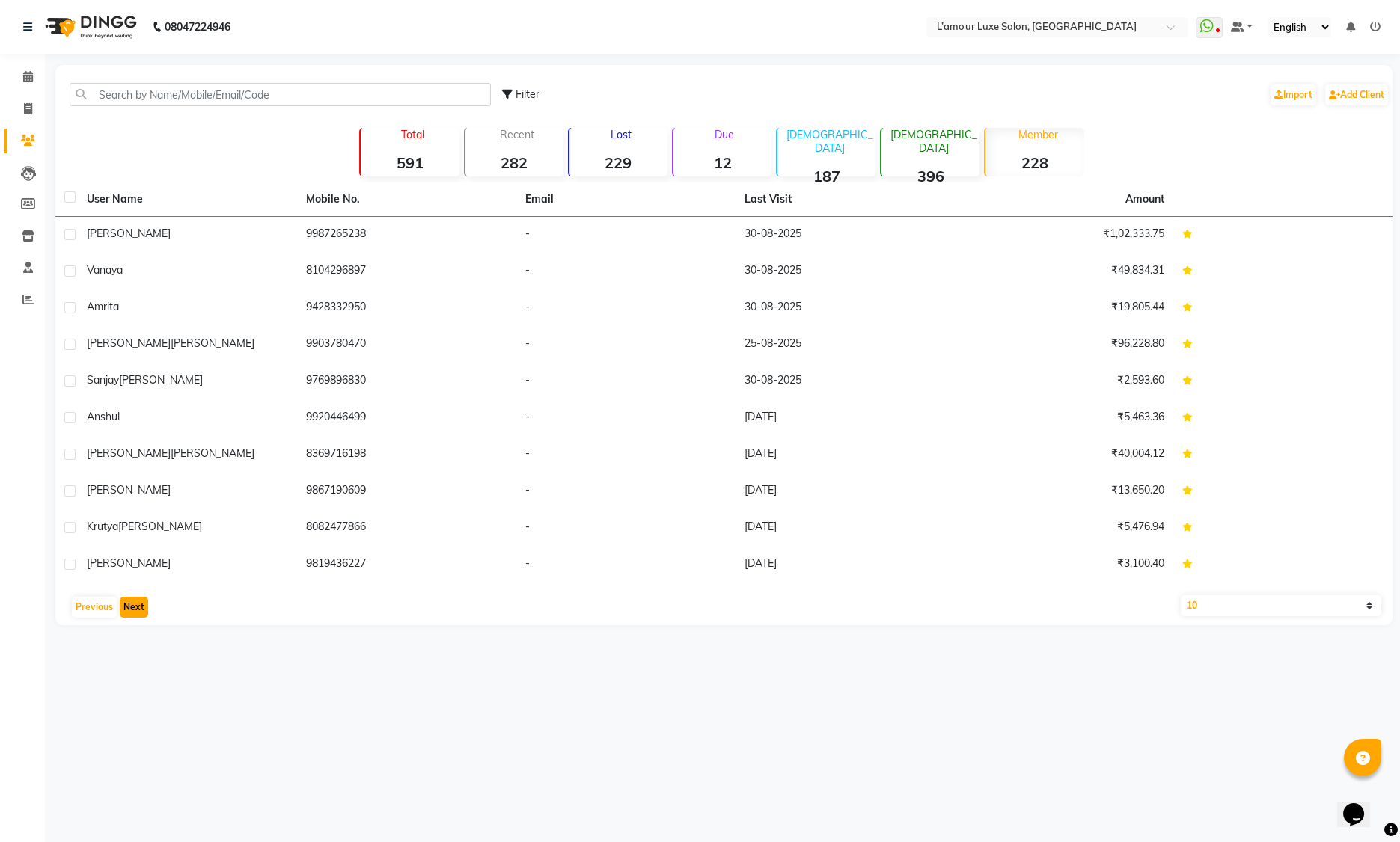
click at [128, 603] on button "Next" at bounding box center [133, 607] width 28 height 21
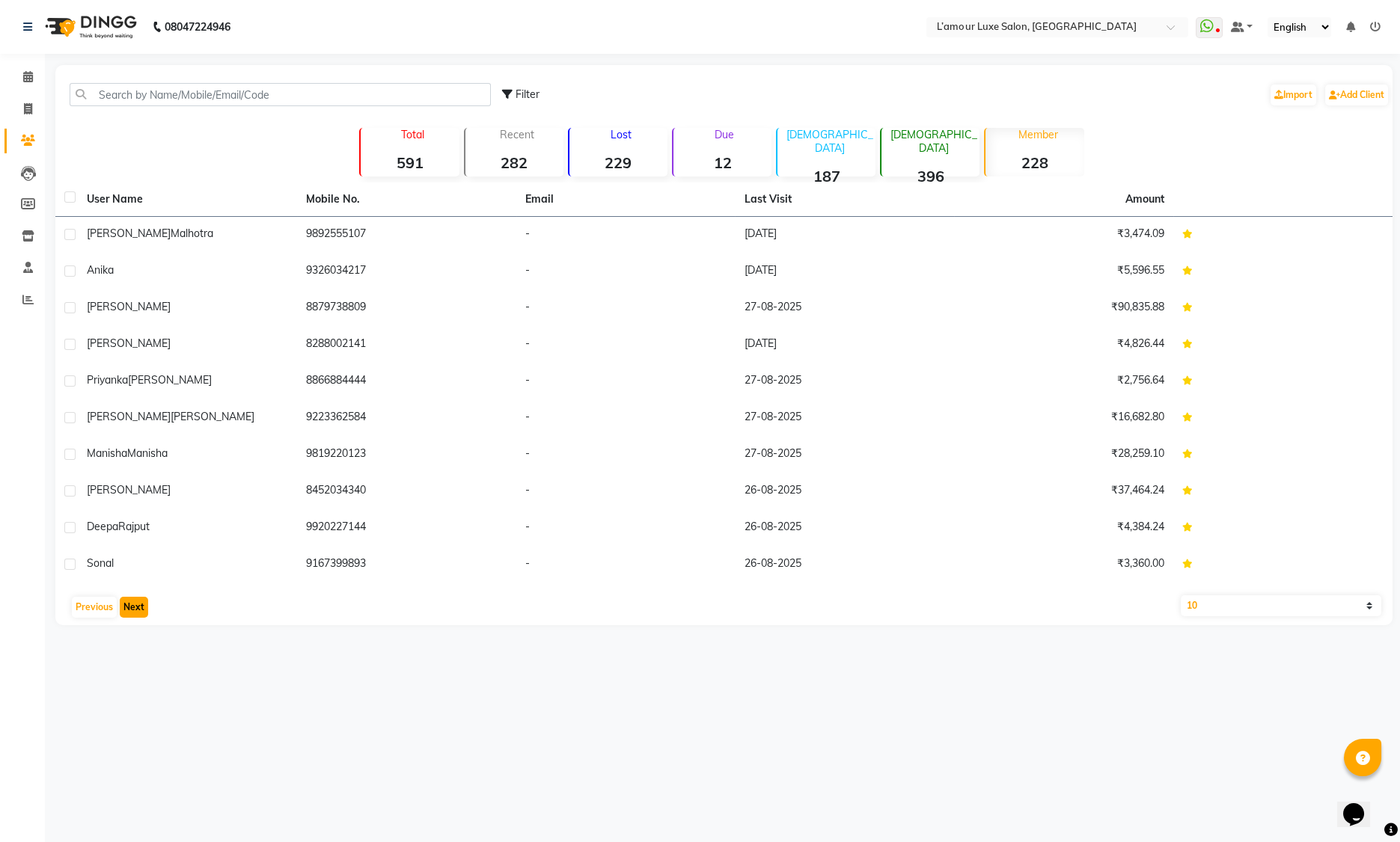
click at [131, 603] on button "Next" at bounding box center [133, 607] width 28 height 21
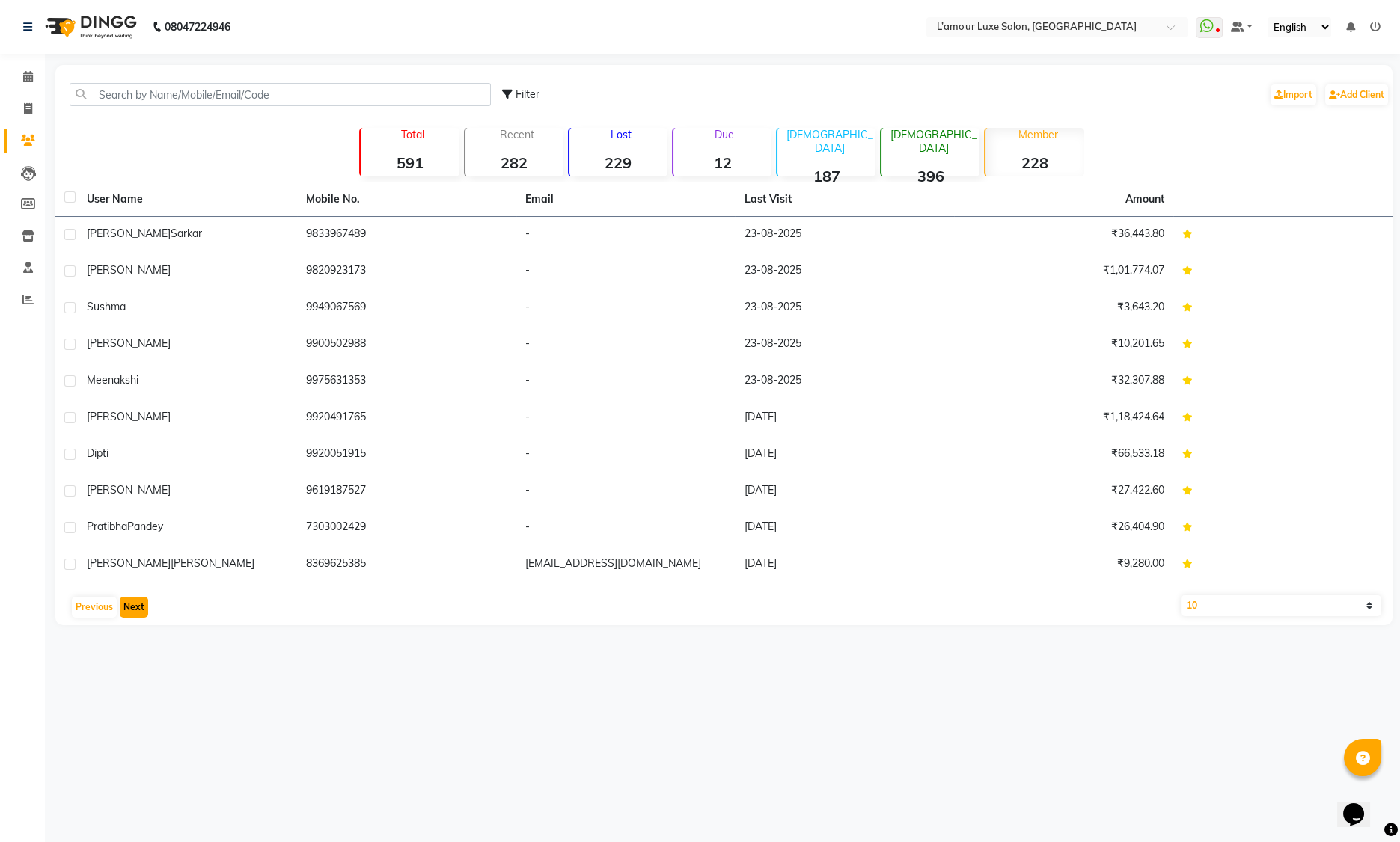
click at [131, 603] on button "Next" at bounding box center [133, 607] width 28 height 21
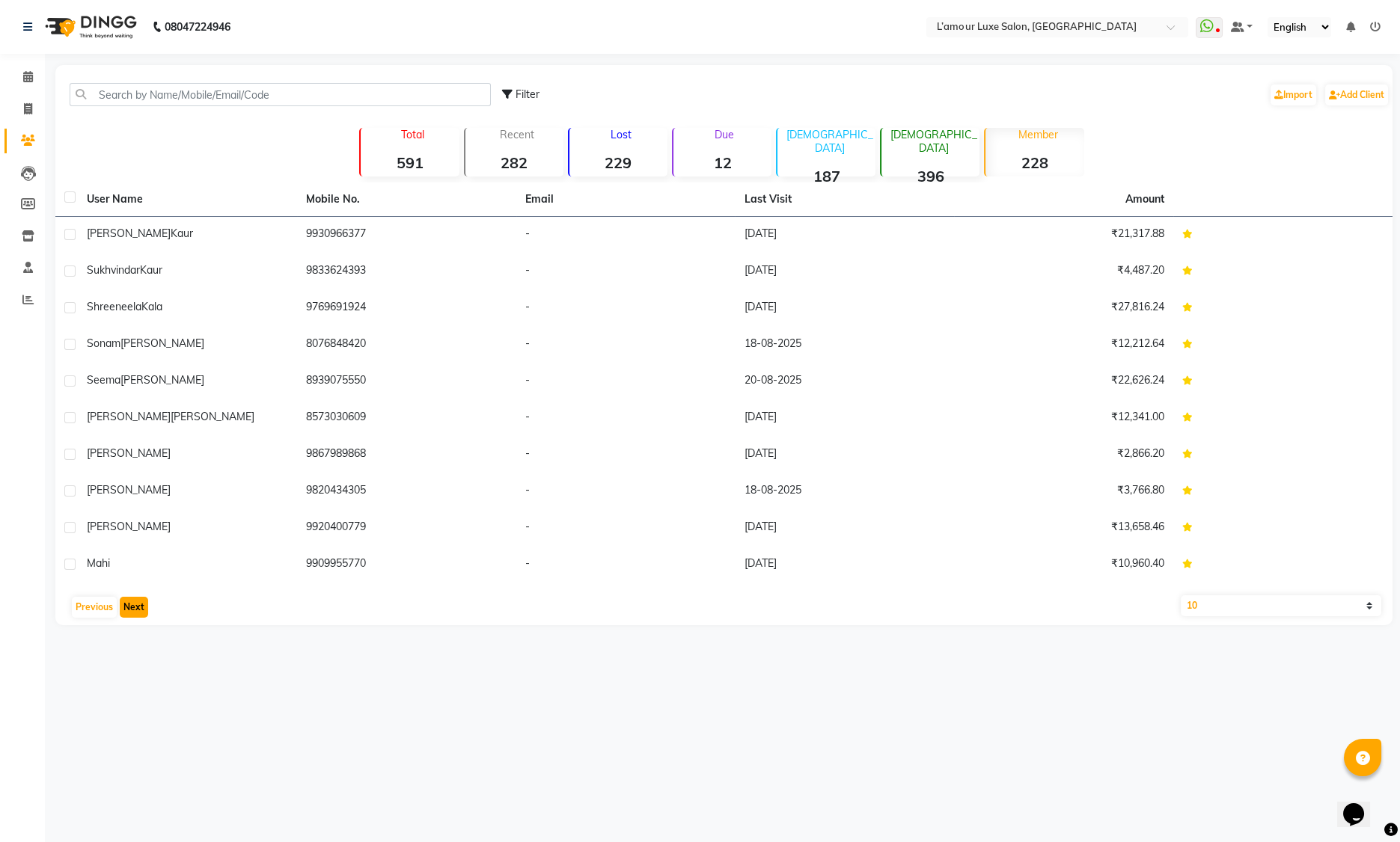
click at [131, 603] on button "Next" at bounding box center [133, 607] width 28 height 21
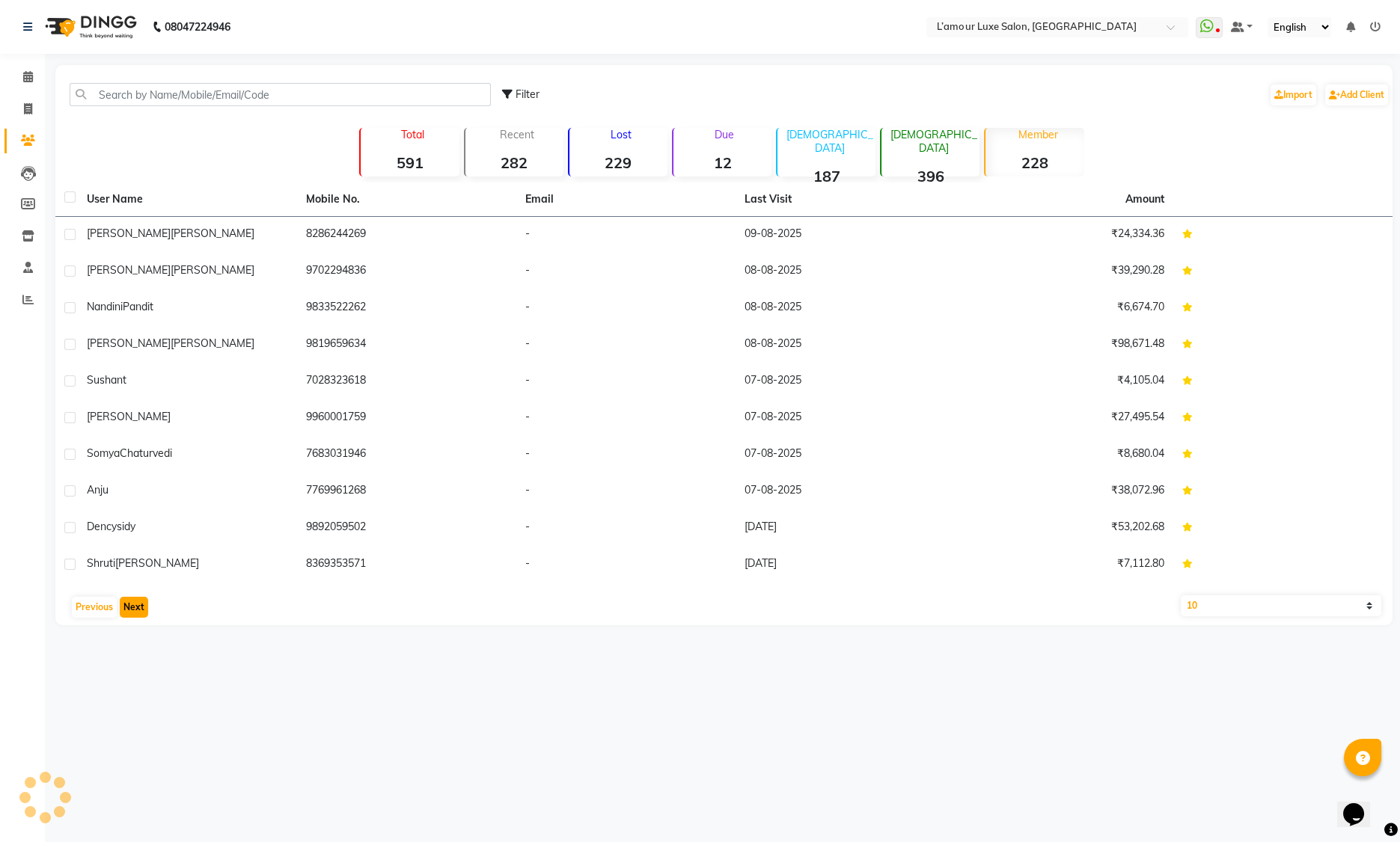
click at [131, 603] on button "Next" at bounding box center [133, 607] width 28 height 21
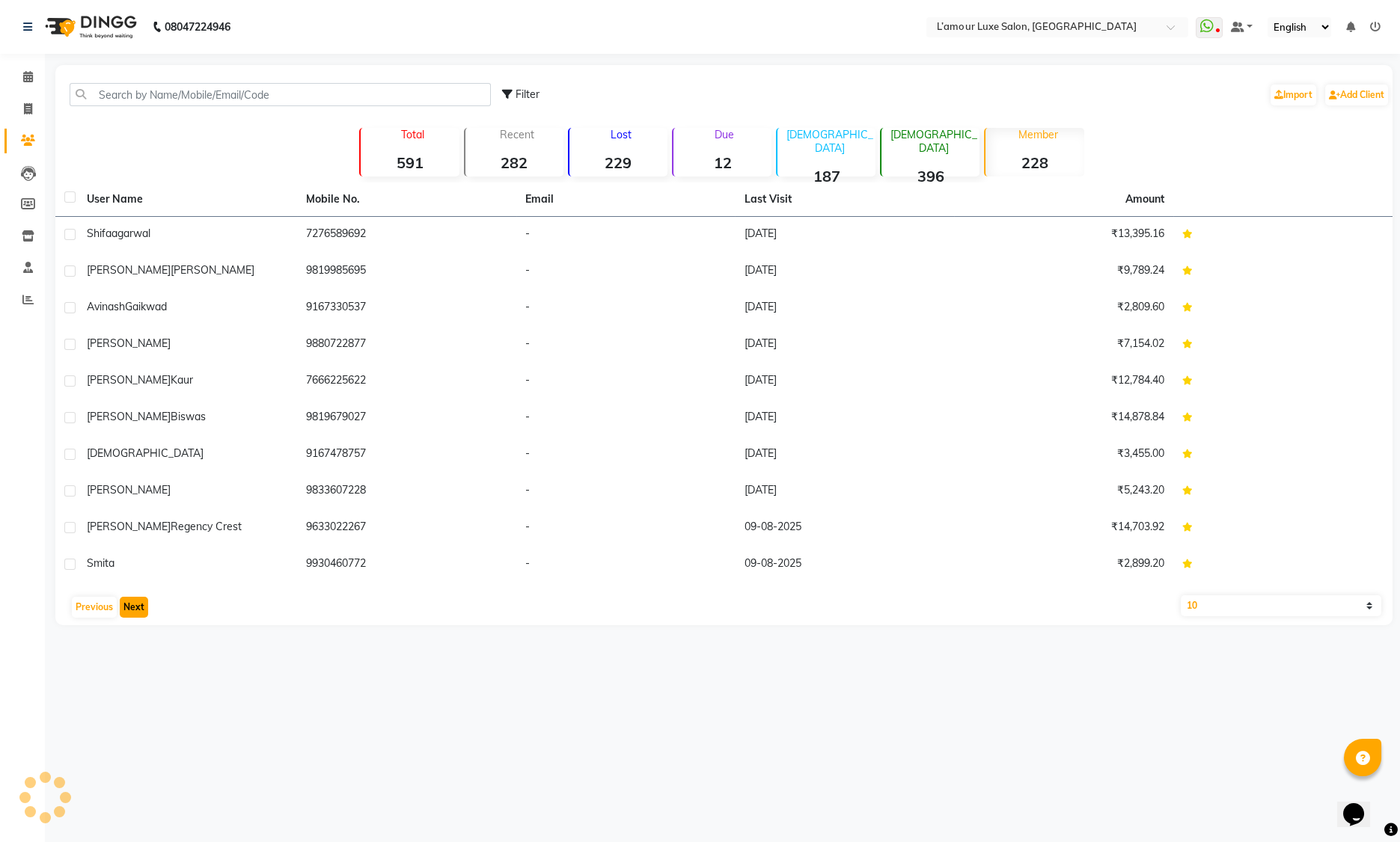
click at [131, 603] on button "Next" at bounding box center [133, 607] width 28 height 21
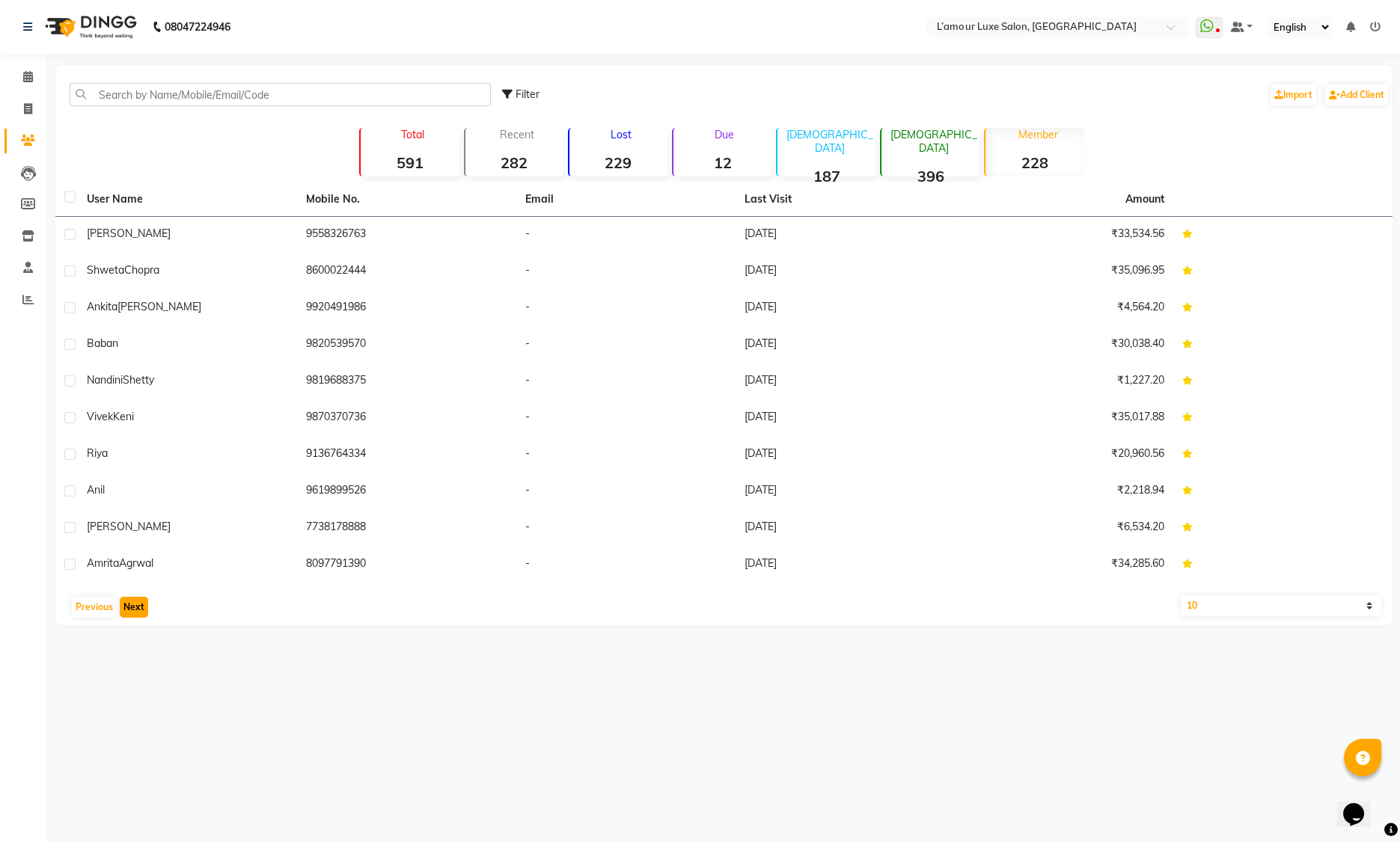
click at [131, 603] on button "Next" at bounding box center [133, 607] width 28 height 21
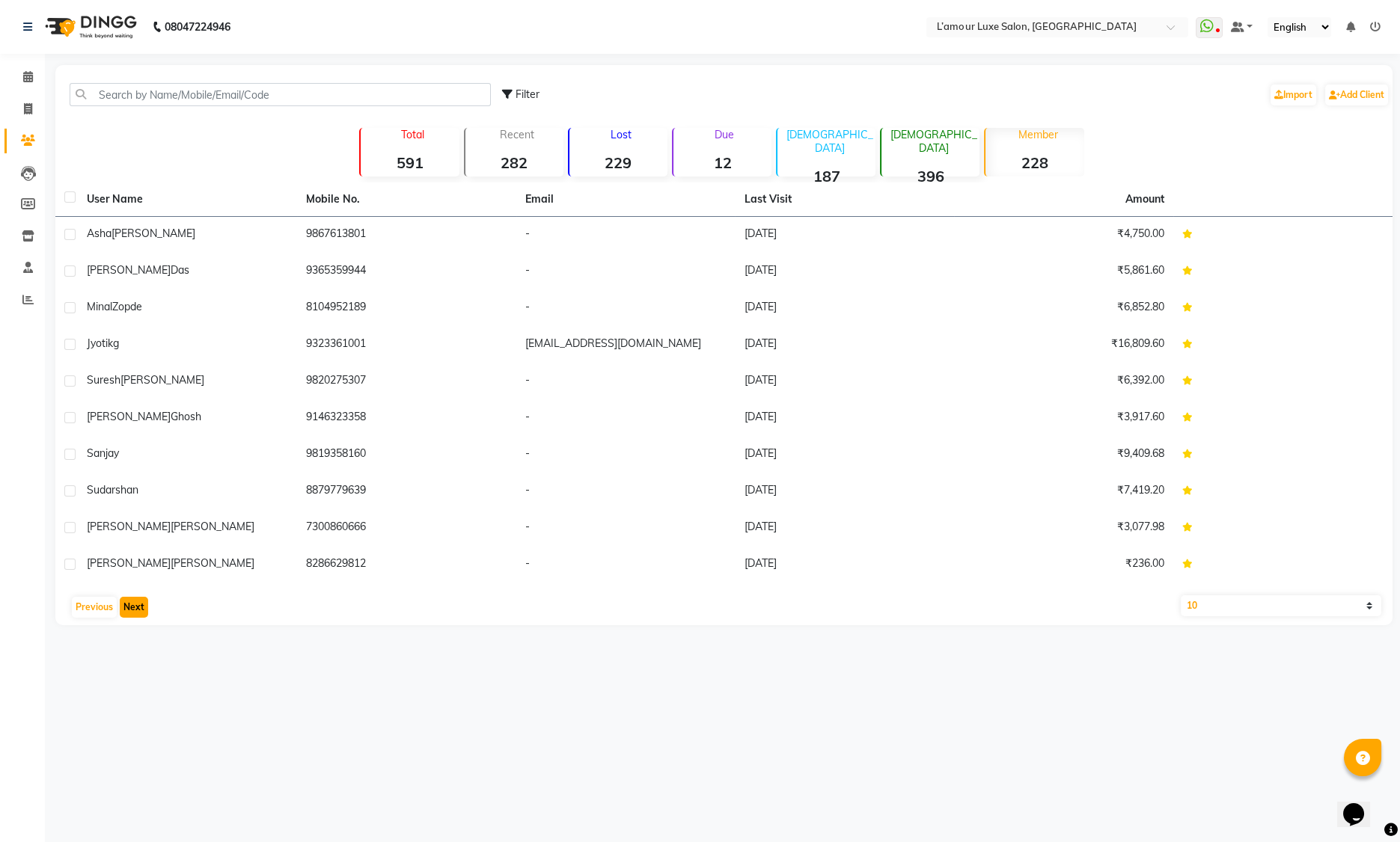
click at [130, 603] on button "Next" at bounding box center [133, 607] width 28 height 21
click at [138, 607] on button "Next" at bounding box center [133, 607] width 28 height 21
click at [139, 606] on button "Next" at bounding box center [133, 607] width 28 height 21
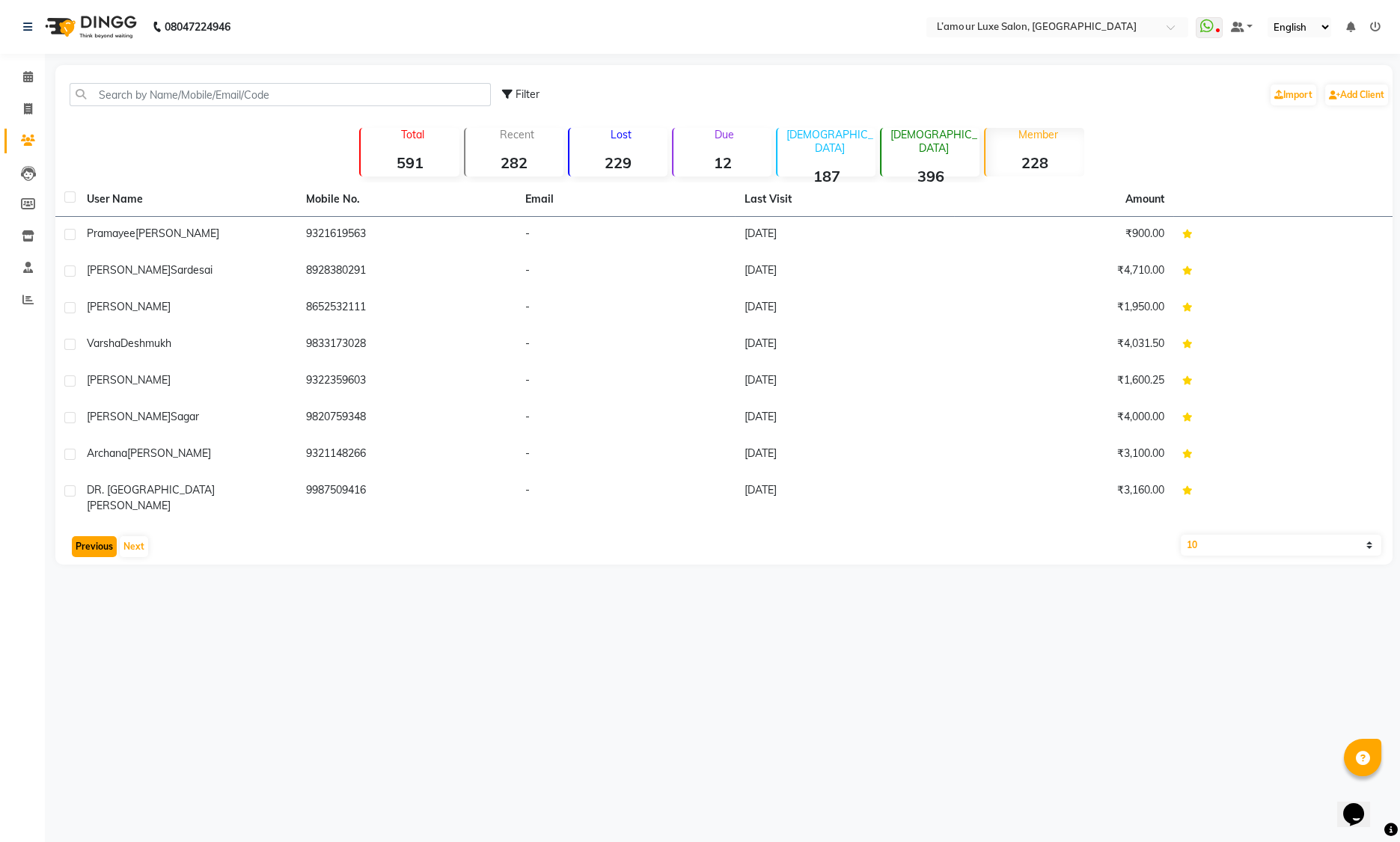
click at [104, 536] on button "Previous" at bounding box center [94, 547] width 45 height 21
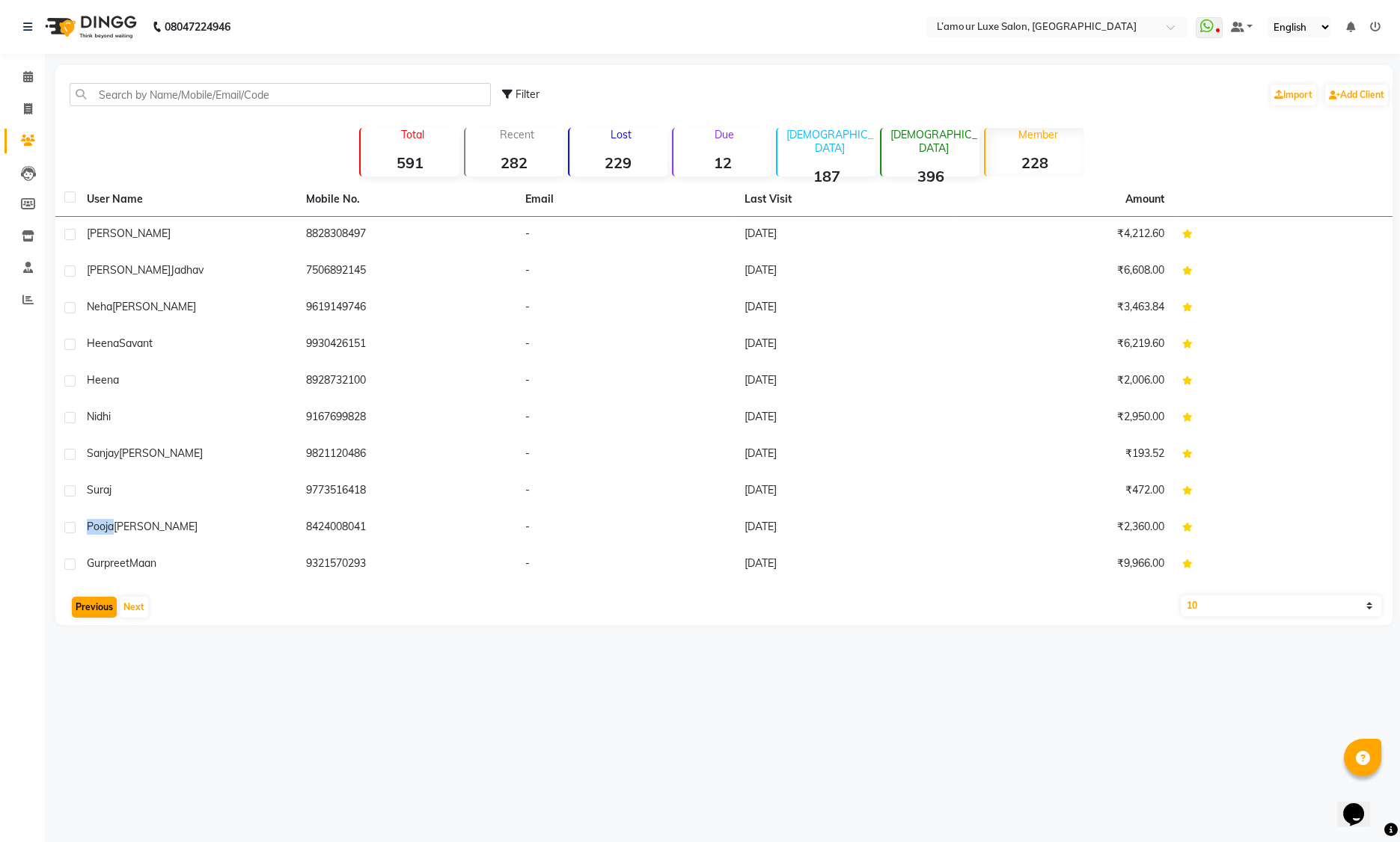
click at [104, 532] on span "Pooja" at bounding box center [100, 527] width 27 height 14
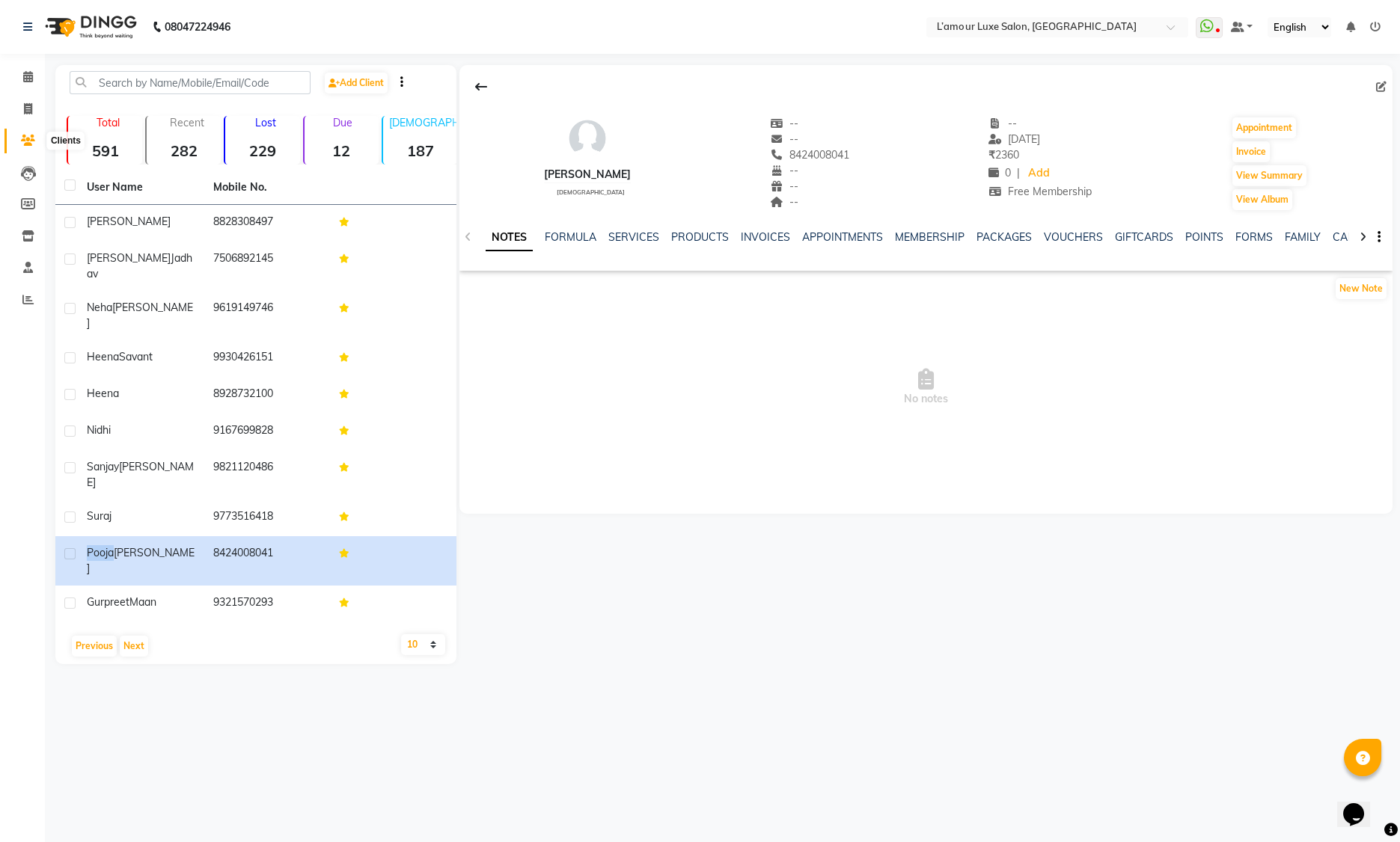
click at [31, 138] on icon at bounding box center [28, 140] width 15 height 12
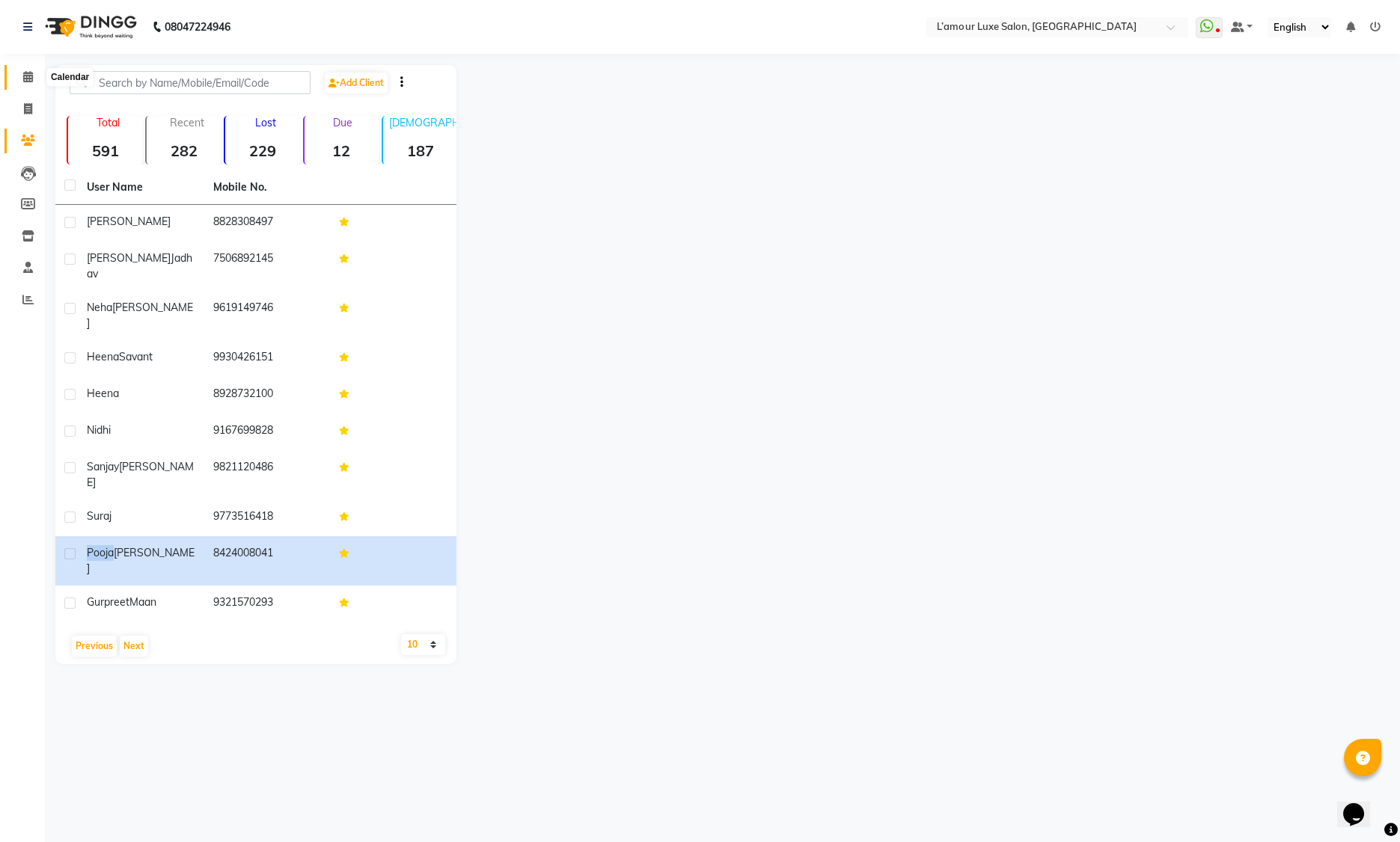
click at [26, 76] on icon at bounding box center [28, 77] width 10 height 12
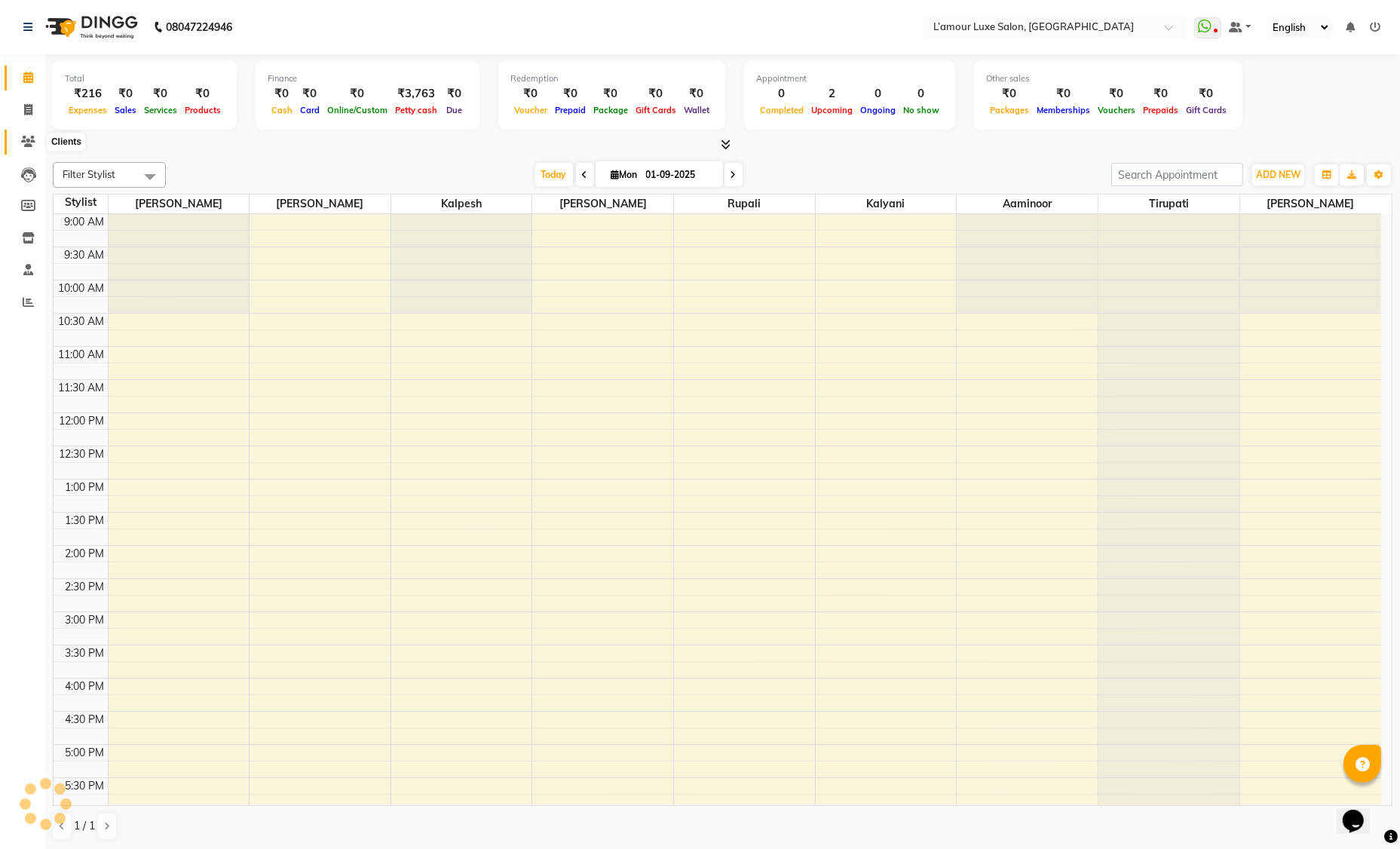
click at [26, 145] on icon at bounding box center [28, 141] width 15 height 12
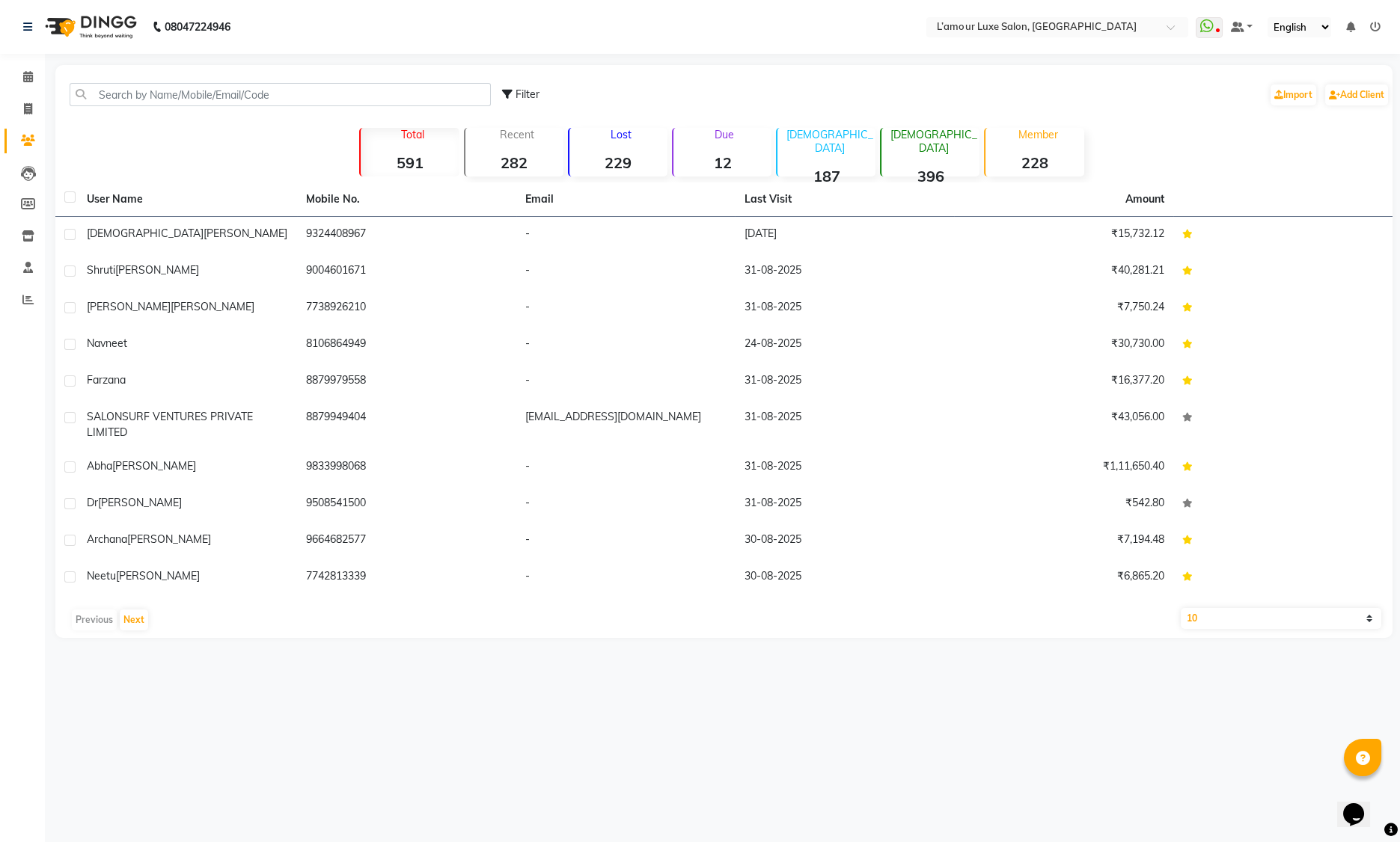
click at [1035, 154] on strong "228" at bounding box center [1034, 163] width 98 height 18
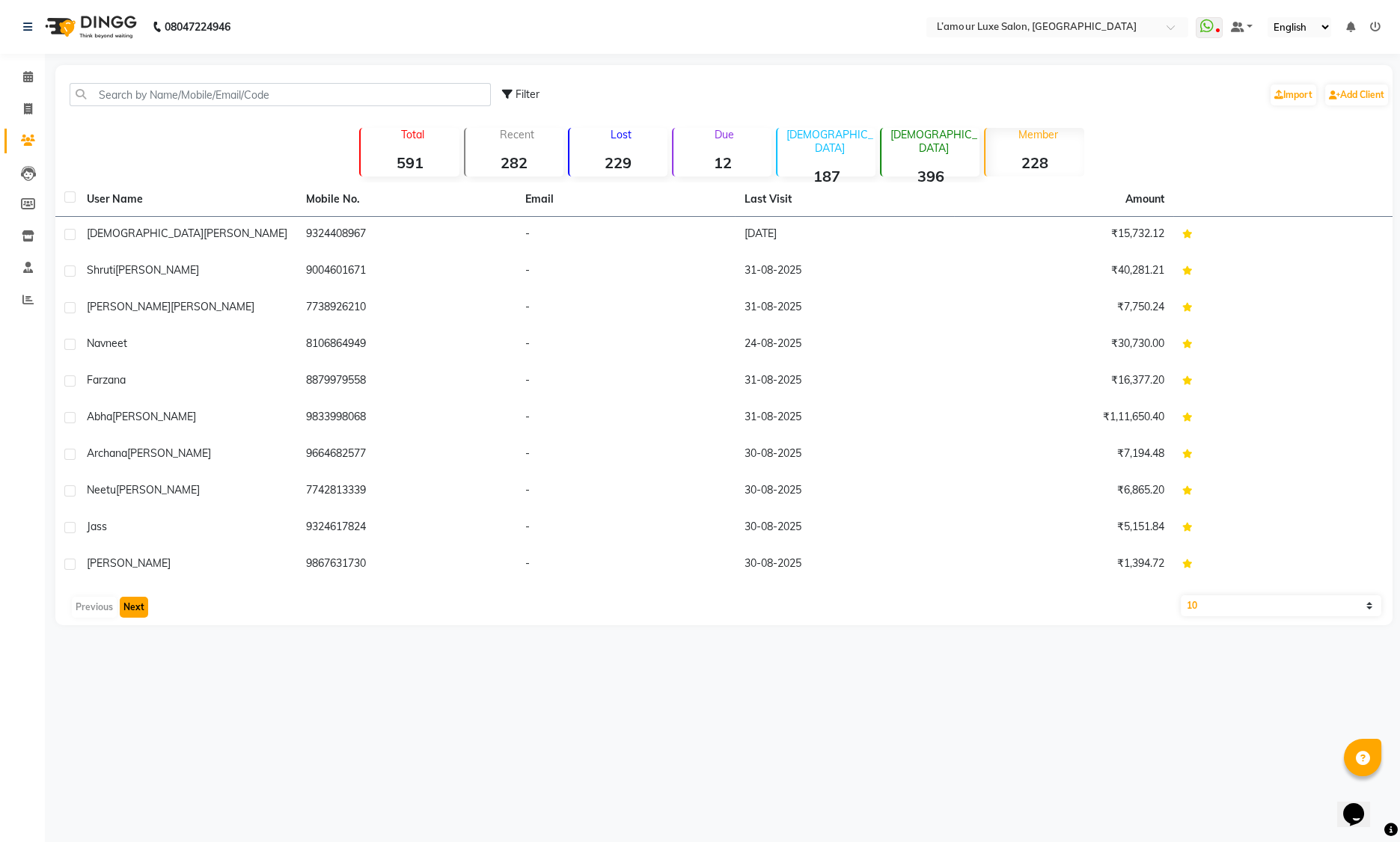
click at [133, 614] on button "Next" at bounding box center [133, 607] width 28 height 21
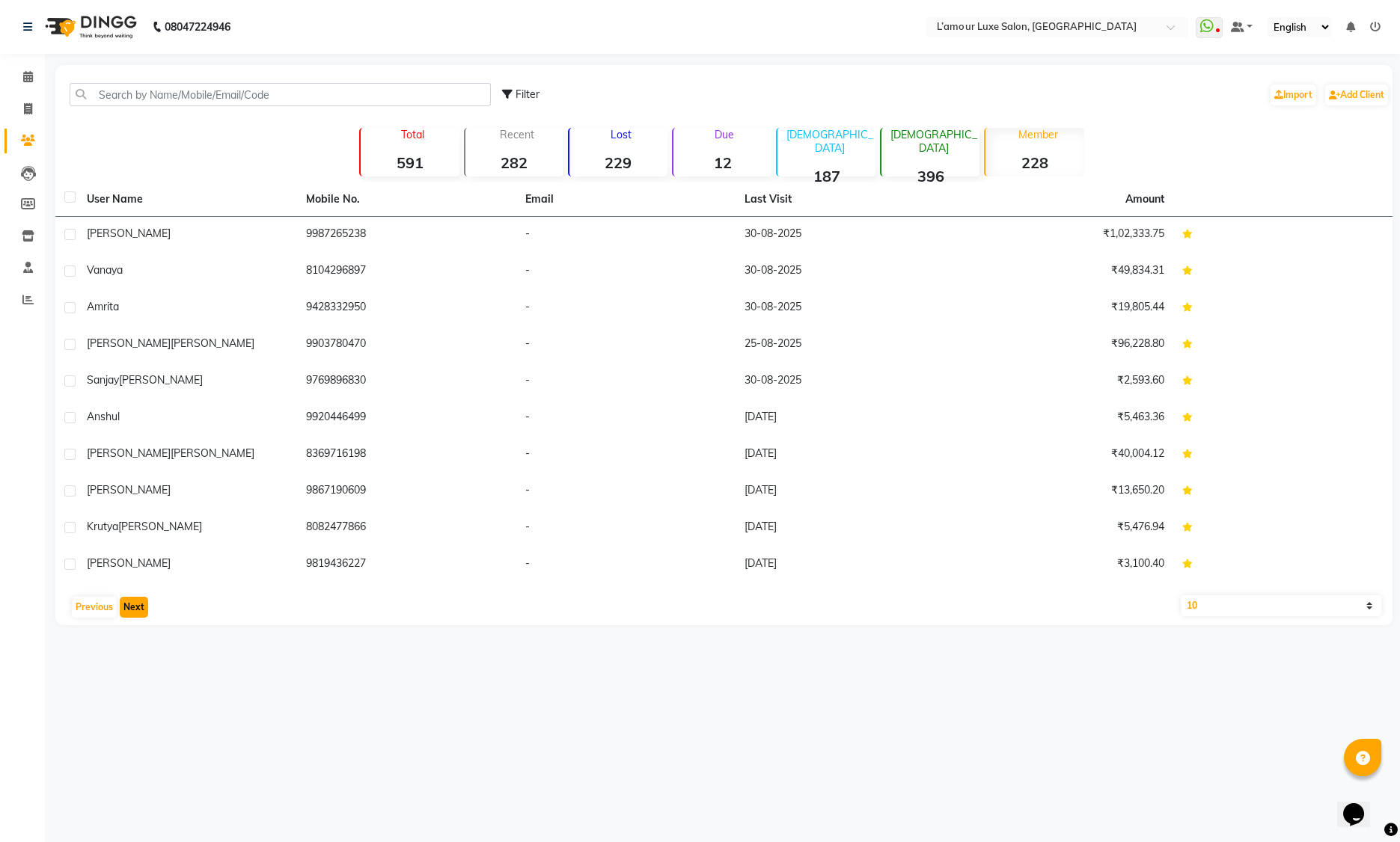
click at [134, 608] on button "Next" at bounding box center [133, 607] width 28 height 21
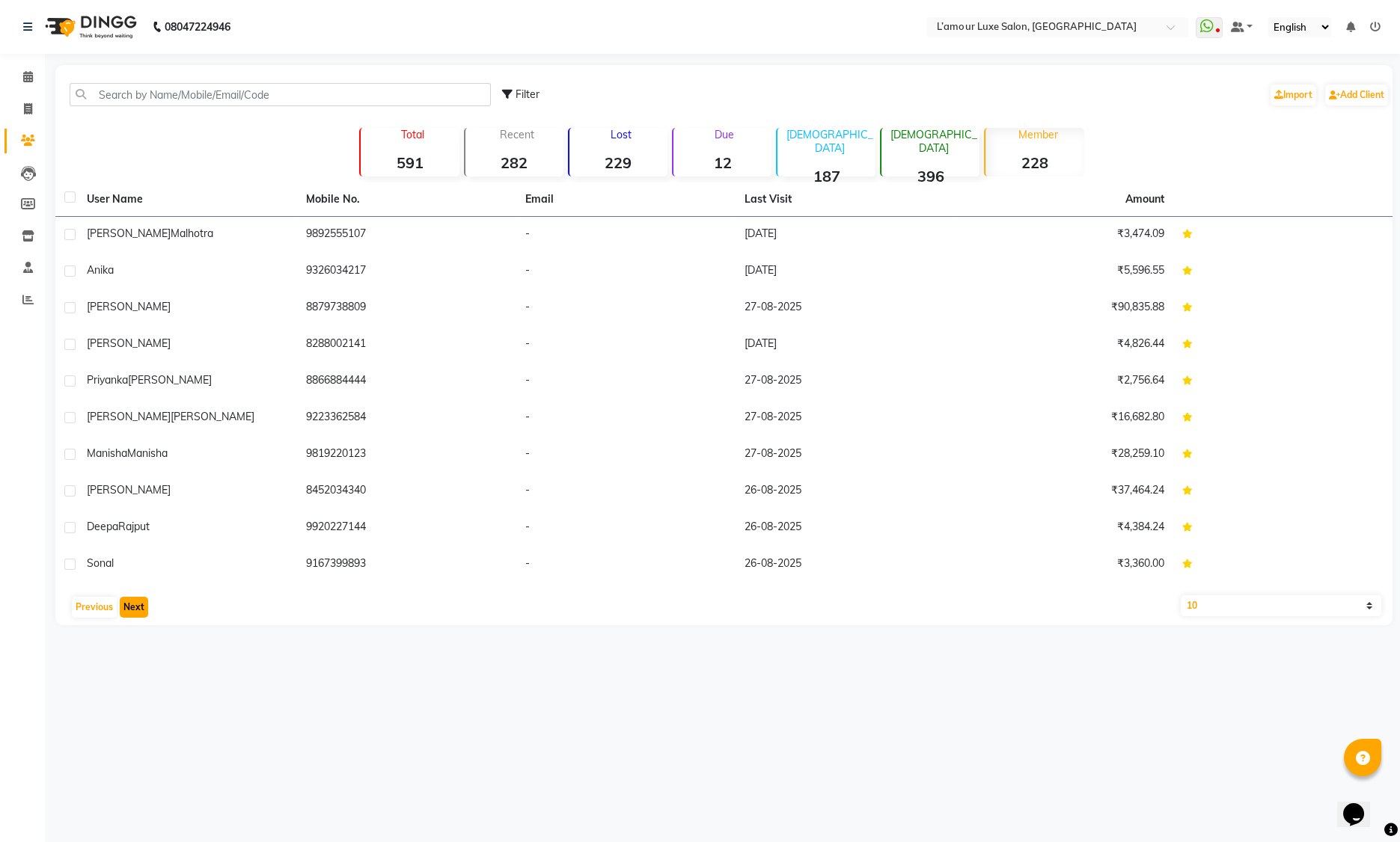
click at [135, 607] on button "Next" at bounding box center [133, 607] width 28 height 21
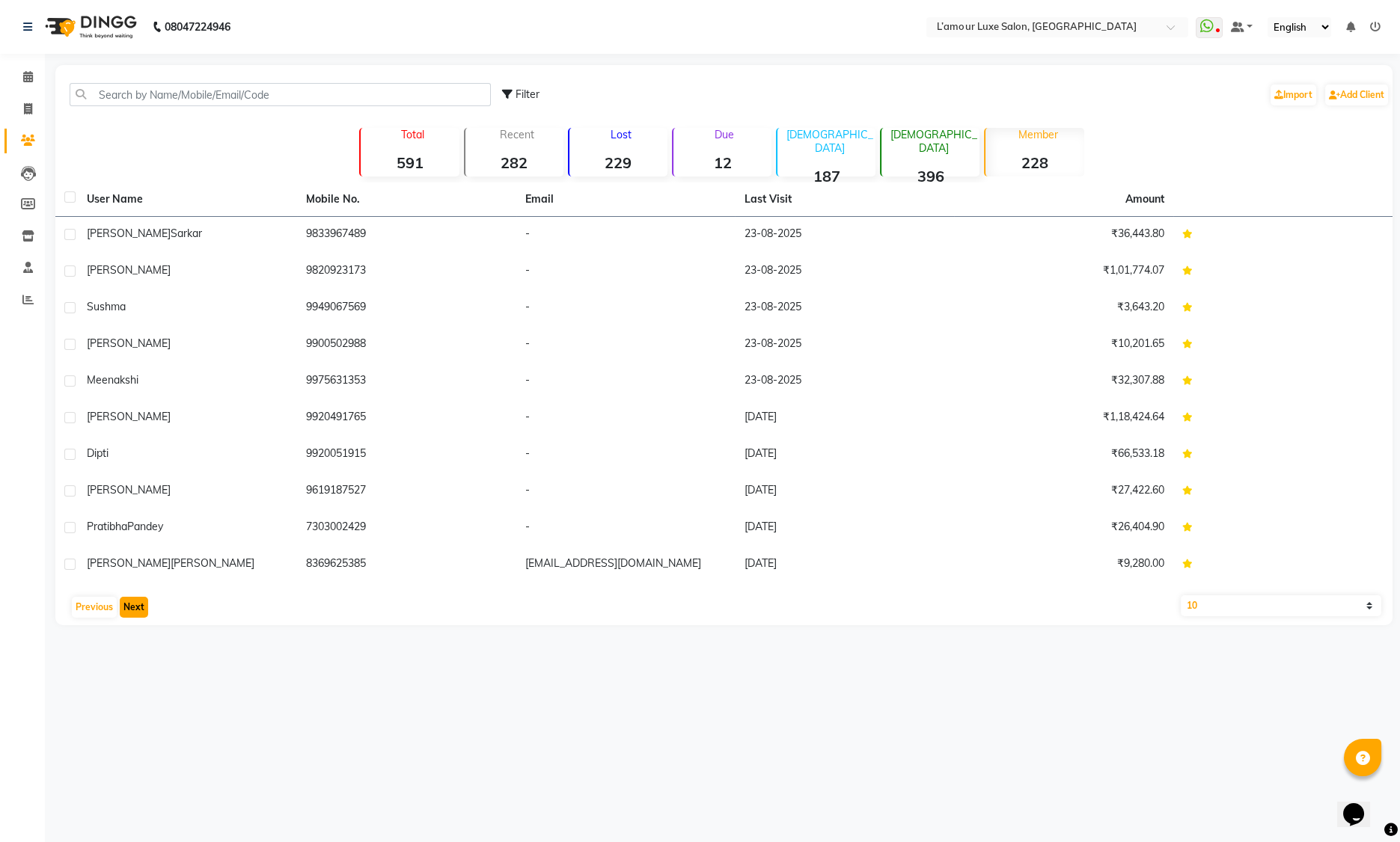
click at [135, 607] on button "Next" at bounding box center [133, 607] width 28 height 21
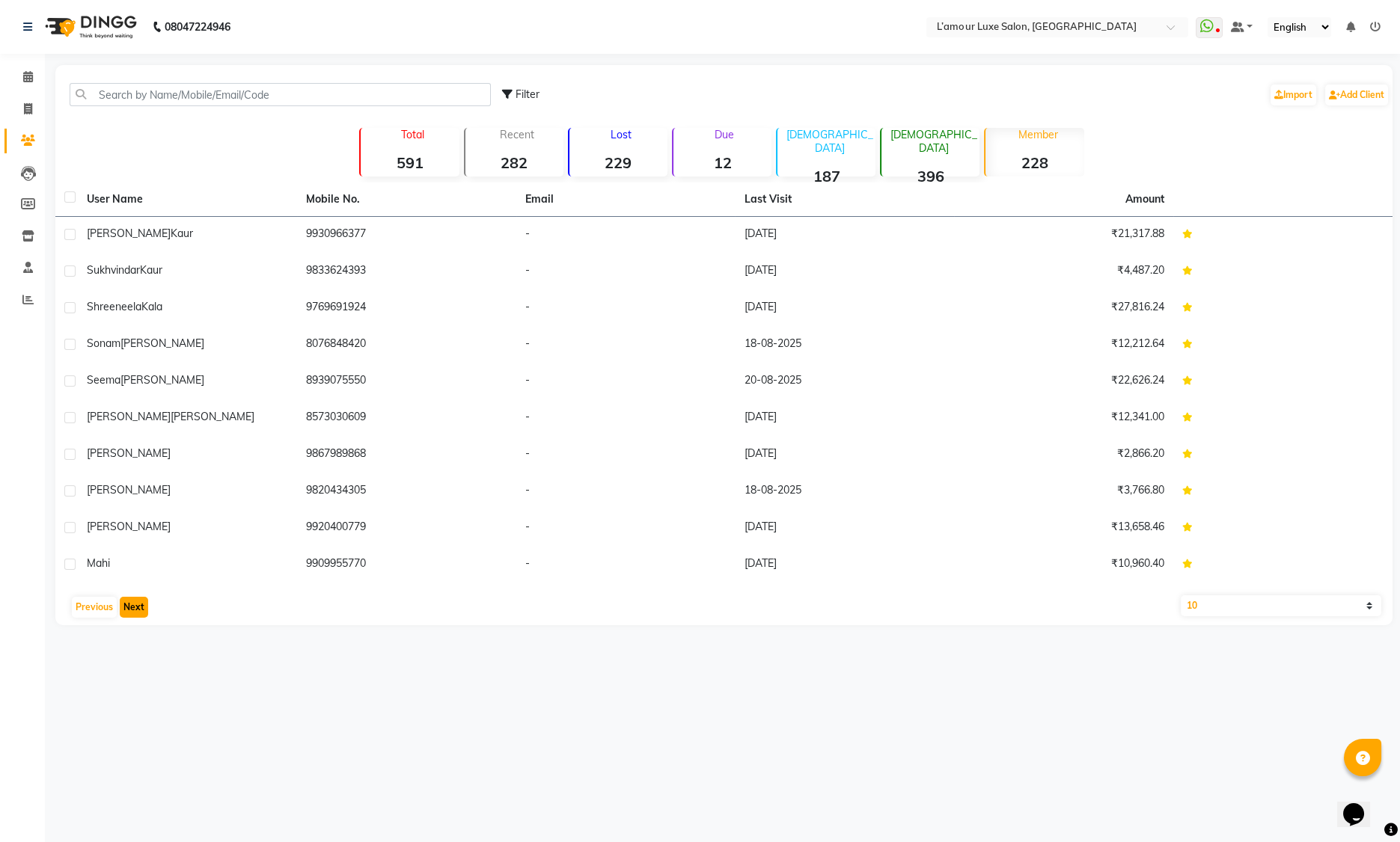
click at [135, 607] on button "Next" at bounding box center [133, 607] width 28 height 21
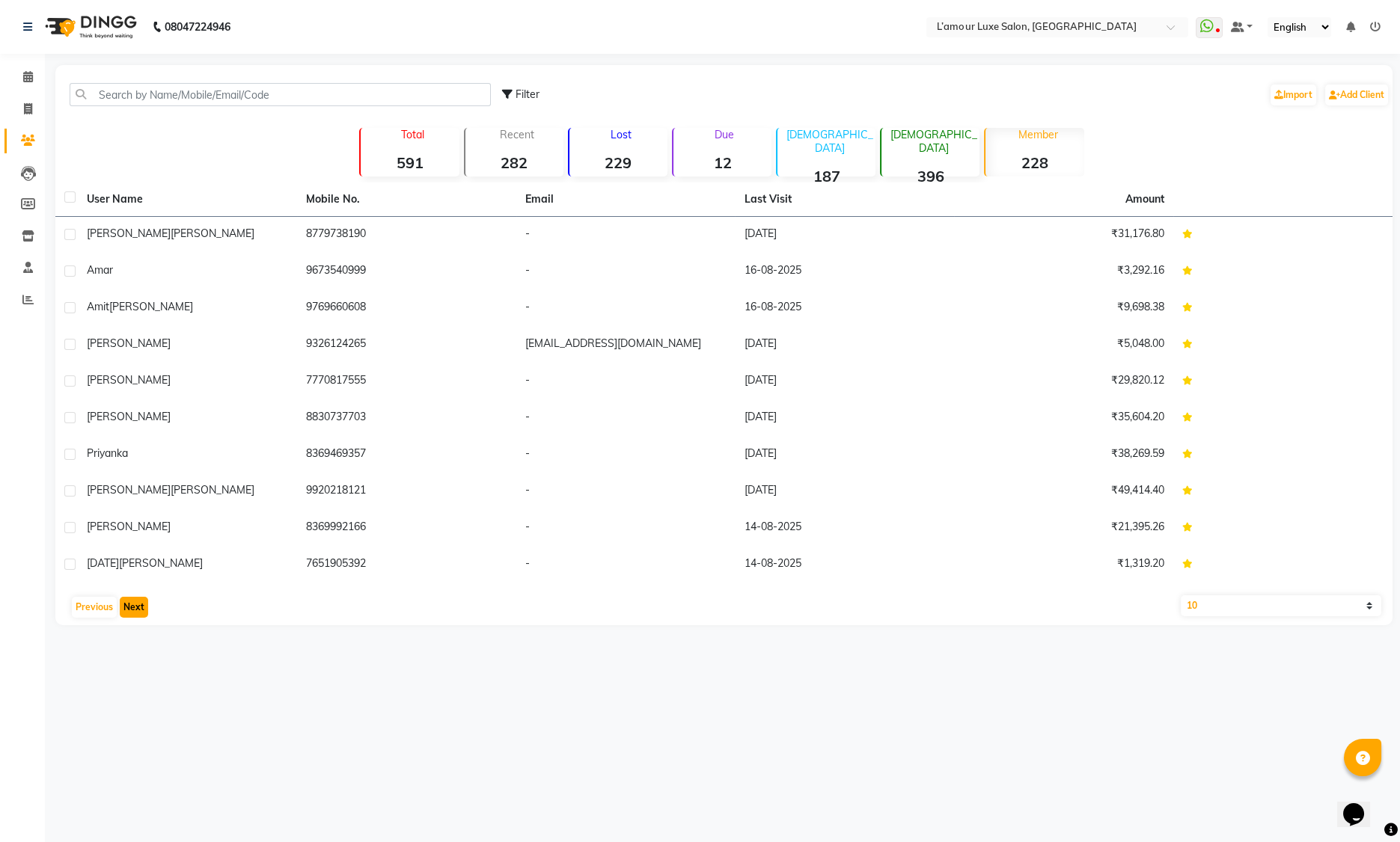
click at [134, 607] on button "Next" at bounding box center [133, 607] width 28 height 21
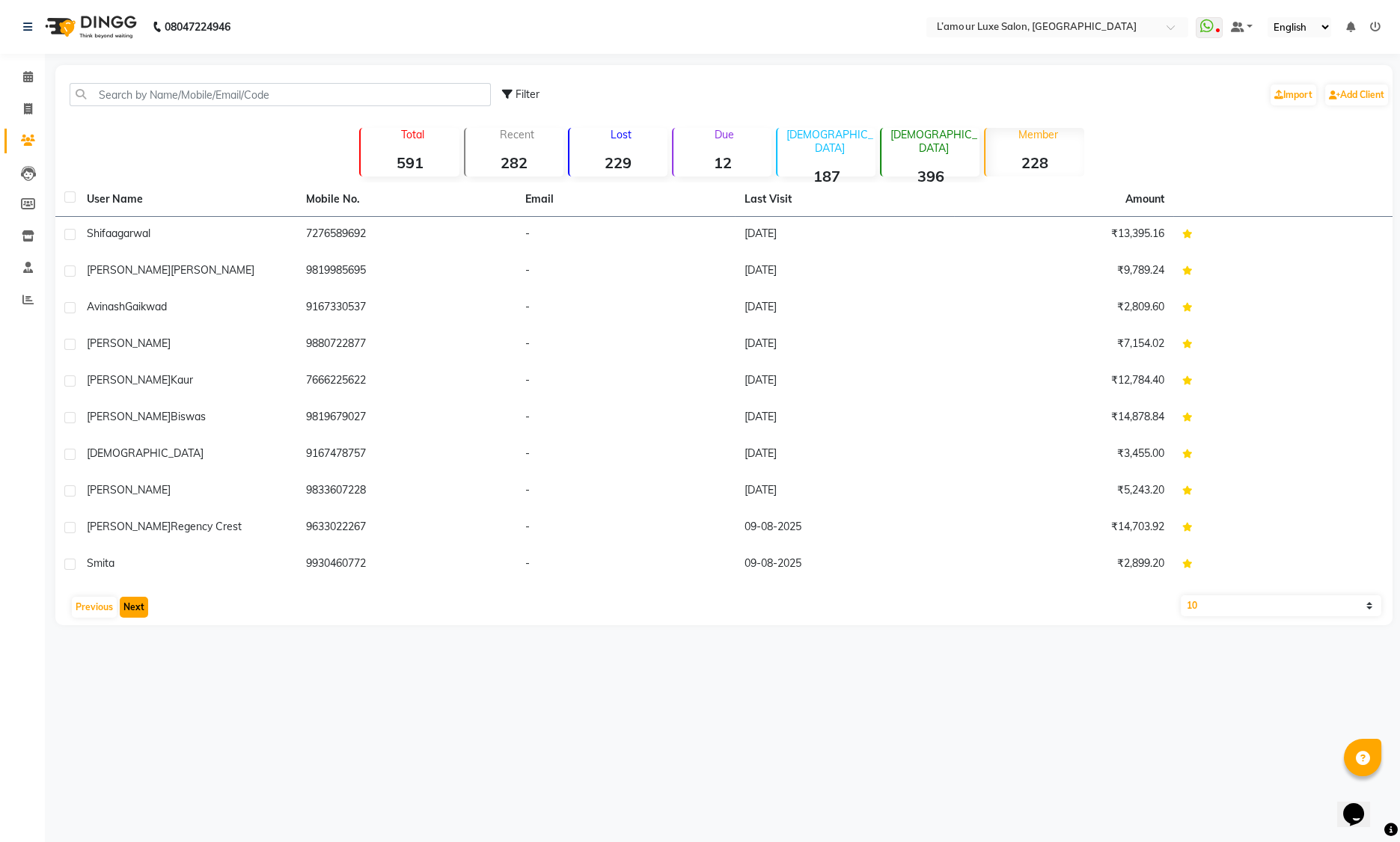
click at [134, 607] on button "Next" at bounding box center [133, 607] width 28 height 21
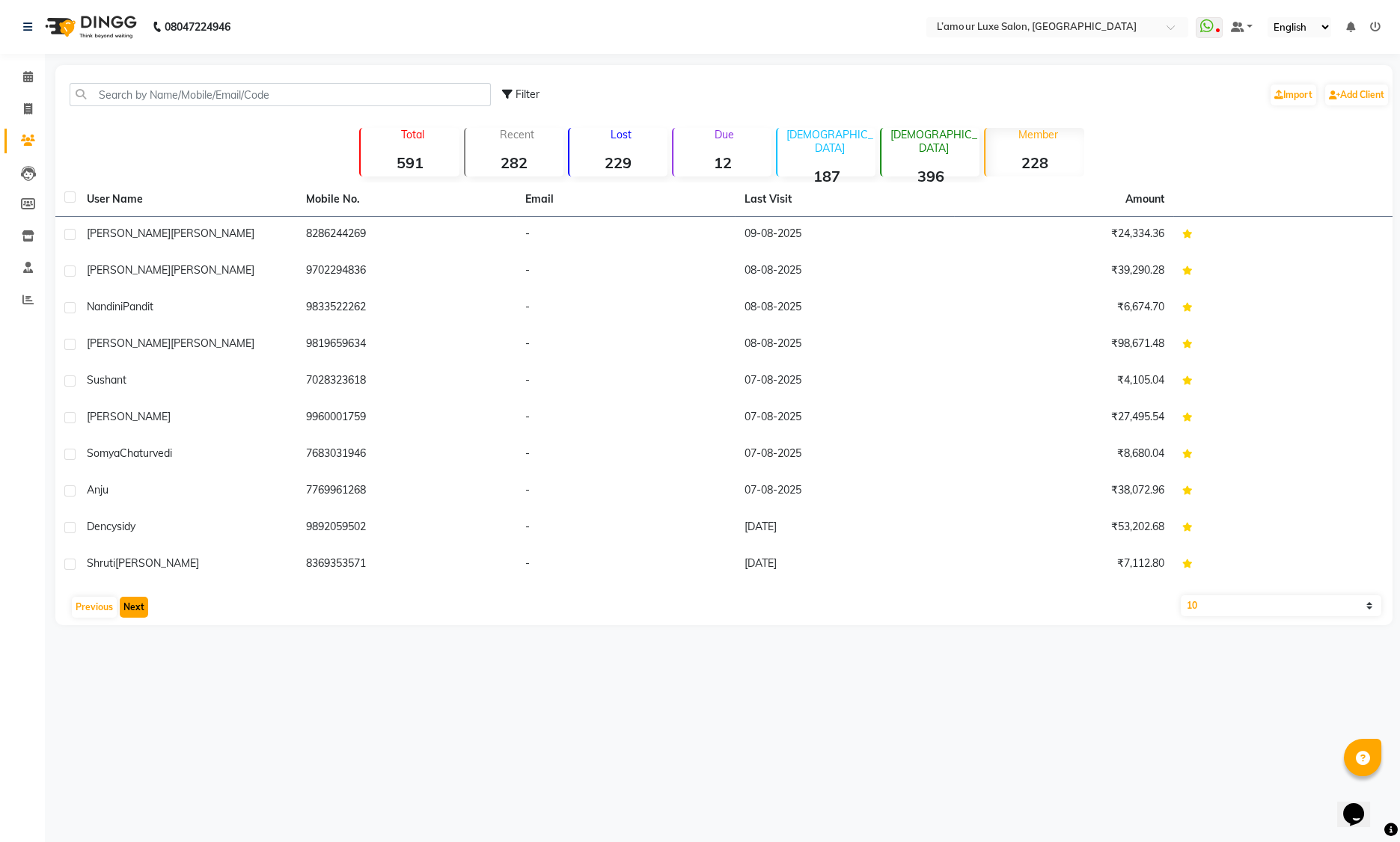
click at [138, 605] on button "Next" at bounding box center [133, 607] width 28 height 21
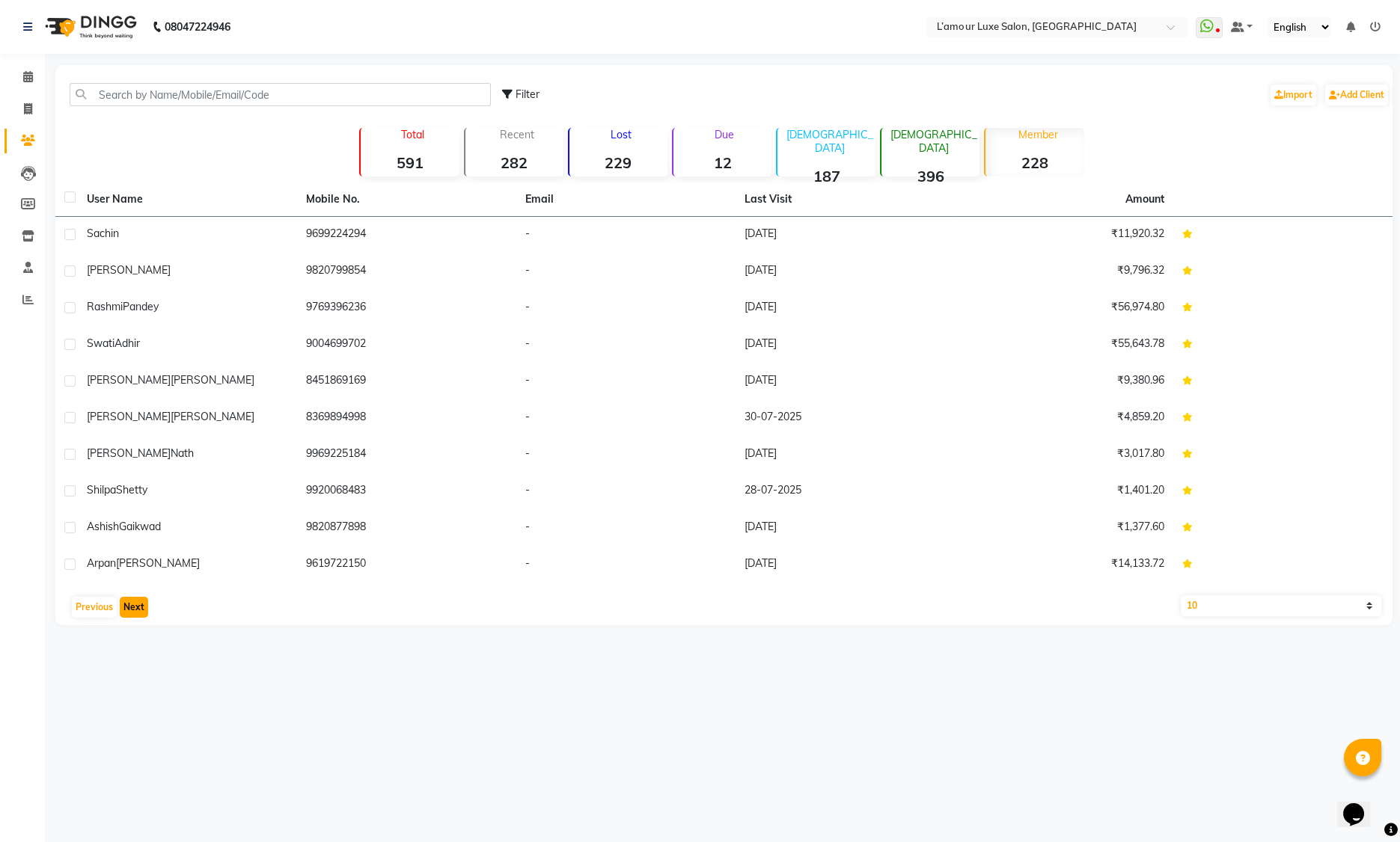
click at [138, 605] on button "Next" at bounding box center [133, 607] width 28 height 21
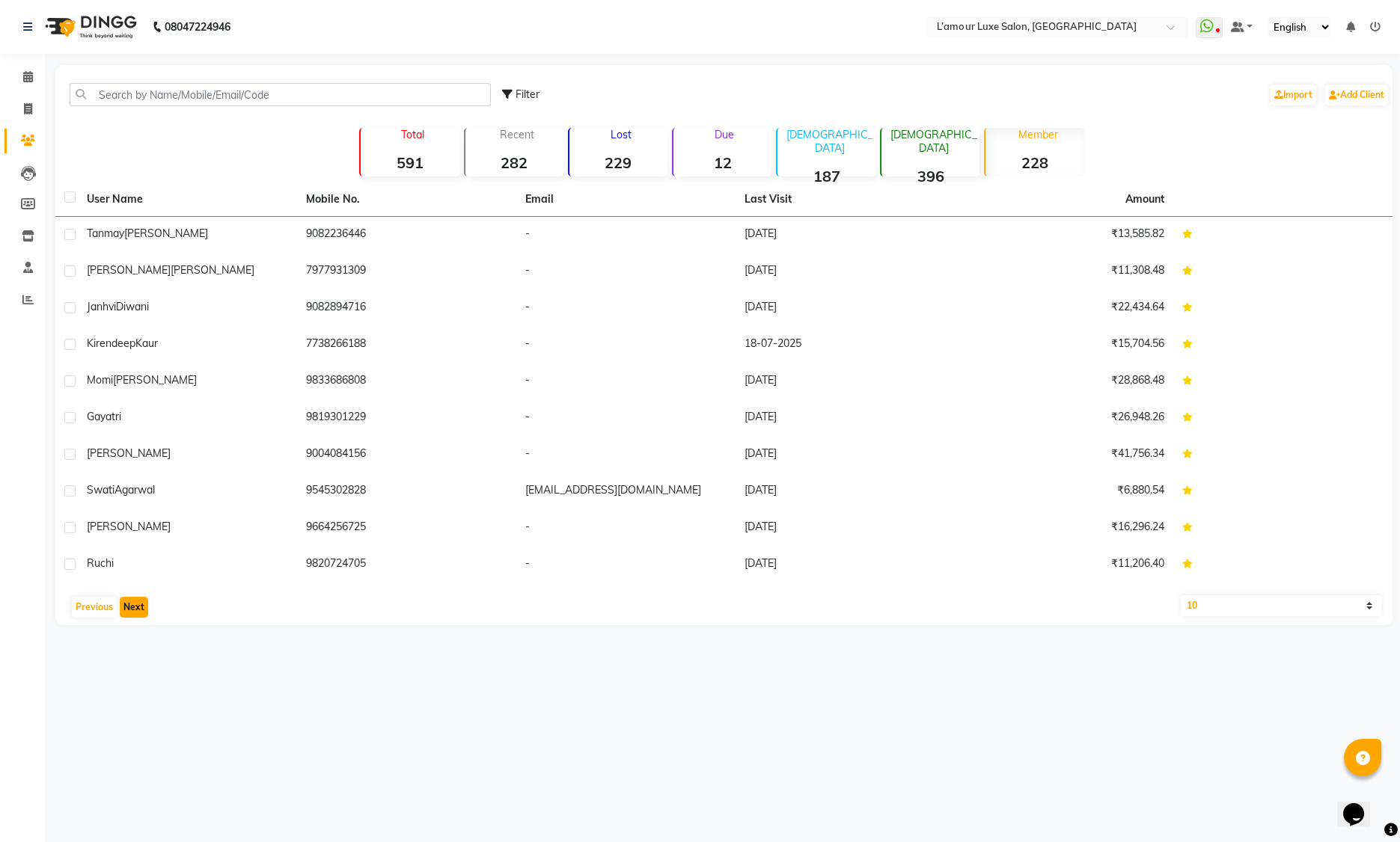
click at [128, 602] on button "Next" at bounding box center [133, 607] width 28 height 21
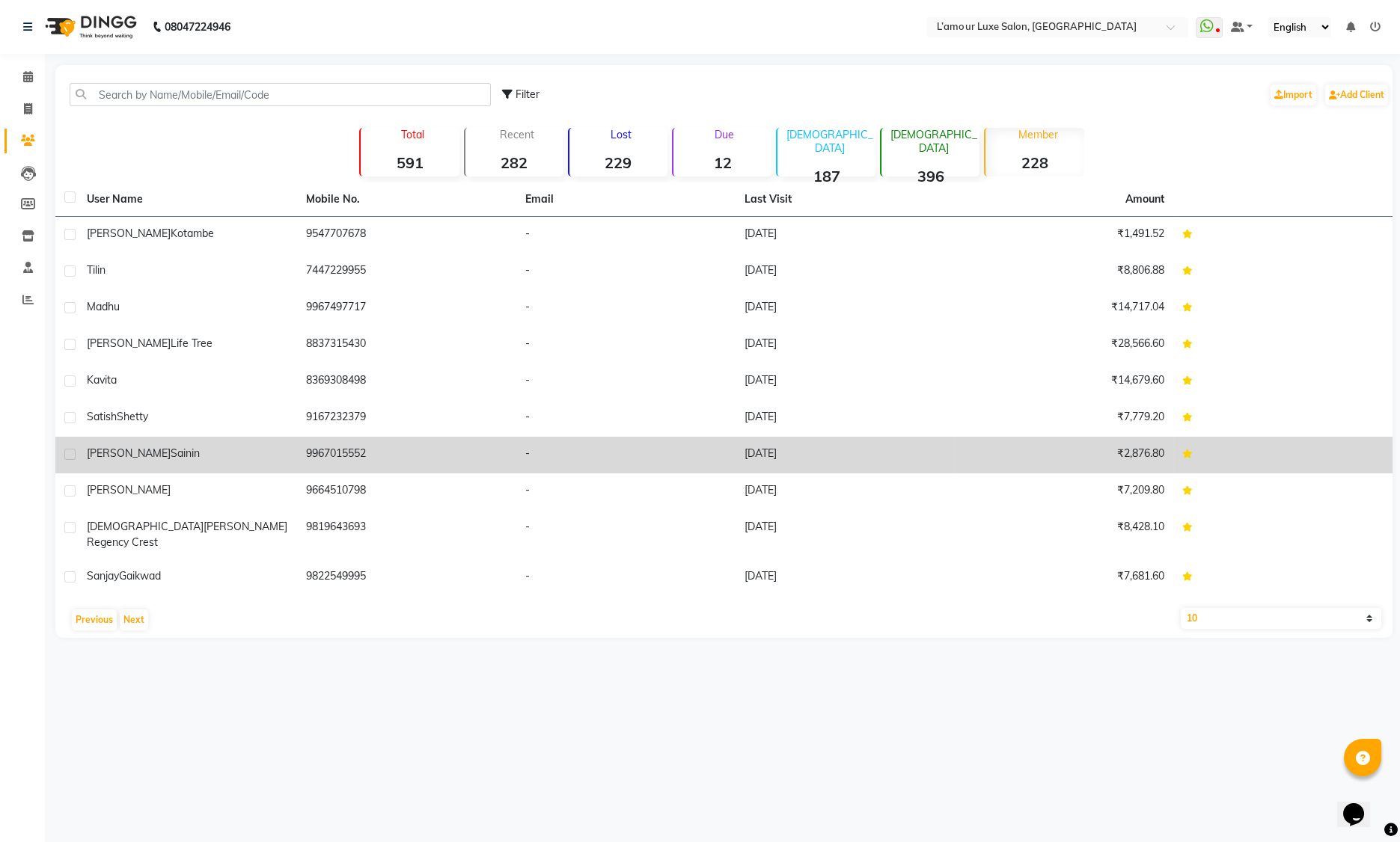
click at [170, 456] on span "Sainin" at bounding box center [185, 454] width 29 height 14
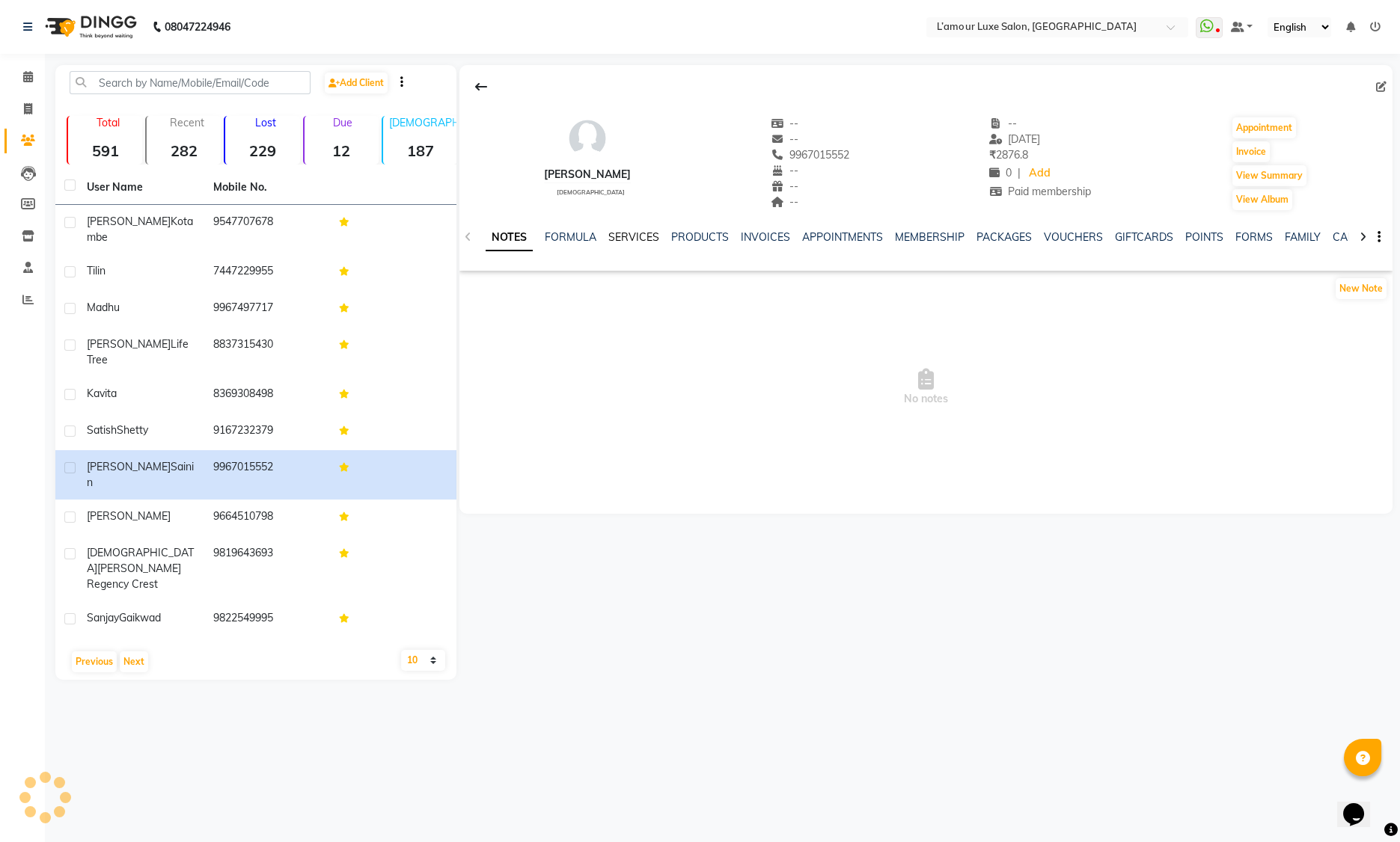
click at [625, 236] on link "SERVICES" at bounding box center [634, 238] width 51 height 14
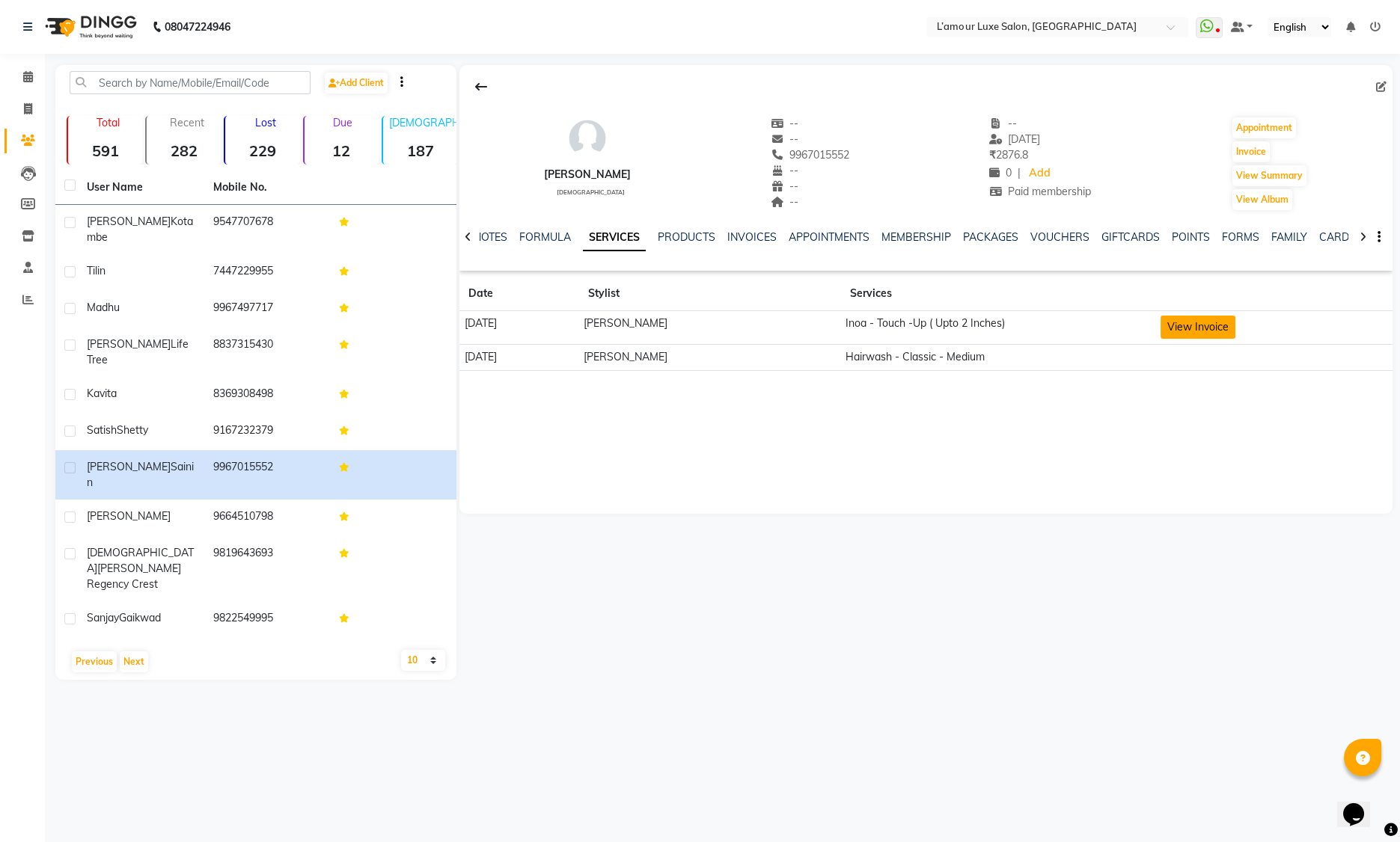
click at [1197, 329] on button "View Invoice" at bounding box center [1197, 327] width 75 height 23
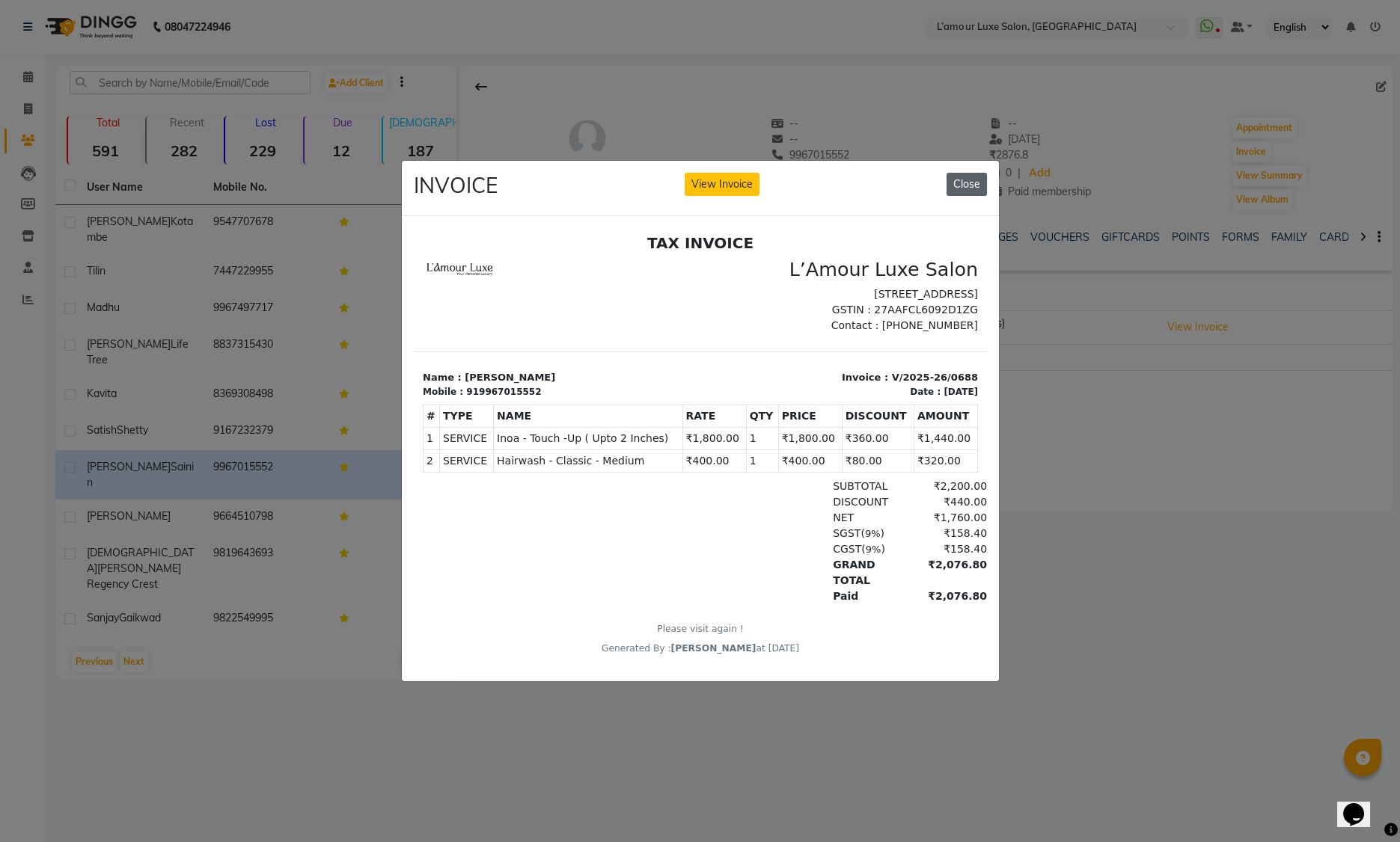
click at [976, 177] on button "Close" at bounding box center [966, 185] width 40 height 23
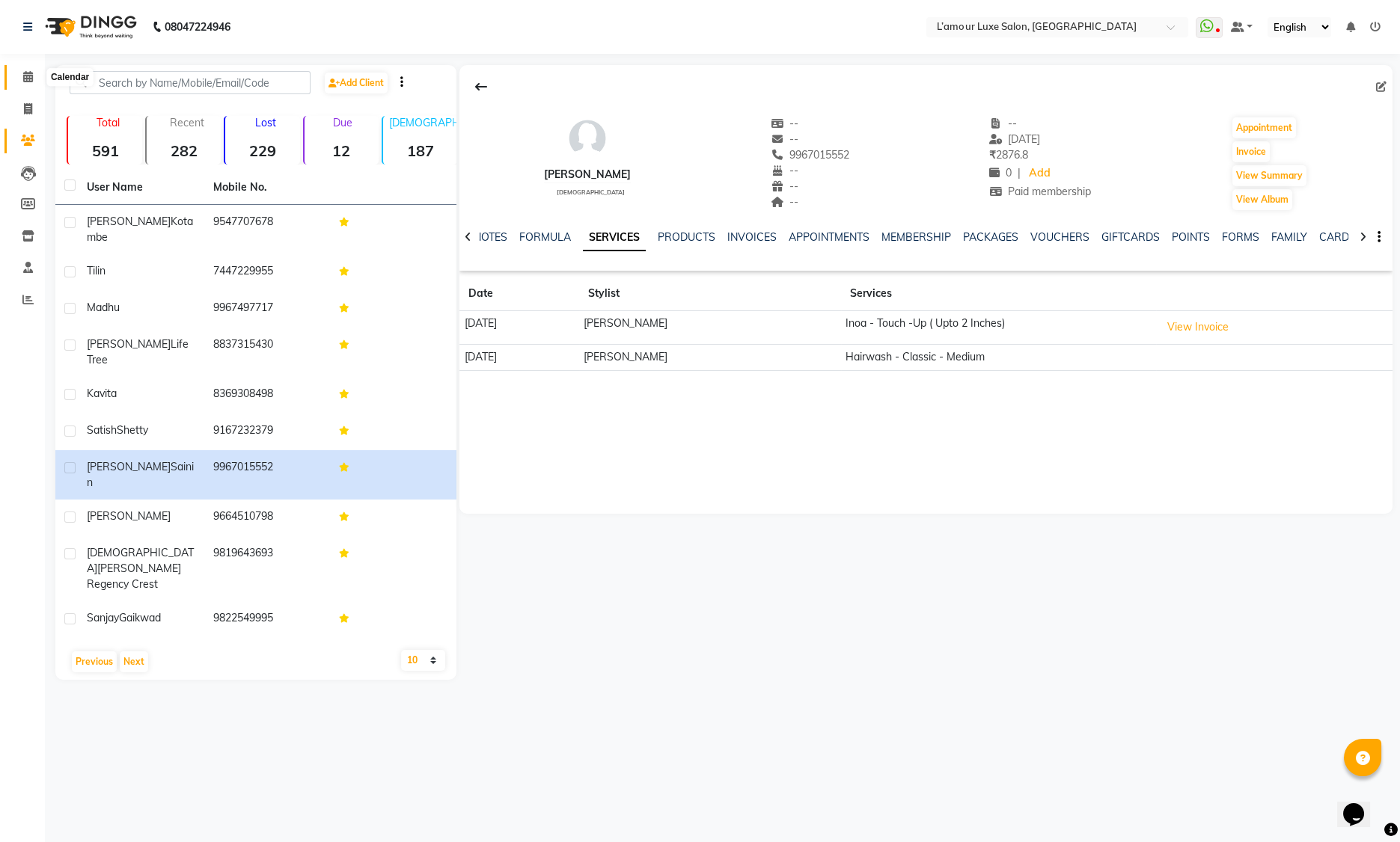
click at [27, 73] on icon at bounding box center [28, 77] width 10 height 12
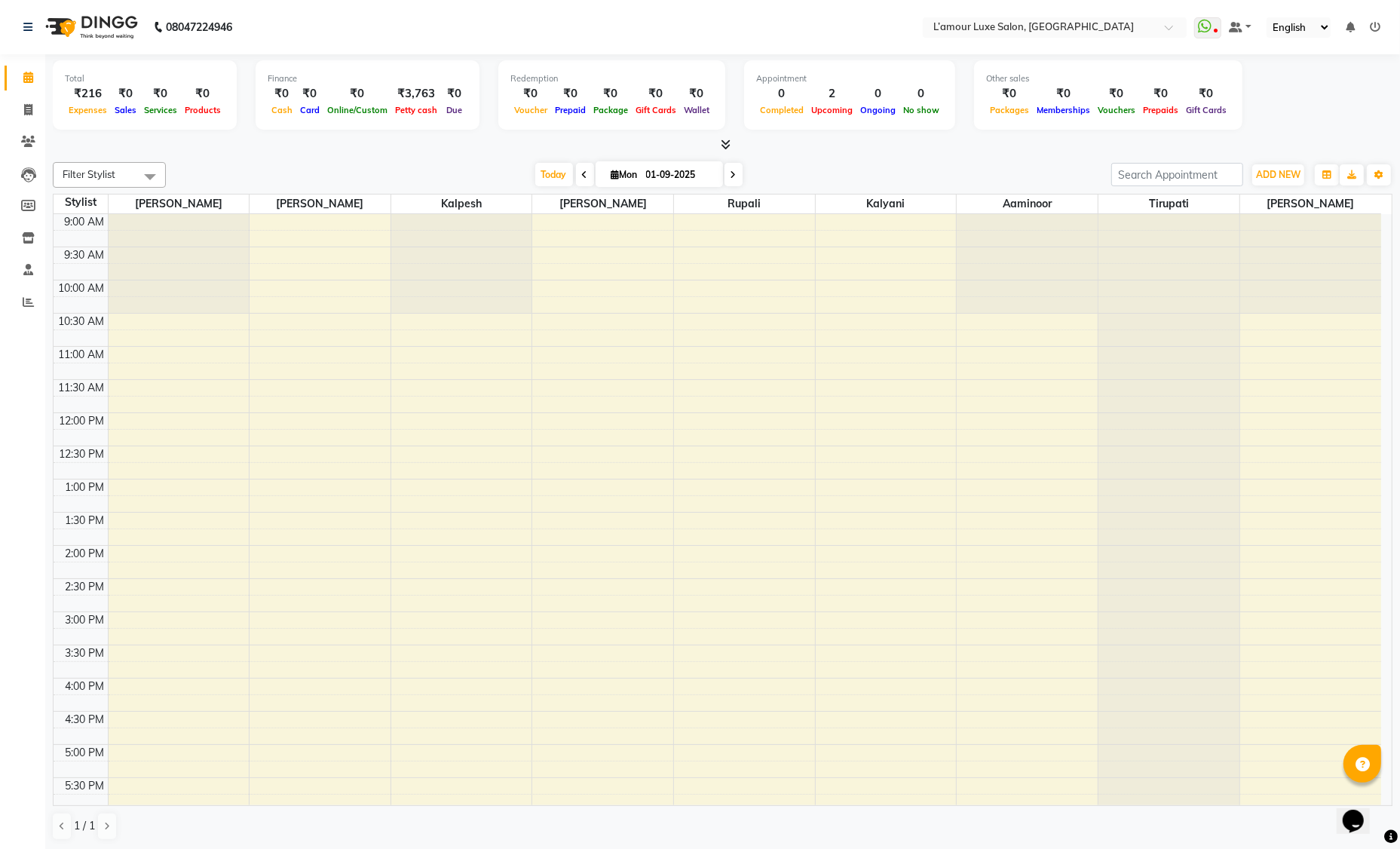
scroll to position [266, 0]
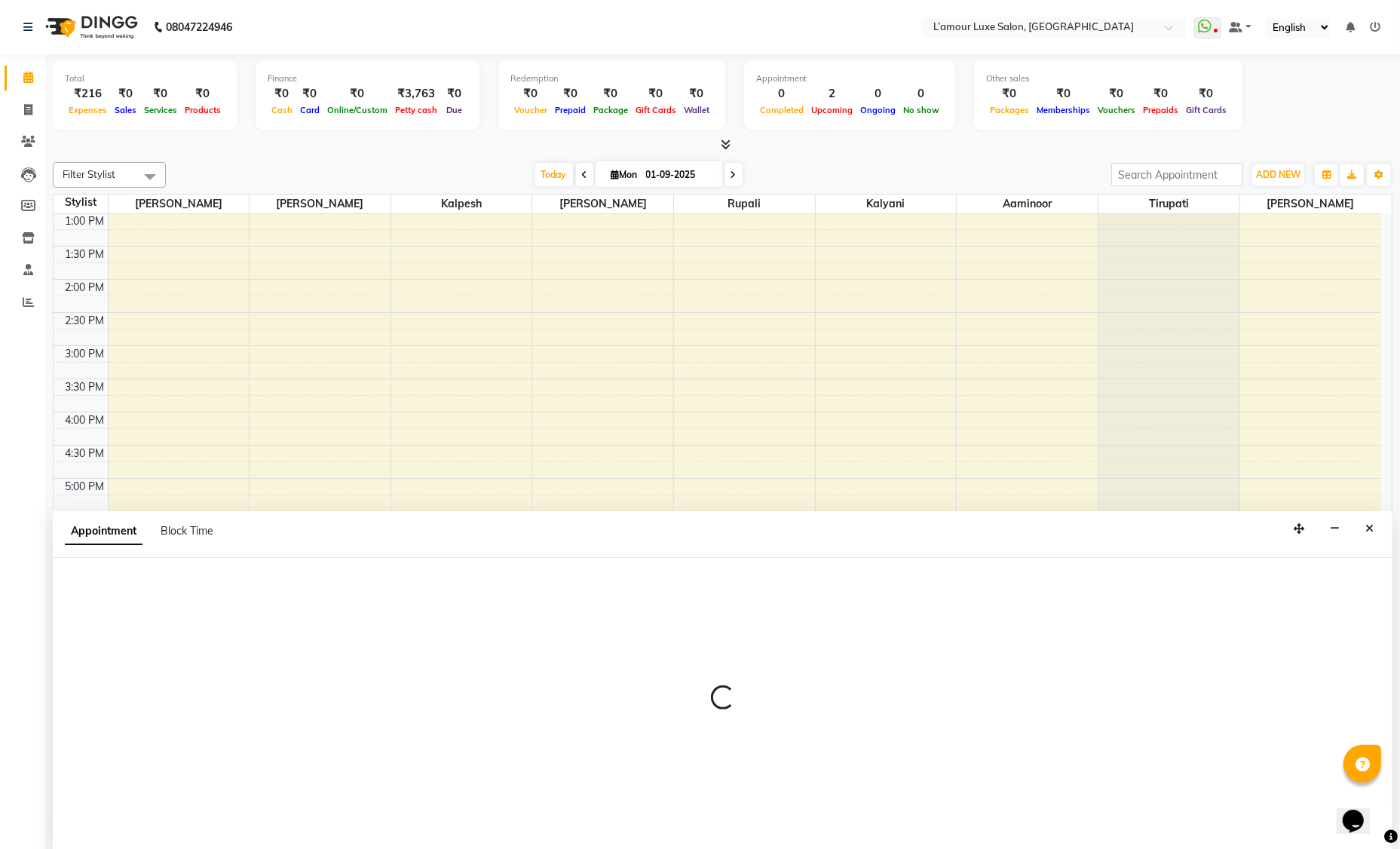
scroll to position [0, 0]
select select "63033"
select select "1200"
select select "tentative"
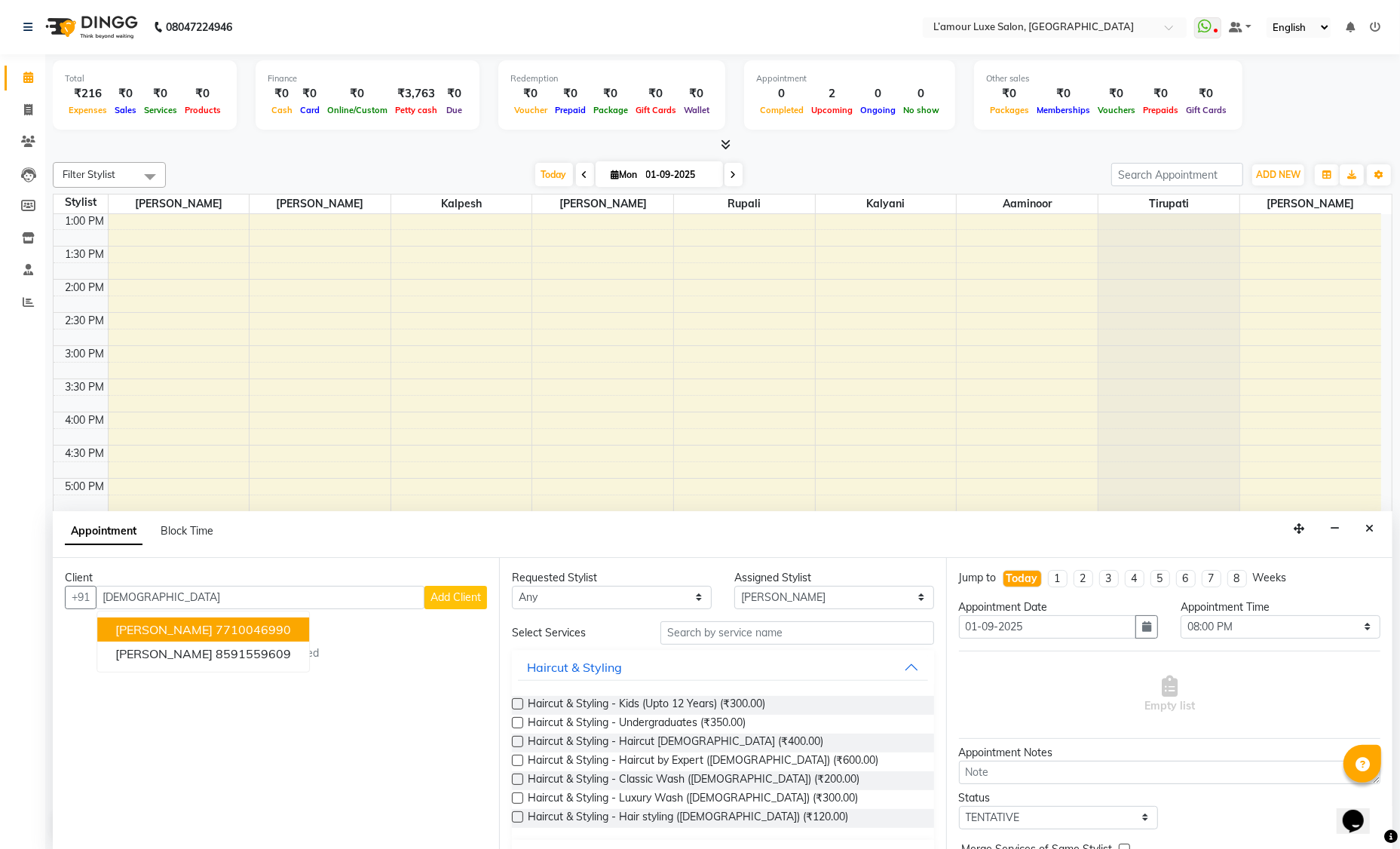
click at [220, 622] on ngb-highlight "7710046990" at bounding box center [253, 629] width 76 height 15
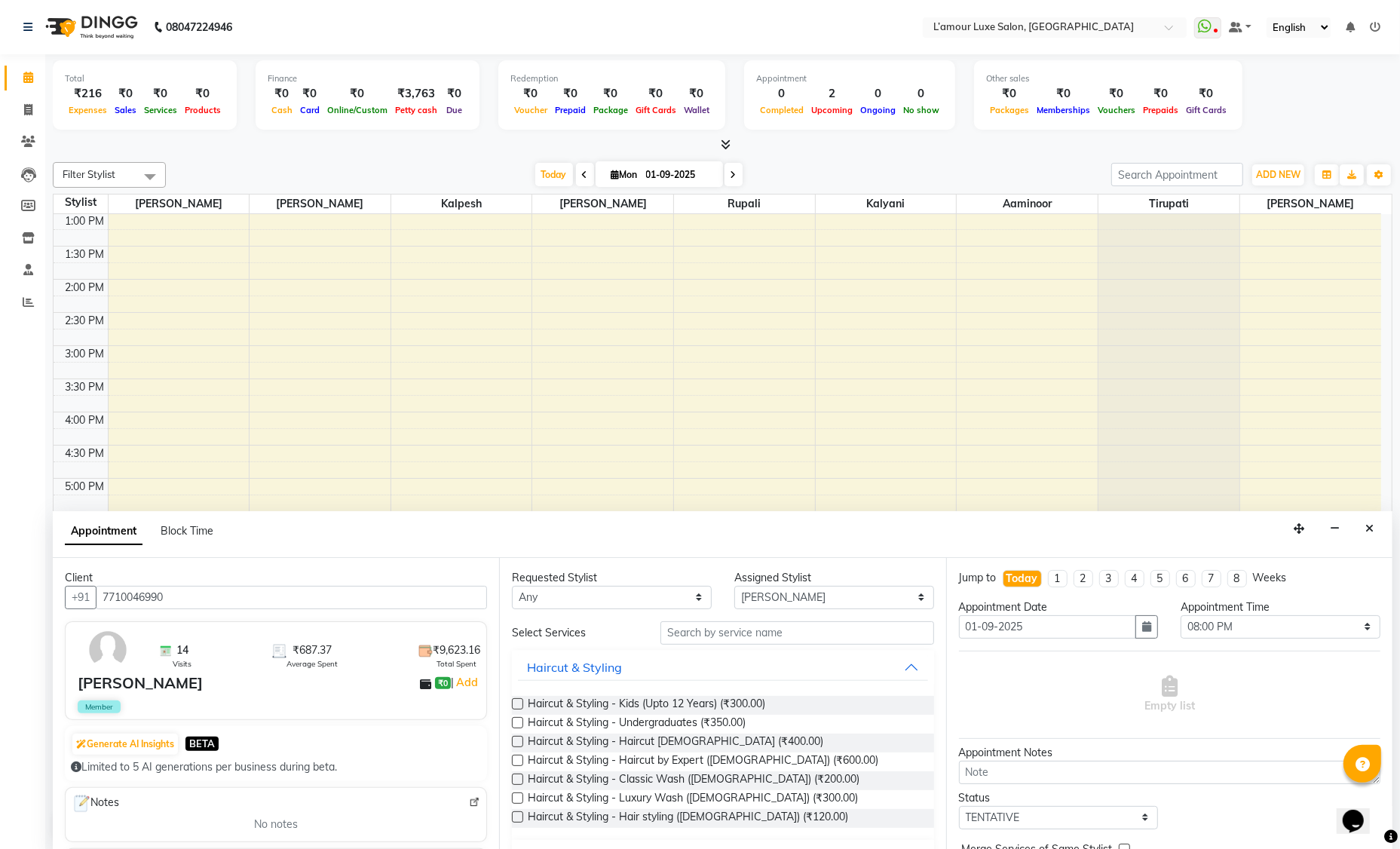
type input "7710046990"
click at [769, 632] on input "text" at bounding box center [797, 633] width 274 height 24
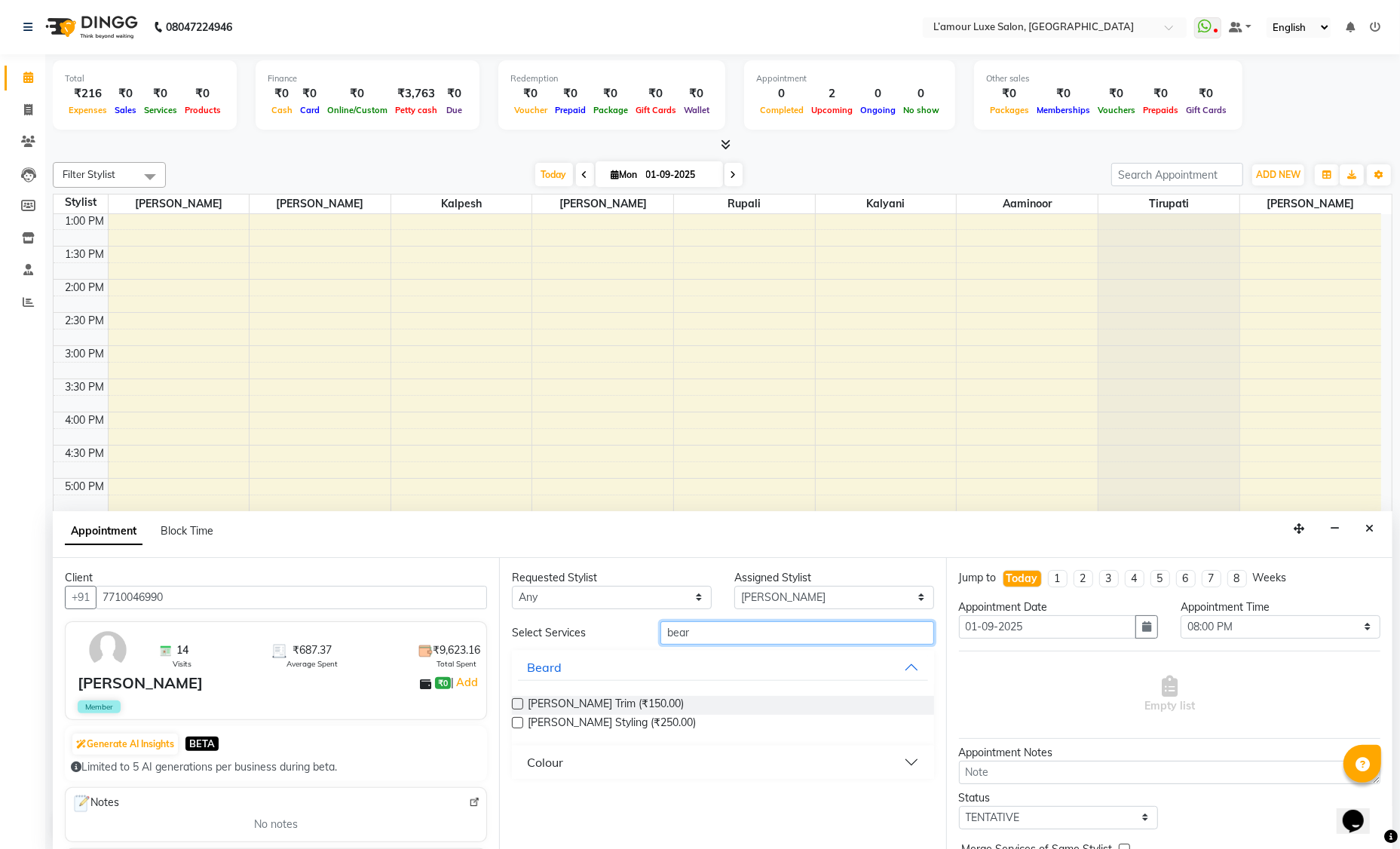
type input "bear"
click at [514, 723] on label at bounding box center [518, 723] width 12 height 12
click at [514, 723] on input "checkbox" at bounding box center [517, 724] width 10 height 10
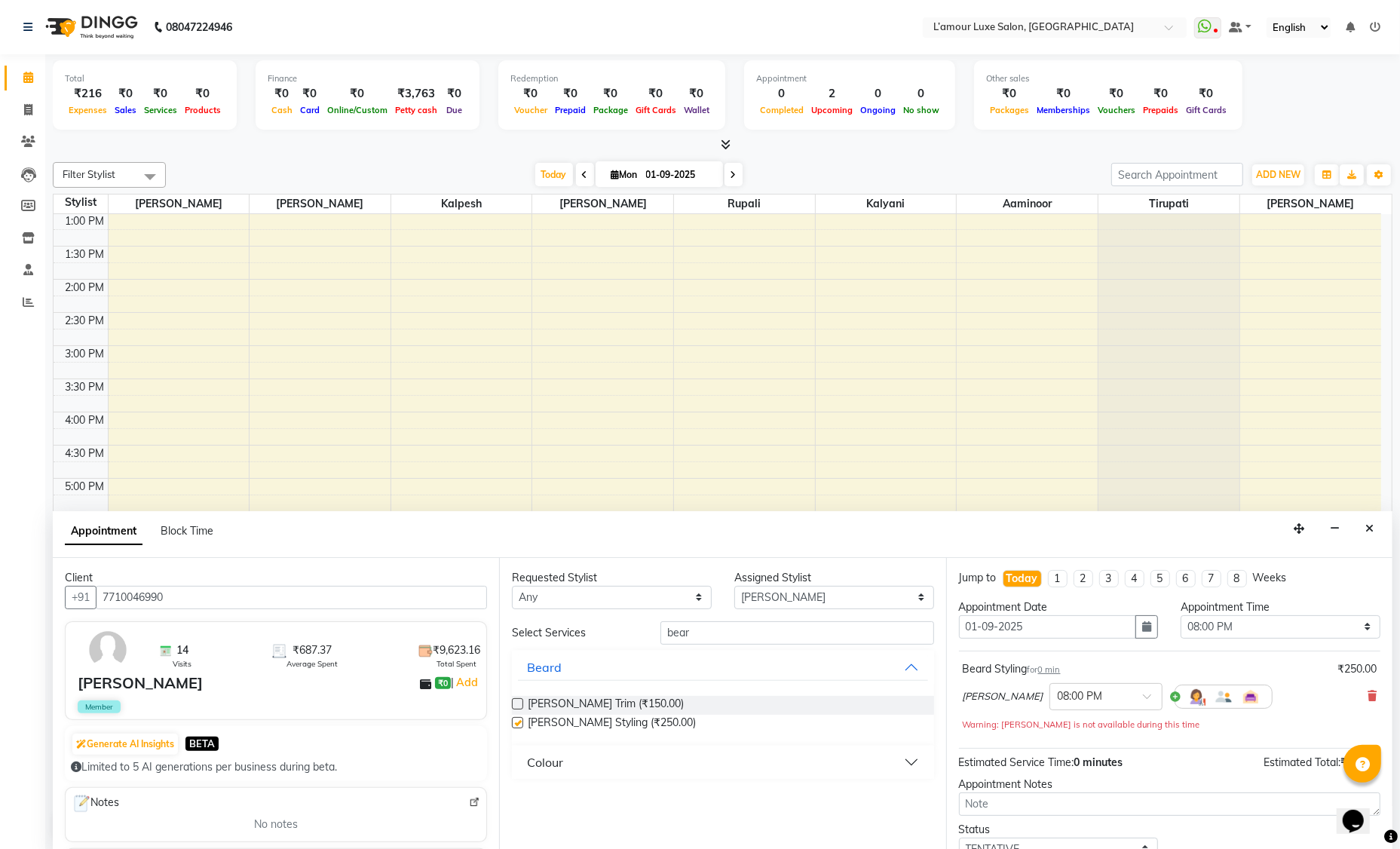
checkbox input "false"
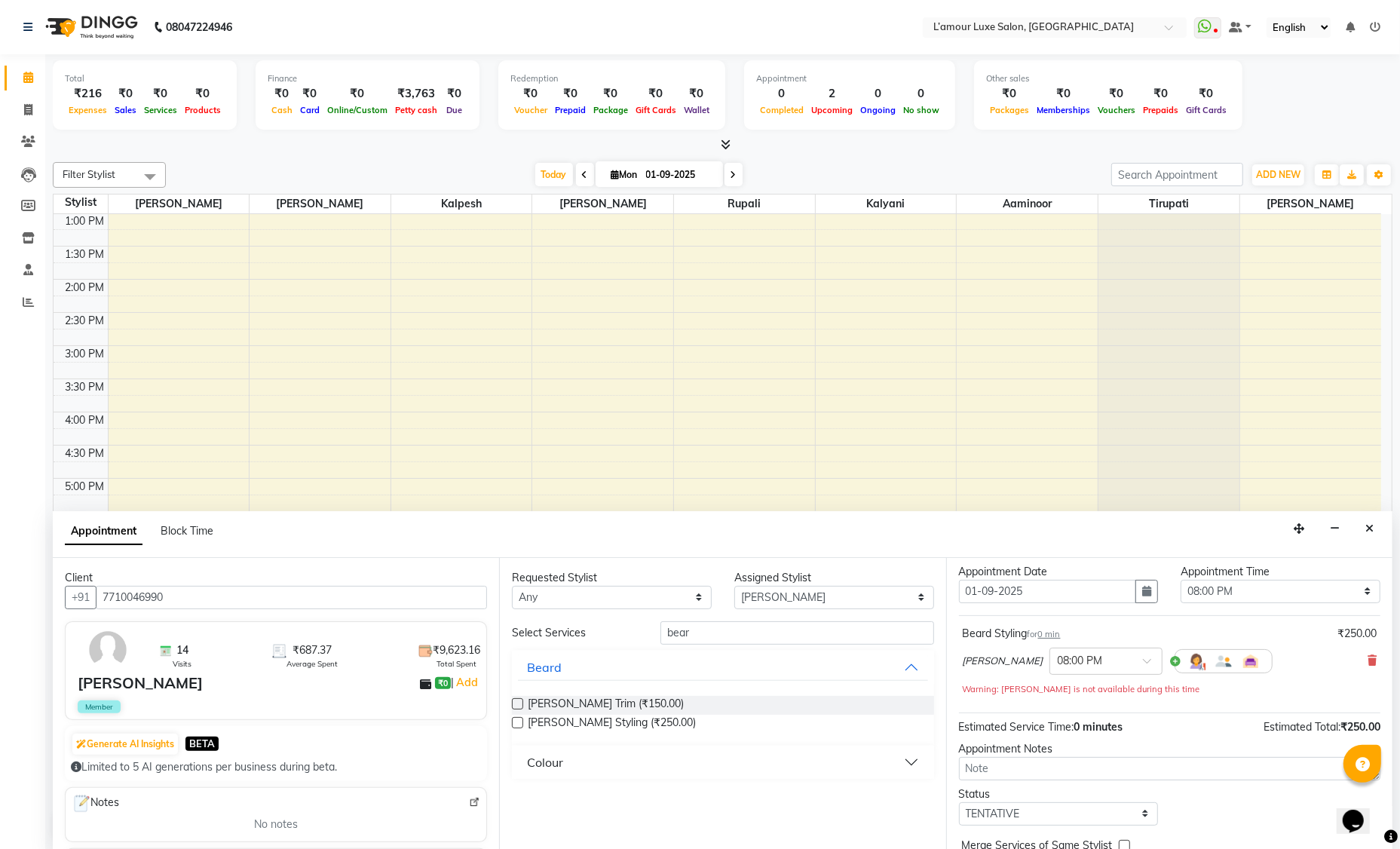
scroll to position [105, 0]
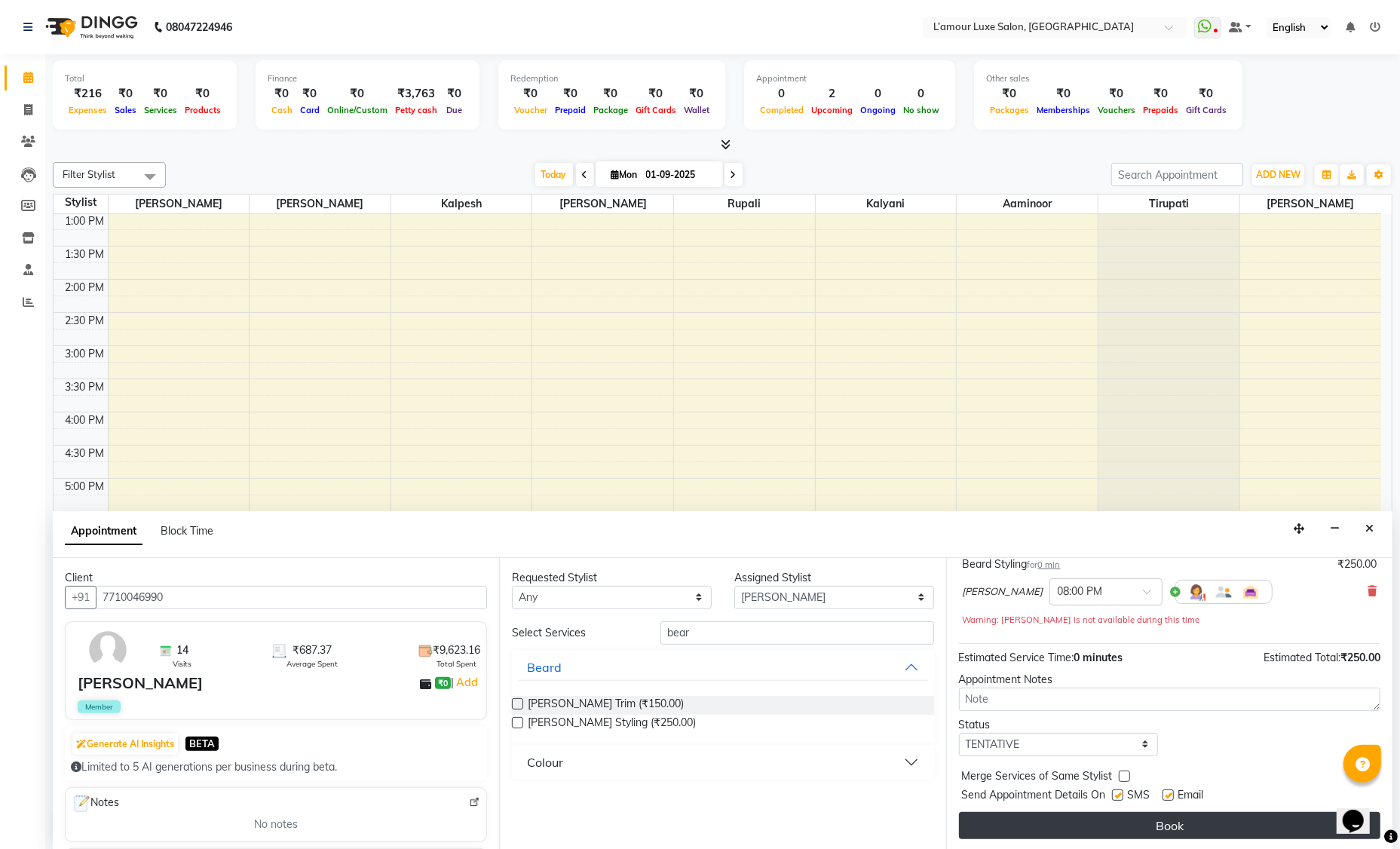
click at [1056, 833] on button "Book" at bounding box center [1170, 826] width 422 height 27
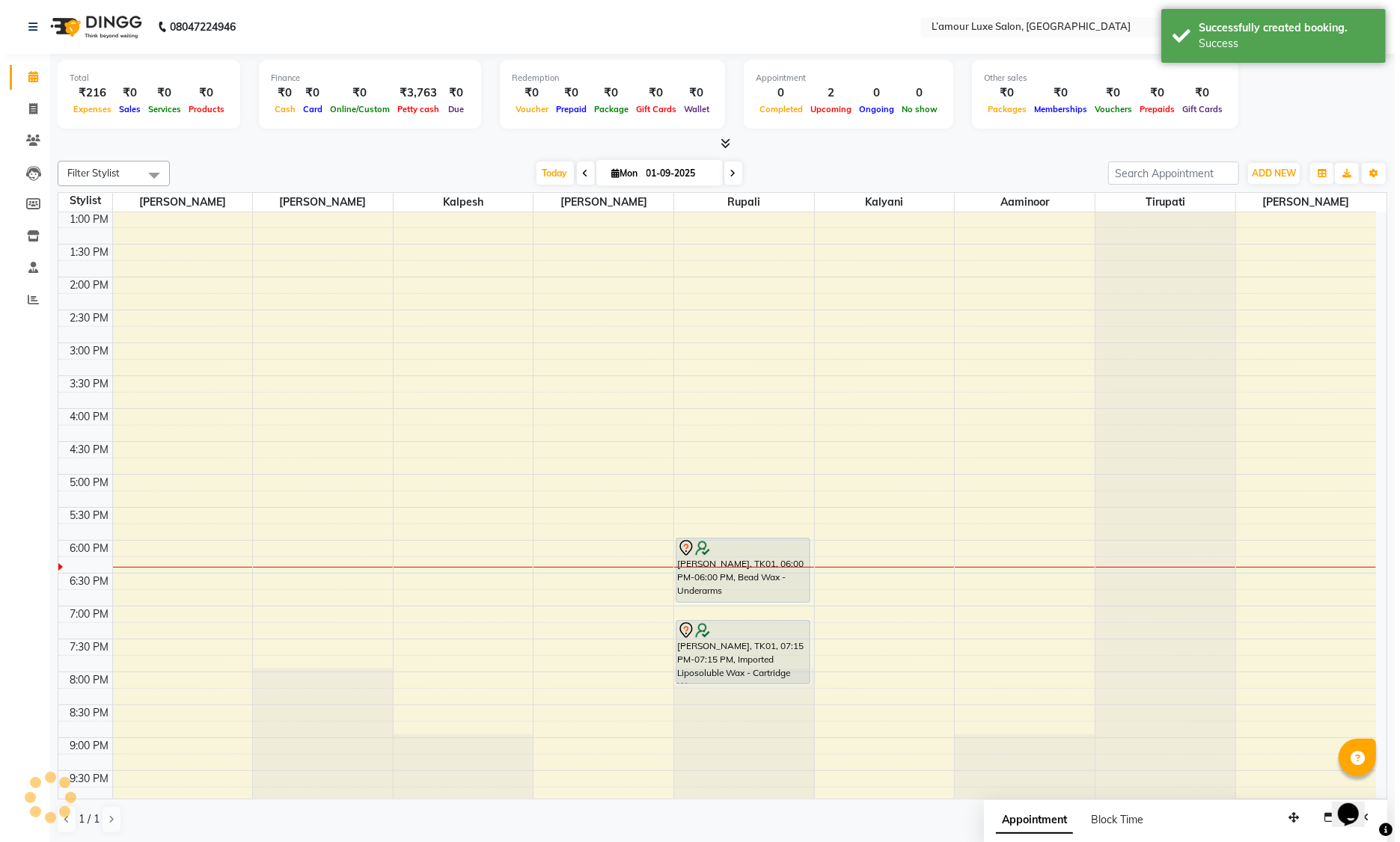
scroll to position [0, 0]
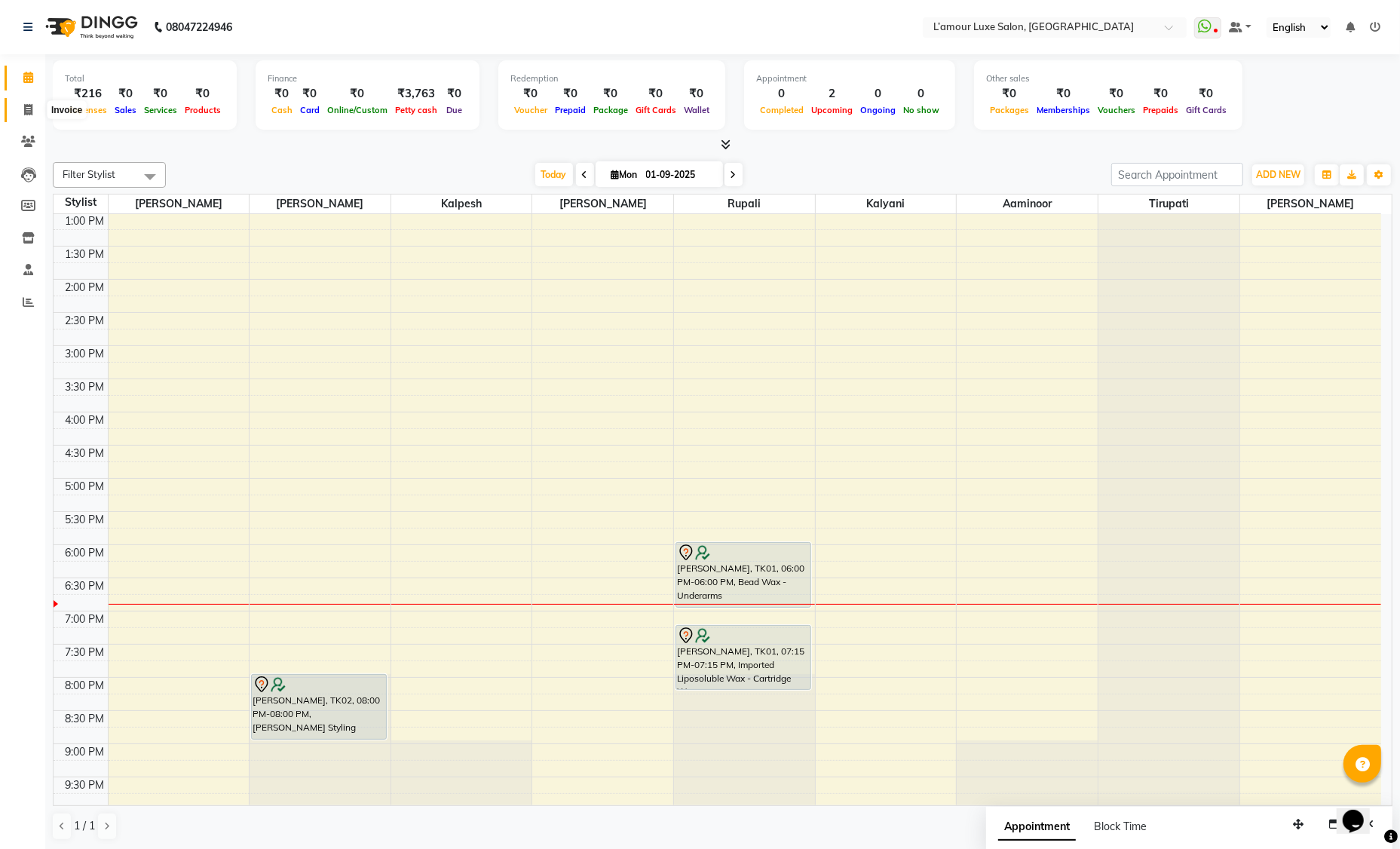
click at [26, 109] on icon at bounding box center [28, 110] width 8 height 12
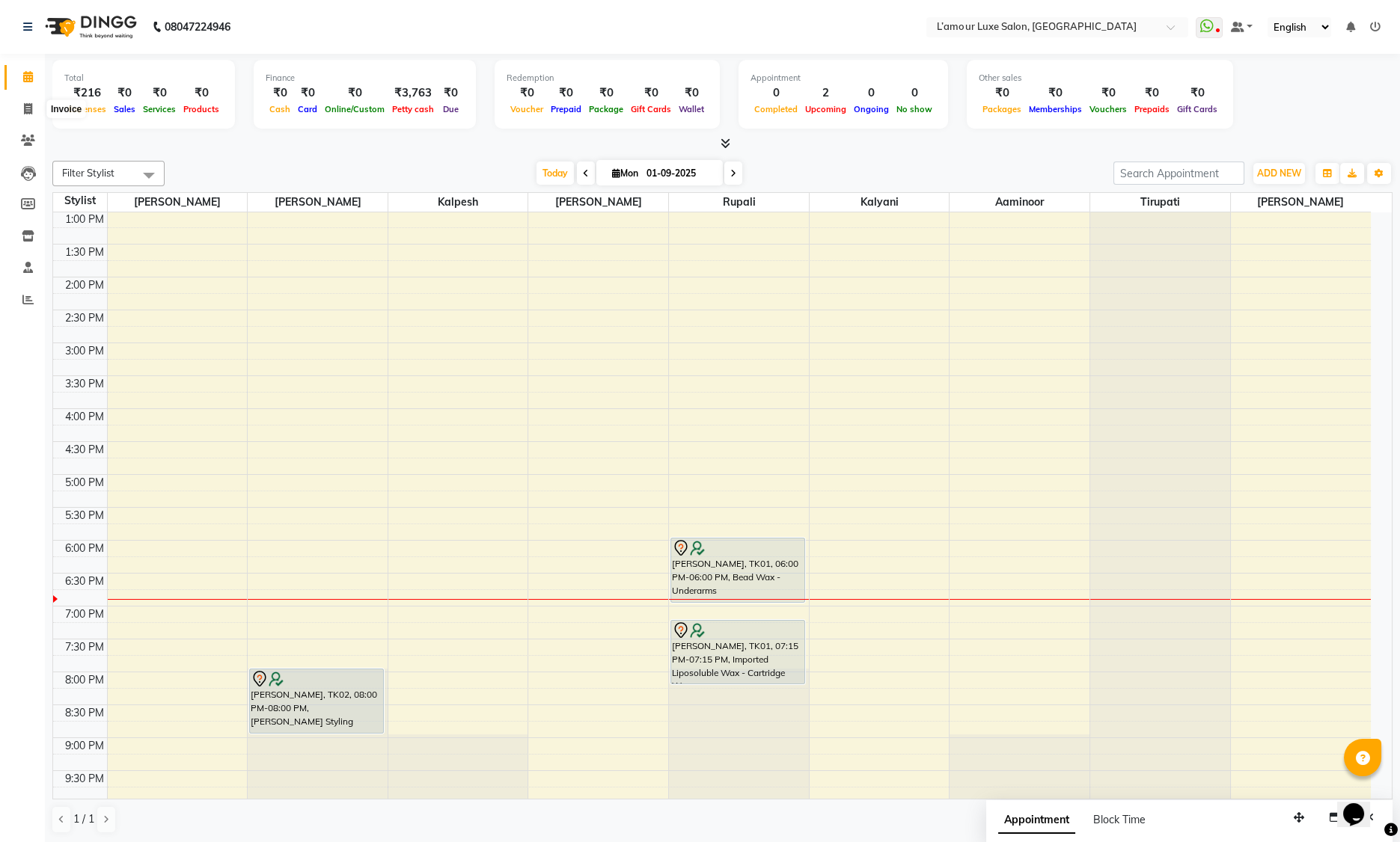
select select "service"
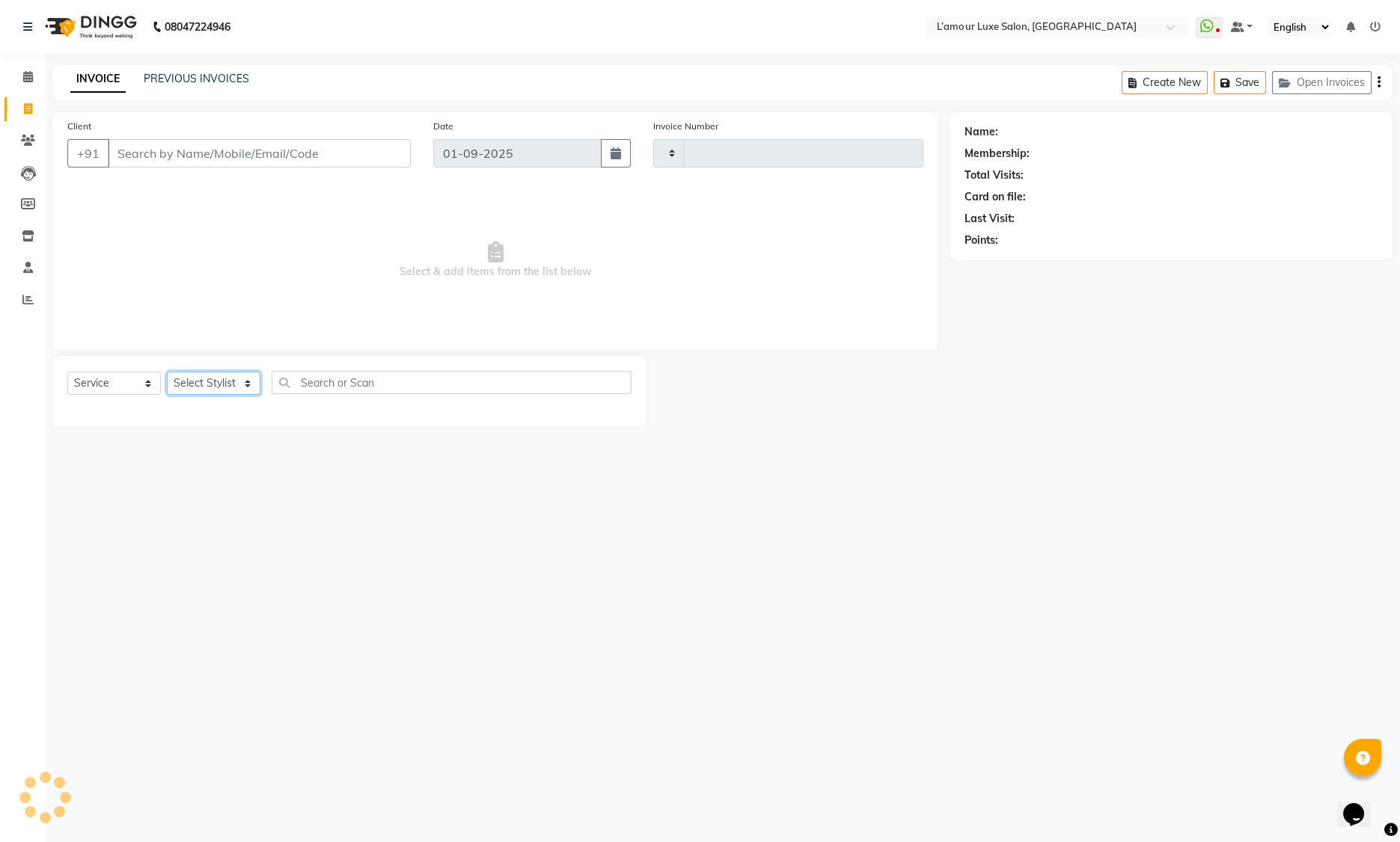
click at [204, 387] on select "Select Stylist Aaminoor Anas Kalpesh Kalyani krutika Desai Ravi Thakor Rukshana…" at bounding box center [213, 384] width 93 height 23
select select "78137"
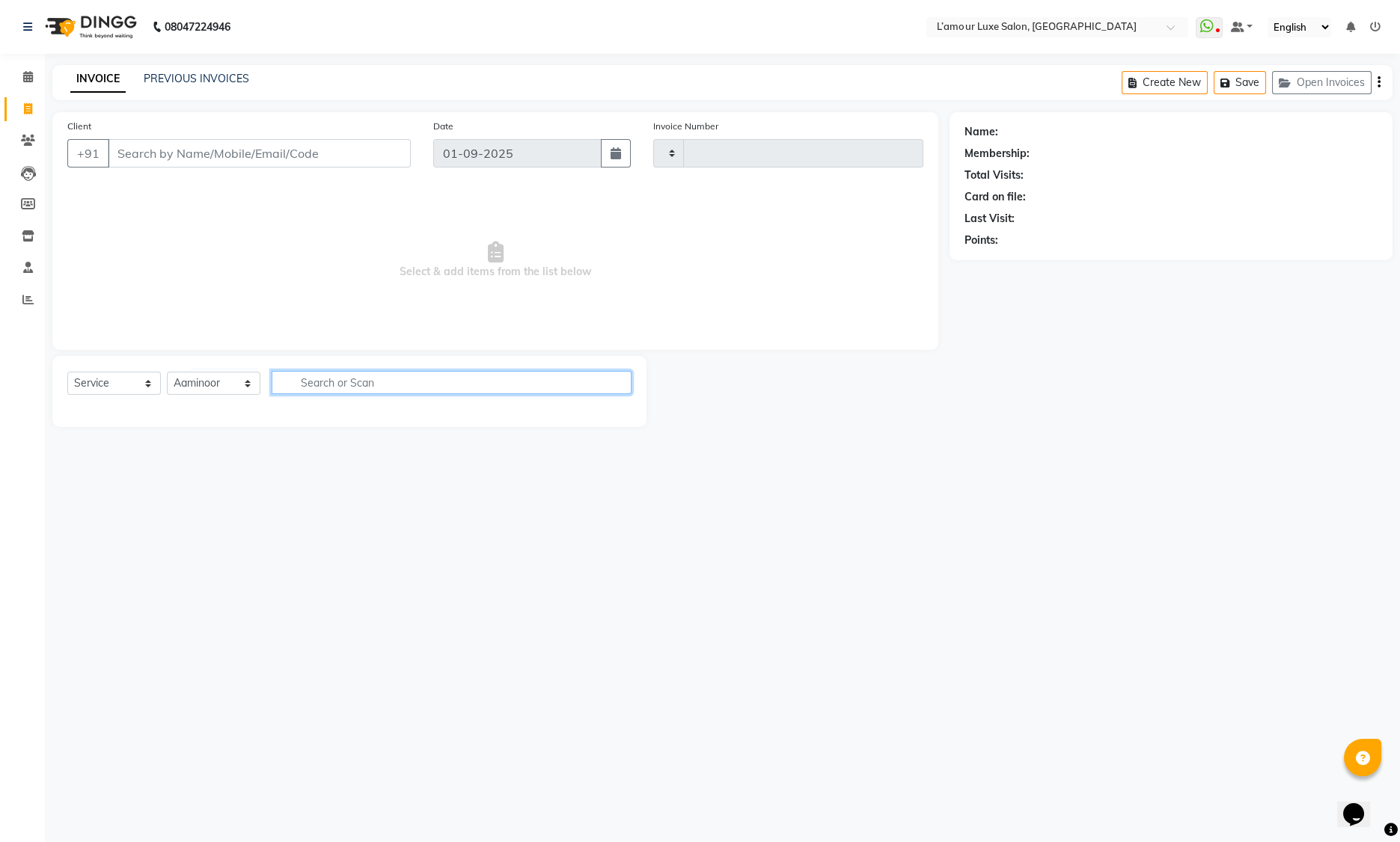
click at [334, 379] on input "text" at bounding box center [452, 383] width 360 height 23
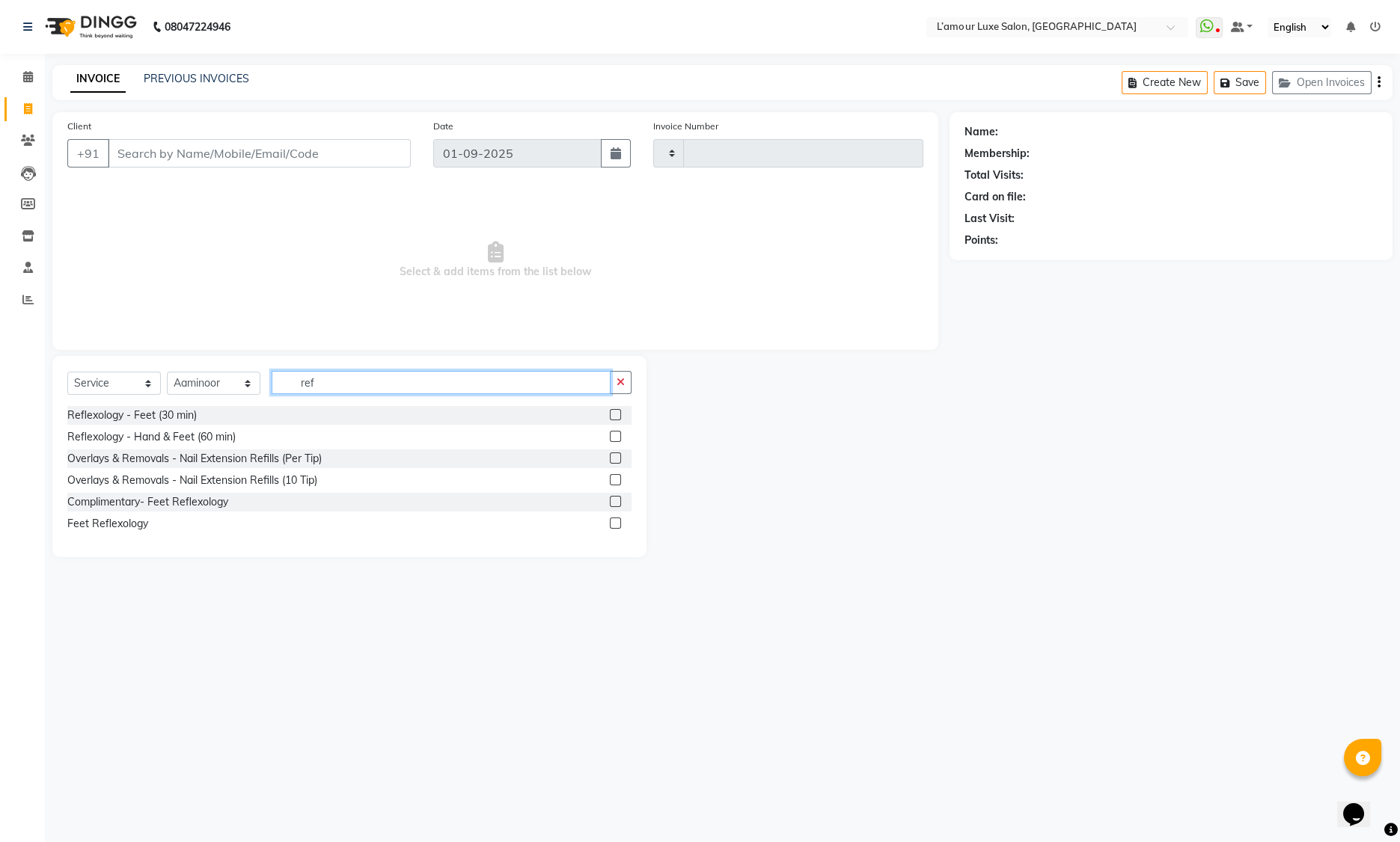
type input "ref"
click at [618, 503] on label at bounding box center [615, 502] width 12 height 12
click at [618, 503] on input "checkbox" at bounding box center [614, 502] width 10 height 10
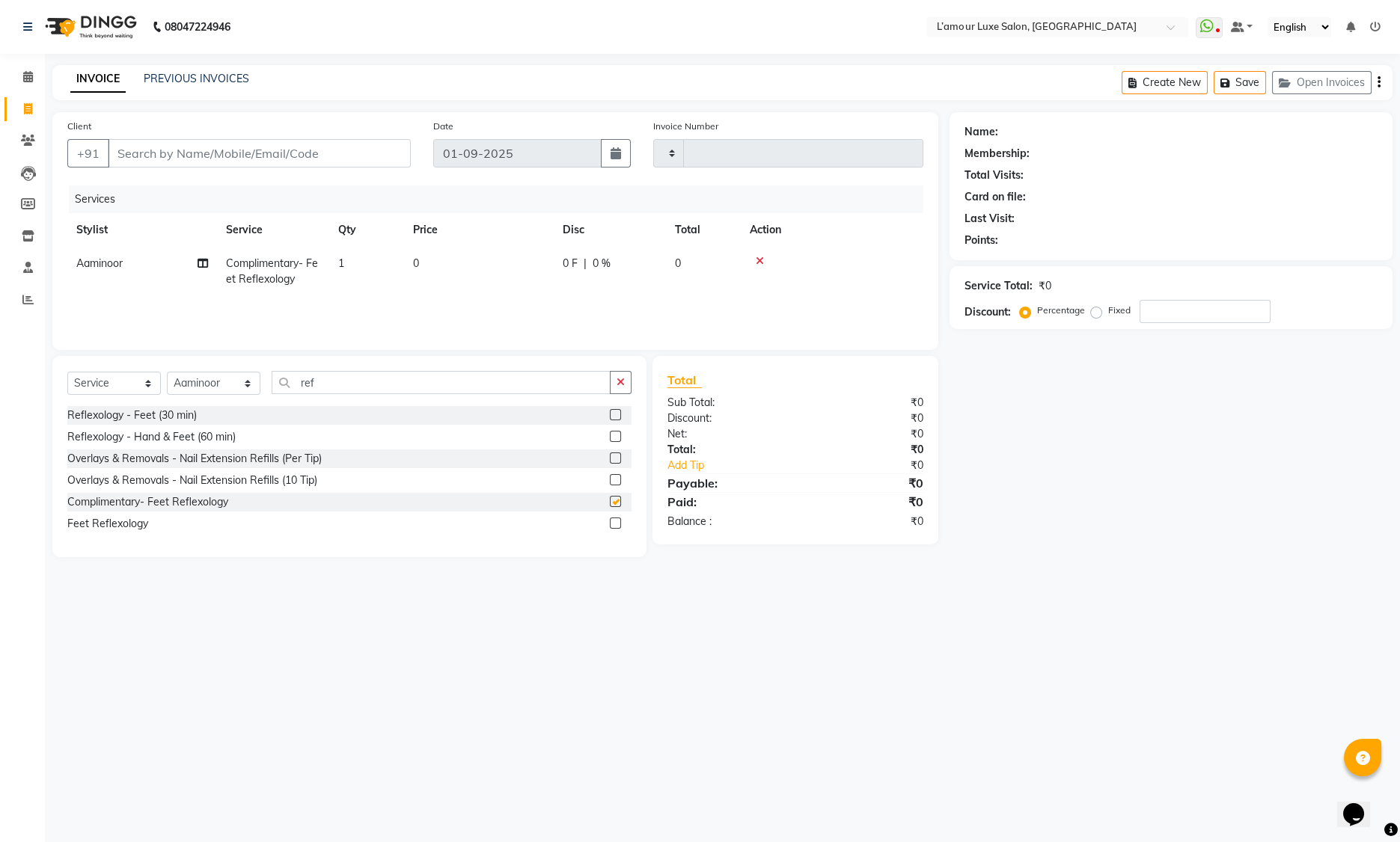
checkbox input "false"
click at [186, 373] on select "Select Stylist Aaminoor Anas Kalpesh Kalyani krutika Desai Ravi Thakor Rukshana…" at bounding box center [213, 384] width 93 height 23
select select "79012"
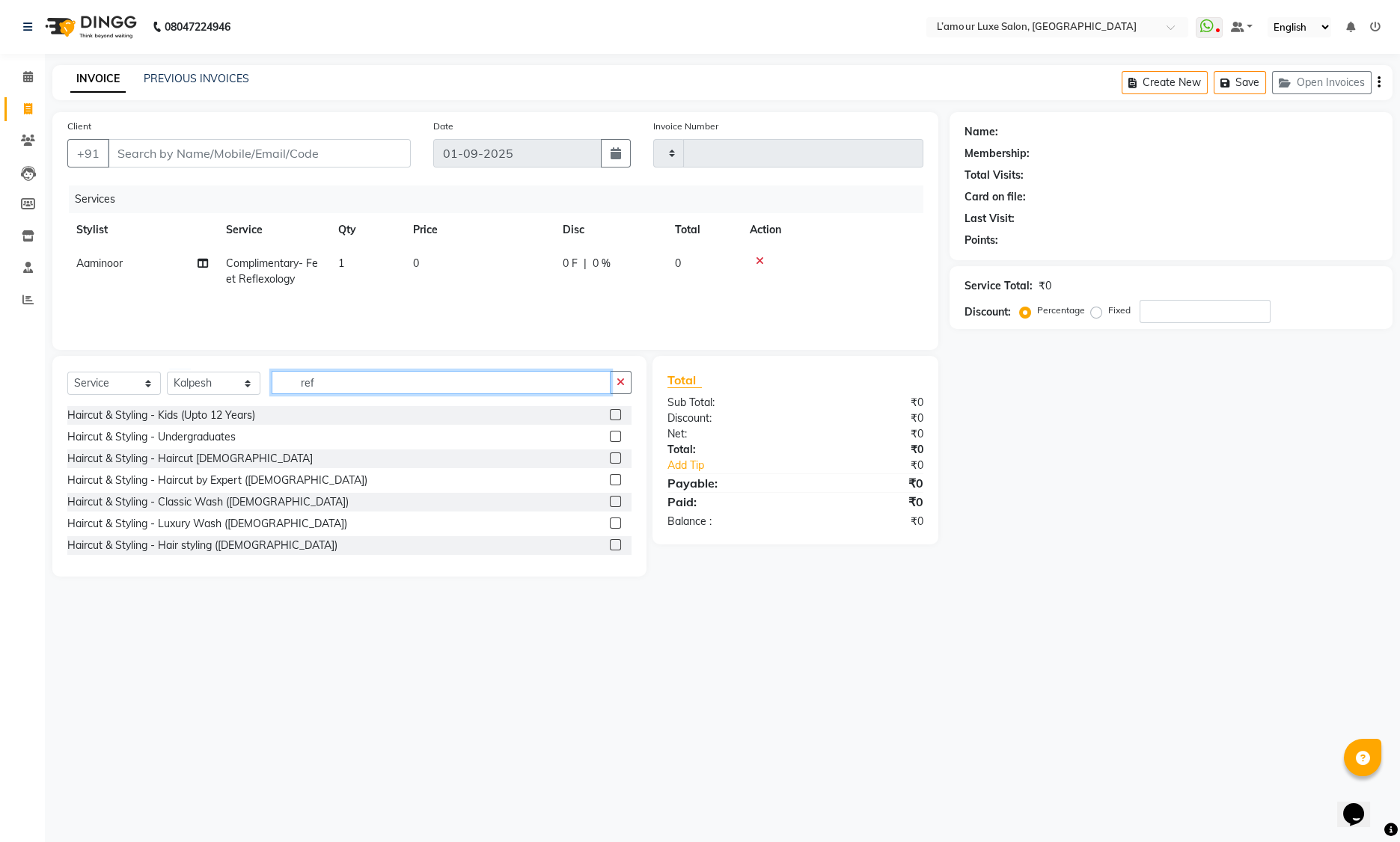
drag, startPoint x: 346, startPoint y: 381, endPoint x: 181, endPoint y: 384, distance: 165.0
click at [181, 383] on div "Select Service Product Membership Package Voucher Prepaid Gift Card Select Styl…" at bounding box center [349, 388] width 564 height 35
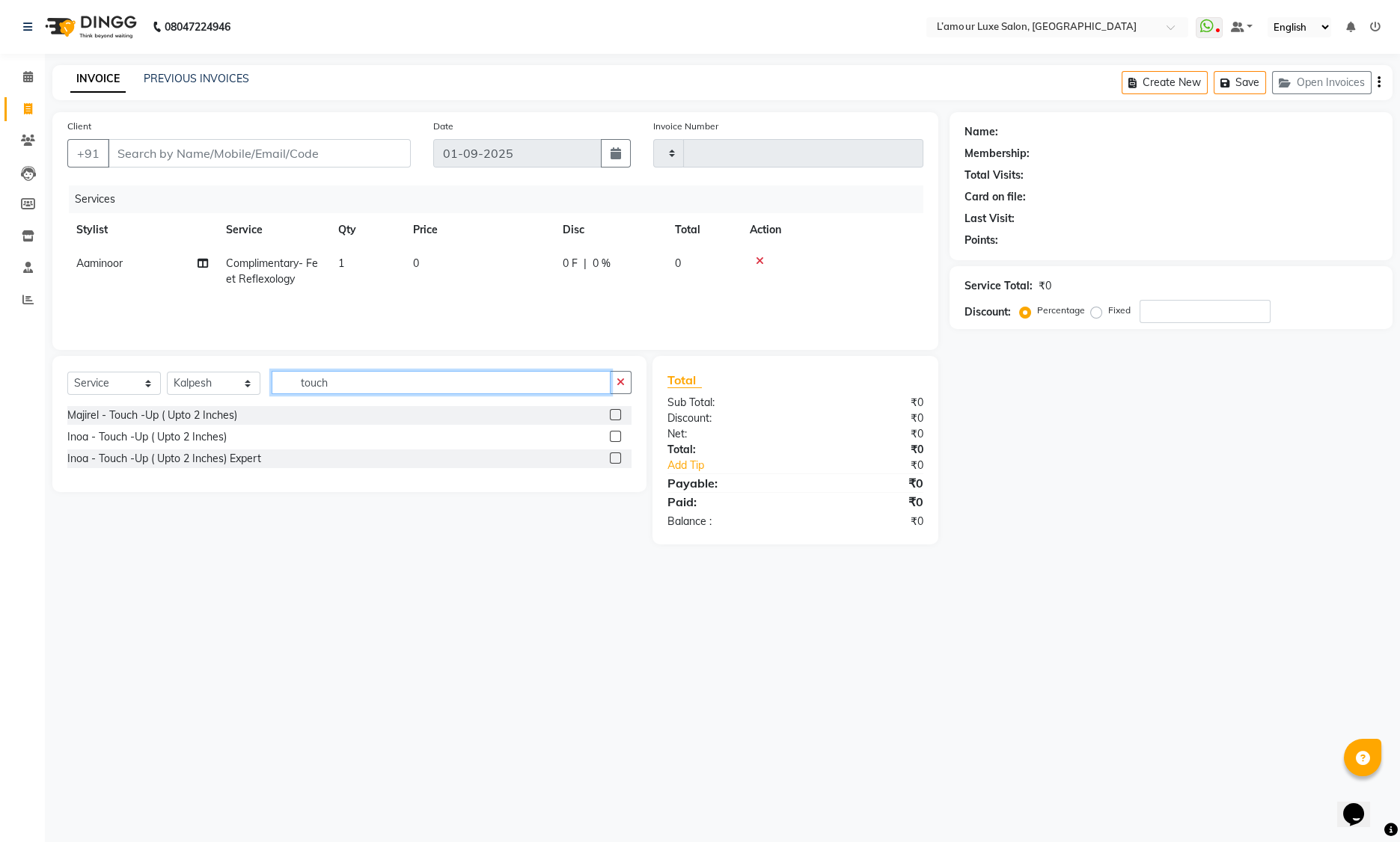
type input "touch"
click at [615, 435] on label at bounding box center [615, 437] width 12 height 12
click at [615, 435] on input "checkbox" at bounding box center [614, 437] width 10 height 10
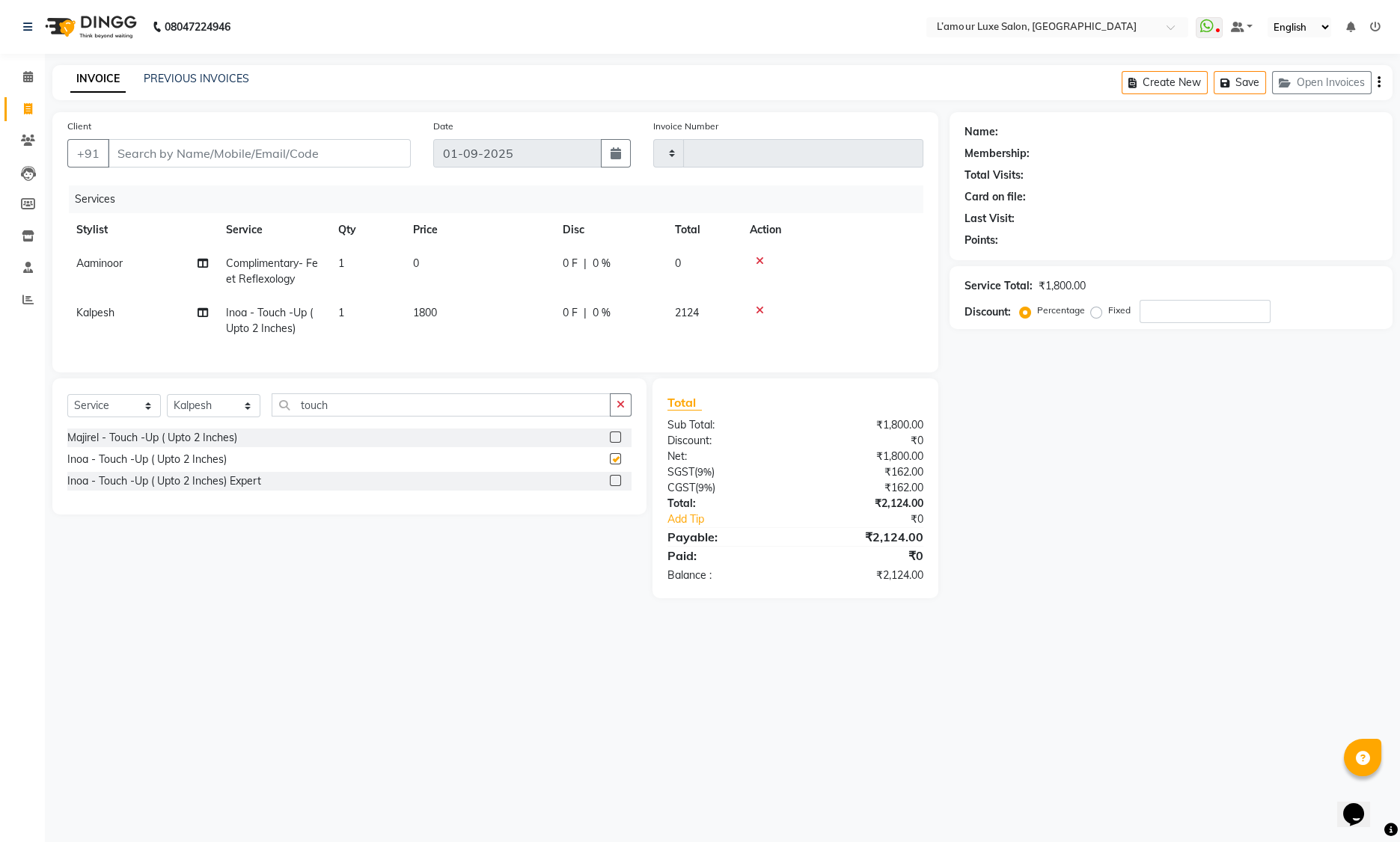
checkbox input "false"
drag, startPoint x: 348, startPoint y: 416, endPoint x: 169, endPoint y: 414, distance: 179.0
click at [169, 414] on div "Select Service Product Membership Package Voucher Prepaid Gift Card Select Styl…" at bounding box center [349, 411] width 564 height 35
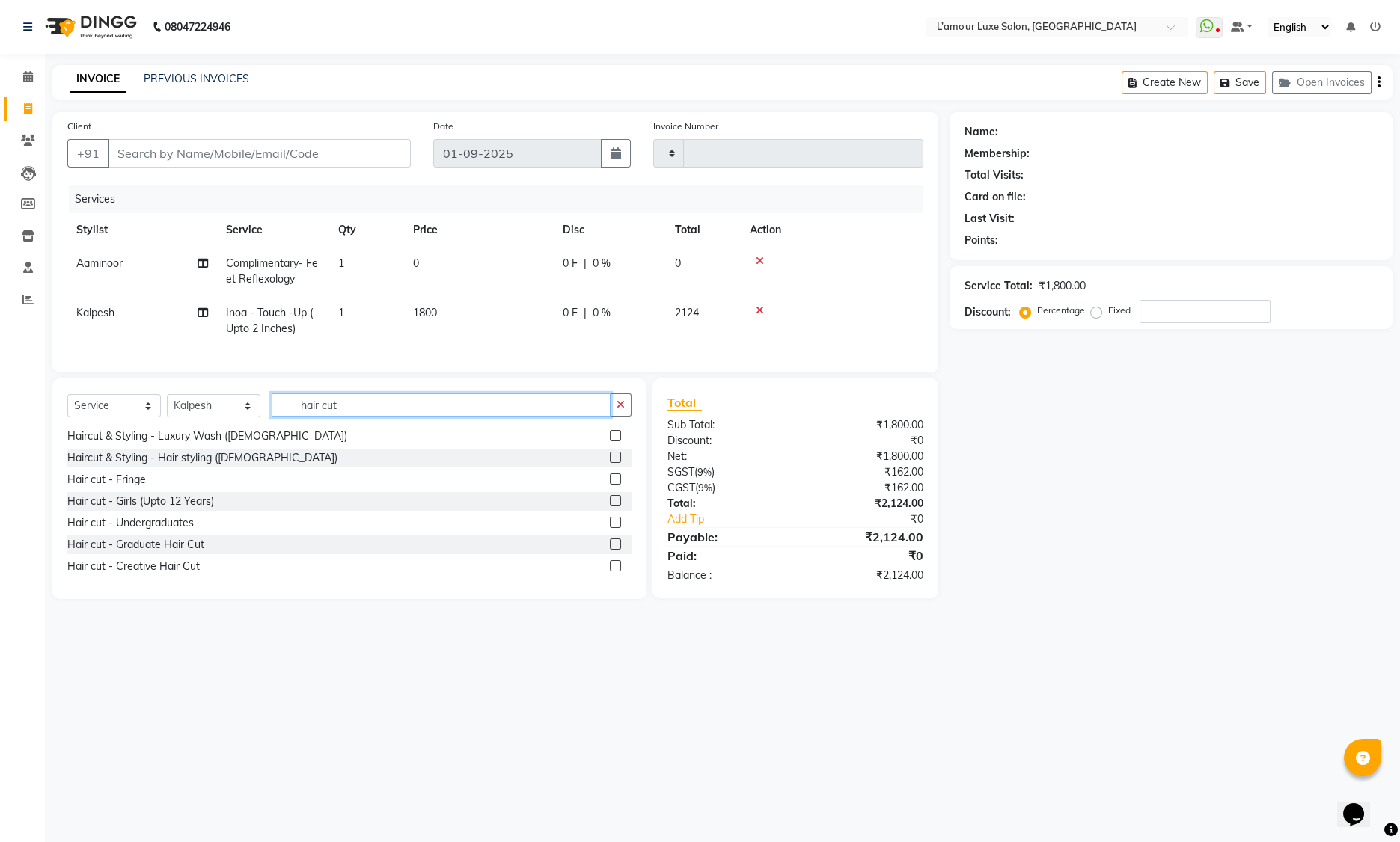
scroll to position [111, 0]
type input "hair cut"
click at [609, 549] on label at bounding box center [615, 544] width 12 height 12
click at [609, 549] on input "checkbox" at bounding box center [614, 544] width 10 height 10
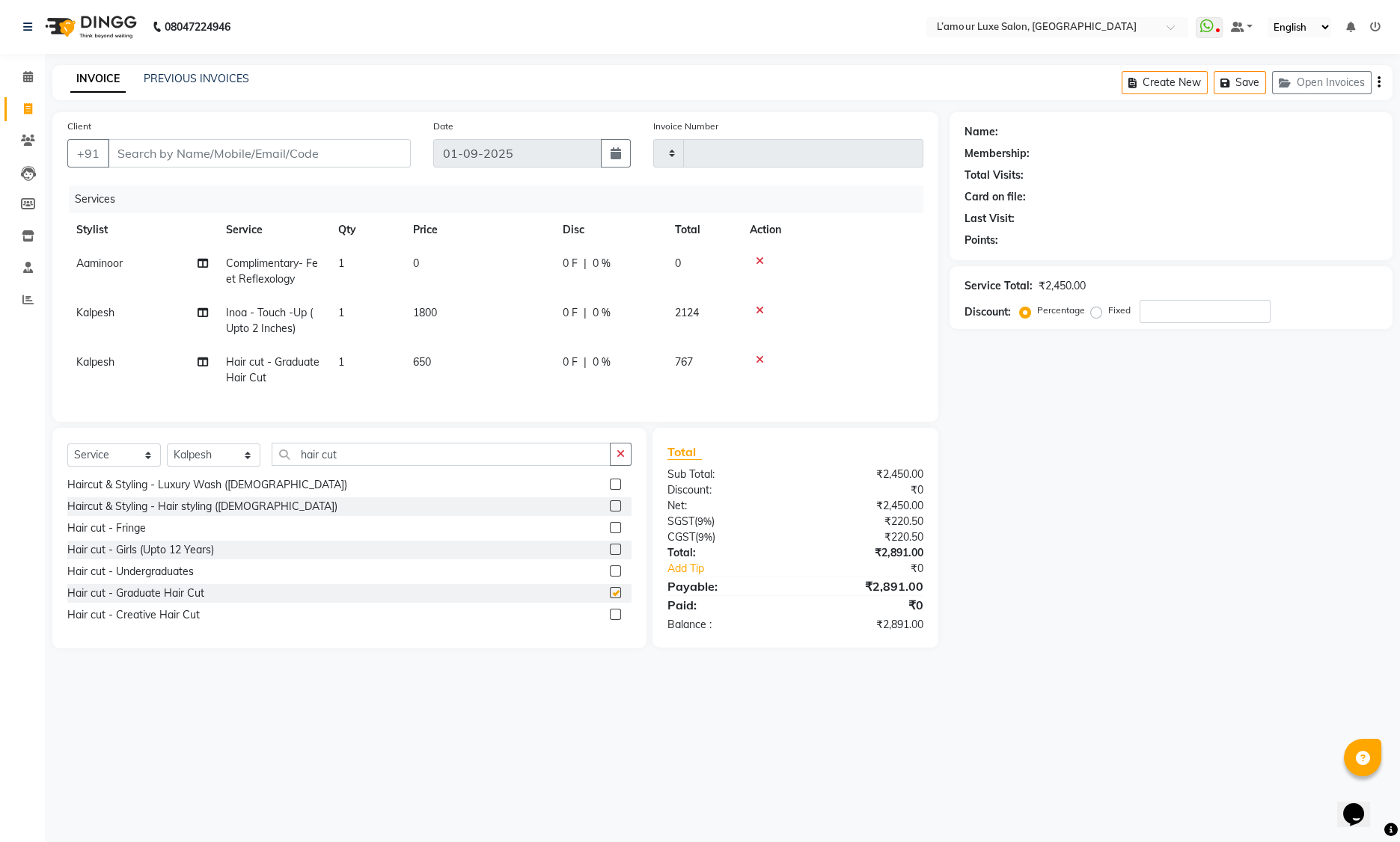
checkbox input "false"
drag, startPoint x: 354, startPoint y: 463, endPoint x: 98, endPoint y: 459, distance: 256.0
click at [98, 459] on div "Select Service Product Membership Package Voucher Prepaid Gift Card Select Styl…" at bounding box center [349, 460] width 564 height 35
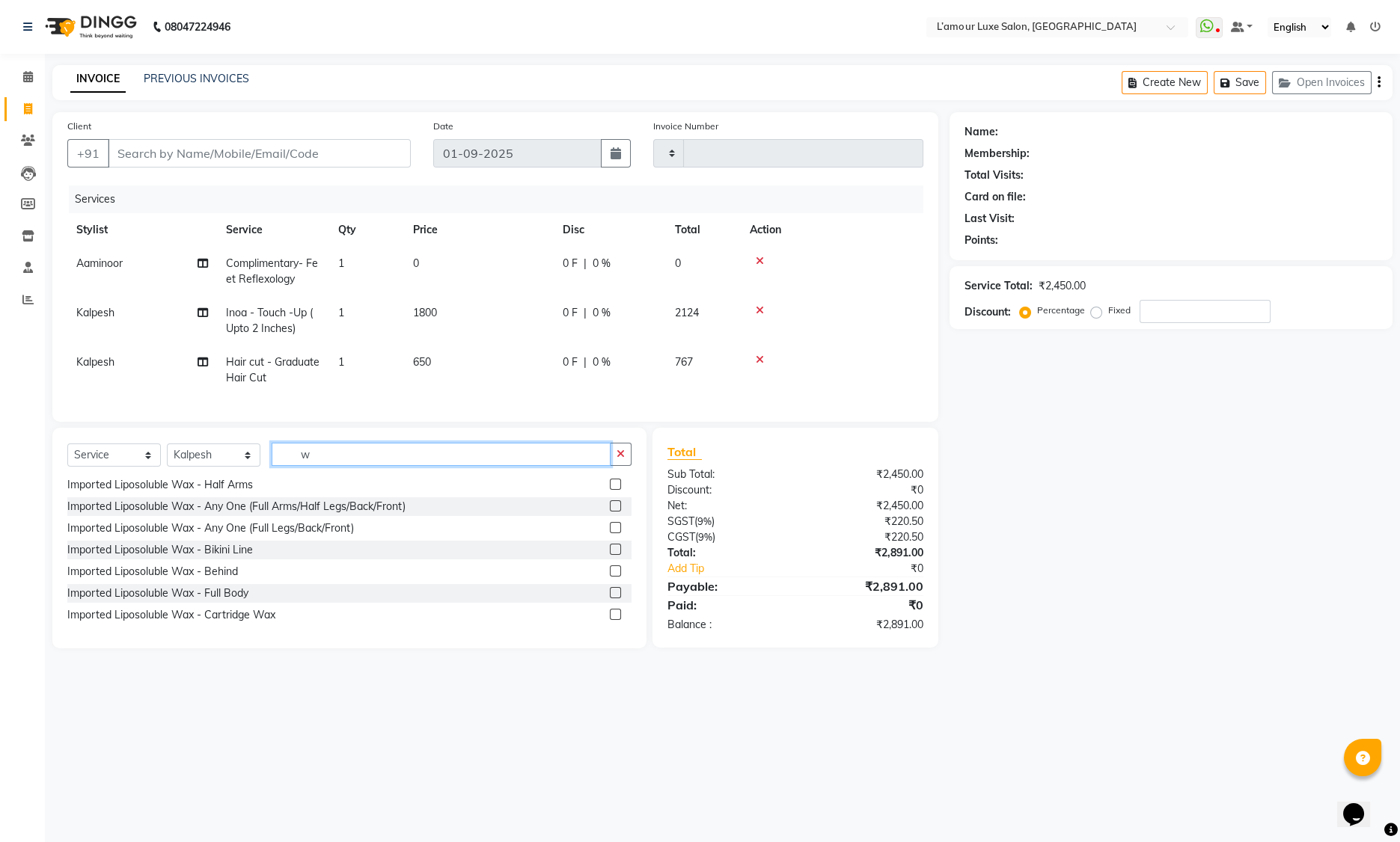
scroll to position [24, 0]
type input "wash"
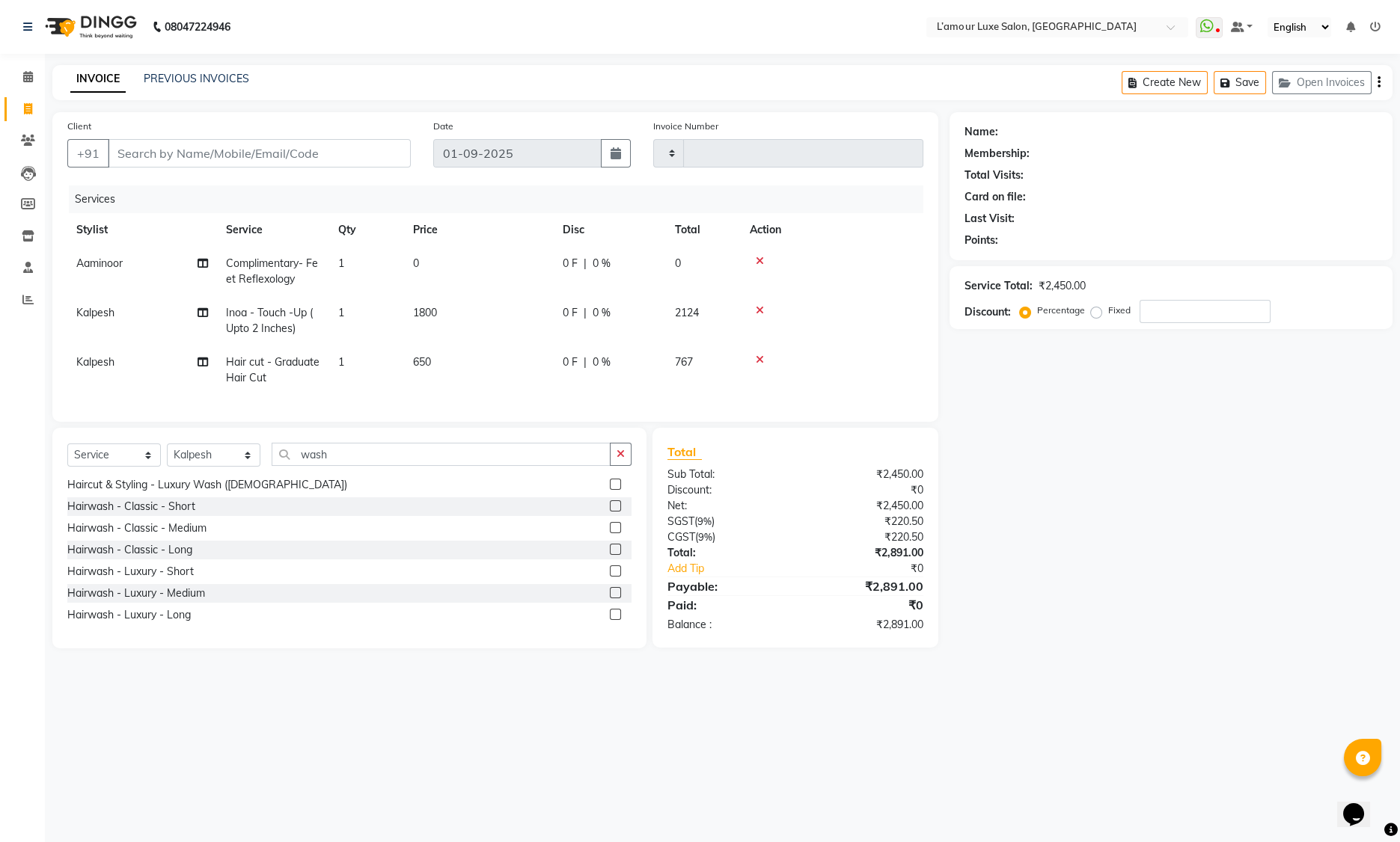
click at [609, 512] on label at bounding box center [615, 506] width 12 height 12
click at [609, 512] on input "checkbox" at bounding box center [614, 507] width 10 height 10
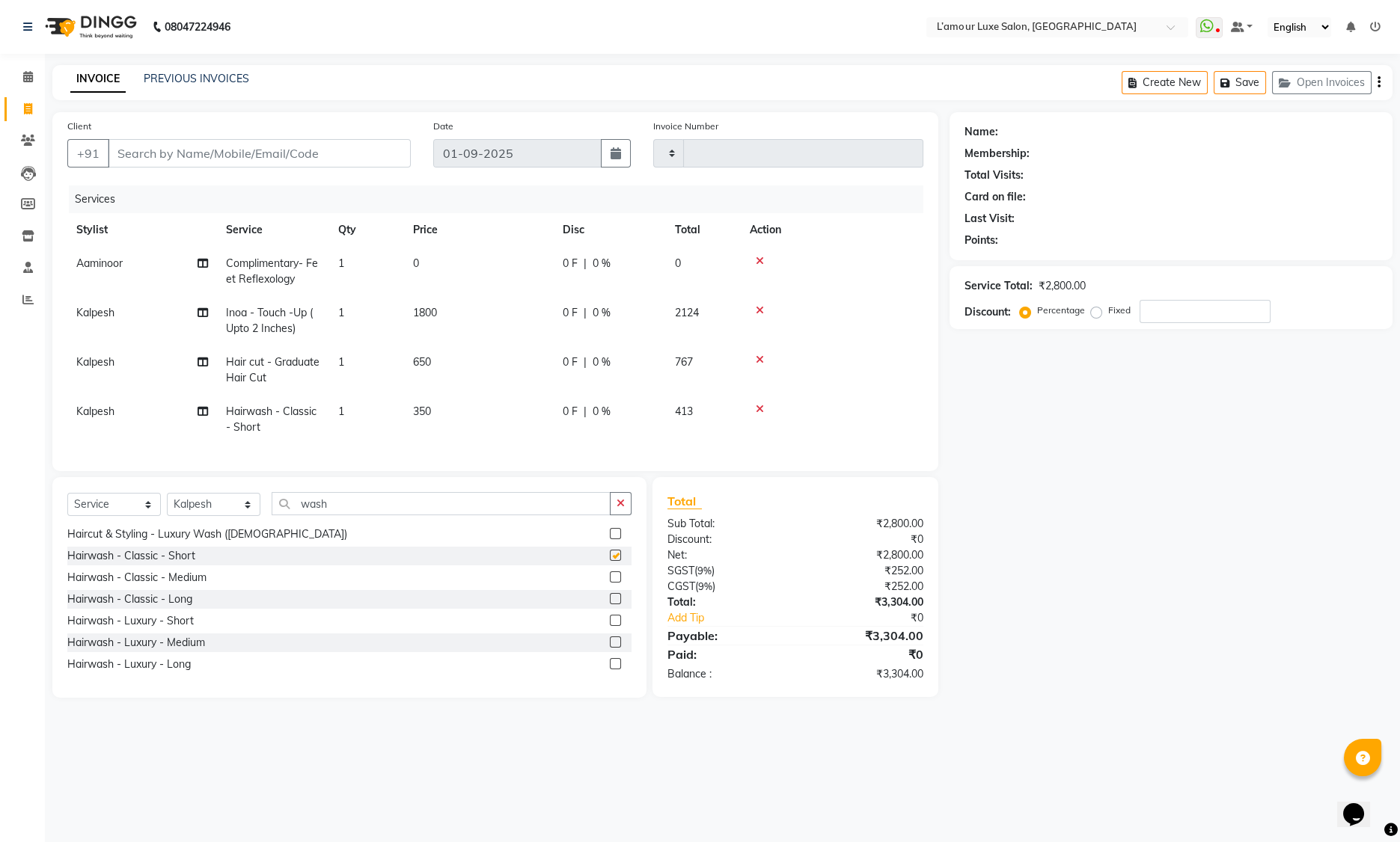
checkbox input "false"
click at [194, 147] on input "Client" at bounding box center [259, 153] width 303 height 28
click at [196, 516] on select "Select Stylist Aaminoor Anas Kalpesh Kalyani krutika Desai Ravi Thakor Rukshana…" at bounding box center [213, 504] width 93 height 23
select select "62894"
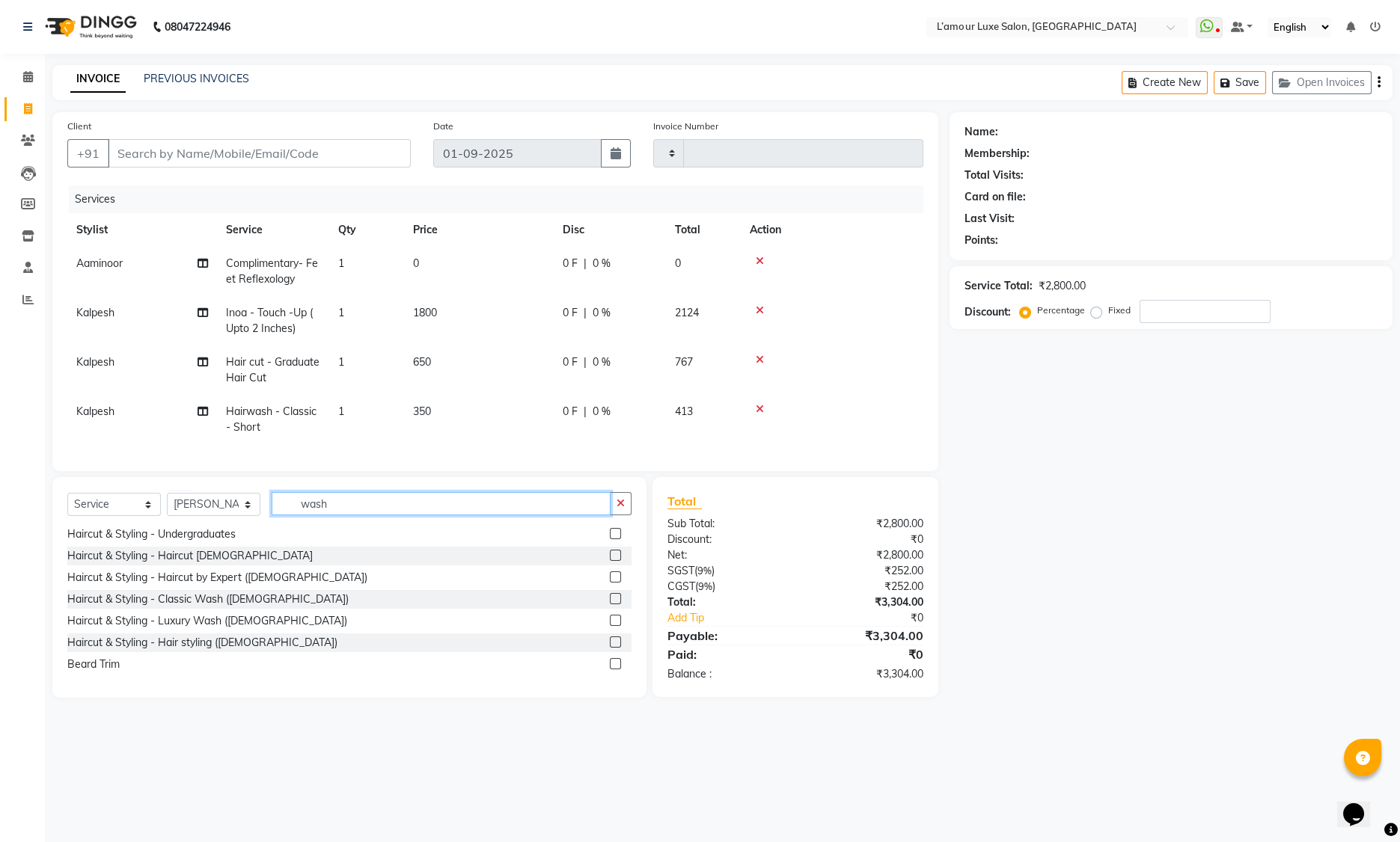
drag, startPoint x: 344, startPoint y: 511, endPoint x: 235, endPoint y: 514, distance: 109.0
click at [235, 514] on div "Select Service Product Membership Package Voucher Prepaid Gift Card Select Styl…" at bounding box center [349, 510] width 564 height 35
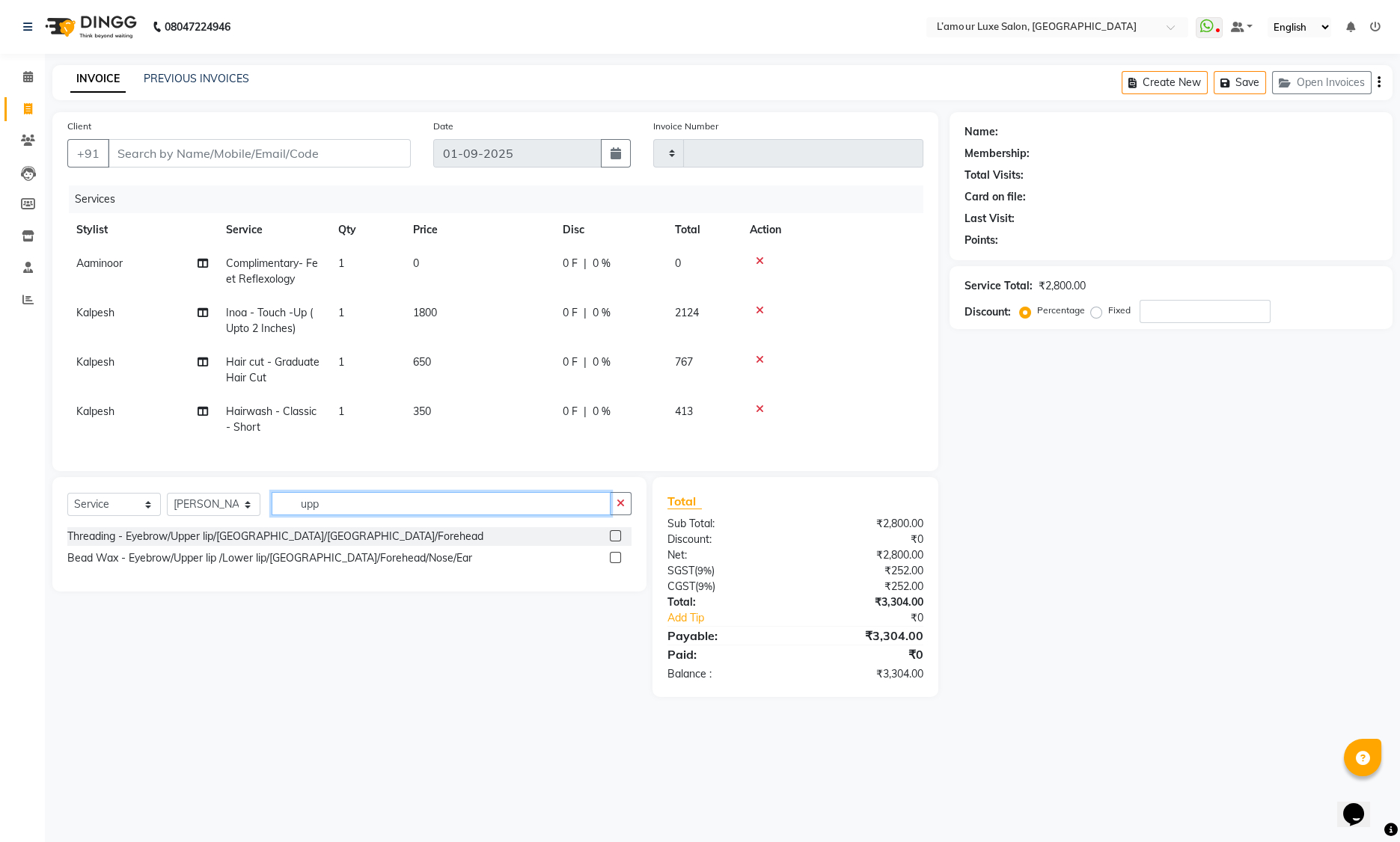
scroll to position [0, 0]
type input "upp"
click at [615, 541] on label at bounding box center [615, 536] width 12 height 12
click at [615, 541] on input "checkbox" at bounding box center [614, 536] width 10 height 10
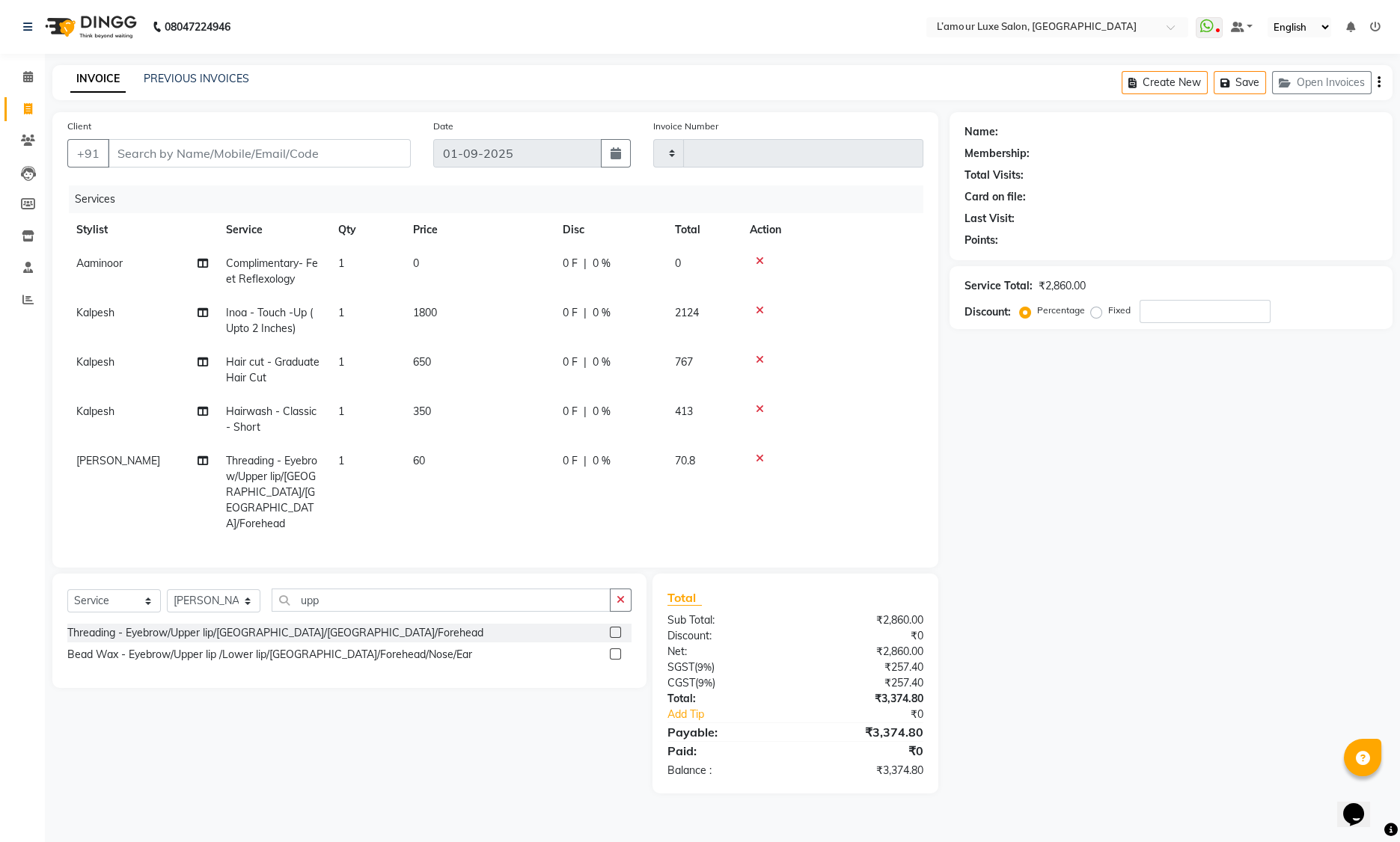
click at [611, 627] on label at bounding box center [615, 633] width 12 height 12
click at [611, 629] on input "checkbox" at bounding box center [614, 634] width 10 height 10
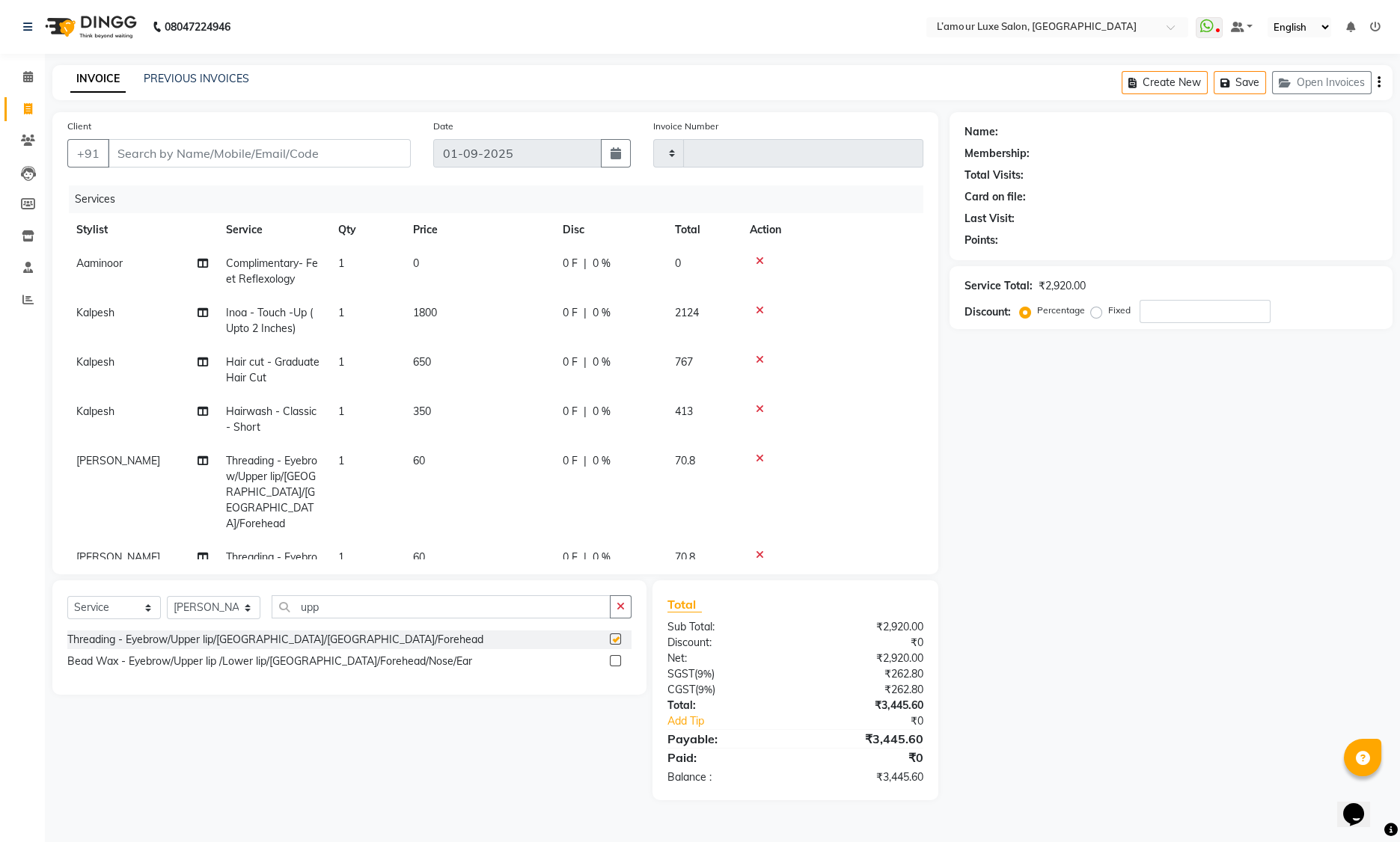
checkbox input "false"
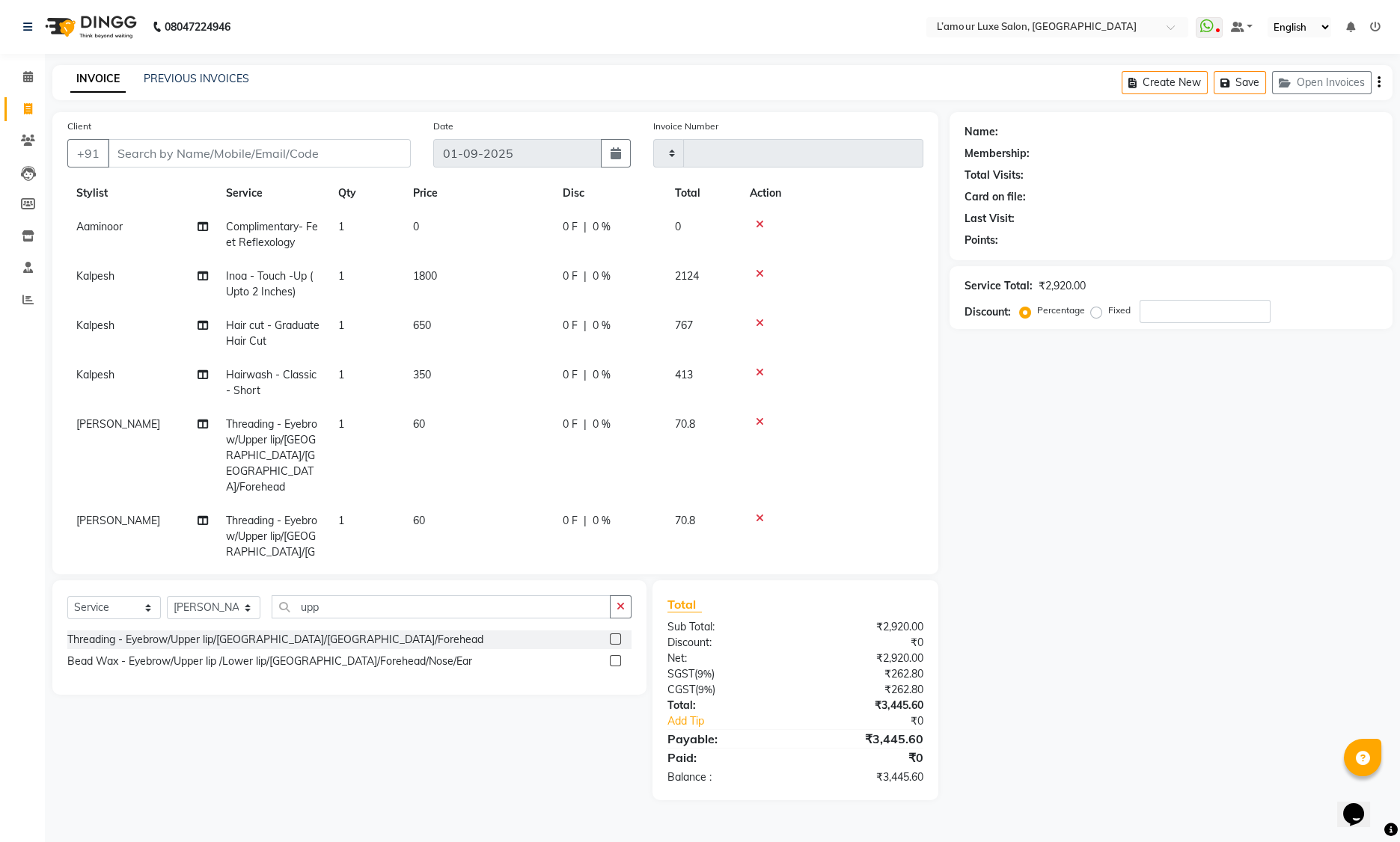
scroll to position [37, 0]
click at [1174, 314] on input "number" at bounding box center [1204, 311] width 130 height 23
type input "2"
click at [175, 155] on input "Client" at bounding box center [259, 153] width 303 height 28
type input "9"
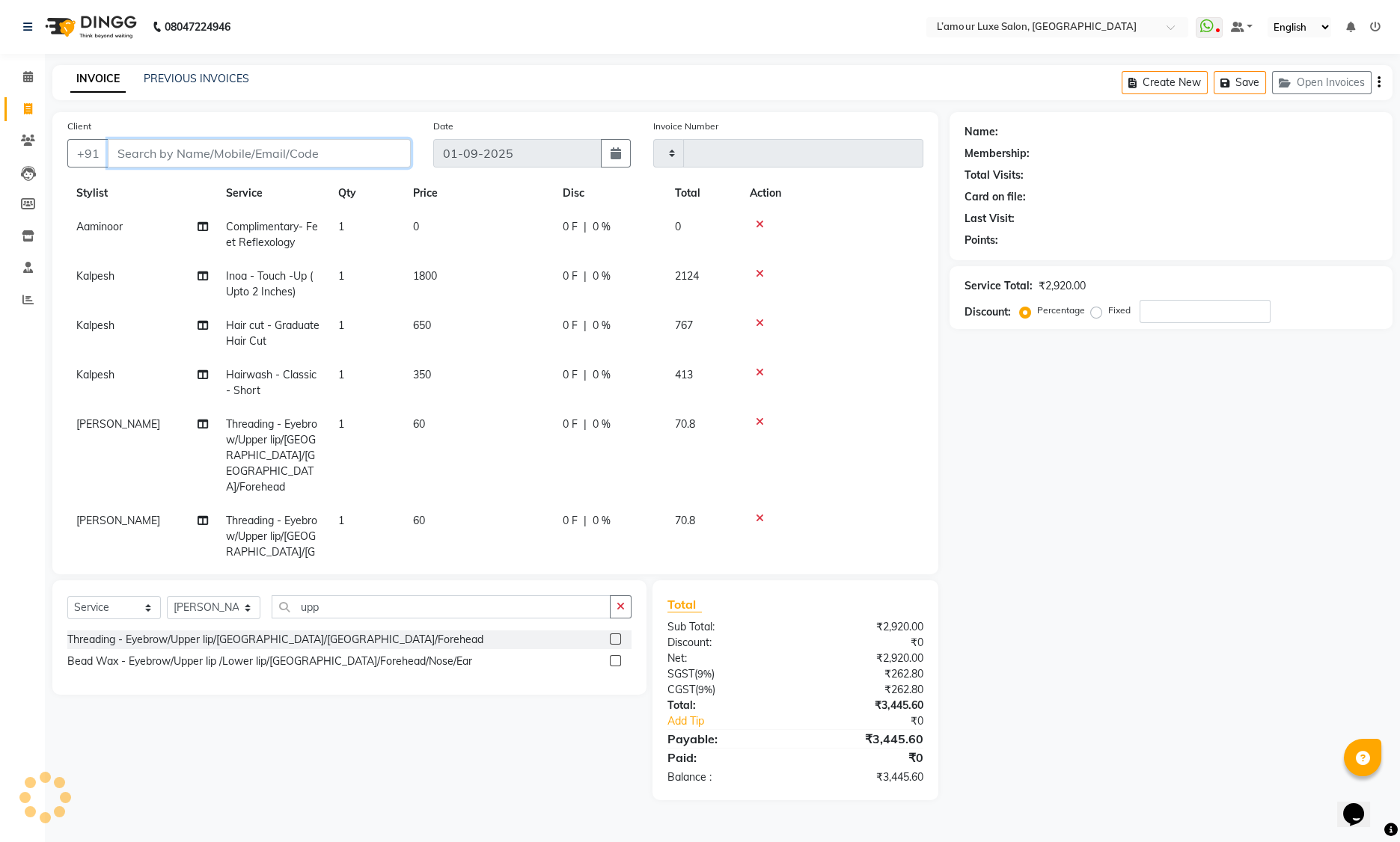
type input "0"
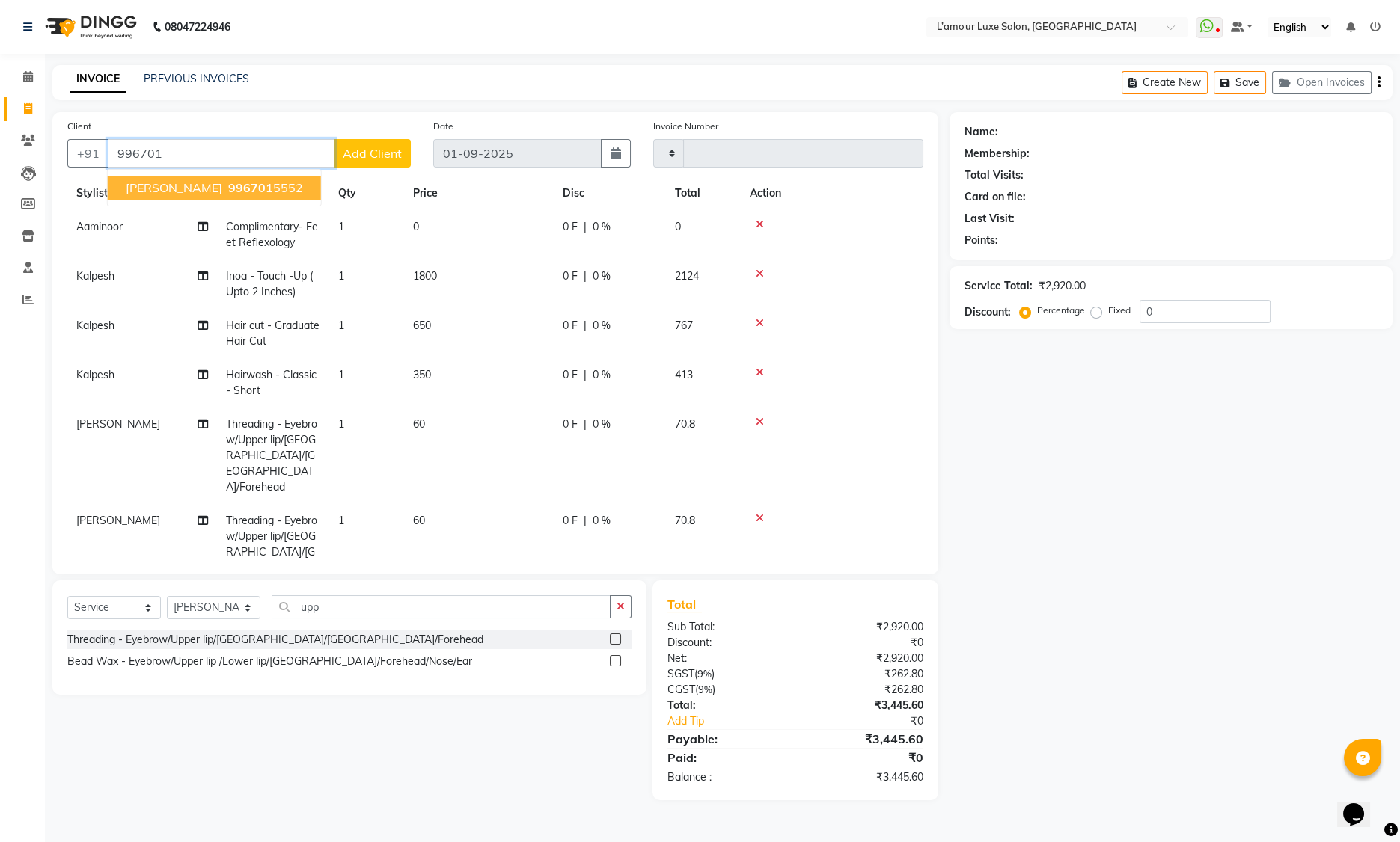
click at [176, 184] on span "Promila Sainin" at bounding box center [173, 187] width 96 height 15
type input "9967015552"
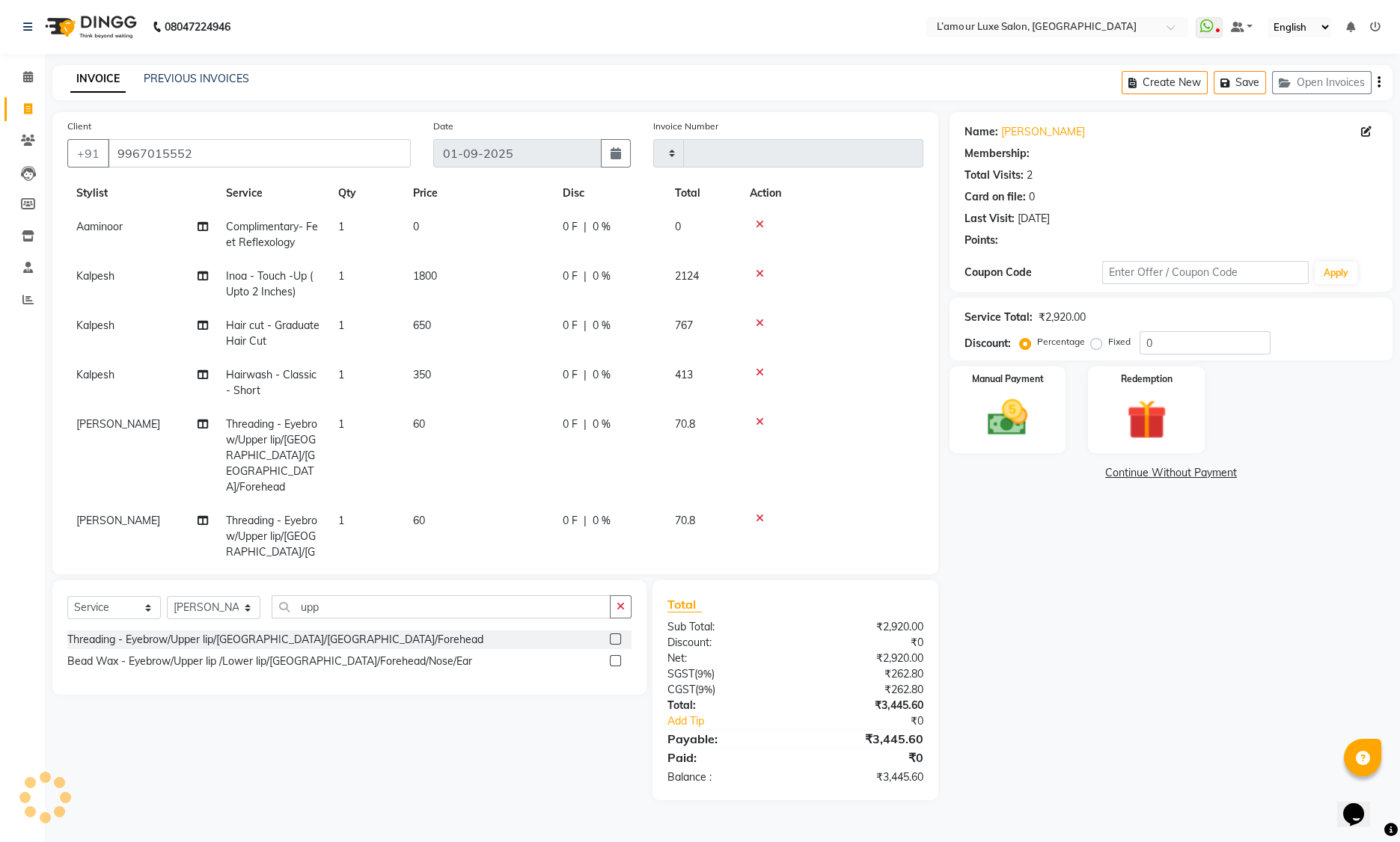
select select "1: Object"
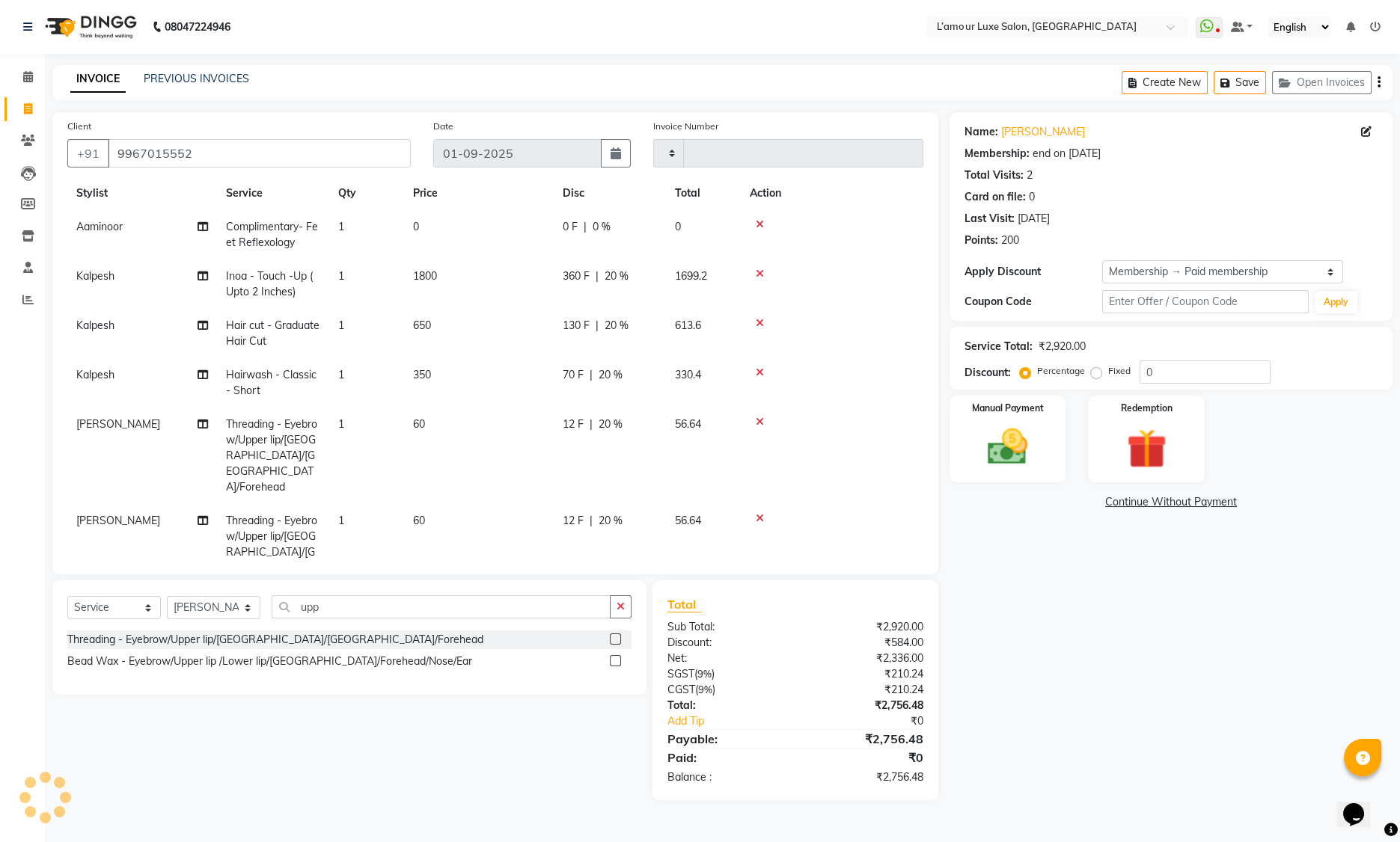
type input "20"
click at [1120, 428] on img at bounding box center [1146, 449] width 67 height 52
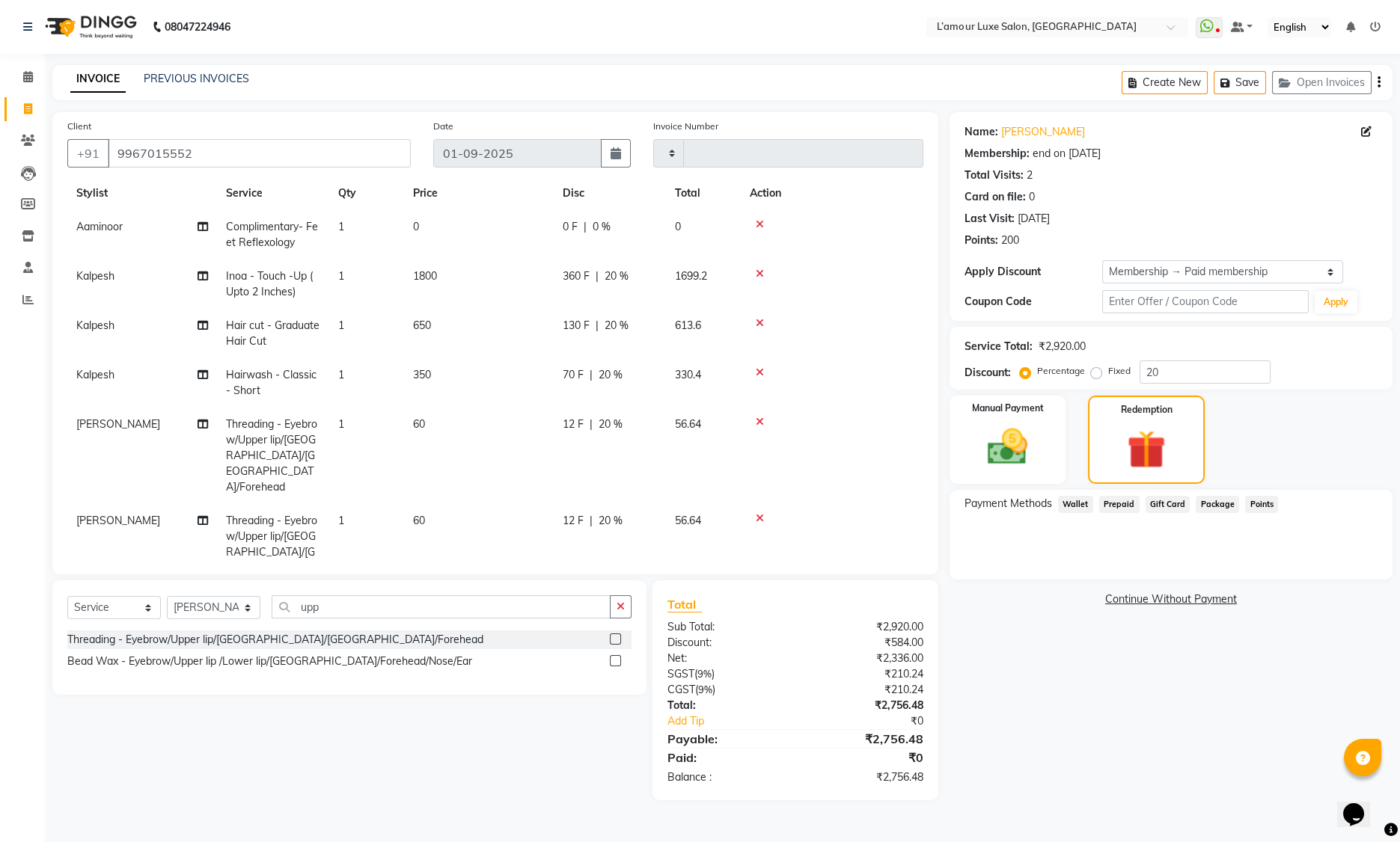
click at [1263, 501] on span "Points" at bounding box center [1262, 505] width 33 height 18
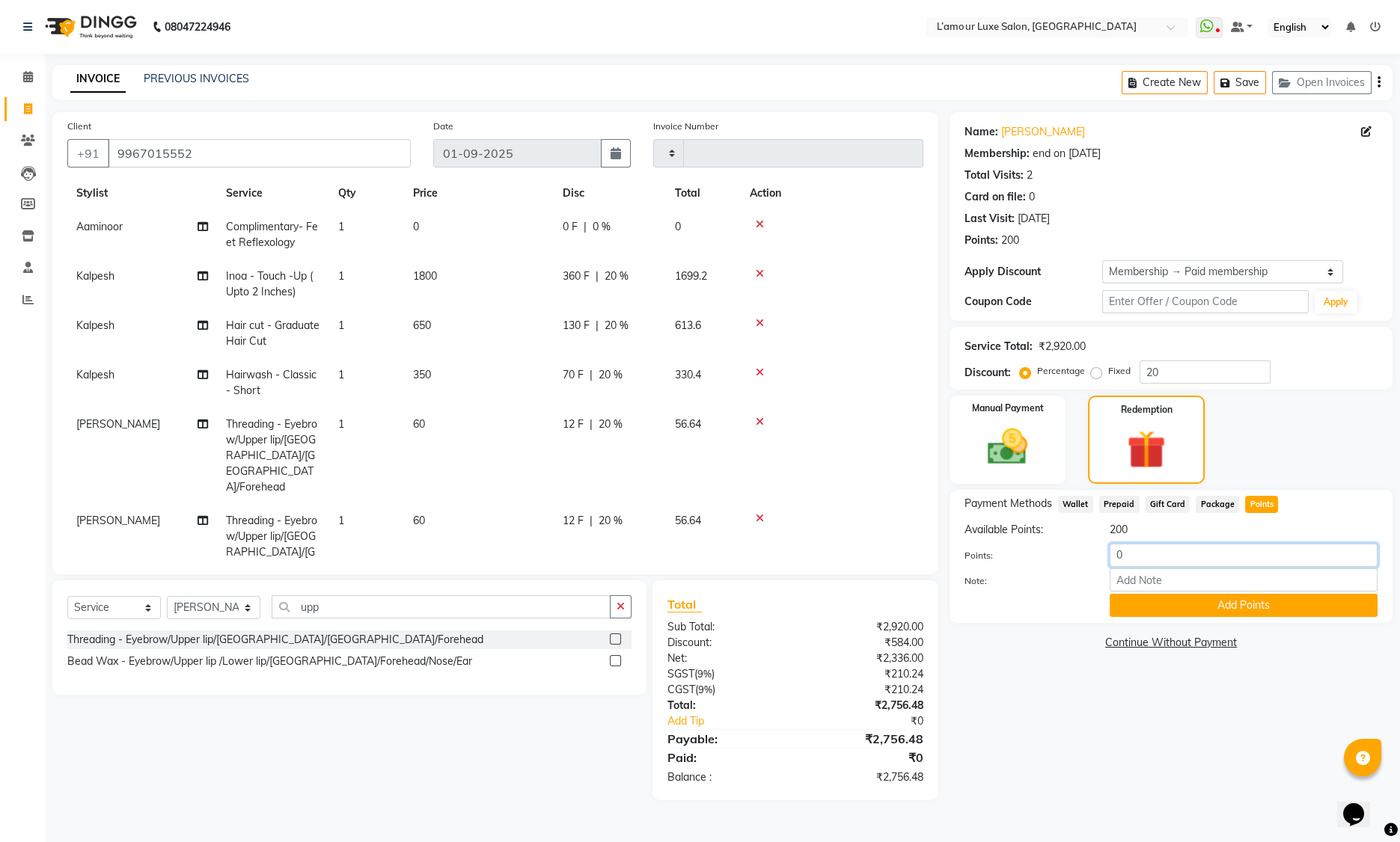
click at [1118, 557] on input "0" at bounding box center [1243, 556] width 268 height 23
type input "200"
click at [1195, 612] on button "Add Points" at bounding box center [1243, 605] width 268 height 23
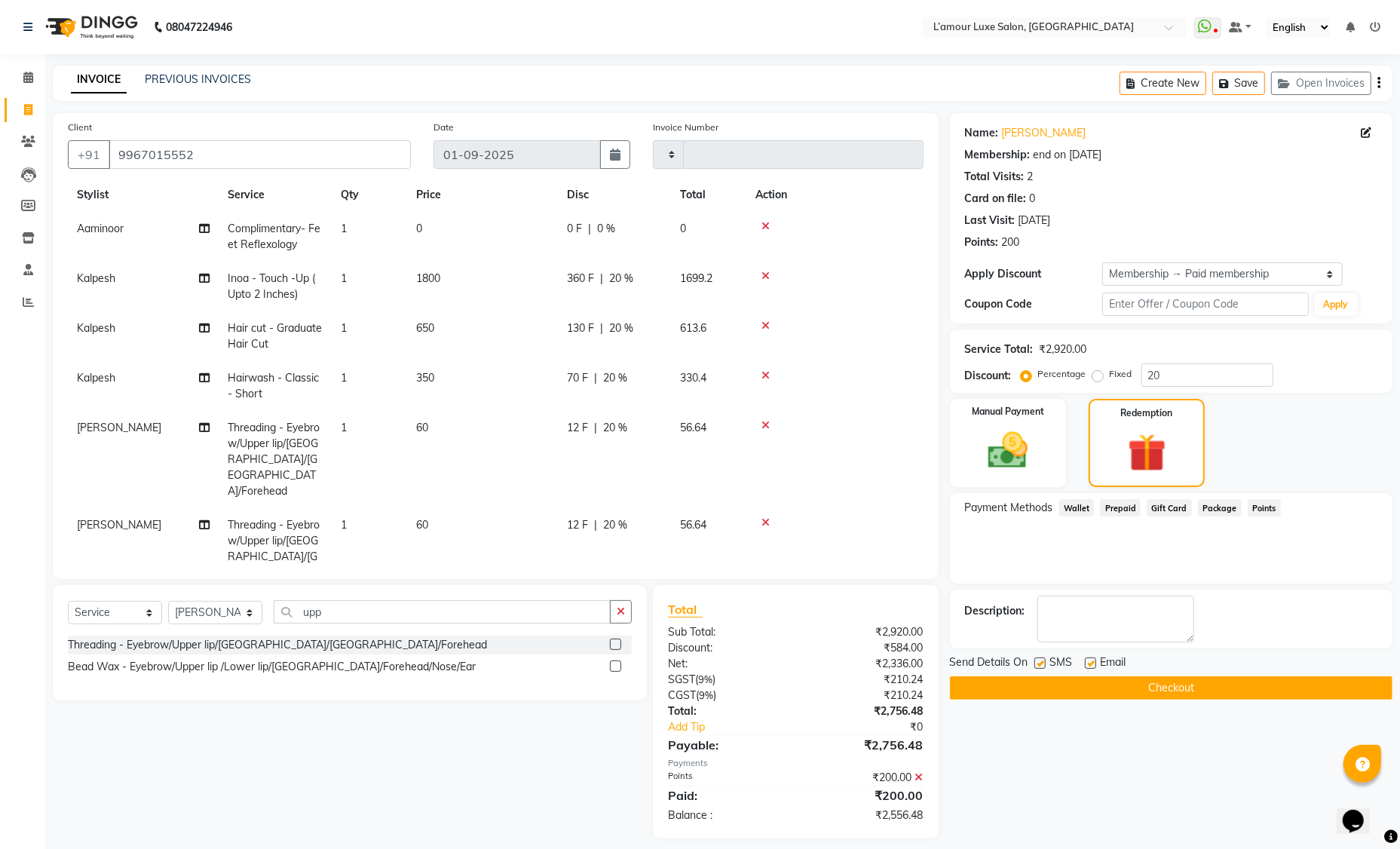
click at [920, 777] on icon at bounding box center [919, 777] width 8 height 11
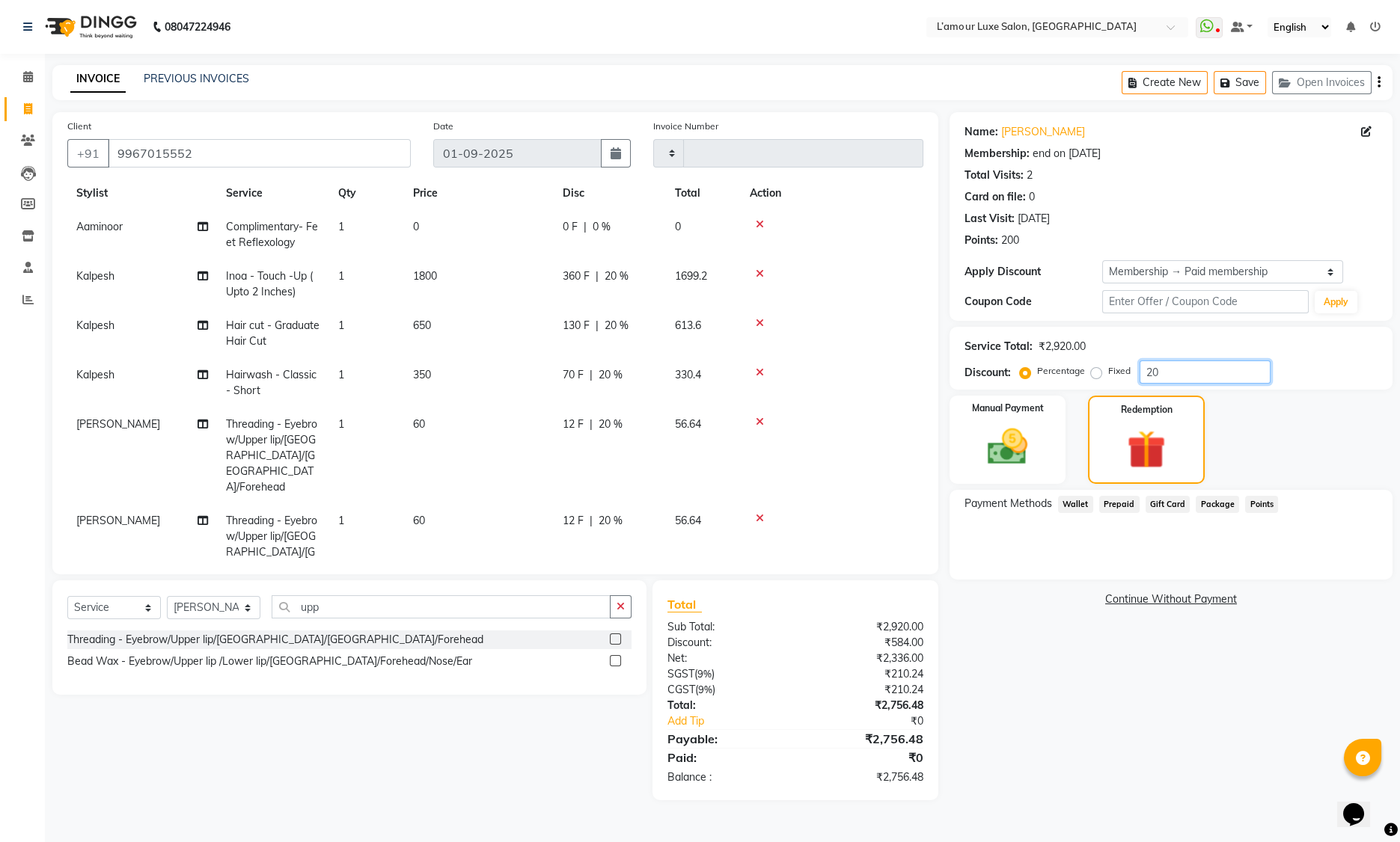
drag, startPoint x: 1138, startPoint y: 376, endPoint x: 1113, endPoint y: 383, distance: 26.0
click at [1127, 379] on div "Percentage Fixed 20" at bounding box center [1147, 372] width 247 height 23
type input "2"
type input "20"
click at [1155, 453] on img at bounding box center [1146, 450] width 65 height 50
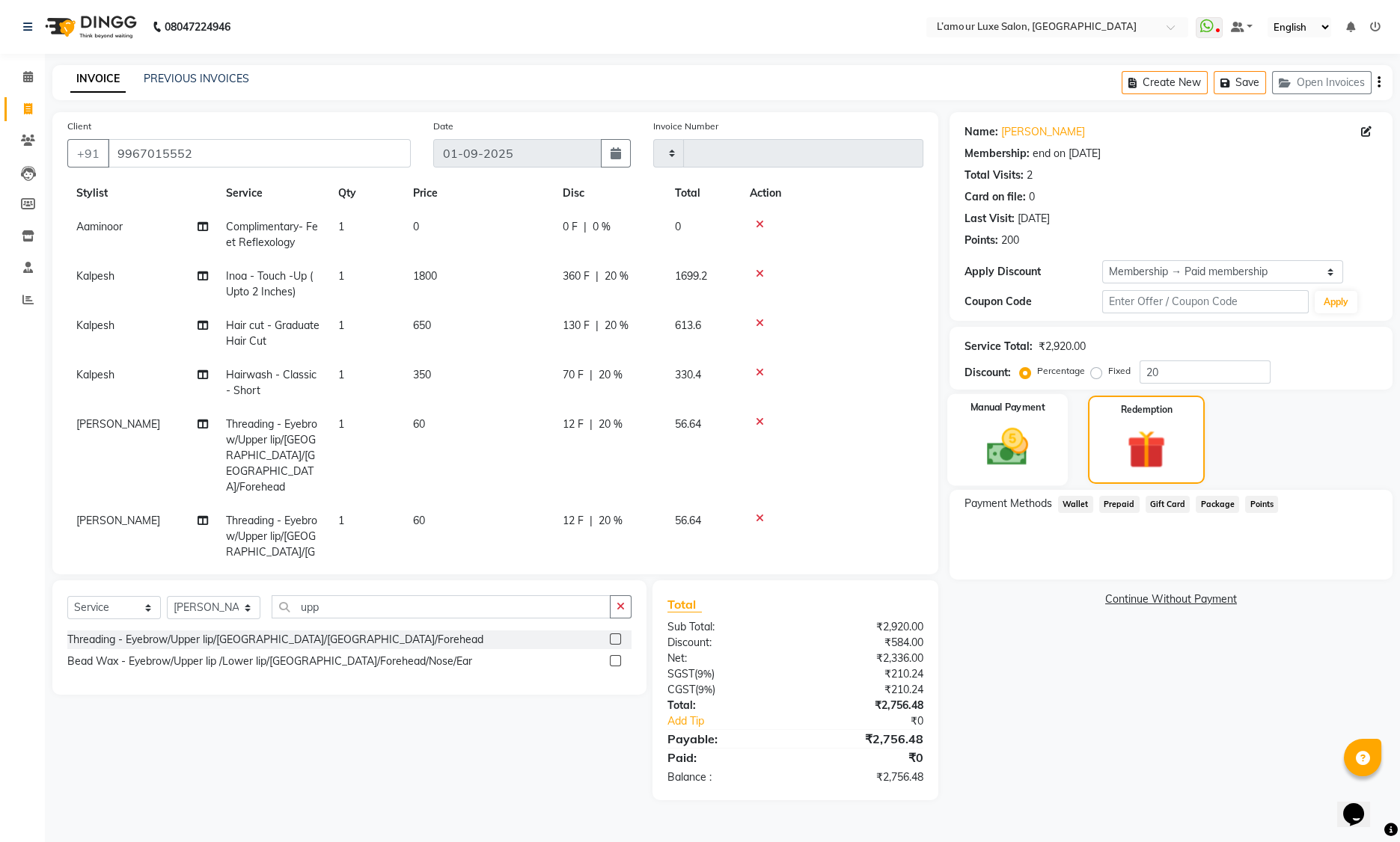
click at [1040, 441] on img at bounding box center [1008, 447] width 67 height 48
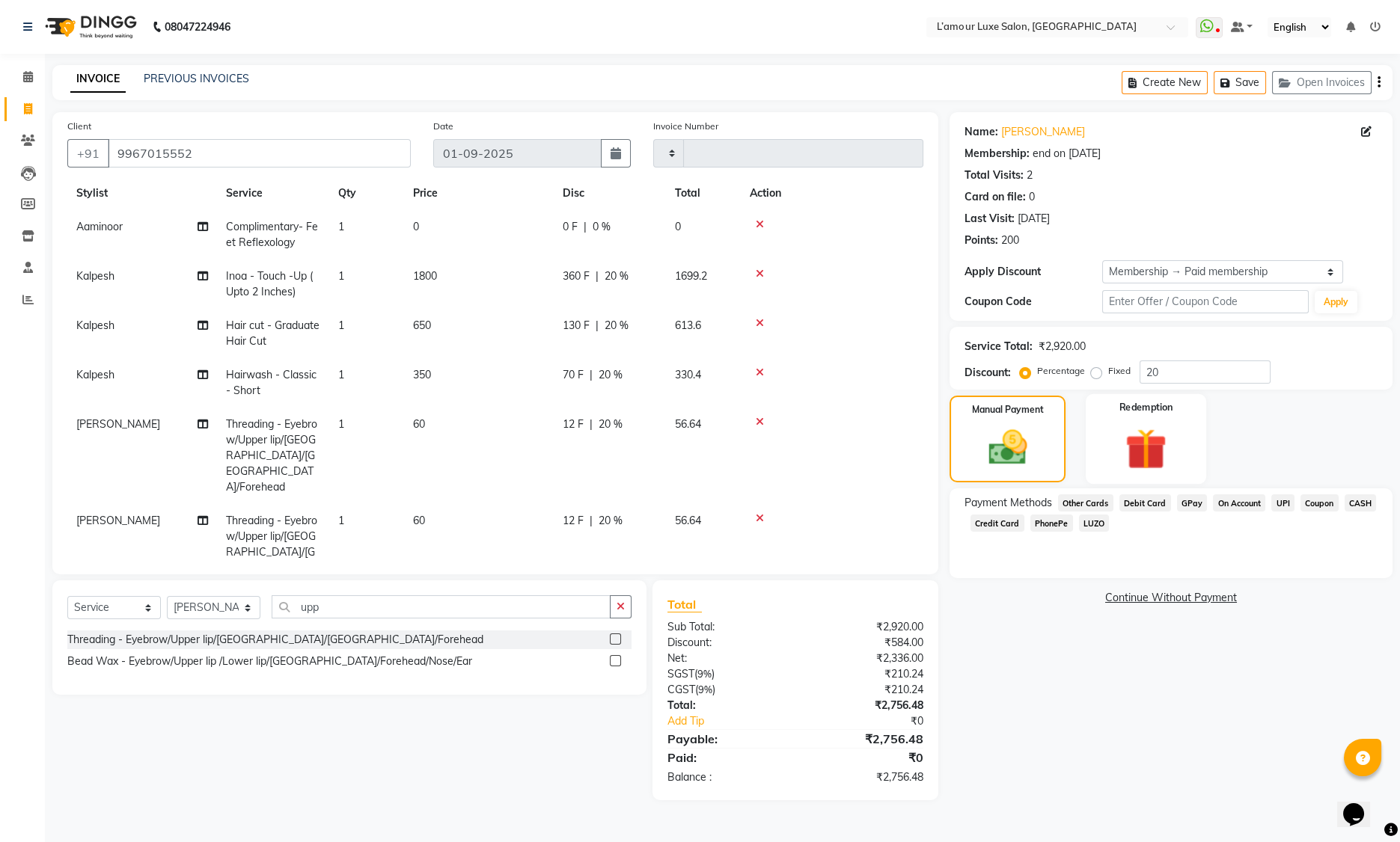
click at [1124, 441] on img at bounding box center [1146, 449] width 67 height 52
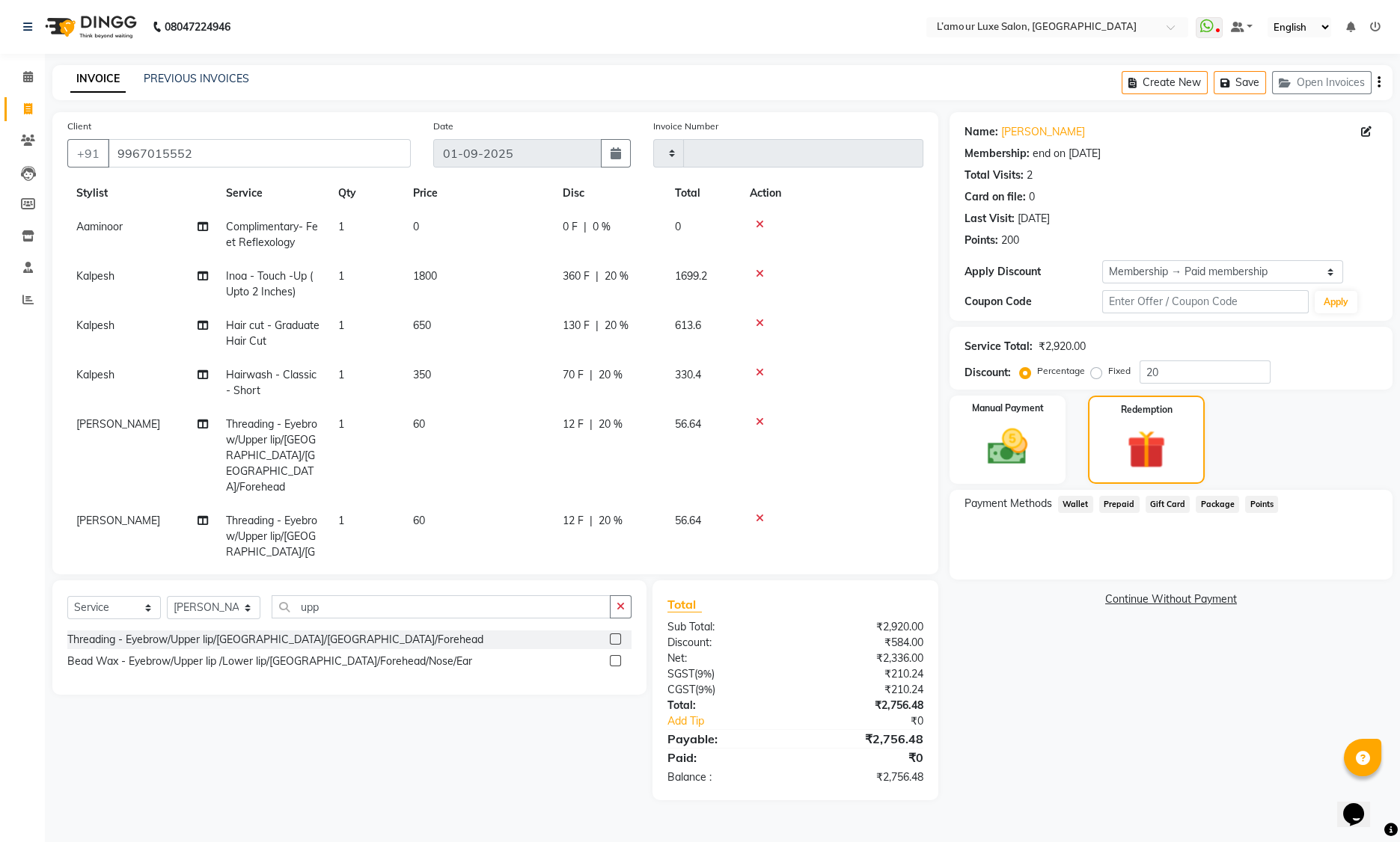
click at [1261, 509] on span "Points" at bounding box center [1262, 505] width 33 height 18
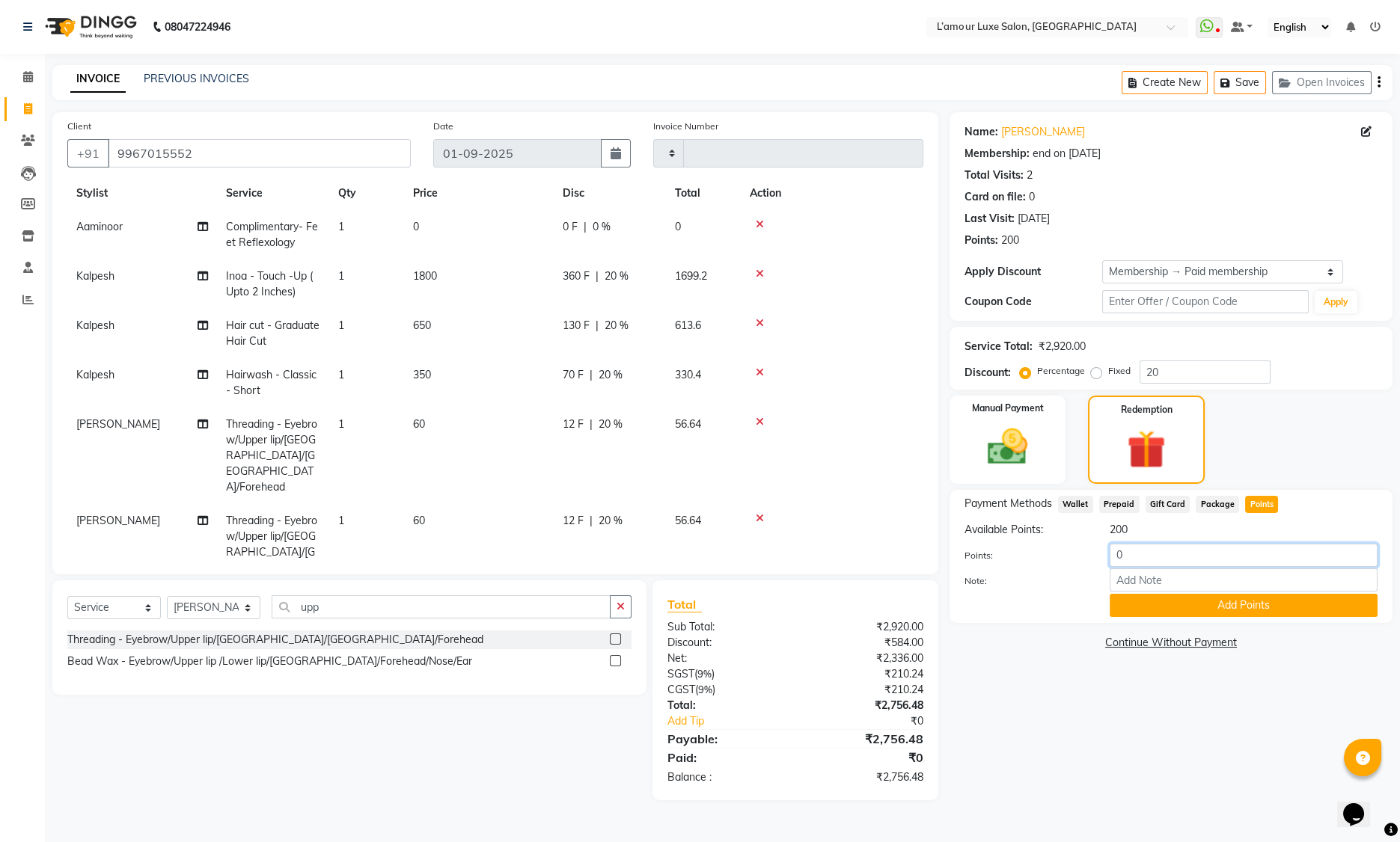
click at [1116, 556] on input "0" at bounding box center [1243, 556] width 268 height 23
type input "200"
click at [1153, 605] on button "Add Points" at bounding box center [1243, 605] width 268 height 23
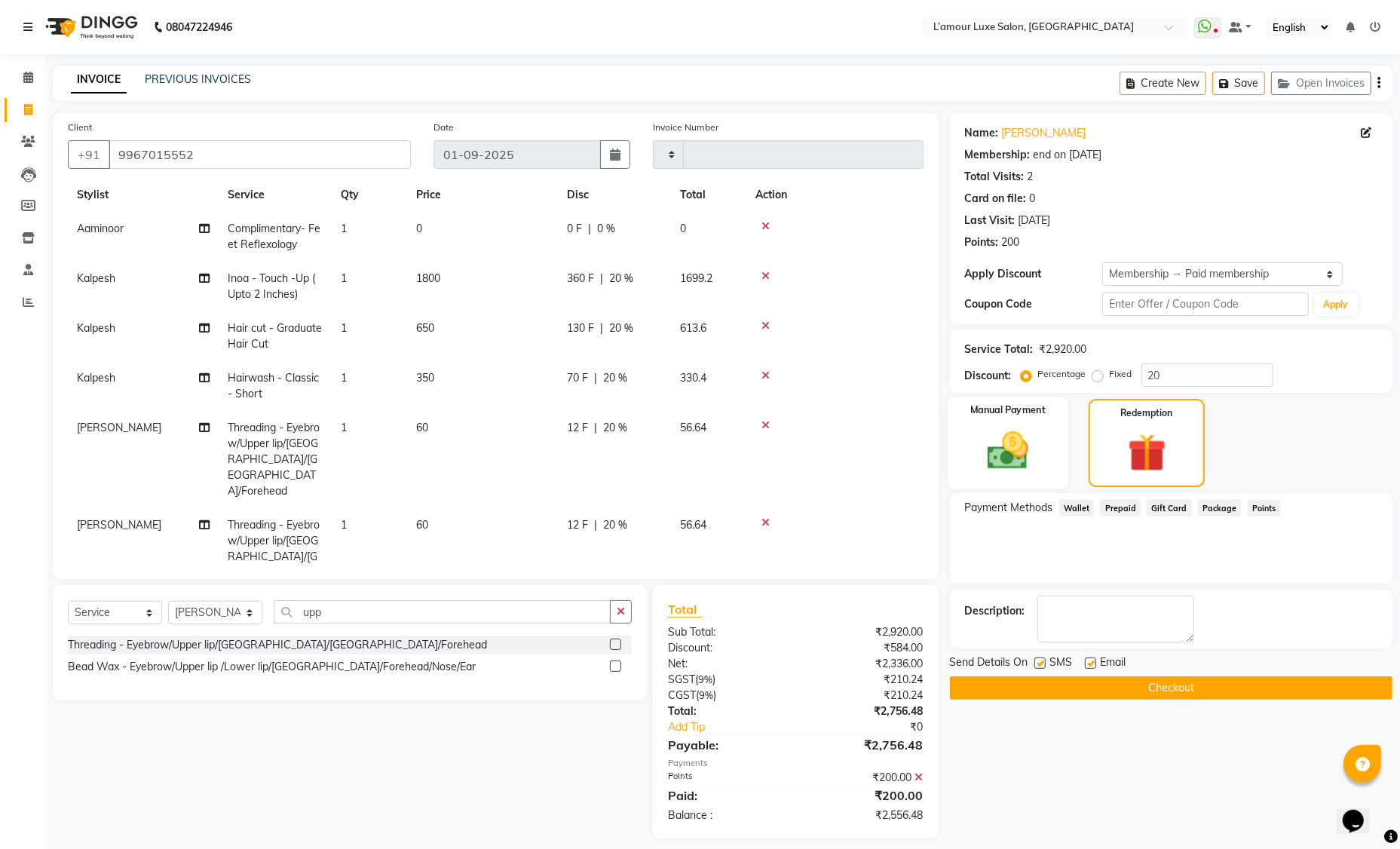
click at [1051, 454] on div "Manual Payment" at bounding box center [1009, 444] width 122 height 92
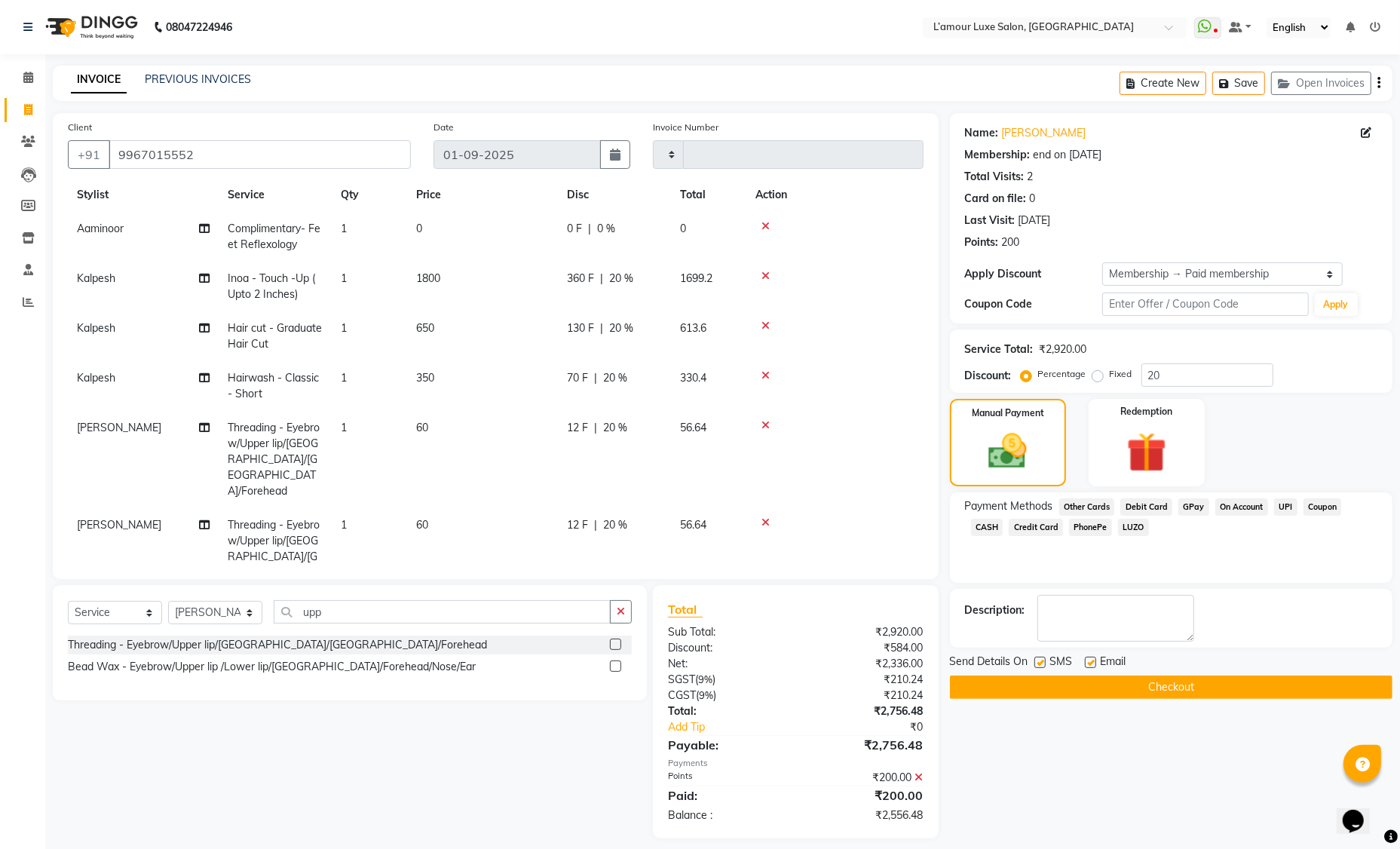
click at [986, 529] on span "CASH" at bounding box center [987, 528] width 32 height 18
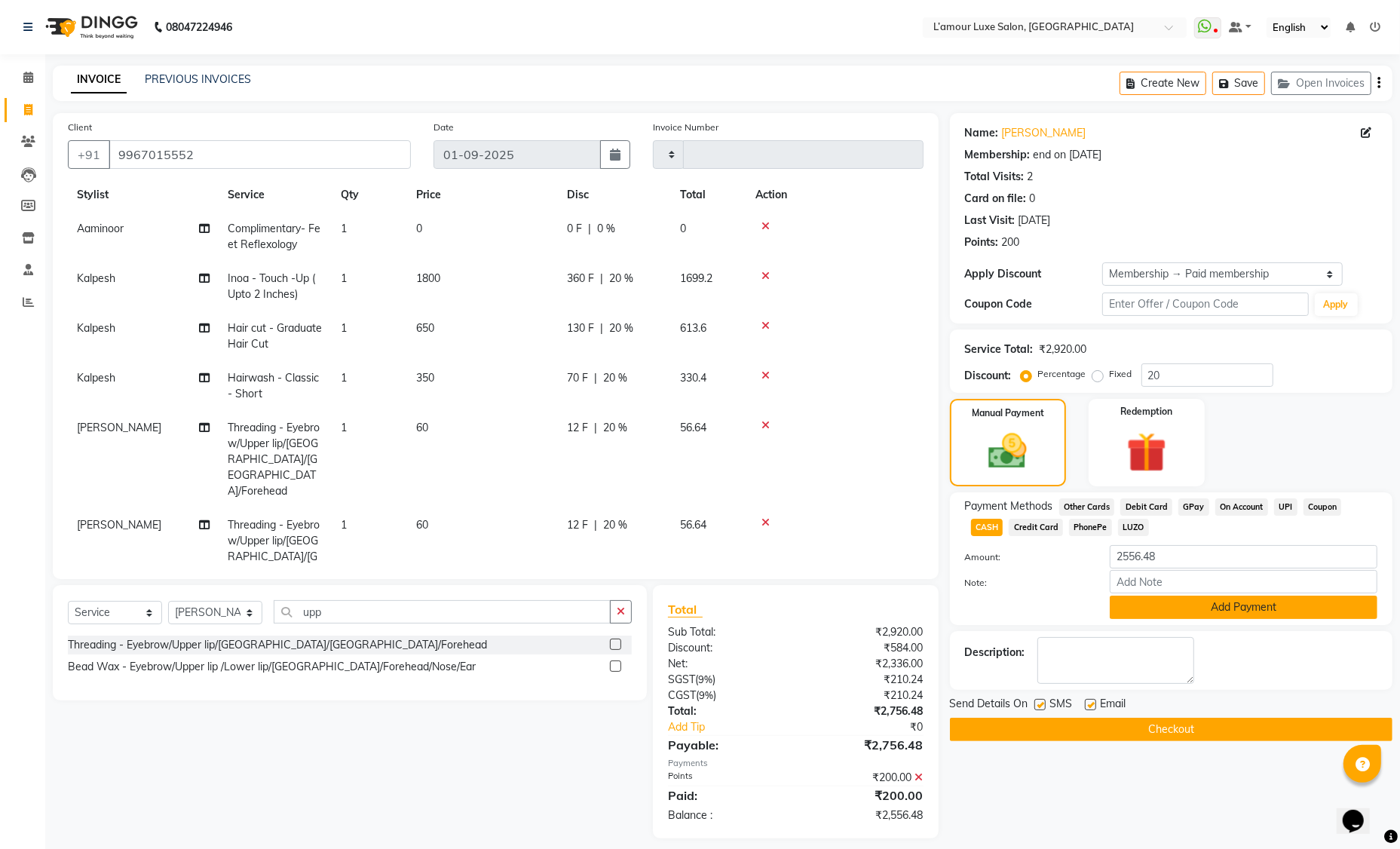
click at [1139, 614] on button "Add Payment" at bounding box center [1243, 608] width 268 height 24
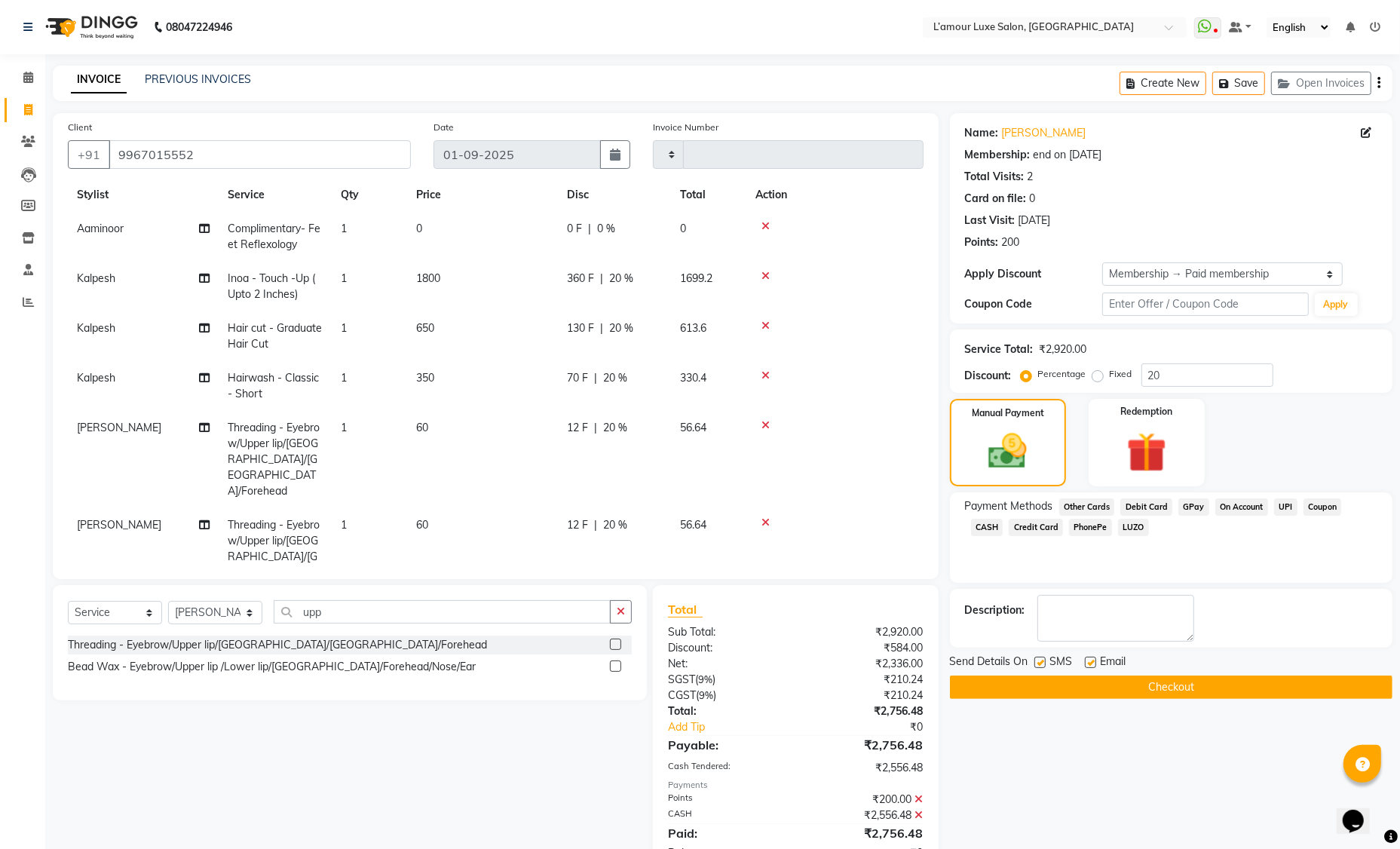
click at [1098, 684] on button "Checkout" at bounding box center [1170, 688] width 442 height 24
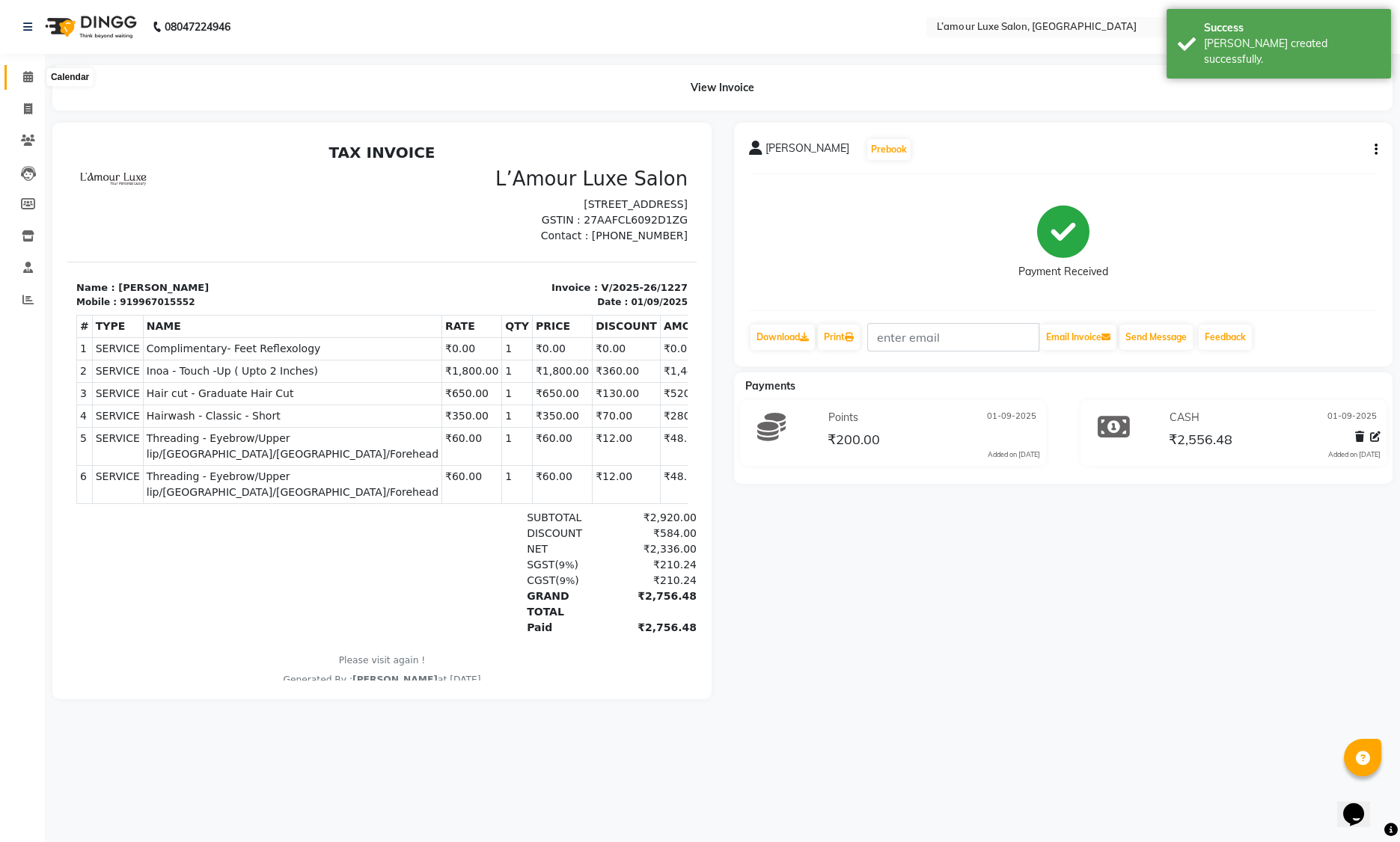
click at [28, 74] on icon at bounding box center [28, 77] width 10 height 12
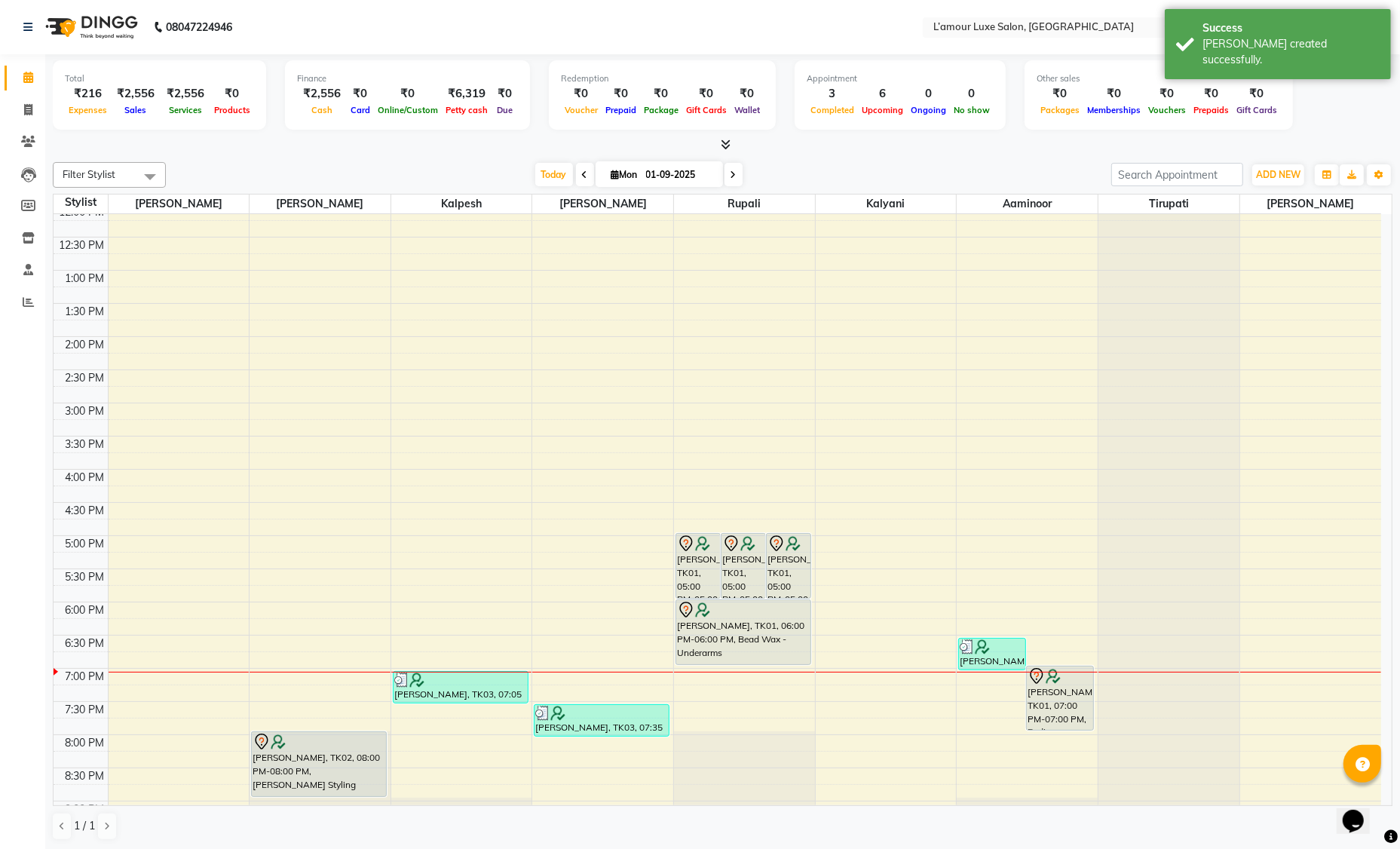
scroll to position [266, 0]
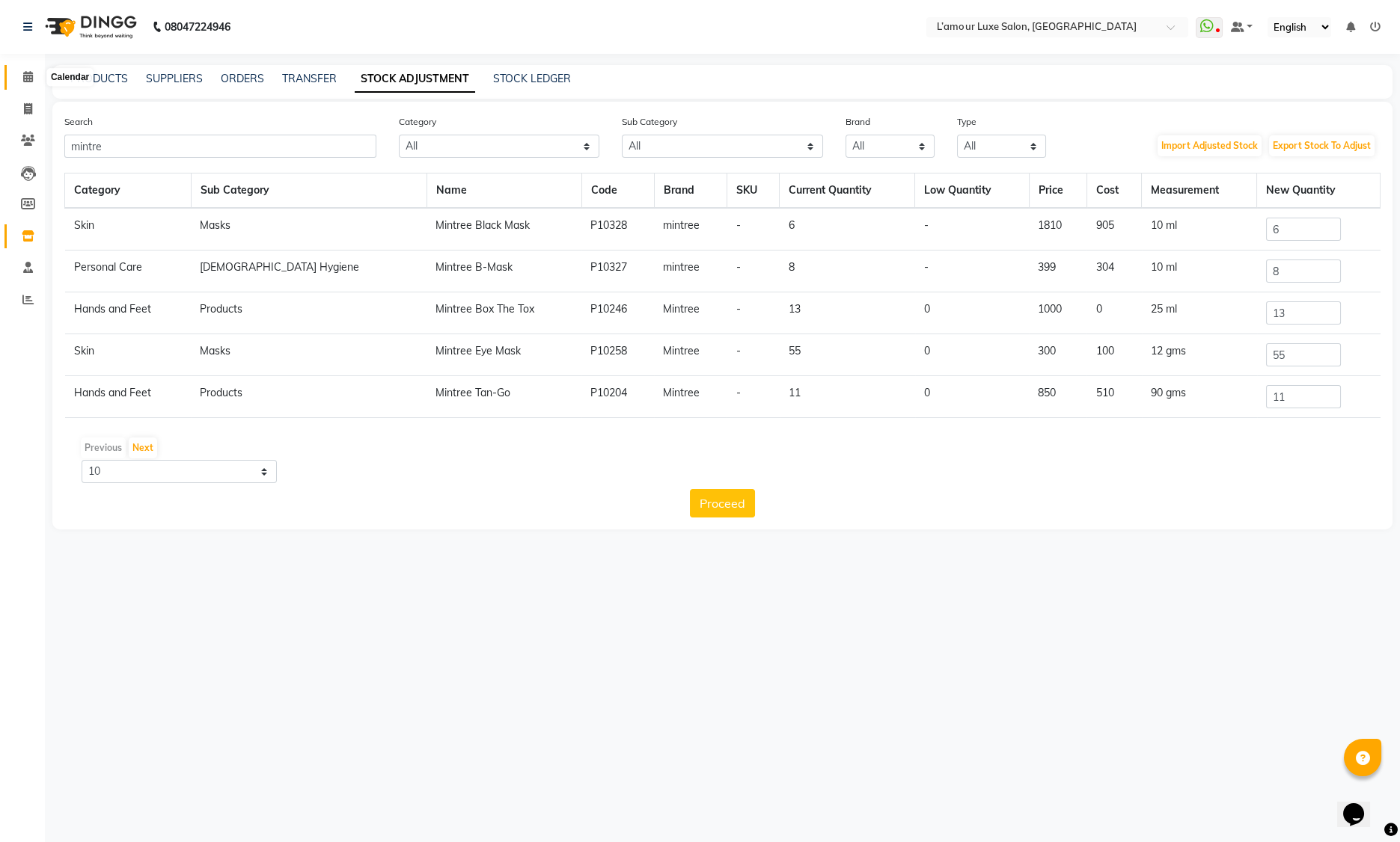
click at [24, 78] on icon at bounding box center [28, 77] width 10 height 12
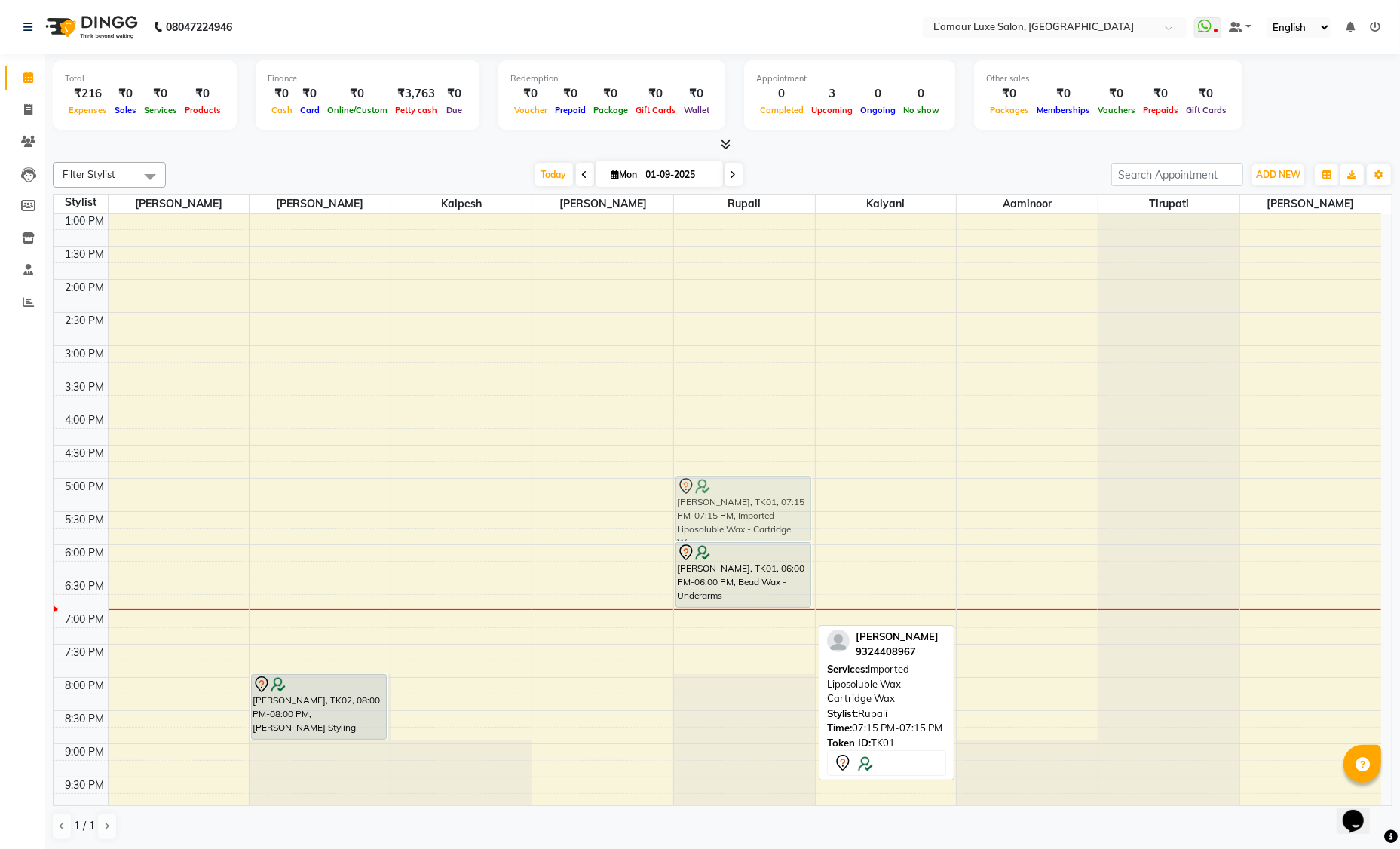
drag, startPoint x: 738, startPoint y: 649, endPoint x: 741, endPoint y: 497, distance: 152.0
click at [741, 497] on div "[PERSON_NAME], TK01, 06:00 PM-06:00 PM, Bead Wax - Underarms [PERSON_NAME], TK0…" at bounding box center [745, 379] width 141 height 862
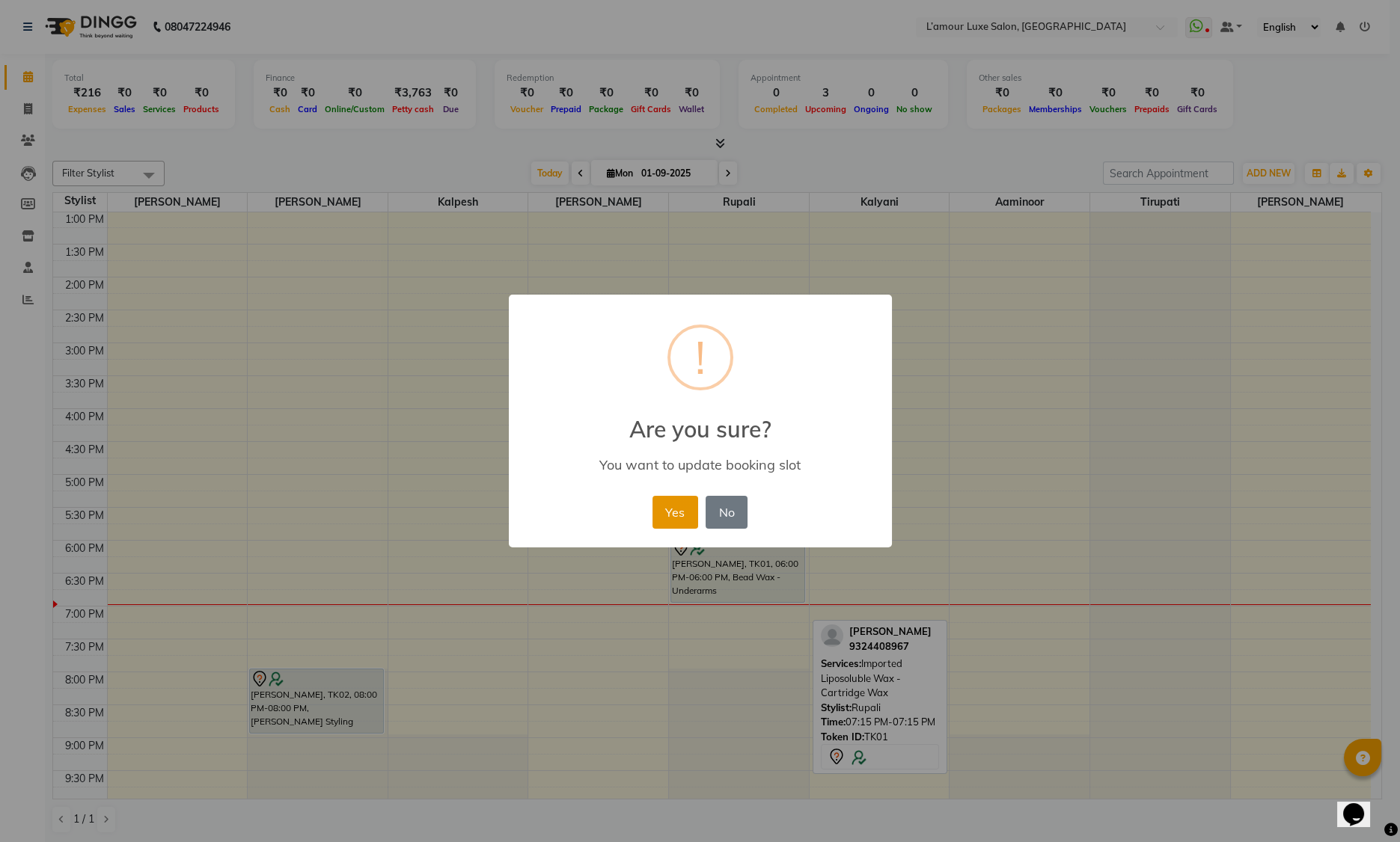
click at [668, 514] on button "Yes" at bounding box center [675, 513] width 46 height 33
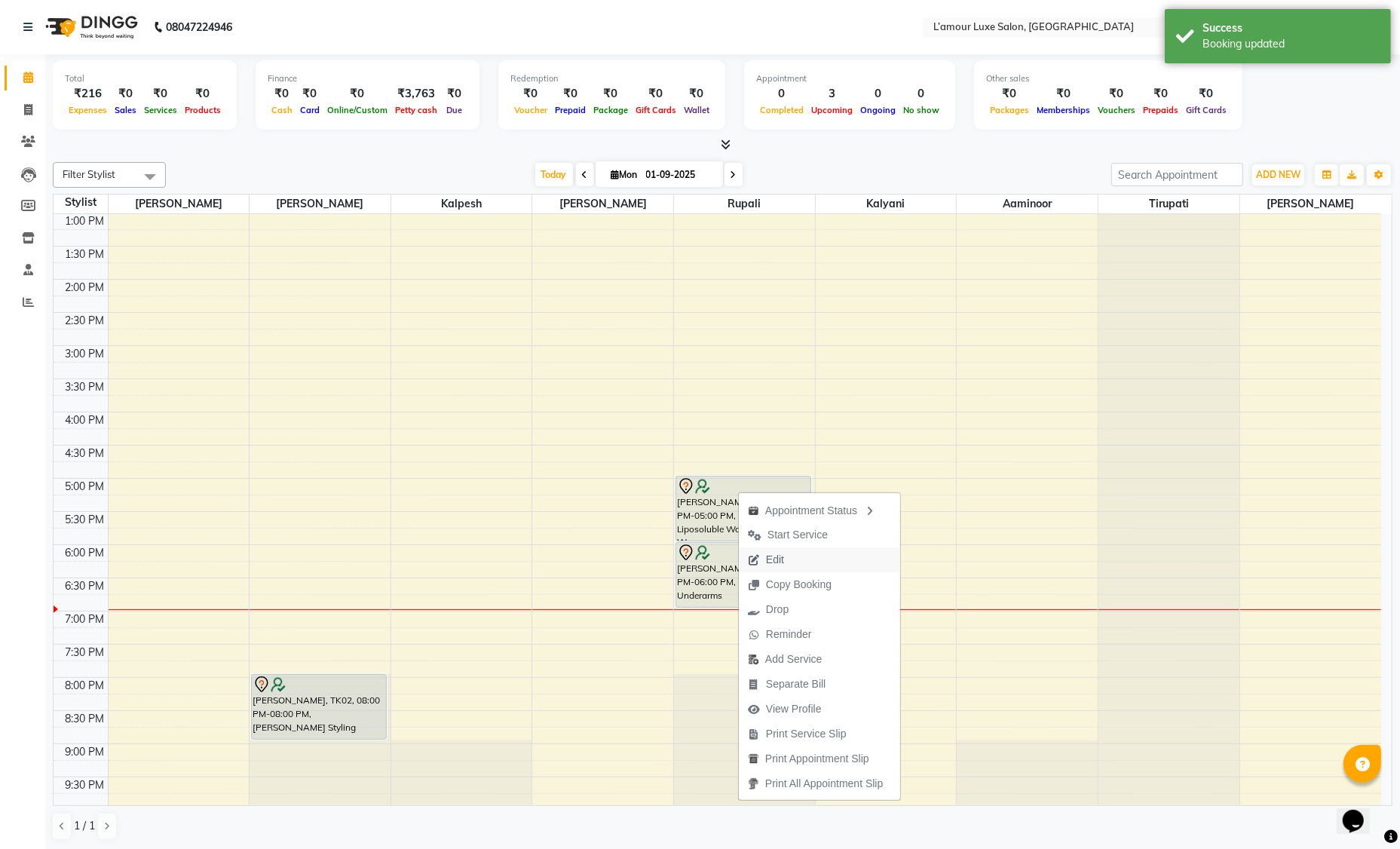
click at [767, 555] on span "Edit" at bounding box center [775, 560] width 18 height 16
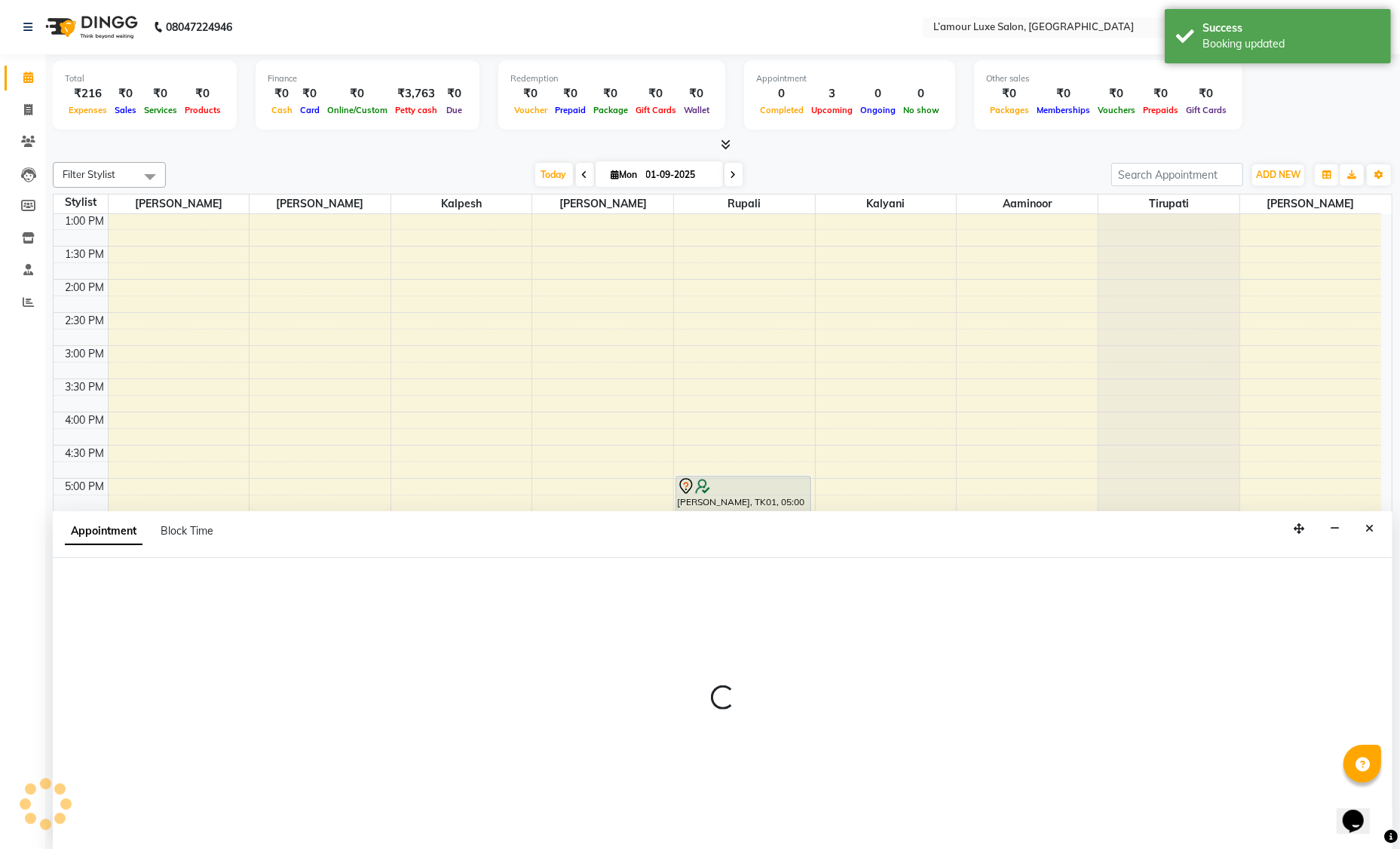
select select "tentative"
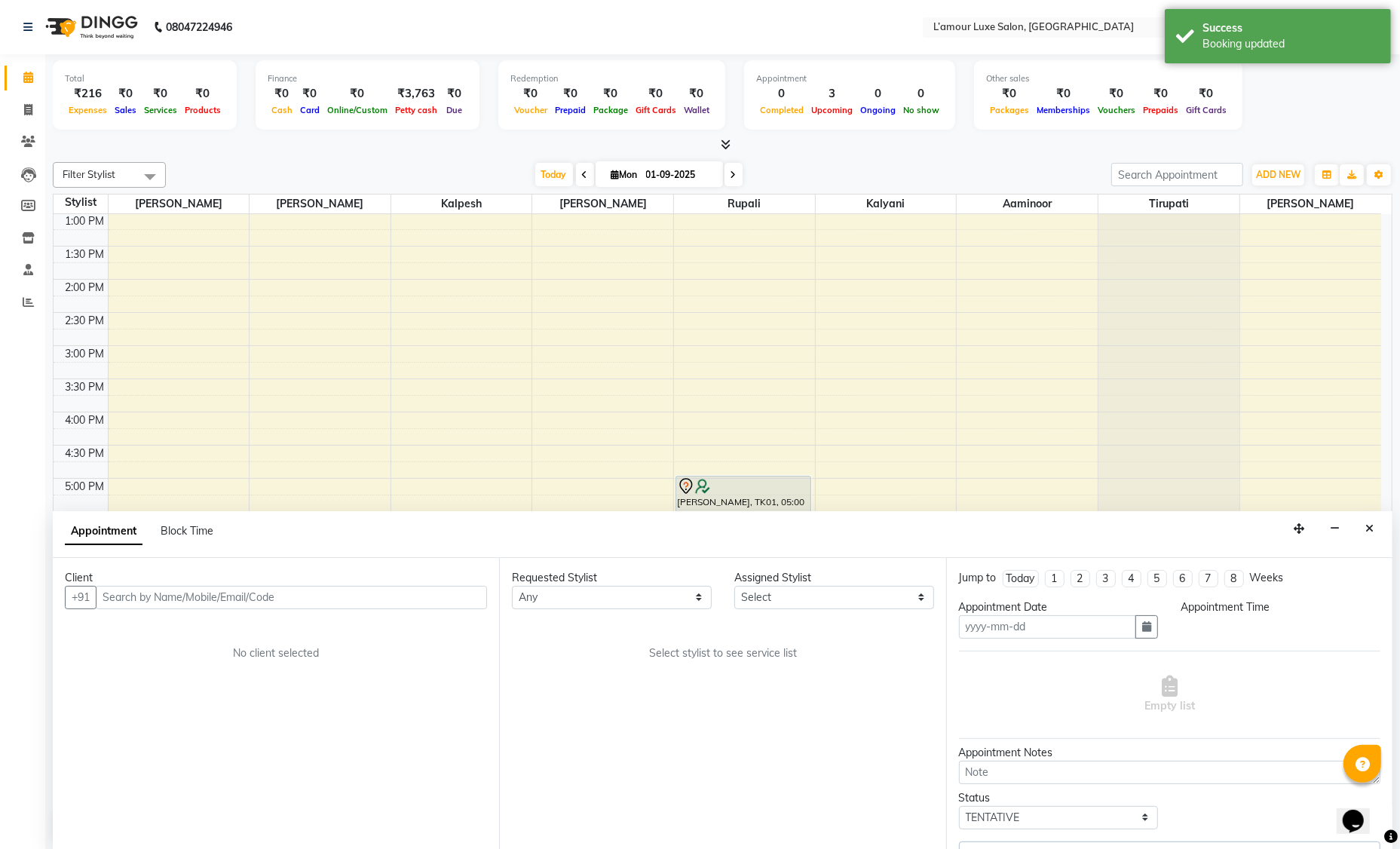
type input "01-09-2025"
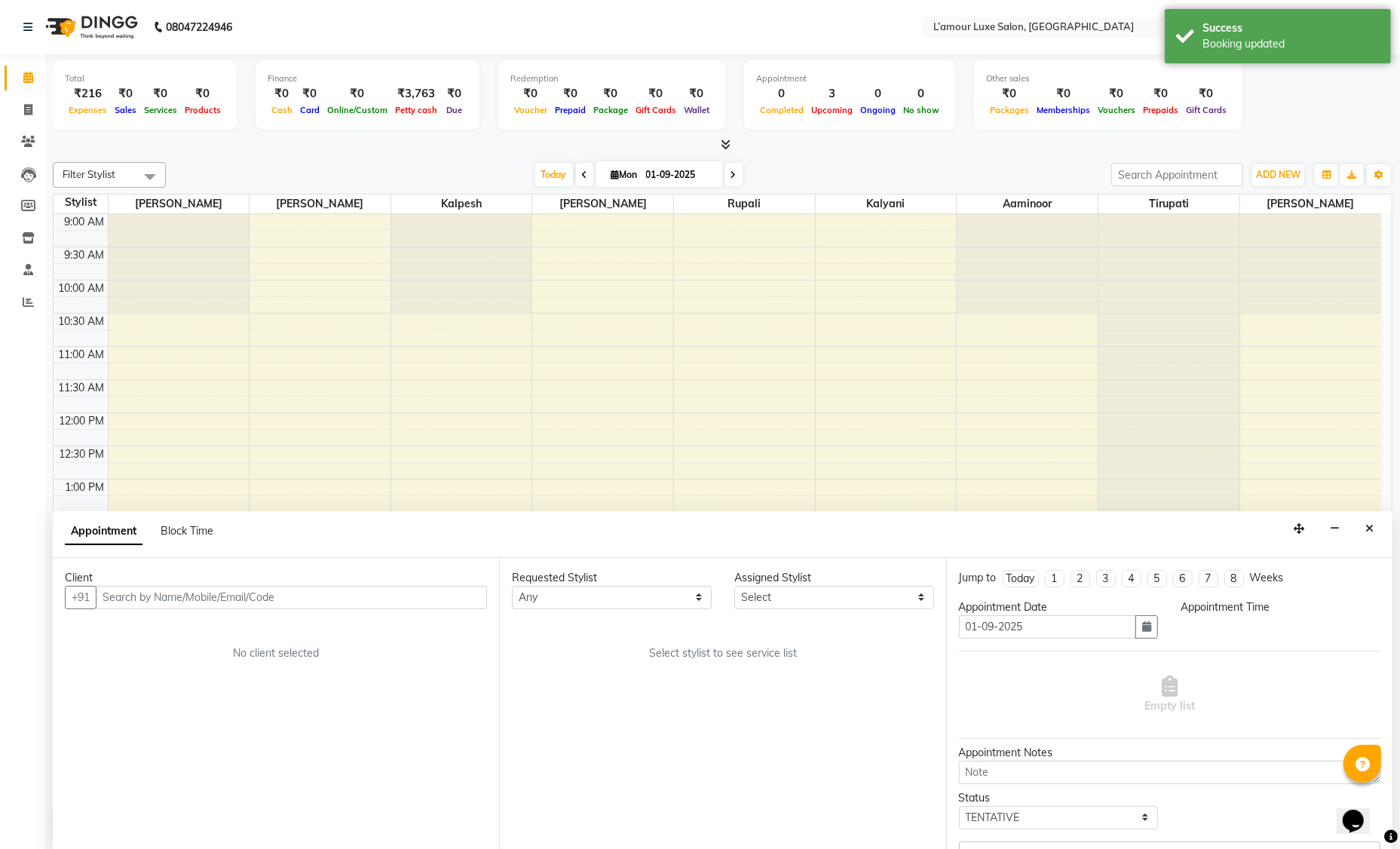
select select "63032"
select select "1020"
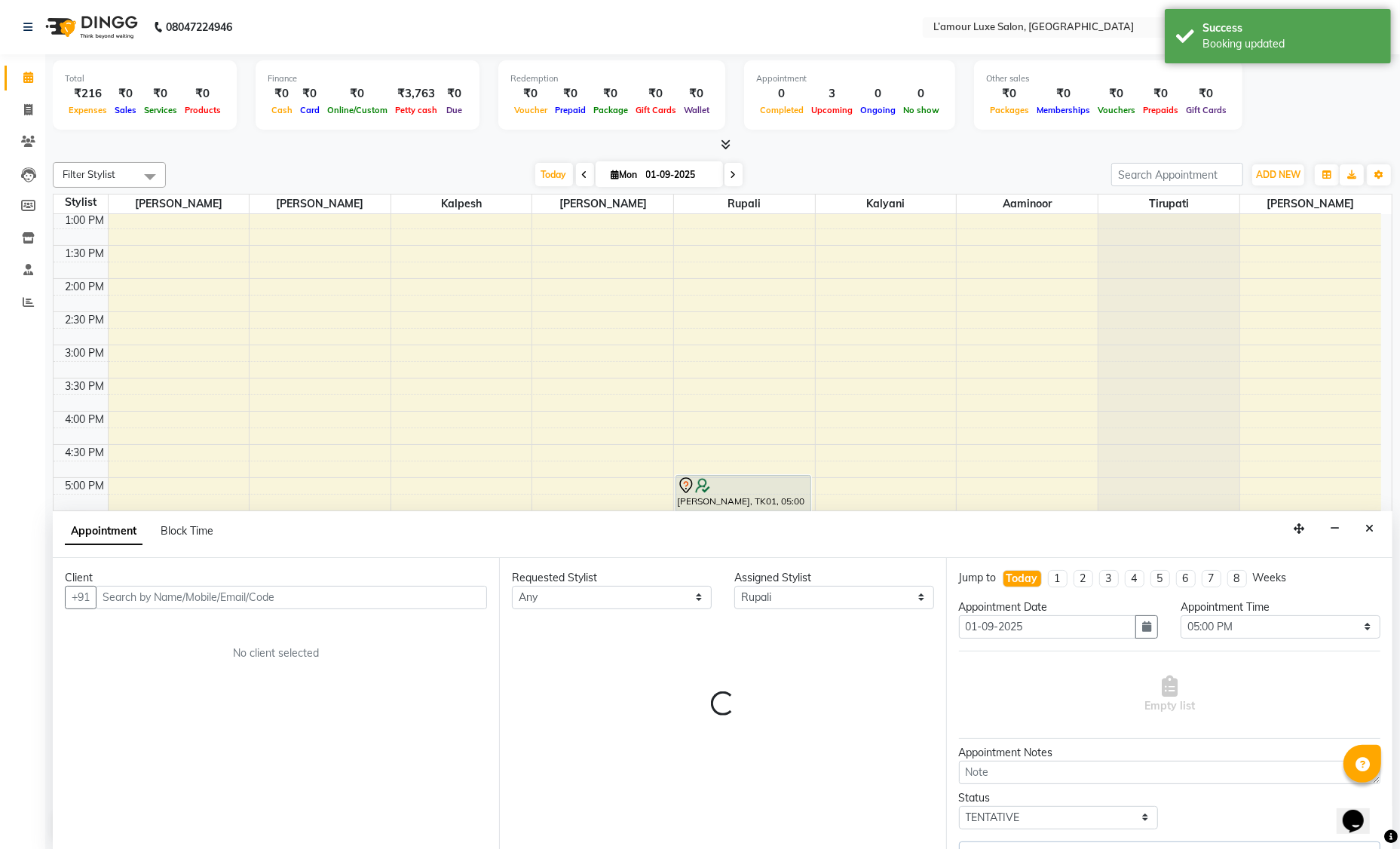
select select "3677"
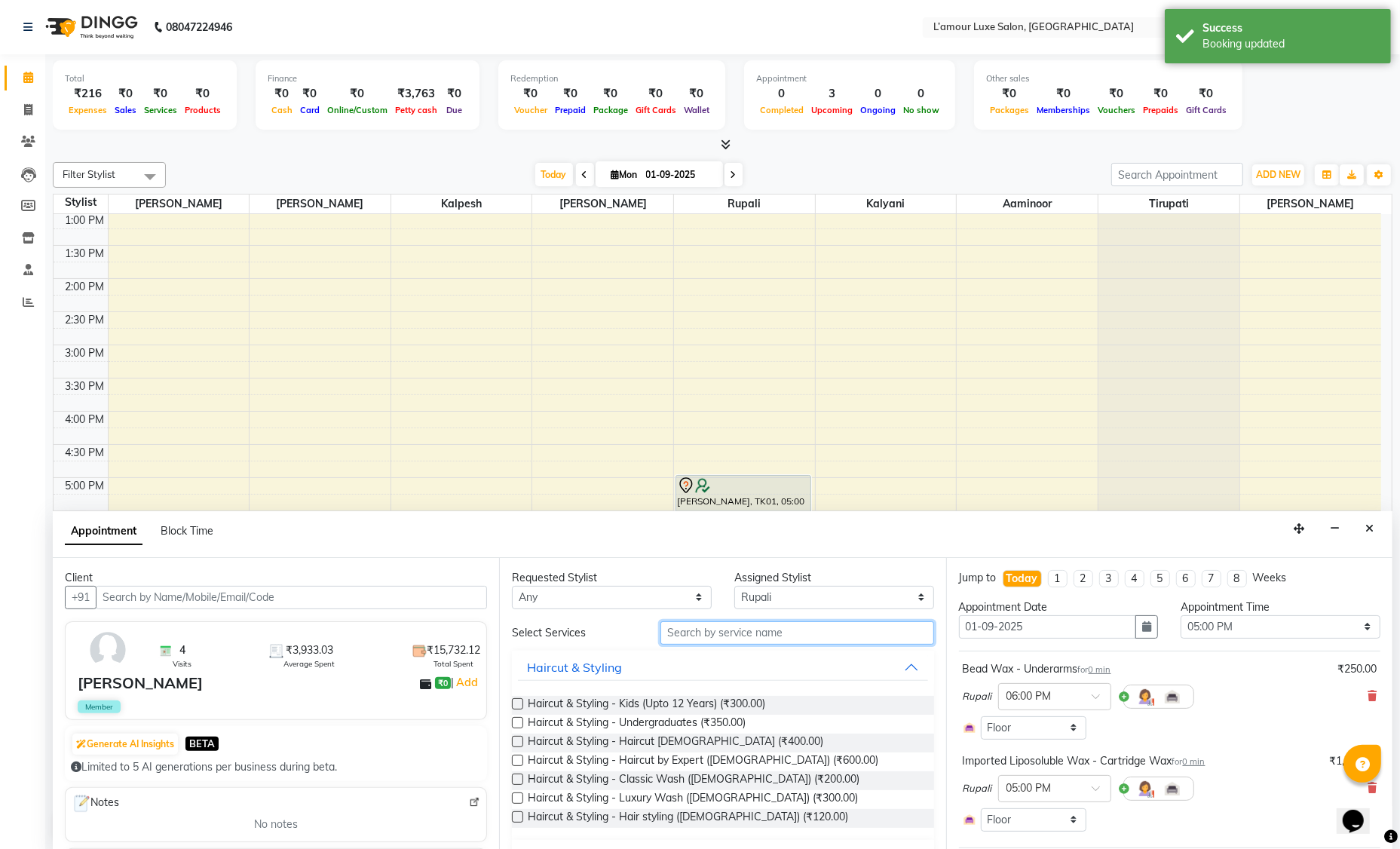
click at [755, 630] on input "text" at bounding box center [797, 633] width 274 height 24
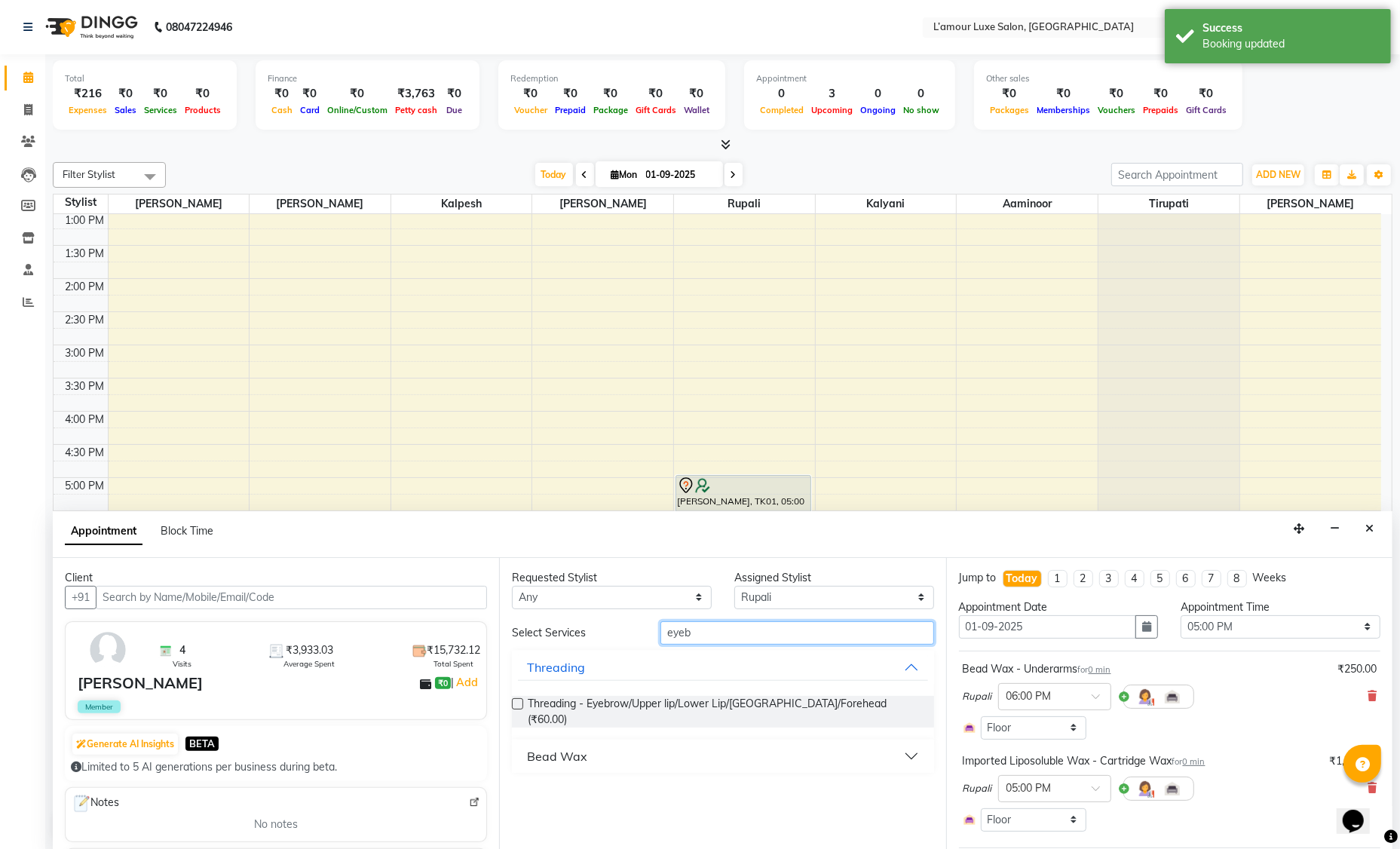
type input "eyeb"
click at [516, 702] on label at bounding box center [518, 705] width 12 height 12
click at [516, 702] on input "checkbox" at bounding box center [517, 706] width 10 height 10
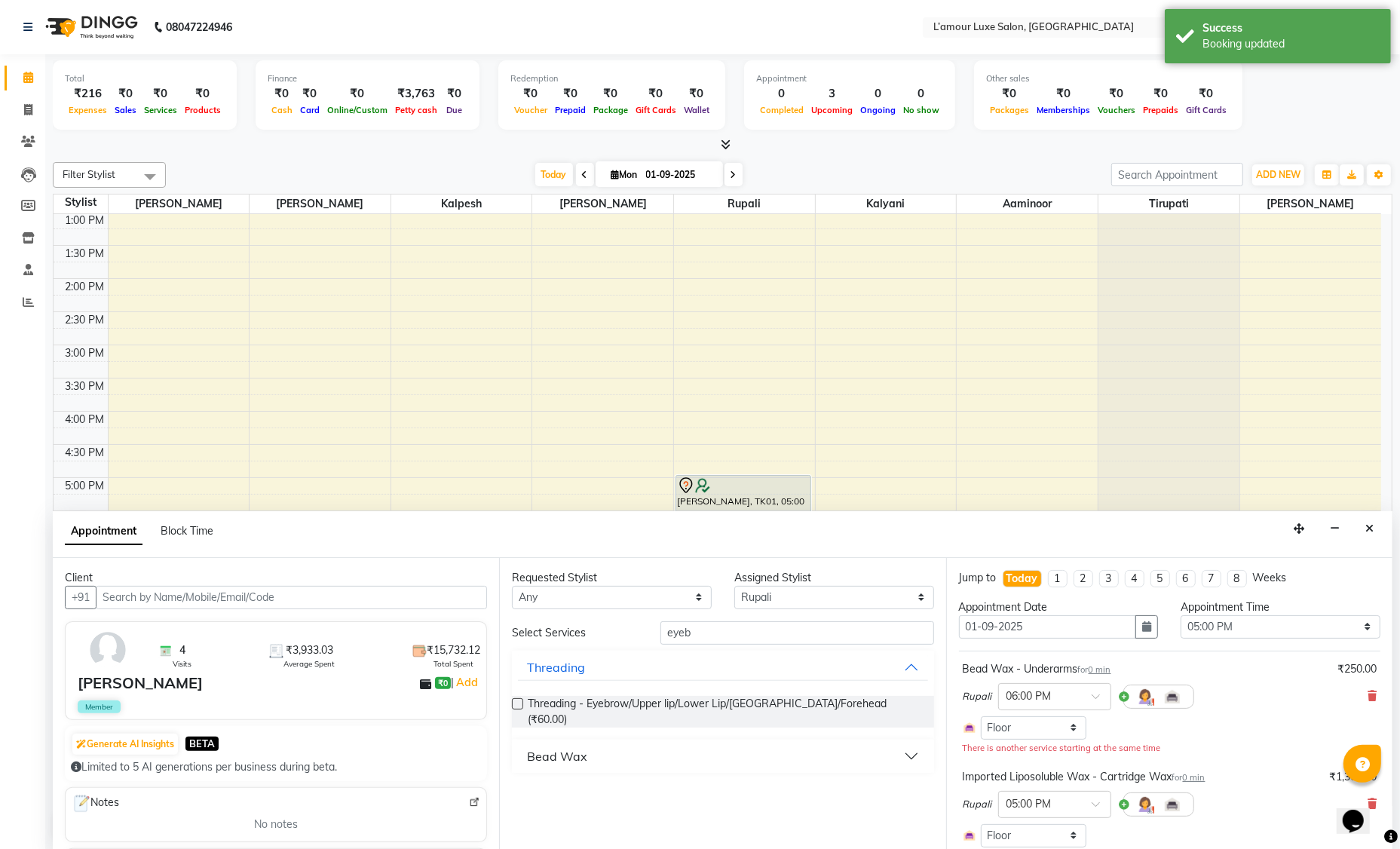
click at [520, 702] on label at bounding box center [518, 705] width 12 height 12
click at [520, 702] on input "checkbox" at bounding box center [517, 706] width 10 height 10
checkbox input "false"
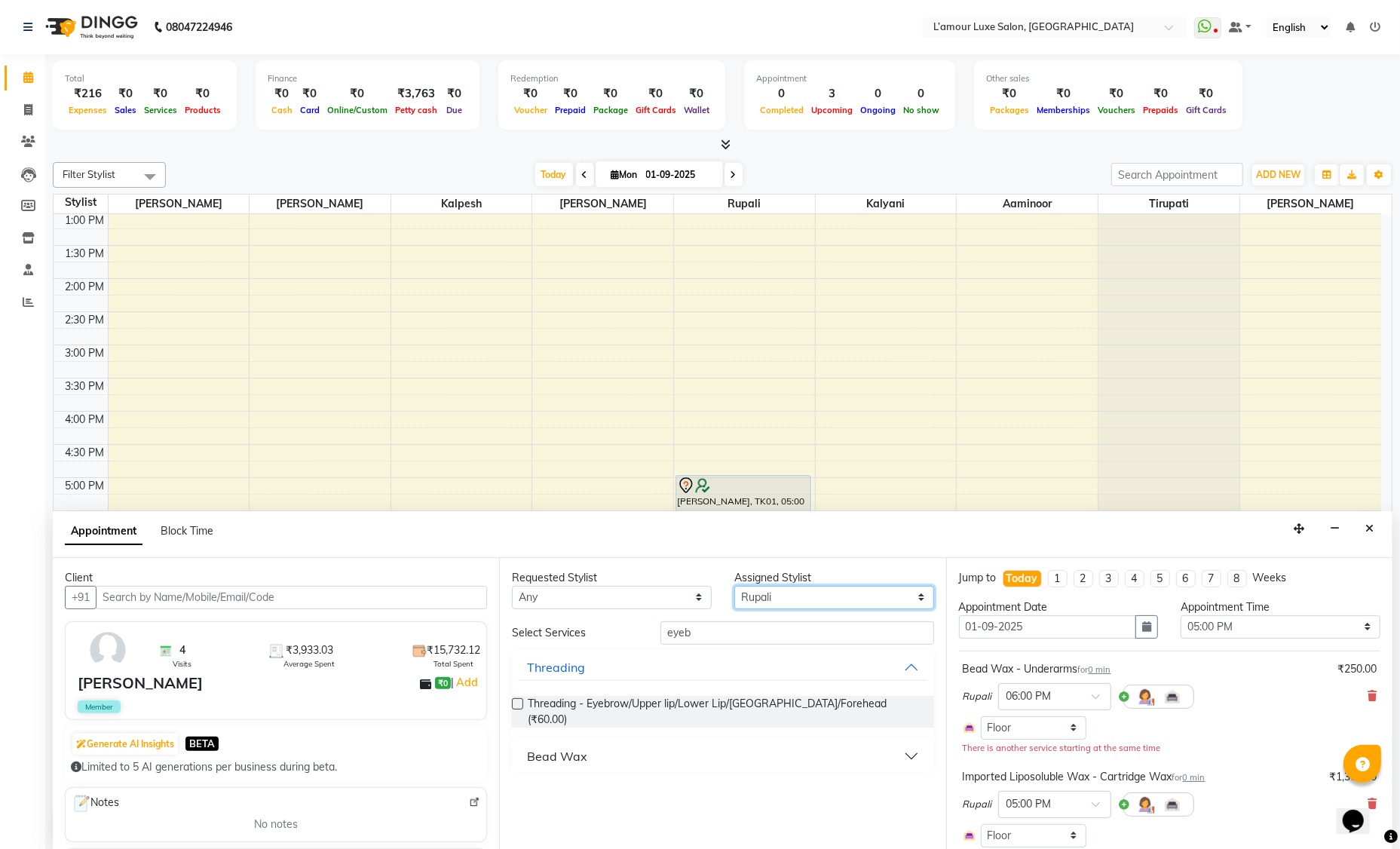
click at [764, 595] on select "Select Aaminoor [PERSON_NAME] [PERSON_NAME] [PERSON_NAME] [PERSON_NAME] [PERSON…" at bounding box center [835, 598] width 200 height 24
select select "78137"
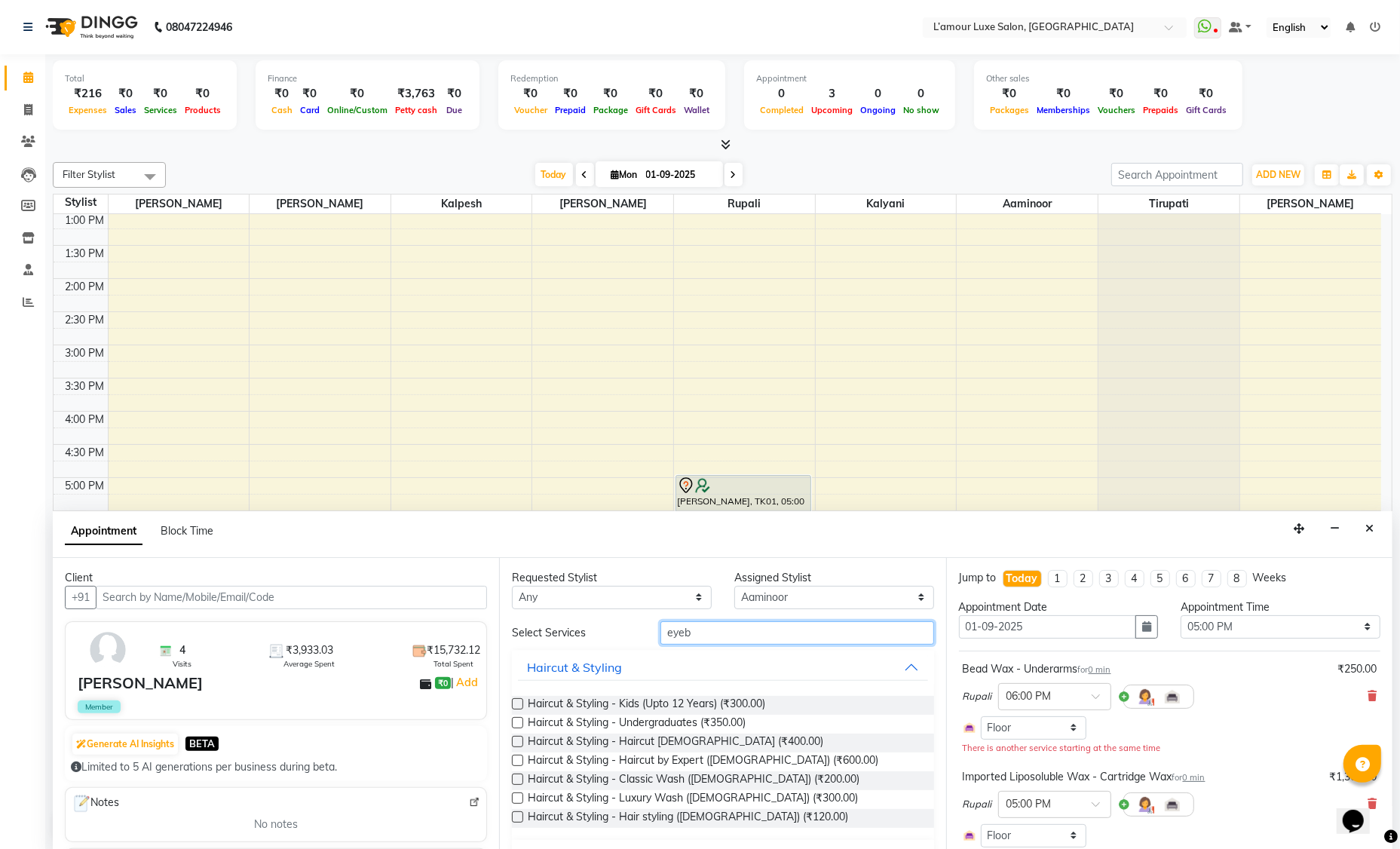
drag, startPoint x: 714, startPoint y: 637, endPoint x: 444, endPoint y: 637, distance: 270.0
click at [444, 637] on div "Client +91 4 Visits ₹3,933.03 Average Spent ₹15,732.12 Total Spent [PERSON_NAME…" at bounding box center [723, 705] width 1340 height 292
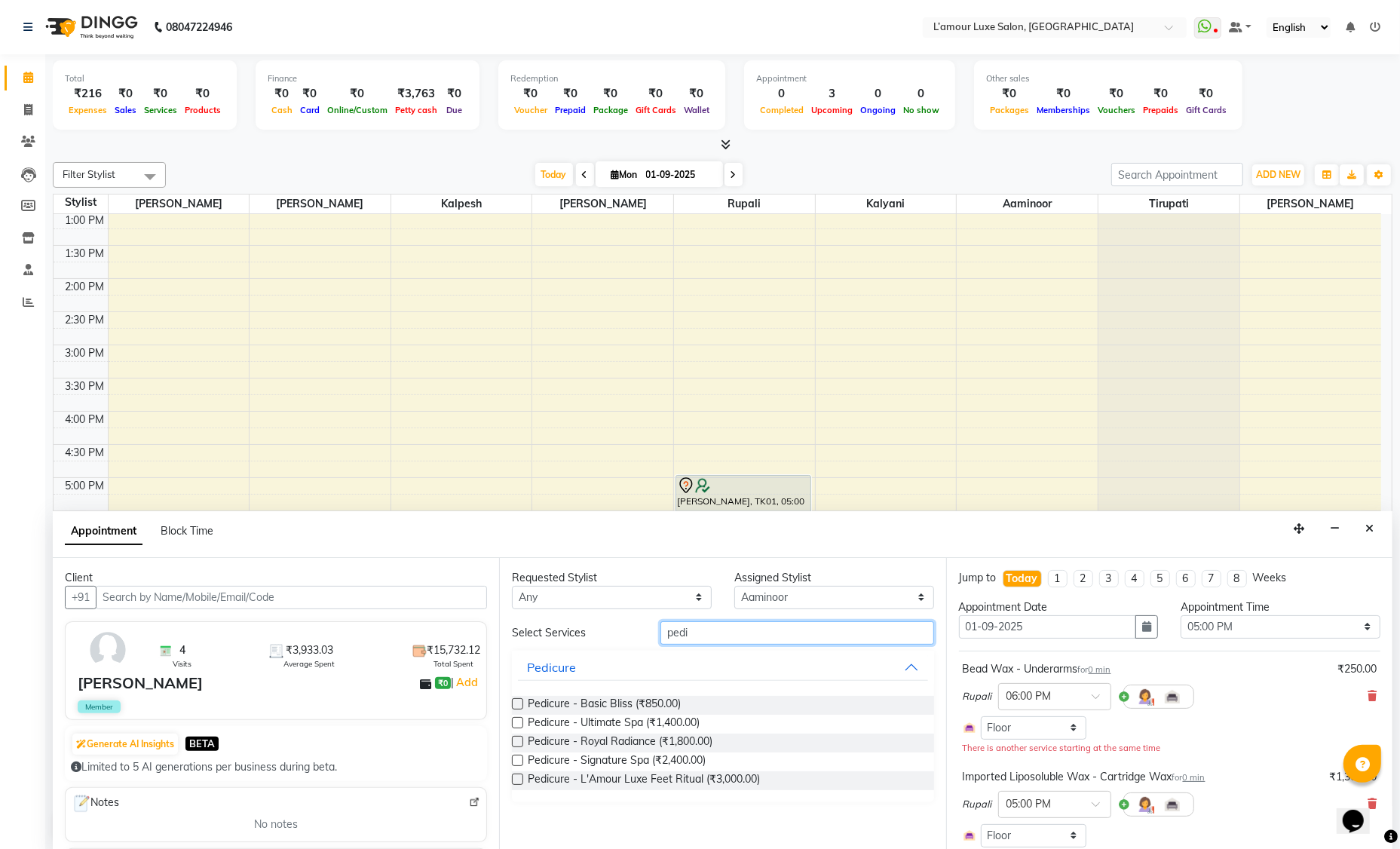
type input "pedi"
click at [519, 703] on label at bounding box center [518, 705] width 12 height 12
click at [519, 703] on input "checkbox" at bounding box center [517, 706] width 10 height 10
checkbox input "false"
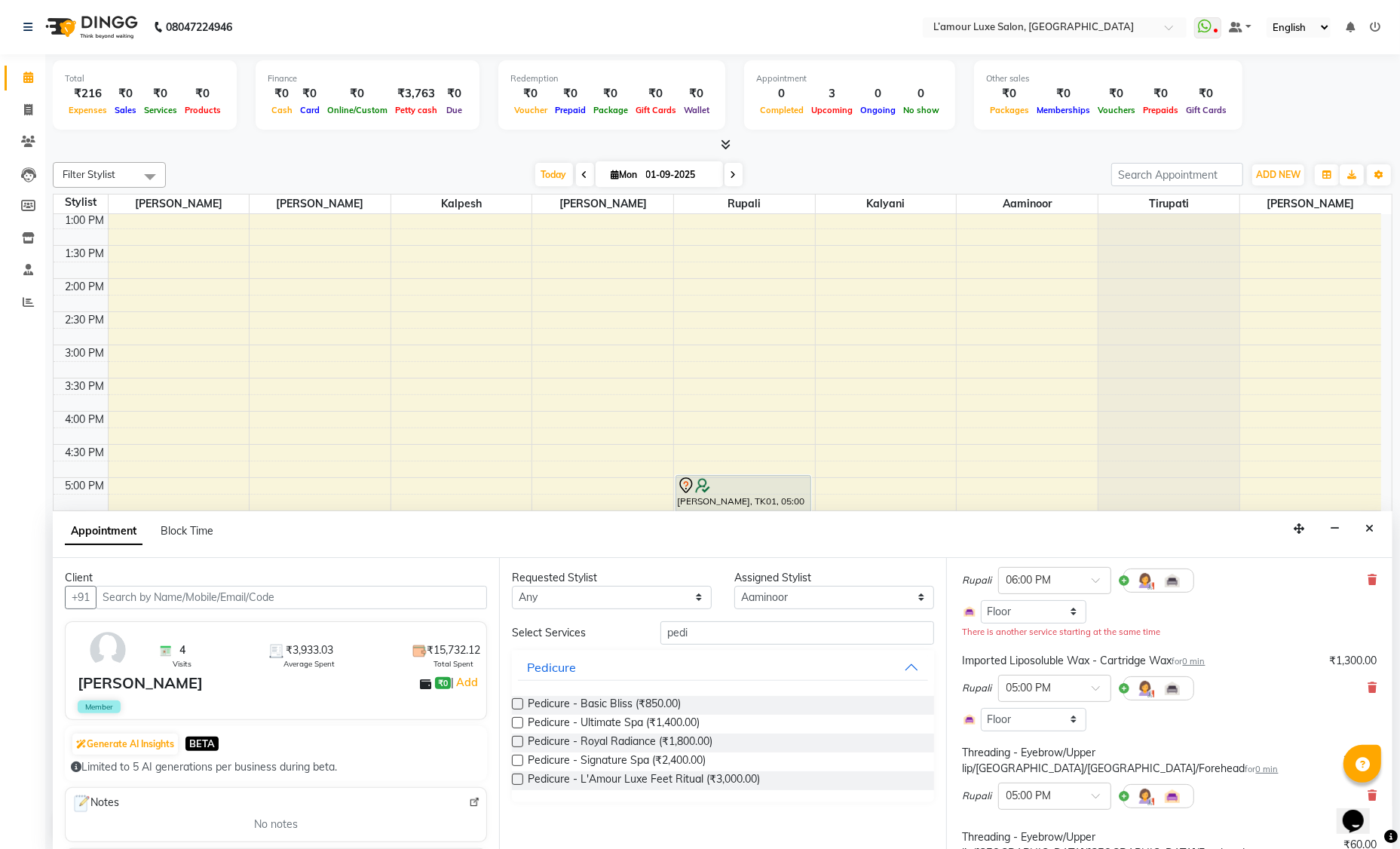
scroll to position [383, 0]
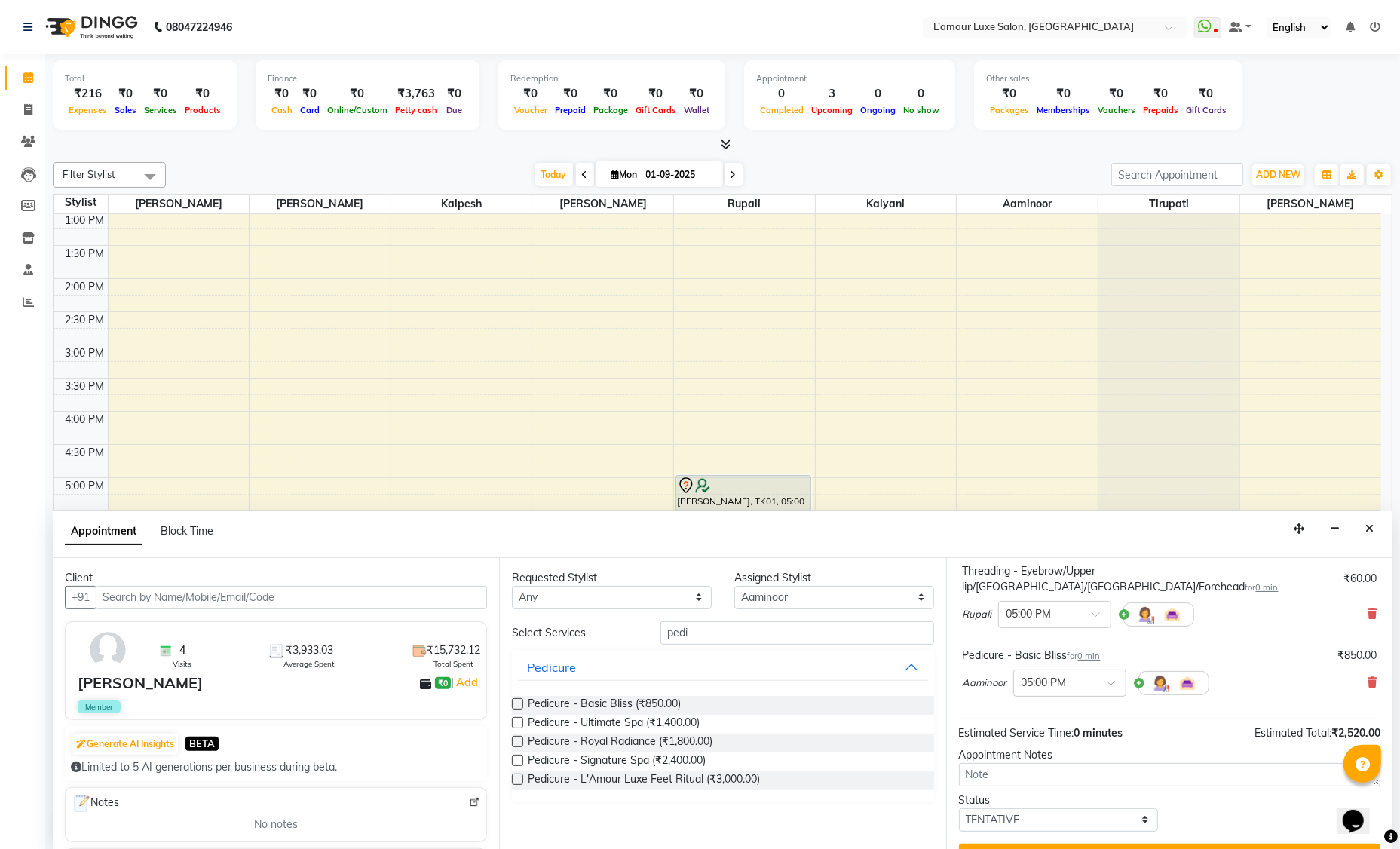
click at [1128, 844] on button "Update" at bounding box center [1170, 858] width 422 height 27
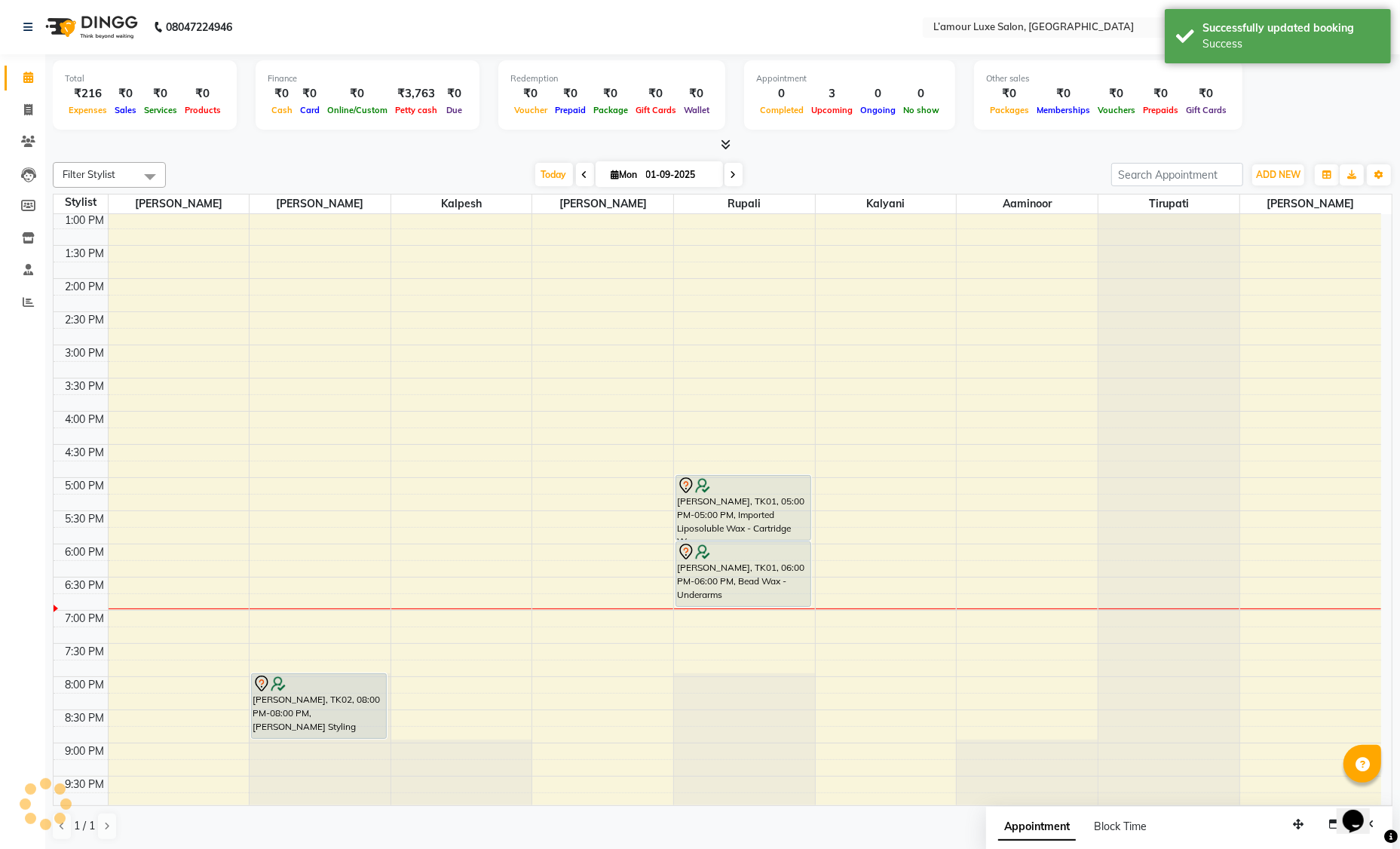
scroll to position [0, 0]
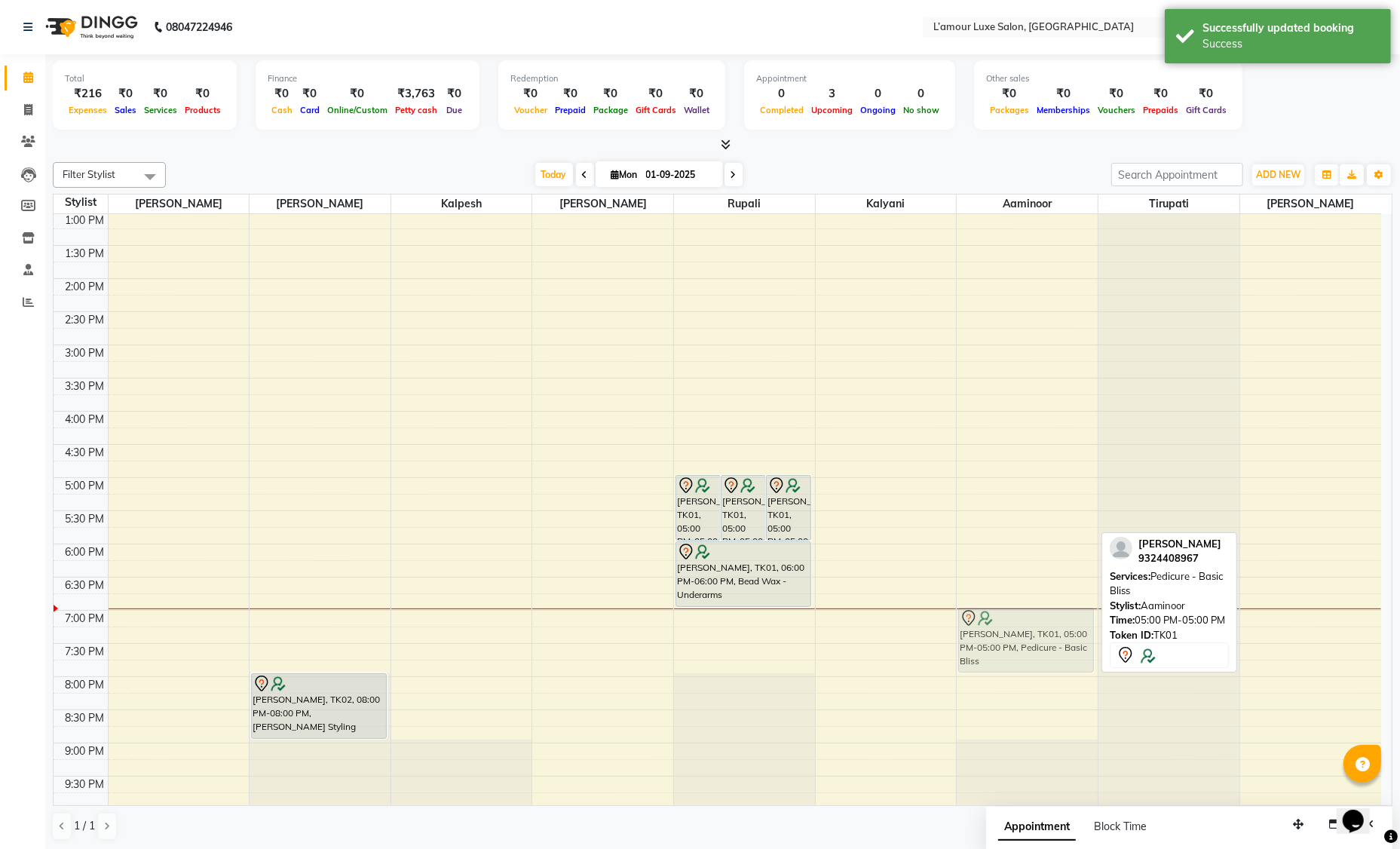
drag, startPoint x: 1034, startPoint y: 510, endPoint x: 1027, endPoint y: 640, distance: 130.2
click at [1027, 640] on div "[PERSON_NAME], TK01, 05:00 PM-05:00 PM, Pedicure - Basic Bliss [PERSON_NAME], T…" at bounding box center [1027, 378] width 141 height 862
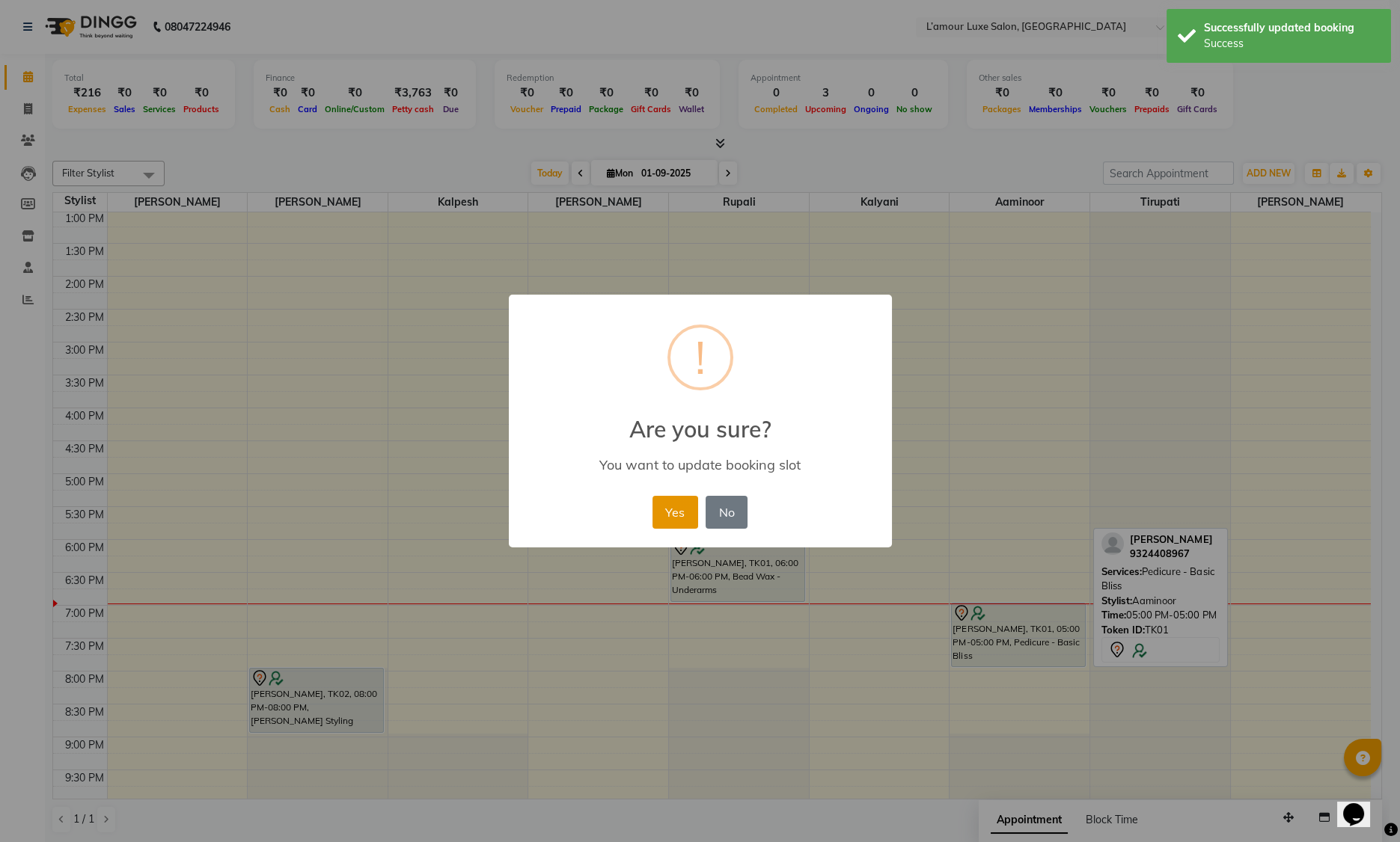
click at [678, 512] on button "Yes" at bounding box center [675, 513] width 46 height 33
